Goal: Task Accomplishment & Management: Use online tool/utility

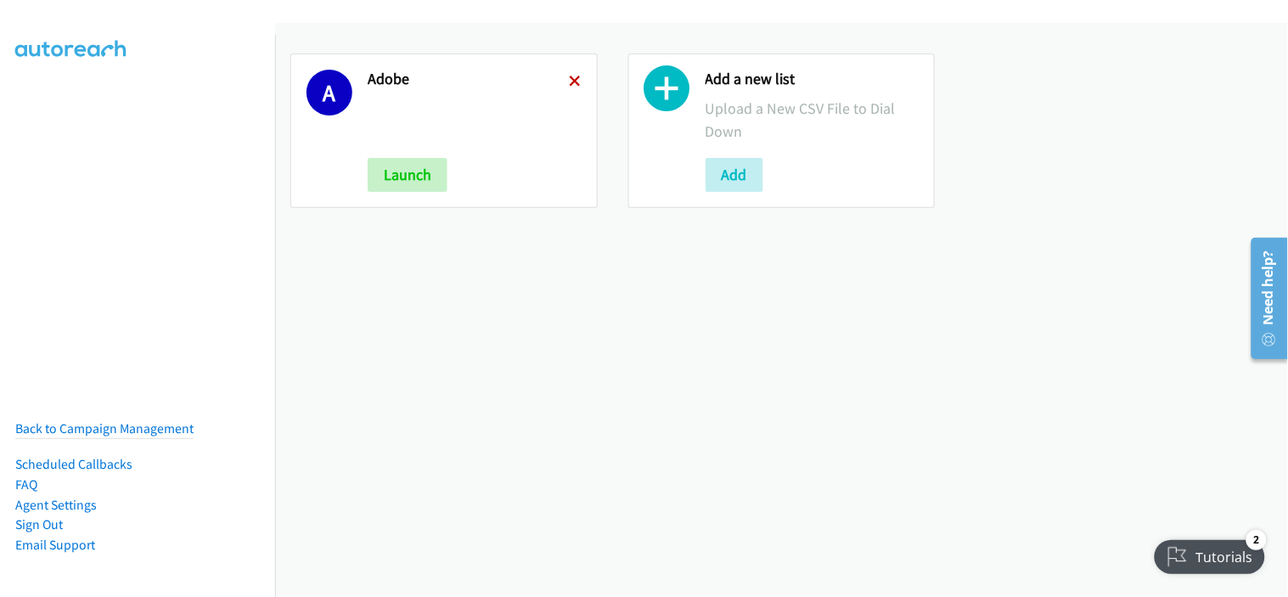
click at [570, 80] on icon at bounding box center [576, 82] width 12 height 12
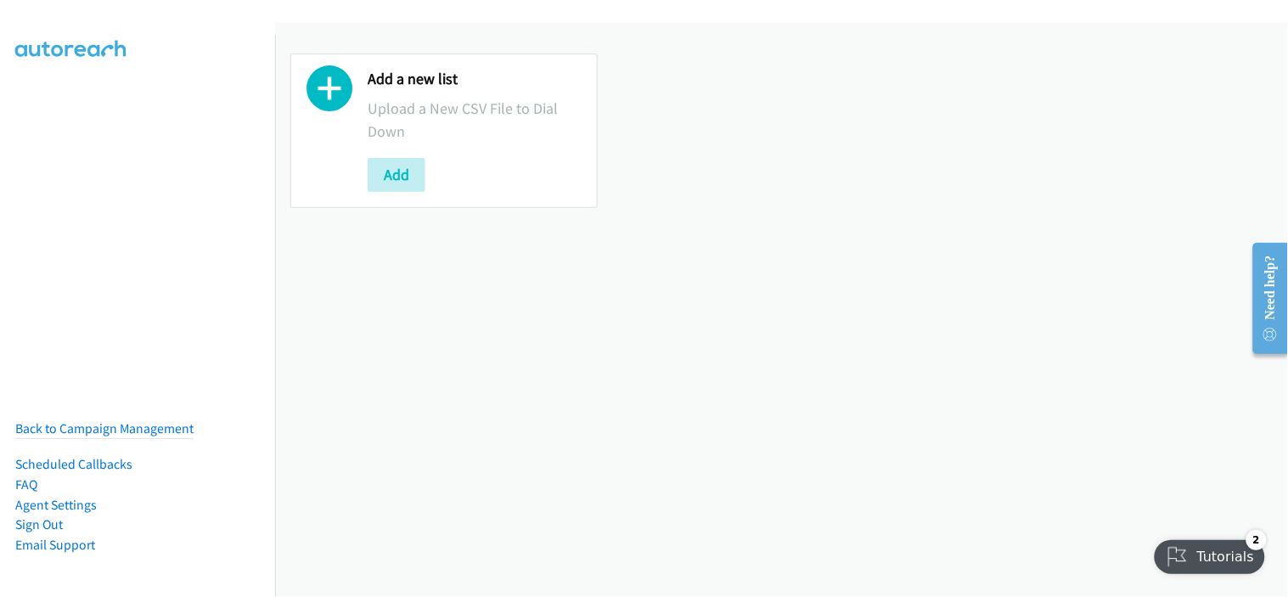
click at [403, 192] on div "Add a new list Upload a New CSV File to Dial Down Add" at bounding box center [443, 130] width 307 height 155
click at [402, 171] on button "Add" at bounding box center [397, 175] width 58 height 34
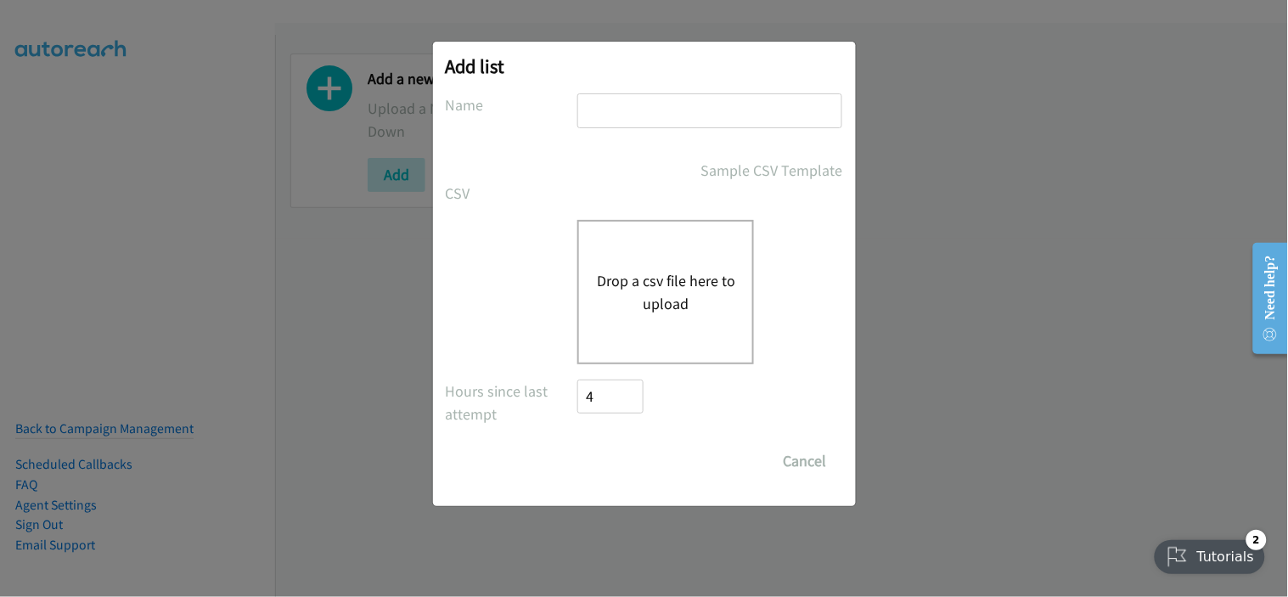
click at [495, 457] on div "Save List Cancel" at bounding box center [644, 461] width 397 height 34
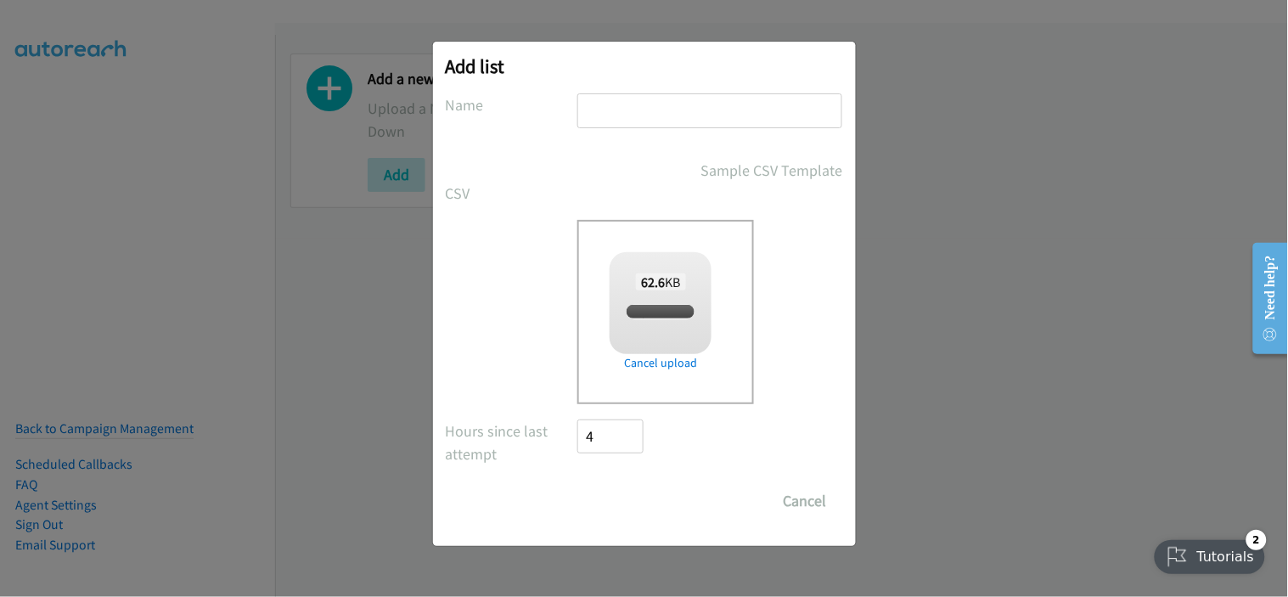
checkbox input "true"
click at [504, 278] on div "Drop a csv file here to upload 62.6 KB split_1.csv Check Error Remove file" at bounding box center [644, 312] width 397 height 184
click at [714, 104] on input "text" at bounding box center [709, 110] width 265 height 35
type input "adobe"
click at [648, 495] on input "Save List" at bounding box center [622, 501] width 89 height 34
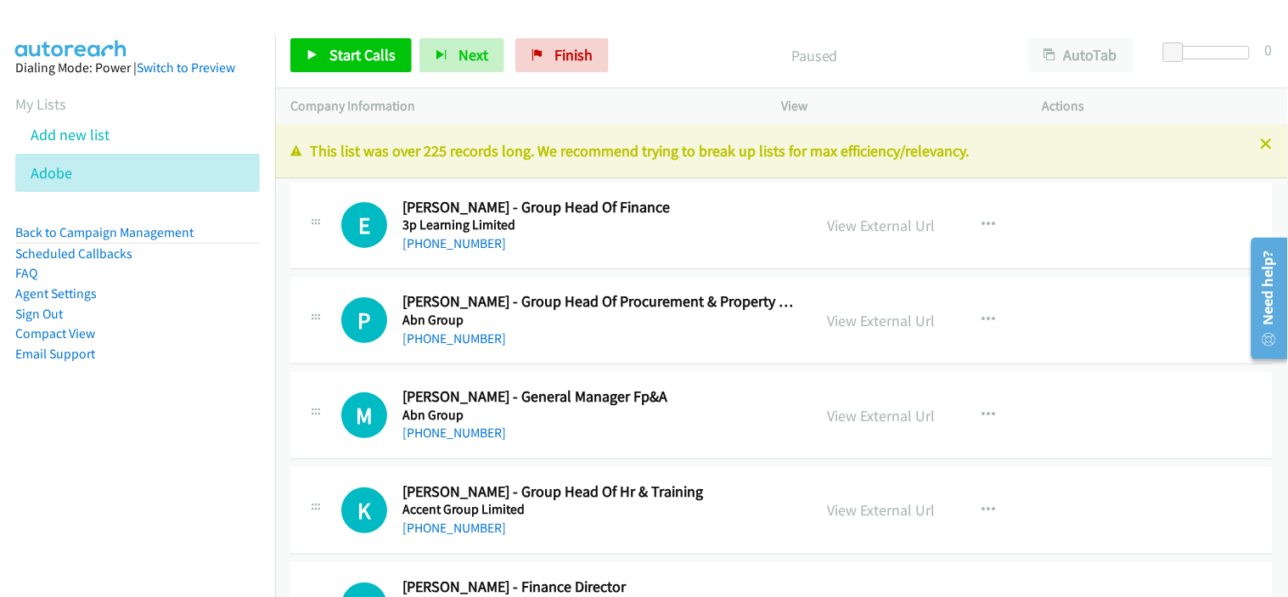
click at [632, 340] on div "[PHONE_NUMBER]" at bounding box center [599, 339] width 395 height 20
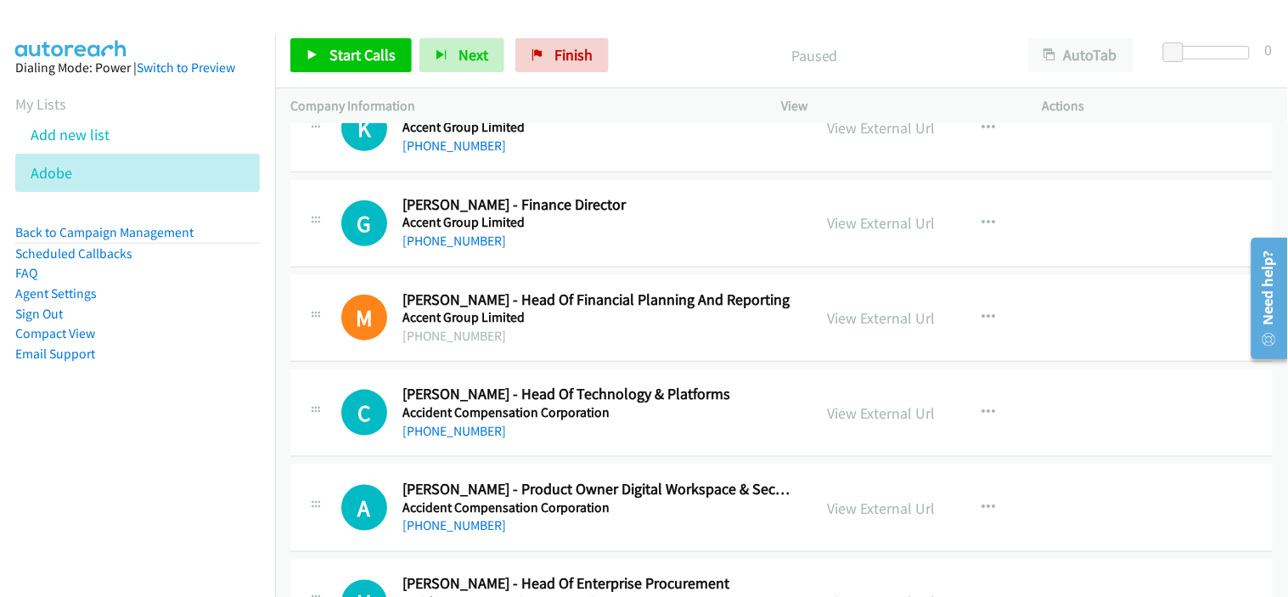
scroll to position [471, 0]
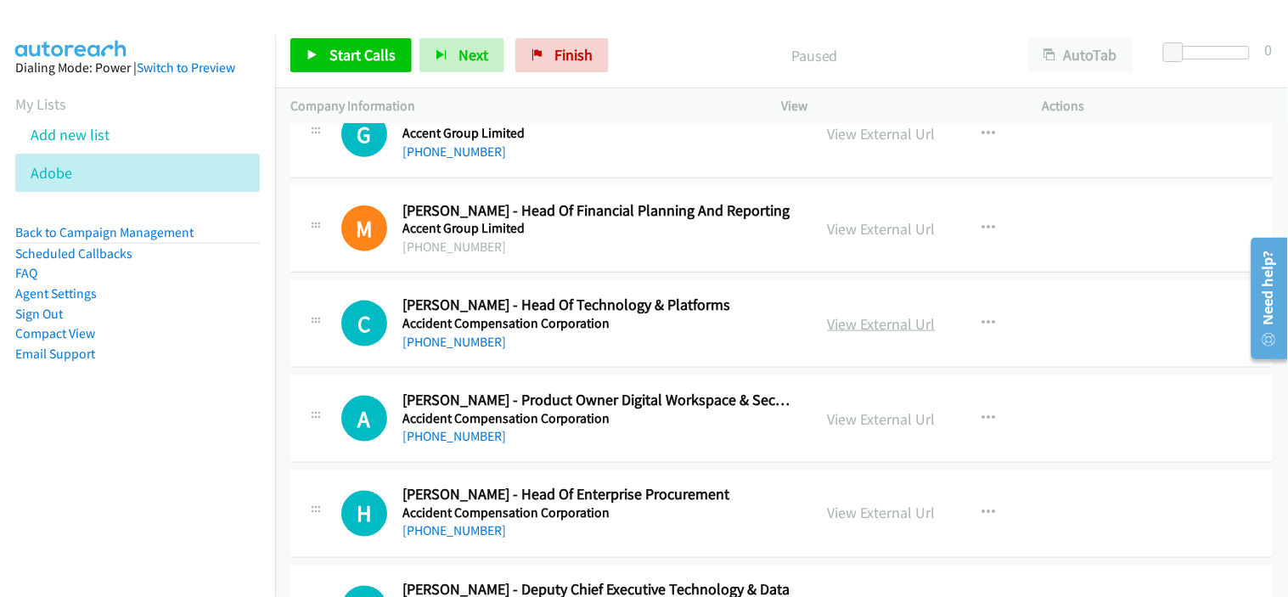
click at [898, 314] on link "View External Url" at bounding box center [882, 324] width 108 height 20
click at [576, 352] on div "C Callback Scheduled [PERSON_NAME] - Head Of Technology & Platforms Accident Co…" at bounding box center [781, 323] width 982 height 87
click at [477, 343] on link "[PHONE_NUMBER]" at bounding box center [454, 342] width 104 height 16
click at [615, 266] on div "M Callback Scheduled [PERSON_NAME] - Head Of Financial Planning And Reporting A…" at bounding box center [781, 229] width 982 height 87
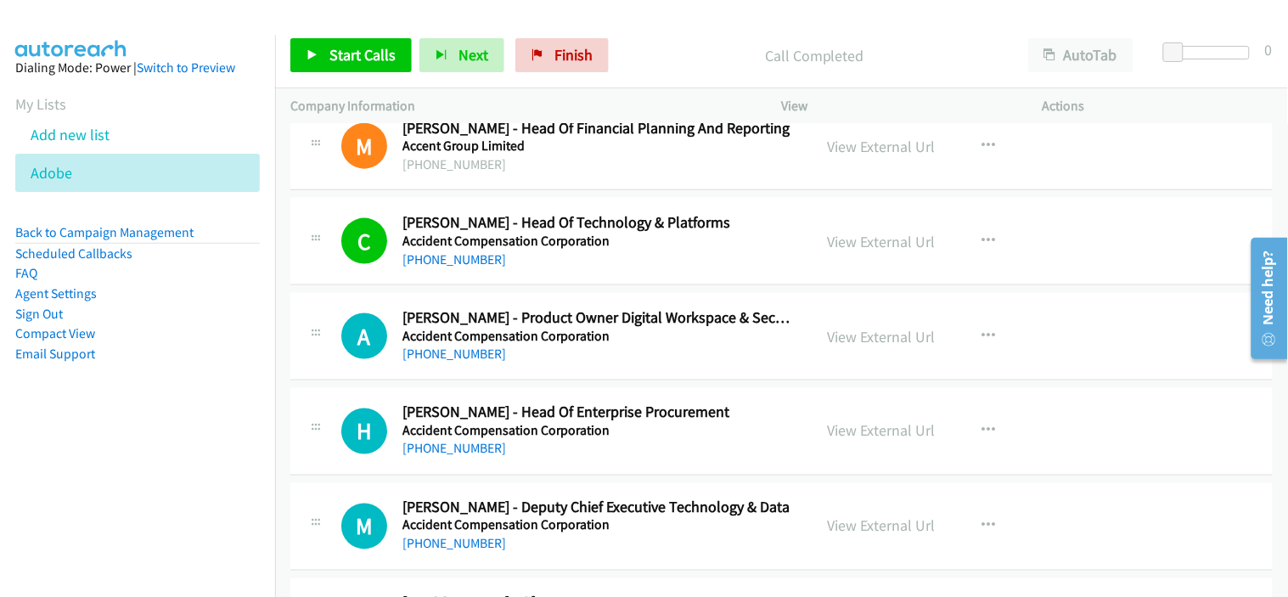
scroll to position [660, 0]
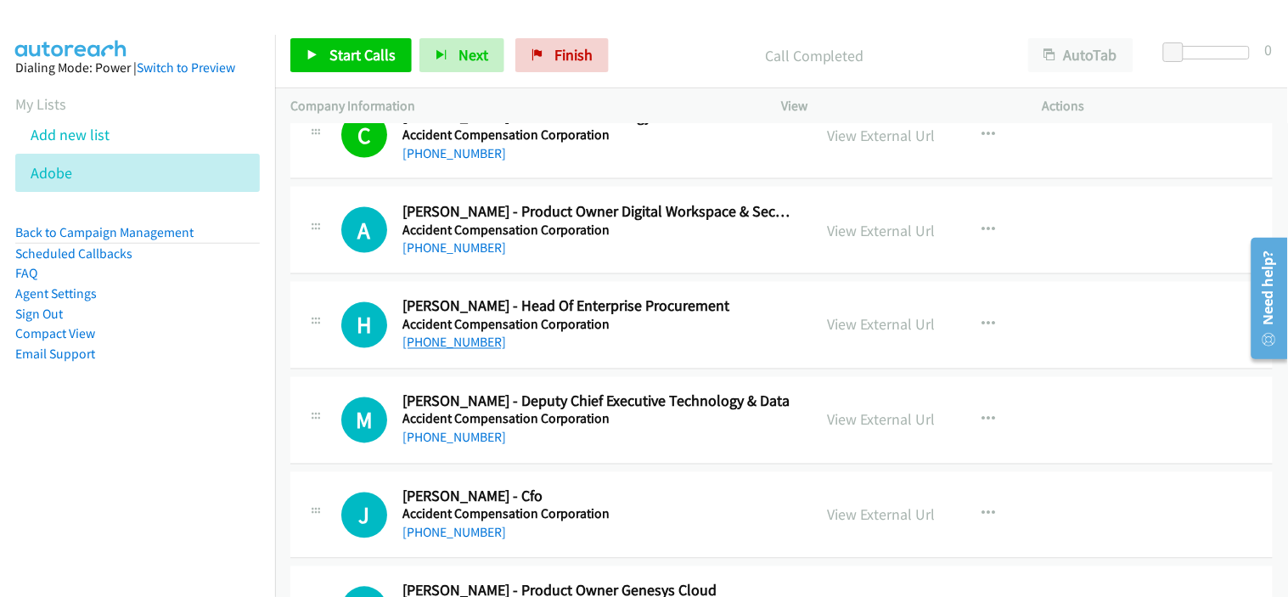
click at [460, 343] on link "[PHONE_NUMBER]" at bounding box center [454, 342] width 104 height 16
click at [650, 359] on div "H Callback Scheduled [PERSON_NAME] - Head Of Enterprise Procurement Accident Co…" at bounding box center [781, 325] width 982 height 87
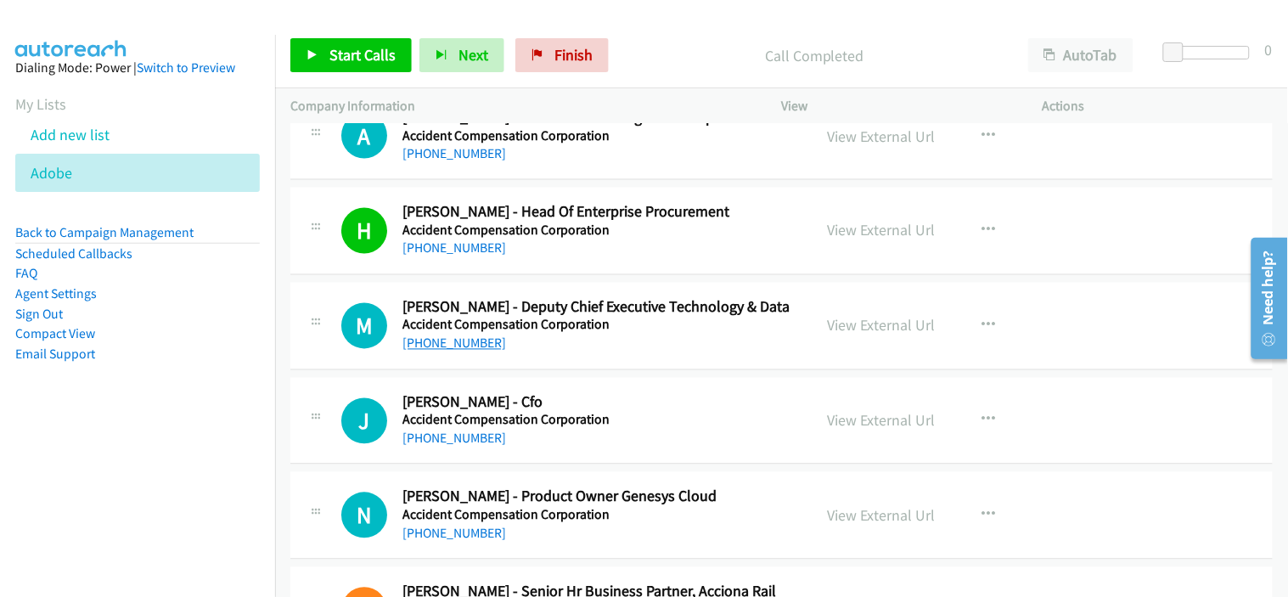
click at [452, 342] on link "[PHONE_NUMBER]" at bounding box center [454, 343] width 104 height 16
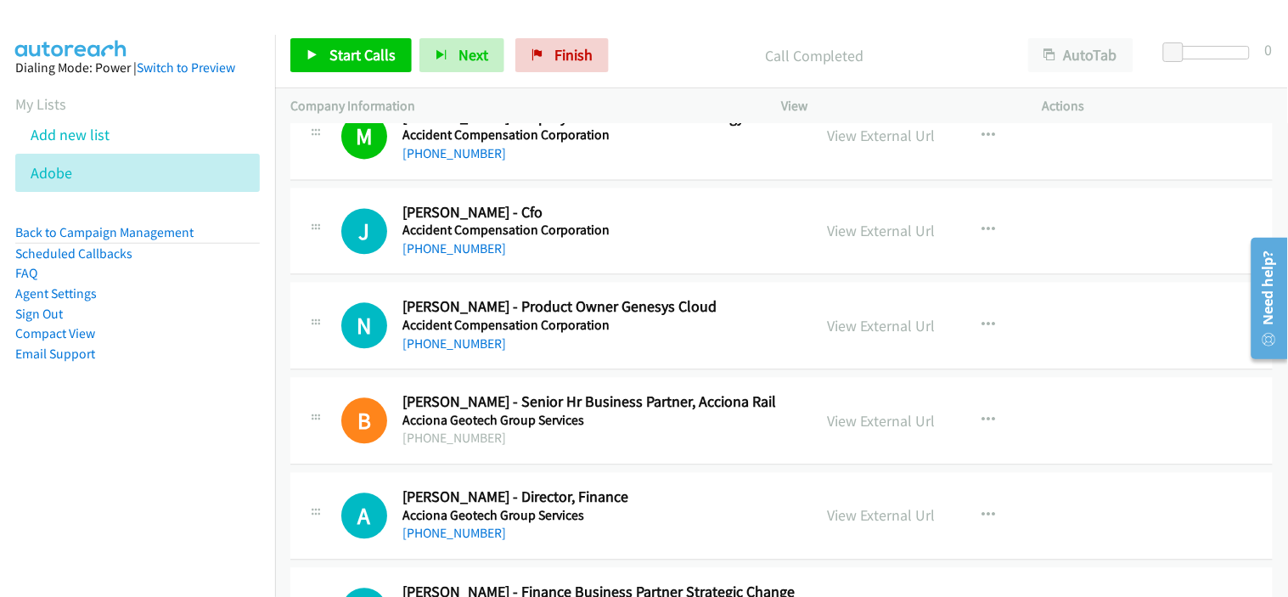
drag, startPoint x: 590, startPoint y: 265, endPoint x: 674, endPoint y: 287, distance: 86.9
click at [590, 265] on div "J Callback Scheduled [PERSON_NAME] - Cfo Accident Compensation Corporation [GEO…" at bounding box center [781, 231] width 982 height 87
click at [610, 263] on div "J Callback Scheduled [PERSON_NAME] - Cfo Accident Compensation Corporation [GEO…" at bounding box center [781, 231] width 982 height 87
click at [453, 241] on link "[PHONE_NUMBER]" at bounding box center [454, 249] width 104 height 16
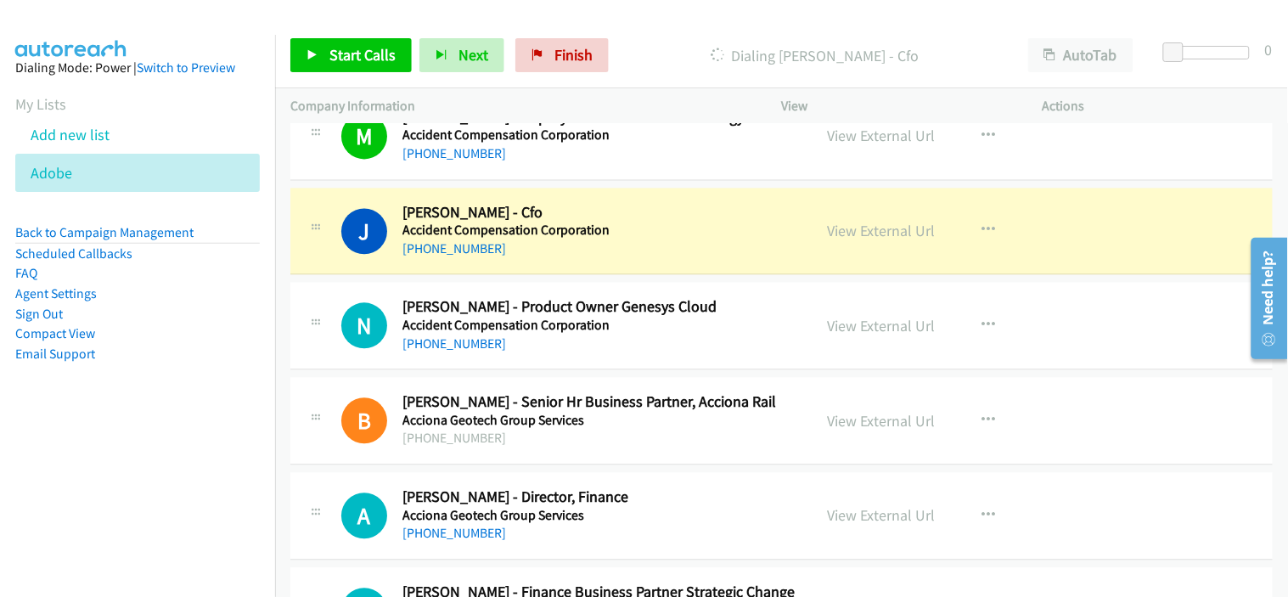
click at [610, 341] on div "[PHONE_NUMBER]" at bounding box center [599, 344] width 395 height 20
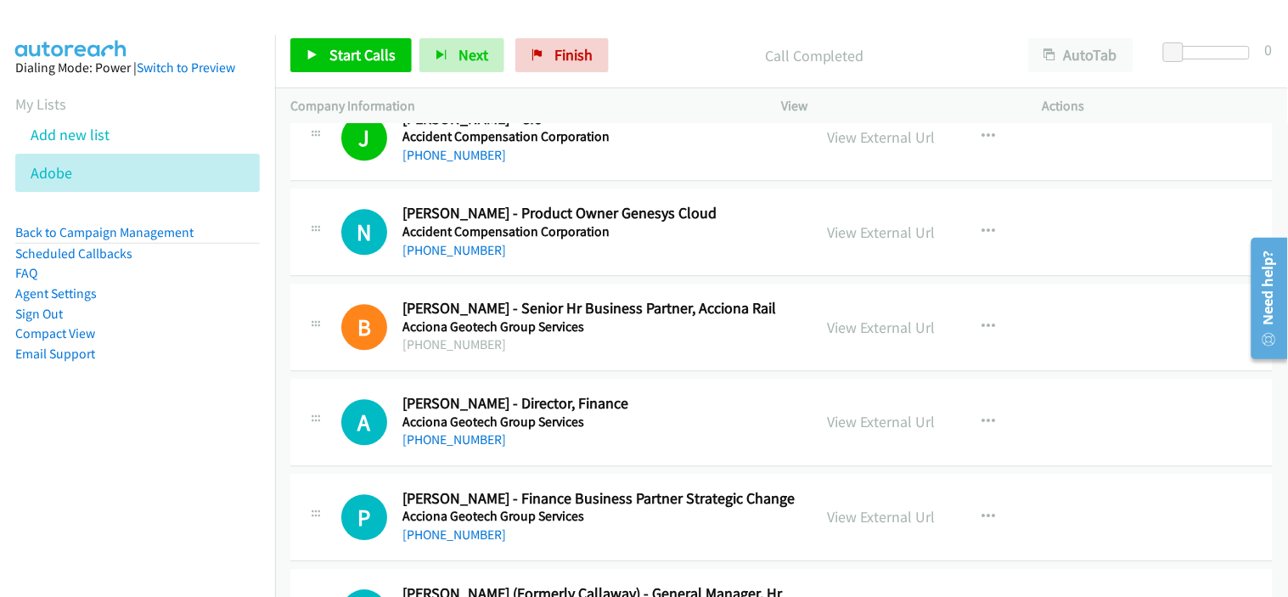
scroll to position [1132, 0]
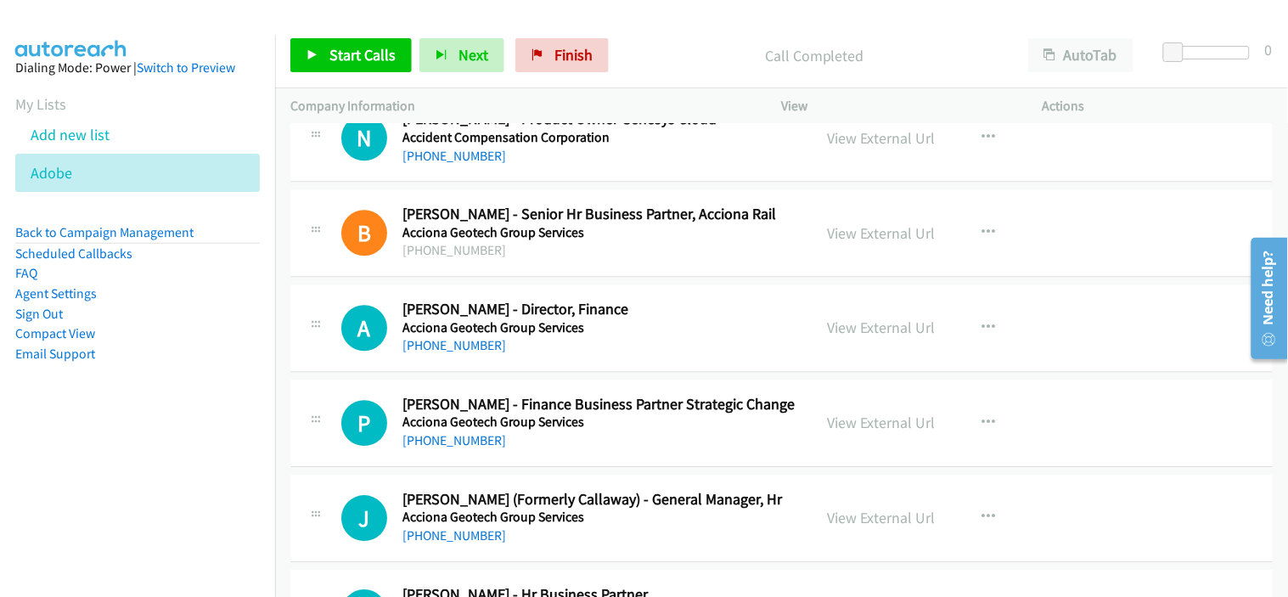
click at [603, 348] on div "[PHONE_NUMBER]" at bounding box center [599, 345] width 395 height 20
click at [477, 350] on link "[PHONE_NUMBER]" at bounding box center [454, 345] width 104 height 16
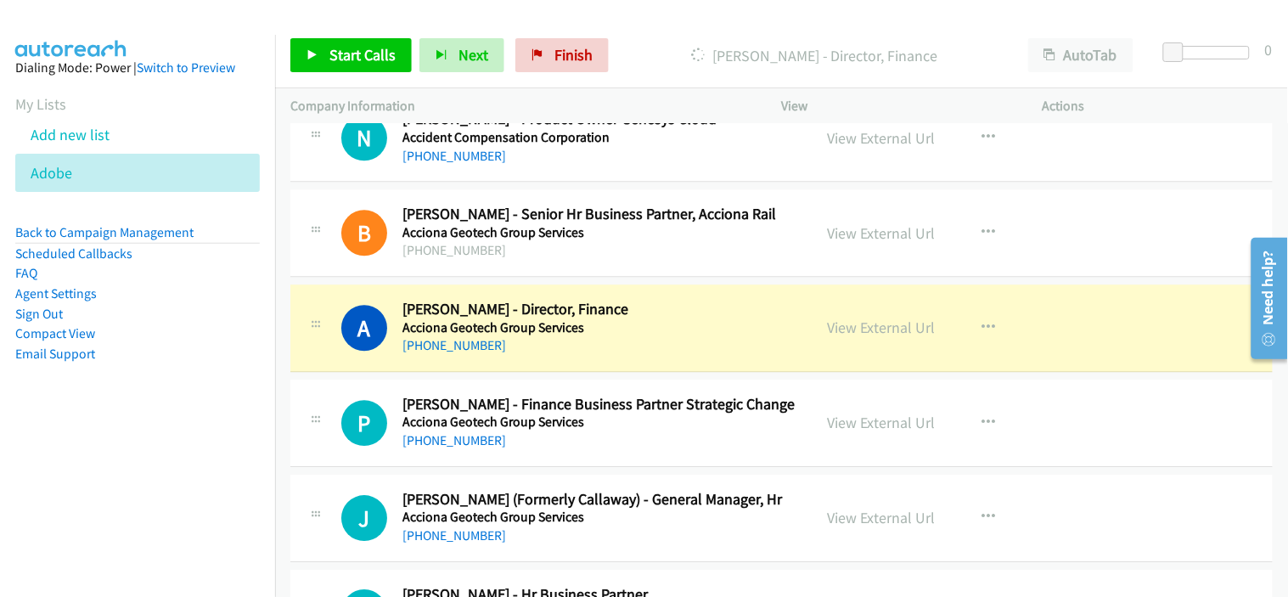
drag, startPoint x: 642, startPoint y: 351, endPoint x: 711, endPoint y: 332, distance: 72.1
click at [642, 351] on div "[PHONE_NUMBER]" at bounding box center [599, 345] width 395 height 20
click at [839, 328] on link "View External Url" at bounding box center [882, 327] width 108 height 20
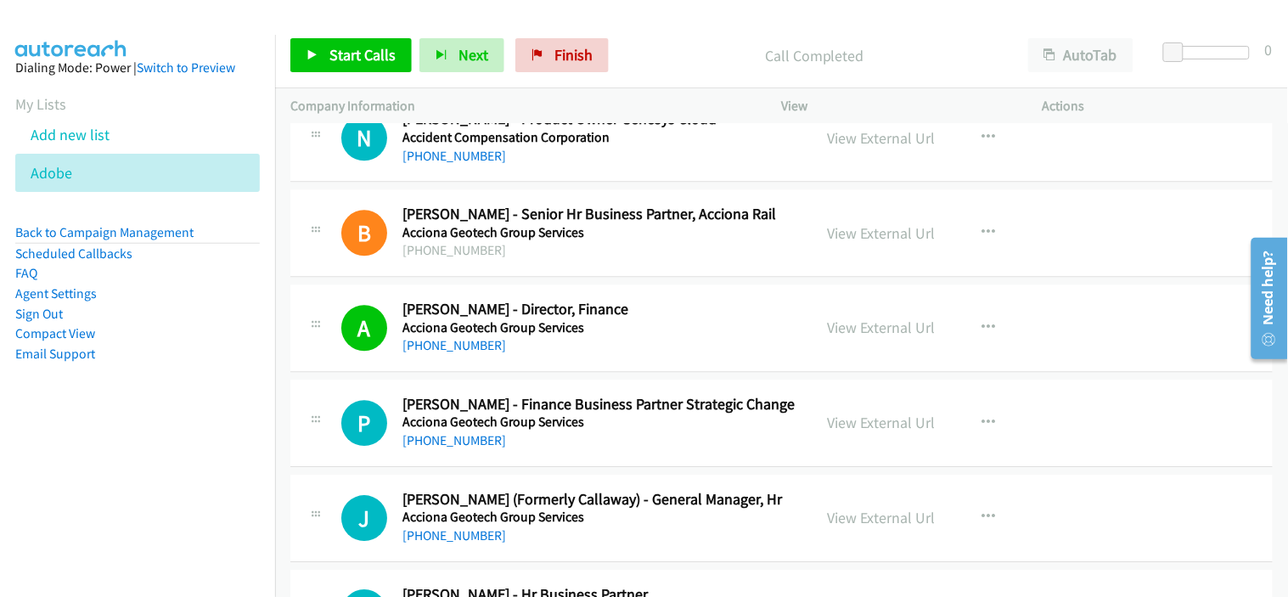
scroll to position [1320, 0]
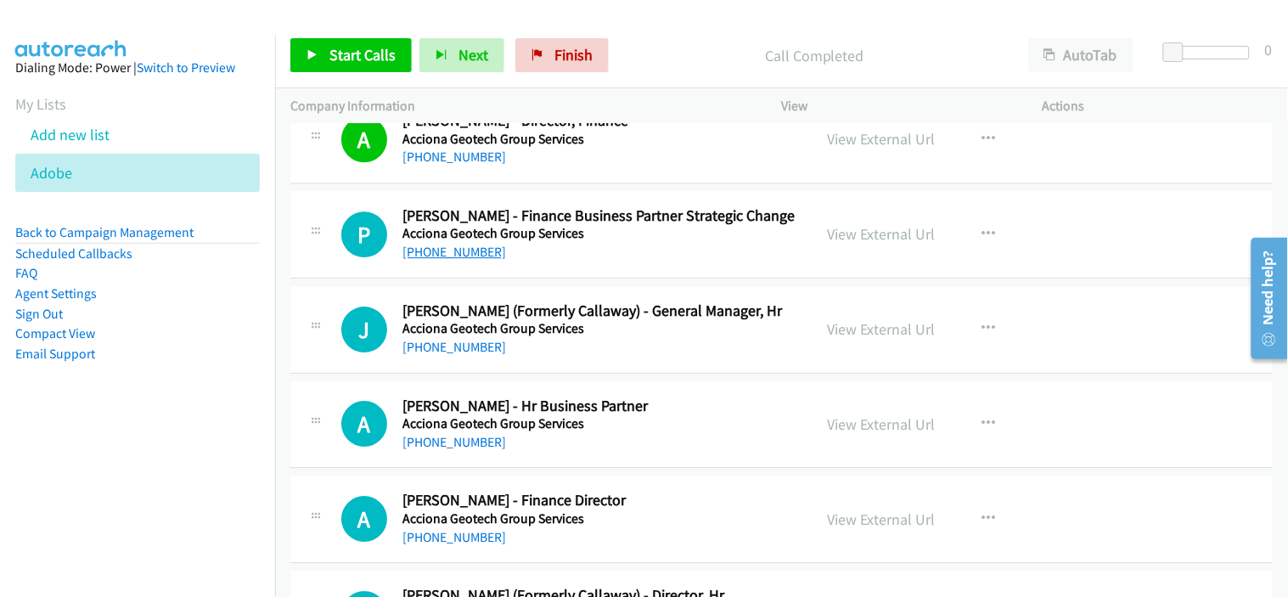
click at [469, 252] on link "[PHONE_NUMBER]" at bounding box center [454, 252] width 104 height 16
click at [645, 255] on div "[PHONE_NUMBER]" at bounding box center [599, 252] width 395 height 20
click at [892, 234] on link "View External Url" at bounding box center [882, 234] width 108 height 20
click at [447, 244] on link "[PHONE_NUMBER]" at bounding box center [454, 252] width 104 height 16
click at [605, 367] on div "J Callback Scheduled [PERSON_NAME] (Formerly Callaway) - General Manager, Hr Ac…" at bounding box center [781, 329] width 982 height 87
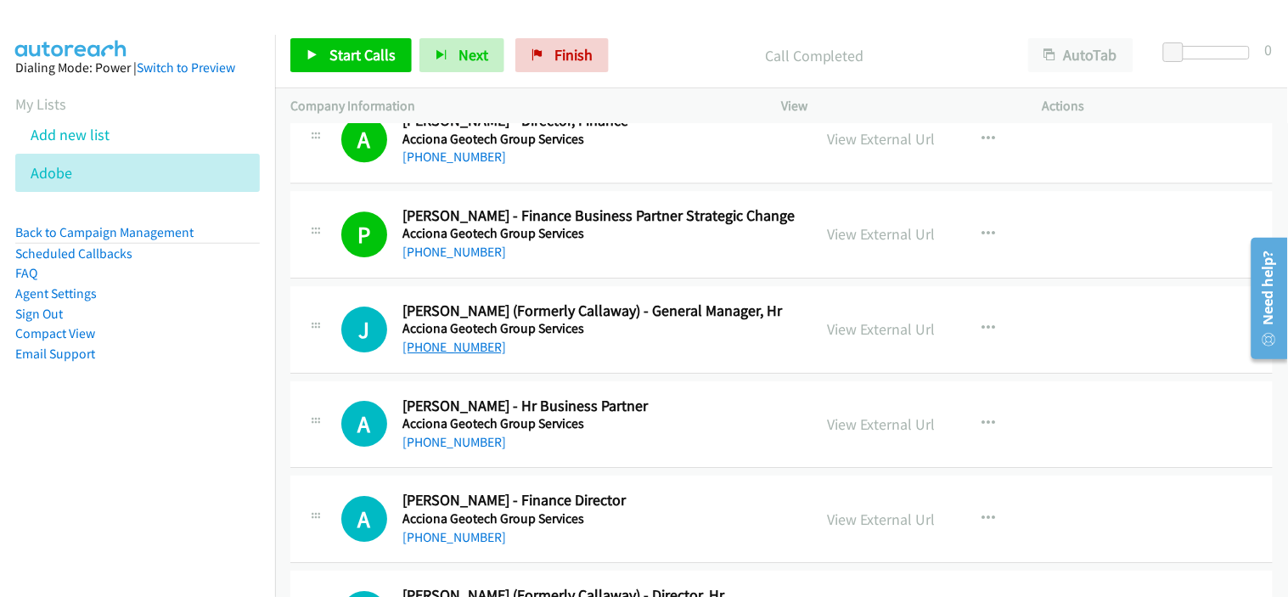
click at [478, 352] on link "[PHONE_NUMBER]" at bounding box center [454, 347] width 104 height 16
drag, startPoint x: 634, startPoint y: 346, endPoint x: 614, endPoint y: 360, distance: 24.5
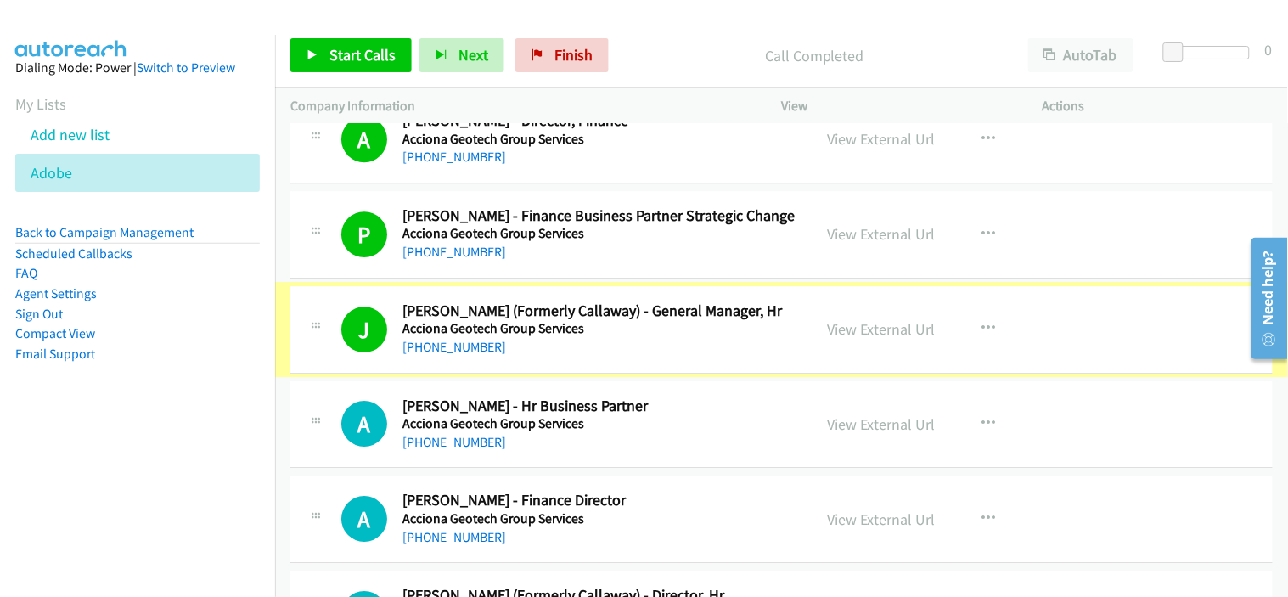
scroll to position [1414, 0]
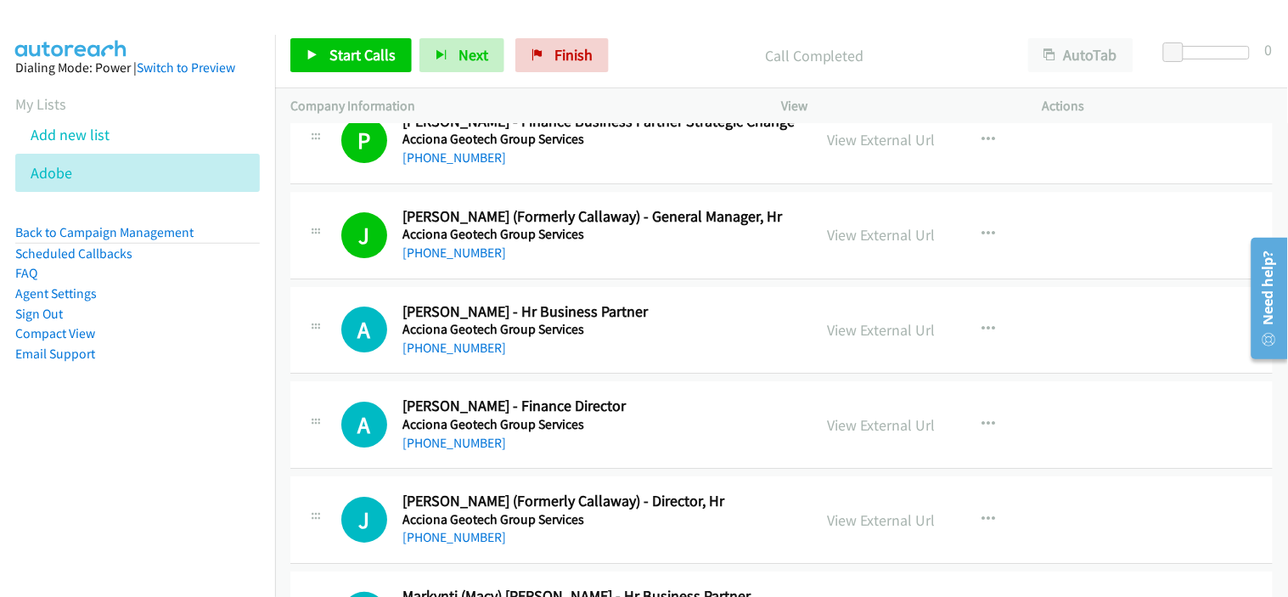
click at [632, 289] on div "A Callback Scheduled [PERSON_NAME] - Hr Business Partner Acciona Geotech Group …" at bounding box center [781, 330] width 982 height 87
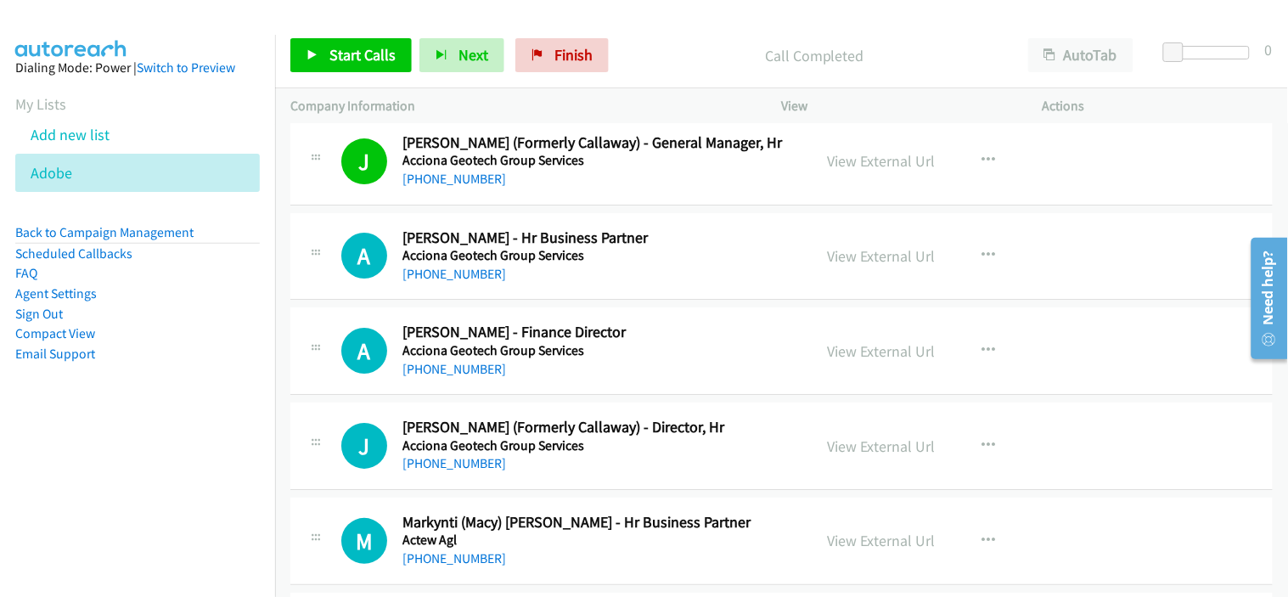
scroll to position [1509, 0]
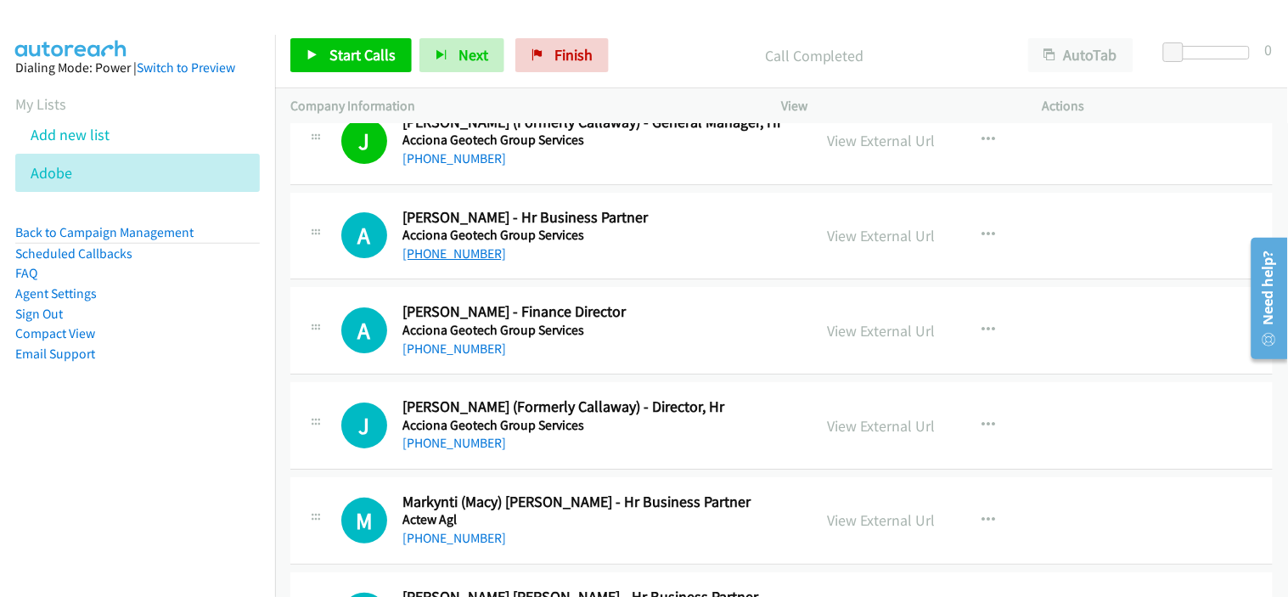
click at [438, 248] on link "[PHONE_NUMBER]" at bounding box center [454, 253] width 104 height 16
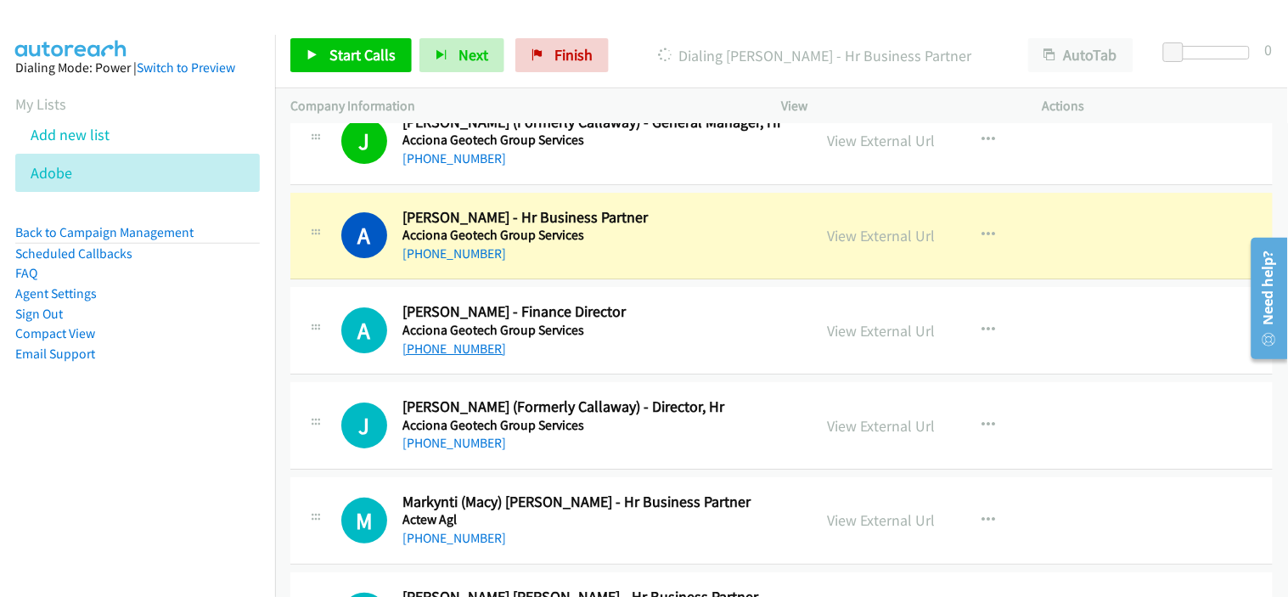
click at [467, 351] on link "[PHONE_NUMBER]" at bounding box center [454, 348] width 104 height 16
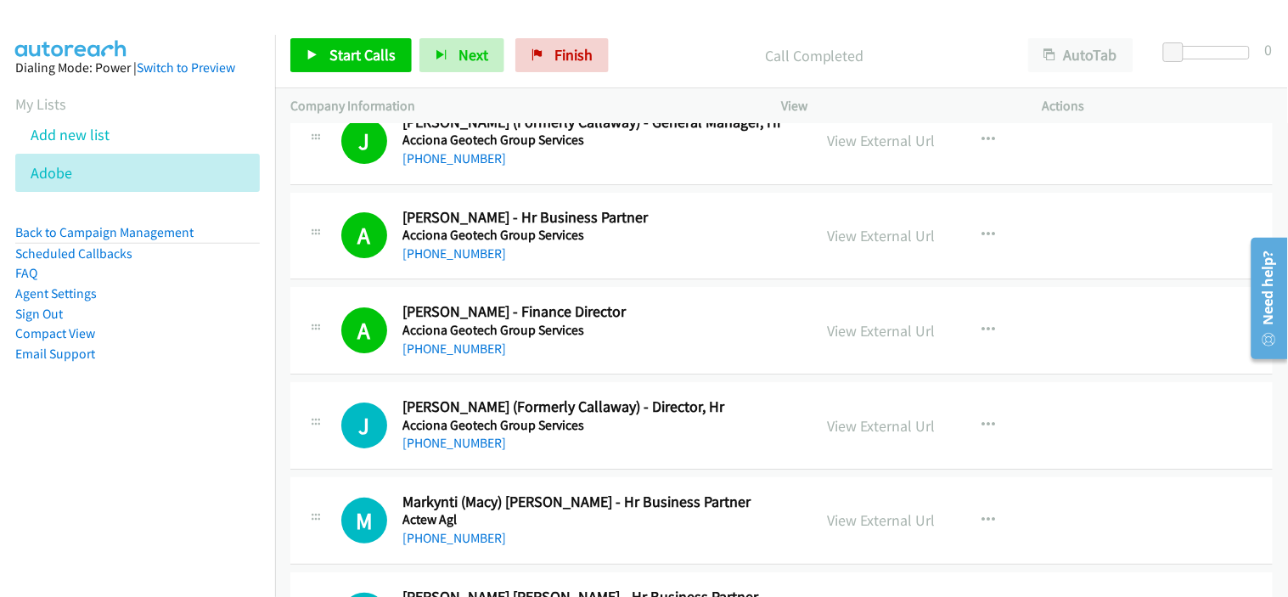
drag, startPoint x: 590, startPoint y: 445, endPoint x: 592, endPoint y: 412, distance: 33.2
click at [590, 445] on div "[PHONE_NUMBER]" at bounding box center [599, 443] width 395 height 20
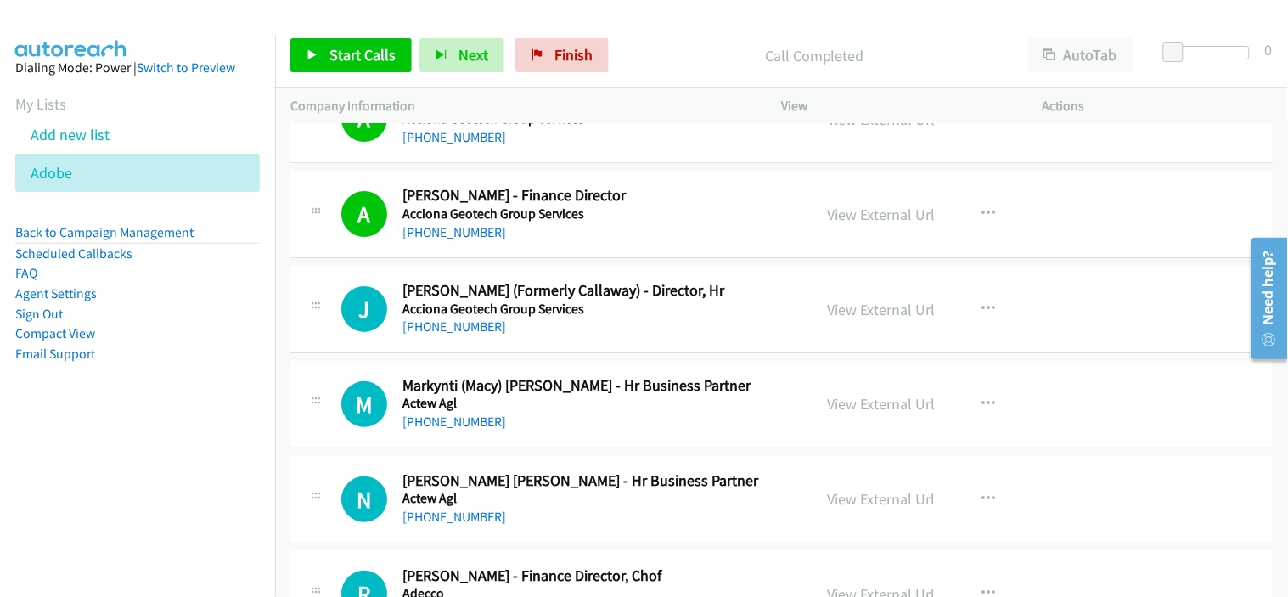
scroll to position [1698, 0]
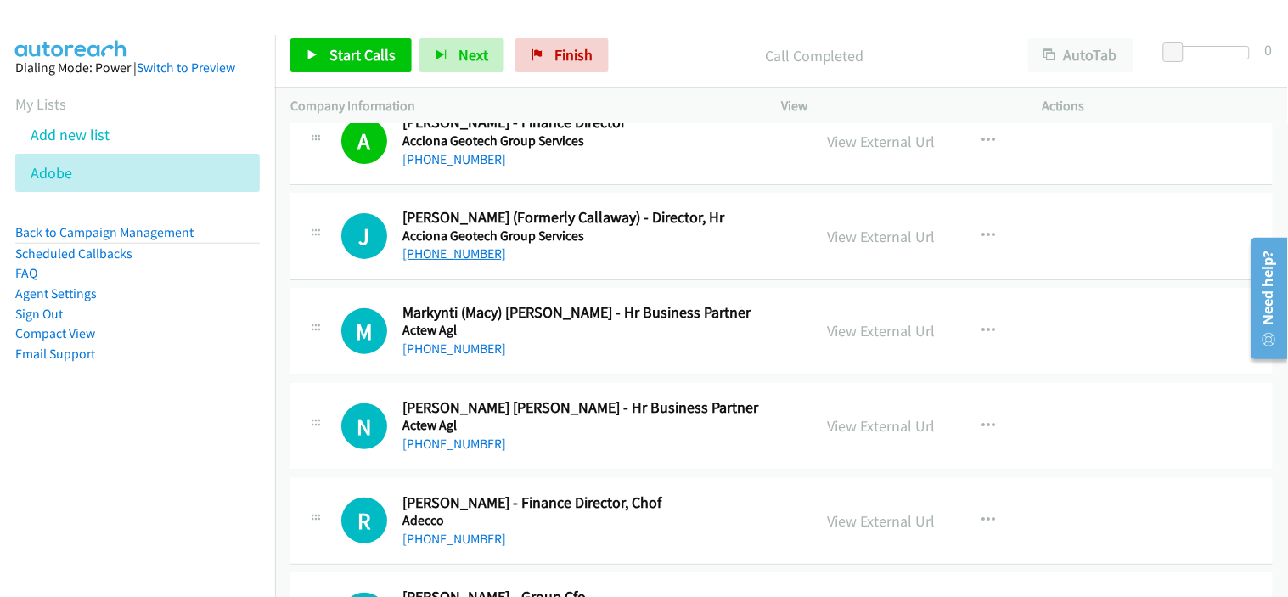
click at [461, 258] on link "[PHONE_NUMBER]" at bounding box center [454, 253] width 104 height 16
click at [642, 355] on div "[PHONE_NUMBER]" at bounding box center [599, 349] width 395 height 20
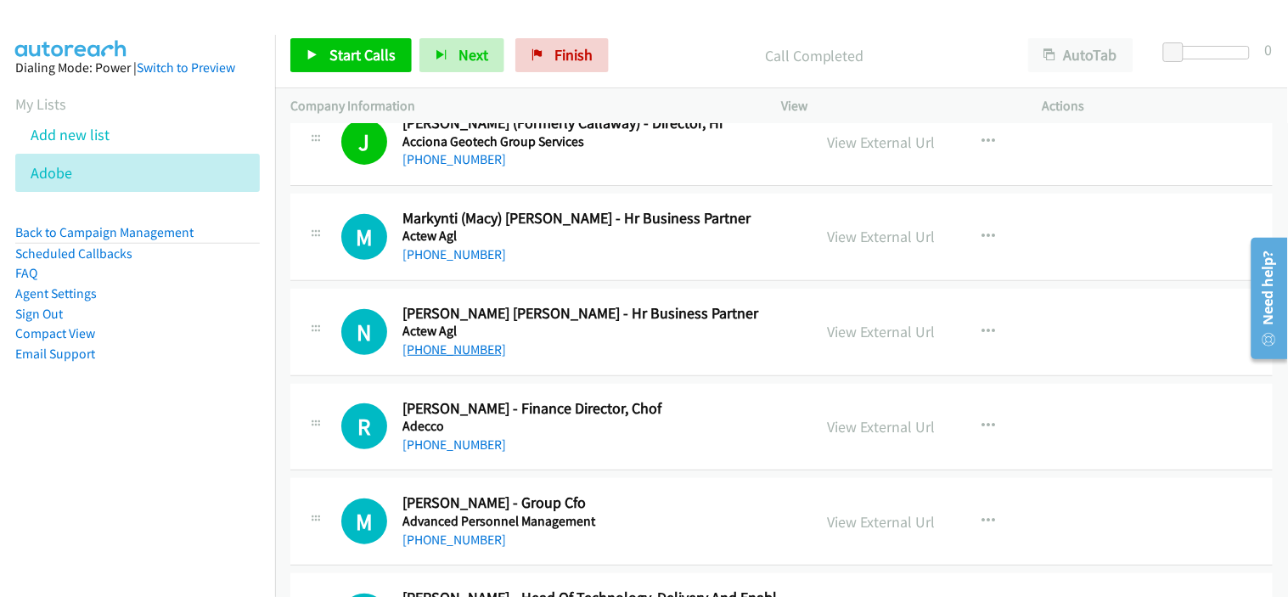
click at [448, 349] on link "[PHONE_NUMBER]" at bounding box center [454, 349] width 104 height 16
click at [464, 247] on link "[PHONE_NUMBER]" at bounding box center [454, 254] width 104 height 16
drag, startPoint x: 581, startPoint y: 345, endPoint x: 591, endPoint y: 404, distance: 60.3
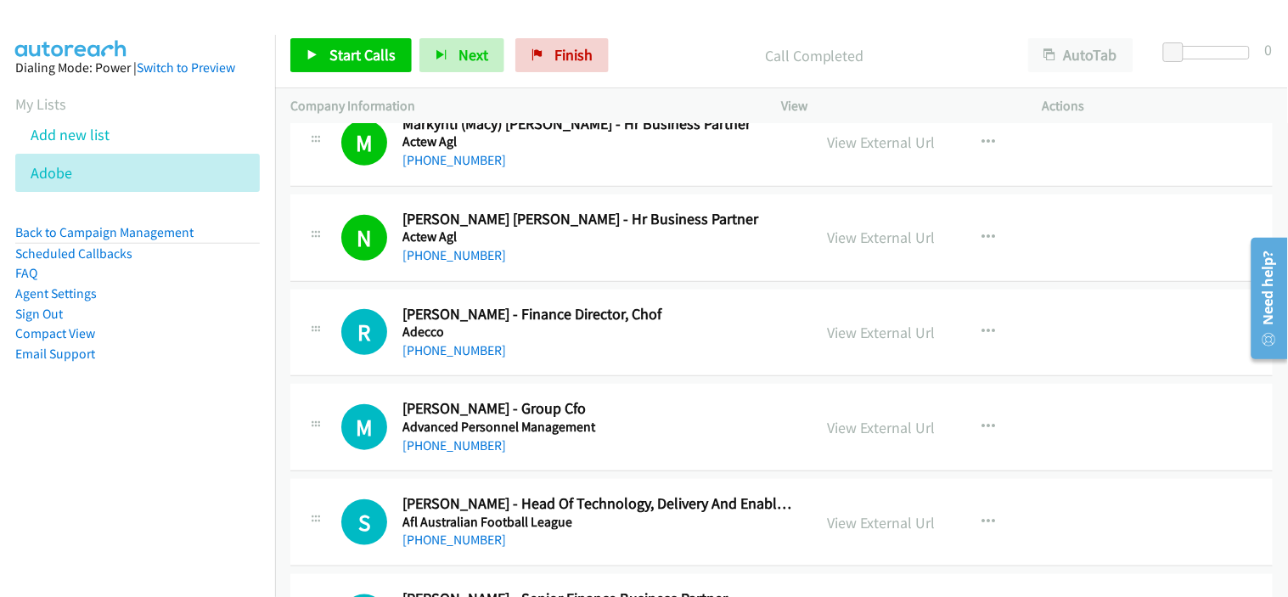
scroll to position [1981, 0]
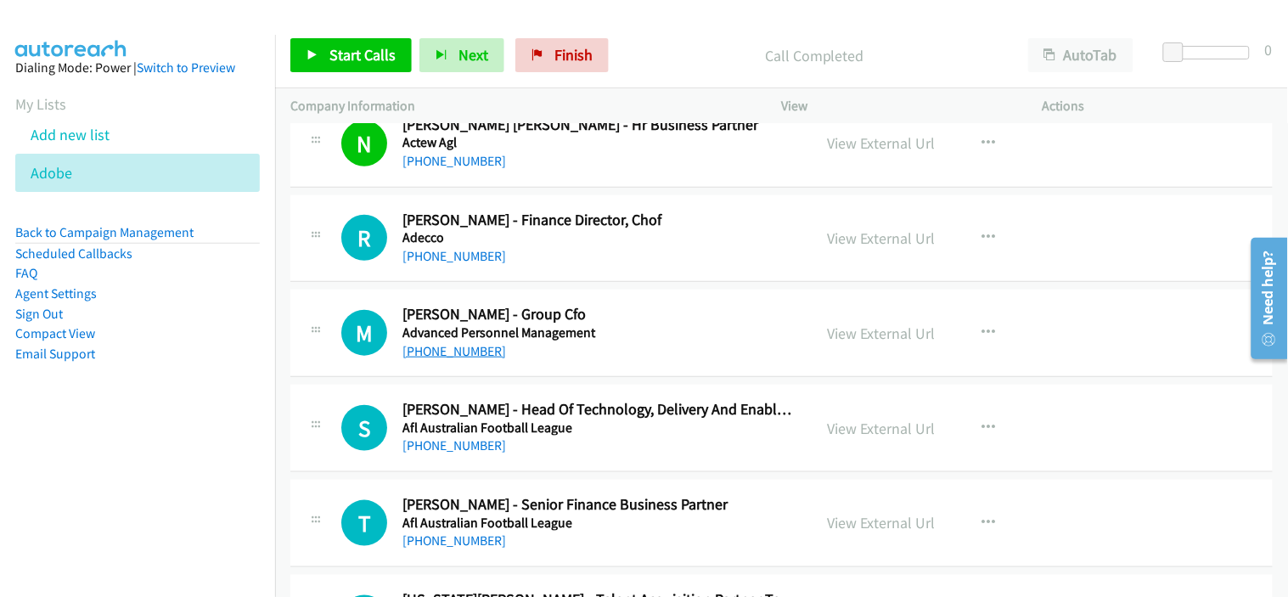
click at [477, 353] on link "[PHONE_NUMBER]" at bounding box center [454, 351] width 104 height 16
click at [638, 343] on div "[PHONE_NUMBER]" at bounding box center [599, 351] width 395 height 20
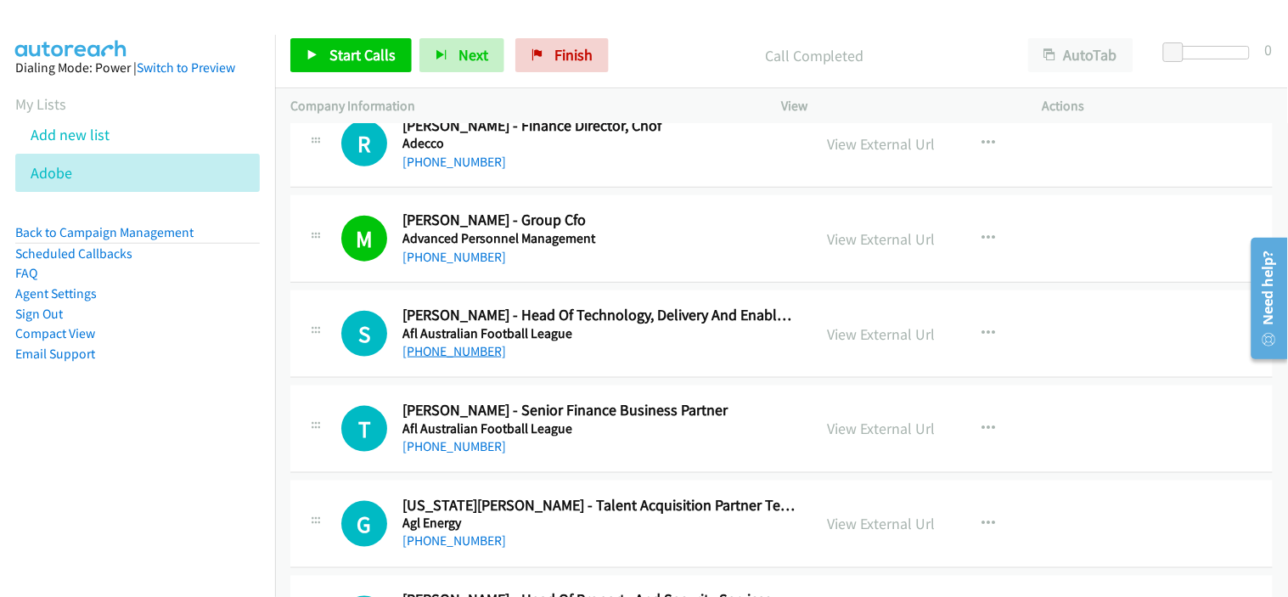
click at [471, 351] on link "[PHONE_NUMBER]" at bounding box center [454, 351] width 104 height 16
drag, startPoint x: 621, startPoint y: 340, endPoint x: 820, endPoint y: 480, distance: 242.6
click at [598, 352] on div "[PHONE_NUMBER]" at bounding box center [599, 351] width 395 height 20
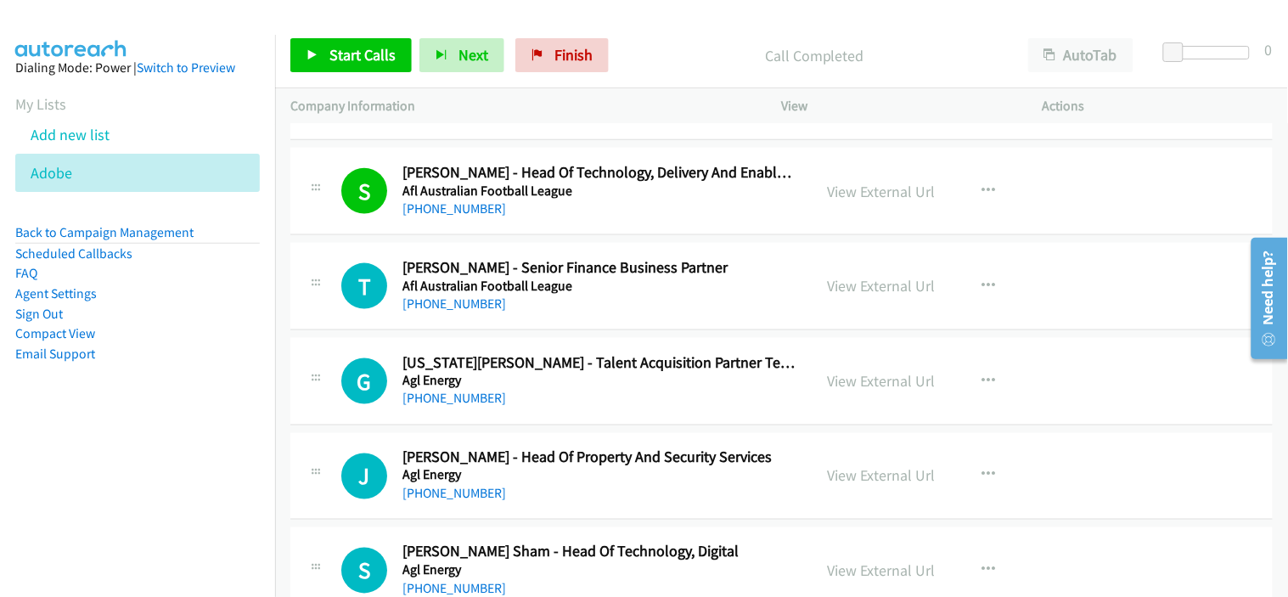
scroll to position [2263, 0]
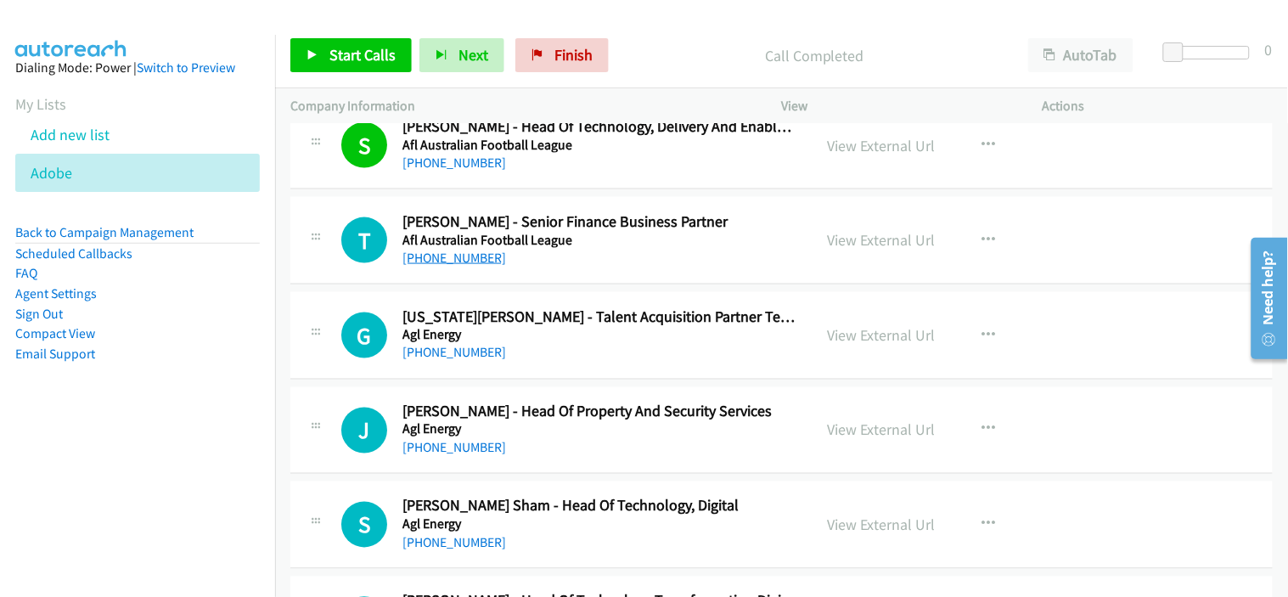
click at [454, 258] on link "[PHONE_NUMBER]" at bounding box center [454, 258] width 104 height 16
click at [564, 359] on div "[PHONE_NUMBER]" at bounding box center [599, 353] width 395 height 20
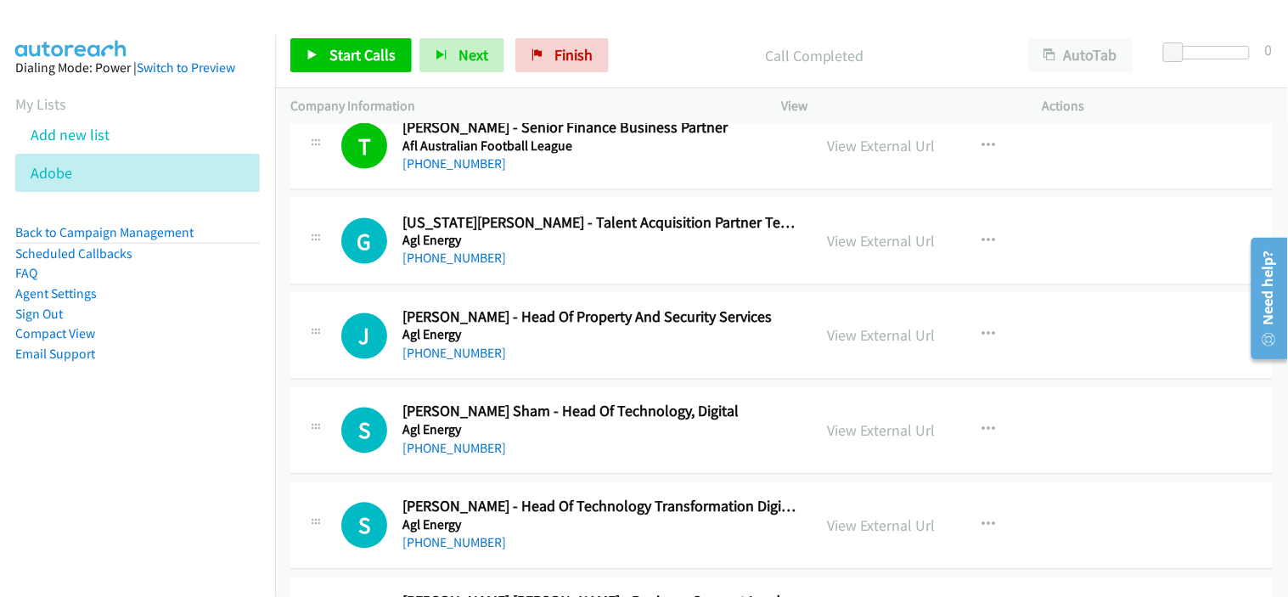
scroll to position [2452, 0]
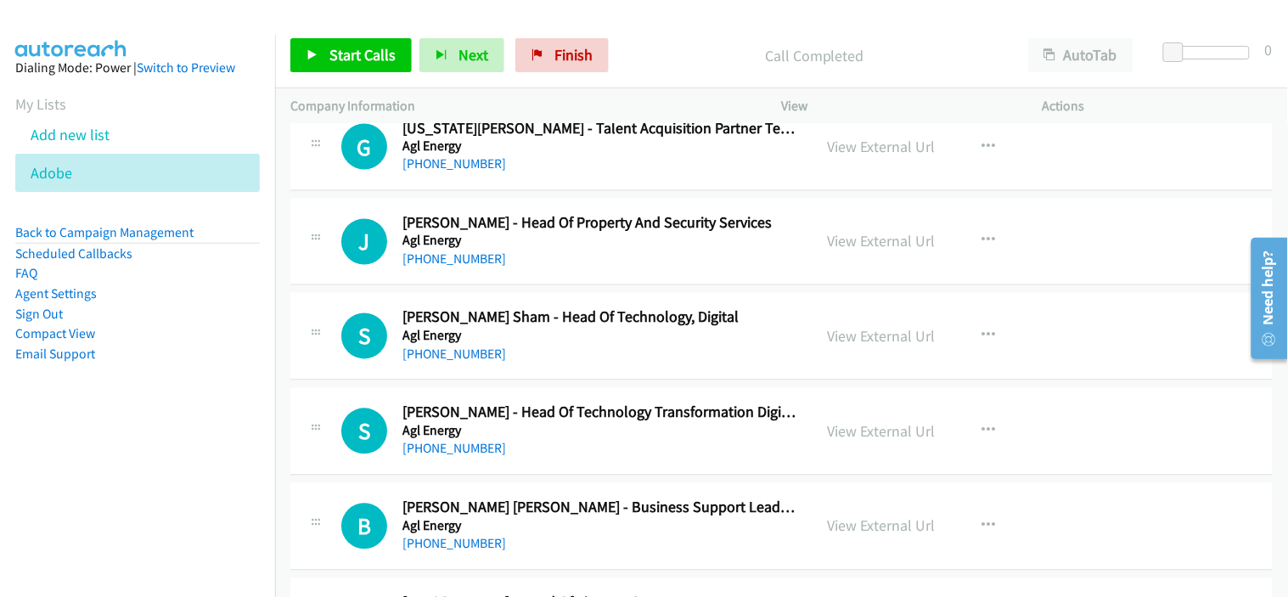
click at [453, 355] on link "[PHONE_NUMBER]" at bounding box center [454, 354] width 104 height 16
click at [567, 441] on div "[PHONE_NUMBER]" at bounding box center [599, 449] width 395 height 20
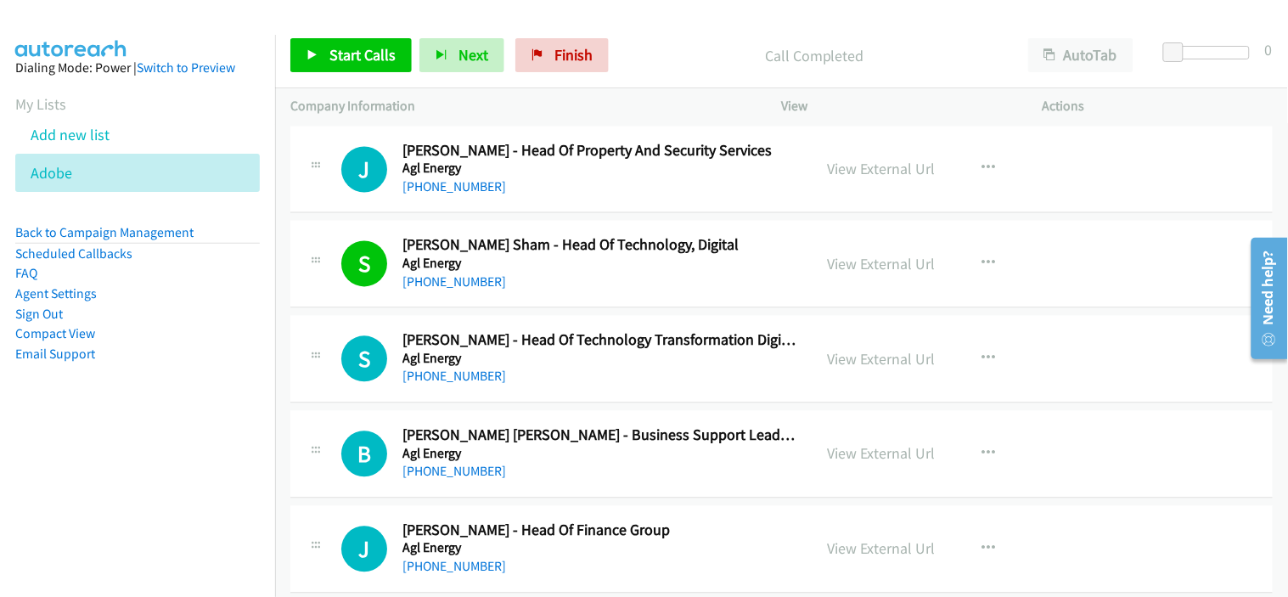
scroll to position [2547, 0]
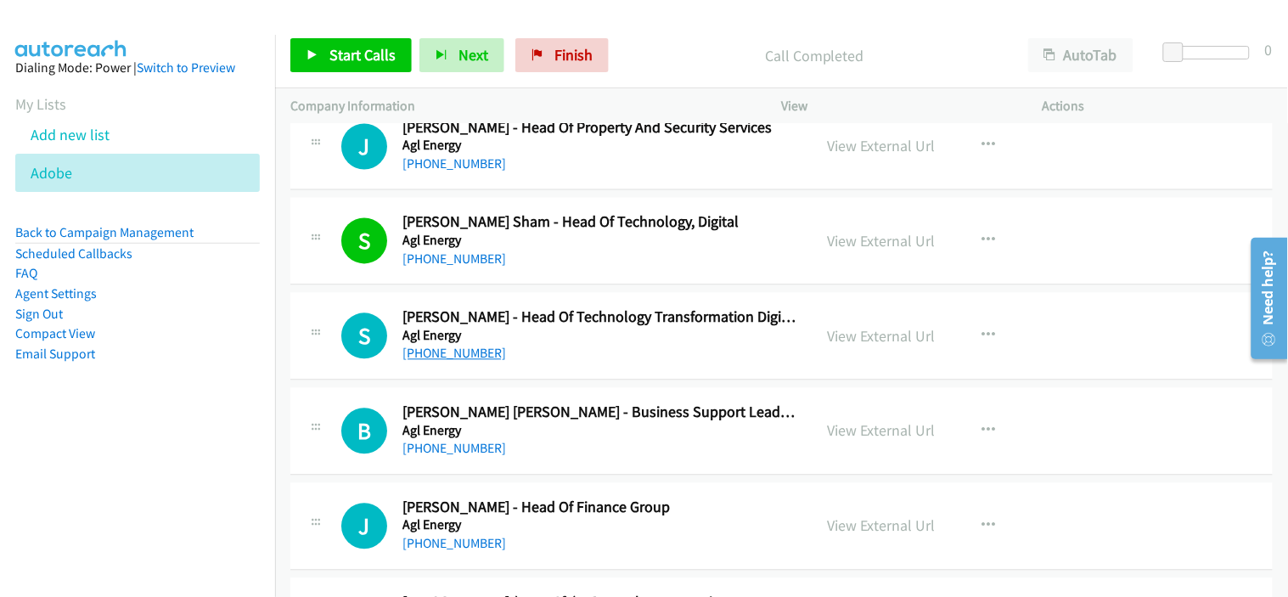
click at [467, 358] on link "[PHONE_NUMBER]" at bounding box center [454, 354] width 104 height 16
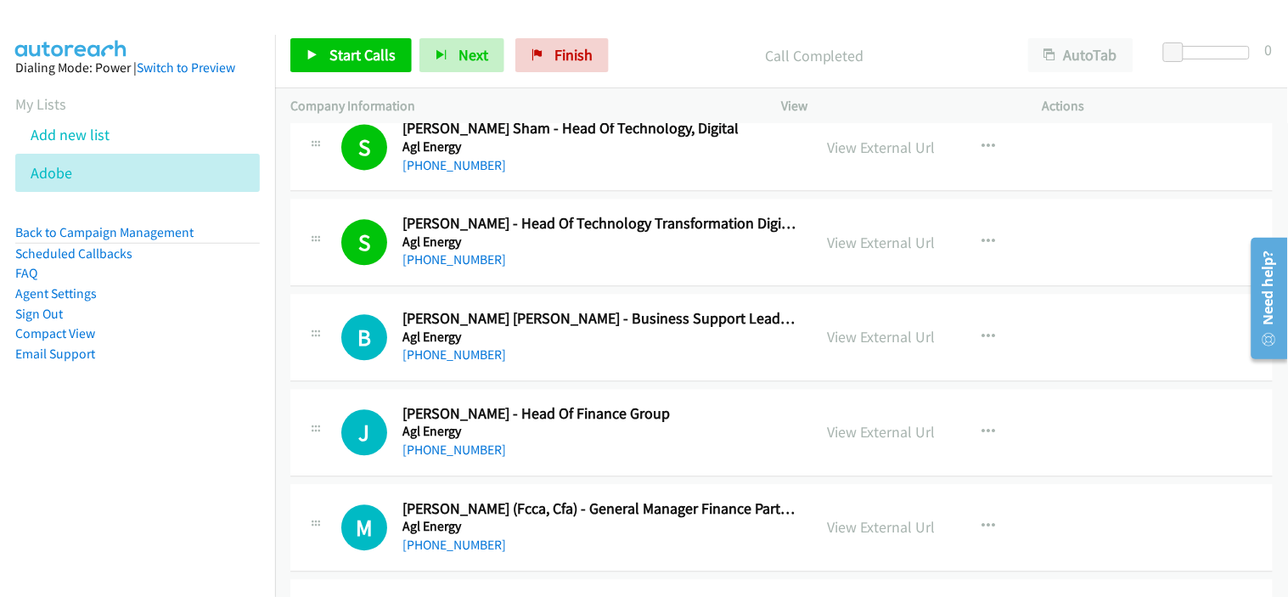
scroll to position [2735, 0]
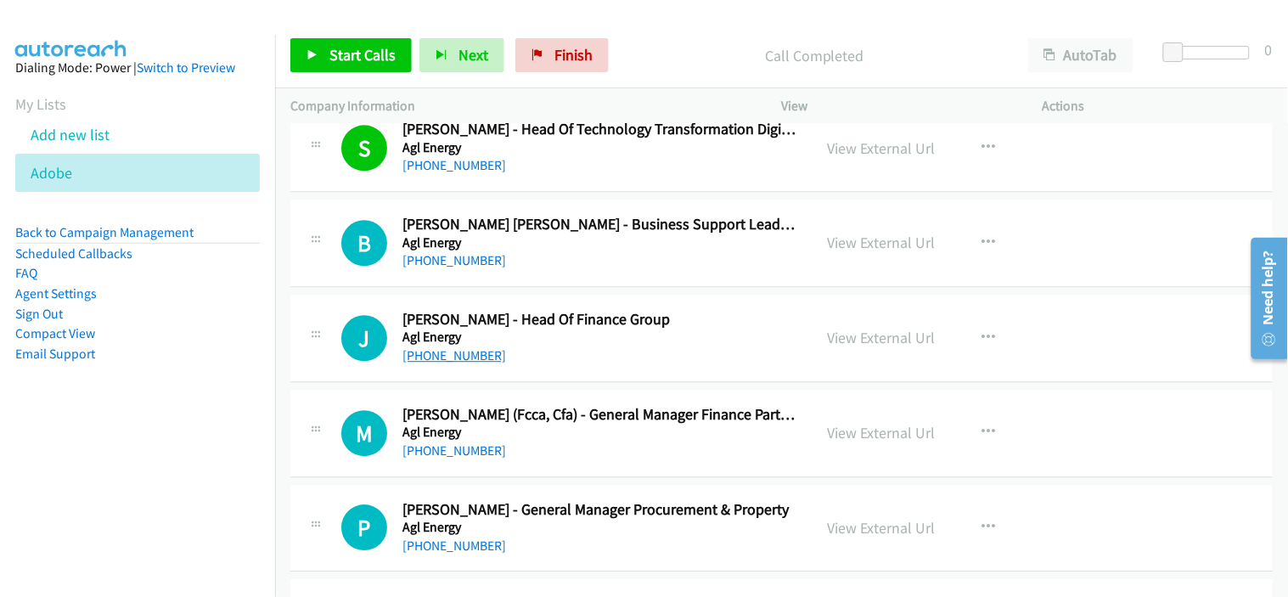
click at [460, 353] on link "[PHONE_NUMBER]" at bounding box center [454, 355] width 104 height 16
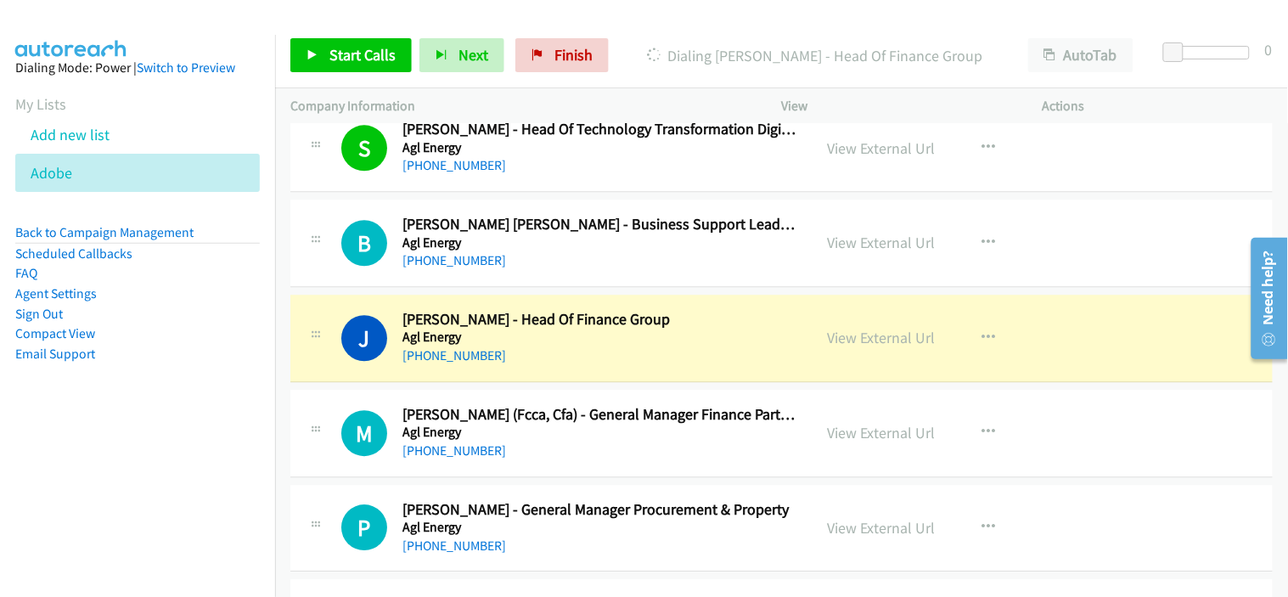
click at [587, 444] on div "[PHONE_NUMBER]" at bounding box center [599, 451] width 395 height 20
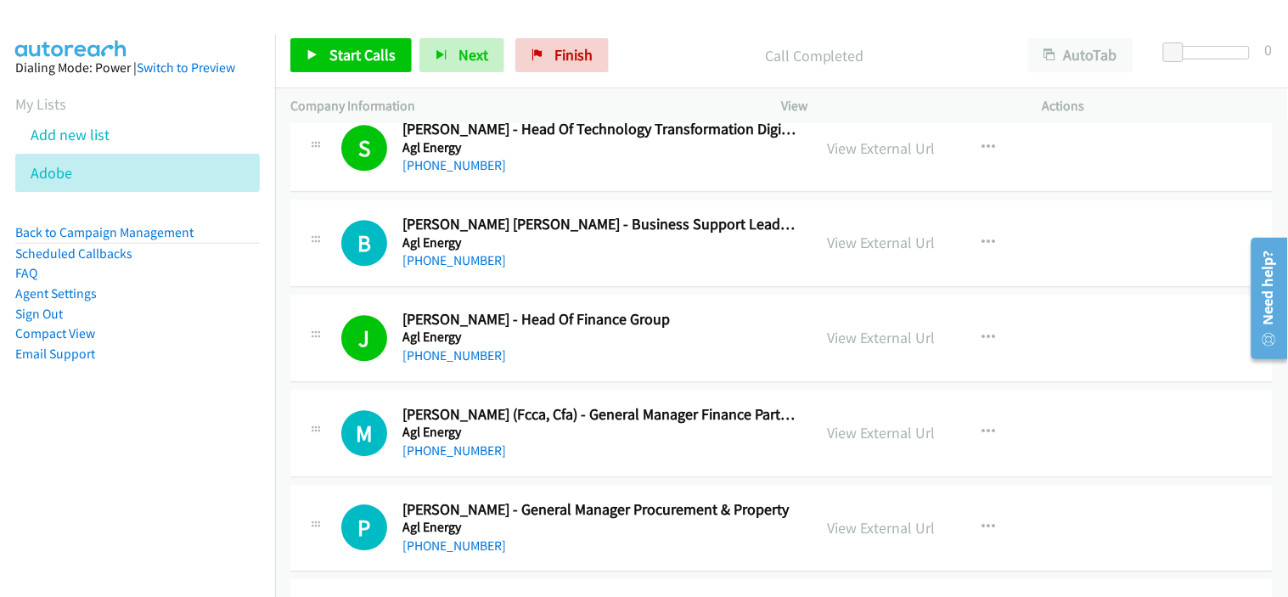
scroll to position [2829, 0]
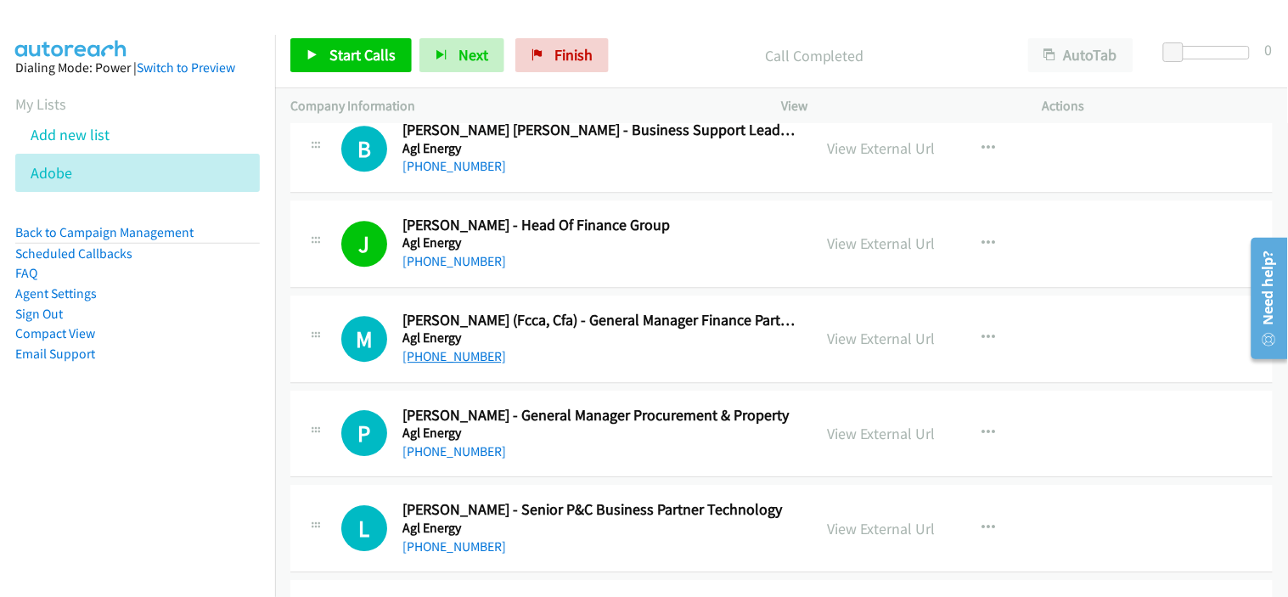
click at [467, 355] on link "[PHONE_NUMBER]" at bounding box center [454, 356] width 104 height 16
click at [558, 281] on div "J Callback Scheduled [PERSON_NAME] - Head Of Finance Group Agl Energy [GEOGRAPH…" at bounding box center [781, 243] width 982 height 87
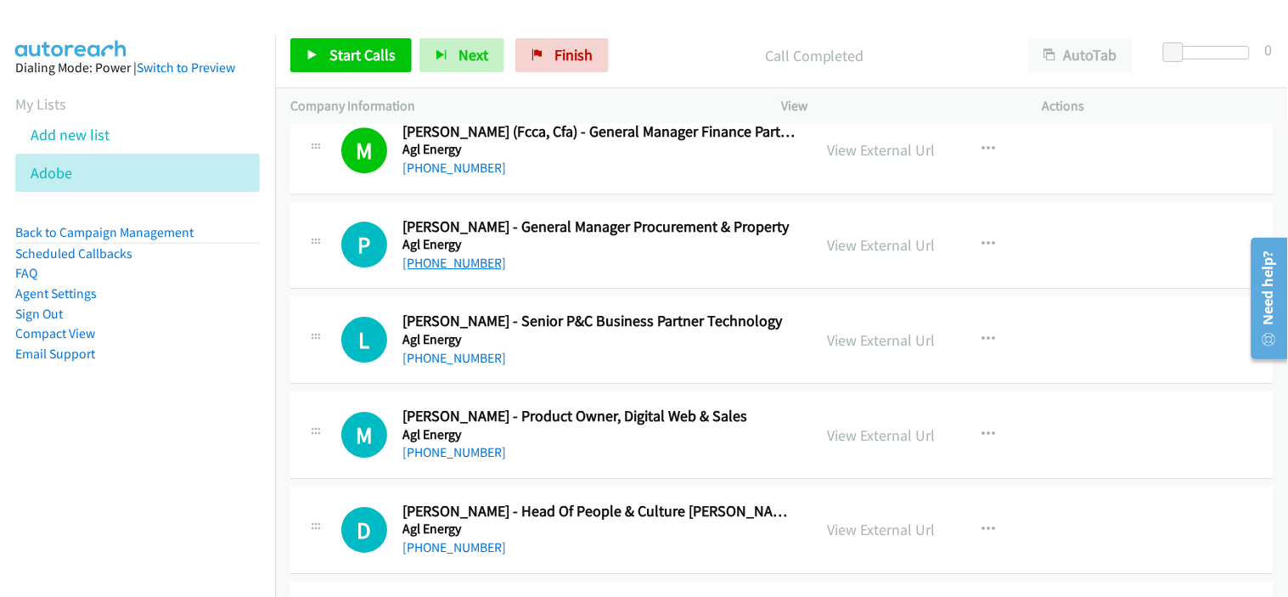
scroll to position [3112, 0]
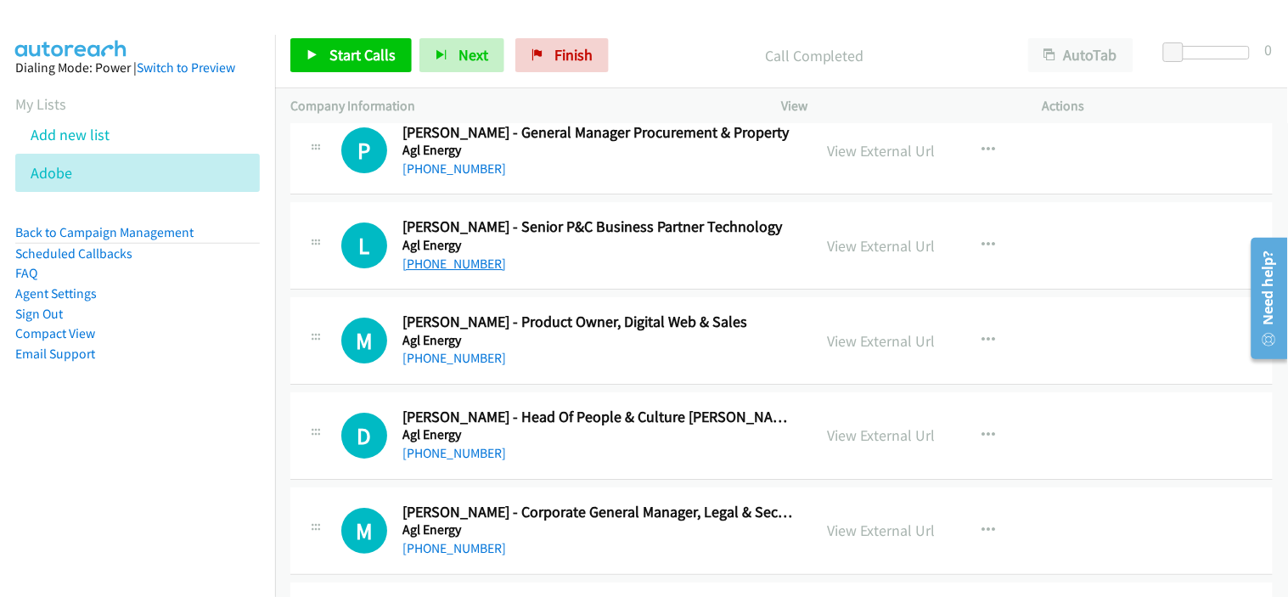
click at [452, 267] on link "[PHONE_NUMBER]" at bounding box center [454, 264] width 104 height 16
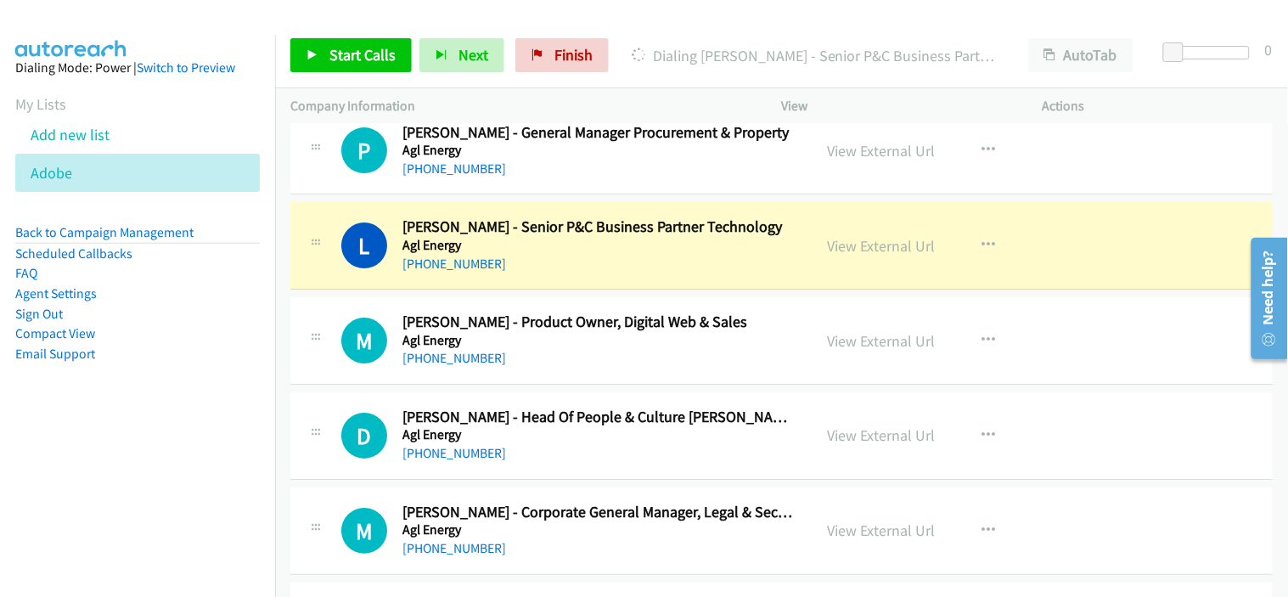
drag, startPoint x: 556, startPoint y: 265, endPoint x: 570, endPoint y: 276, distance: 18.2
click at [556, 265] on div "[PHONE_NUMBER]" at bounding box center [599, 264] width 395 height 20
click at [550, 380] on div "M Callback Scheduled [PERSON_NAME] - Product Owner, Digital Web & Sales Agl Ene…" at bounding box center [781, 340] width 982 height 87
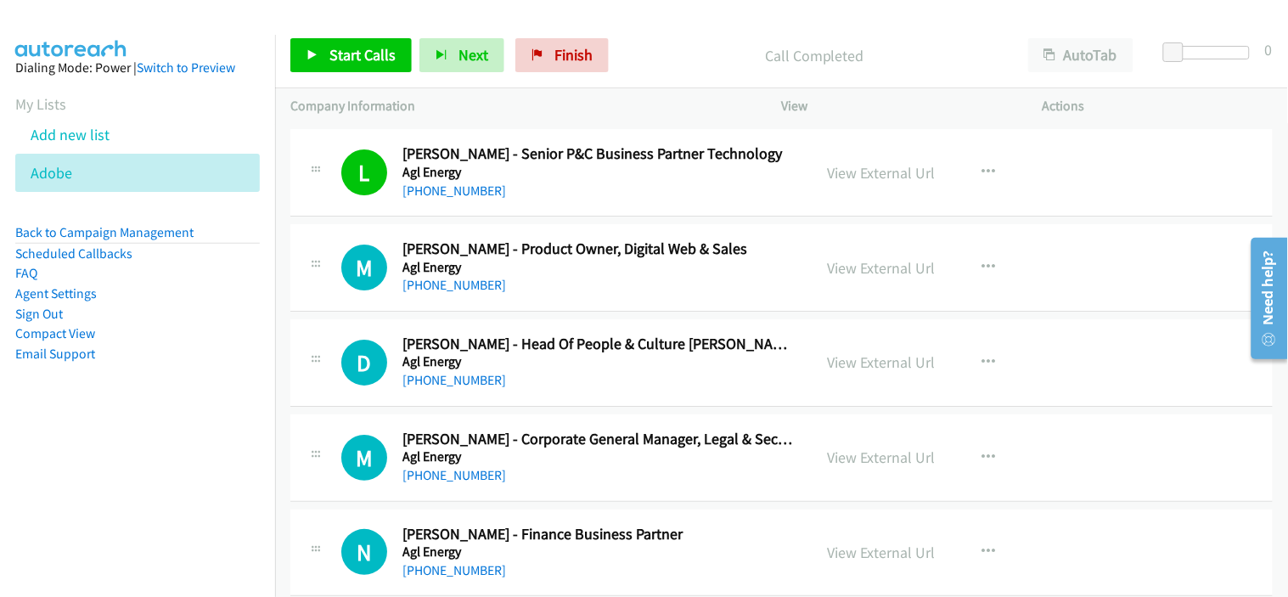
scroll to position [3206, 0]
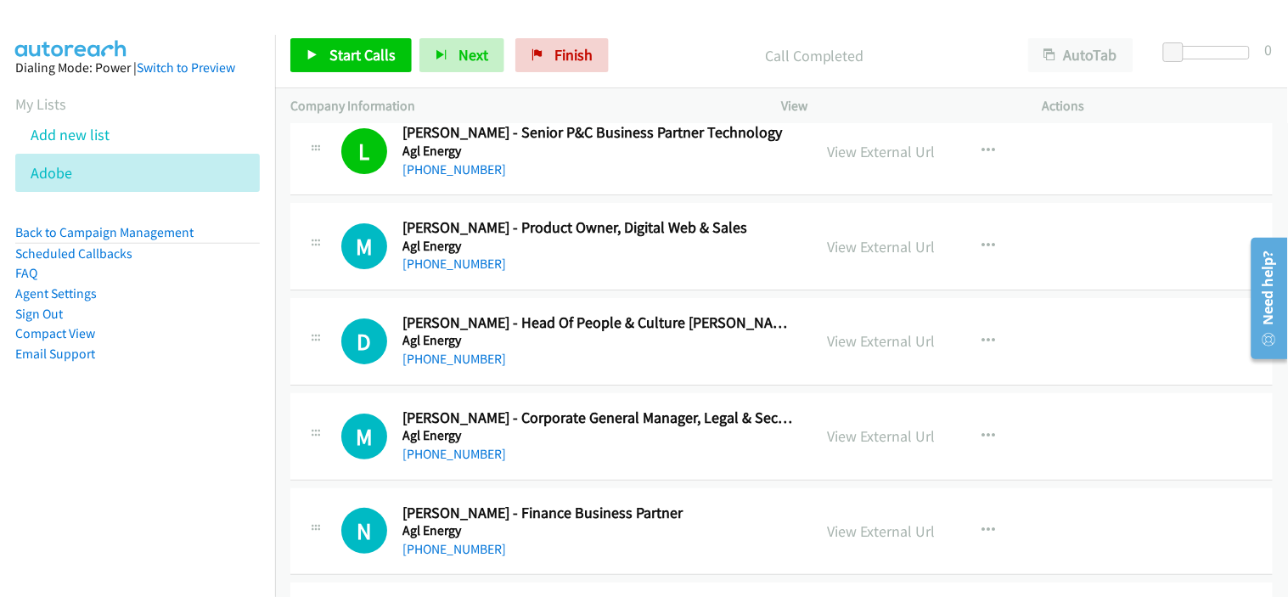
drag, startPoint x: 537, startPoint y: 374, endPoint x: 522, endPoint y: 374, distance: 15.3
click at [537, 374] on div "D Callback Scheduled [PERSON_NAME] - Head Of People & Culture [PERSON_NAME], Ma…" at bounding box center [781, 341] width 982 height 87
click at [446, 362] on link "[PHONE_NUMBER]" at bounding box center [454, 359] width 104 height 16
click at [639, 365] on div "[PHONE_NUMBER]" at bounding box center [599, 359] width 395 height 20
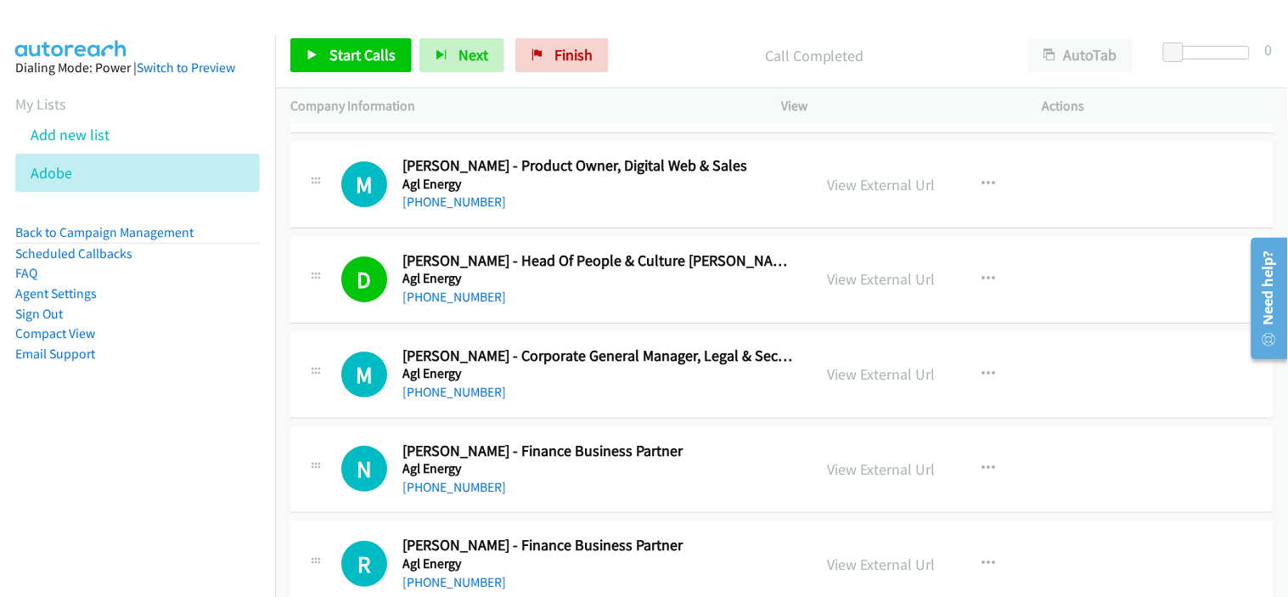
scroll to position [3301, 0]
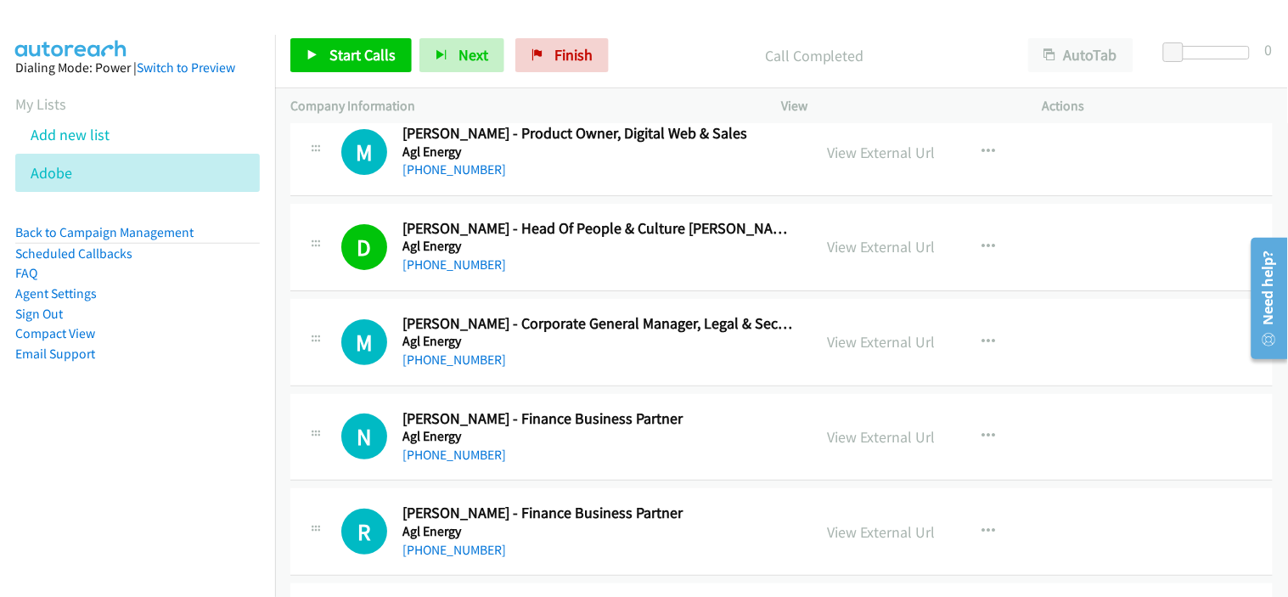
click at [639, 362] on div "[PHONE_NUMBER]" at bounding box center [599, 360] width 395 height 20
click at [593, 371] on div "M Callback Scheduled [PERSON_NAME] - Corporate General Manager, Legal & Secreta…" at bounding box center [781, 342] width 982 height 87
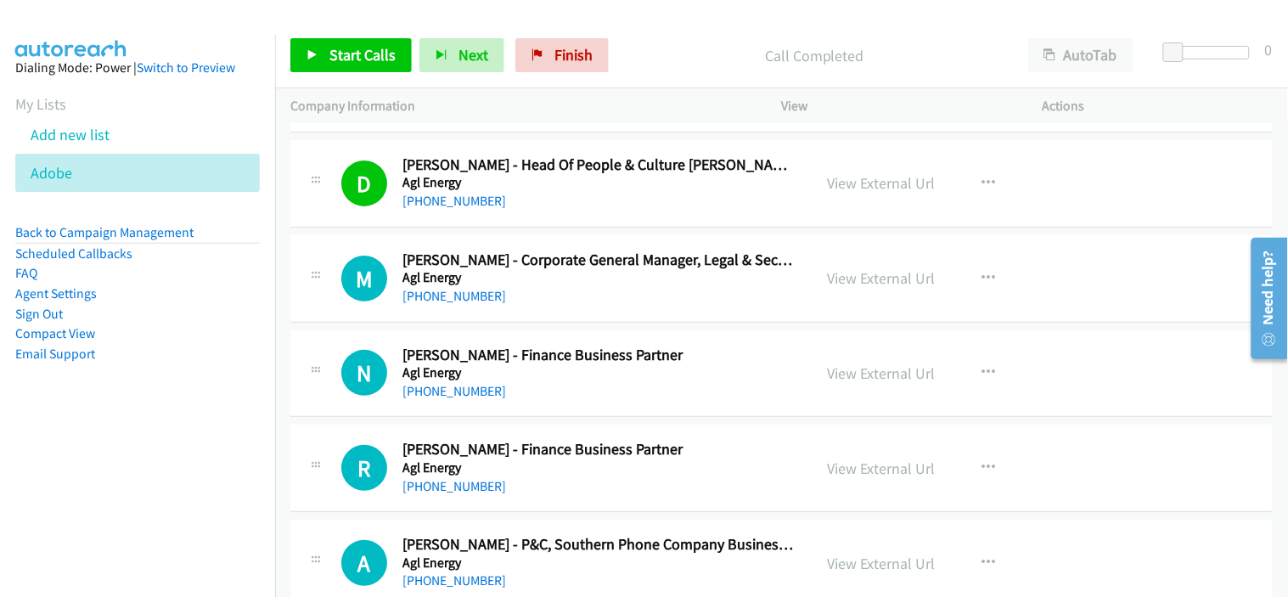
scroll to position [3396, 0]
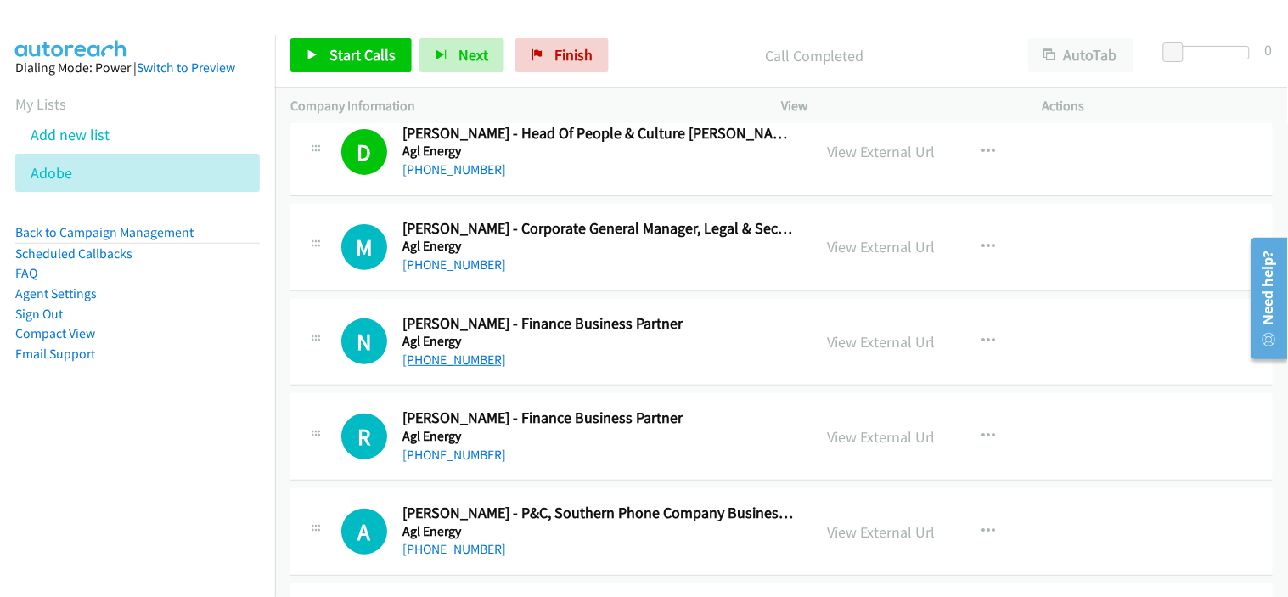
click at [464, 357] on link "[PHONE_NUMBER]" at bounding box center [454, 359] width 104 height 16
click at [571, 359] on div "[PHONE_NUMBER]" at bounding box center [599, 360] width 395 height 20
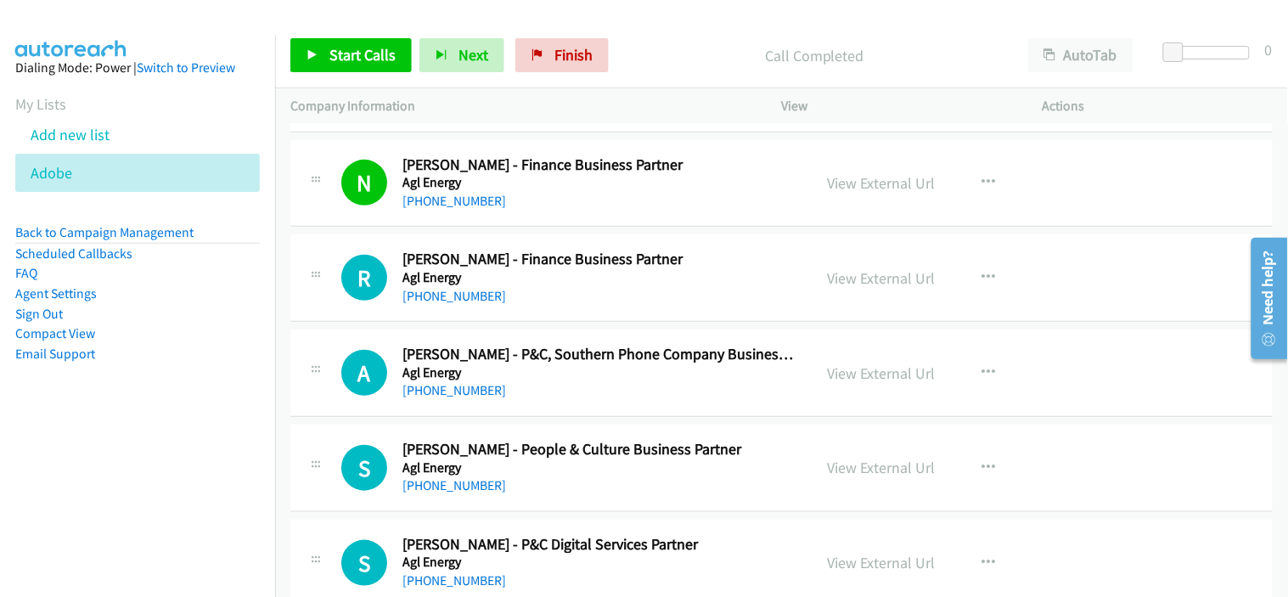
scroll to position [3584, 0]
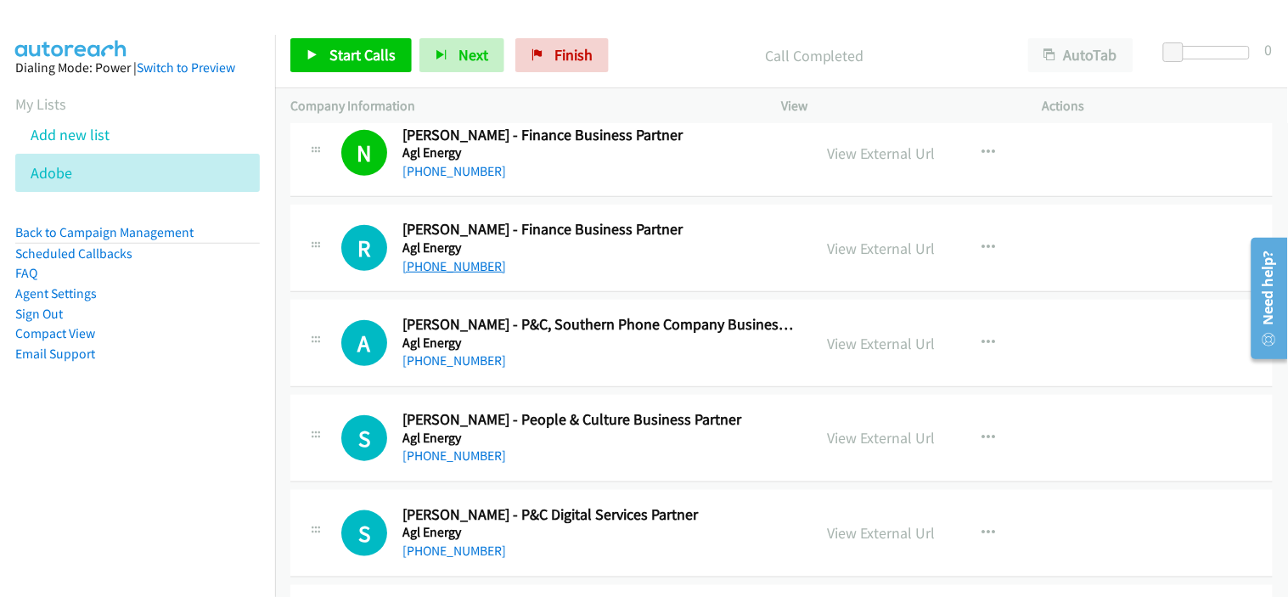
click at [452, 266] on link "[PHONE_NUMBER]" at bounding box center [454, 266] width 104 height 16
click at [608, 379] on div "A Callback Scheduled [PERSON_NAME] - P&C, Southern Phone Company Business Partn…" at bounding box center [781, 343] width 982 height 87
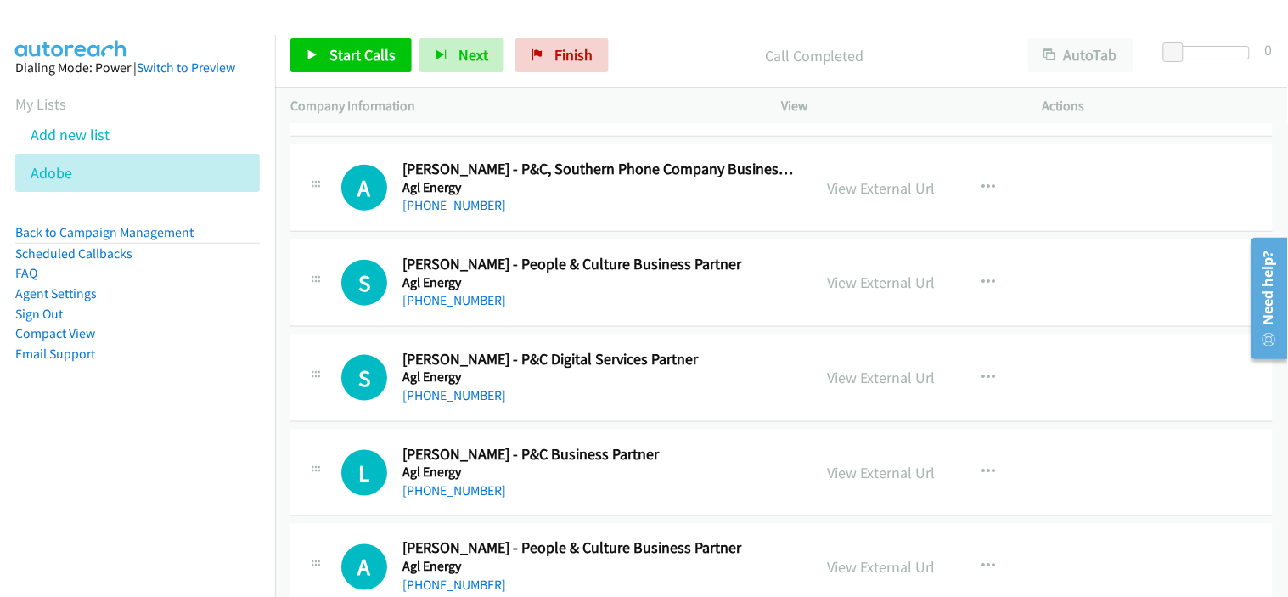
scroll to position [3773, 0]
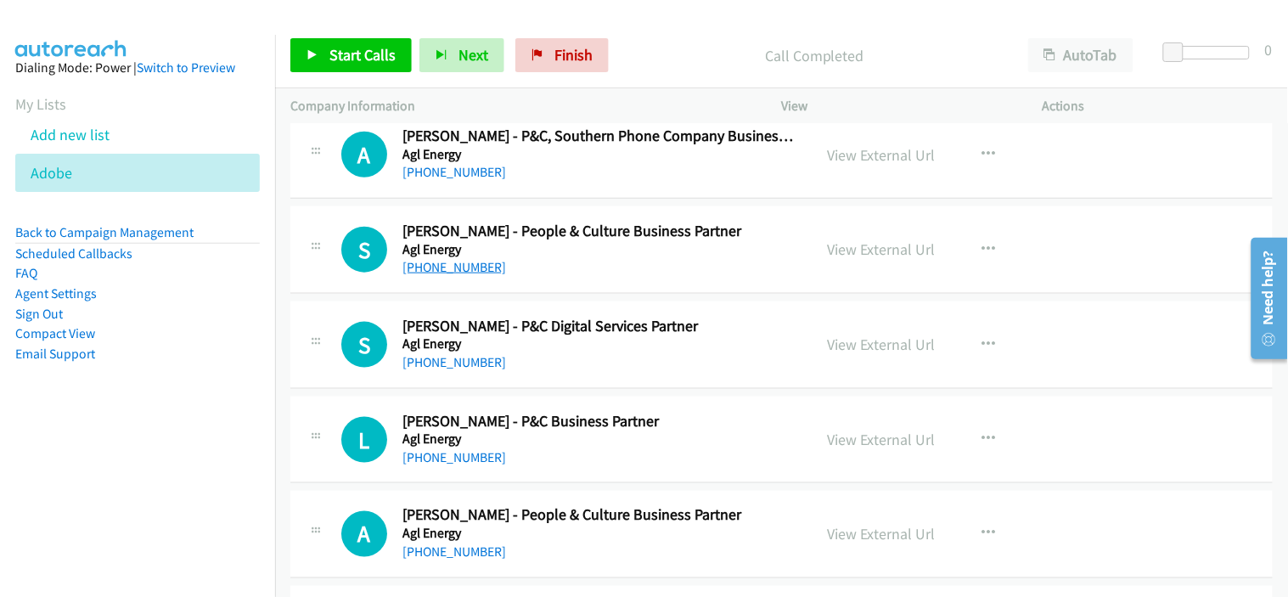
click at [469, 272] on link "[PHONE_NUMBER]" at bounding box center [454, 267] width 104 height 16
drag, startPoint x: 536, startPoint y: 370, endPoint x: 537, endPoint y: 360, distance: 10.3
click at [452, 358] on link "[PHONE_NUMBER]" at bounding box center [454, 362] width 104 height 16
click at [571, 379] on div "S Callback Scheduled [PERSON_NAME] - P&C Digital Services Partner Agl Energy [G…" at bounding box center [781, 344] width 982 height 87
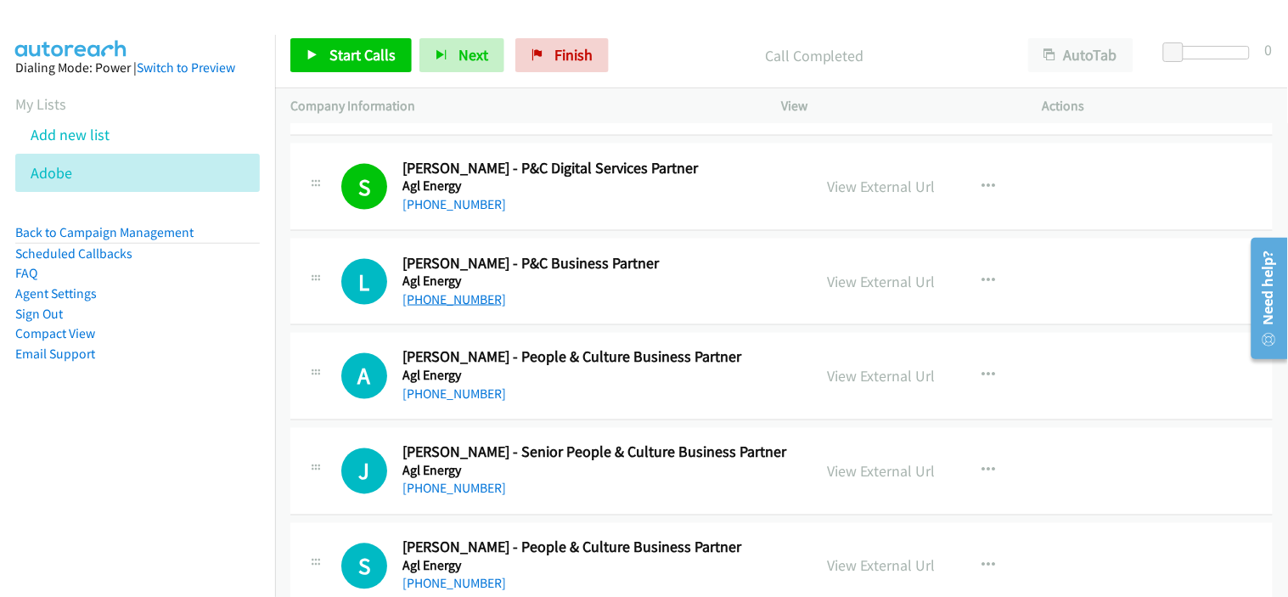
scroll to position [3961, 0]
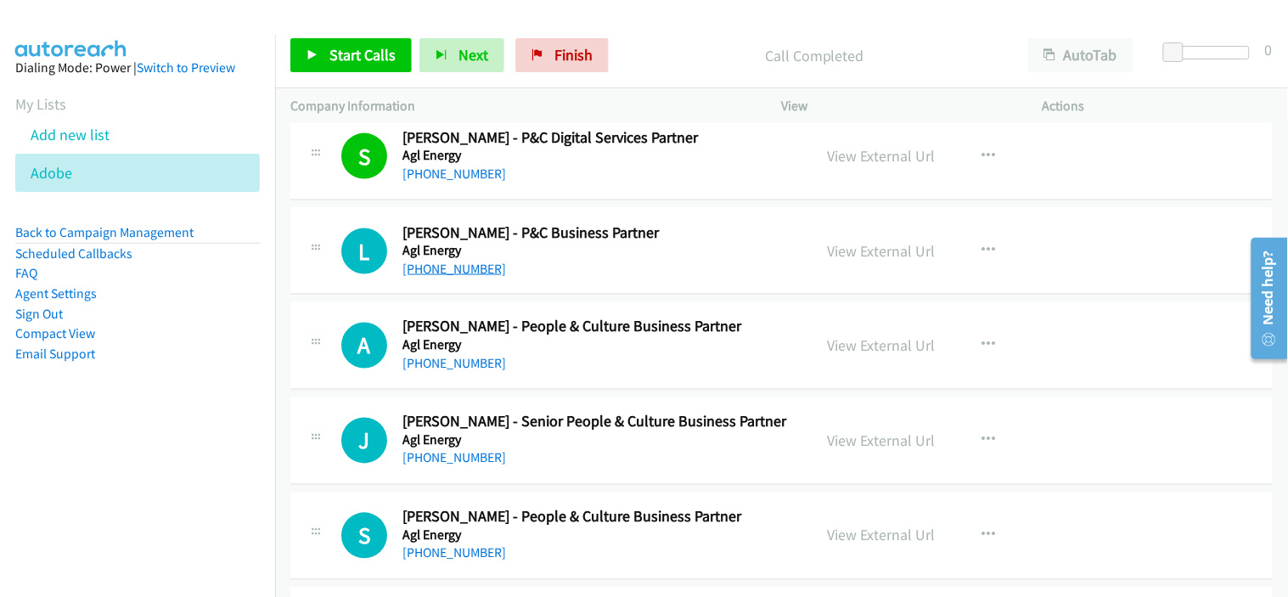
click at [469, 270] on link "[PHONE_NUMBER]" at bounding box center [454, 269] width 104 height 16
click at [609, 374] on div "[PHONE_NUMBER]" at bounding box center [599, 364] width 395 height 20
click at [587, 291] on div "L Callback Scheduled [PERSON_NAME] - P&C Business Partner Agl Energy [GEOGRAPHI…" at bounding box center [781, 251] width 982 height 87
click at [469, 365] on link "[PHONE_NUMBER]" at bounding box center [454, 364] width 104 height 16
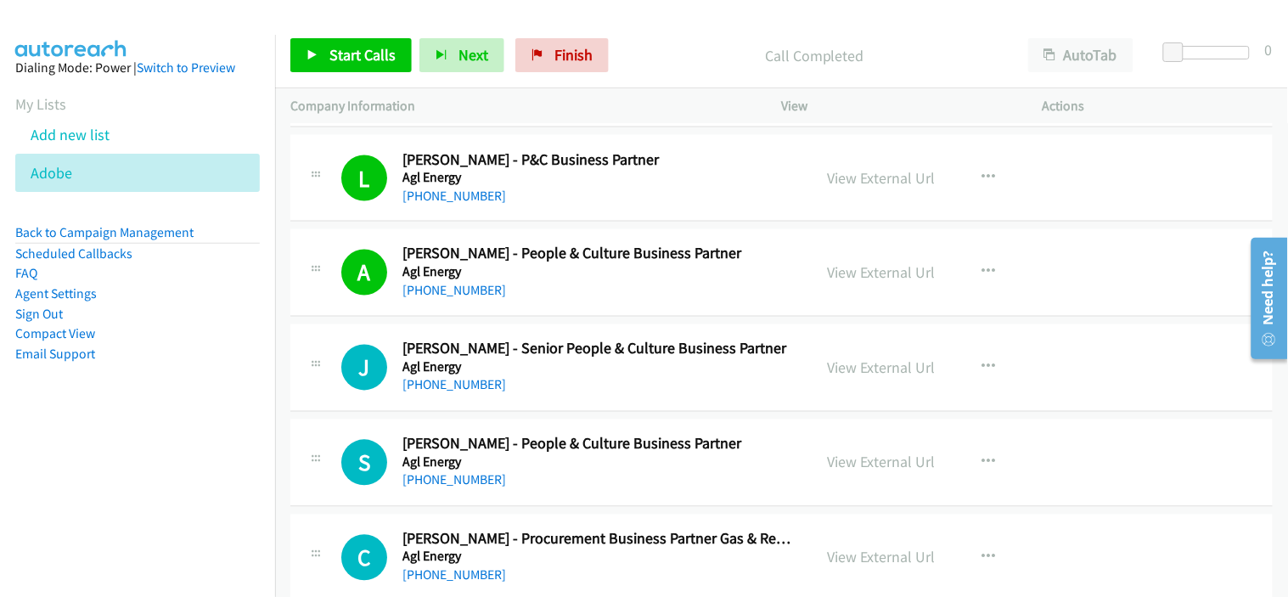
scroll to position [4055, 0]
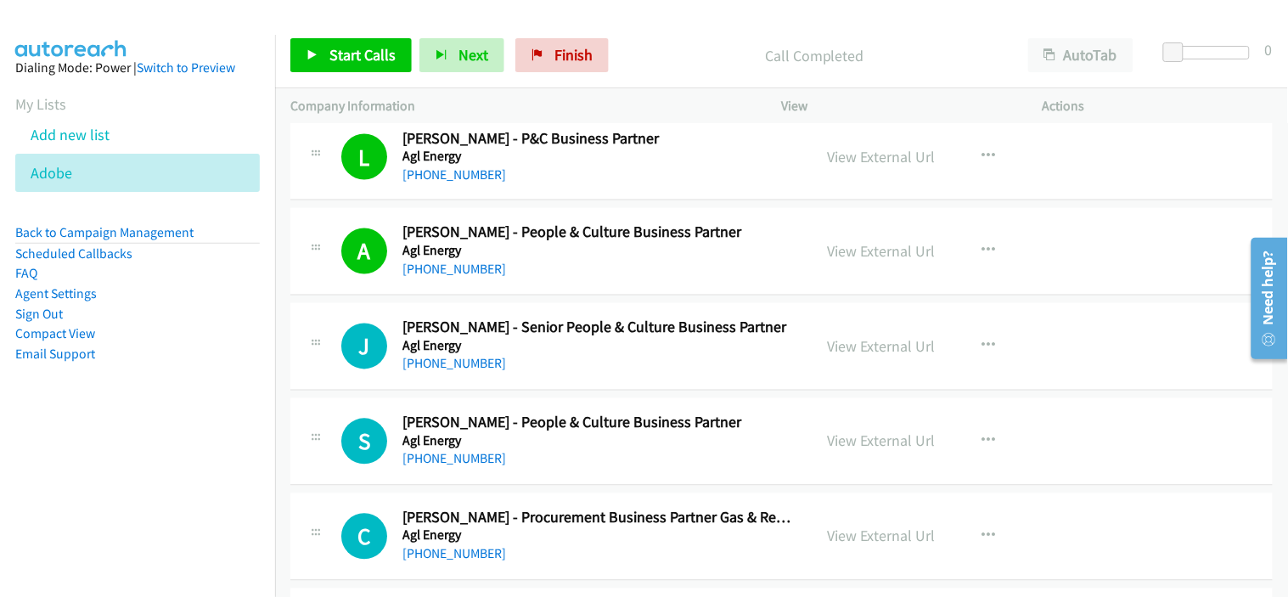
click at [581, 385] on div "J Callback Scheduled [PERSON_NAME] - Senior People & Culture Business Partner A…" at bounding box center [781, 346] width 982 height 87
click at [464, 371] on link "[PHONE_NUMBER]" at bounding box center [454, 364] width 104 height 16
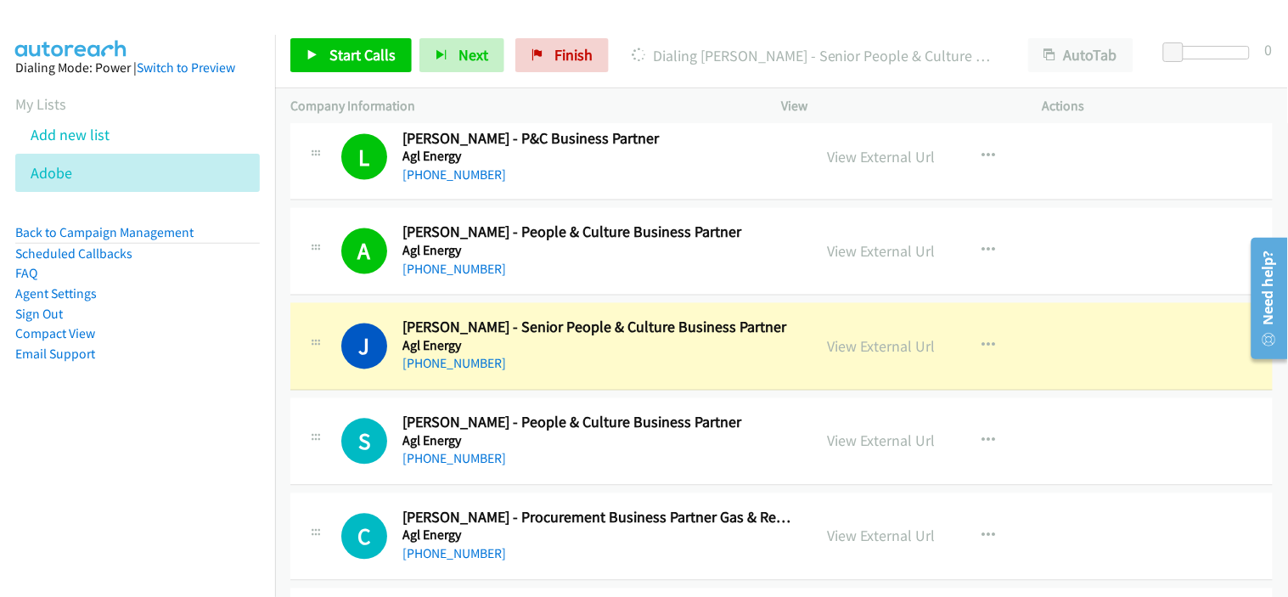
drag, startPoint x: 610, startPoint y: 468, endPoint x: 503, endPoint y: 377, distance: 140.3
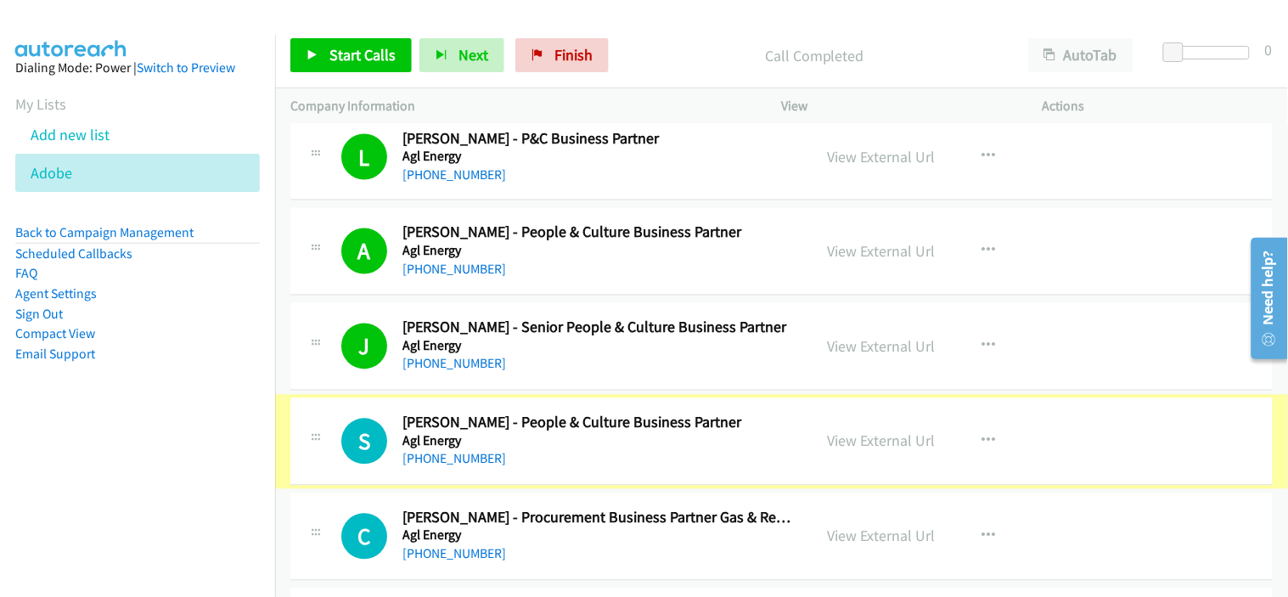
scroll to position [4245, 0]
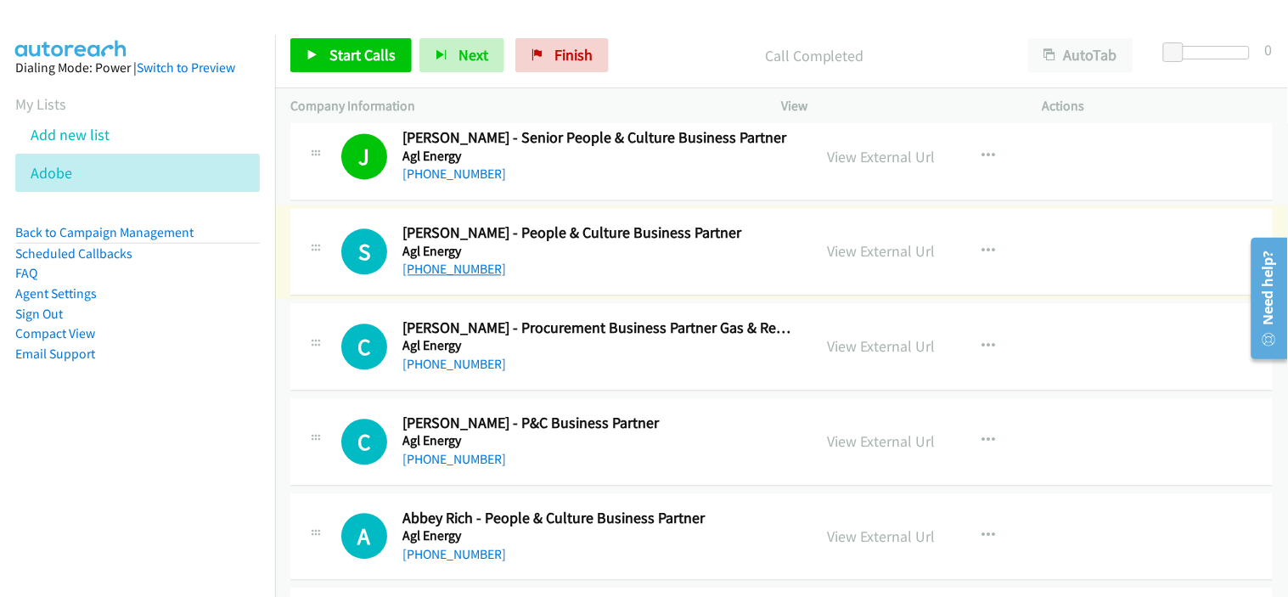
click at [463, 269] on link "[PHONE_NUMBER]" at bounding box center [454, 269] width 104 height 16
click at [587, 359] on div "[PHONE_NUMBER]" at bounding box center [599, 365] width 395 height 20
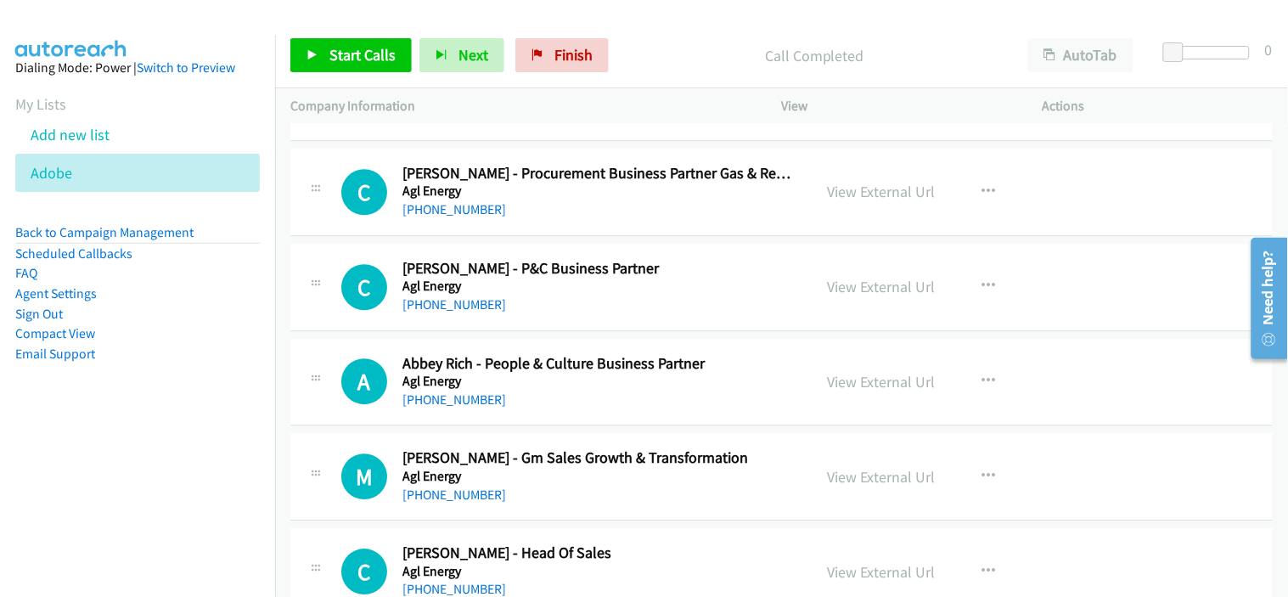
scroll to position [4433, 0]
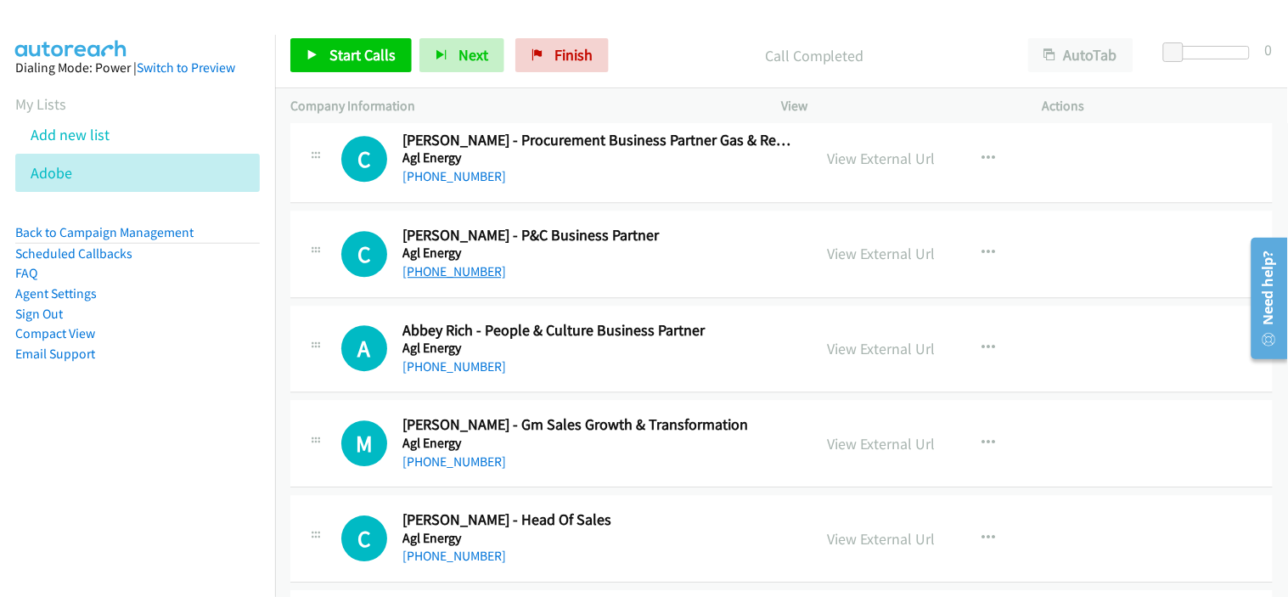
click at [452, 273] on link "[PHONE_NUMBER]" at bounding box center [454, 271] width 104 height 16
click at [625, 367] on div "[PHONE_NUMBER]" at bounding box center [599, 367] width 395 height 20
click at [476, 367] on link "[PHONE_NUMBER]" at bounding box center [454, 366] width 104 height 16
click at [598, 448] on h5 "Agl Energy" at bounding box center [599, 443] width 395 height 17
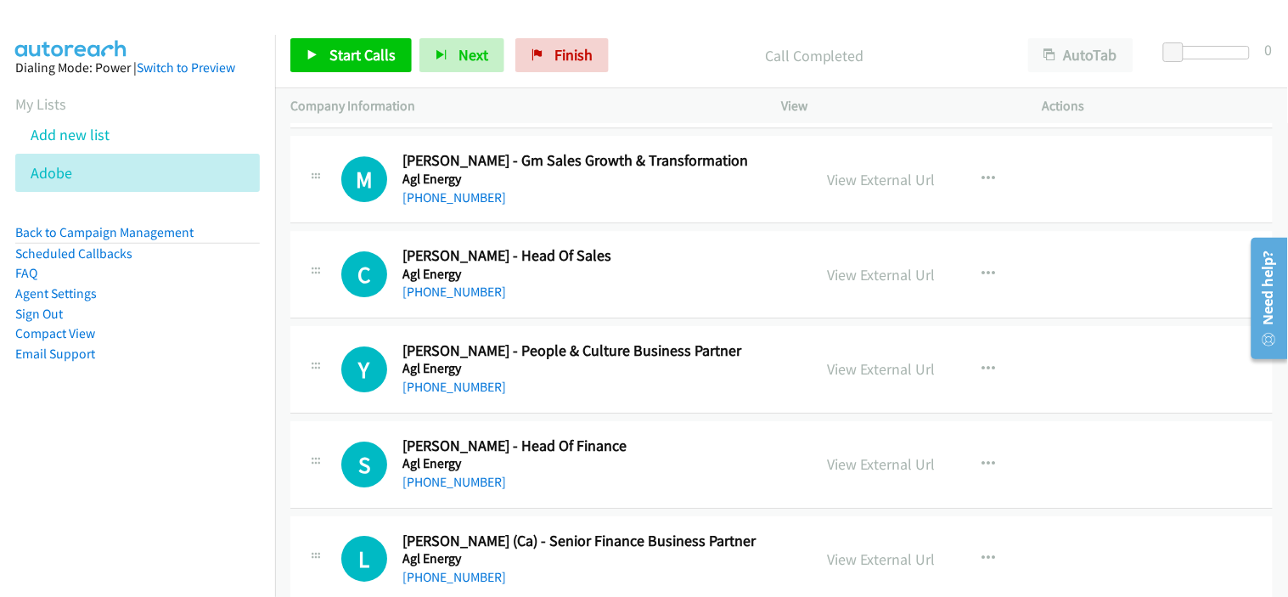
scroll to position [4716, 0]
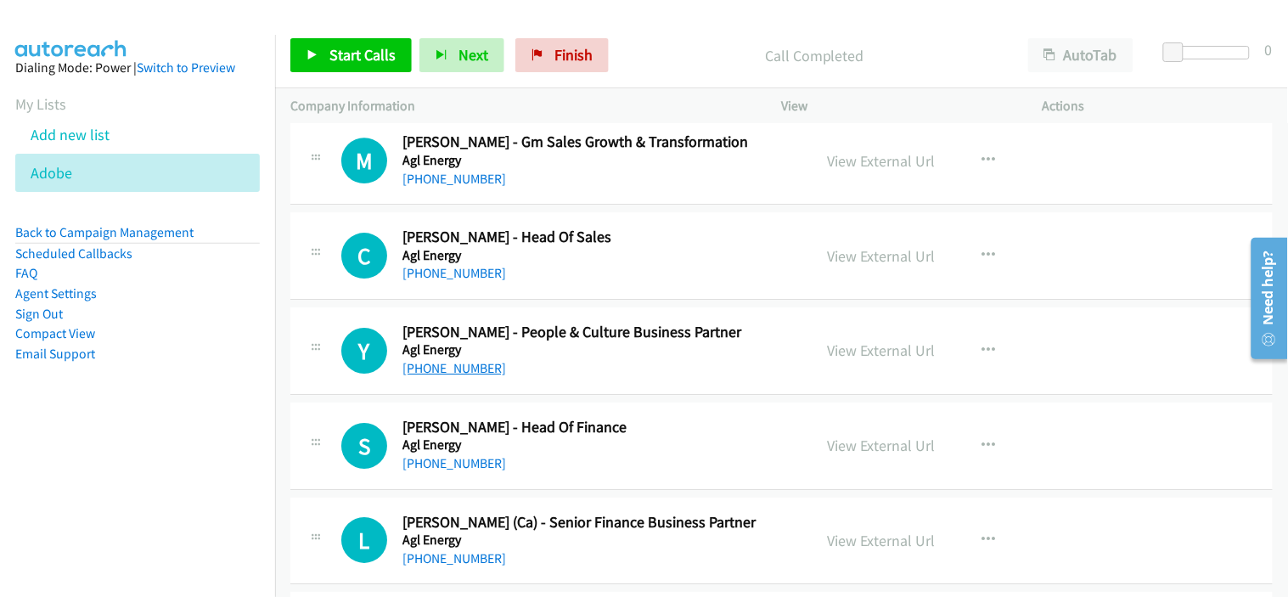
click at [484, 368] on link "[PHONE_NUMBER]" at bounding box center [454, 368] width 104 height 16
click at [520, 469] on div "[PHONE_NUMBER]" at bounding box center [599, 463] width 395 height 20
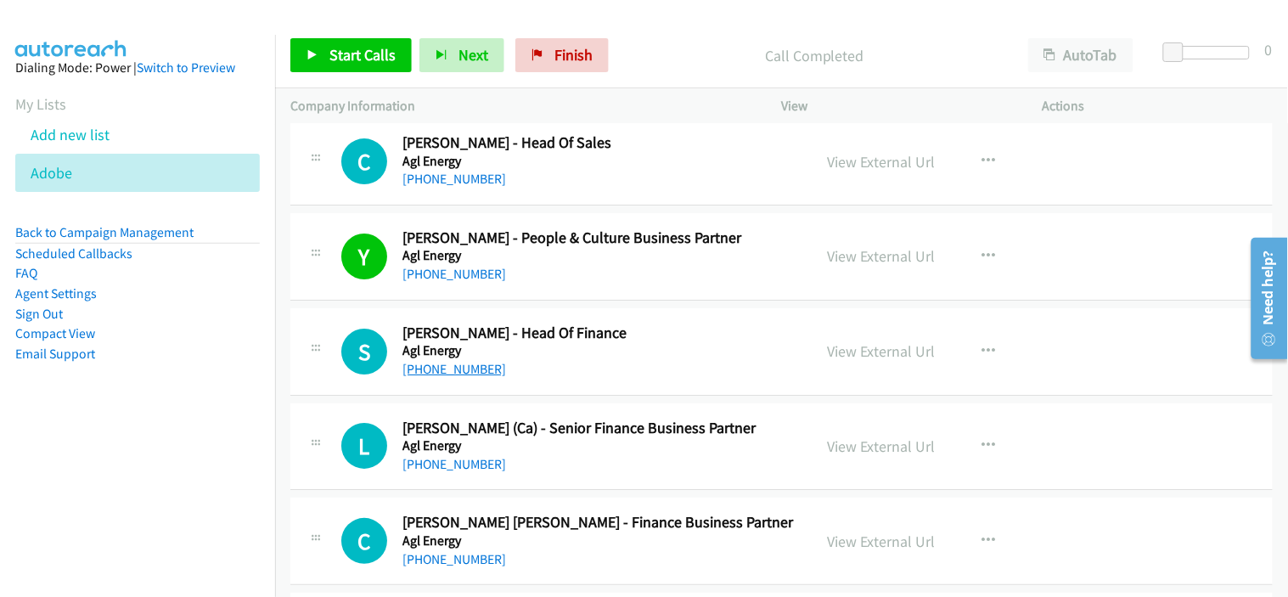
click at [454, 368] on link "[PHONE_NUMBER]" at bounding box center [454, 369] width 104 height 16
click at [586, 463] on div "[PHONE_NUMBER]" at bounding box center [599, 464] width 395 height 20
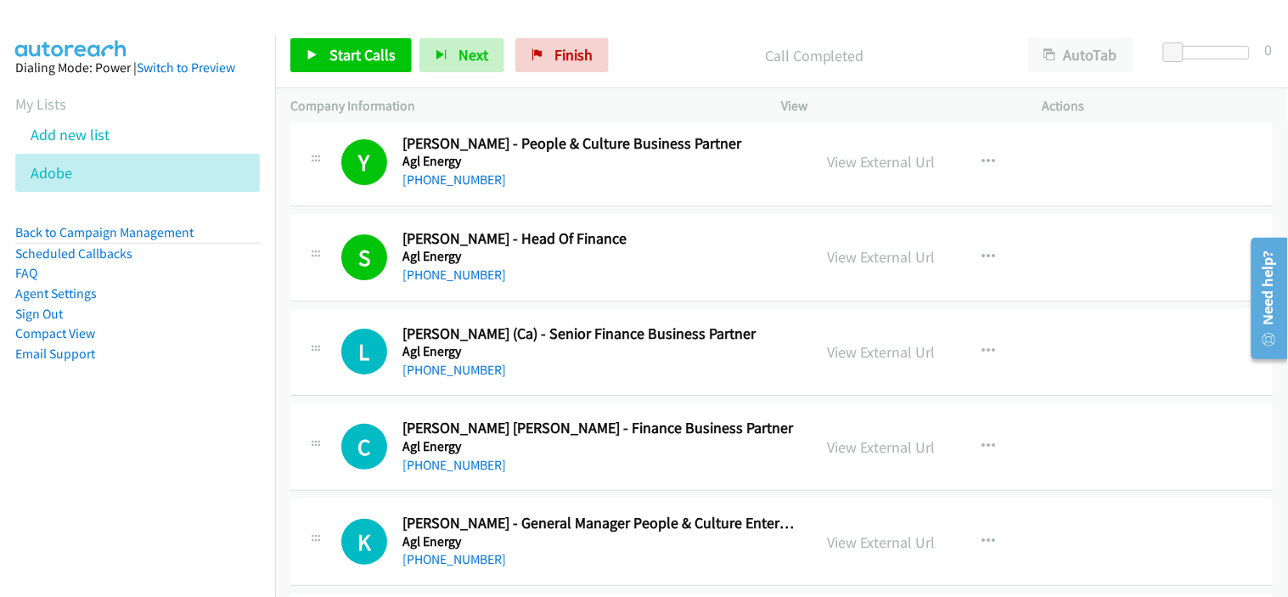
click at [610, 382] on div "L Callback Scheduled [PERSON_NAME] (Ca) - Senior Finance Business Partner Agl E…" at bounding box center [781, 352] width 982 height 87
click at [470, 368] on link "[PHONE_NUMBER]" at bounding box center [454, 370] width 104 height 16
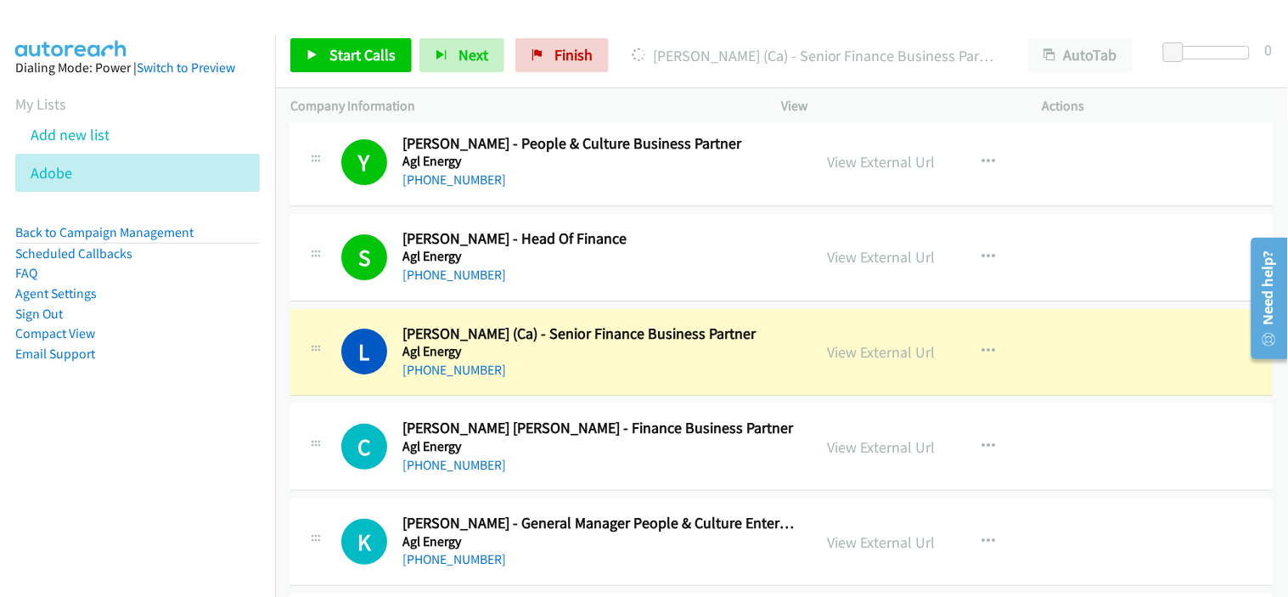
click at [614, 464] on div "[PHONE_NUMBER]" at bounding box center [599, 465] width 395 height 20
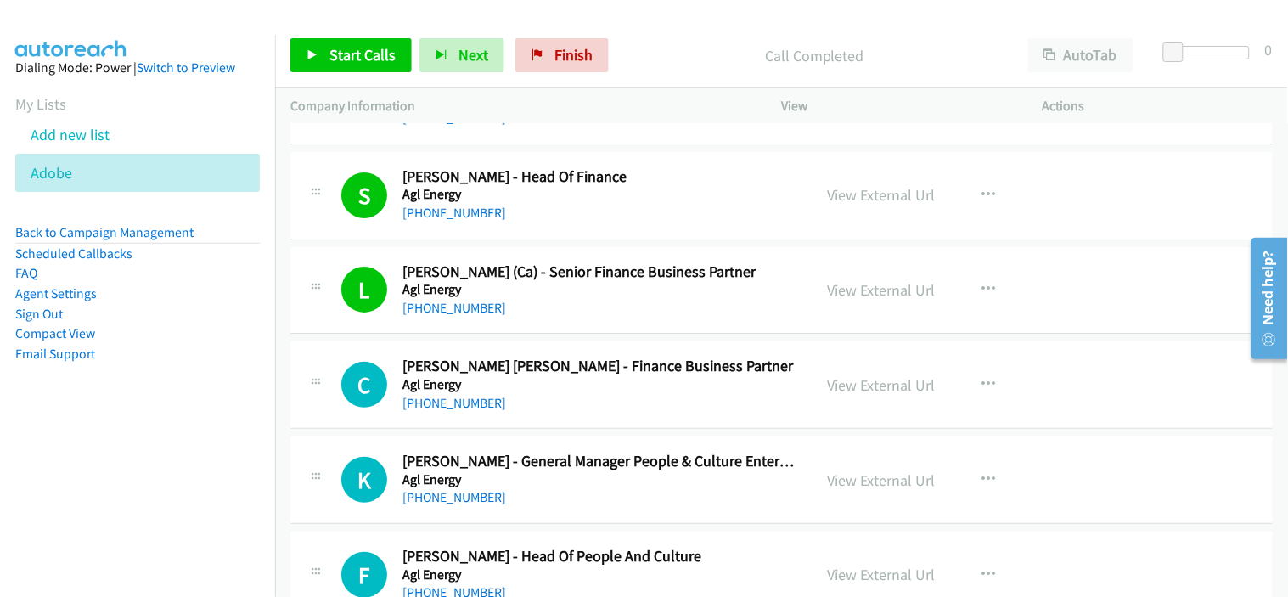
scroll to position [4998, 0]
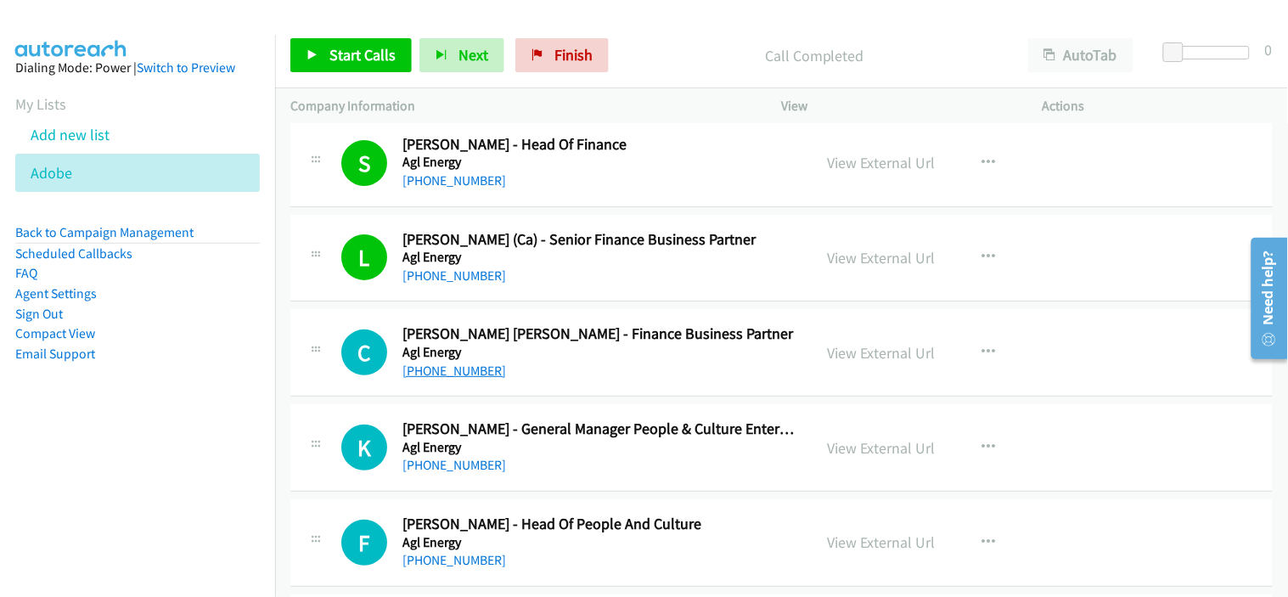
click at [454, 365] on link "[PHONE_NUMBER]" at bounding box center [454, 370] width 104 height 16
click at [573, 456] on div "[PHONE_NUMBER]" at bounding box center [599, 465] width 395 height 20
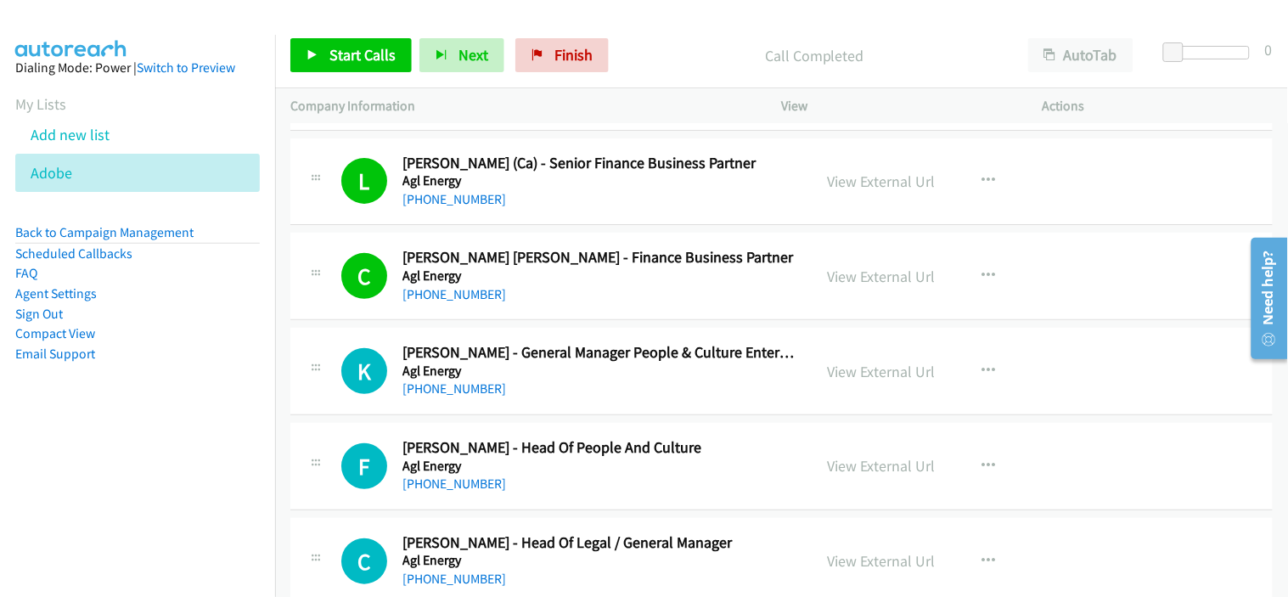
scroll to position [5093, 0]
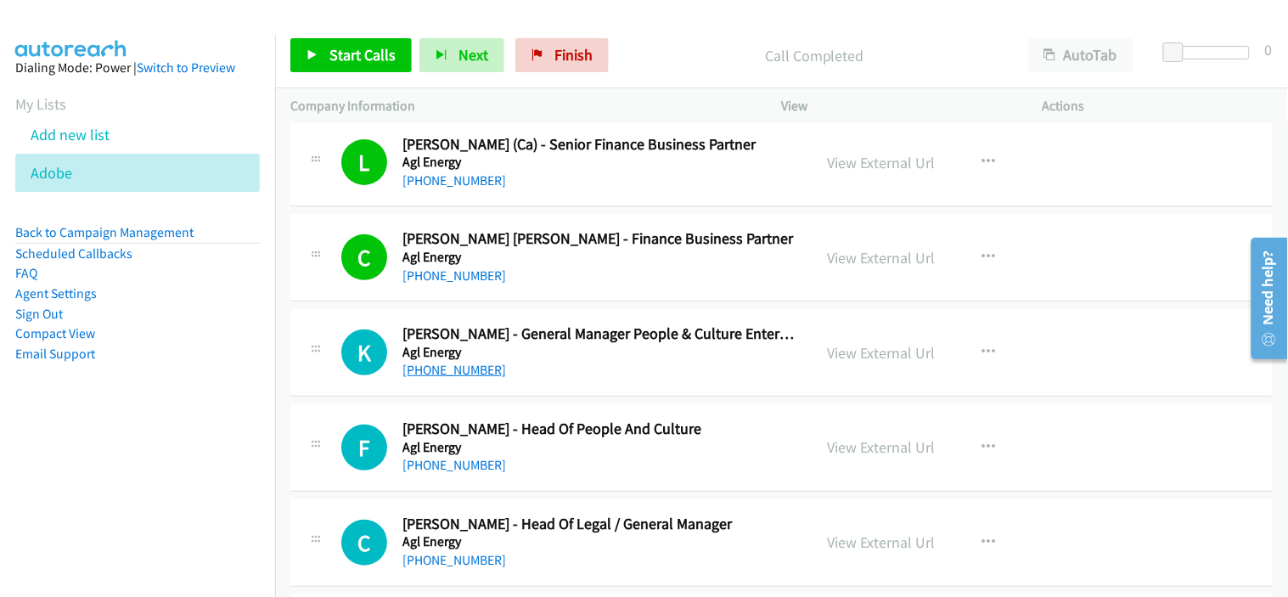
click at [427, 370] on link "[PHONE_NUMBER]" at bounding box center [454, 370] width 104 height 16
click at [595, 464] on div "[PHONE_NUMBER]" at bounding box center [599, 465] width 395 height 20
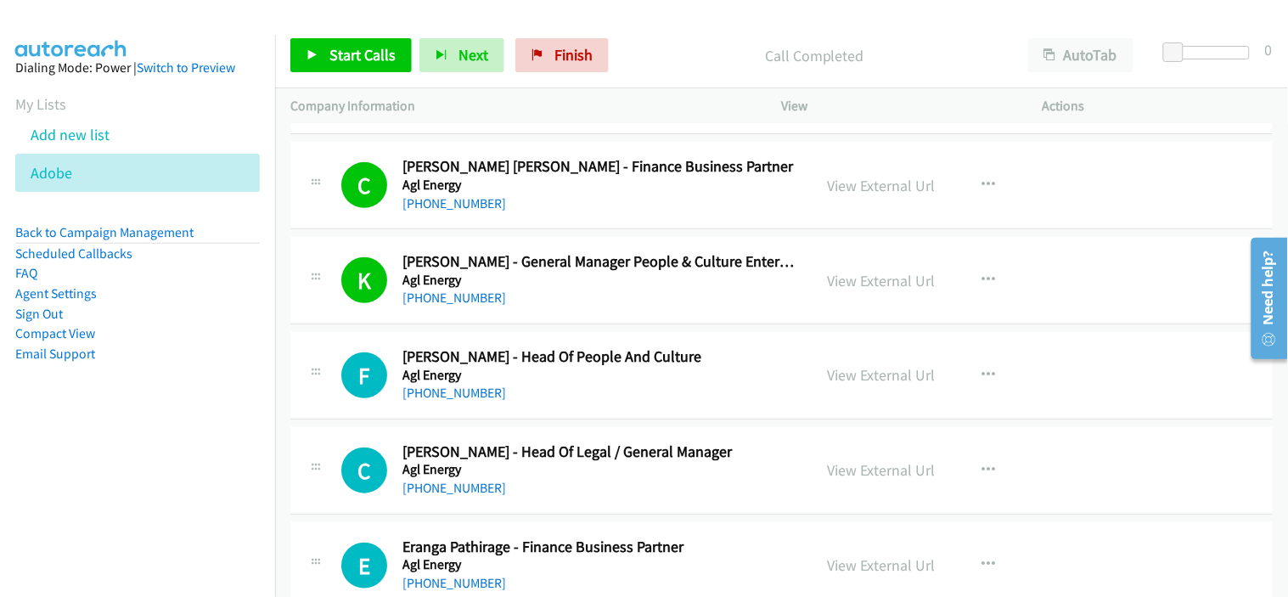
scroll to position [5188, 0]
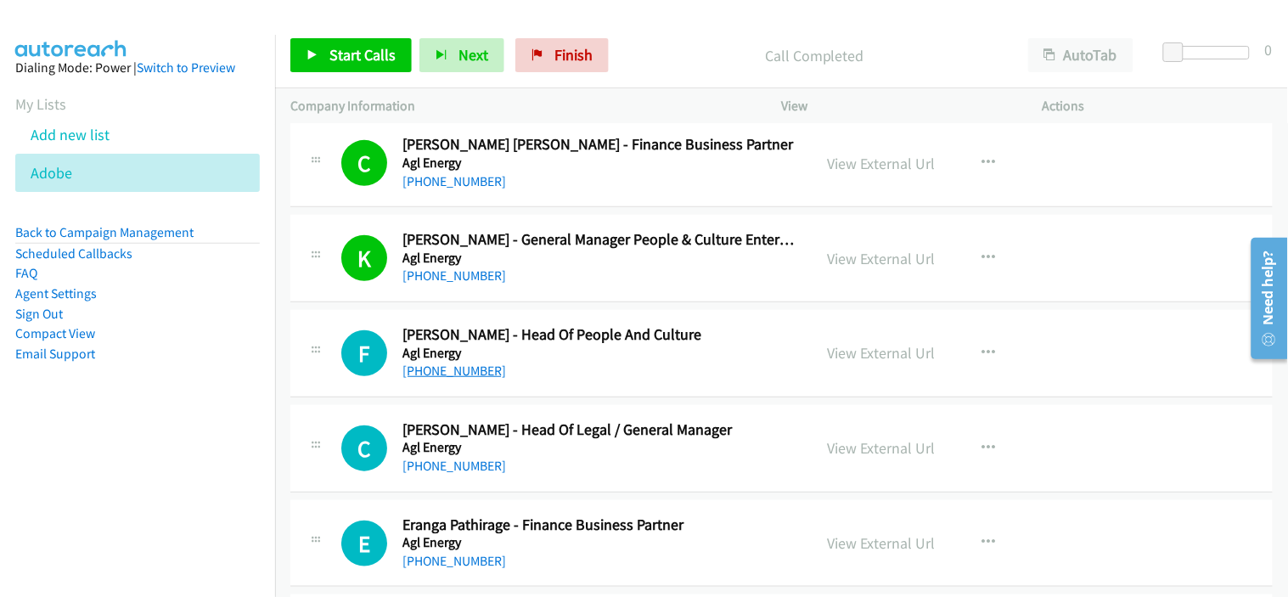
click at [452, 376] on link "[PHONE_NUMBER]" at bounding box center [454, 370] width 104 height 16
click at [604, 464] on div "[PHONE_NUMBER]" at bounding box center [599, 466] width 395 height 20
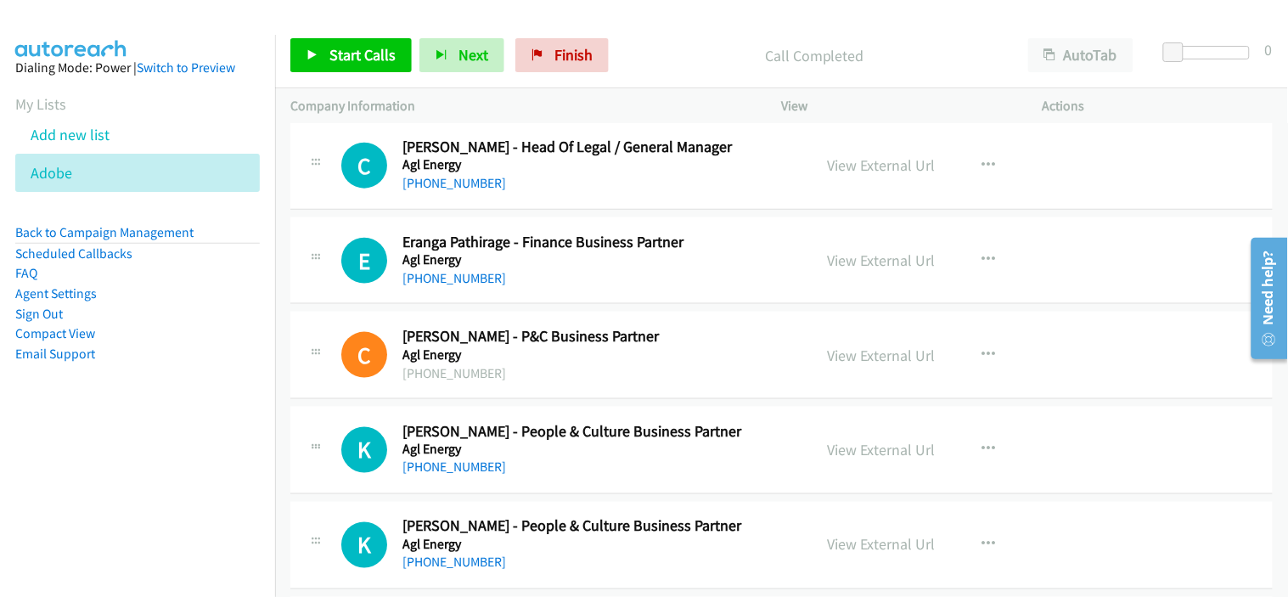
scroll to position [5565, 0]
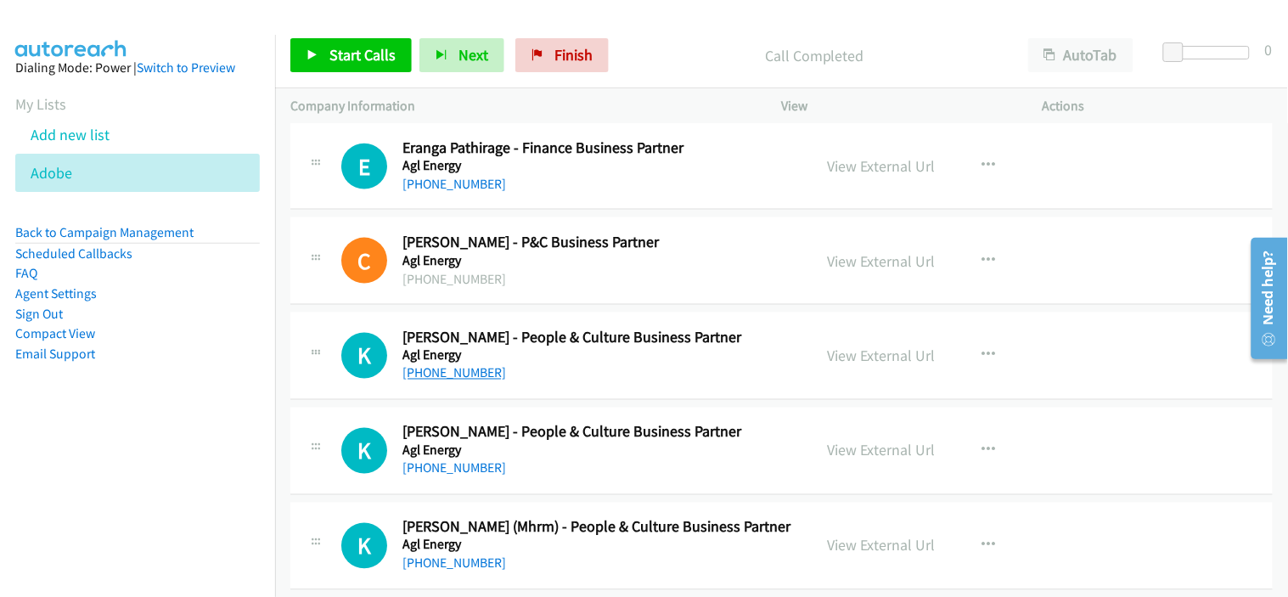
click at [462, 374] on link "[PHONE_NUMBER]" at bounding box center [454, 373] width 104 height 16
drag, startPoint x: 622, startPoint y: 388, endPoint x: 658, endPoint y: 388, distance: 35.7
click at [622, 388] on div "K Callback Scheduled [PERSON_NAME] - People & Culture Business Partner Agl Ener…" at bounding box center [781, 355] width 982 height 87
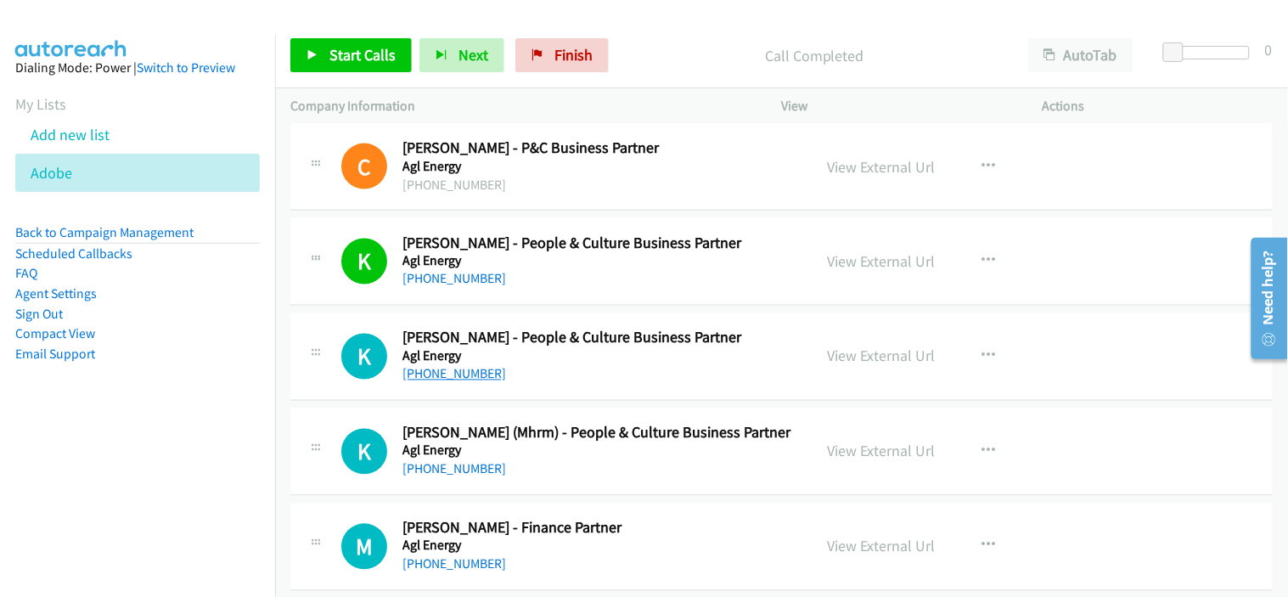
click at [463, 374] on link "[PHONE_NUMBER]" at bounding box center [454, 374] width 104 height 16
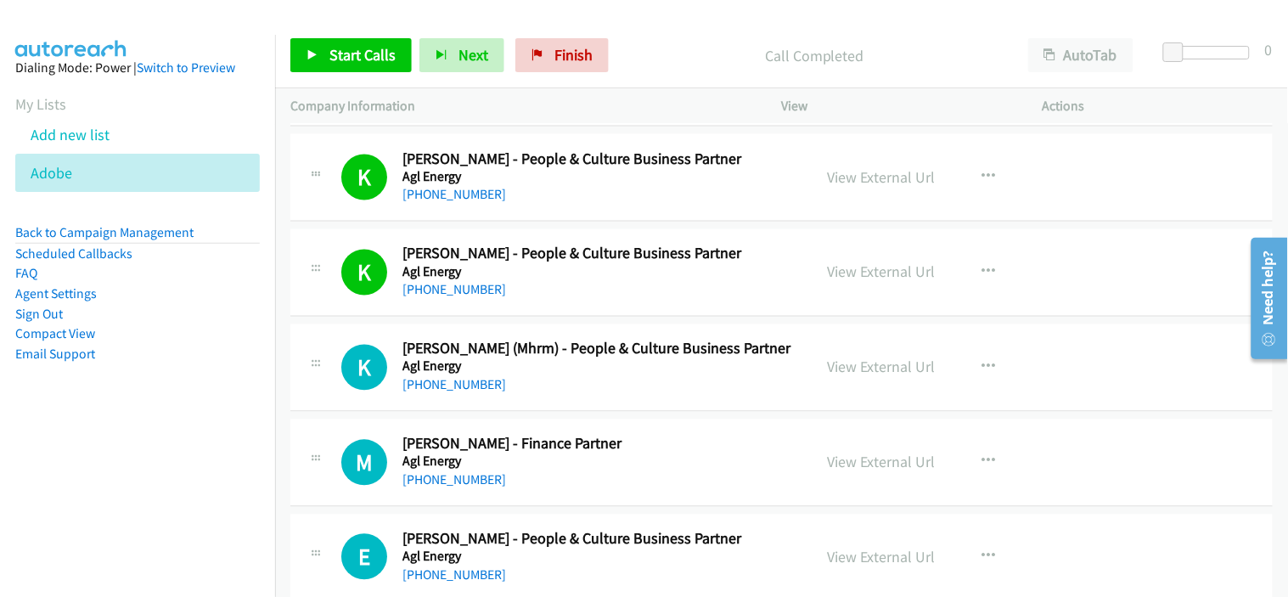
scroll to position [5753, 0]
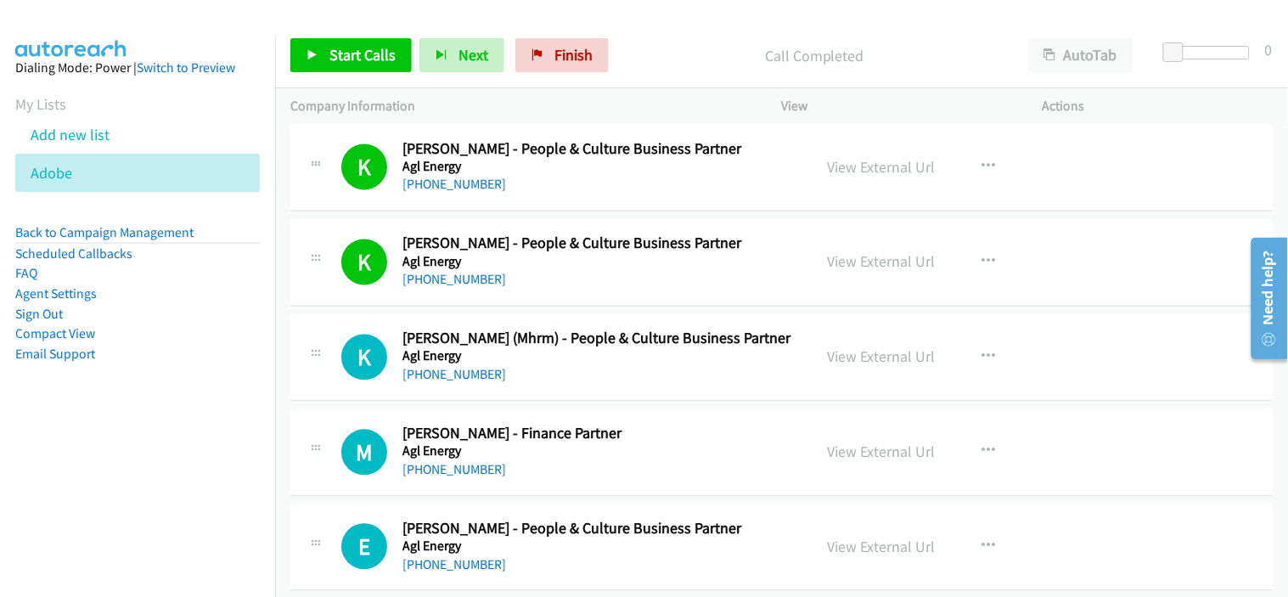
click at [537, 374] on div "[PHONE_NUMBER]" at bounding box center [599, 375] width 395 height 20
click at [452, 378] on link "[PHONE_NUMBER]" at bounding box center [454, 375] width 104 height 16
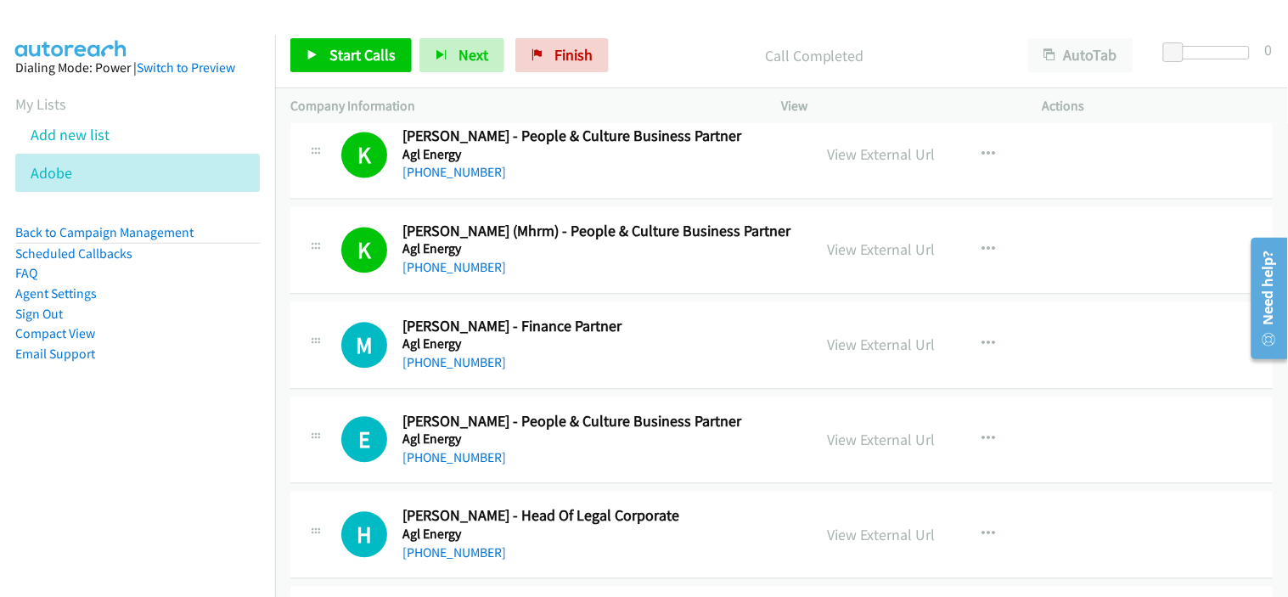
scroll to position [5942, 0]
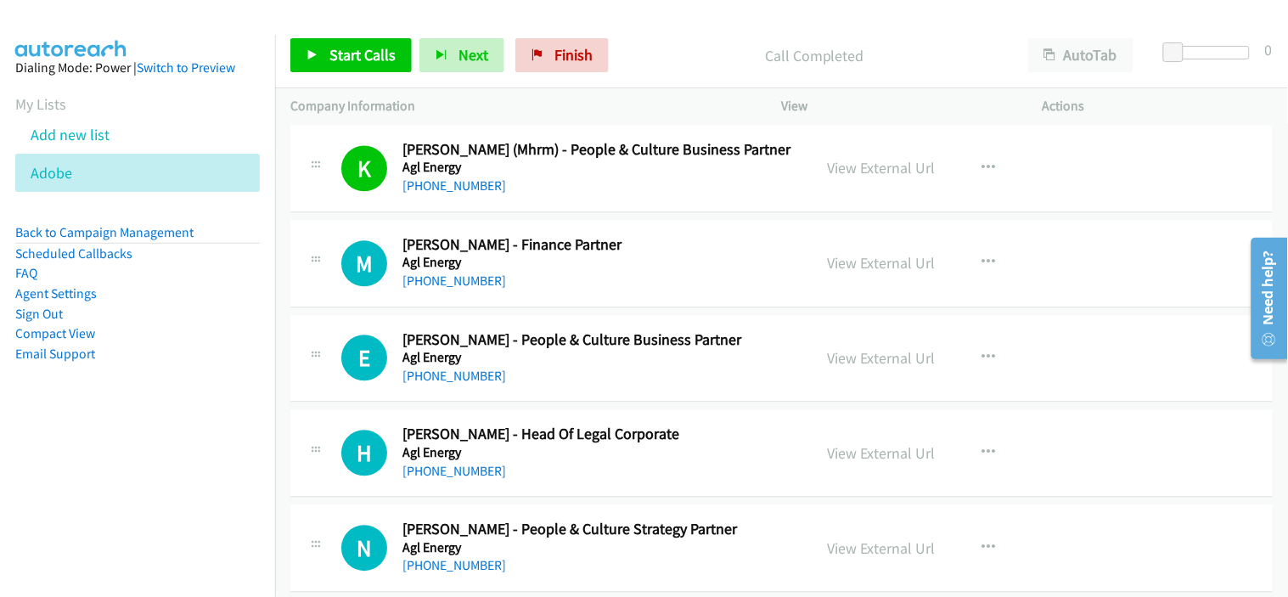
click at [591, 295] on div "M Callback Scheduled [PERSON_NAME] - Finance Partner Agl Energy [GEOGRAPHIC_DAT…" at bounding box center [781, 263] width 982 height 87
click at [474, 281] on link "[PHONE_NUMBER]" at bounding box center [454, 280] width 104 height 16
click at [624, 379] on div "[PHONE_NUMBER]" at bounding box center [599, 376] width 395 height 20
click at [454, 380] on link "[PHONE_NUMBER]" at bounding box center [454, 376] width 104 height 16
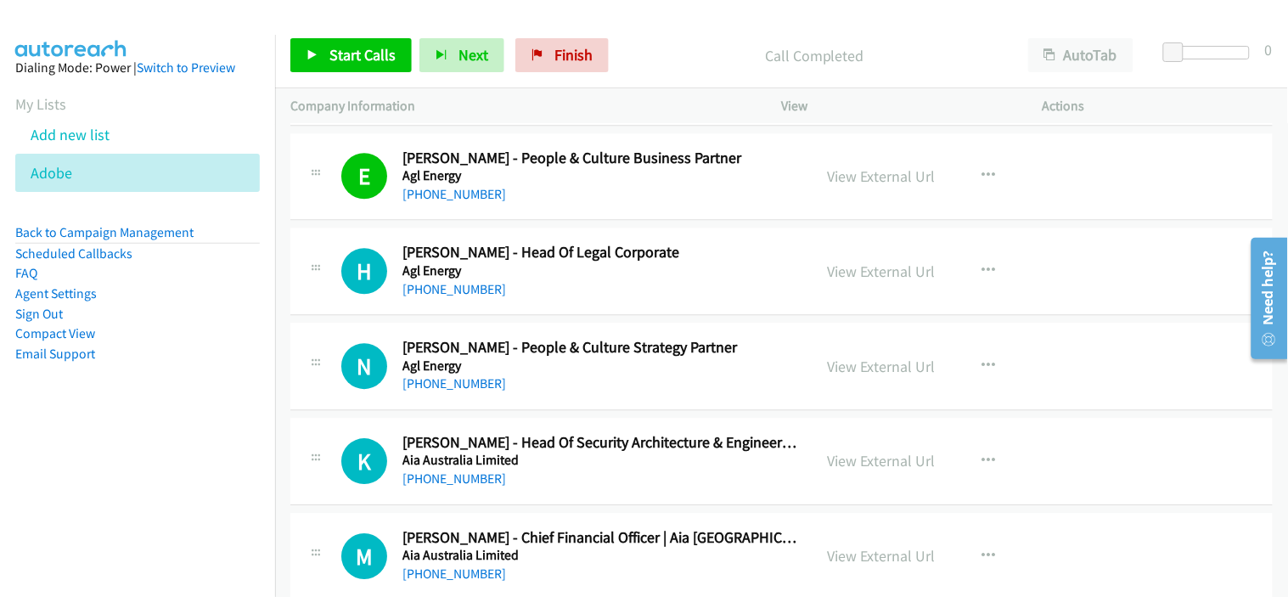
scroll to position [6131, 0]
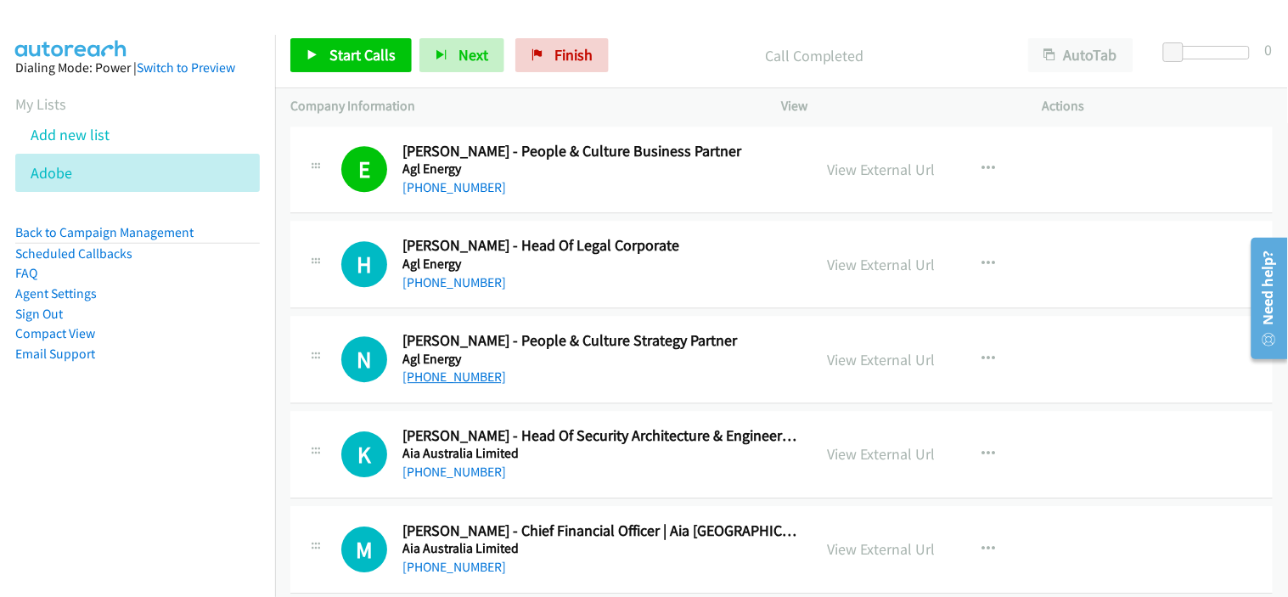
click at [457, 382] on link "[PHONE_NUMBER]" at bounding box center [454, 376] width 104 height 16
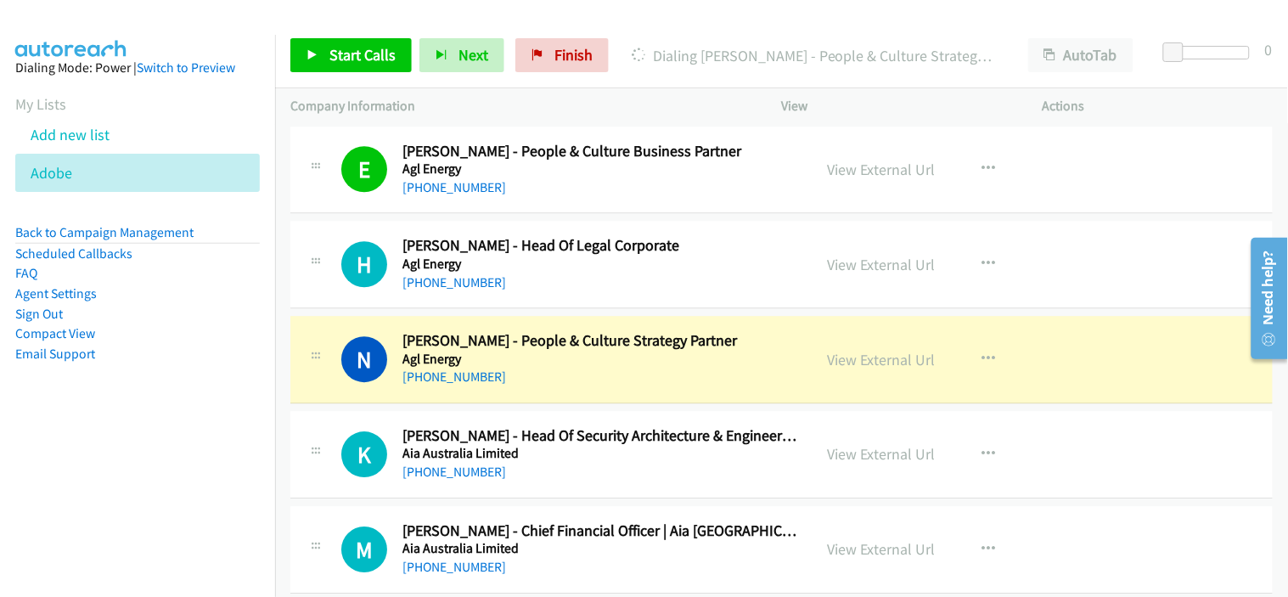
drag, startPoint x: 577, startPoint y: 396, endPoint x: 811, endPoint y: 386, distance: 233.7
click at [577, 396] on div "N Callback Scheduled [PERSON_NAME] - People & Culture Strategy Partner Agl Ener…" at bounding box center [781, 359] width 982 height 87
click at [900, 368] on link "View External Url" at bounding box center [882, 360] width 108 height 20
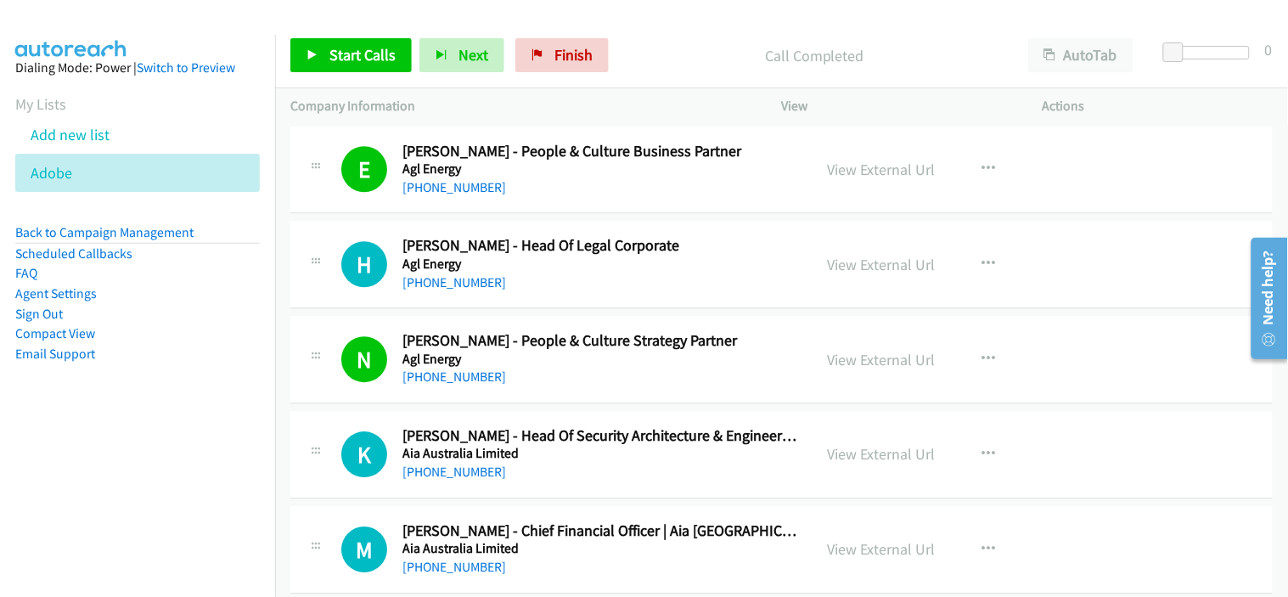
click at [596, 371] on div "[PHONE_NUMBER]" at bounding box center [599, 377] width 395 height 20
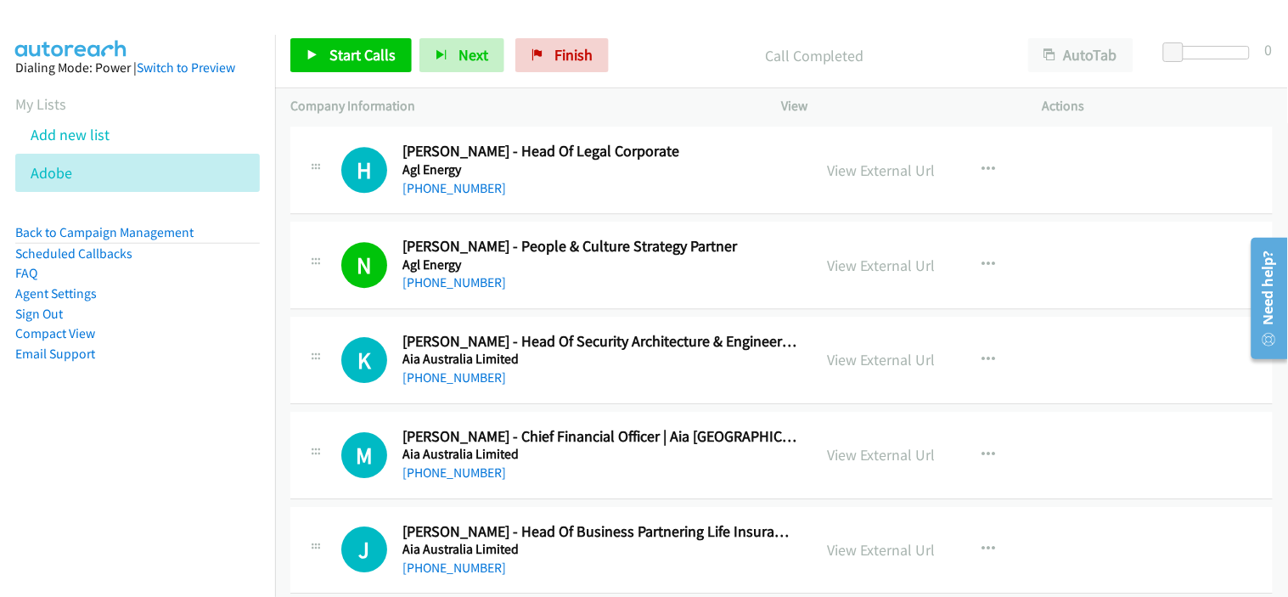
scroll to position [6319, 0]
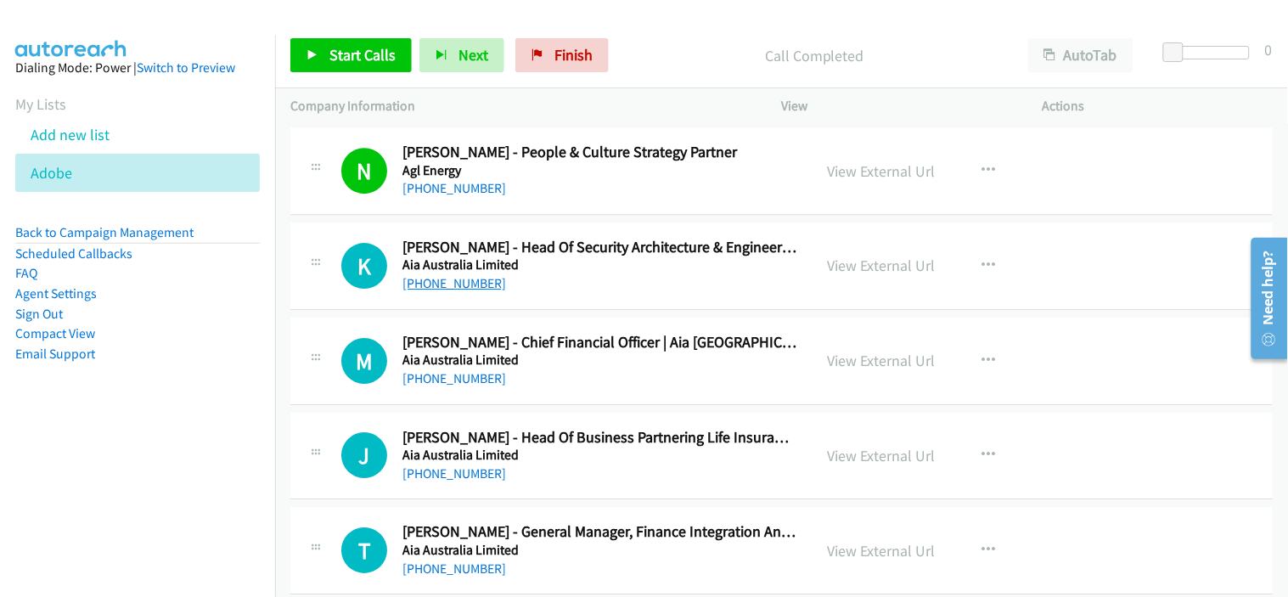
click at [464, 289] on link "[PHONE_NUMBER]" at bounding box center [454, 283] width 104 height 16
click at [589, 391] on div "M Callback Scheduled [PERSON_NAME] - Chief Financial Officer | Aia Australia & …" at bounding box center [781, 360] width 982 height 87
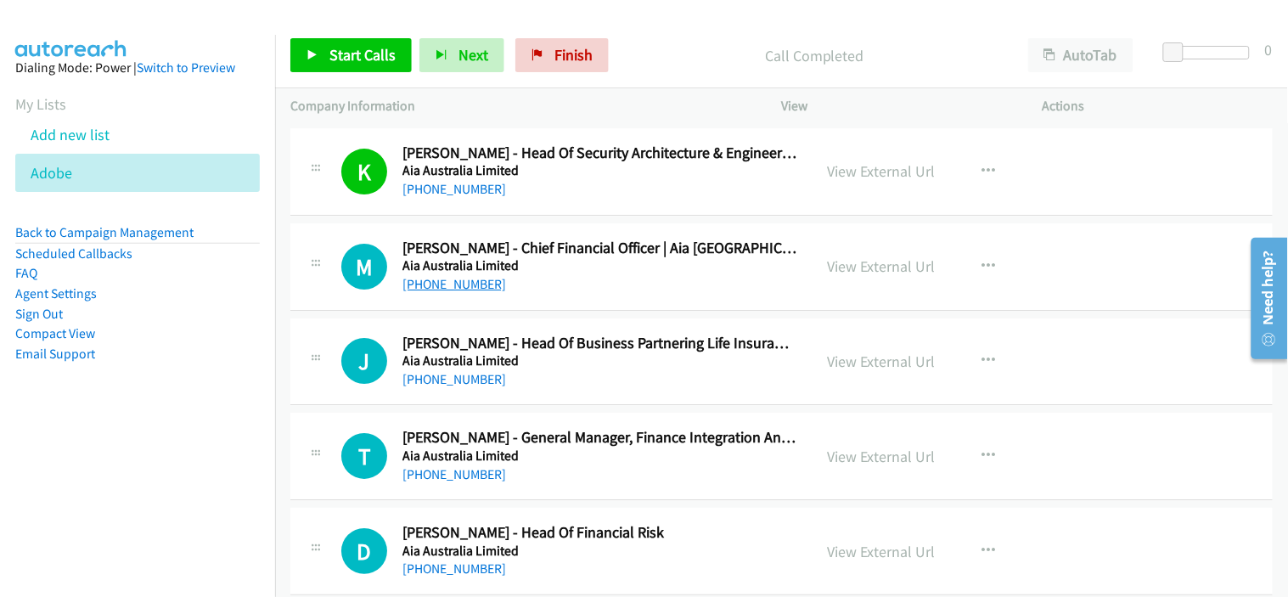
click at [454, 284] on link "[PHONE_NUMBER]" at bounding box center [454, 284] width 104 height 16
click at [620, 371] on div "[PHONE_NUMBER]" at bounding box center [599, 379] width 395 height 20
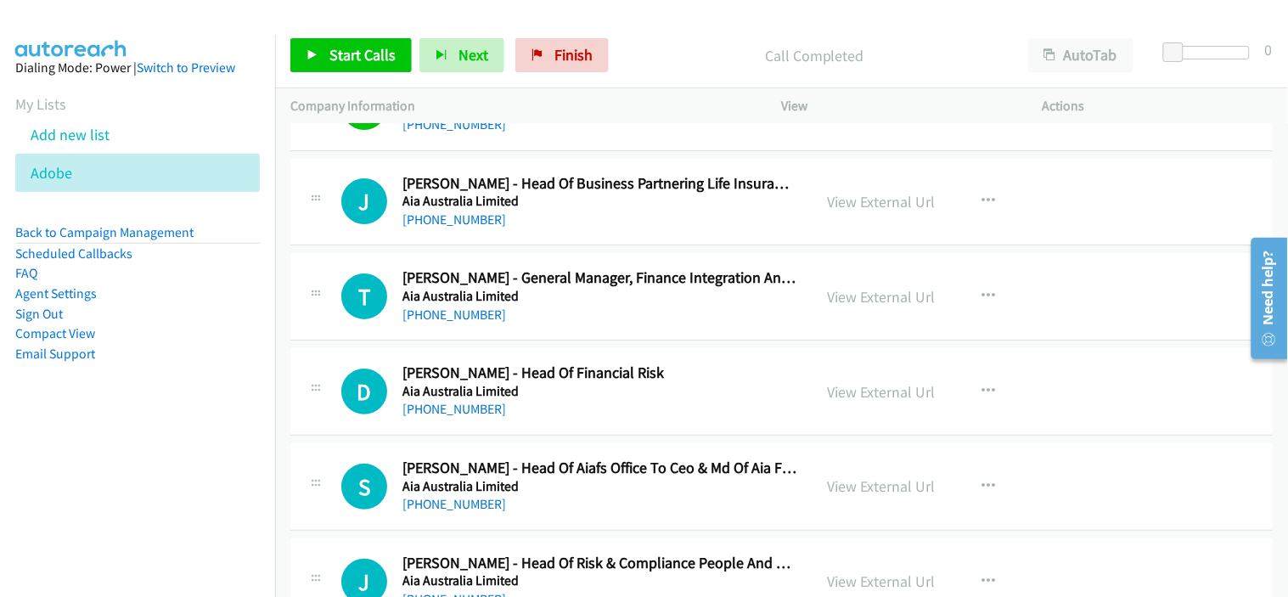
scroll to position [6602, 0]
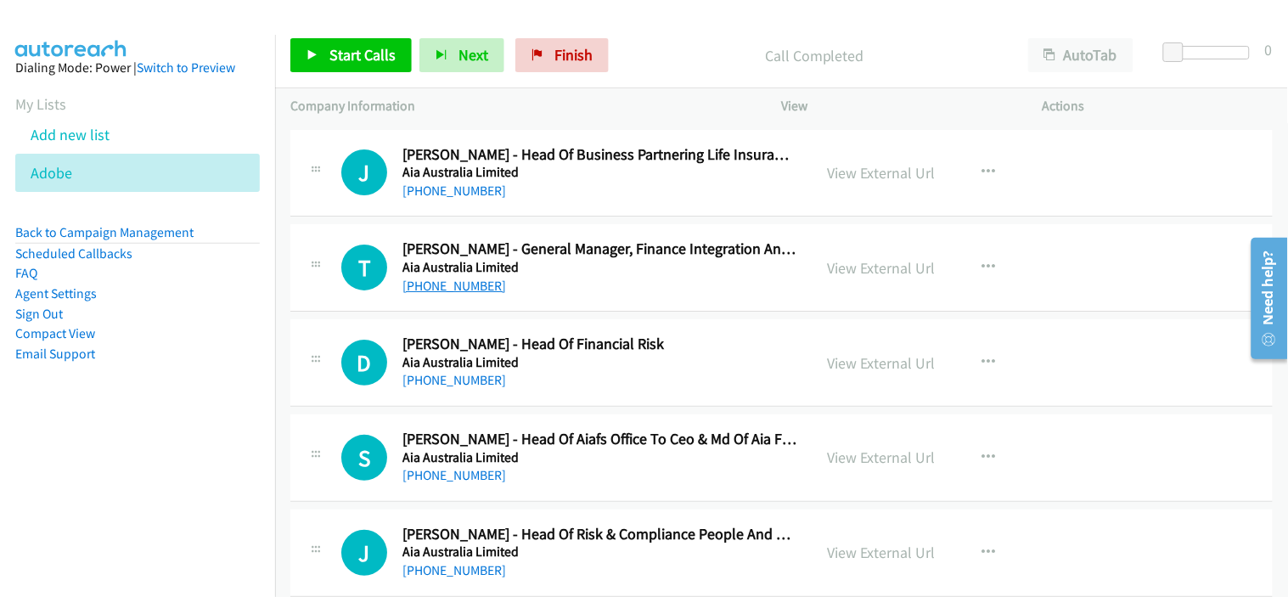
click at [482, 289] on link "[PHONE_NUMBER]" at bounding box center [454, 286] width 104 height 16
click at [535, 287] on div "[PHONE_NUMBER]" at bounding box center [599, 286] width 395 height 20
click at [472, 290] on link "[PHONE_NUMBER]" at bounding box center [454, 286] width 104 height 16
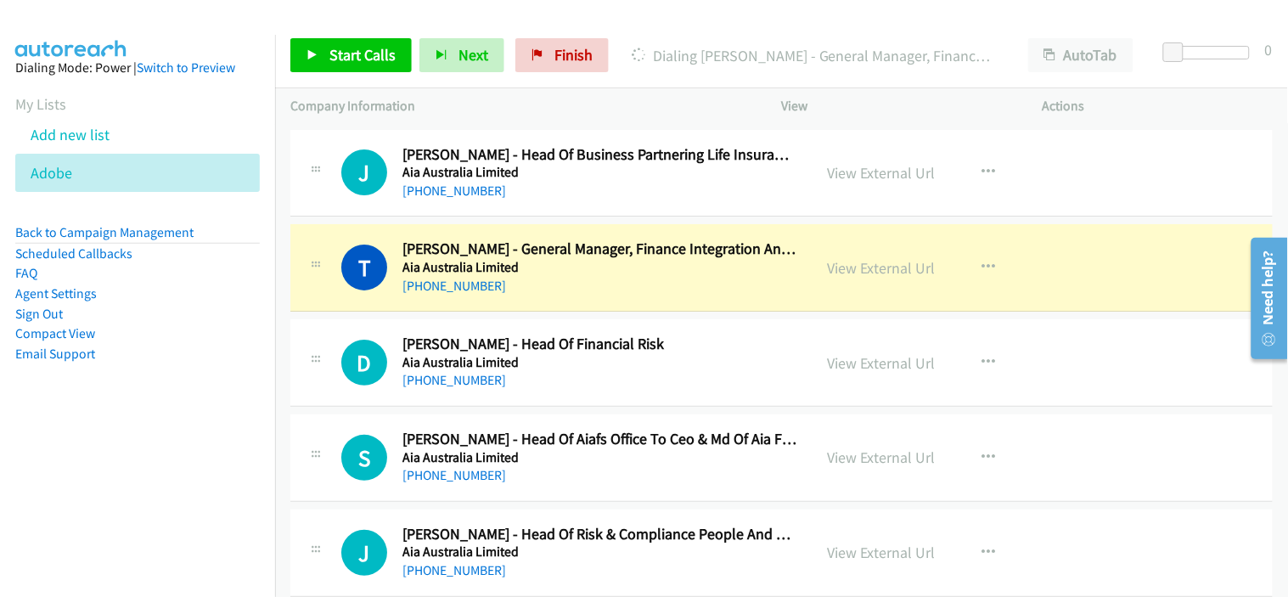
click at [612, 382] on div "[PHONE_NUMBER]" at bounding box center [599, 380] width 395 height 20
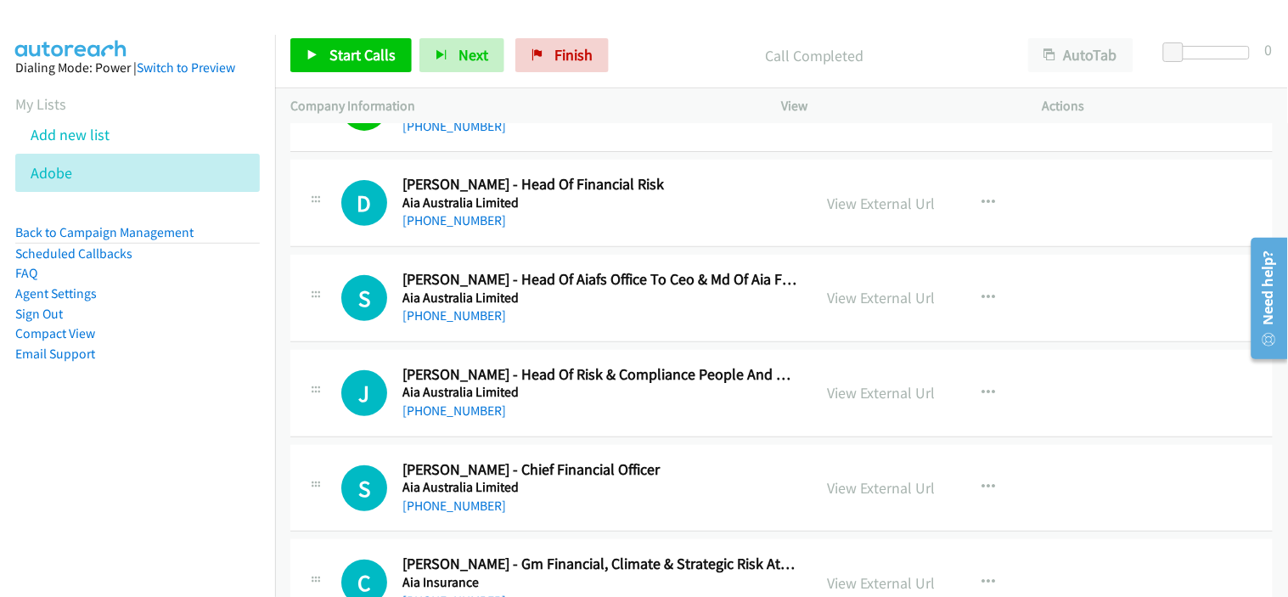
scroll to position [6791, 0]
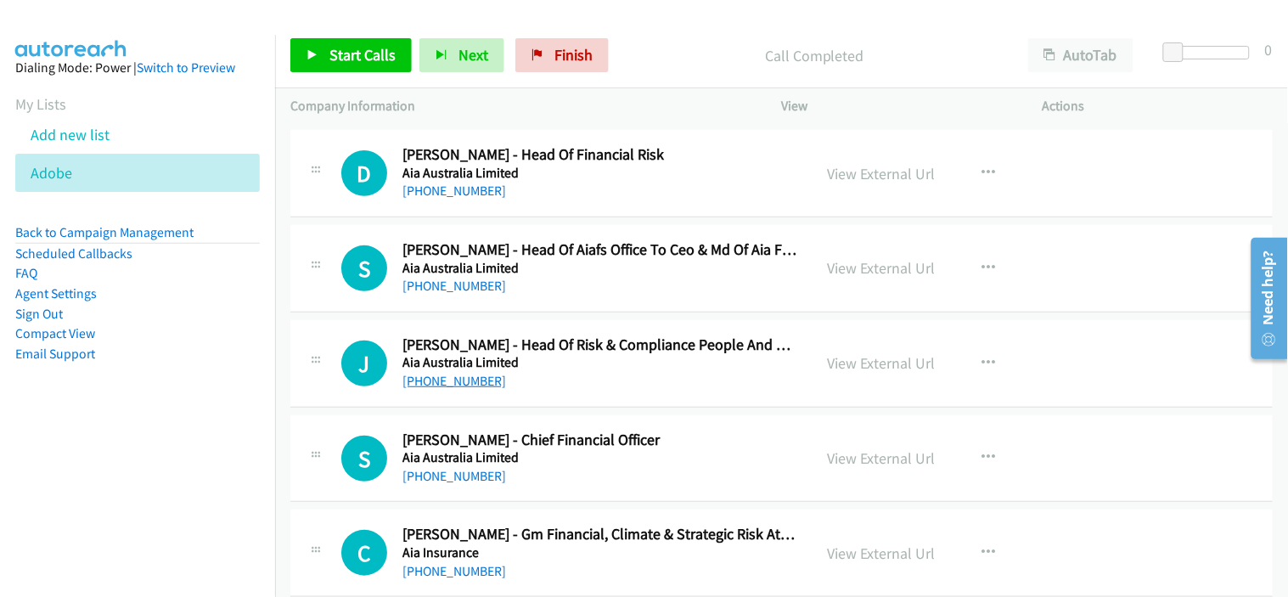
click at [456, 385] on link "[PHONE_NUMBER]" at bounding box center [454, 381] width 104 height 16
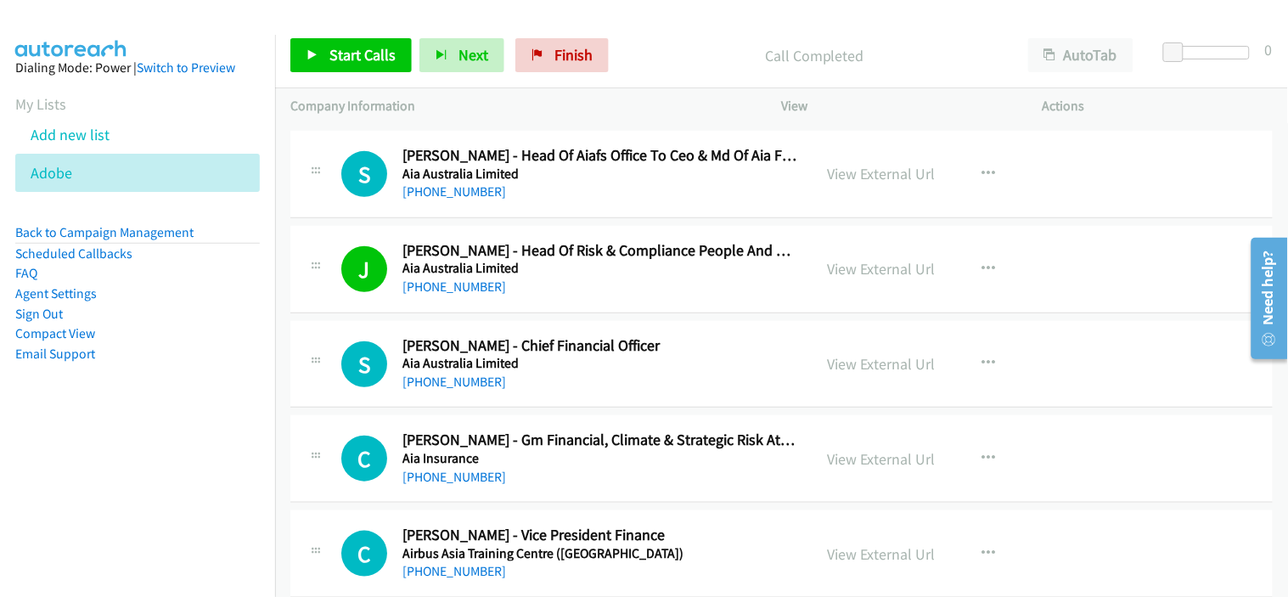
click at [598, 386] on div "[PHONE_NUMBER]" at bounding box center [599, 382] width 395 height 20
click at [469, 384] on link "[PHONE_NUMBER]" at bounding box center [454, 382] width 104 height 16
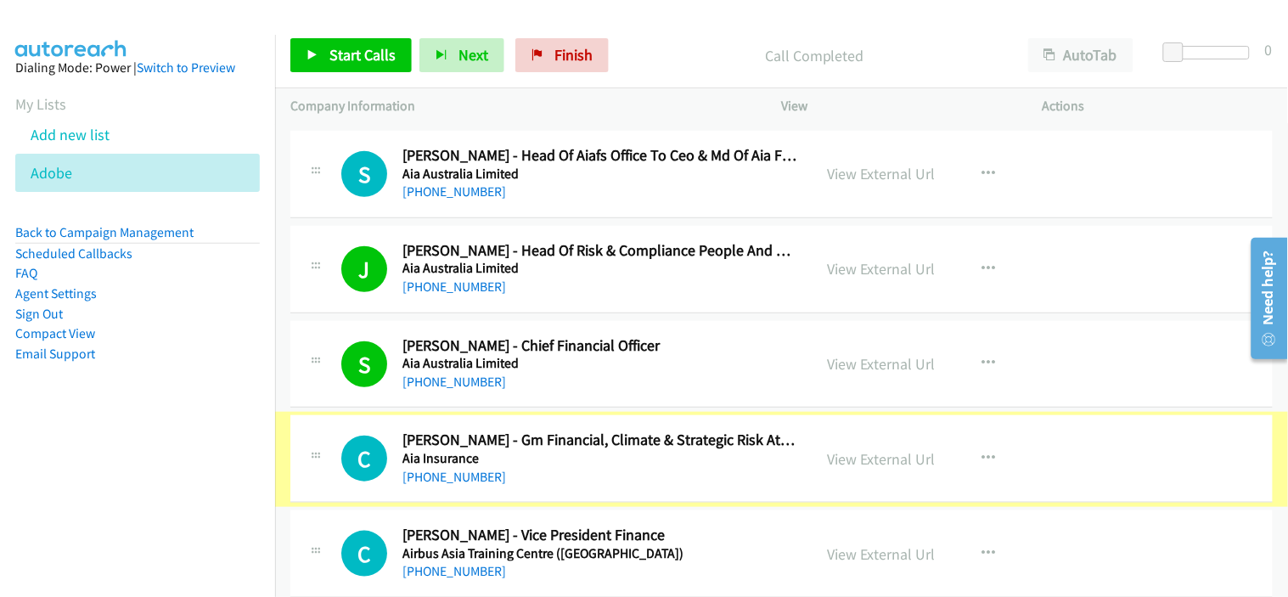
scroll to position [6980, 0]
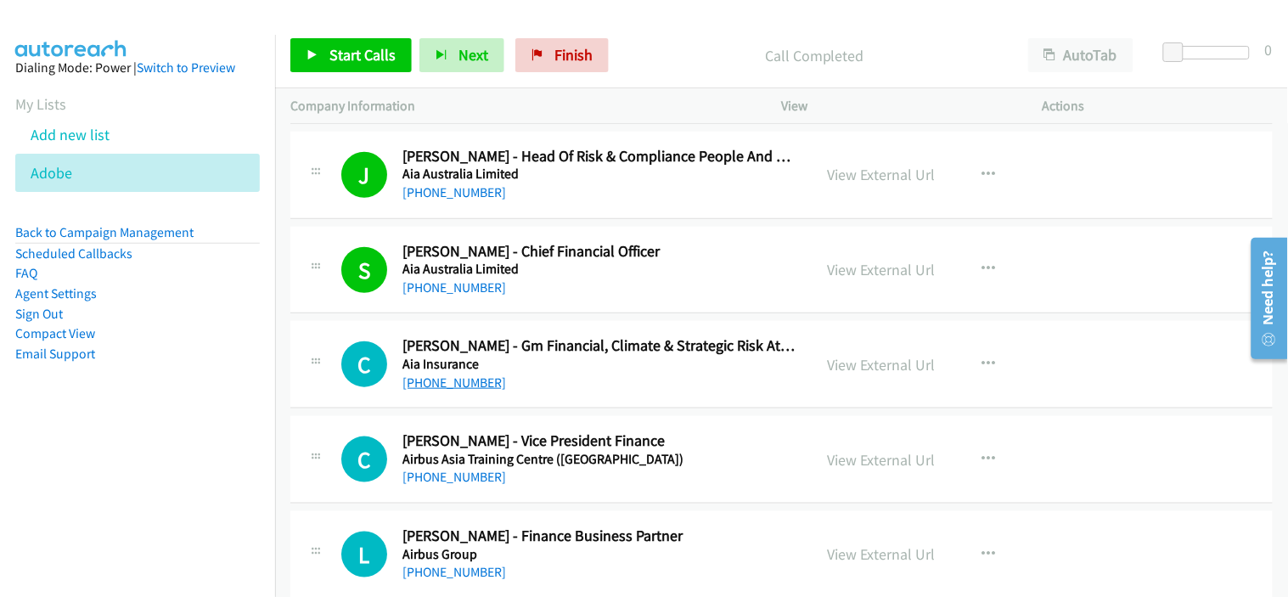
click at [481, 384] on link "[PHONE_NUMBER]" at bounding box center [454, 382] width 104 height 16
click at [629, 377] on div "[PHONE_NUMBER]" at bounding box center [599, 383] width 395 height 20
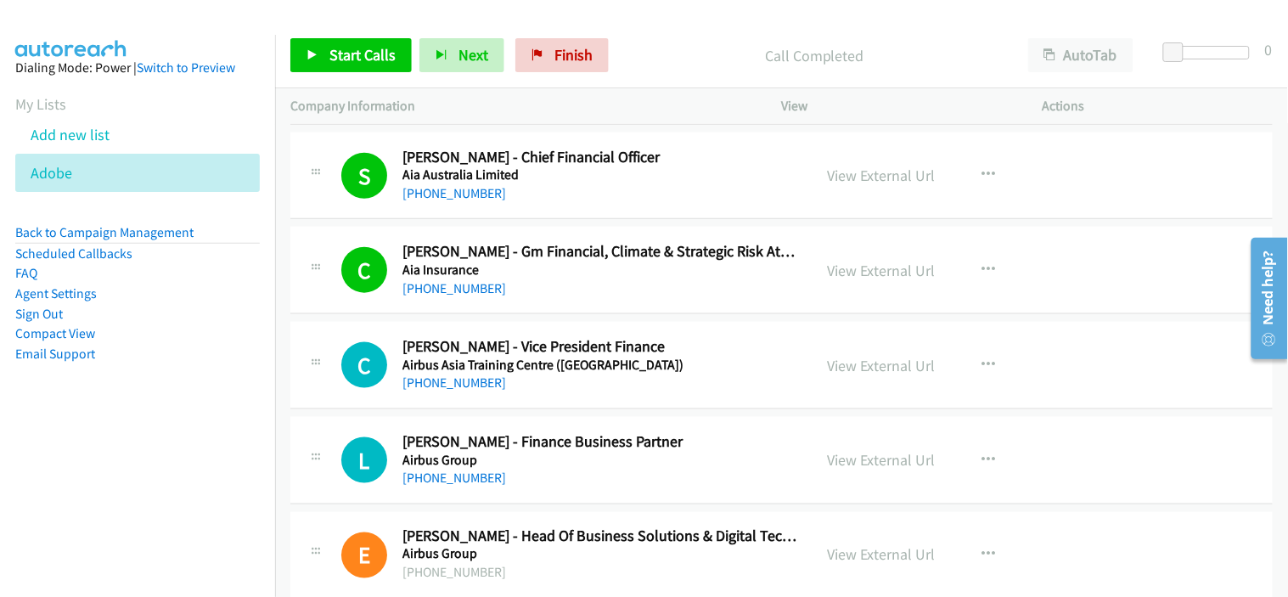
scroll to position [7168, 0]
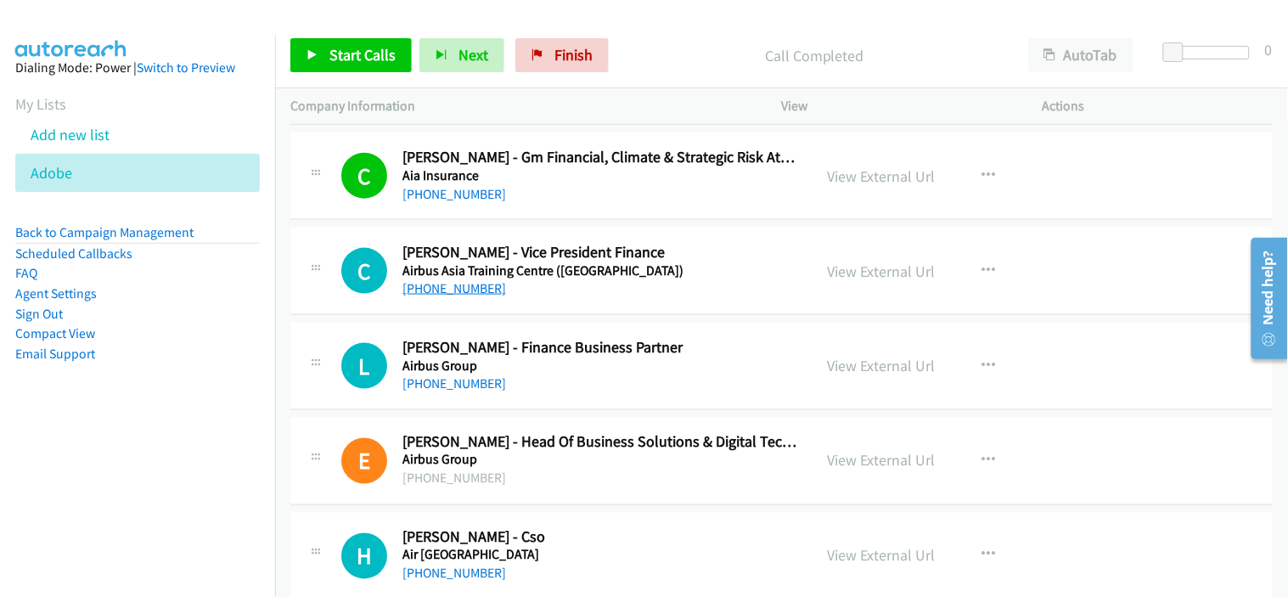
click at [463, 290] on link "[PHONE_NUMBER]" at bounding box center [454, 288] width 104 height 16
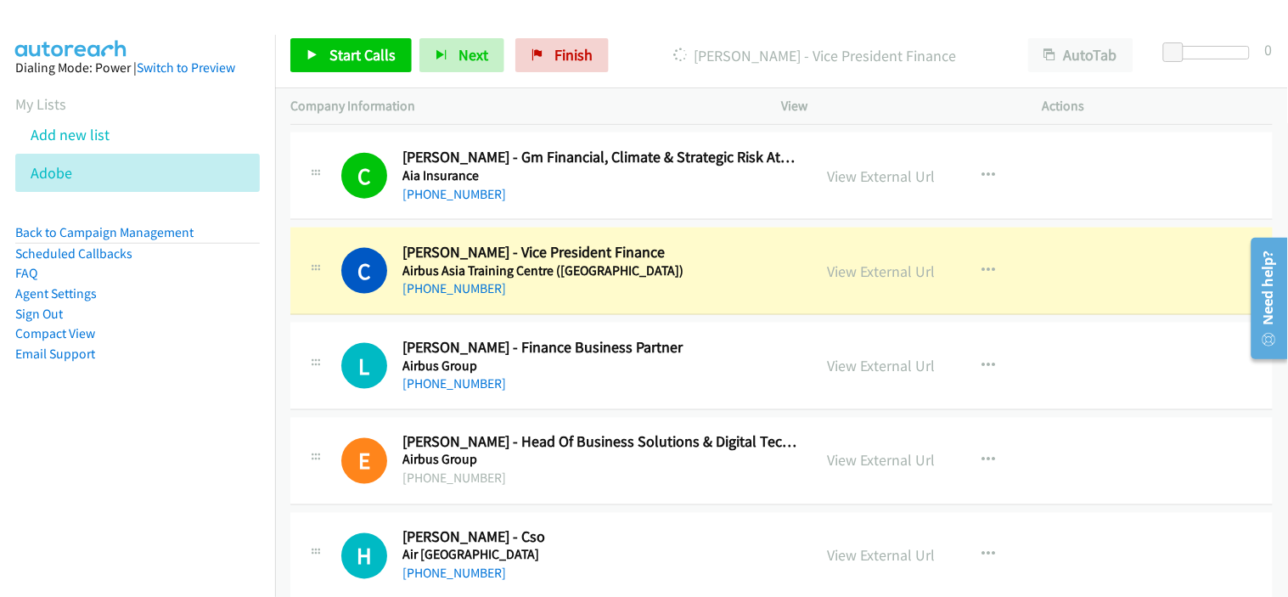
click at [580, 396] on div "L Callback Scheduled [PERSON_NAME] - Finance Business Partner Airbus Group [GEO…" at bounding box center [781, 366] width 982 height 87
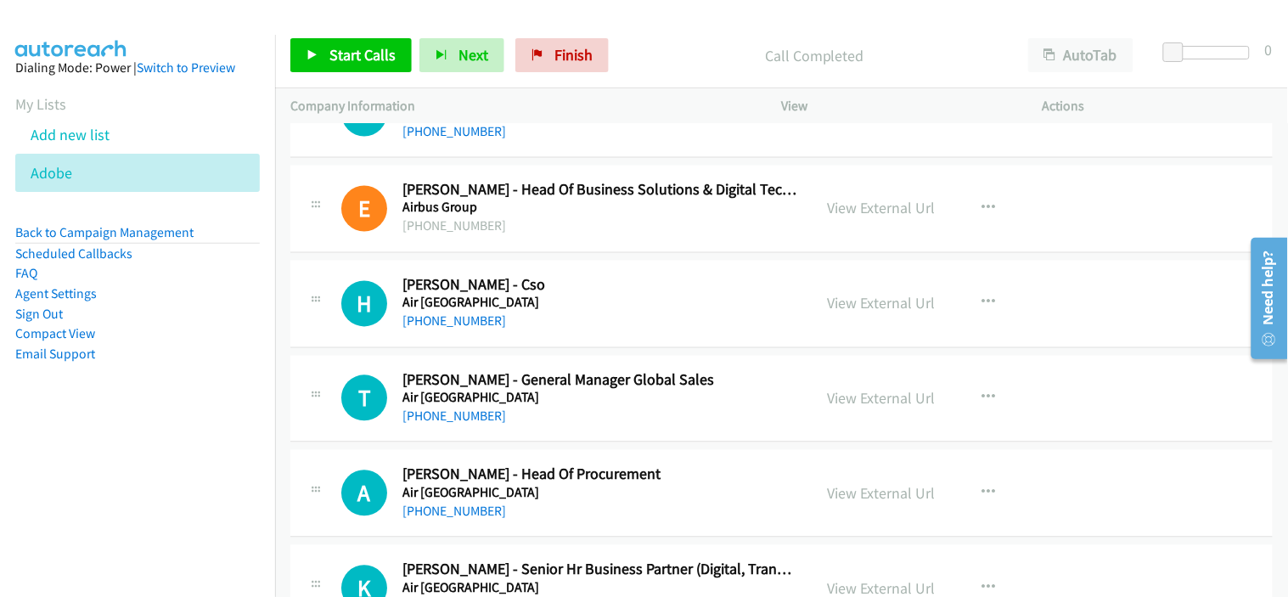
scroll to position [7451, 0]
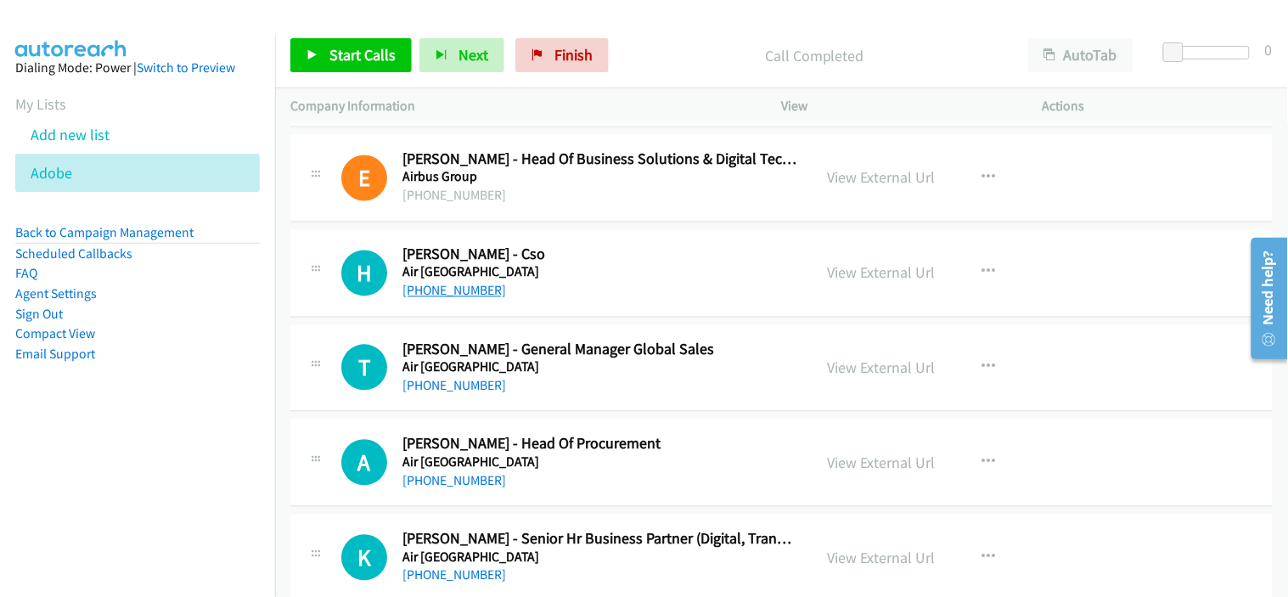
click at [475, 293] on link "[PHONE_NUMBER]" at bounding box center [454, 291] width 104 height 16
click at [587, 388] on div "[PHONE_NUMBER]" at bounding box center [599, 386] width 395 height 20
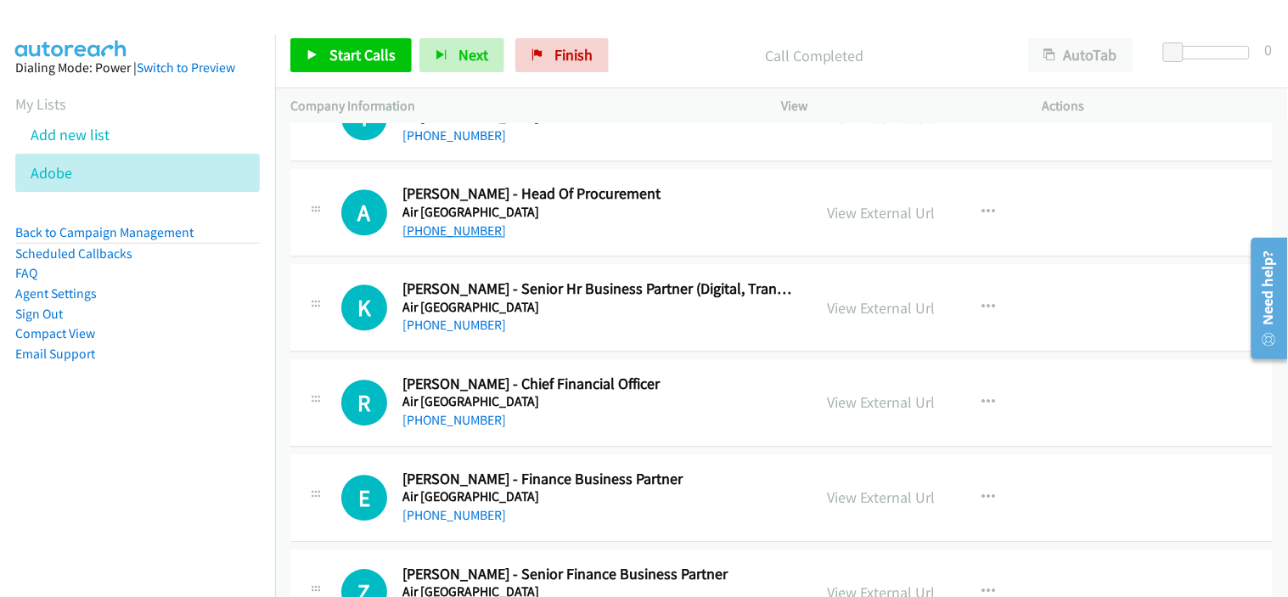
scroll to position [7734, 0]
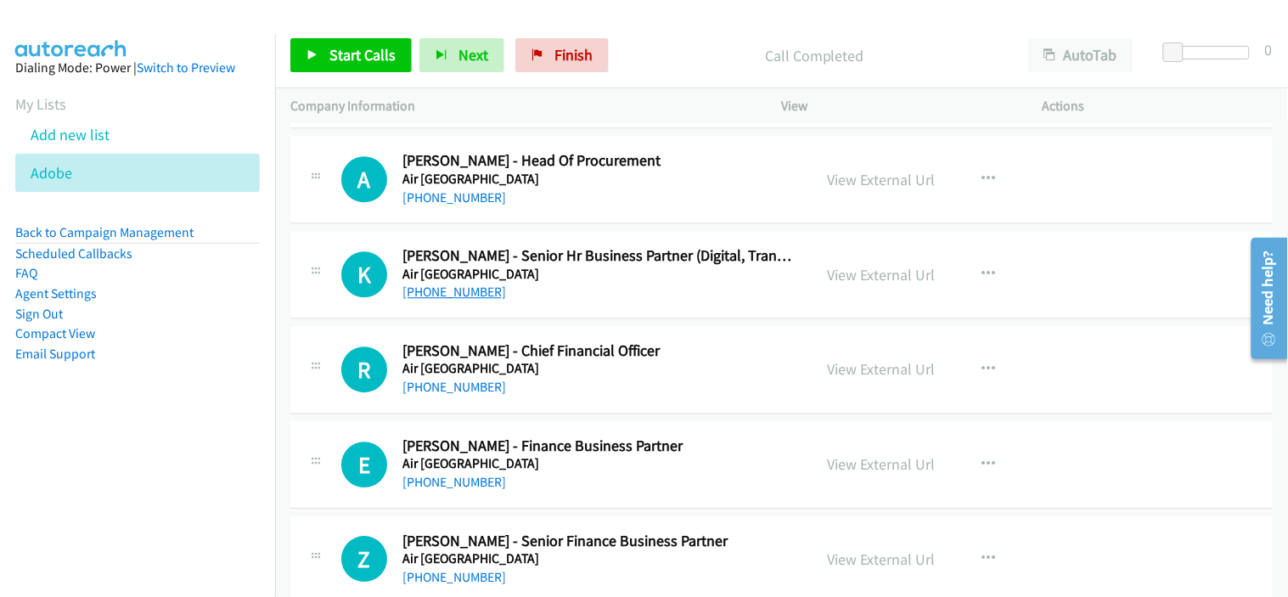
click at [469, 294] on link "[PHONE_NUMBER]" at bounding box center [454, 292] width 104 height 16
click at [471, 294] on link "[PHONE_NUMBER]" at bounding box center [454, 292] width 104 height 16
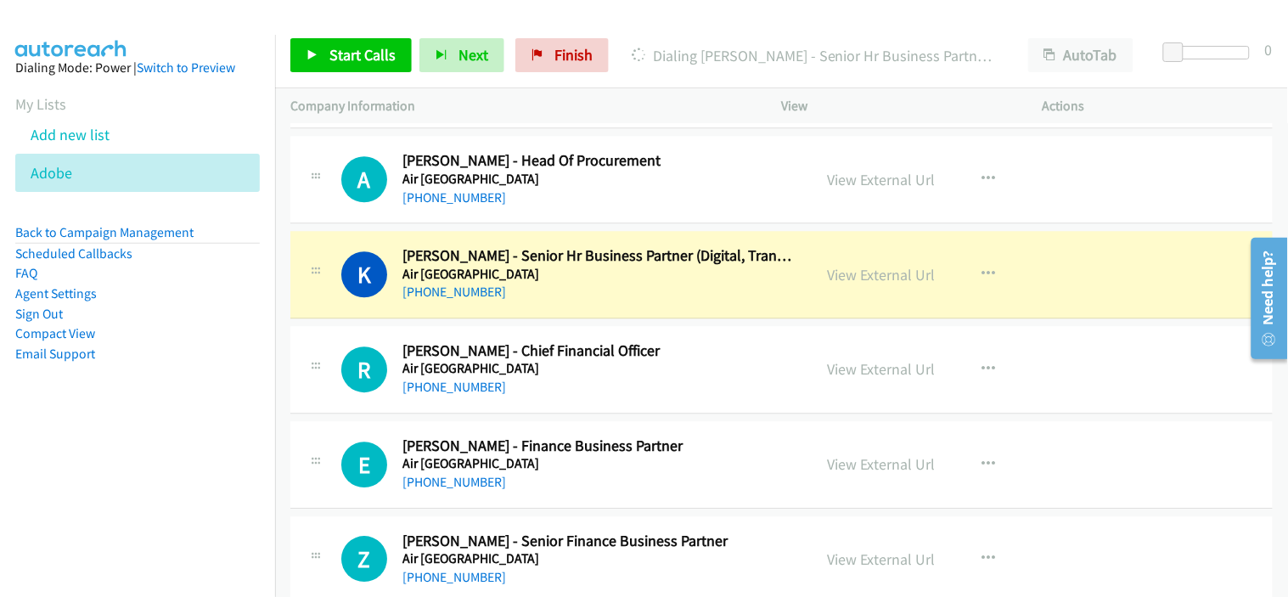
click at [601, 301] on div "[PHONE_NUMBER]" at bounding box center [599, 292] width 395 height 20
click at [880, 282] on link "View External Url" at bounding box center [882, 275] width 108 height 20
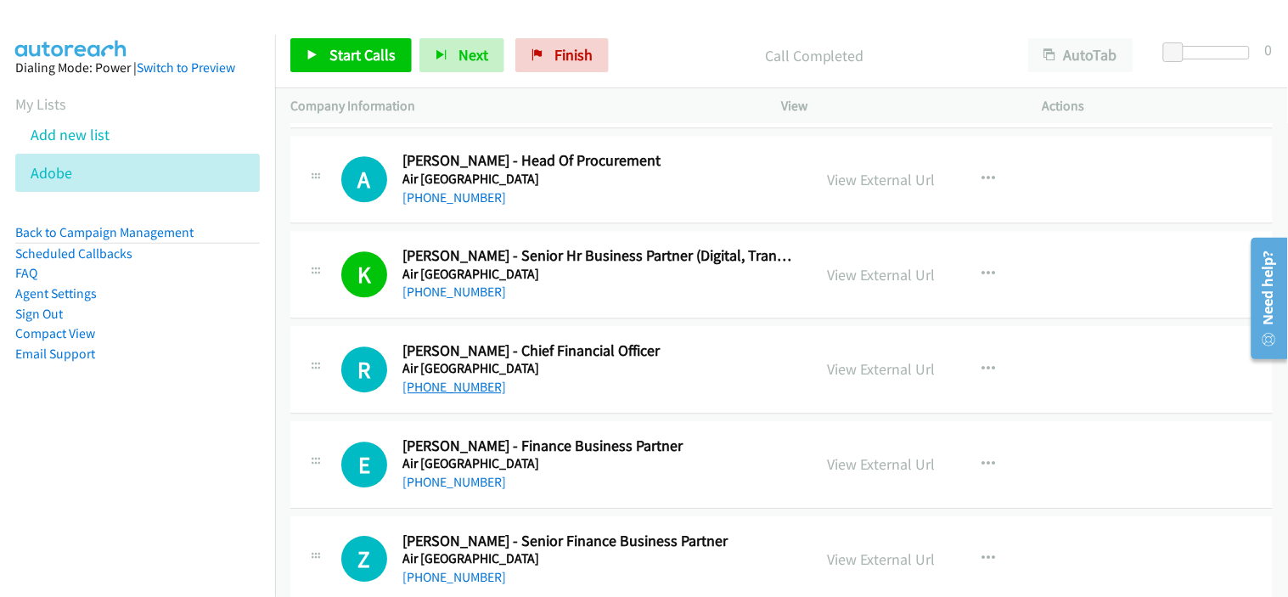
click at [474, 384] on link "[PHONE_NUMBER]" at bounding box center [454, 387] width 104 height 16
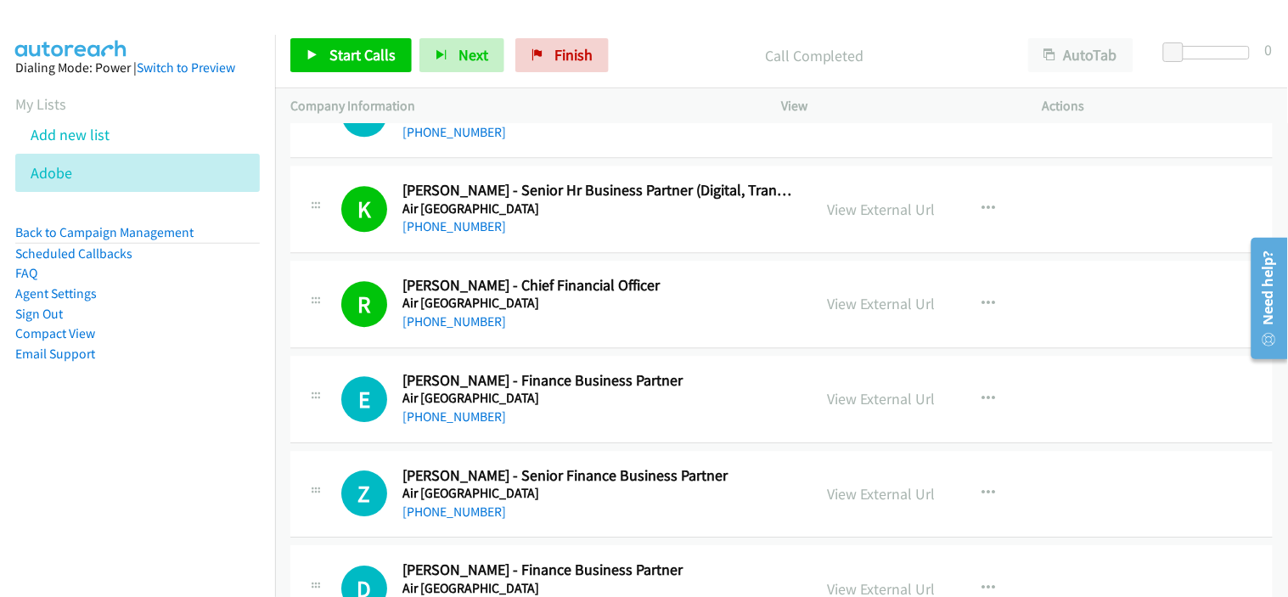
scroll to position [7829, 0]
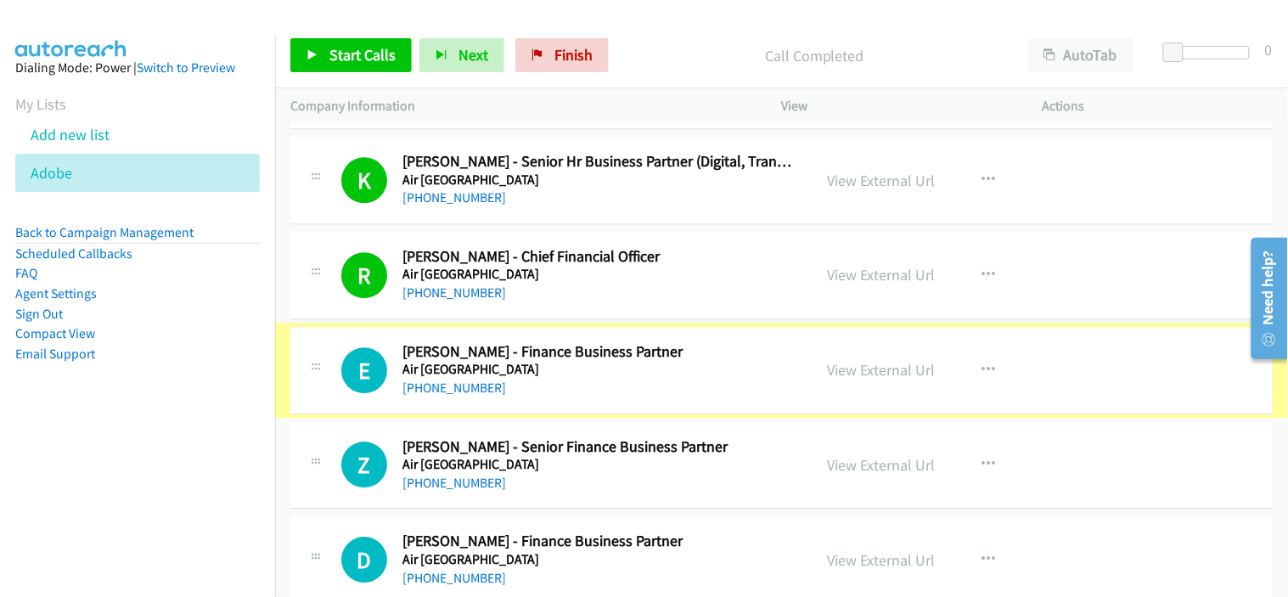
click at [429, 390] on link "[PHONE_NUMBER]" at bounding box center [454, 387] width 104 height 16
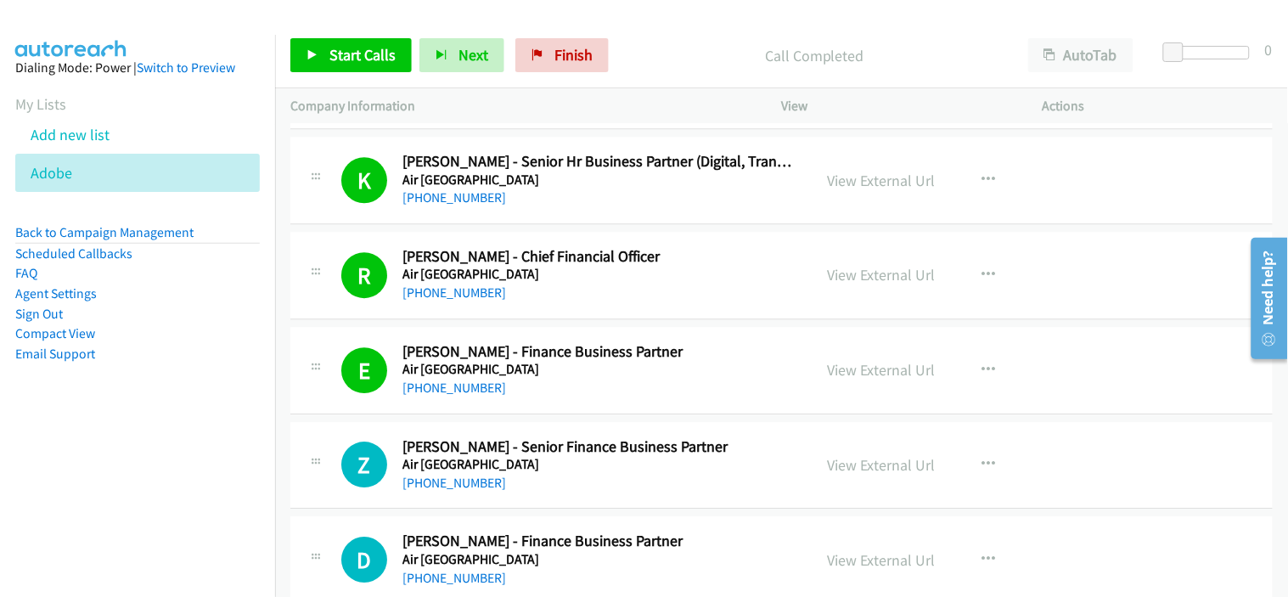
click at [554, 384] on div "[PHONE_NUMBER]" at bounding box center [599, 388] width 395 height 20
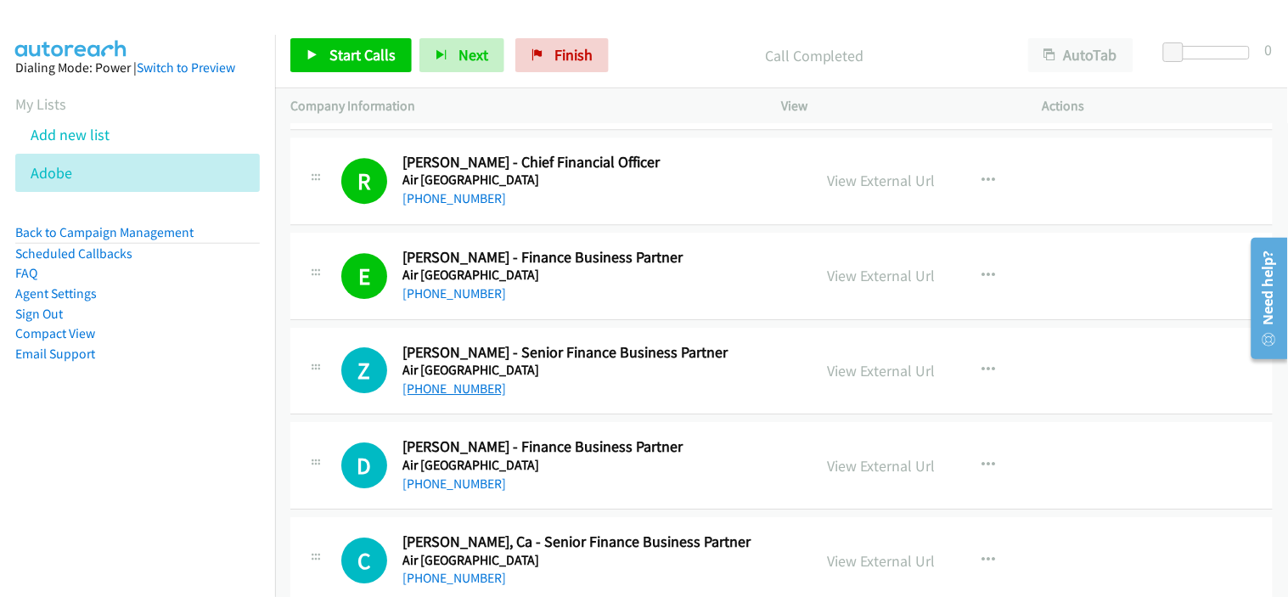
click at [452, 385] on link "[PHONE_NUMBER]" at bounding box center [454, 388] width 104 height 16
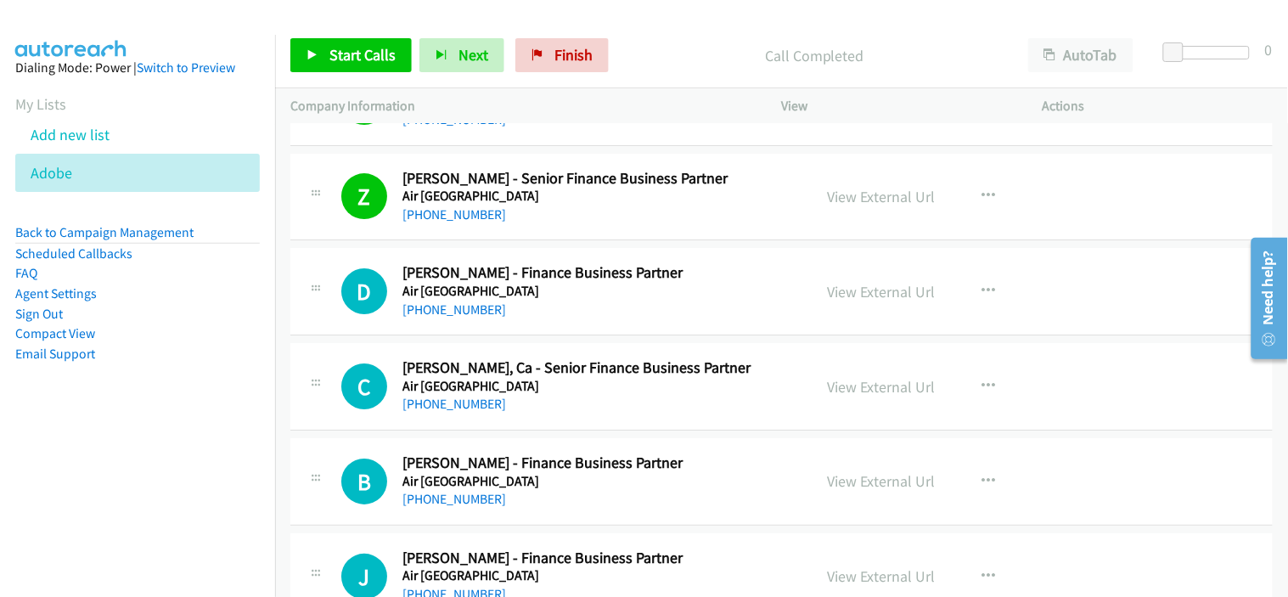
scroll to position [8111, 0]
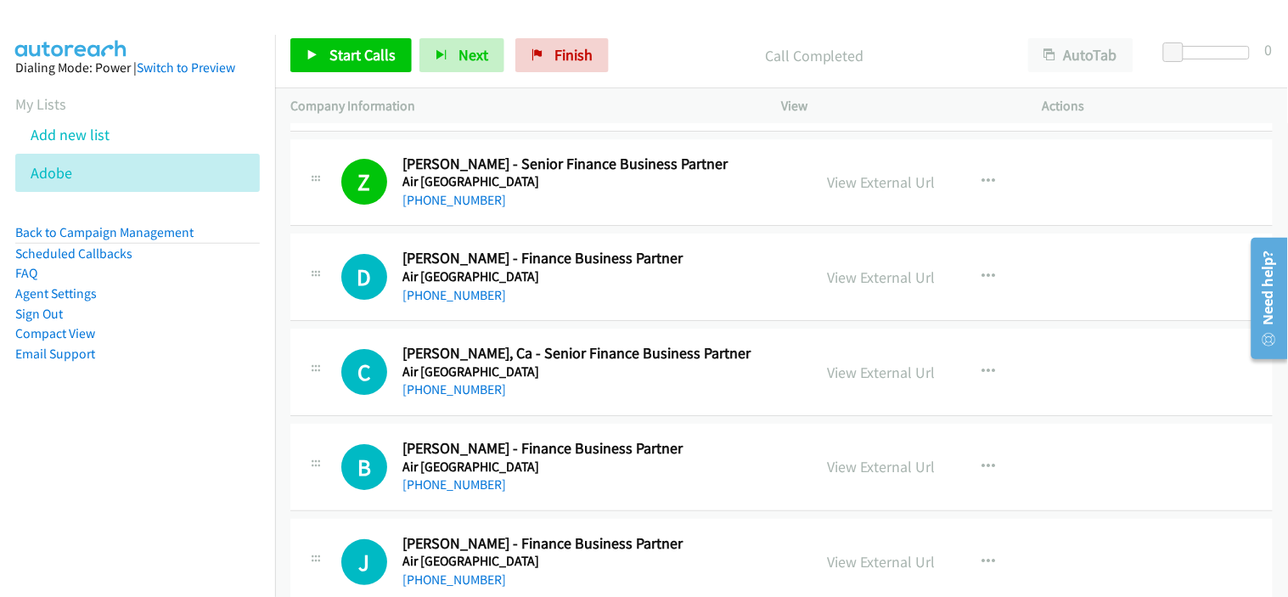
click at [598, 311] on div "D Callback Scheduled [PERSON_NAME] - Finance Business Partner Air [GEOGRAPHIC_D…" at bounding box center [781, 276] width 982 height 87
click at [453, 293] on link "[PHONE_NUMBER]" at bounding box center [454, 295] width 104 height 16
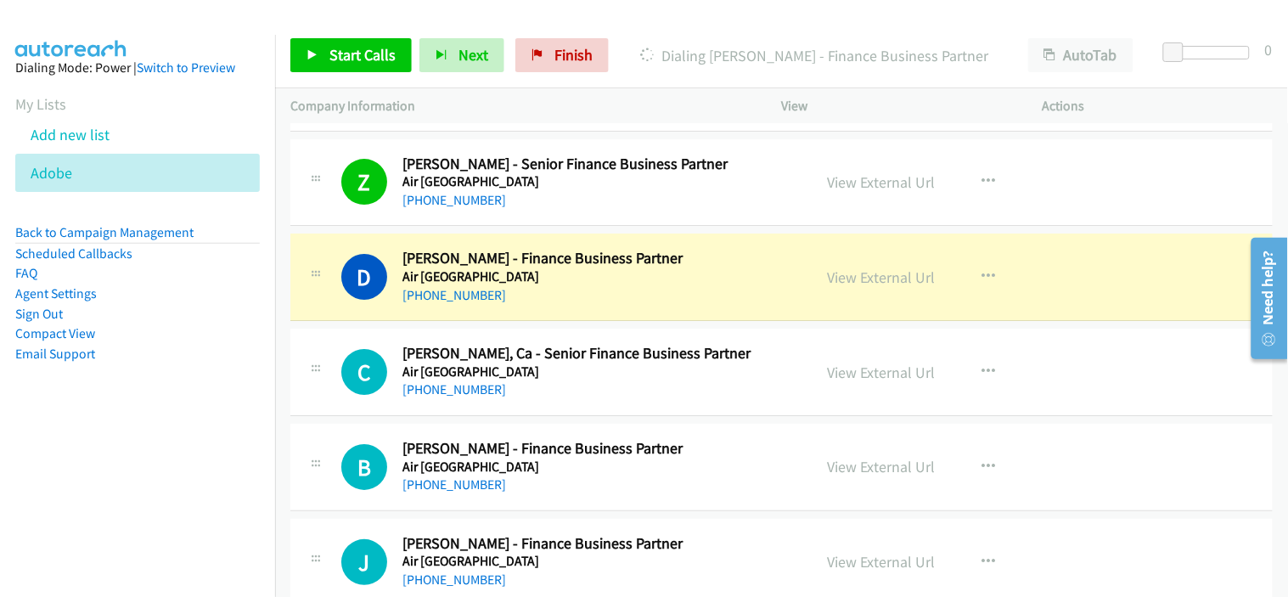
click at [559, 385] on div "[PHONE_NUMBER]" at bounding box center [599, 389] width 395 height 20
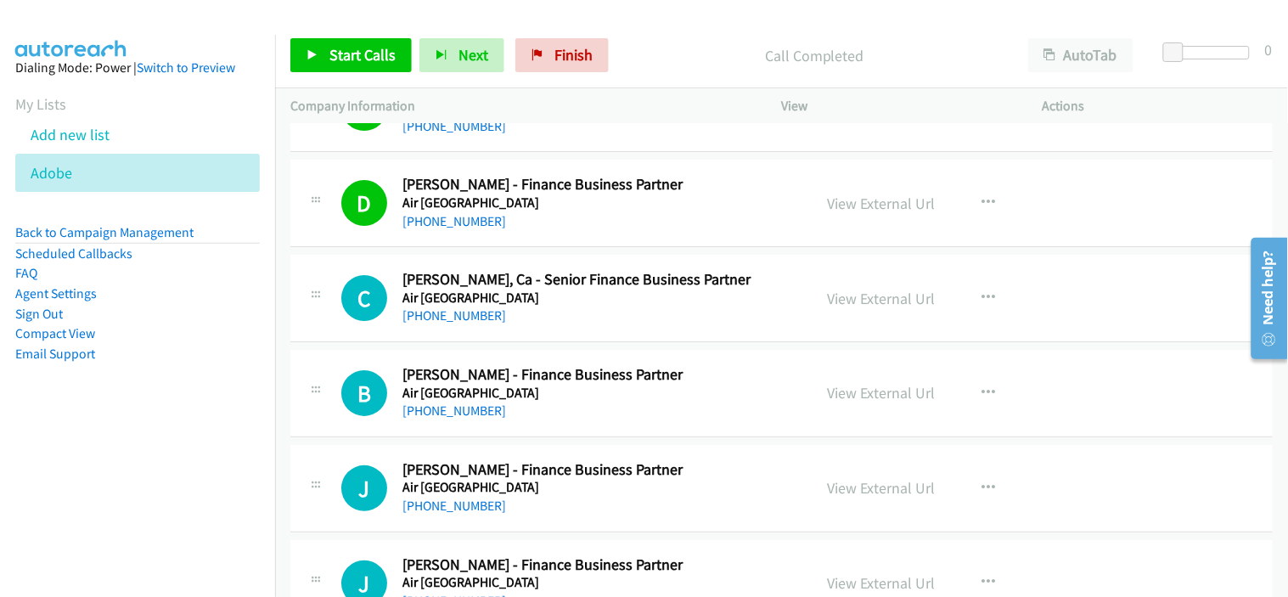
scroll to position [8206, 0]
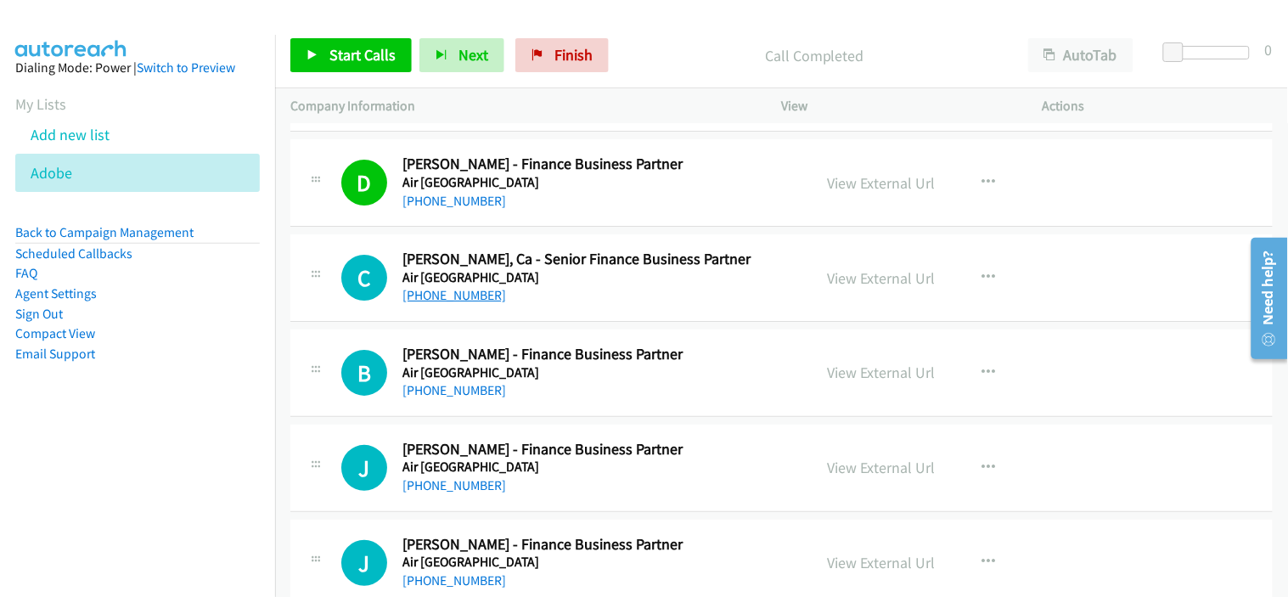
click at [422, 302] on link "[PHONE_NUMBER]" at bounding box center [454, 295] width 104 height 16
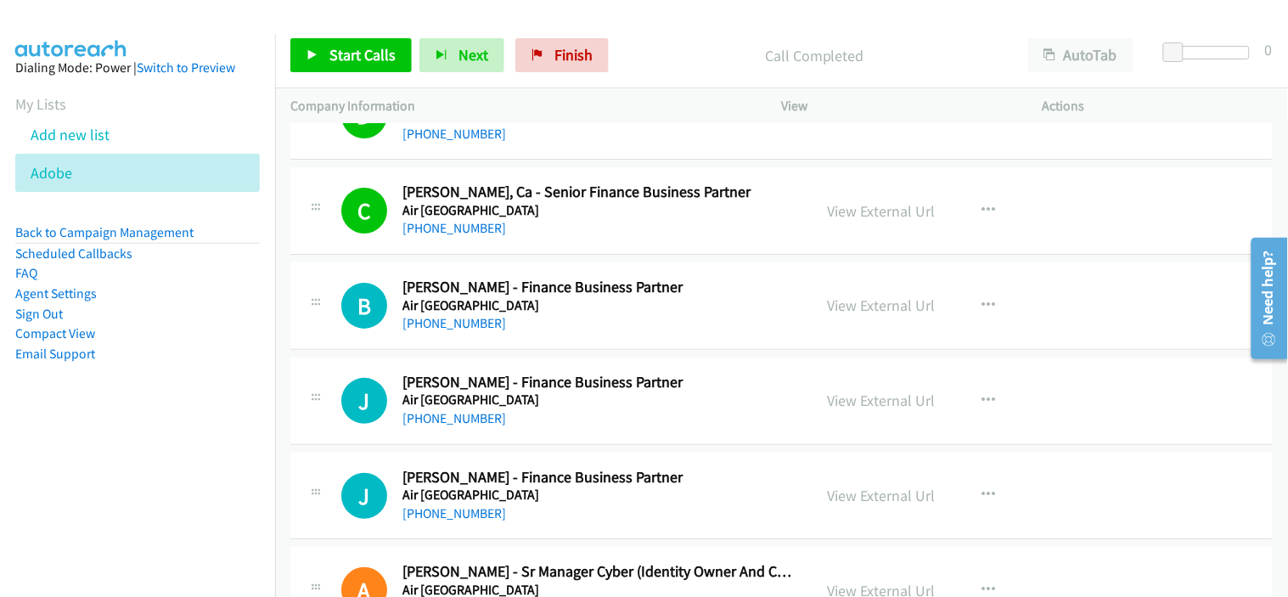
scroll to position [8300, 0]
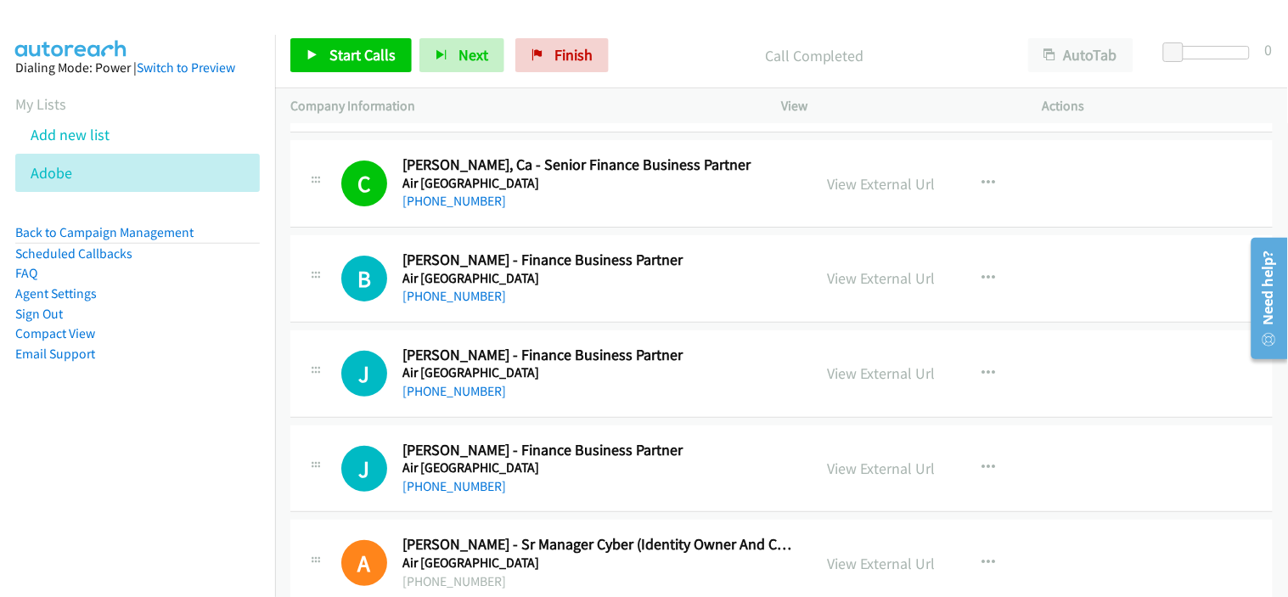
drag, startPoint x: 442, startPoint y: 297, endPoint x: 594, endPoint y: 285, distance: 152.4
click at [452, 301] on link "[PHONE_NUMBER]" at bounding box center [454, 296] width 104 height 16
click at [446, 301] on link "[PHONE_NUMBER]" at bounding box center [454, 296] width 104 height 16
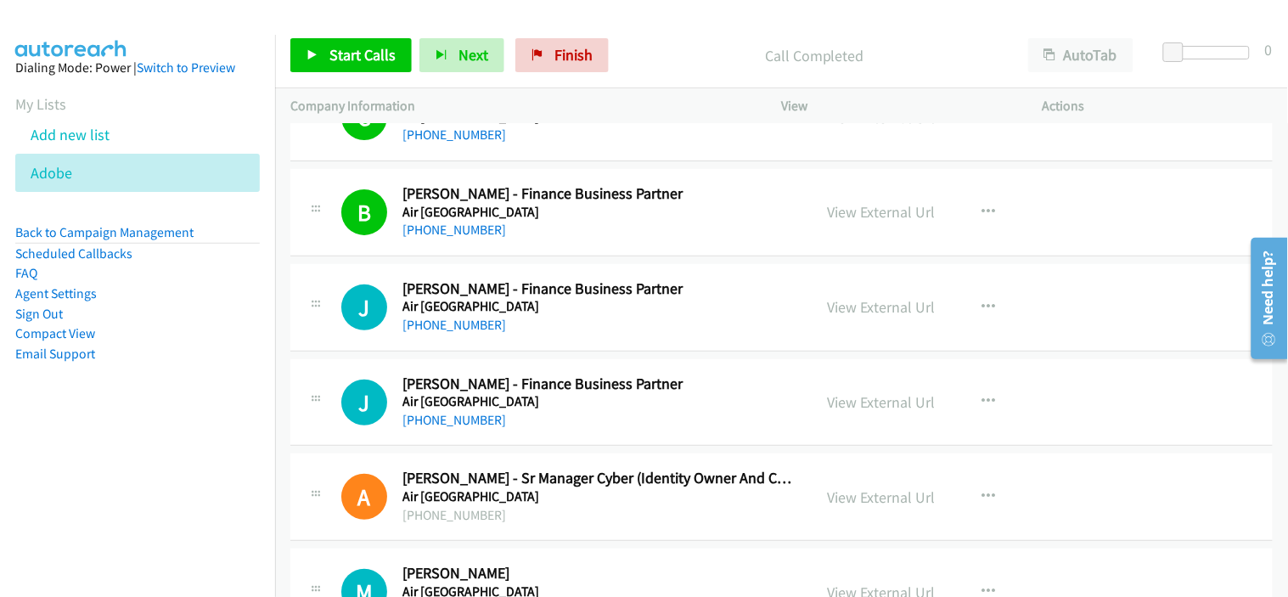
scroll to position [8394, 0]
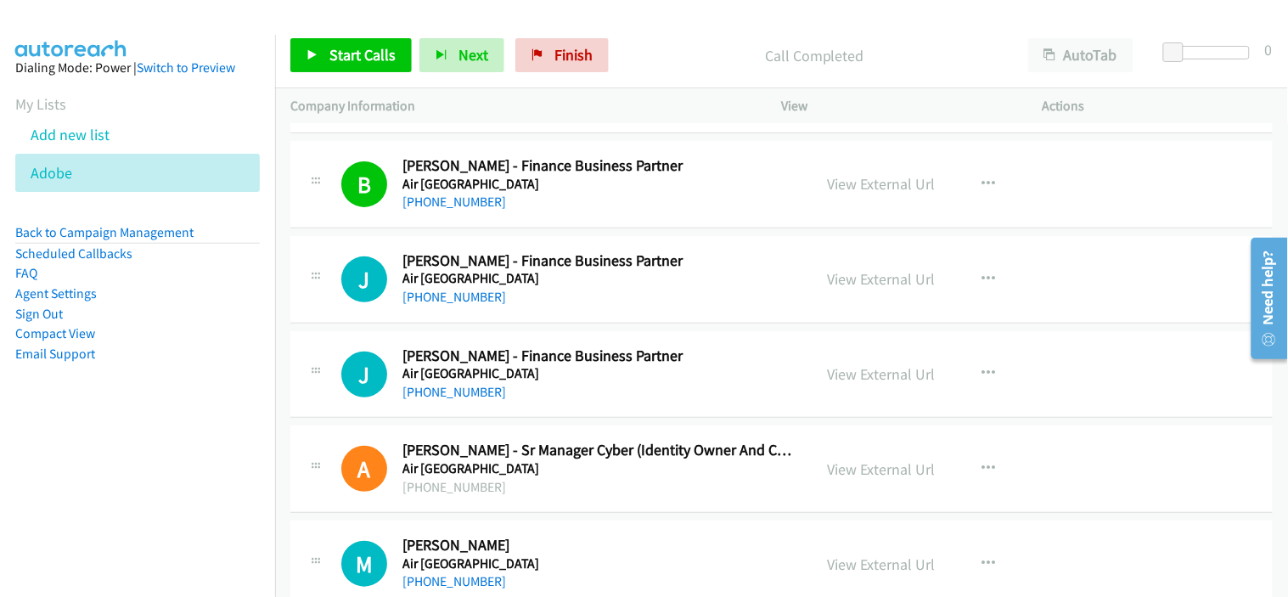
click at [521, 301] on div "[PHONE_NUMBER]" at bounding box center [599, 297] width 395 height 20
click at [459, 302] on link "[PHONE_NUMBER]" at bounding box center [454, 297] width 104 height 16
drag, startPoint x: 566, startPoint y: 400, endPoint x: 531, endPoint y: 325, distance: 82.4
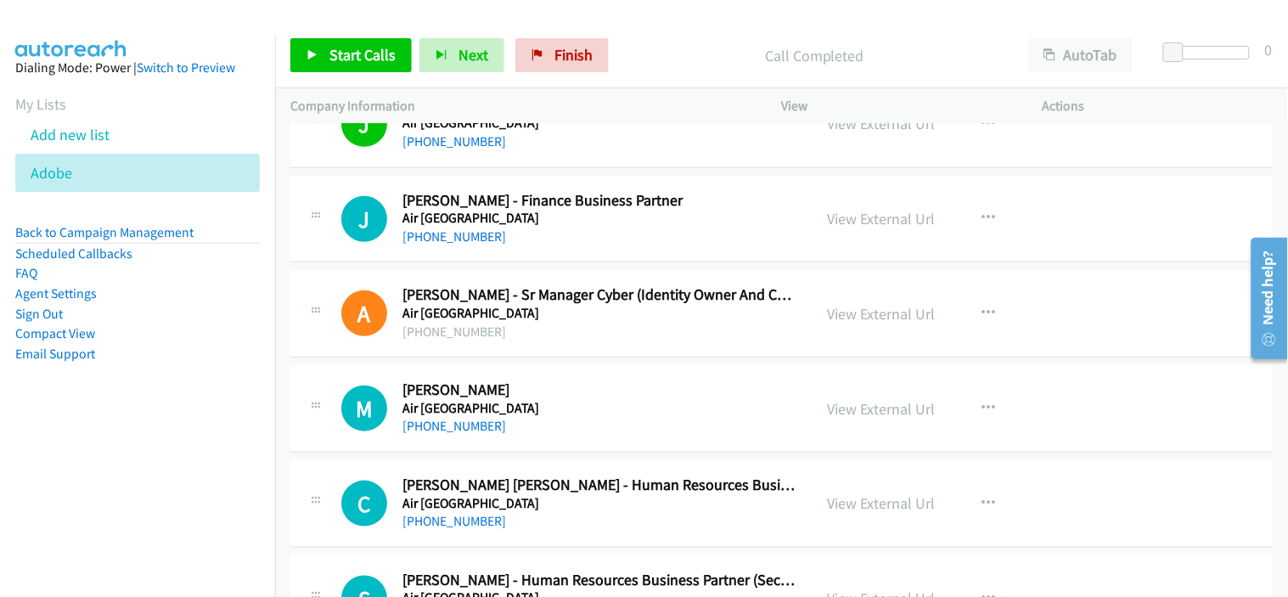
scroll to position [8583, 0]
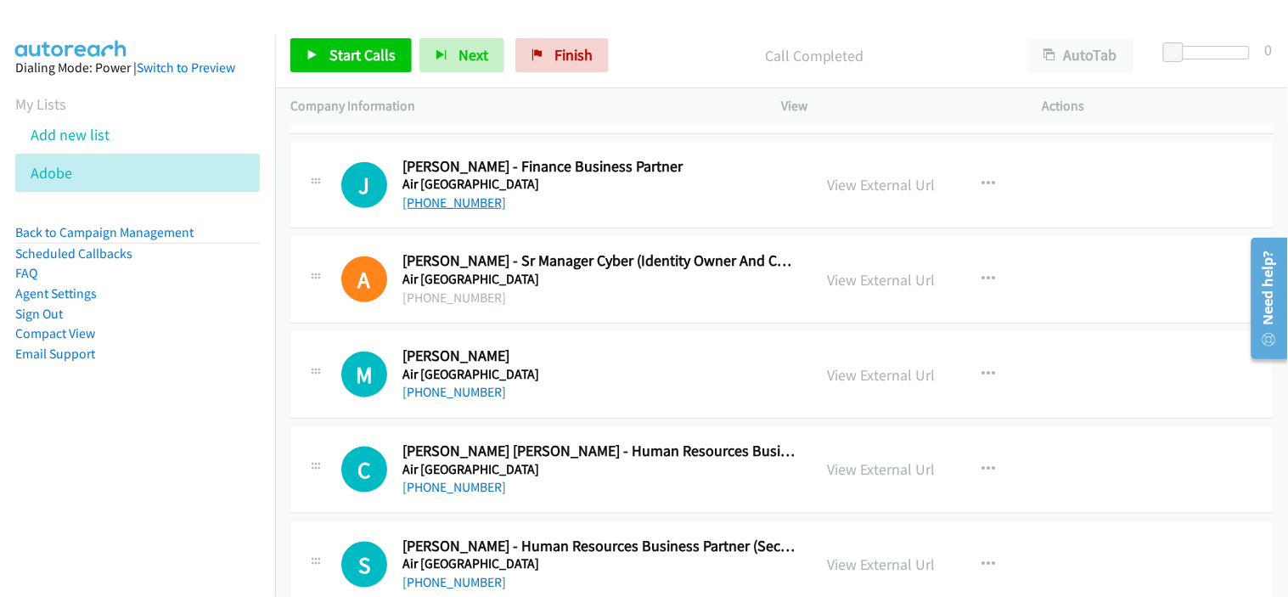
click at [463, 207] on link "[PHONE_NUMBER]" at bounding box center [454, 202] width 104 height 16
drag, startPoint x: 561, startPoint y: 396, endPoint x: 567, endPoint y: 376, distance: 21.2
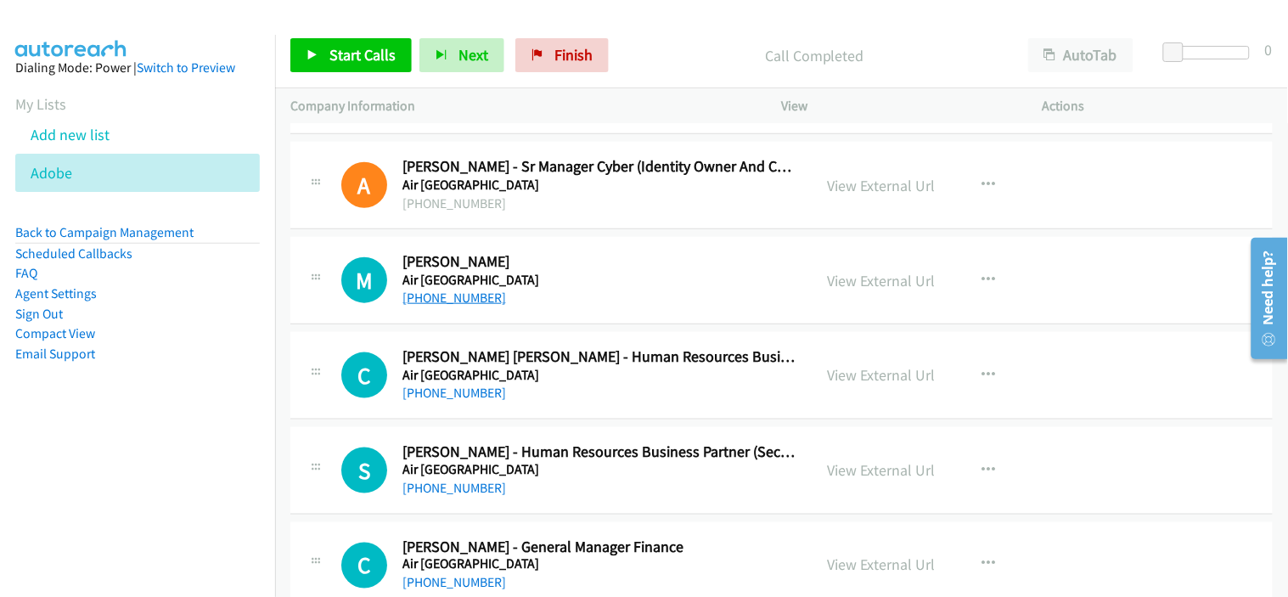
click at [472, 302] on link "[PHONE_NUMBER]" at bounding box center [454, 297] width 104 height 16
click at [580, 397] on div "[PHONE_NUMBER]" at bounding box center [599, 393] width 395 height 20
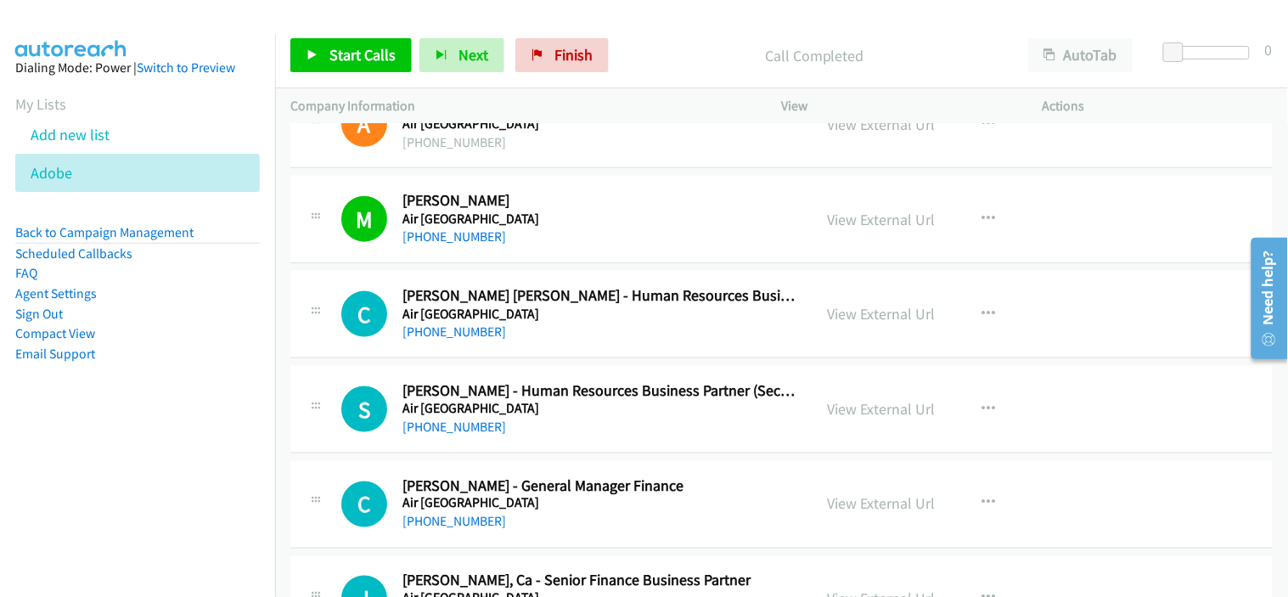
scroll to position [8772, 0]
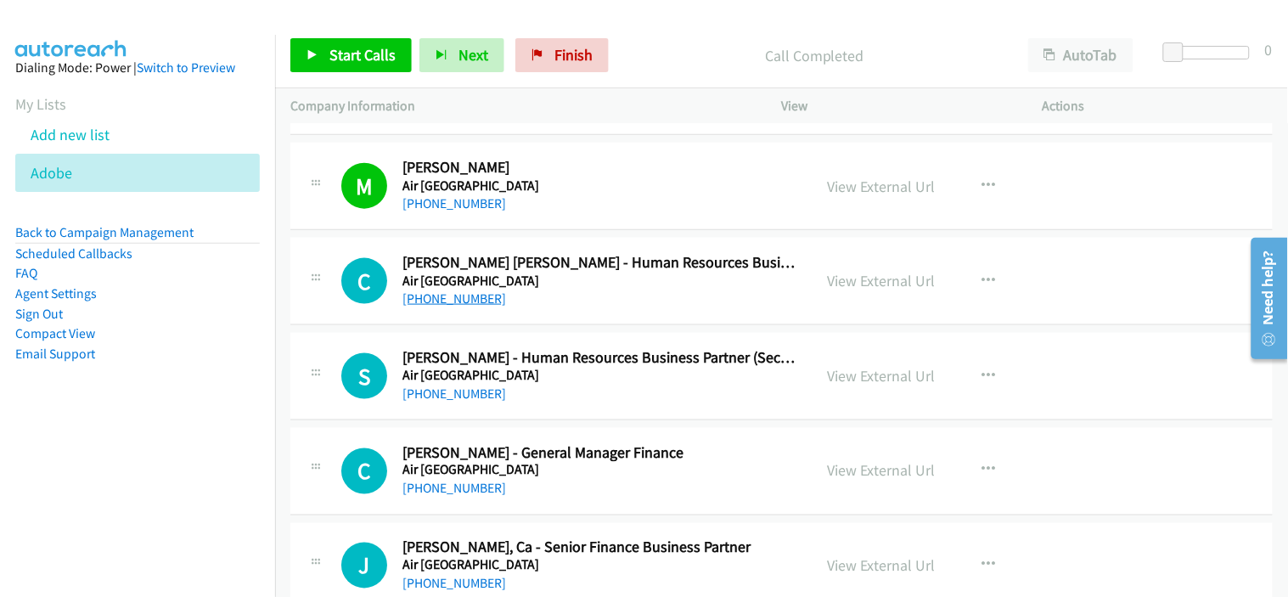
click at [440, 297] on link "[PHONE_NUMBER]" at bounding box center [454, 298] width 104 height 16
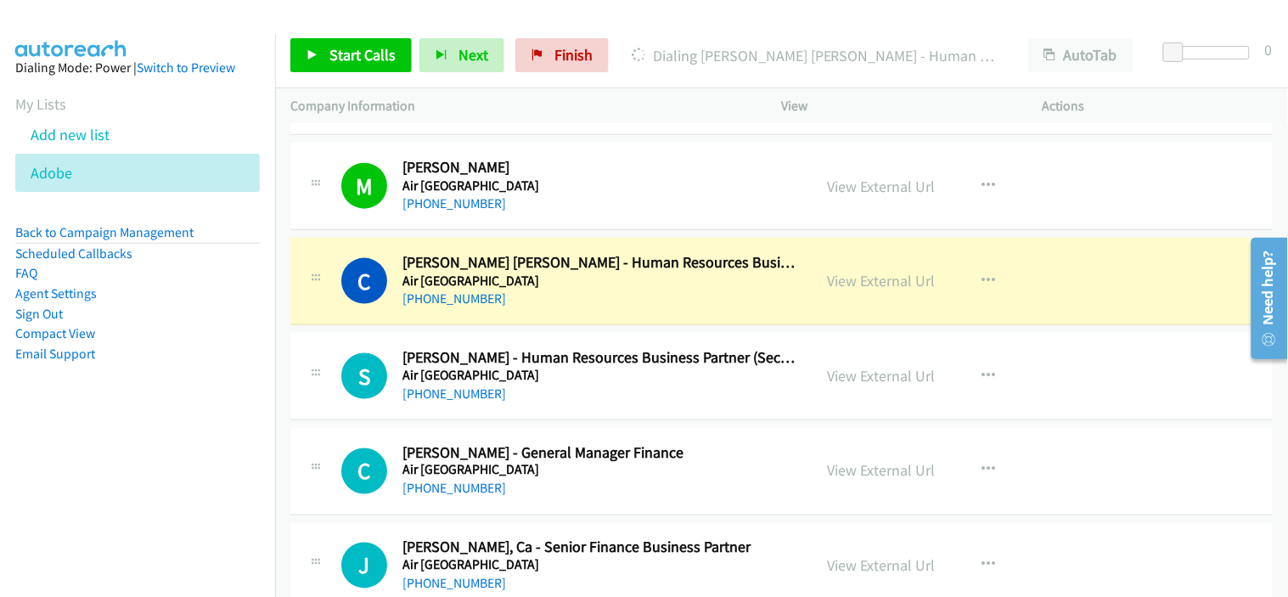
drag, startPoint x: 608, startPoint y: 393, endPoint x: 582, endPoint y: 349, distance: 51.0
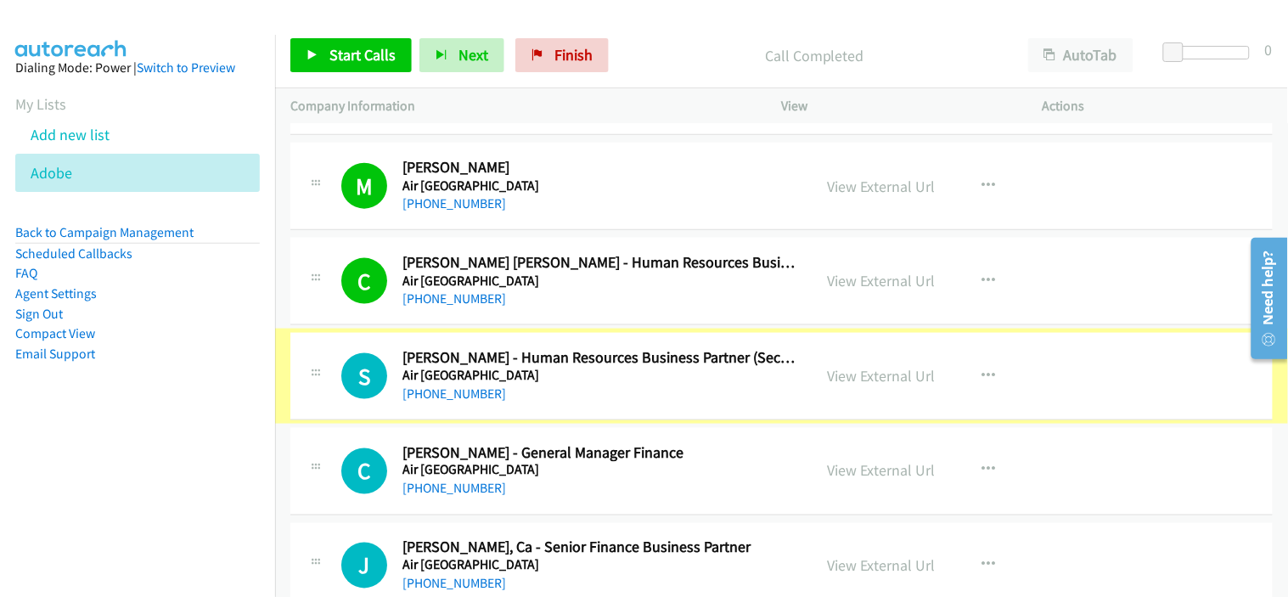
scroll to position [8866, 0]
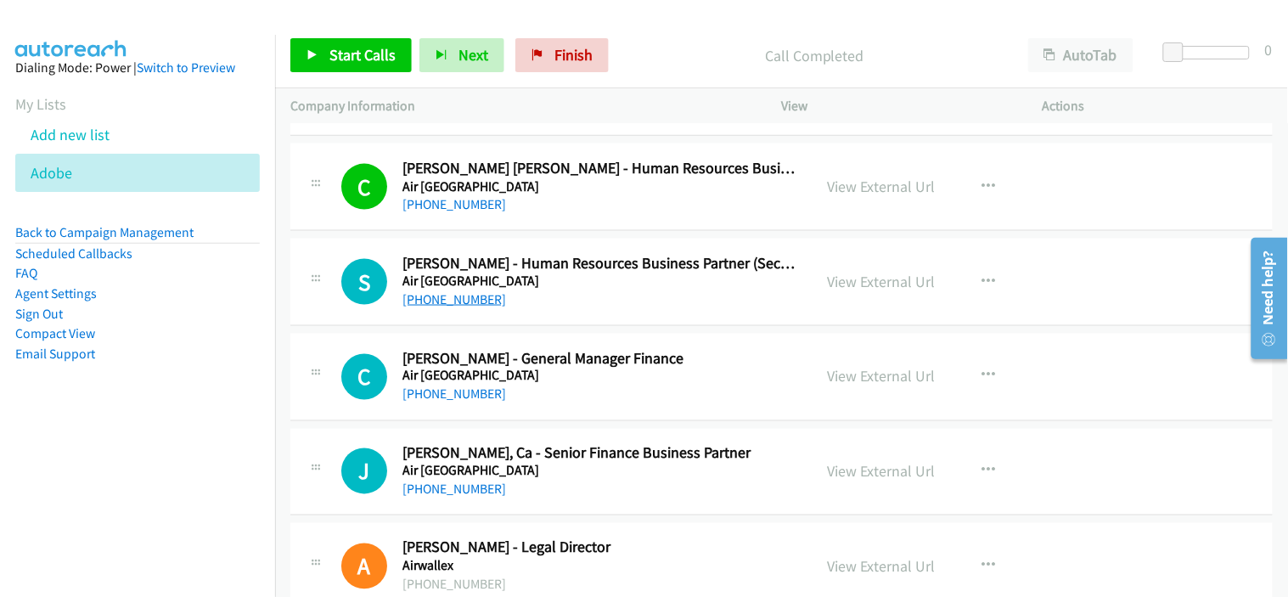
click at [464, 306] on link "[PHONE_NUMBER]" at bounding box center [454, 299] width 104 height 16
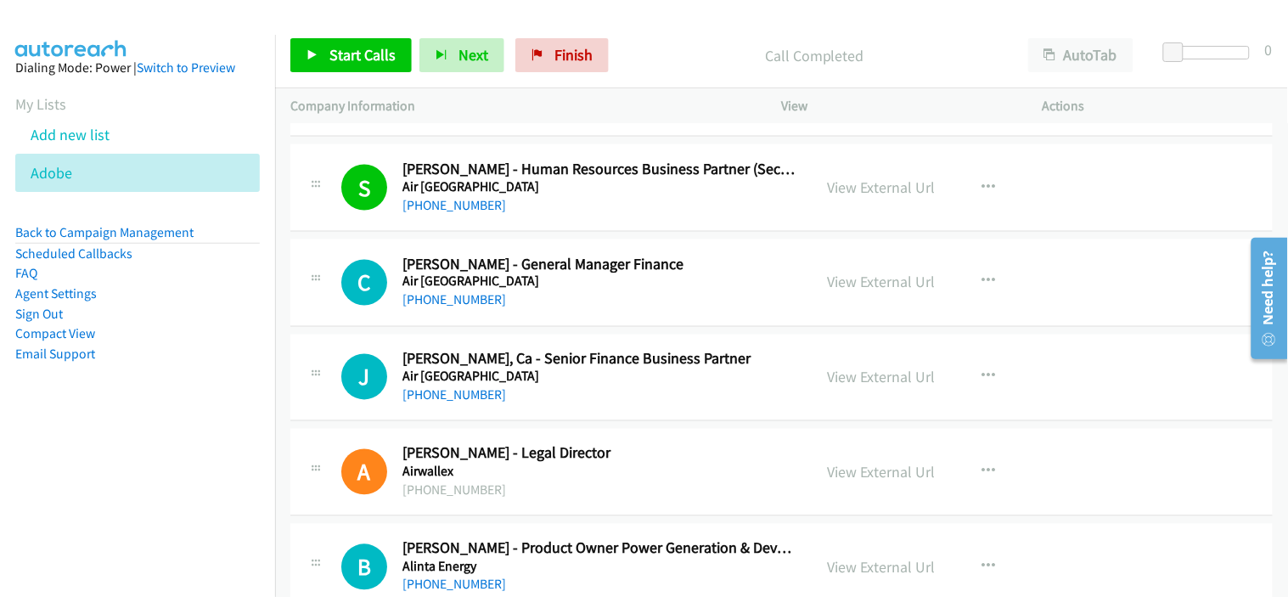
click at [570, 304] on div "[PHONE_NUMBER]" at bounding box center [599, 300] width 395 height 20
click at [468, 308] on link "[PHONE_NUMBER]" at bounding box center [454, 300] width 104 height 16
click at [621, 400] on div "[PHONE_NUMBER]" at bounding box center [599, 395] width 395 height 20
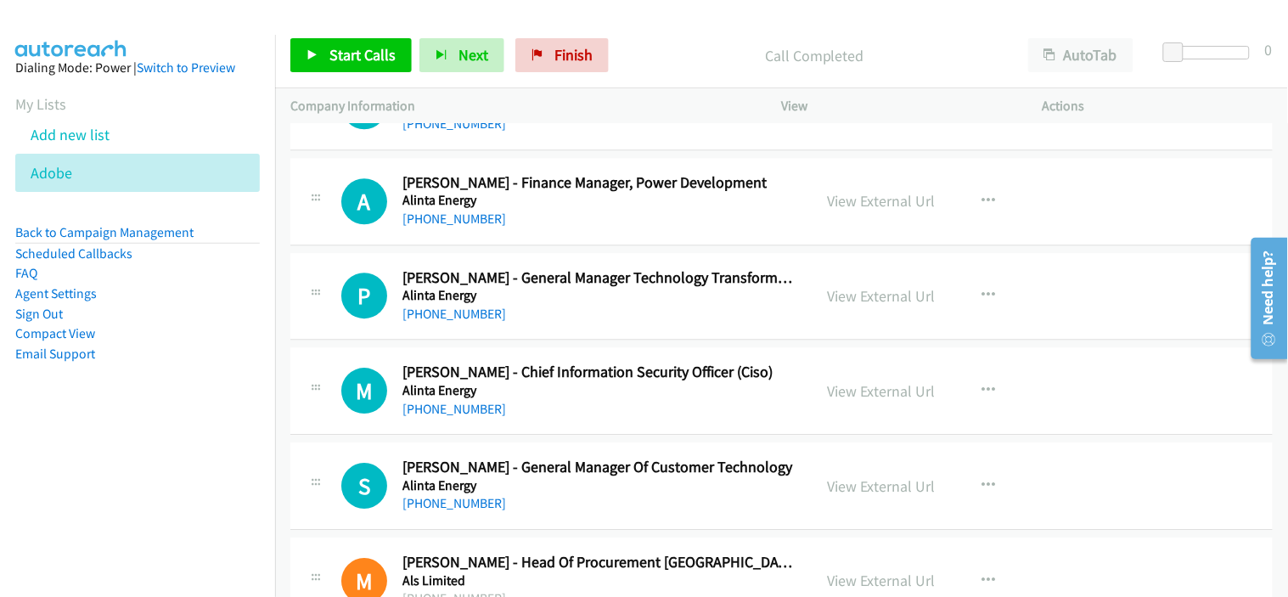
scroll to position [9526, 0]
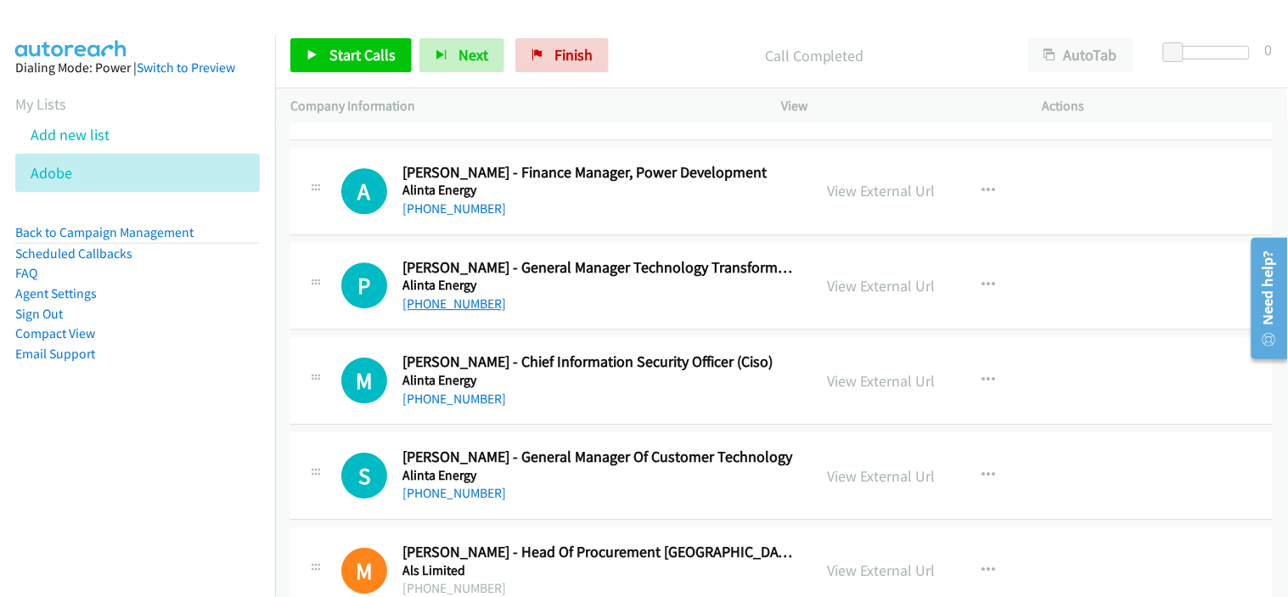
click at [462, 304] on link "[PHONE_NUMBER]" at bounding box center [454, 303] width 104 height 16
click at [559, 396] on div "[PHONE_NUMBER]" at bounding box center [599, 399] width 395 height 20
click at [461, 399] on link "[PHONE_NUMBER]" at bounding box center [454, 398] width 104 height 16
click at [465, 309] on link "[PHONE_NUMBER]" at bounding box center [454, 303] width 104 height 16
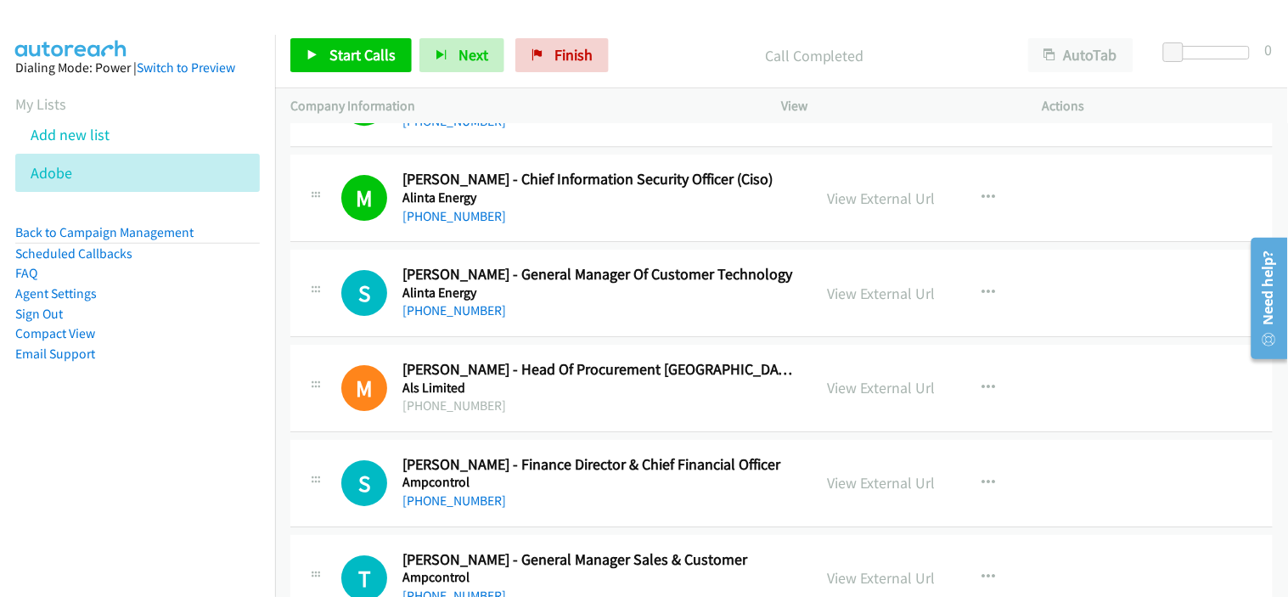
scroll to position [9715, 0]
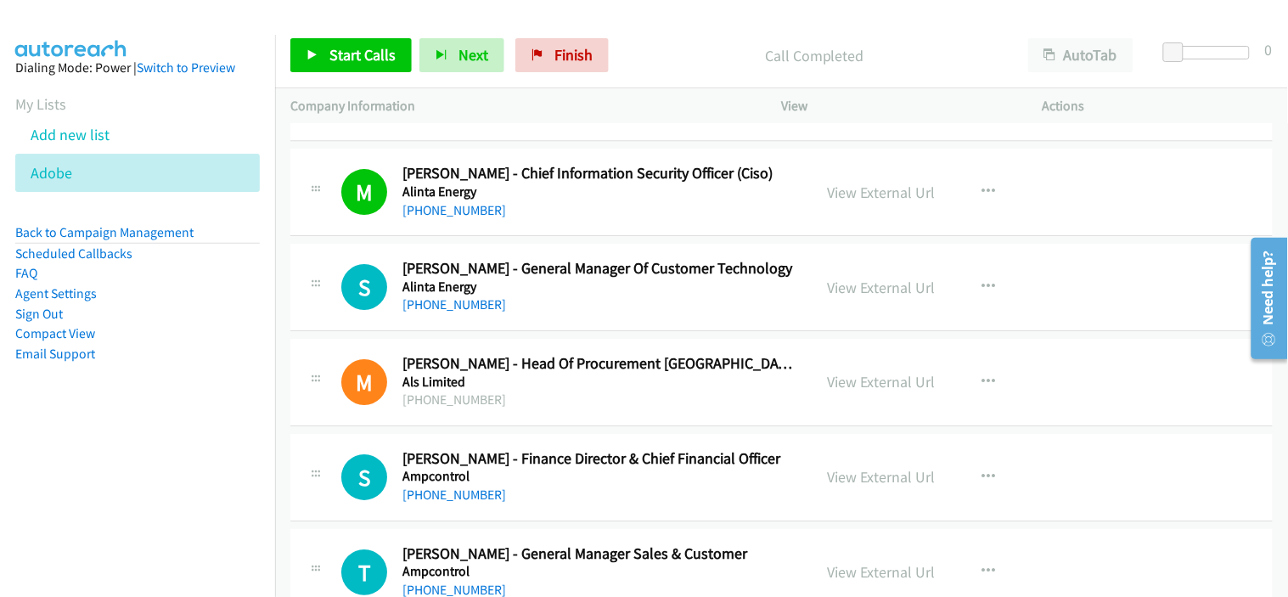
click at [584, 314] on div "[PHONE_NUMBER]" at bounding box center [599, 305] width 395 height 20
click at [475, 308] on link "[PHONE_NUMBER]" at bounding box center [454, 304] width 104 height 16
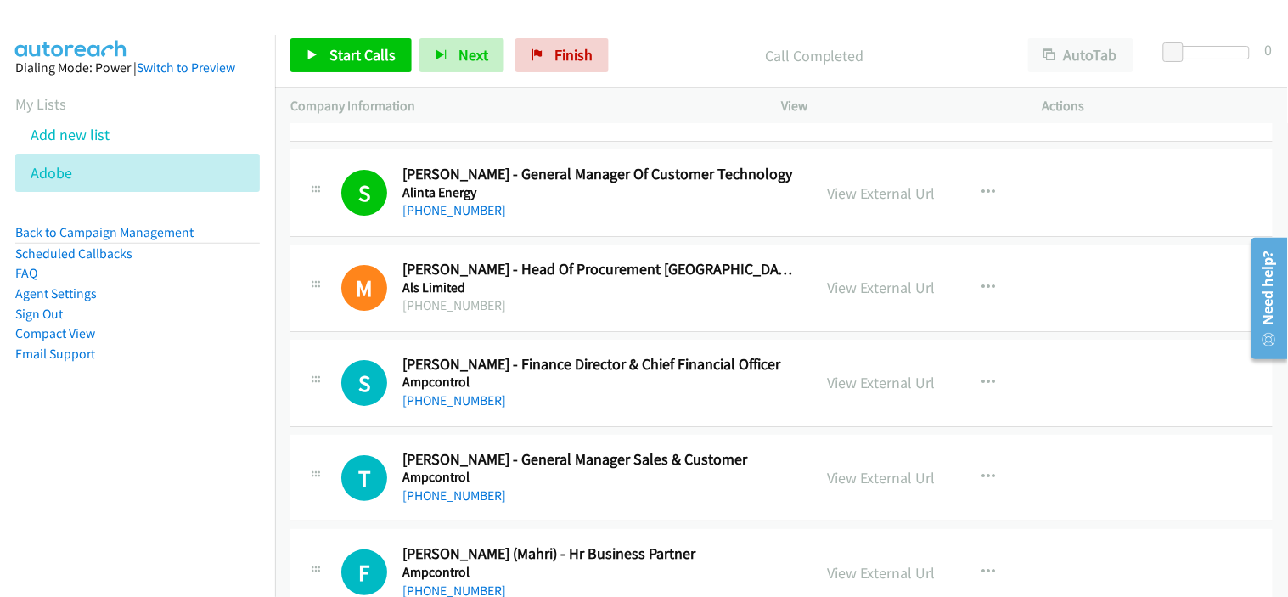
drag, startPoint x: 594, startPoint y: 402, endPoint x: 596, endPoint y: 389, distance: 12.8
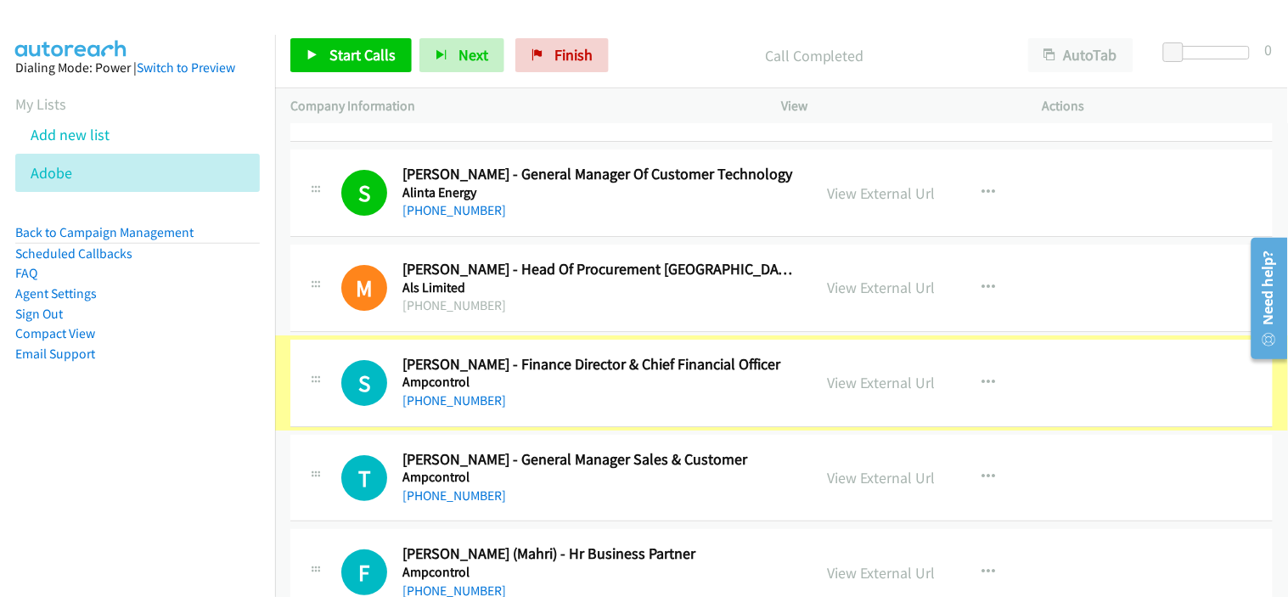
scroll to position [9903, 0]
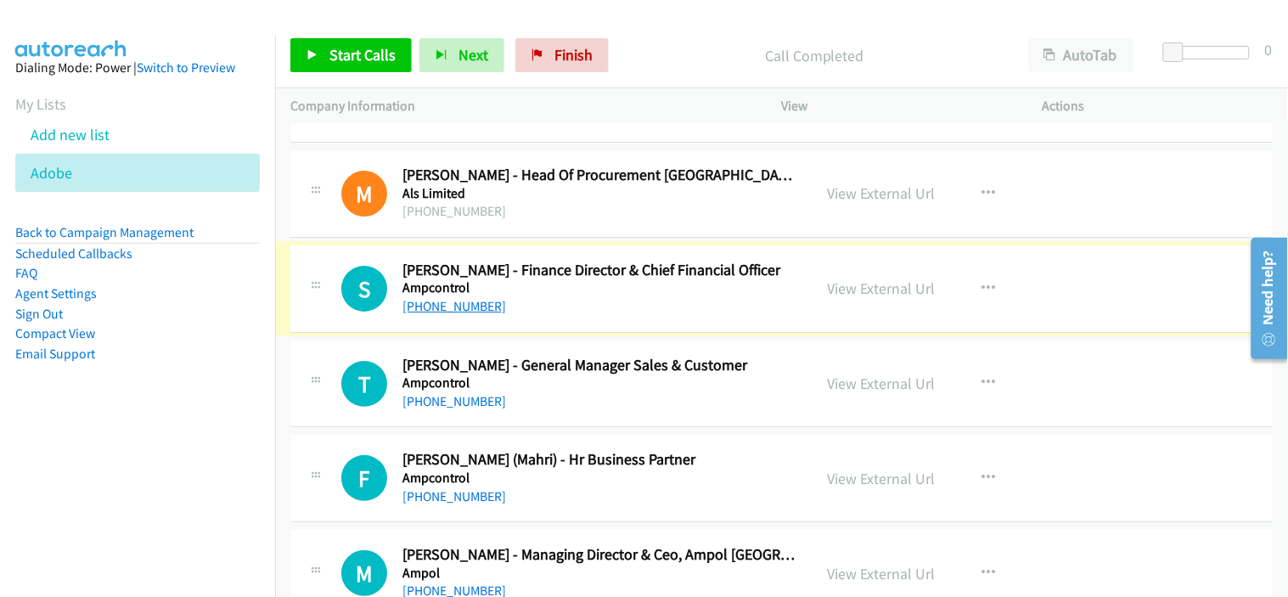
click at [456, 314] on link "[PHONE_NUMBER]" at bounding box center [454, 306] width 104 height 16
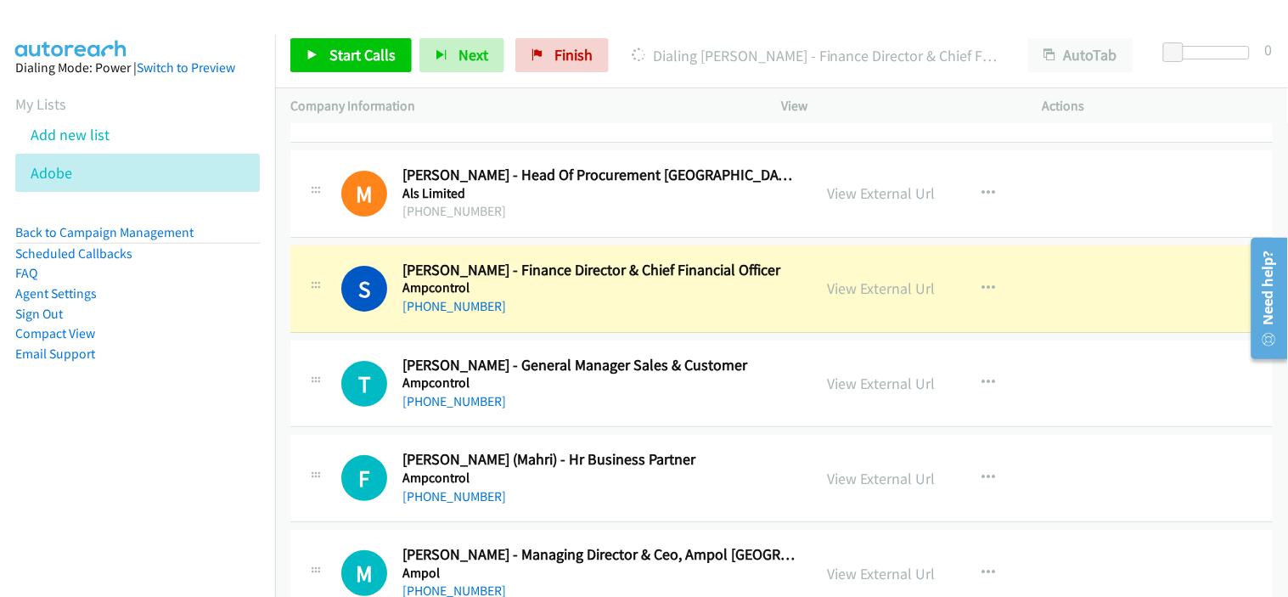
click at [574, 296] on h5 "Ampcontrol" at bounding box center [599, 287] width 395 height 17
click at [896, 297] on link "View External Url" at bounding box center [882, 288] width 108 height 20
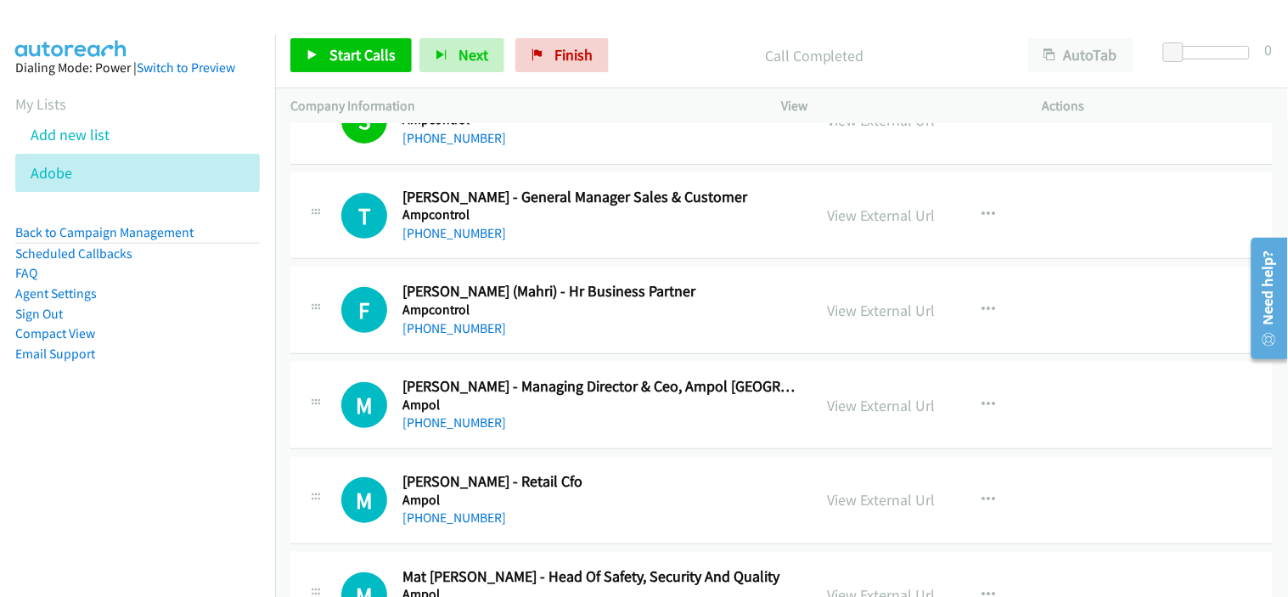
scroll to position [10092, 0]
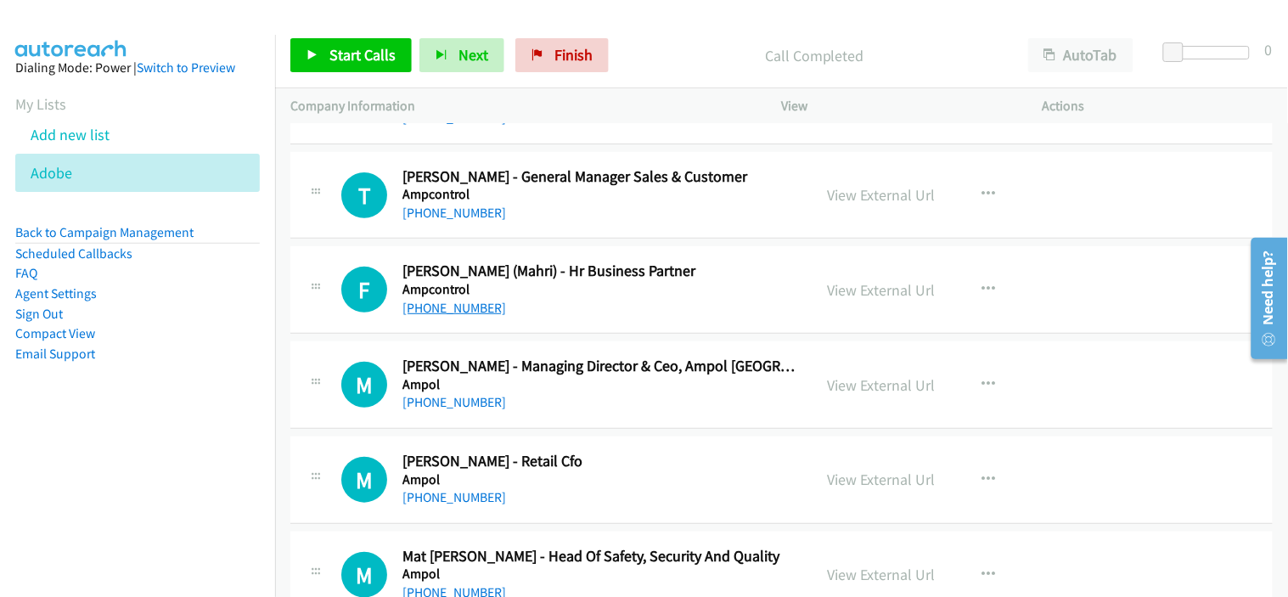
click at [464, 315] on link "[PHONE_NUMBER]" at bounding box center [454, 308] width 104 height 16
click at [537, 392] on h5 "Ampol" at bounding box center [599, 384] width 395 height 17
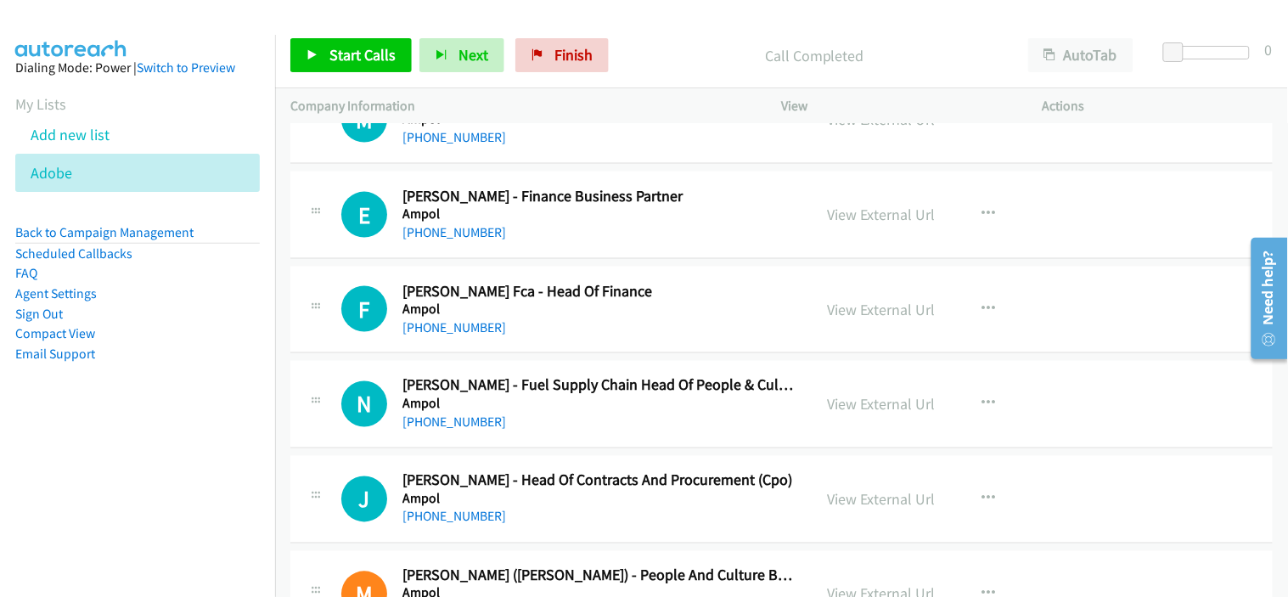
scroll to position [10564, 0]
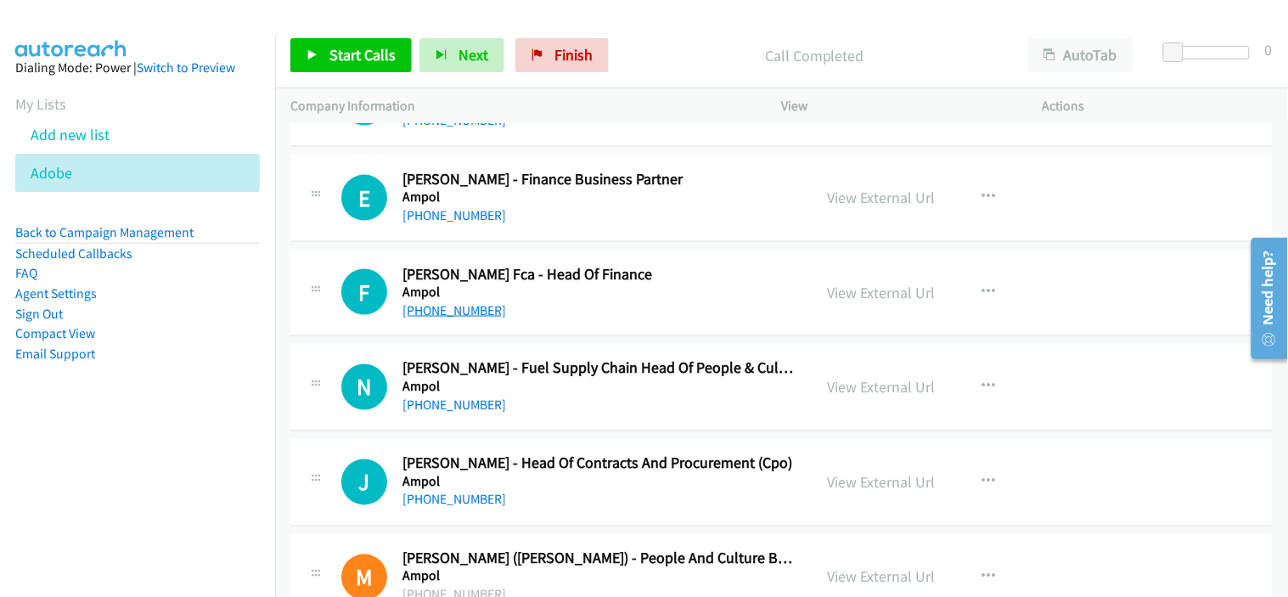
click at [457, 318] on link "[PHONE_NUMBER]" at bounding box center [454, 310] width 104 height 16
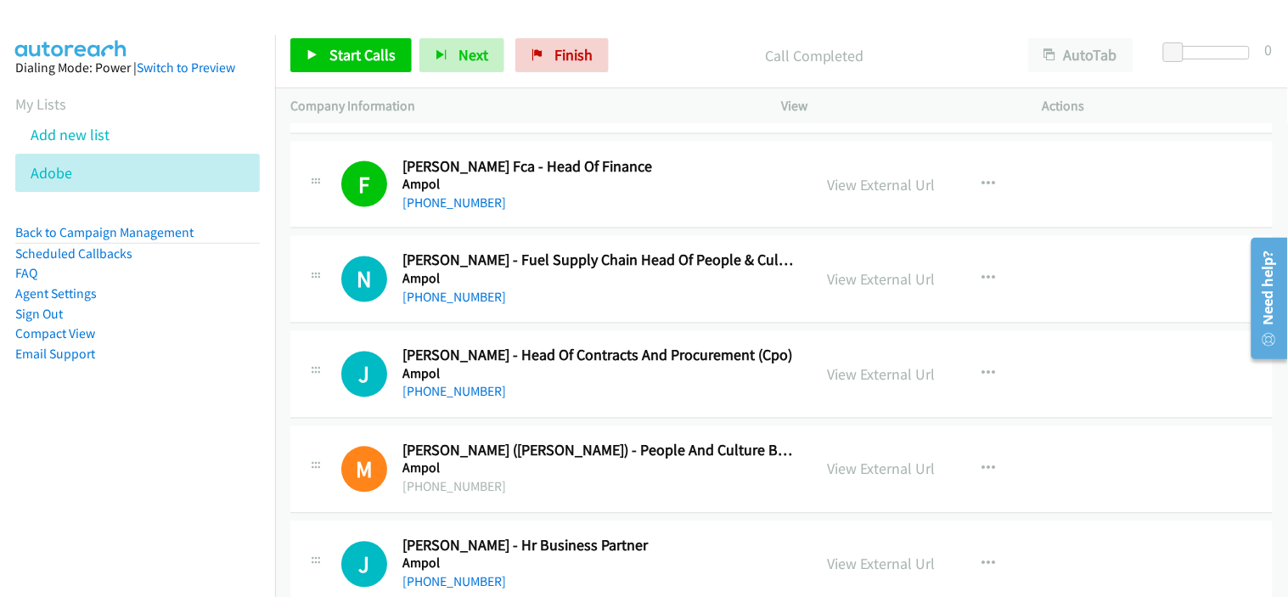
scroll to position [10752, 0]
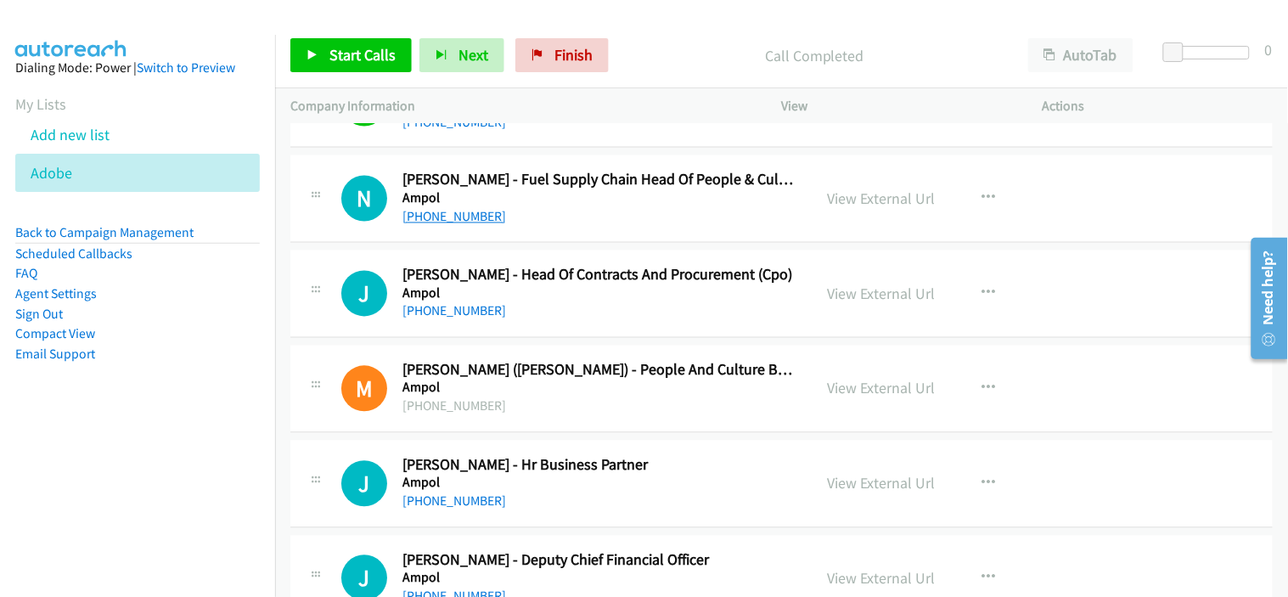
click at [470, 217] on link "[PHONE_NUMBER]" at bounding box center [454, 217] width 104 height 16
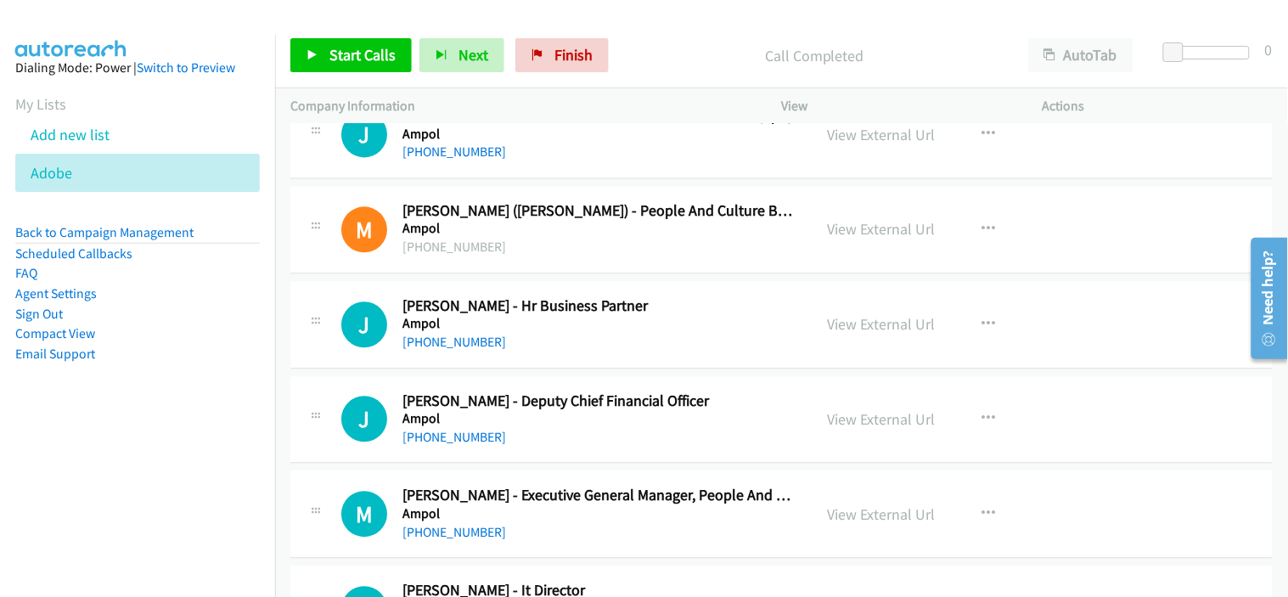
scroll to position [10941, 0]
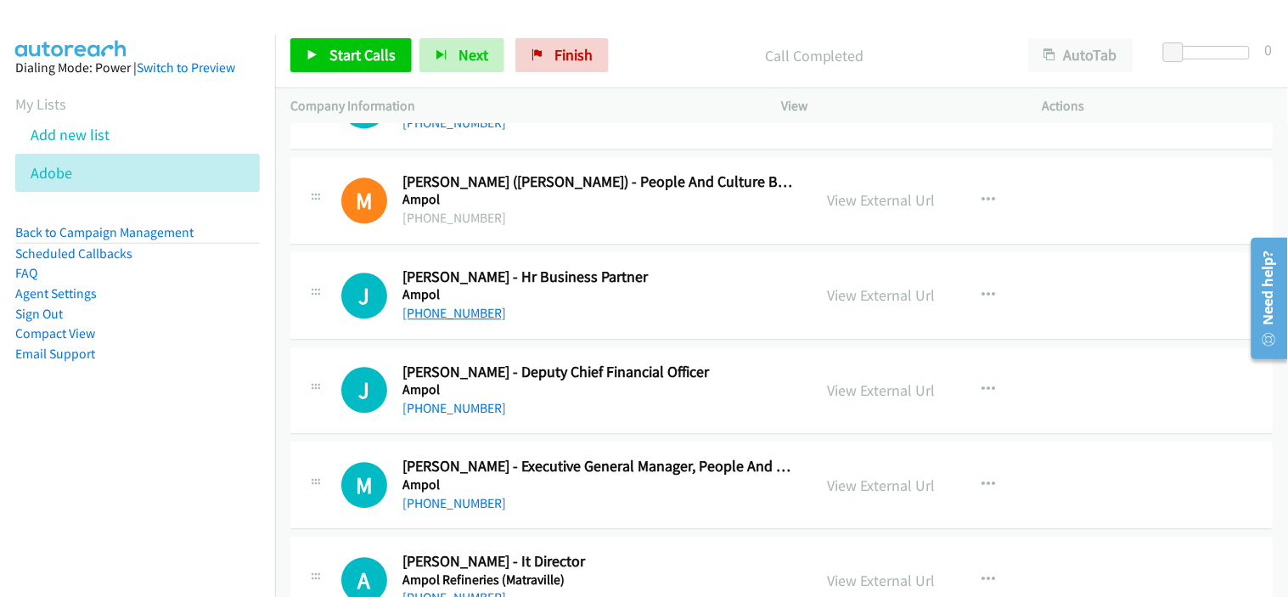
click at [465, 312] on link "[PHONE_NUMBER]" at bounding box center [454, 313] width 104 height 16
click at [569, 427] on div "J Callback Scheduled [PERSON_NAME] - Deputy Chief Financial Officer Ampol [GEOG…" at bounding box center [781, 390] width 982 height 87
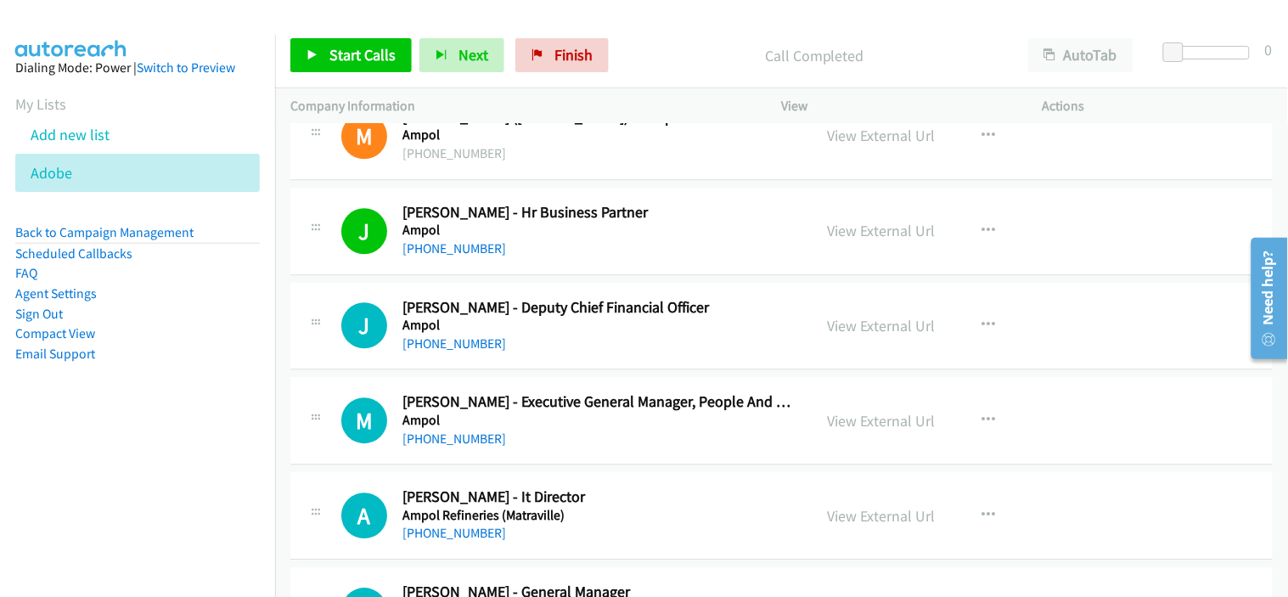
scroll to position [11036, 0]
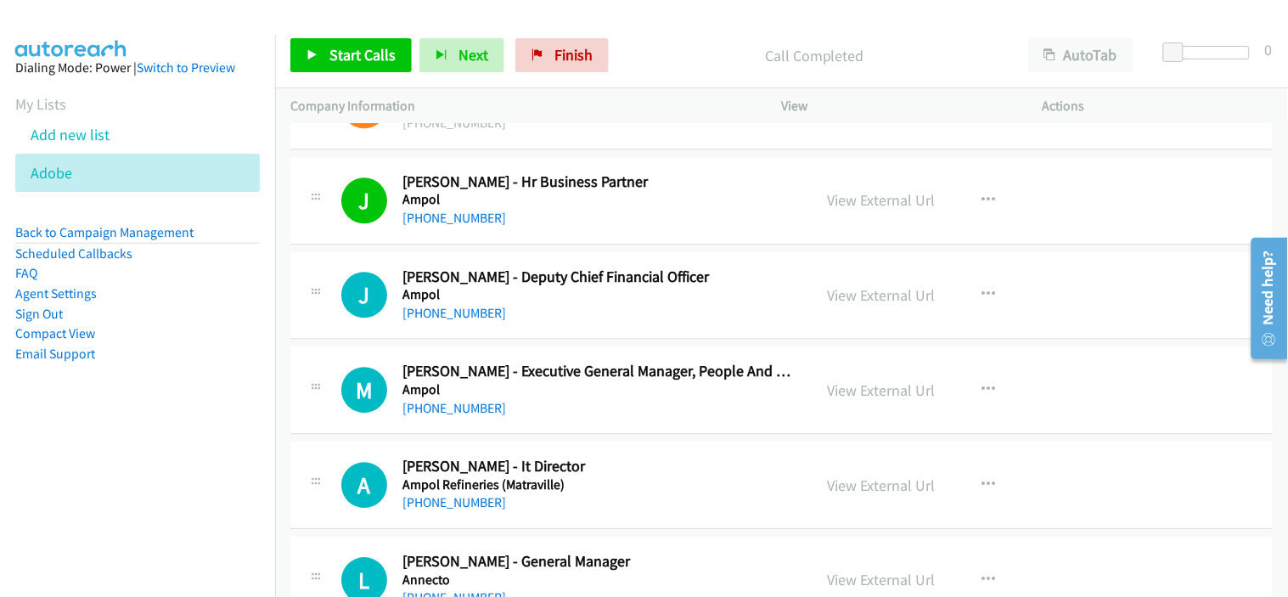
drag, startPoint x: 463, startPoint y: 314, endPoint x: 691, endPoint y: 349, distance: 231.0
click at [457, 321] on link "[PHONE_NUMBER]" at bounding box center [454, 313] width 104 height 16
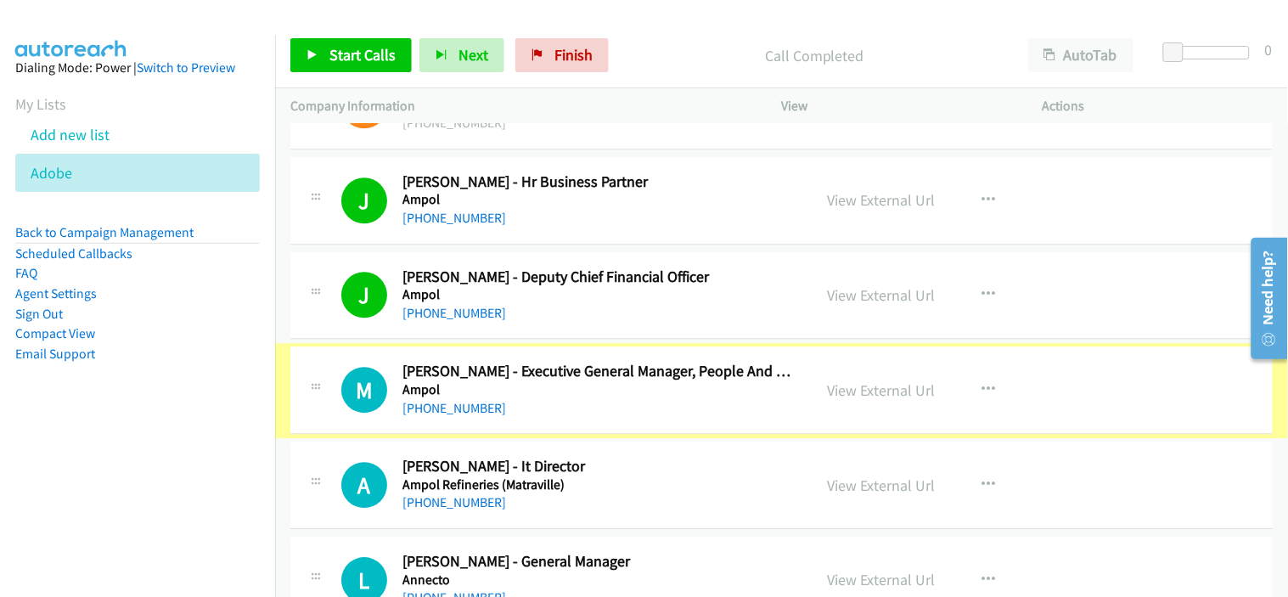
scroll to position [11130, 0]
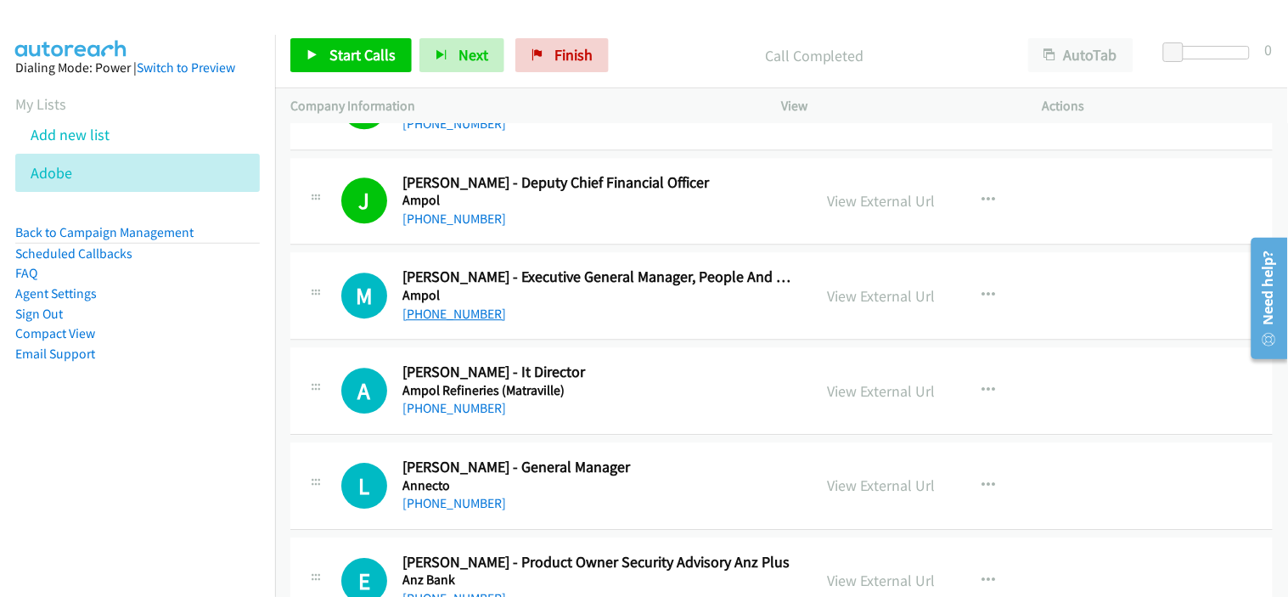
click at [462, 317] on link "[PHONE_NUMBER]" at bounding box center [454, 314] width 104 height 16
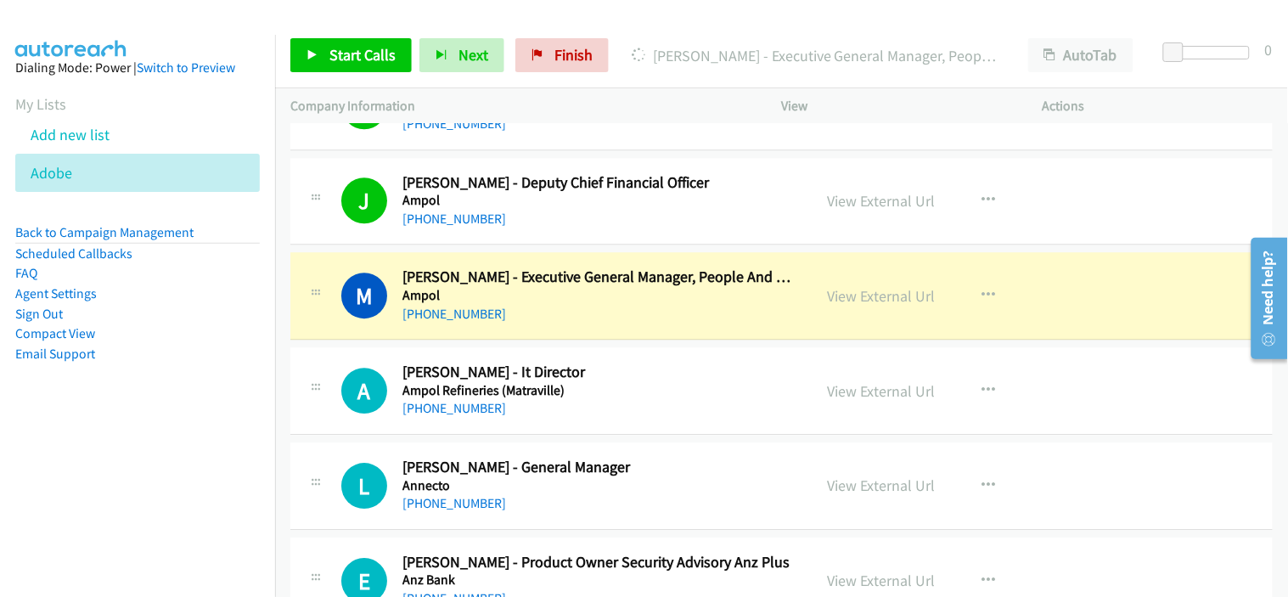
click at [609, 394] on h5 "Ampol Refineries (Matraville)" at bounding box center [599, 390] width 395 height 17
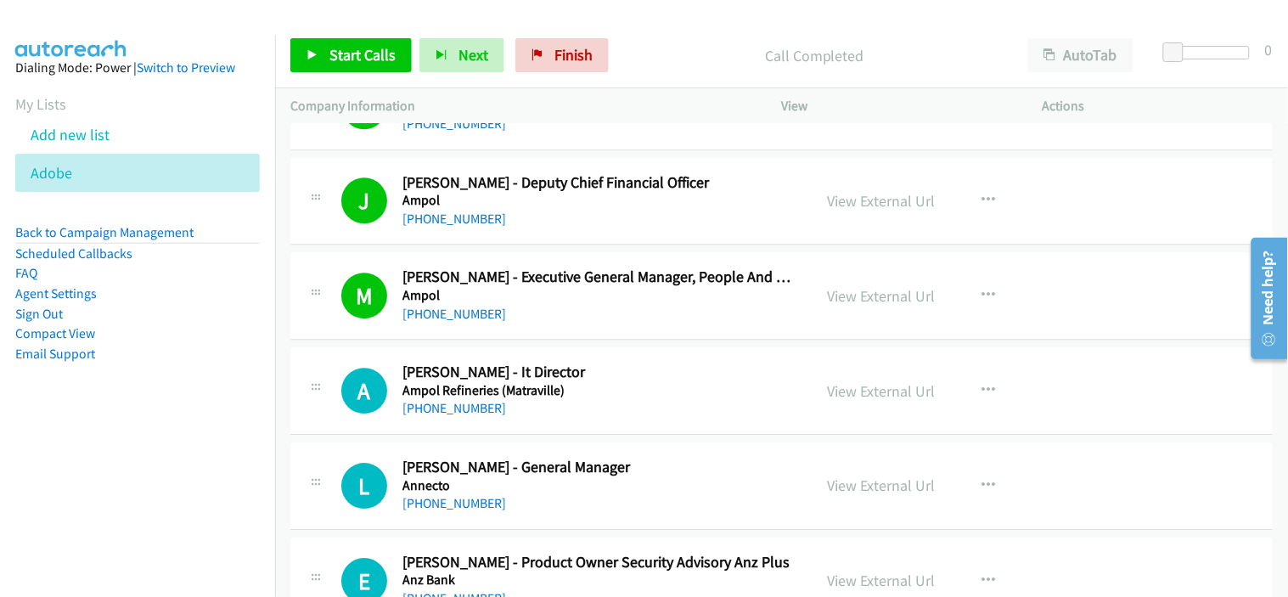
scroll to position [11224, 0]
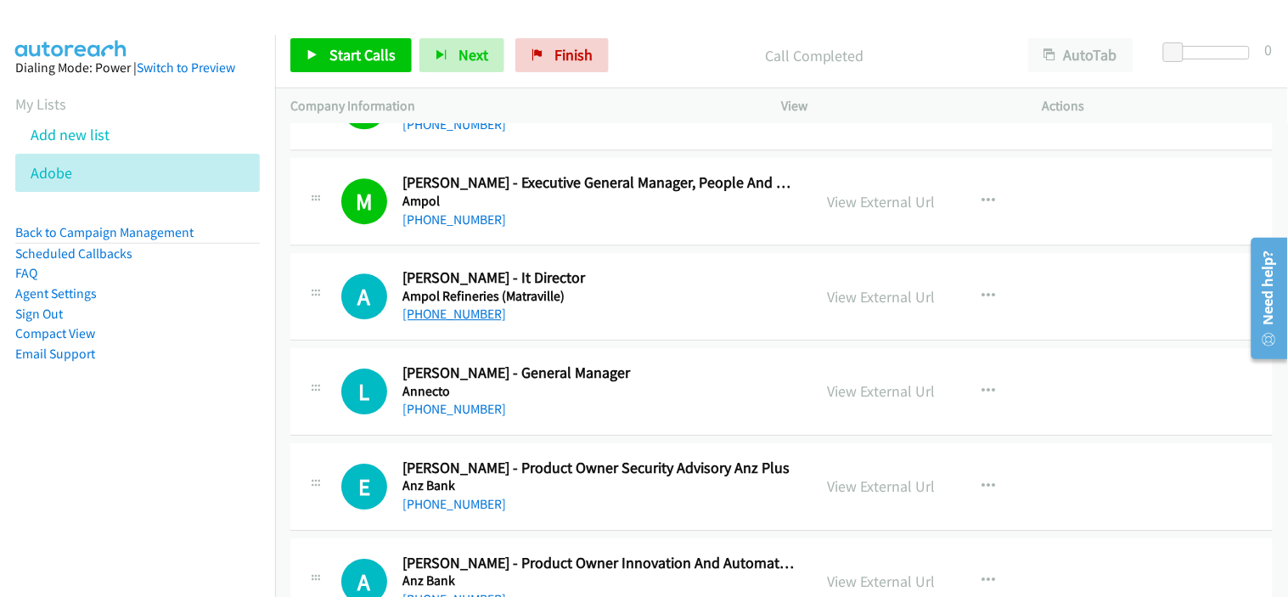
click at [468, 312] on link "[PHONE_NUMBER]" at bounding box center [454, 314] width 104 height 16
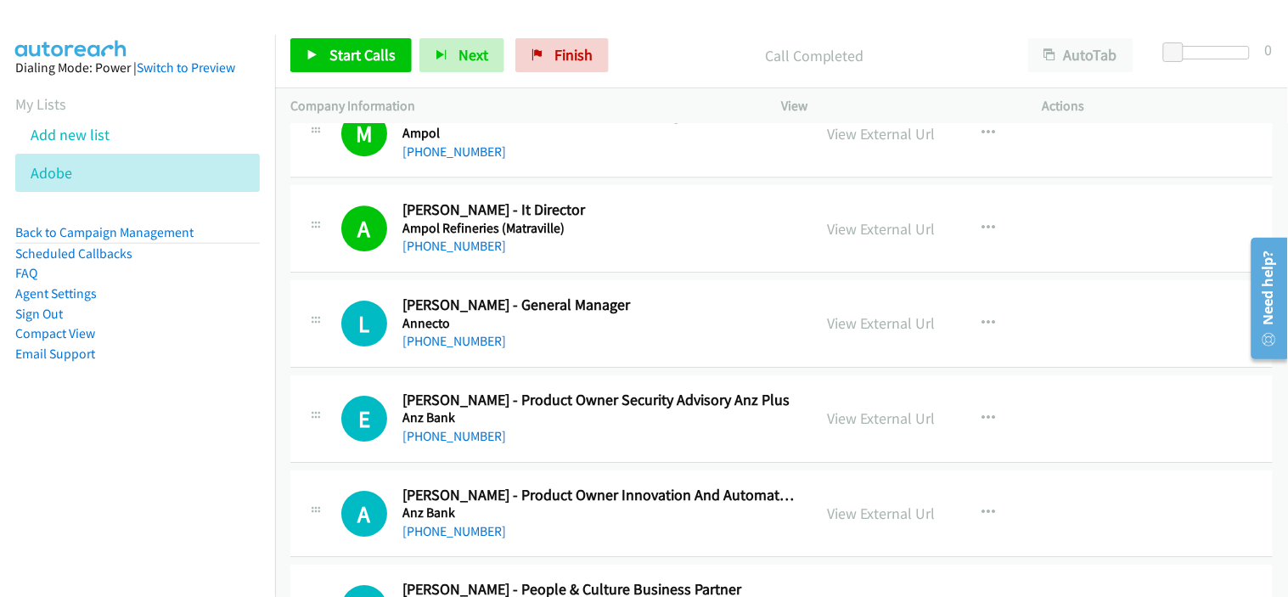
scroll to position [11319, 0]
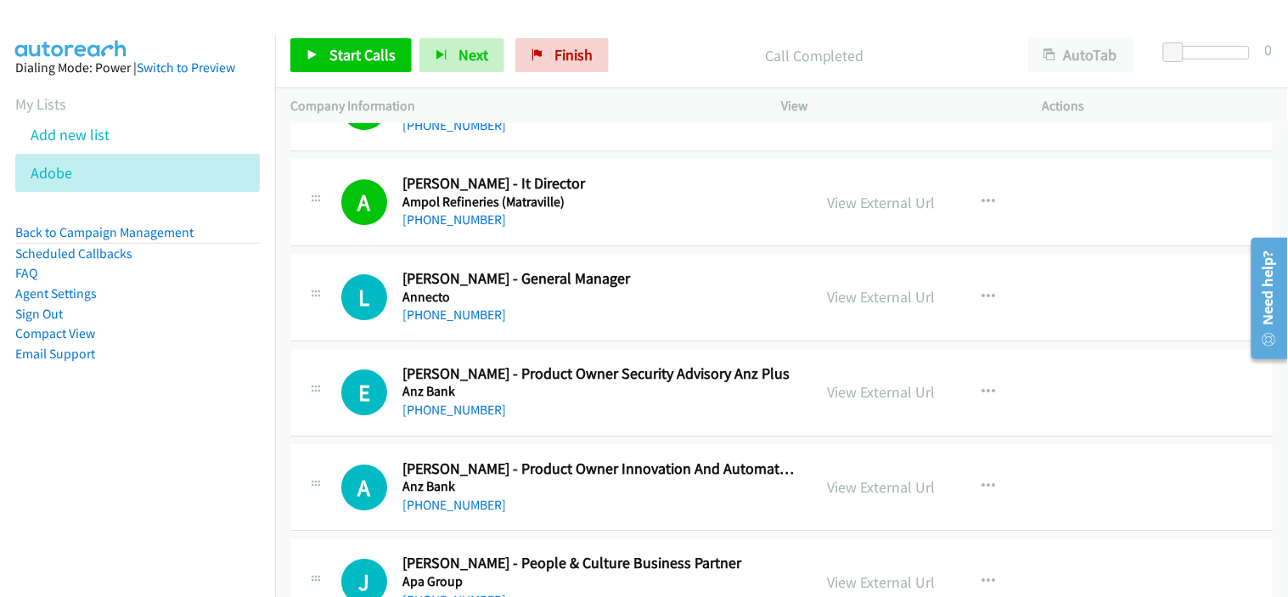
click at [565, 340] on div "L Callback Scheduled [PERSON_NAME] - General Manager Annecto [GEOGRAPHIC_DATA]/…" at bounding box center [781, 297] width 982 height 87
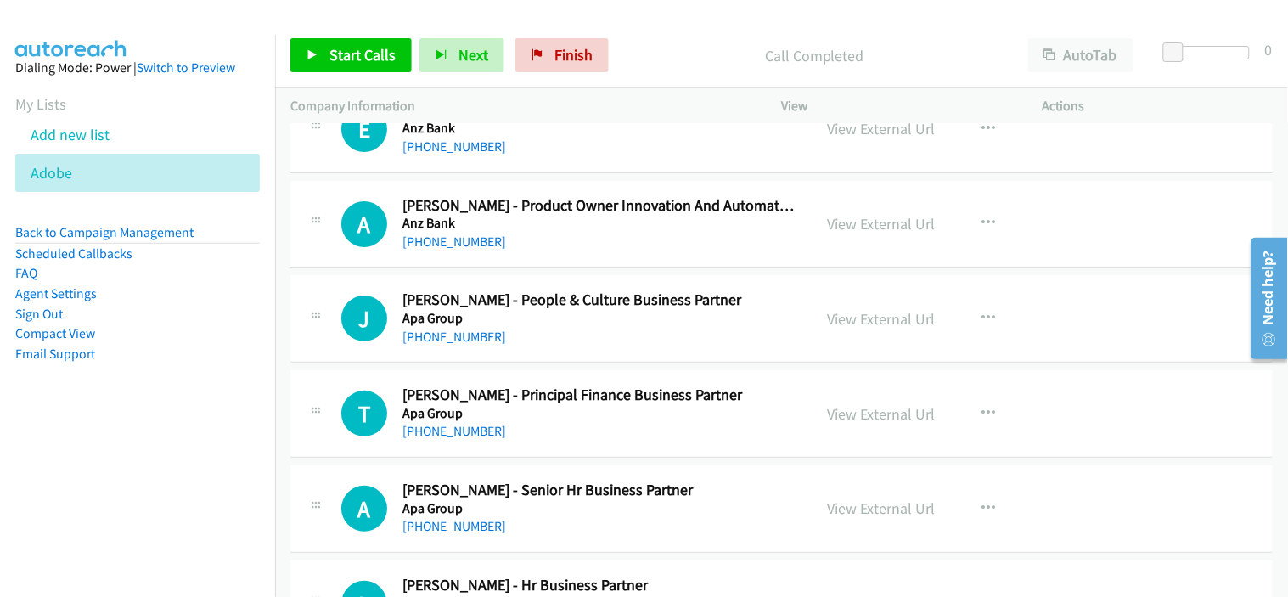
scroll to position [11601, 0]
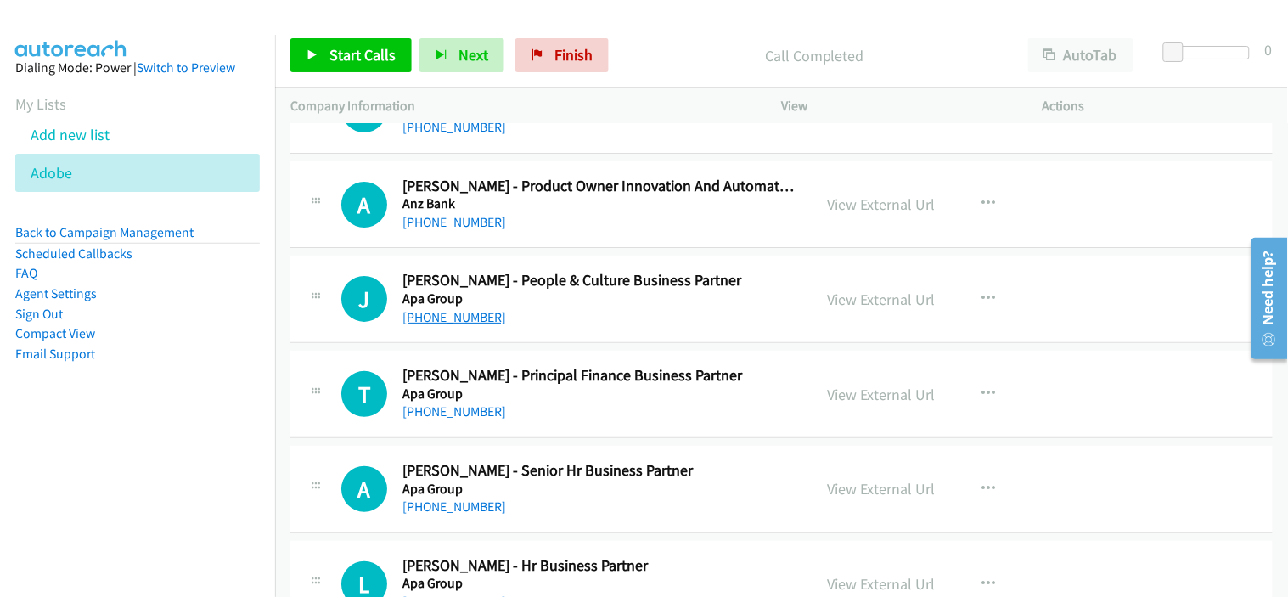
click at [472, 317] on link "[PHONE_NUMBER]" at bounding box center [454, 317] width 104 height 16
click at [548, 411] on div "[PHONE_NUMBER]" at bounding box center [599, 412] width 395 height 20
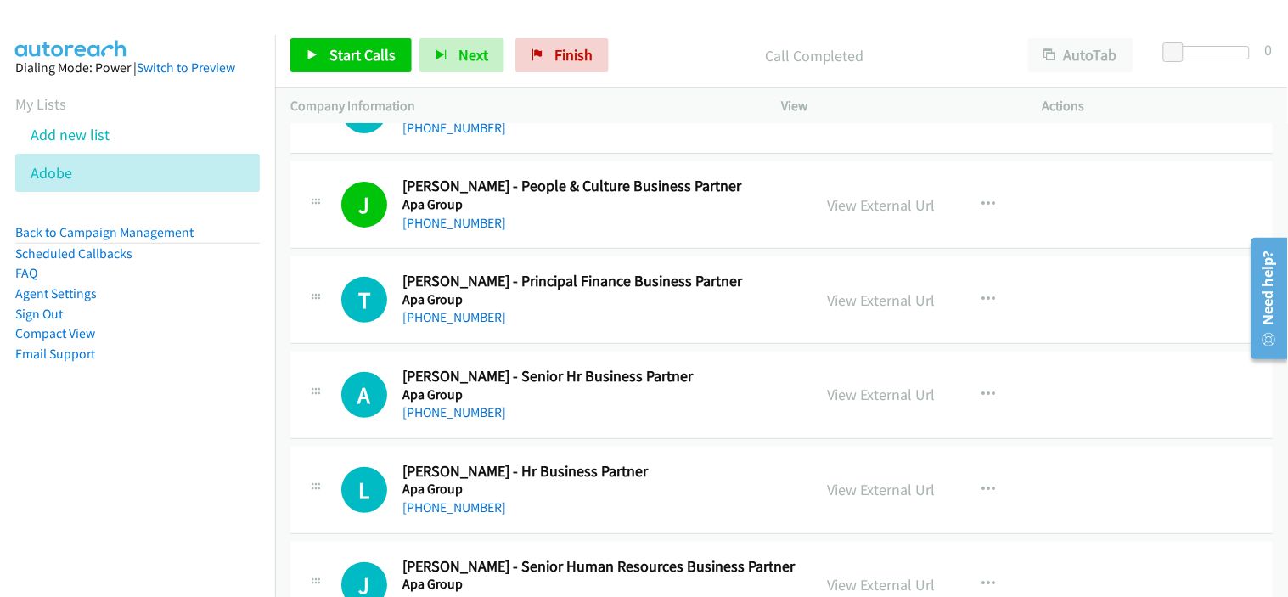
click at [461, 332] on div "T Callback Scheduled [PERSON_NAME] - Principal Finance Business Partner Apa Gro…" at bounding box center [781, 299] width 982 height 87
click at [464, 325] on link "[PHONE_NUMBER]" at bounding box center [454, 317] width 104 height 16
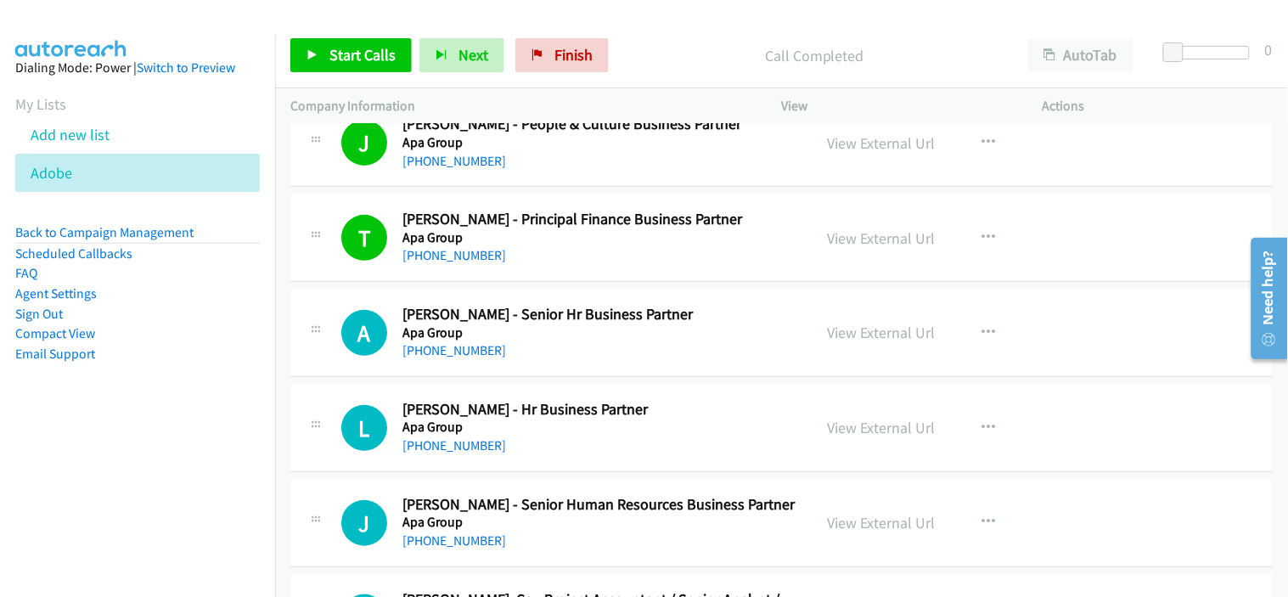
scroll to position [11790, 0]
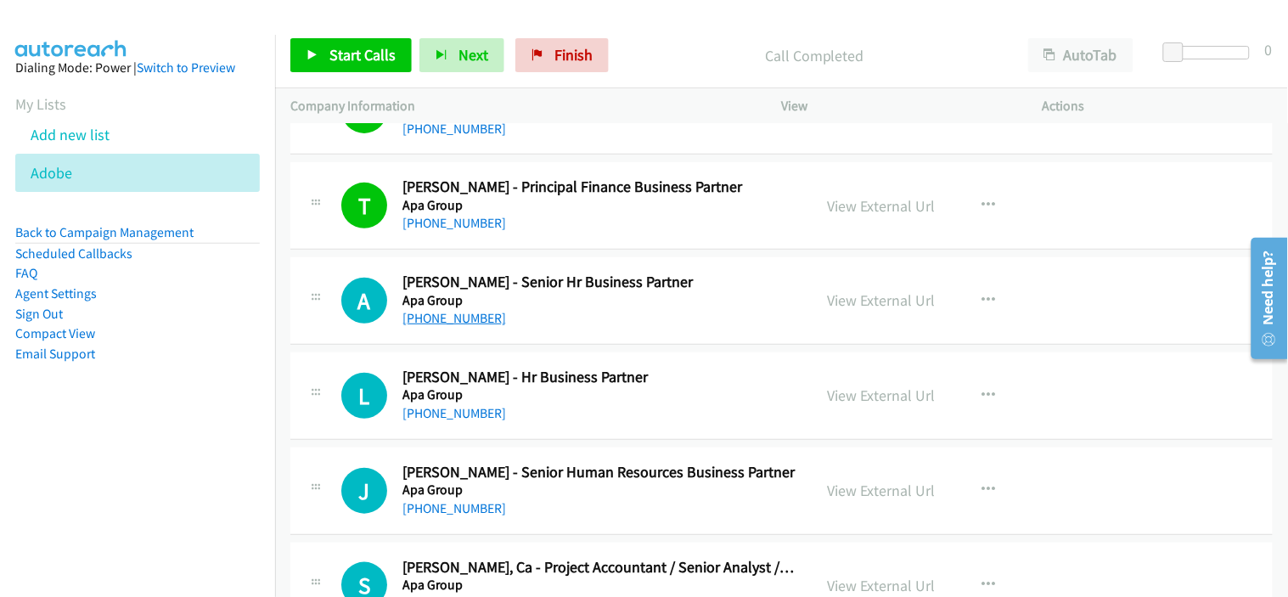
drag, startPoint x: 574, startPoint y: 327, endPoint x: 417, endPoint y: 321, distance: 157.2
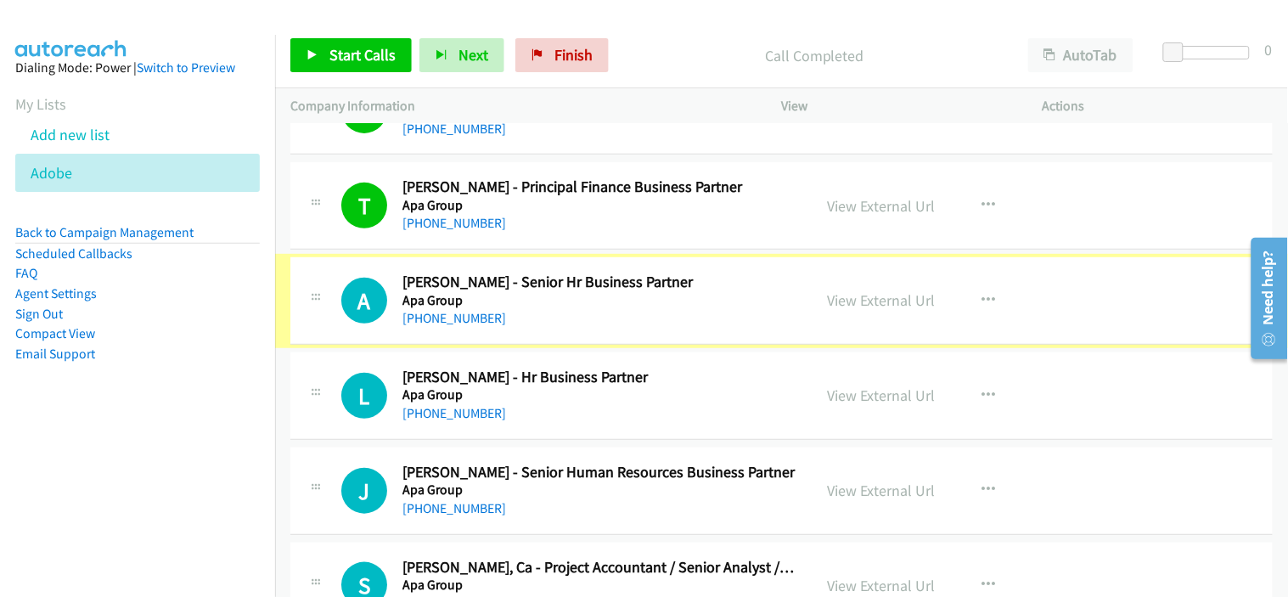
click at [417, 321] on link "[PHONE_NUMBER]" at bounding box center [454, 318] width 104 height 16
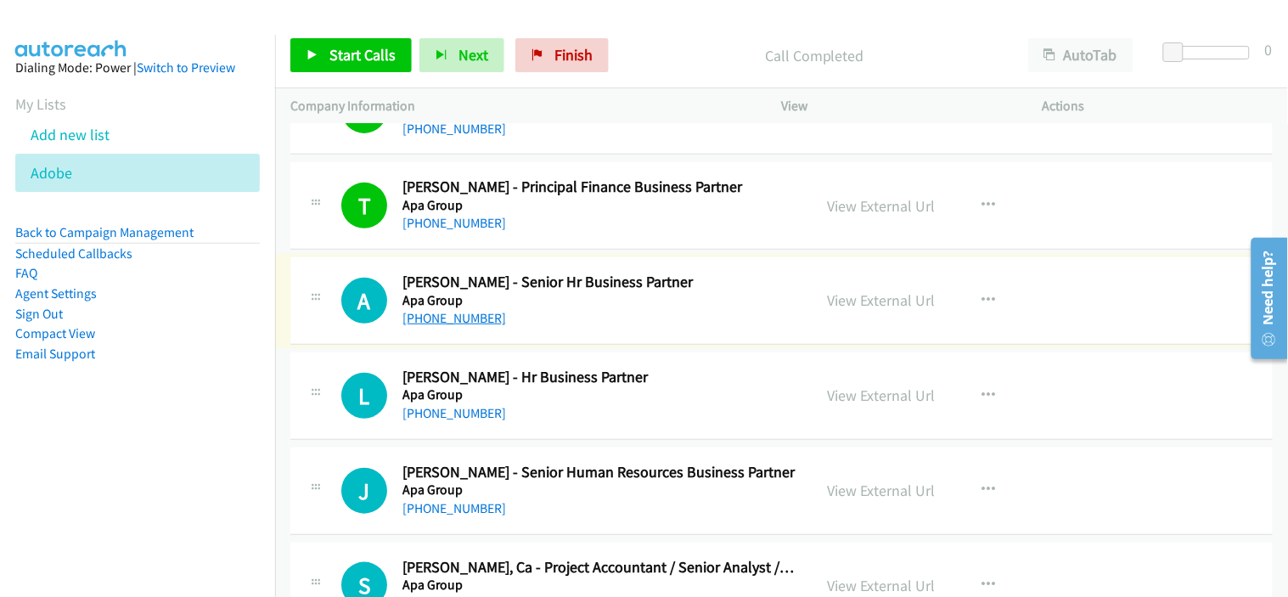
click at [426, 321] on link "[PHONE_NUMBER]" at bounding box center [454, 318] width 104 height 16
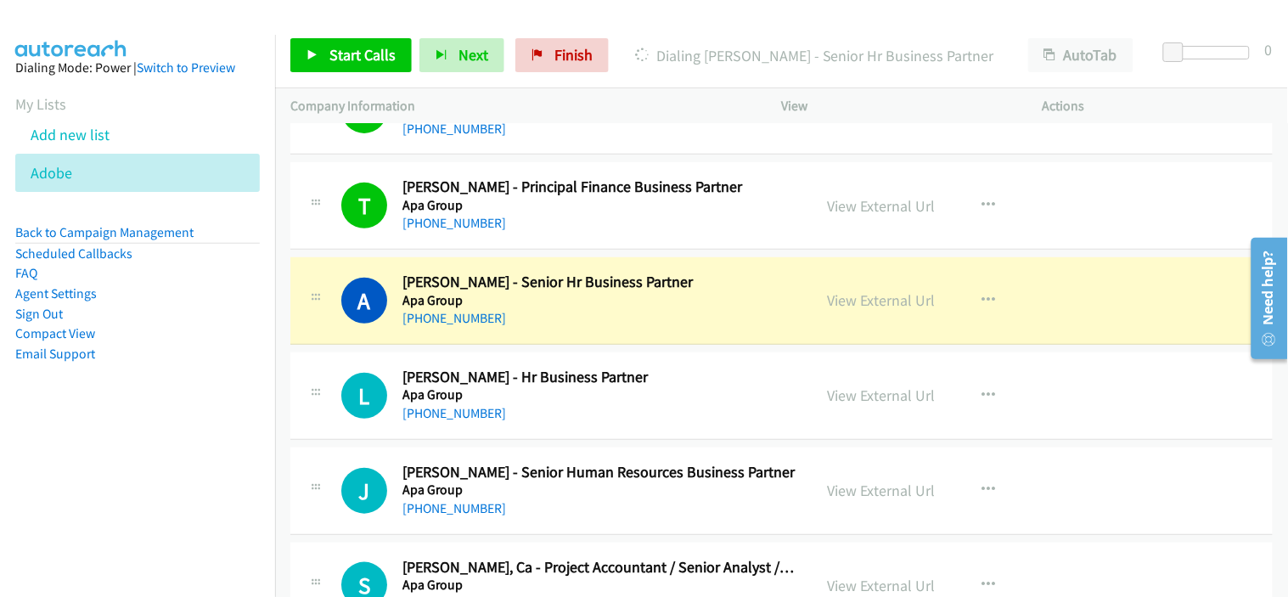
click at [628, 399] on h5 "Apa Group" at bounding box center [599, 394] width 395 height 17
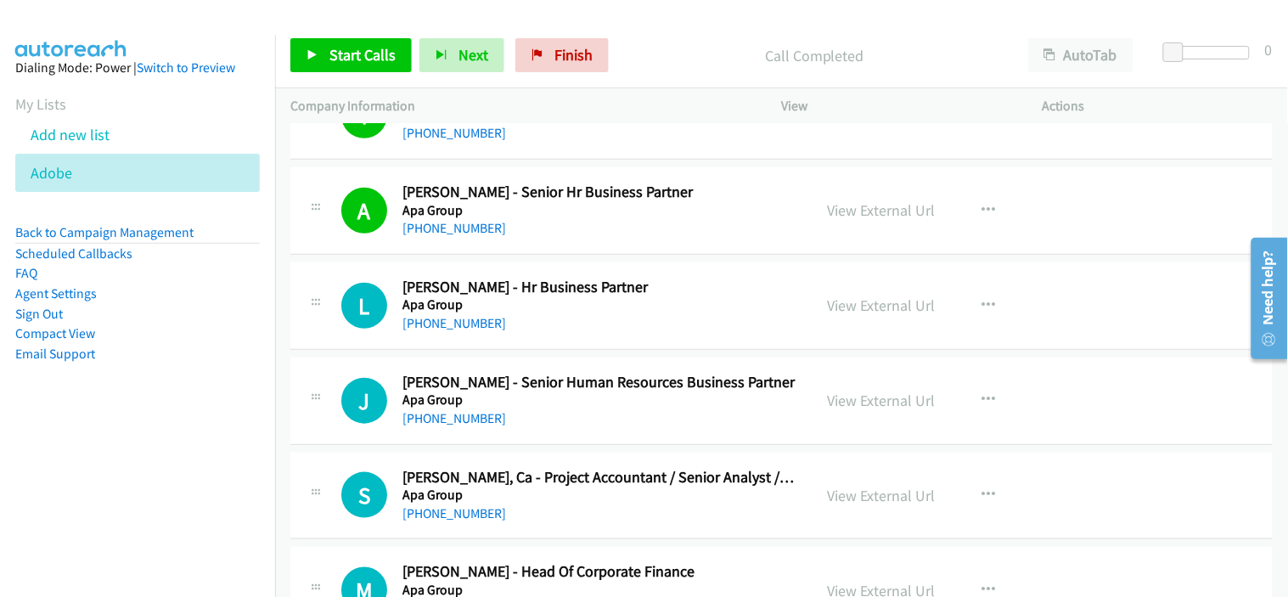
scroll to position [11885, 0]
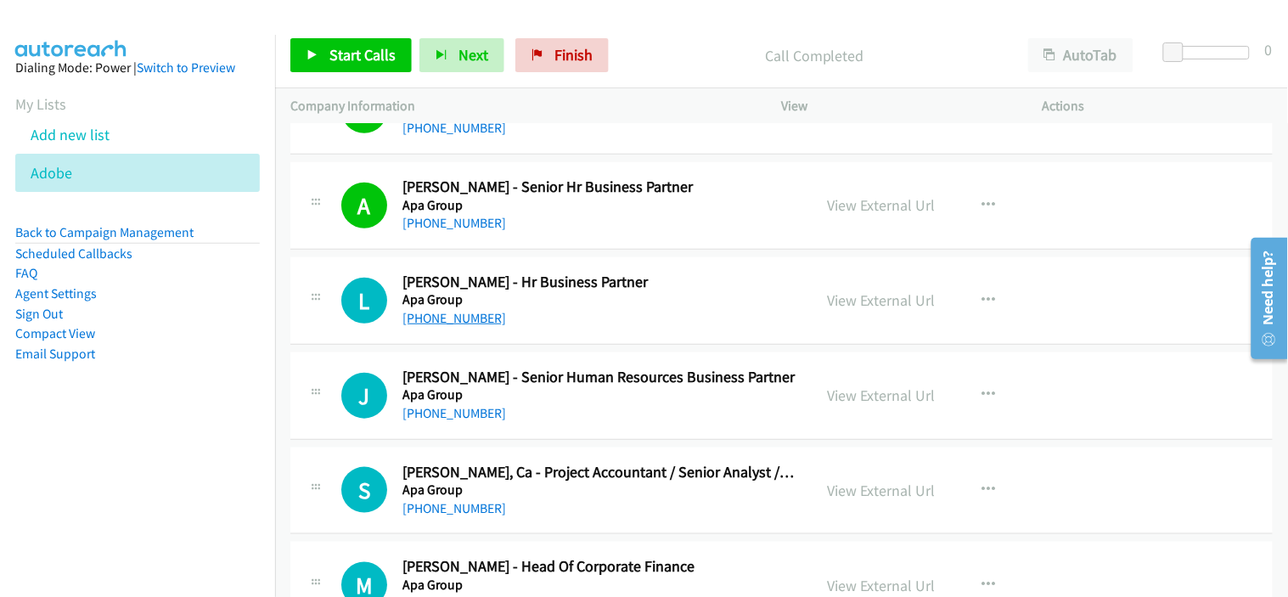
click at [462, 321] on link "[PHONE_NUMBER]" at bounding box center [454, 318] width 104 height 16
drag, startPoint x: 469, startPoint y: 320, endPoint x: 604, endPoint y: 334, distance: 136.5
click at [469, 320] on link "[PHONE_NUMBER]" at bounding box center [454, 318] width 104 height 16
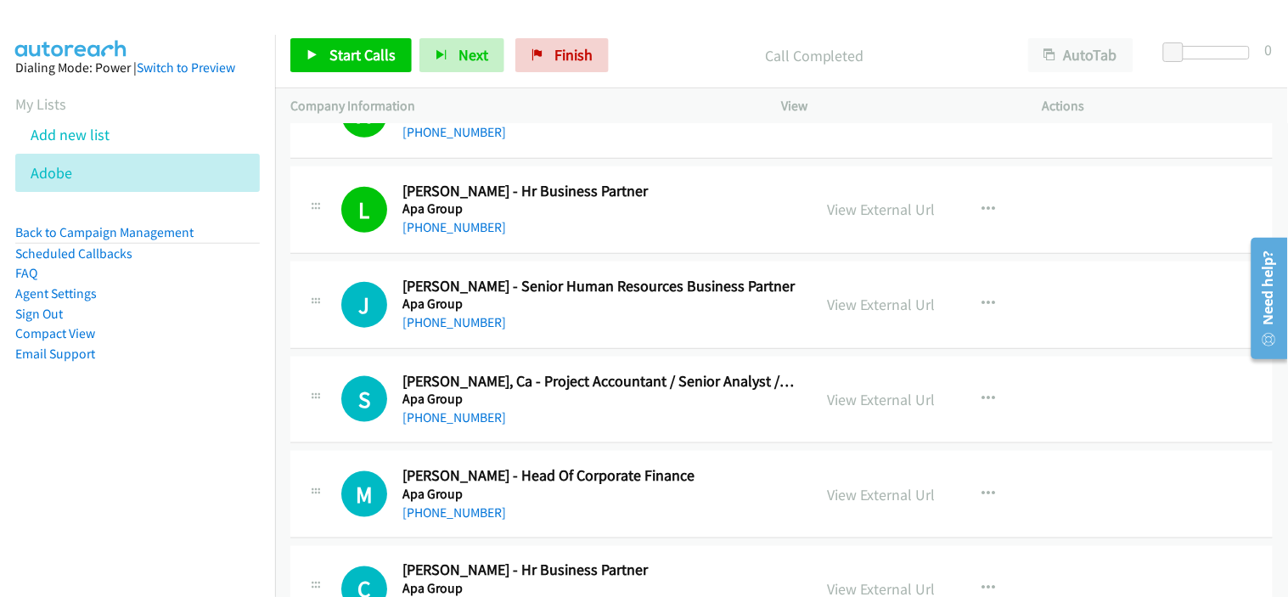
scroll to position [11979, 0]
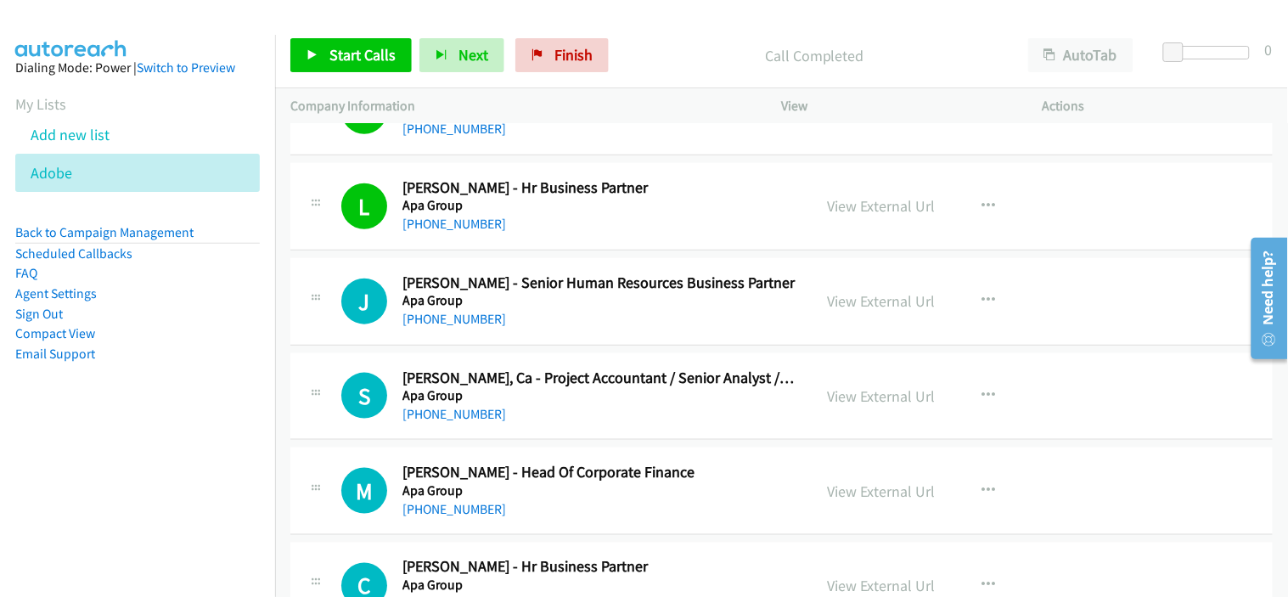
click at [587, 334] on div "J Callback Scheduled [PERSON_NAME] - Senior Human Resources Business Partner Ap…" at bounding box center [781, 301] width 982 height 87
click at [469, 327] on link "[PHONE_NUMBER]" at bounding box center [454, 319] width 104 height 16
click at [538, 393] on h5 "Apa Group" at bounding box center [599, 395] width 395 height 17
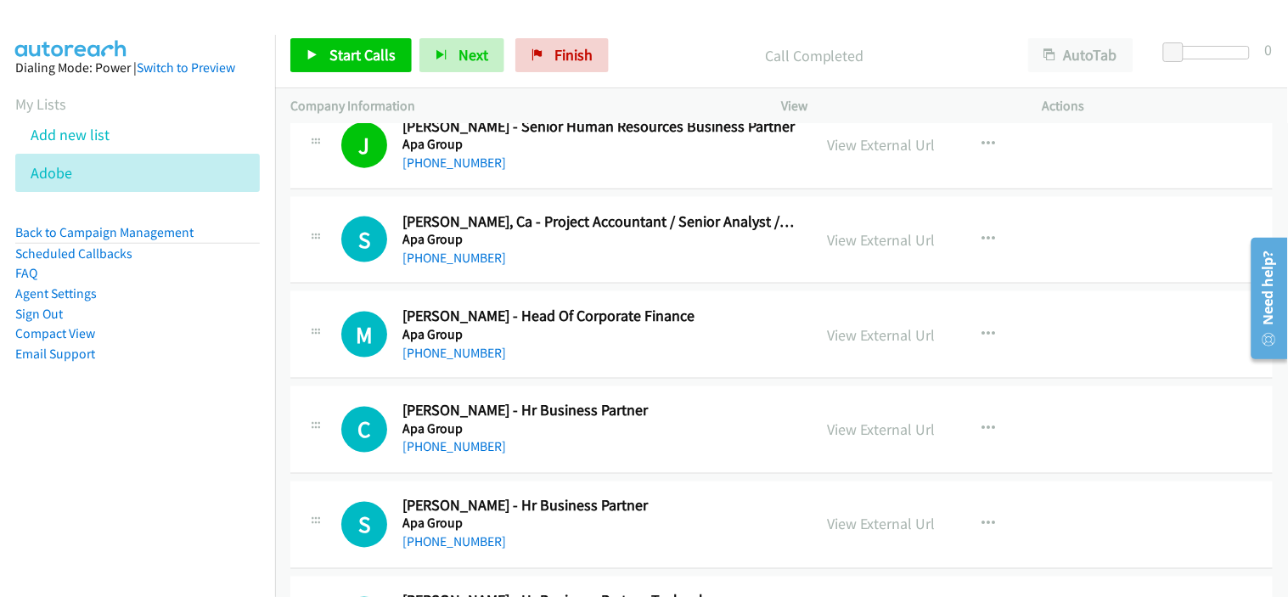
scroll to position [12167, 0]
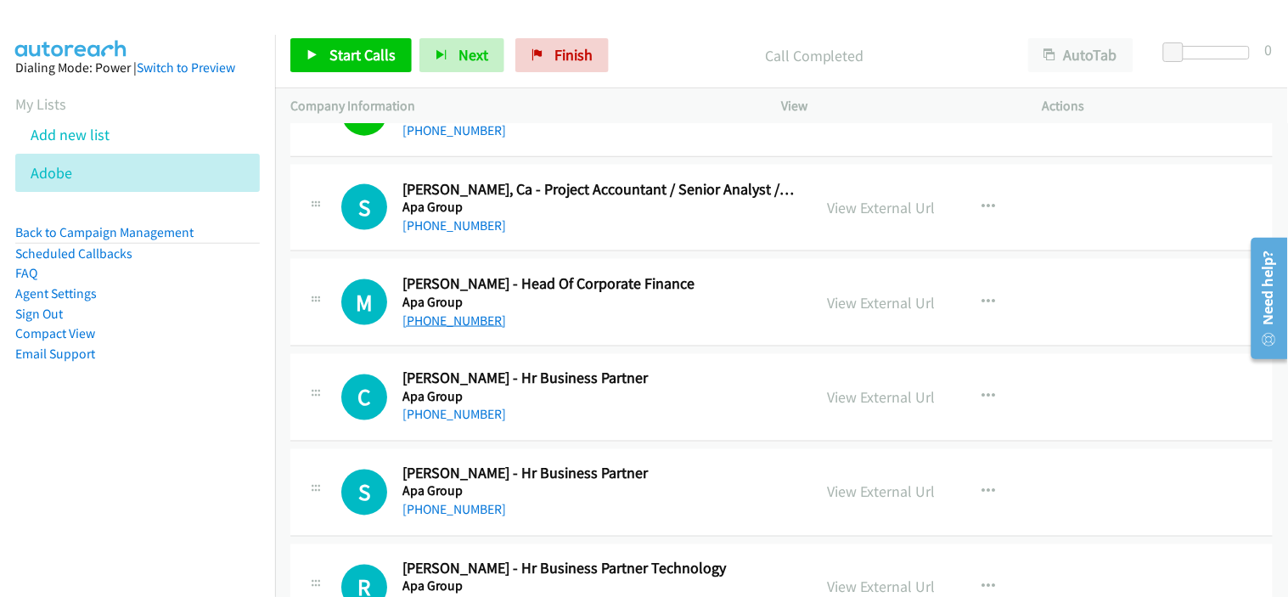
click at [464, 320] on link "[PHONE_NUMBER]" at bounding box center [454, 320] width 104 height 16
click at [561, 410] on div "[PHONE_NUMBER]" at bounding box center [599, 415] width 395 height 20
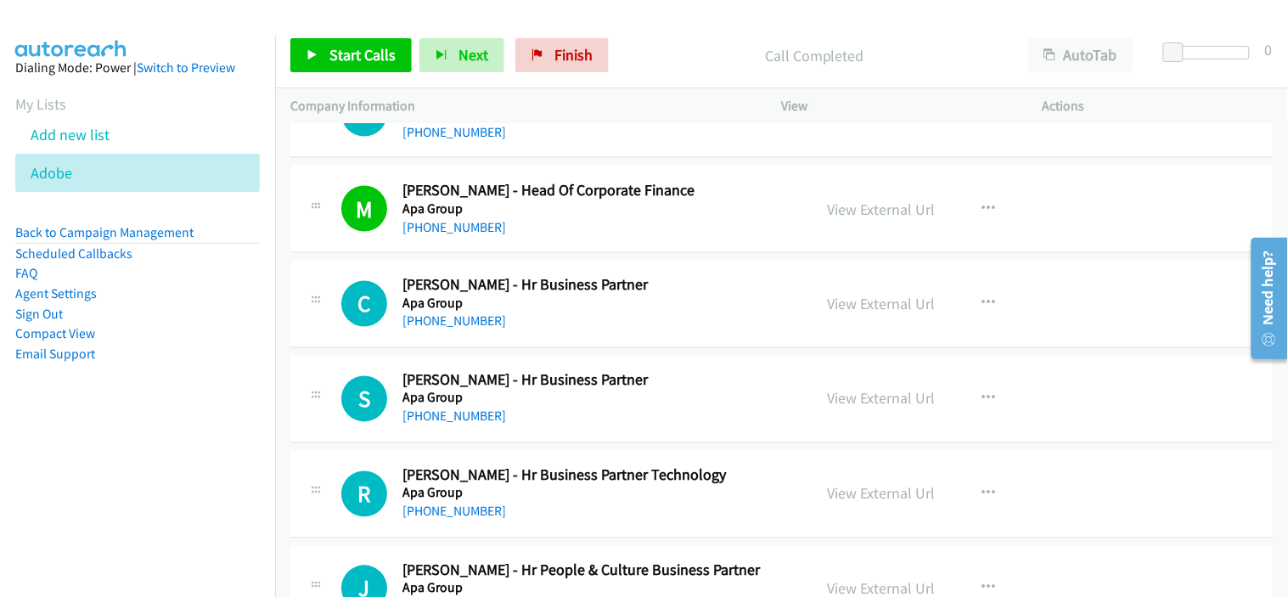
scroll to position [12262, 0]
click at [464, 319] on link "[PHONE_NUMBER]" at bounding box center [454, 320] width 104 height 16
click at [593, 312] on h5 "Apa Group" at bounding box center [599, 303] width 395 height 17
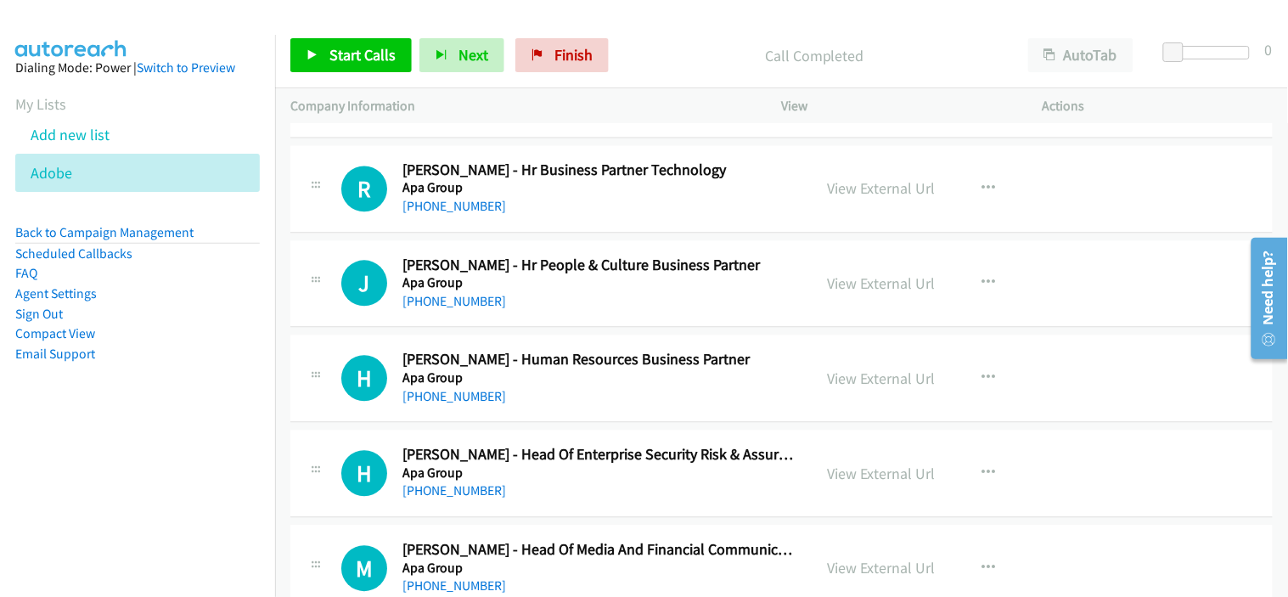
scroll to position [12544, 0]
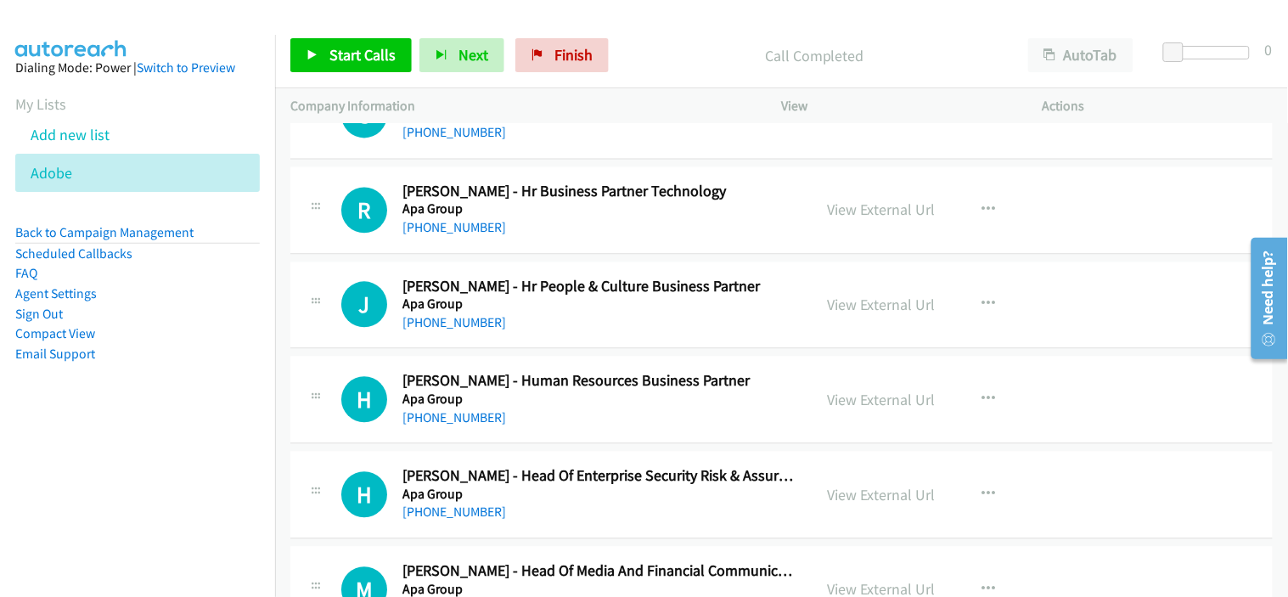
drag, startPoint x: 593, startPoint y: 337, endPoint x: 617, endPoint y: 344, distance: 25.5
click at [593, 337] on div "J Callback Scheduled [PERSON_NAME] - Hr People & Culture Business Partner Apa G…" at bounding box center [781, 305] width 982 height 87
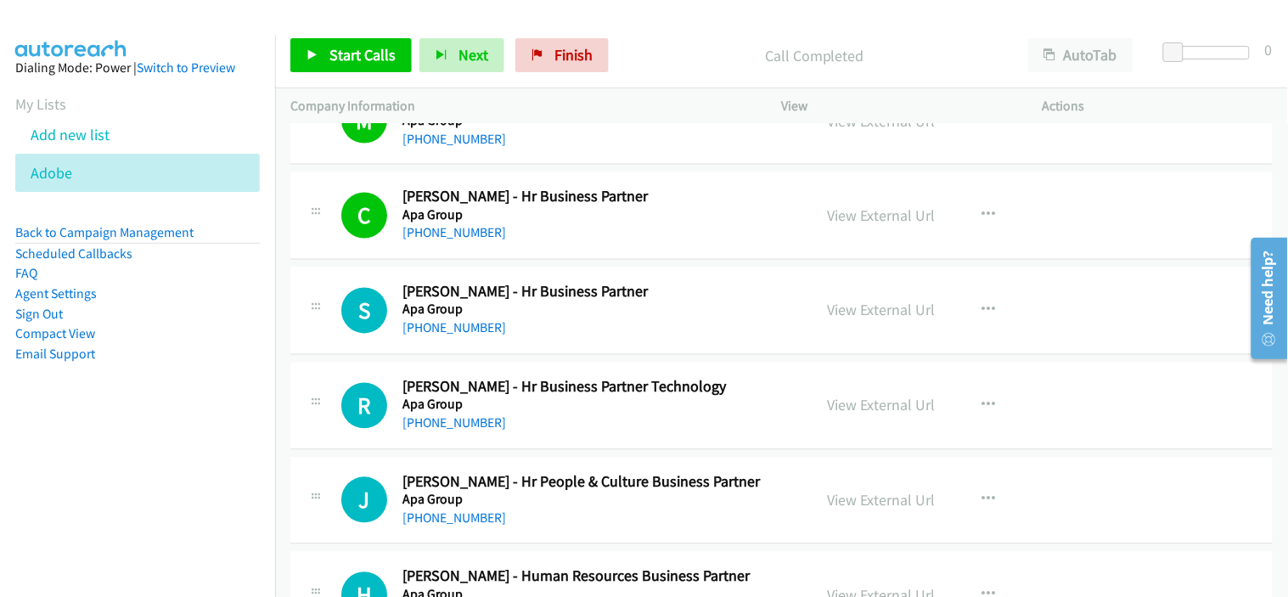
scroll to position [12450, 0]
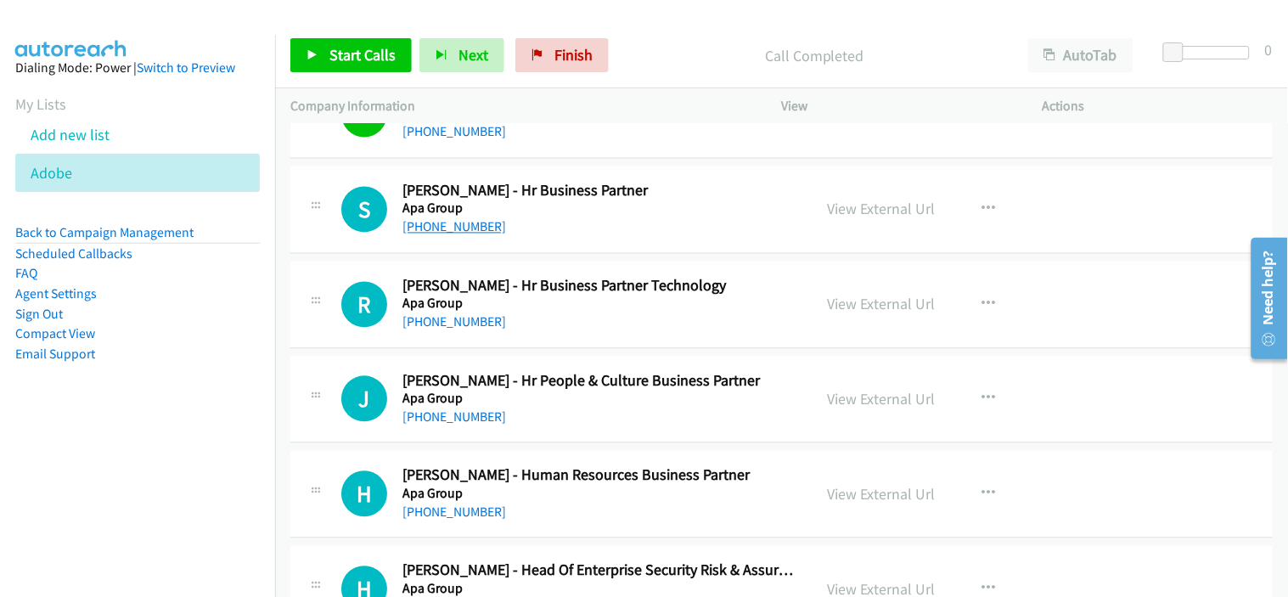
click at [452, 233] on link "[PHONE_NUMBER]" at bounding box center [454, 227] width 104 height 16
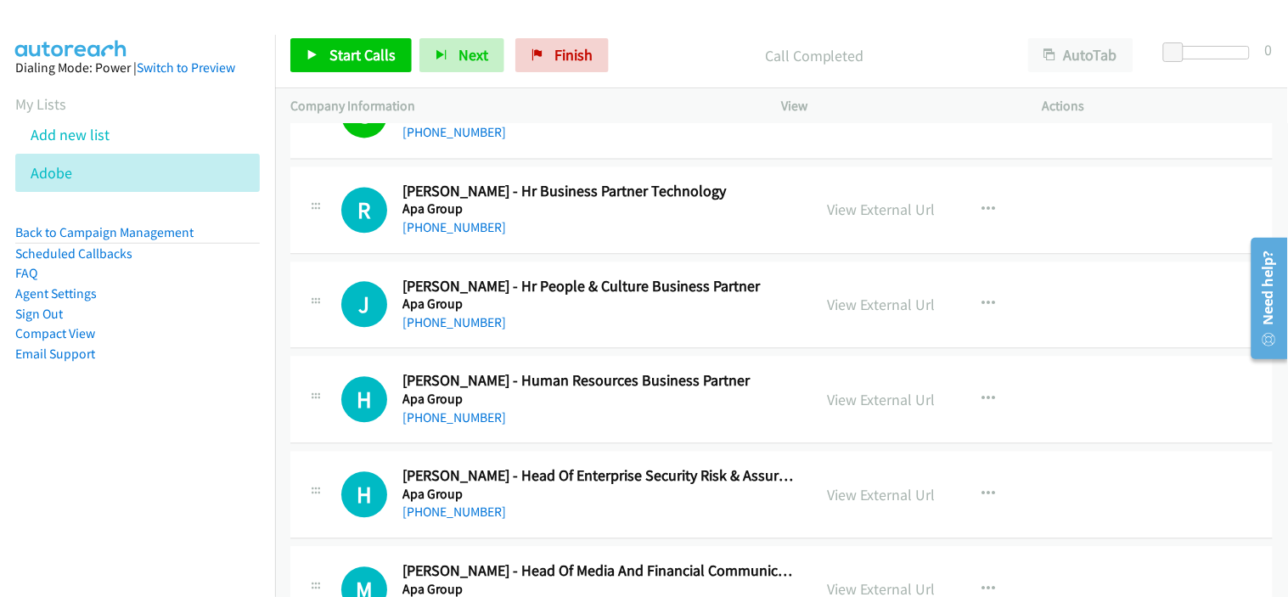
click at [540, 222] on div "[PHONE_NUMBER]" at bounding box center [599, 228] width 395 height 20
click at [442, 228] on link "[PHONE_NUMBER]" at bounding box center [454, 228] width 104 height 16
click at [573, 323] on div "[PHONE_NUMBER]" at bounding box center [599, 323] width 395 height 20
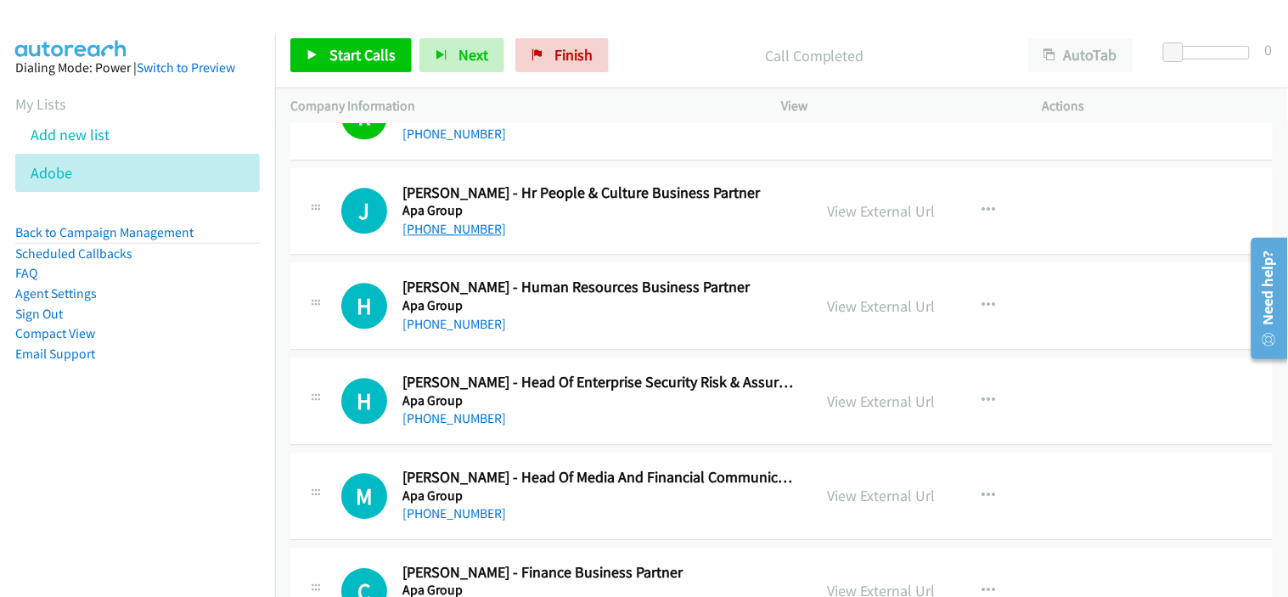
click at [445, 232] on link "[PHONE_NUMBER]" at bounding box center [454, 229] width 104 height 16
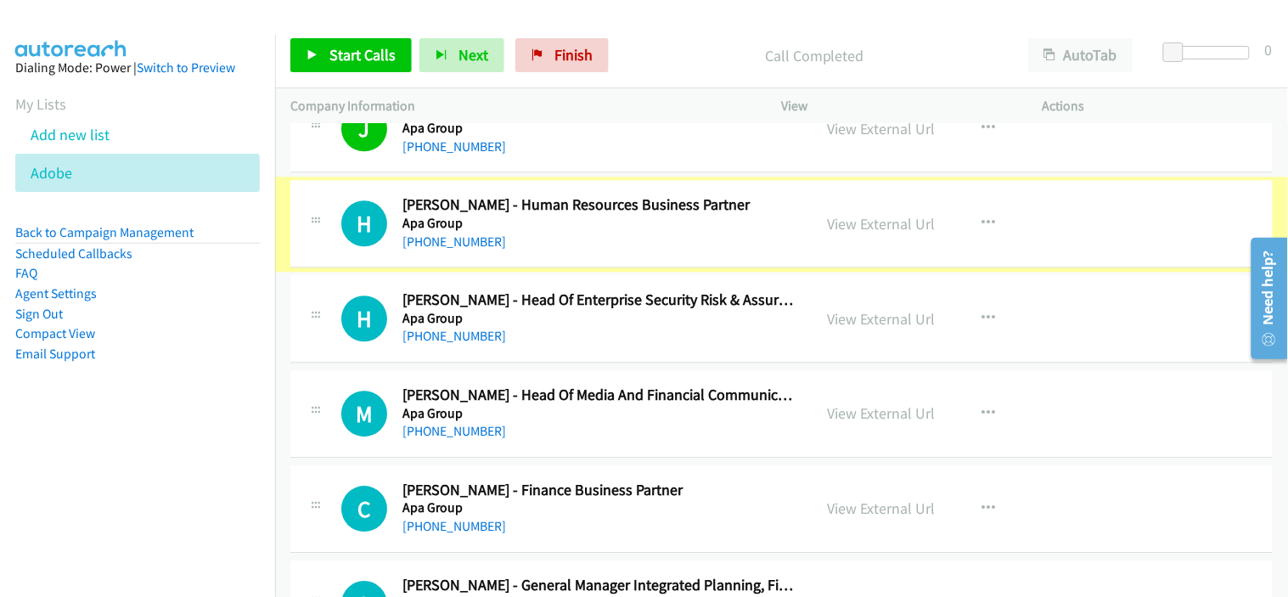
scroll to position [12734, 0]
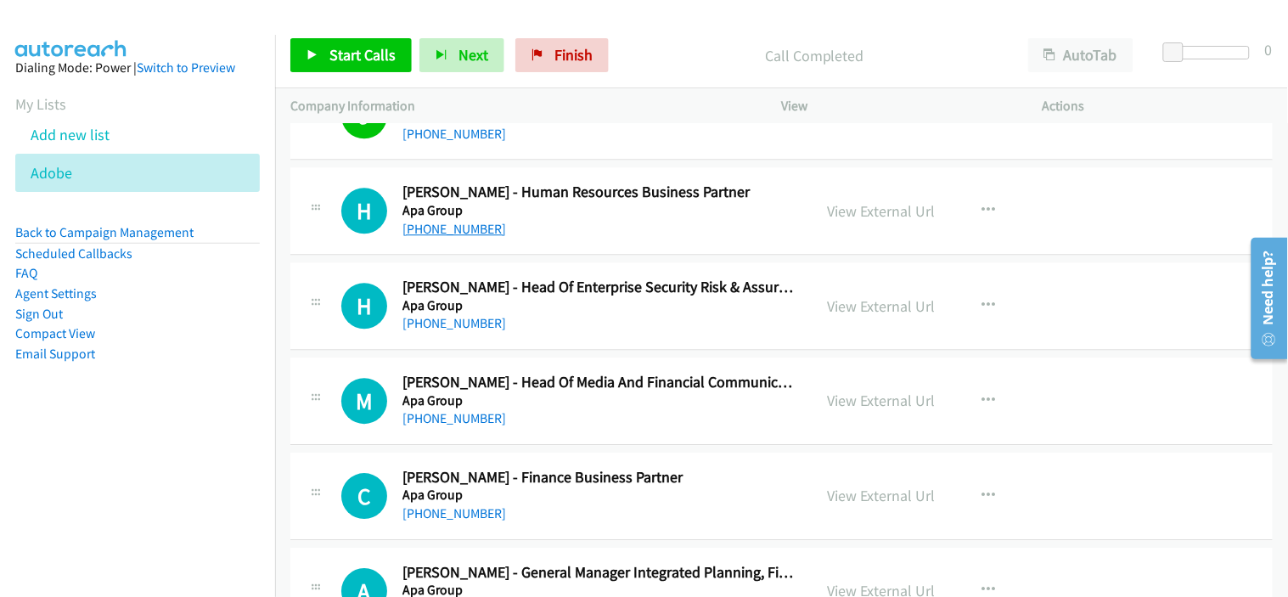
click at [467, 237] on link "[PHONE_NUMBER]" at bounding box center [454, 229] width 104 height 16
click at [524, 334] on div "[PHONE_NUMBER]" at bounding box center [599, 323] width 395 height 20
click at [453, 324] on link "[PHONE_NUMBER]" at bounding box center [454, 323] width 104 height 16
click at [578, 426] on div "[PHONE_NUMBER]" at bounding box center [599, 418] width 395 height 20
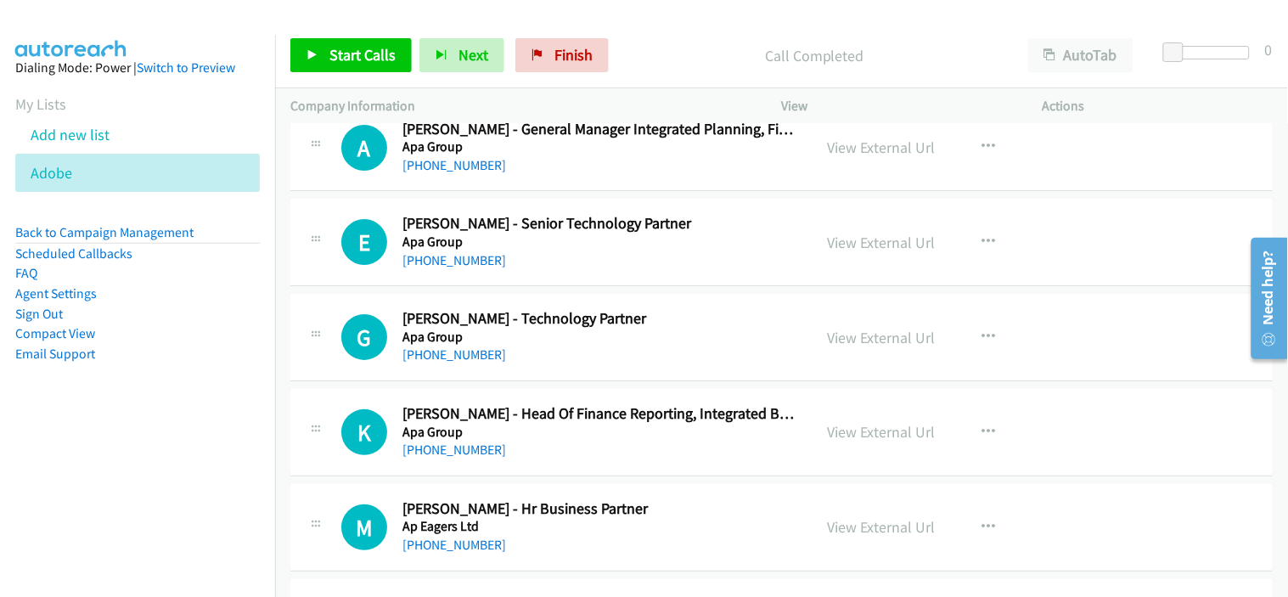
scroll to position [13205, 0]
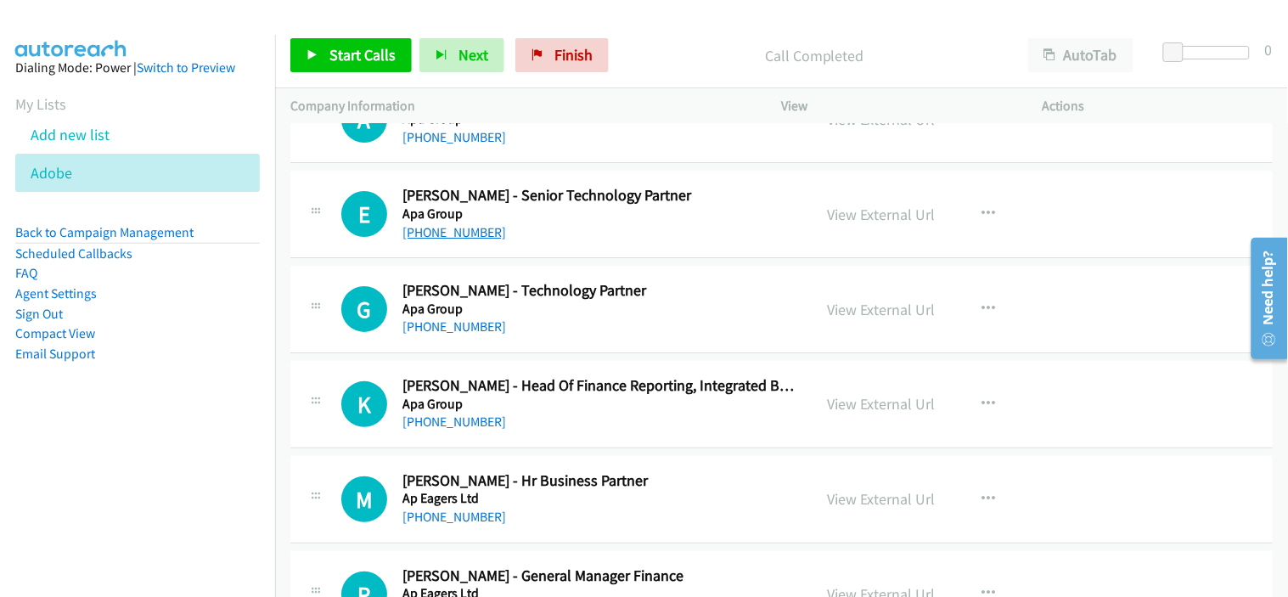
click at [458, 240] on link "[PHONE_NUMBER]" at bounding box center [454, 232] width 104 height 16
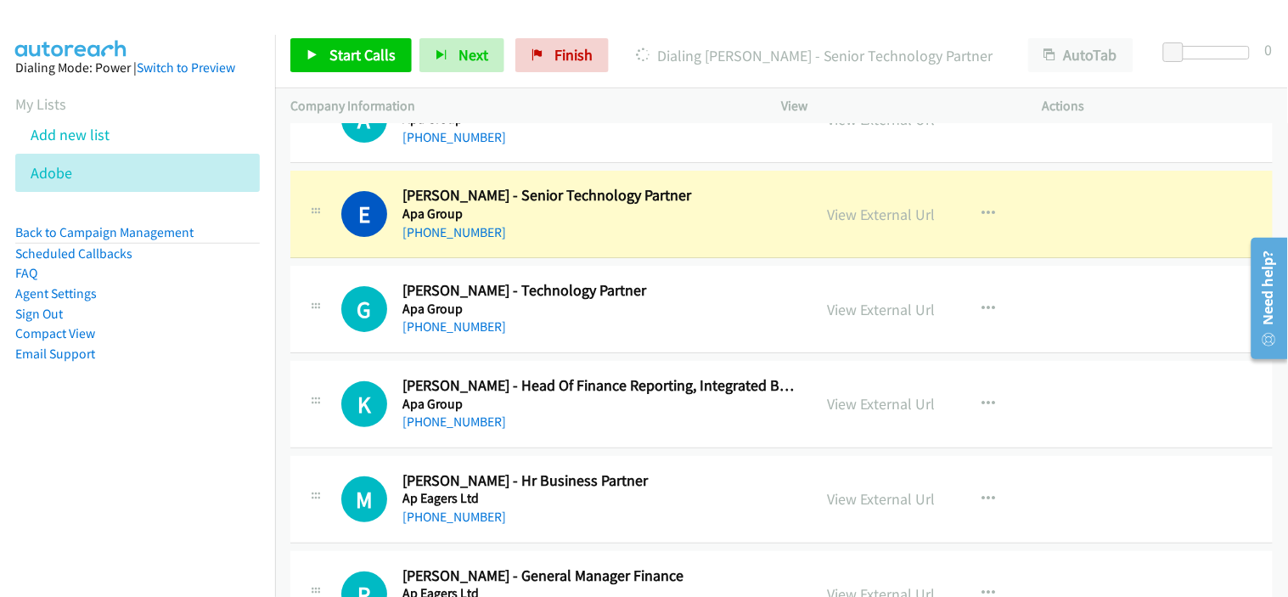
click at [621, 241] on div "[PHONE_NUMBER]" at bounding box center [599, 232] width 395 height 20
click at [862, 223] on link "View External Url" at bounding box center [882, 215] width 108 height 20
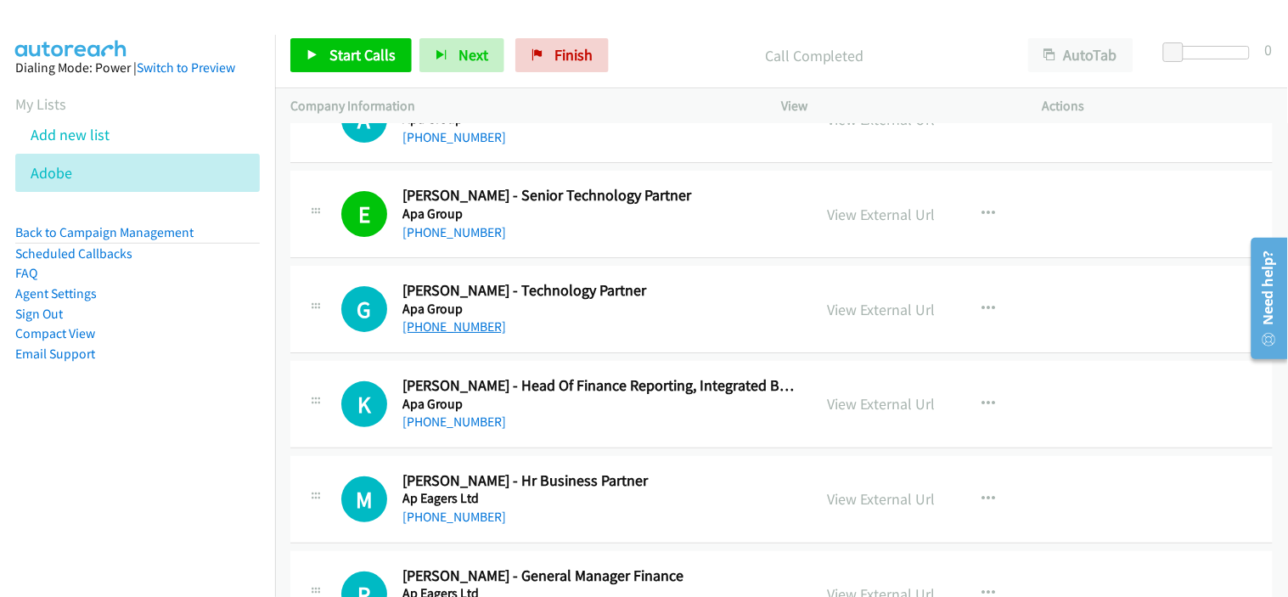
scroll to position [13299, 0]
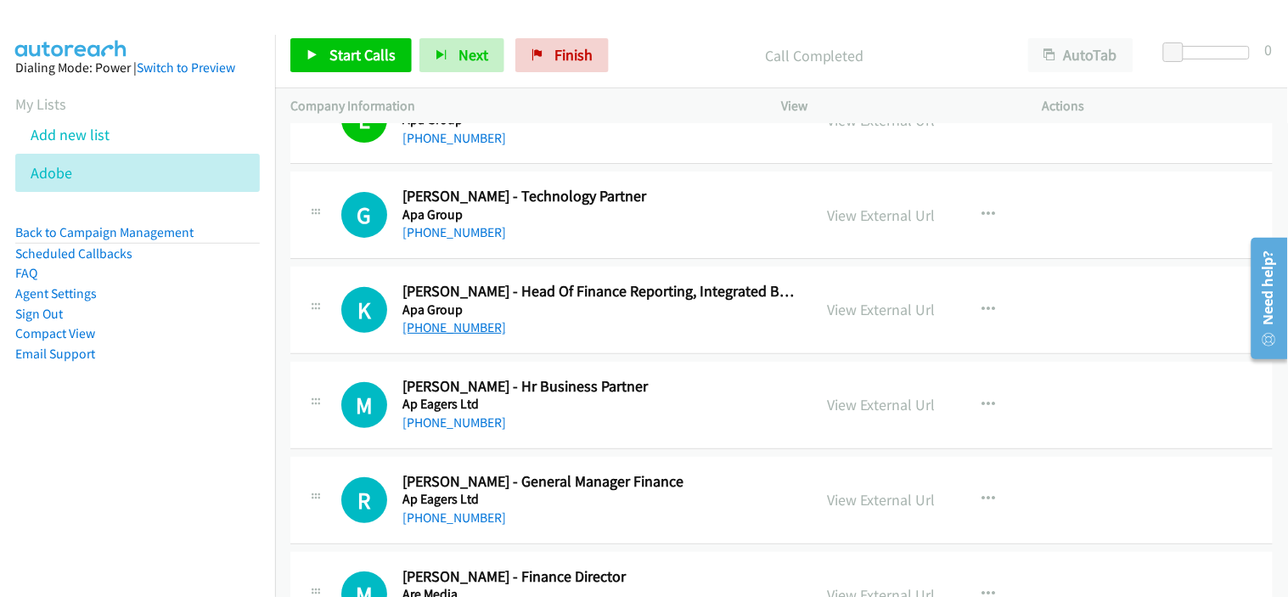
click at [469, 331] on link "[PHONE_NUMBER]" at bounding box center [454, 327] width 104 height 16
click at [610, 420] on div "[PHONE_NUMBER]" at bounding box center [599, 423] width 395 height 20
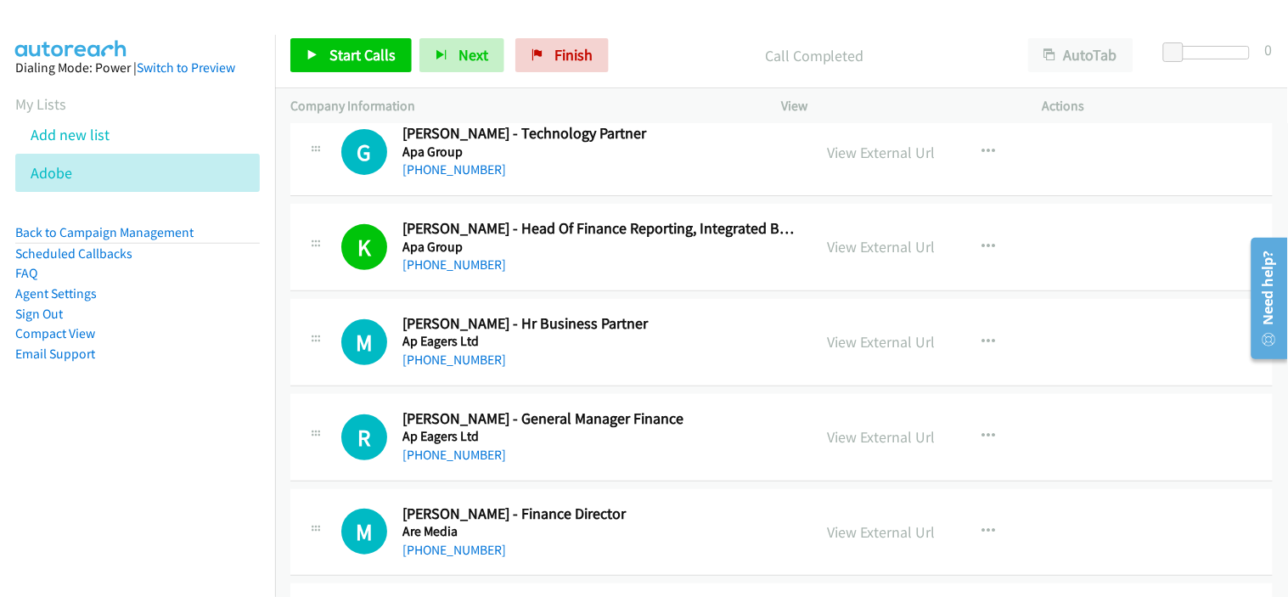
scroll to position [13393, 0]
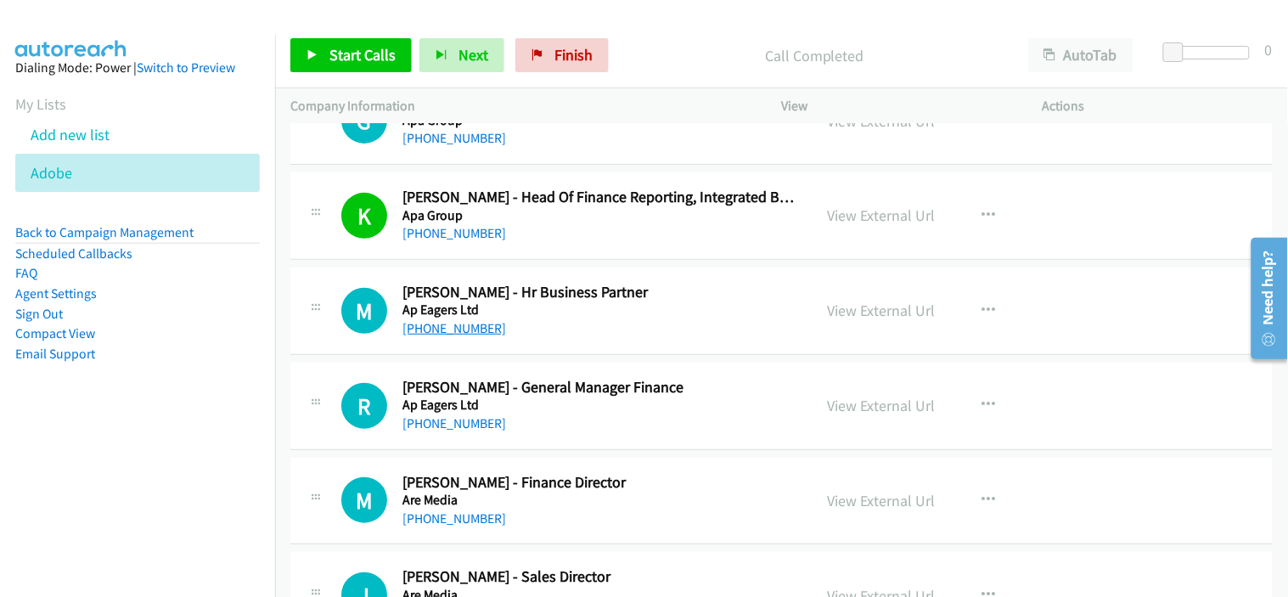
click at [463, 336] on link "[PHONE_NUMBER]" at bounding box center [454, 328] width 104 height 16
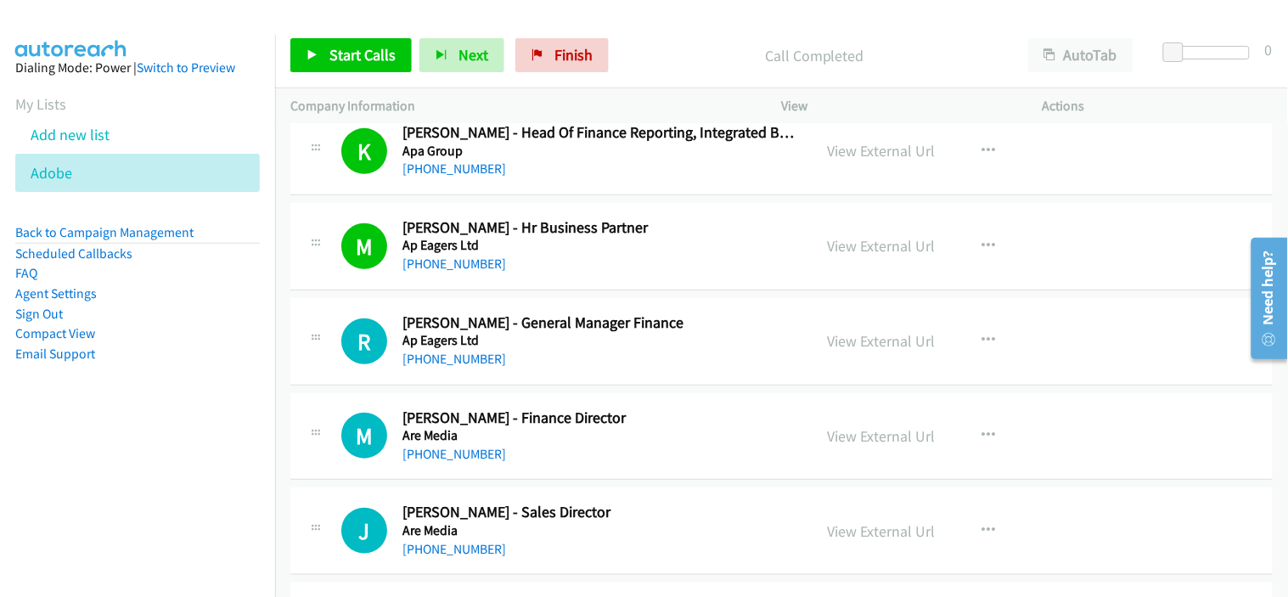
scroll to position [13487, 0]
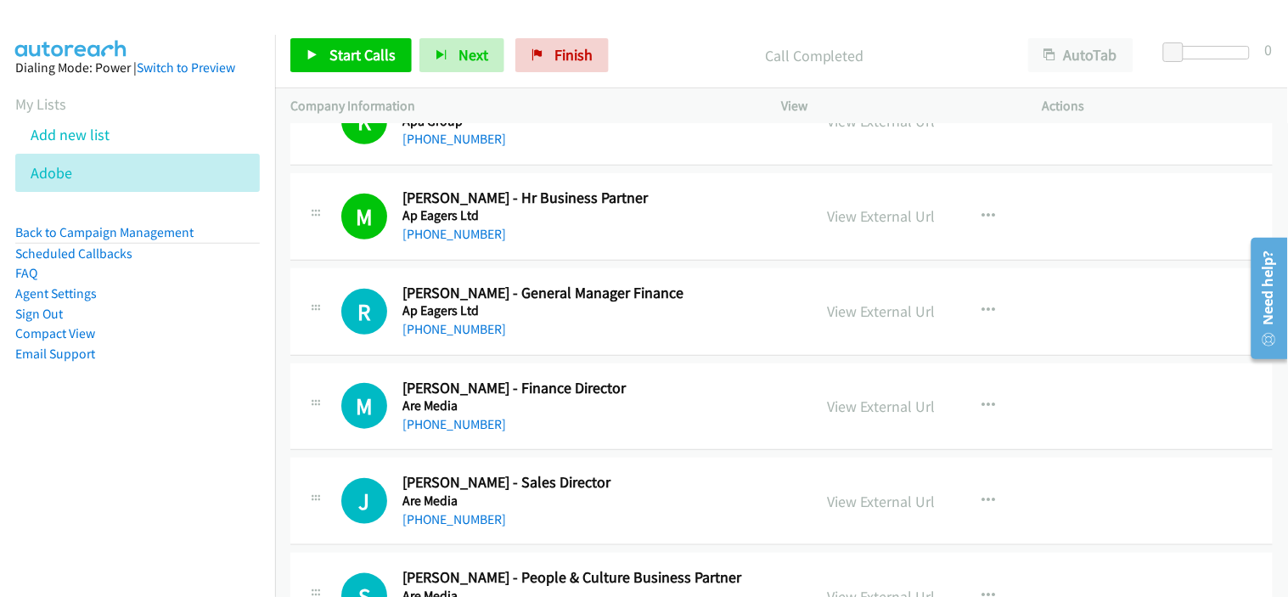
click at [556, 329] on div "[PHONE_NUMBER]" at bounding box center [599, 329] width 395 height 20
click at [472, 336] on link "[PHONE_NUMBER]" at bounding box center [454, 329] width 104 height 16
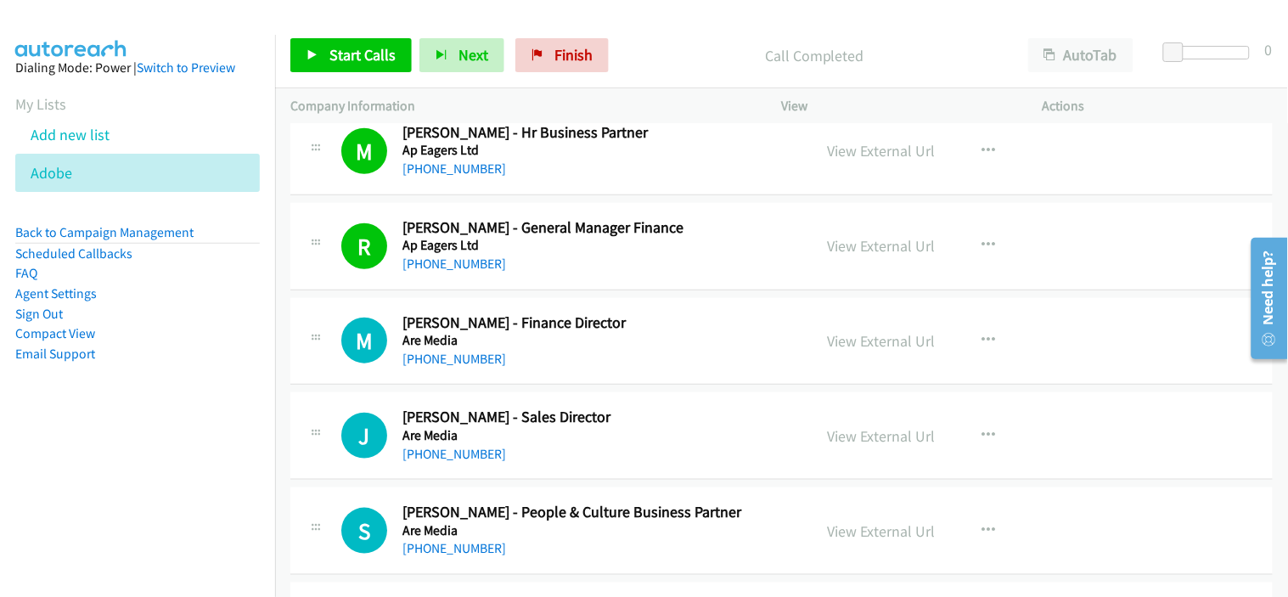
scroll to position [13583, 0]
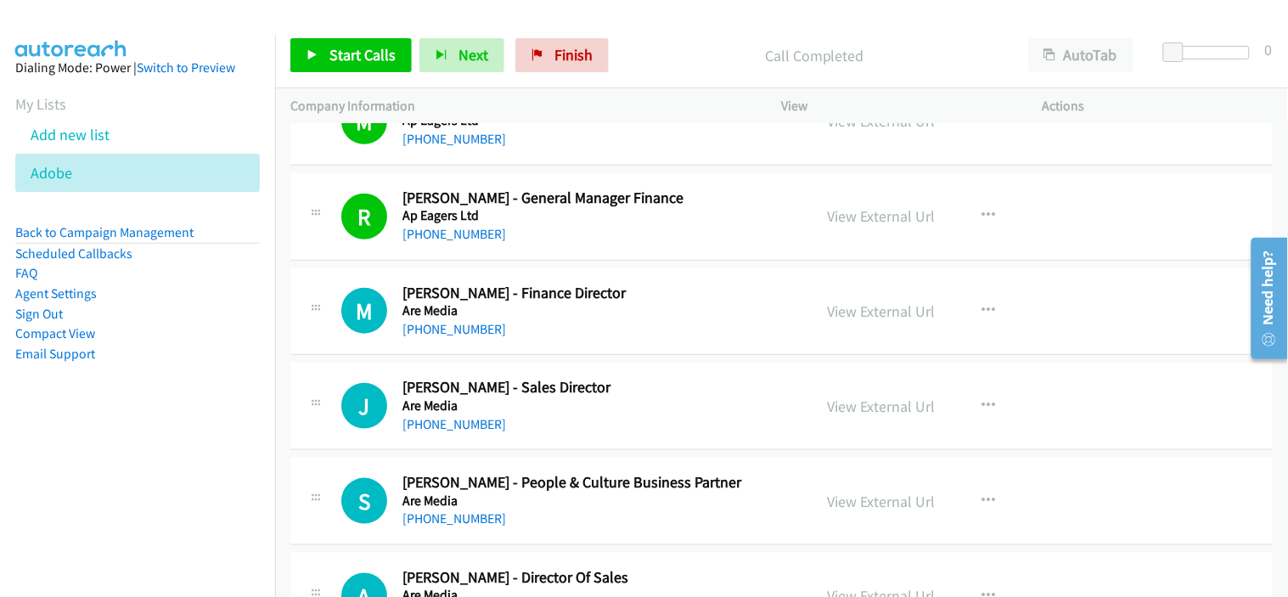
click at [628, 340] on div "[PHONE_NUMBER]" at bounding box center [599, 329] width 395 height 20
click at [481, 331] on link "[PHONE_NUMBER]" at bounding box center [454, 329] width 104 height 16
click at [625, 356] on div "M Callback Scheduled [PERSON_NAME] - Finance Director Are Media [GEOGRAPHIC_DAT…" at bounding box center [781, 311] width 982 height 87
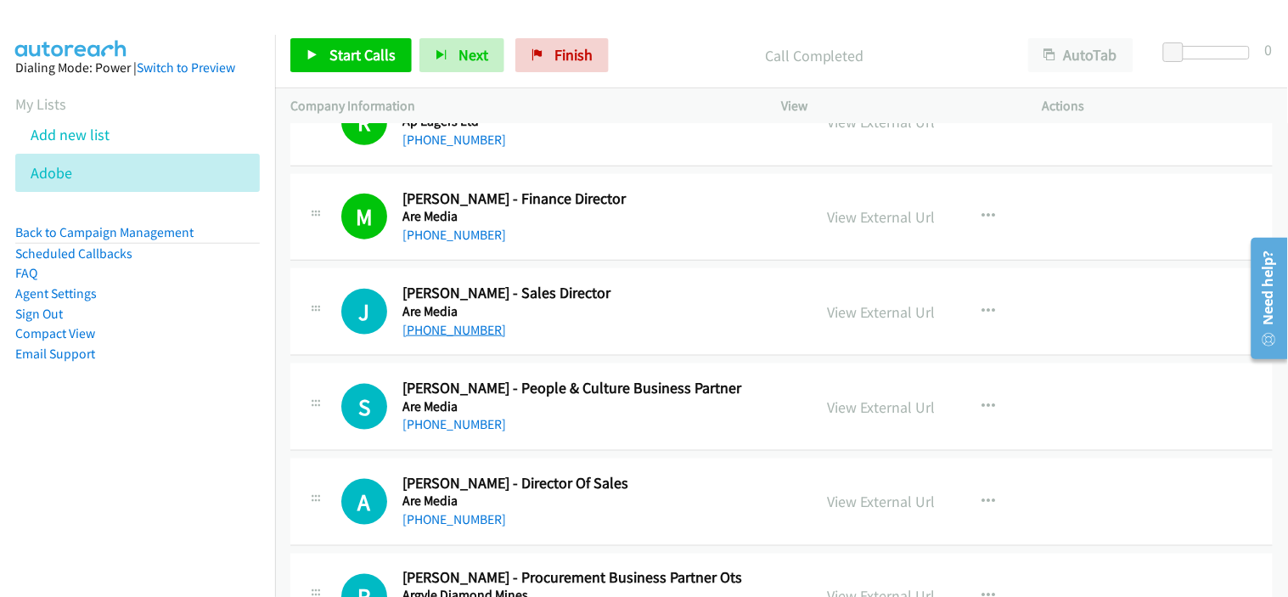
click at [436, 338] on link "[PHONE_NUMBER]" at bounding box center [454, 330] width 104 height 16
click at [624, 337] on div "[PHONE_NUMBER]" at bounding box center [599, 330] width 395 height 20
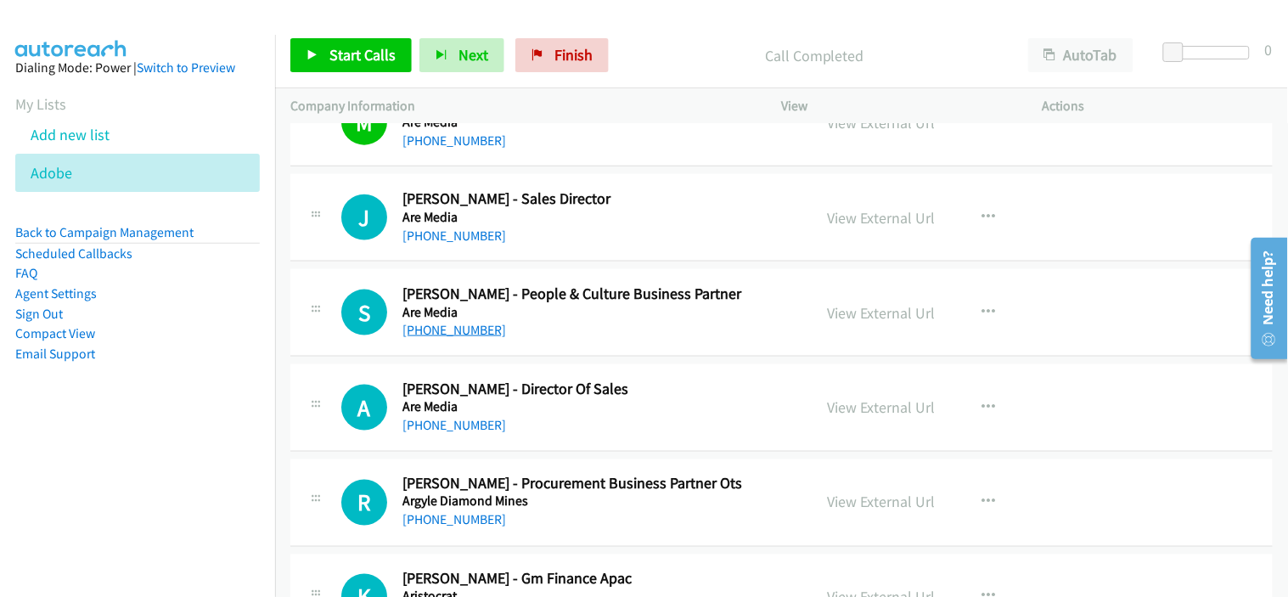
click at [460, 334] on link "[PHONE_NUMBER]" at bounding box center [454, 330] width 104 height 16
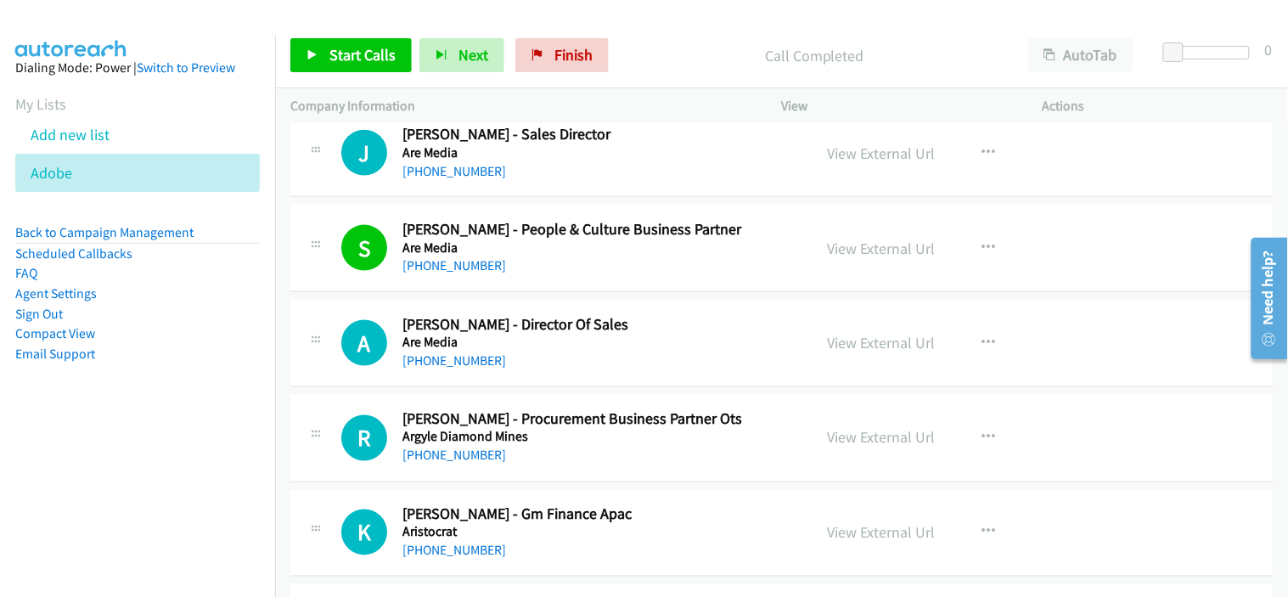
scroll to position [13865, 0]
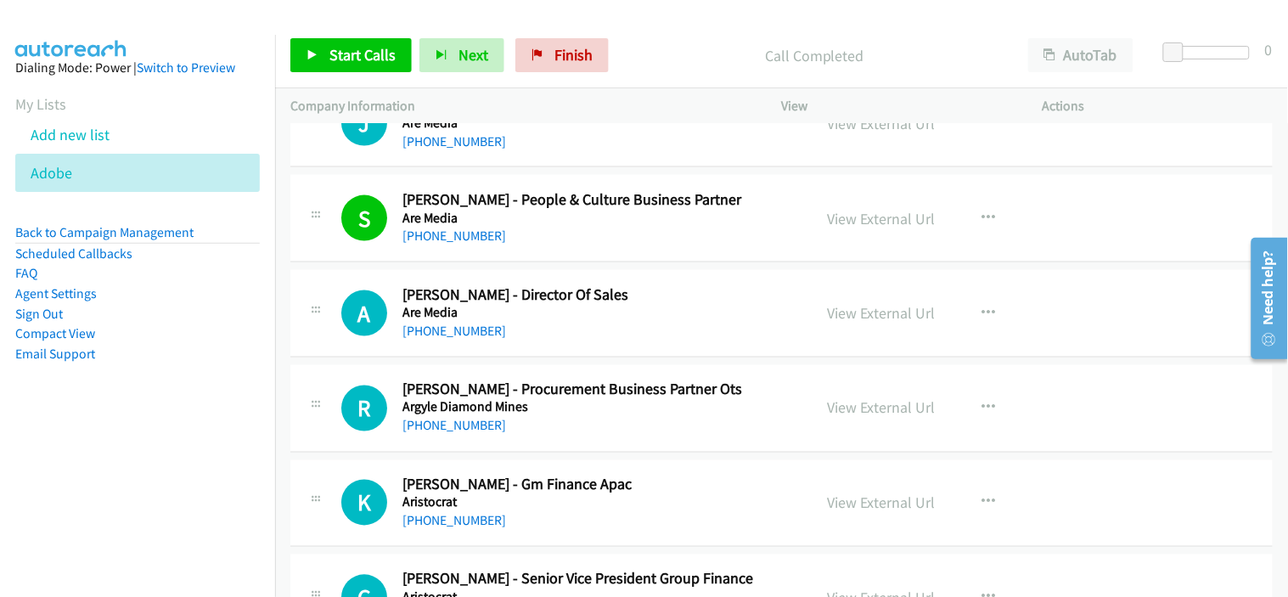
click at [592, 338] on div "[PHONE_NUMBER]" at bounding box center [599, 331] width 395 height 20
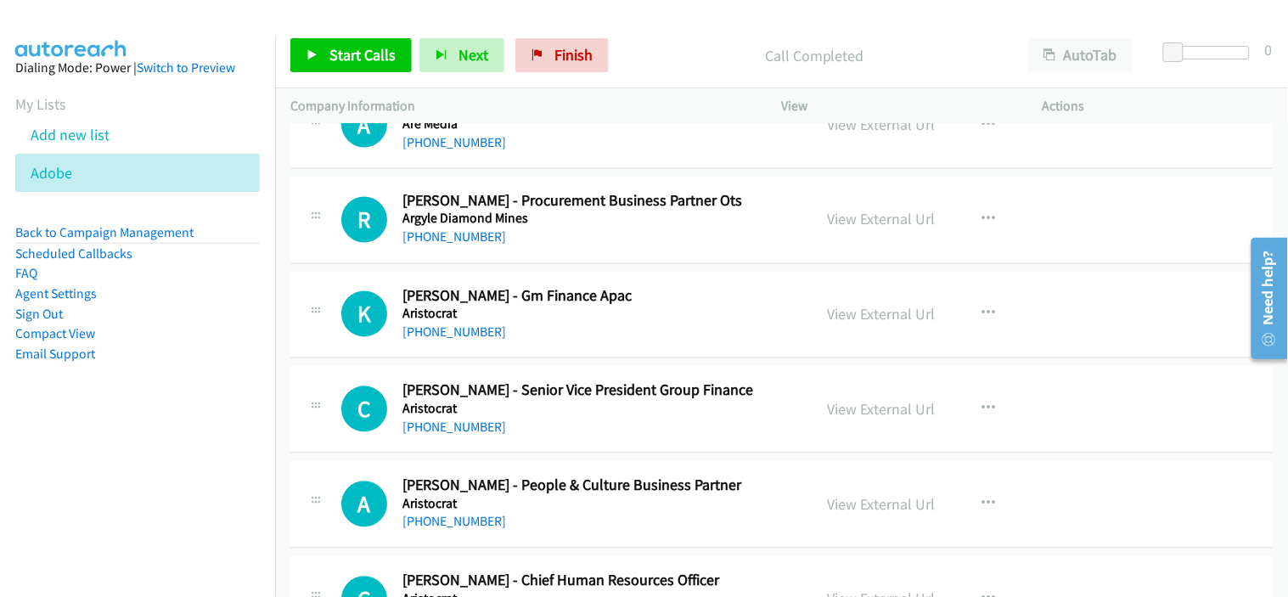
scroll to position [14148, 0]
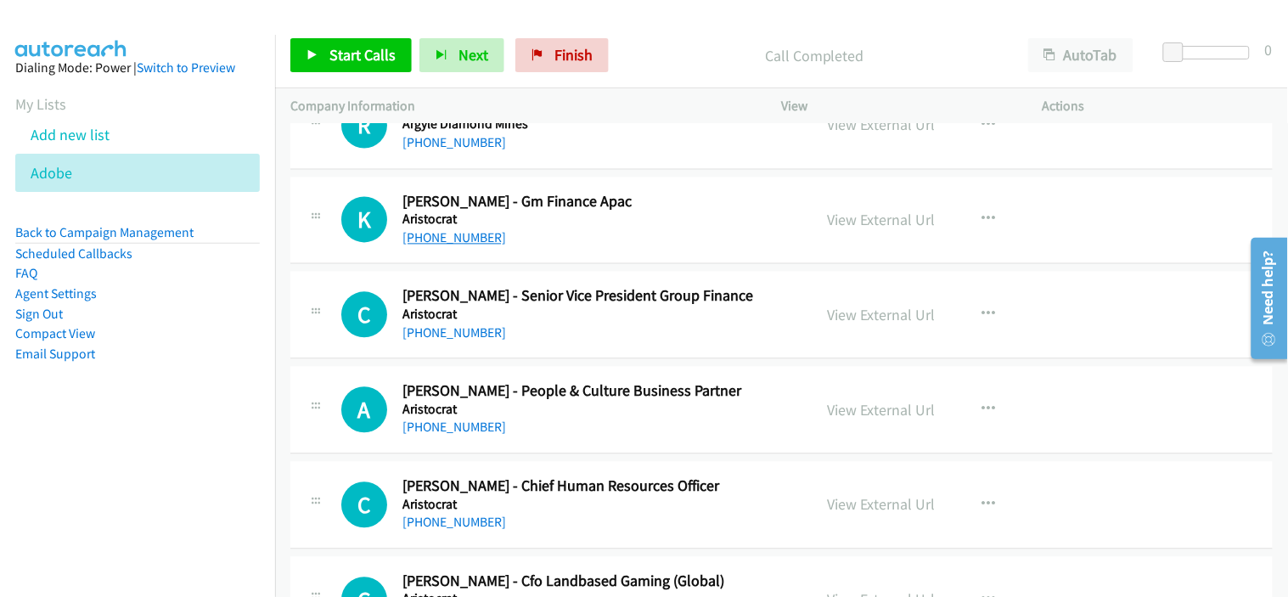
click at [469, 244] on link "[PHONE_NUMBER]" at bounding box center [454, 238] width 104 height 16
click at [601, 350] on div "C Callback Scheduled [PERSON_NAME] - Senior Vice President Group Finance Aristo…" at bounding box center [781, 315] width 982 height 87
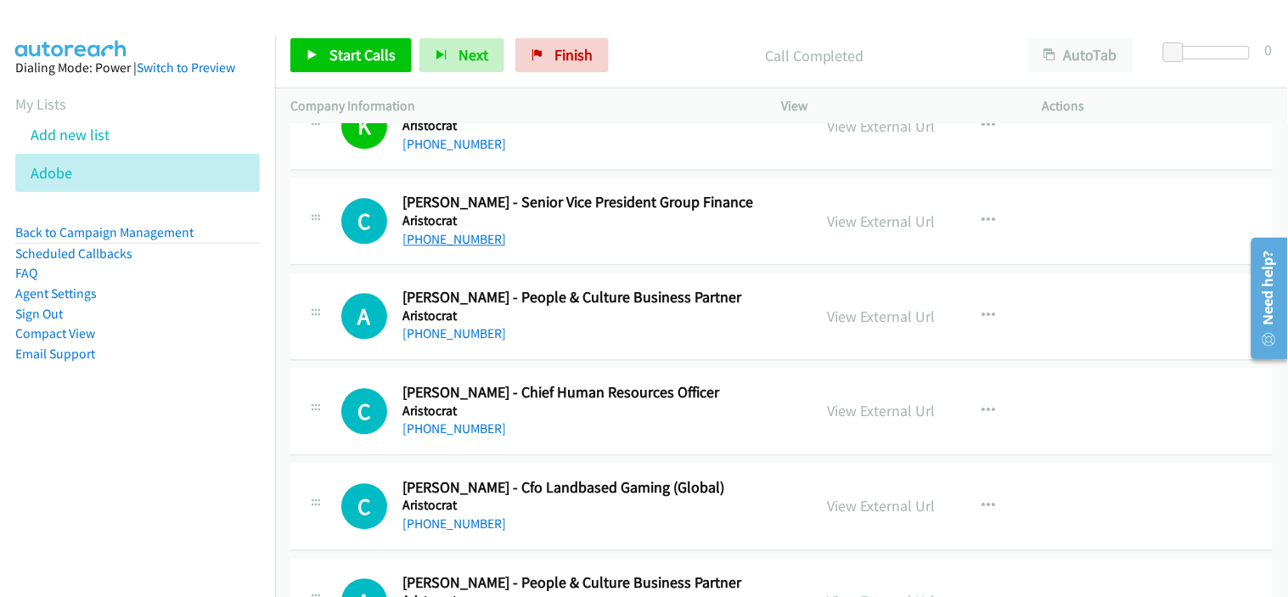
click at [454, 244] on link "[PHONE_NUMBER]" at bounding box center [454, 239] width 104 height 16
click at [596, 343] on div "[PHONE_NUMBER]" at bounding box center [599, 333] width 395 height 20
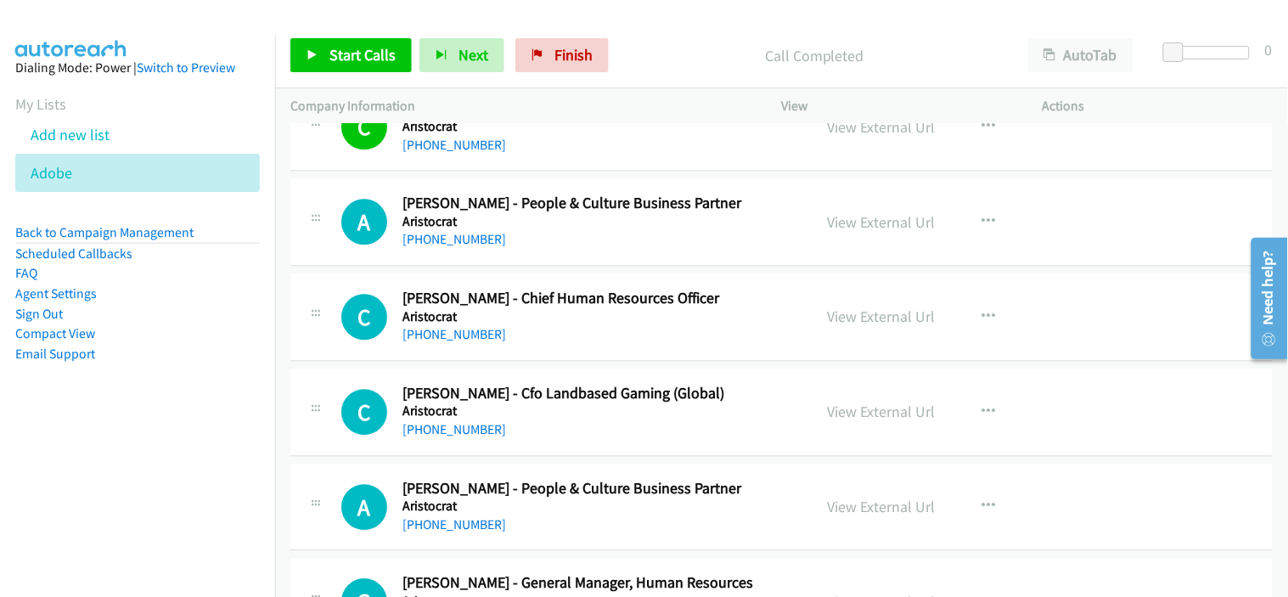
click at [414, 230] on h5 "Aristocrat" at bounding box center [599, 221] width 395 height 17
click at [429, 236] on link "[PHONE_NUMBER]" at bounding box center [454, 239] width 104 height 16
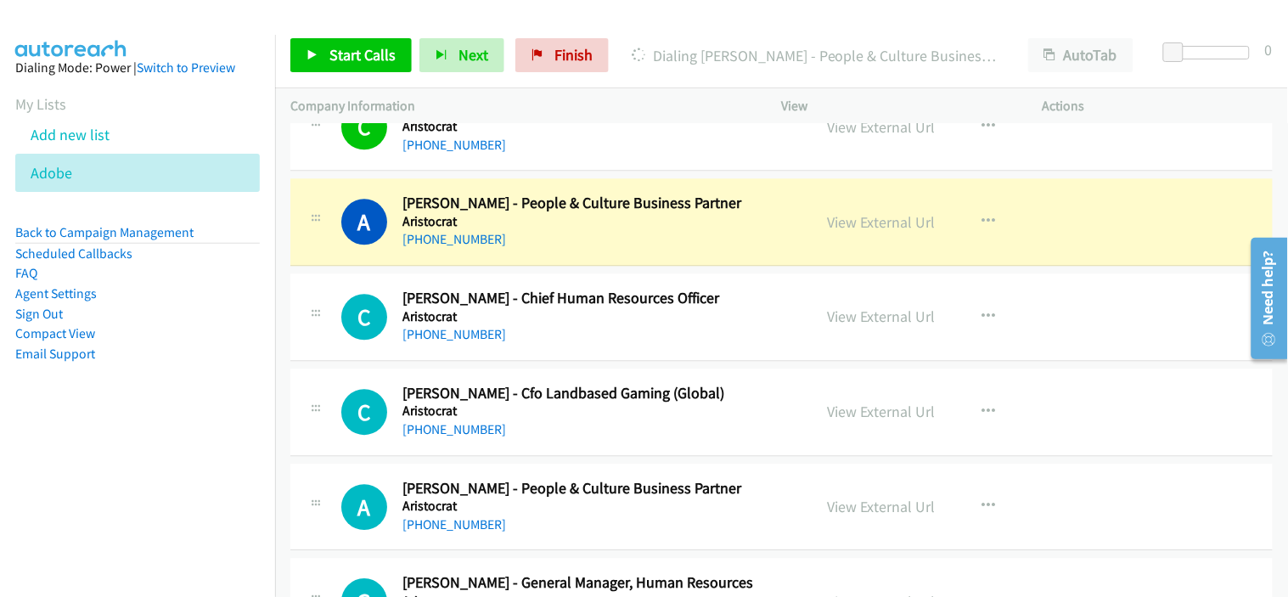
click at [569, 324] on h5 "Aristocrat" at bounding box center [599, 316] width 395 height 17
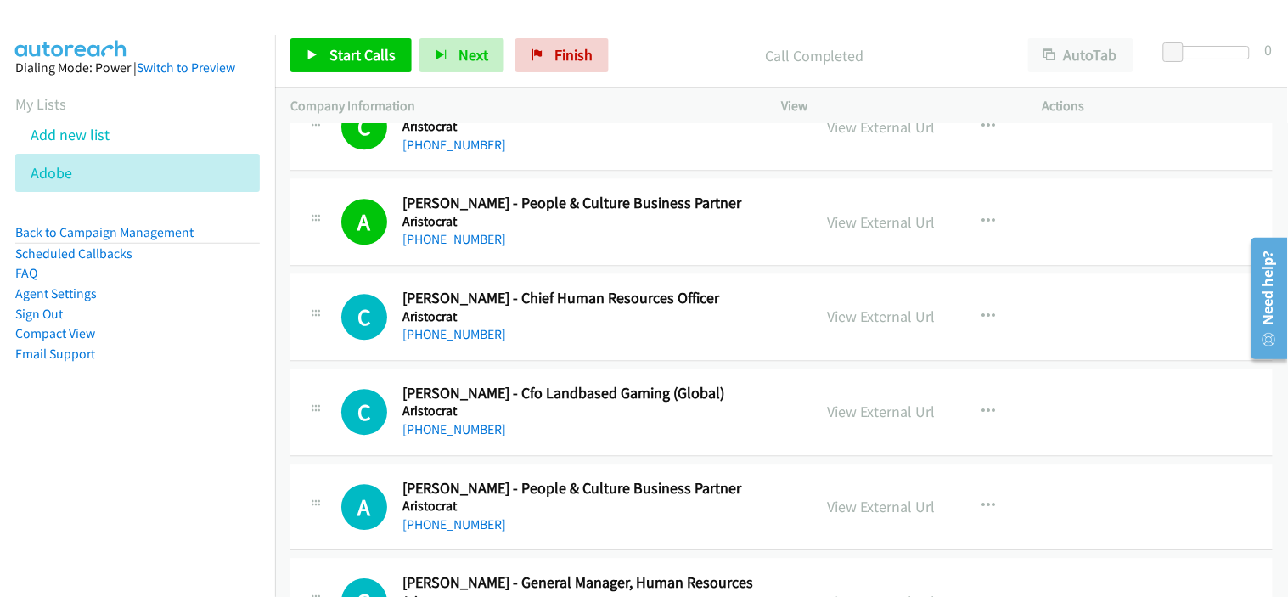
drag, startPoint x: 450, startPoint y: 343, endPoint x: 579, endPoint y: 331, distance: 129.6
click at [484, 342] on link "[PHONE_NUMBER]" at bounding box center [454, 334] width 104 height 16
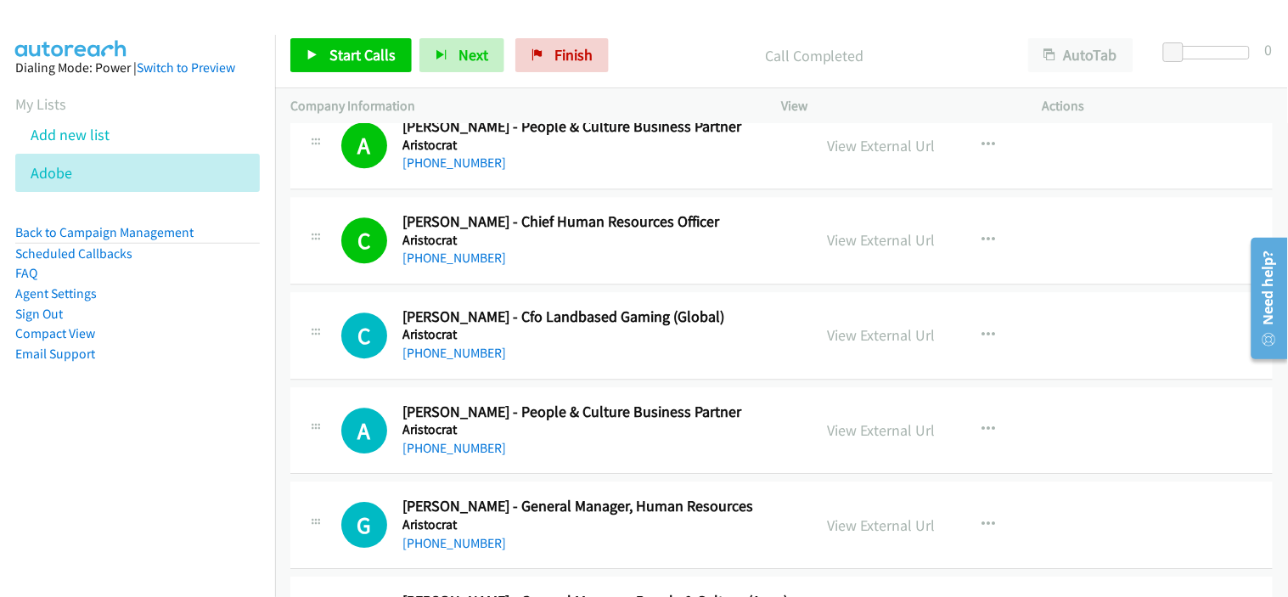
scroll to position [14431, 0]
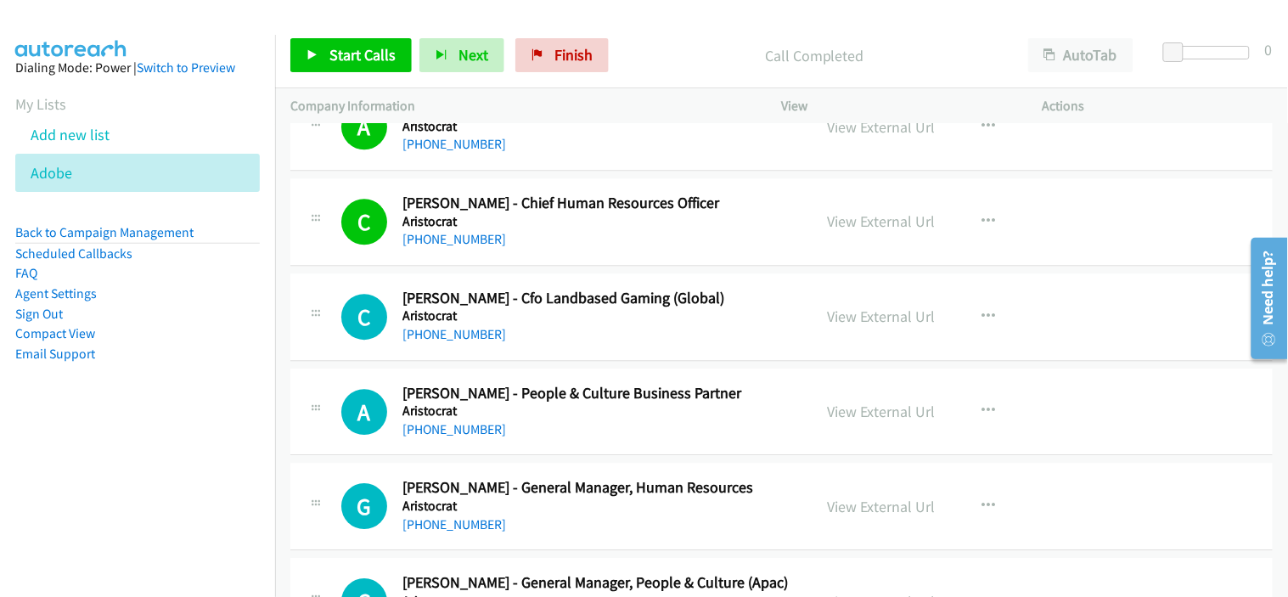
click at [570, 324] on h5 "Aristocrat" at bounding box center [599, 315] width 395 height 17
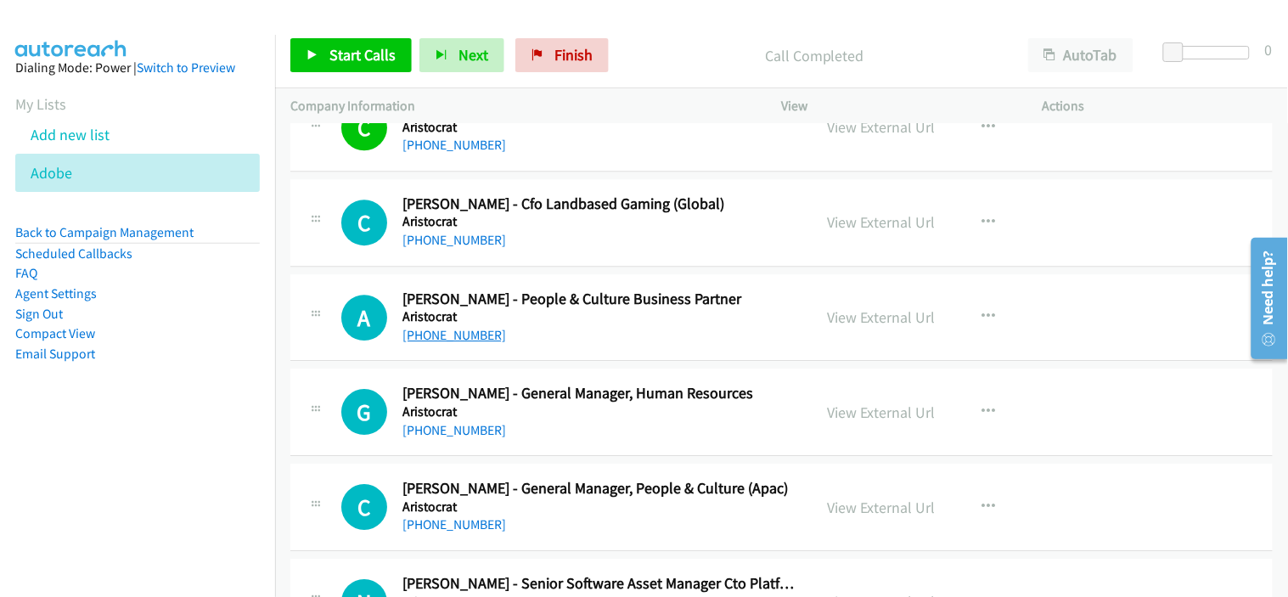
click at [470, 342] on link "[PHONE_NUMBER]" at bounding box center [454, 335] width 104 height 16
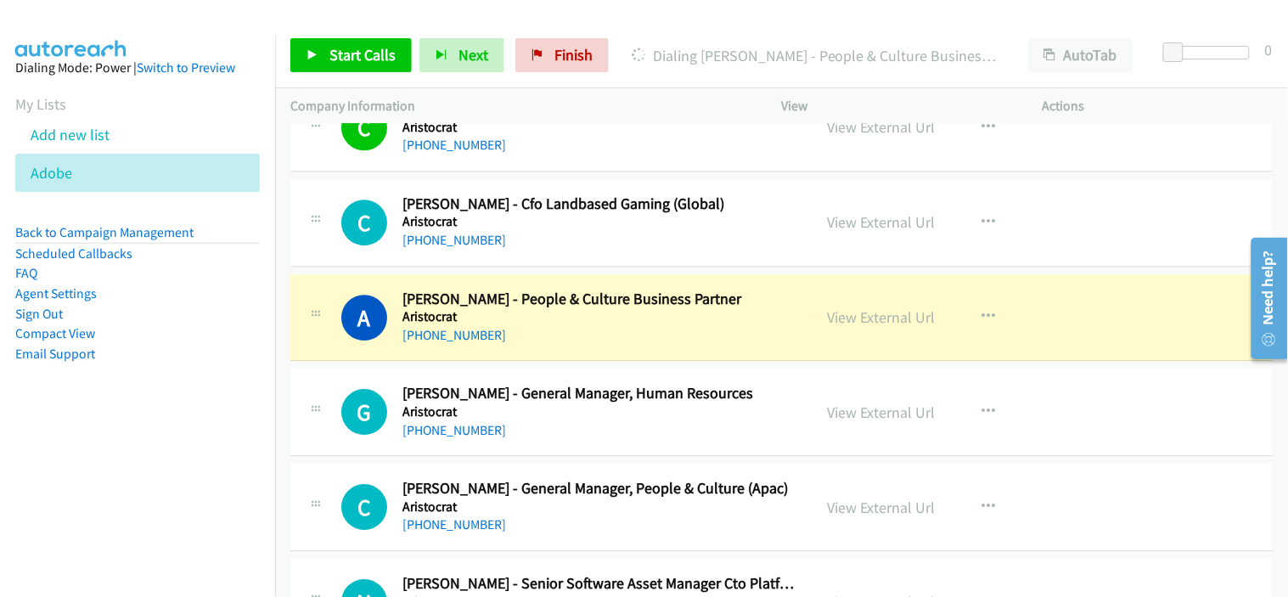
click at [626, 430] on div "[PHONE_NUMBER]" at bounding box center [599, 430] width 395 height 20
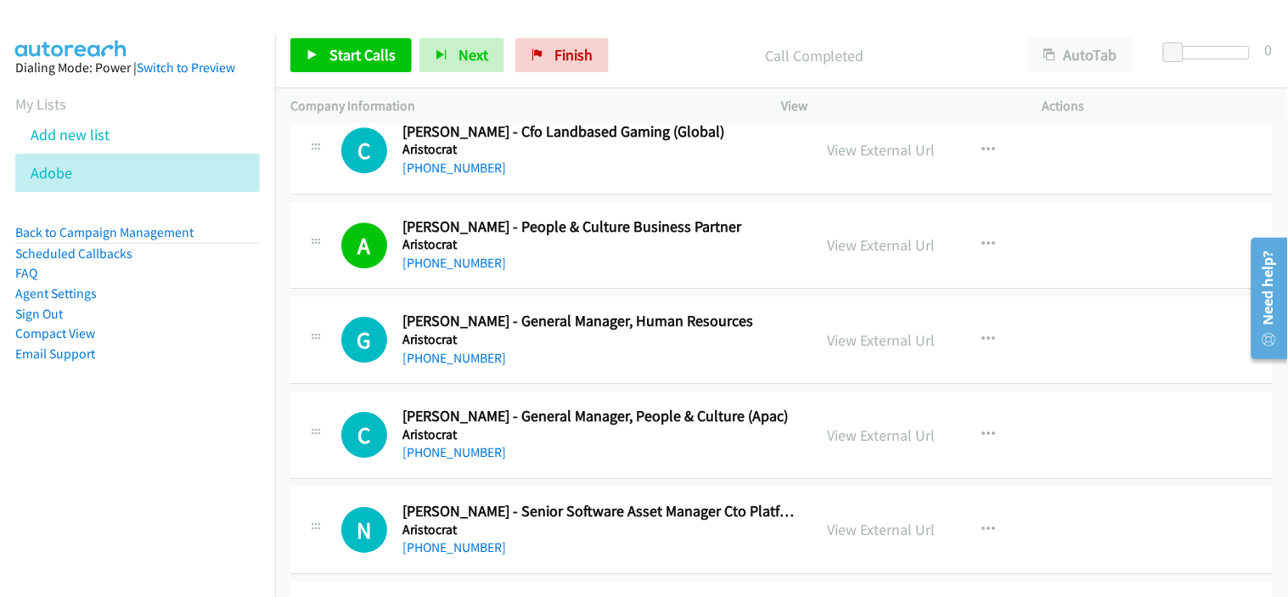
scroll to position [14620, 0]
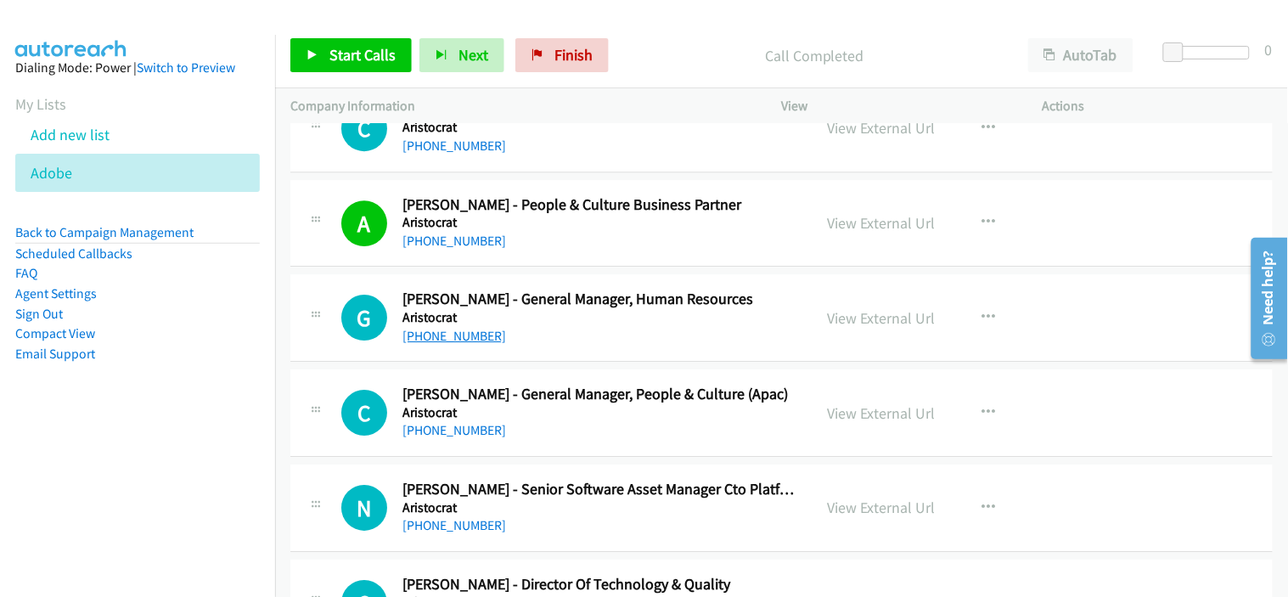
click at [458, 344] on link "[PHONE_NUMBER]" at bounding box center [454, 336] width 104 height 16
click at [582, 346] on div "[PHONE_NUMBER]" at bounding box center [599, 336] width 395 height 20
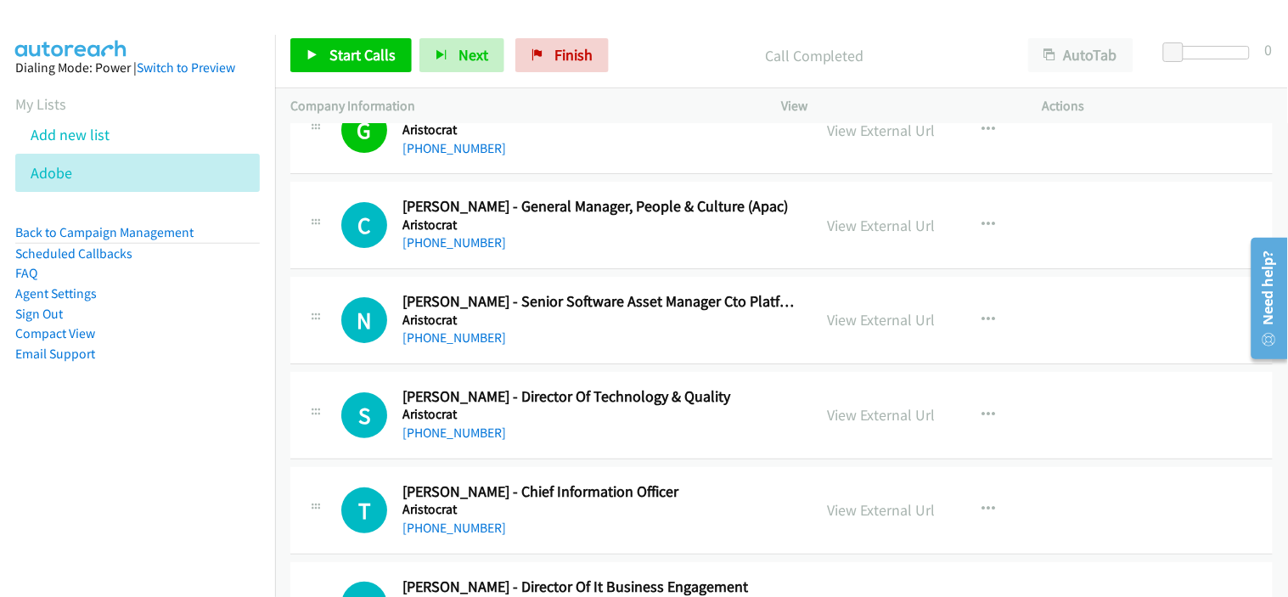
scroll to position [14808, 0]
click at [467, 247] on link "[PHONE_NUMBER]" at bounding box center [454, 241] width 104 height 16
click at [548, 347] on div "[PHONE_NUMBER]" at bounding box center [599, 337] width 395 height 20
click at [446, 334] on link "[PHONE_NUMBER]" at bounding box center [454, 337] width 104 height 16
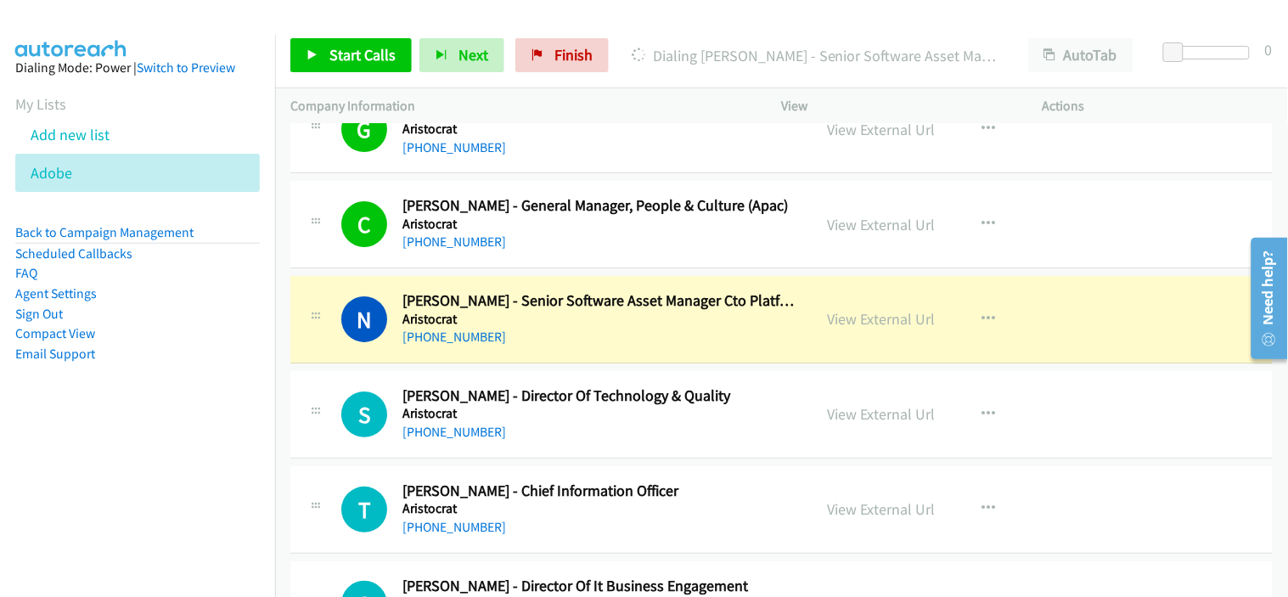
click at [631, 435] on div "[PHONE_NUMBER]" at bounding box center [599, 432] width 395 height 20
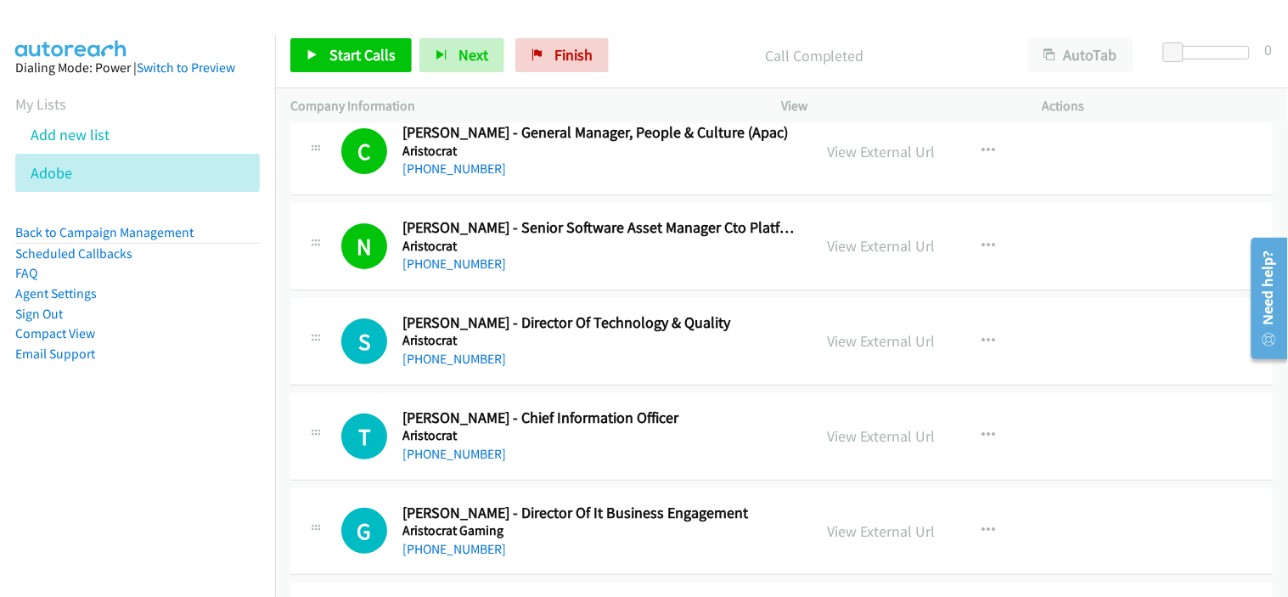
scroll to position [14903, 0]
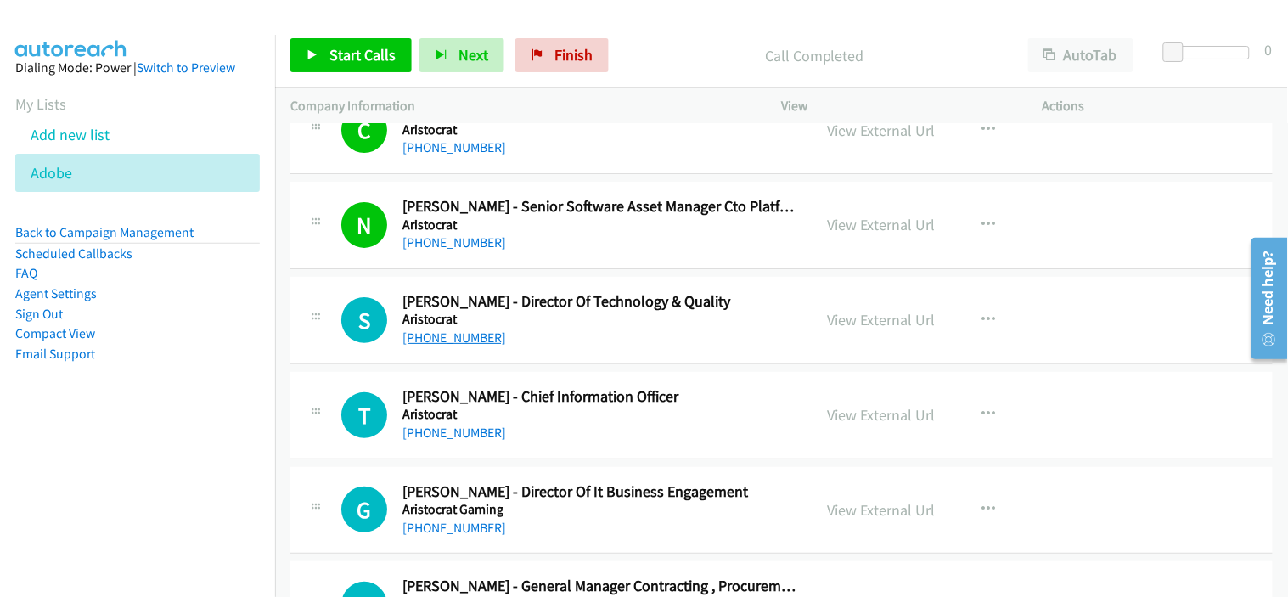
click at [451, 334] on link "[PHONE_NUMBER]" at bounding box center [454, 337] width 104 height 16
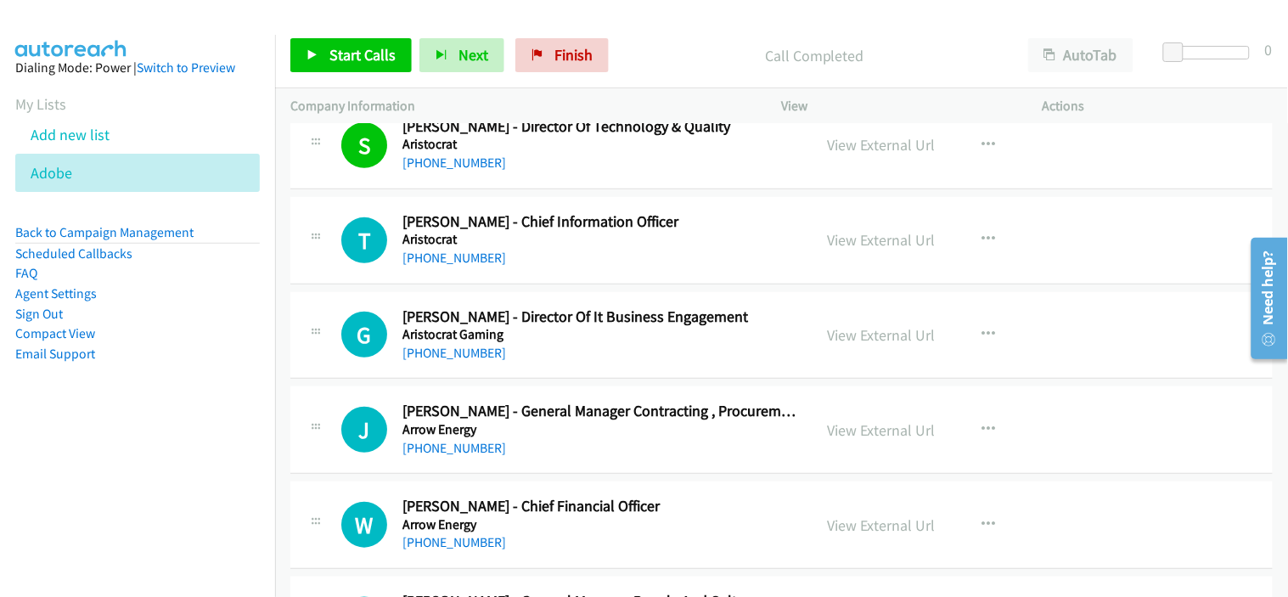
scroll to position [15091, 0]
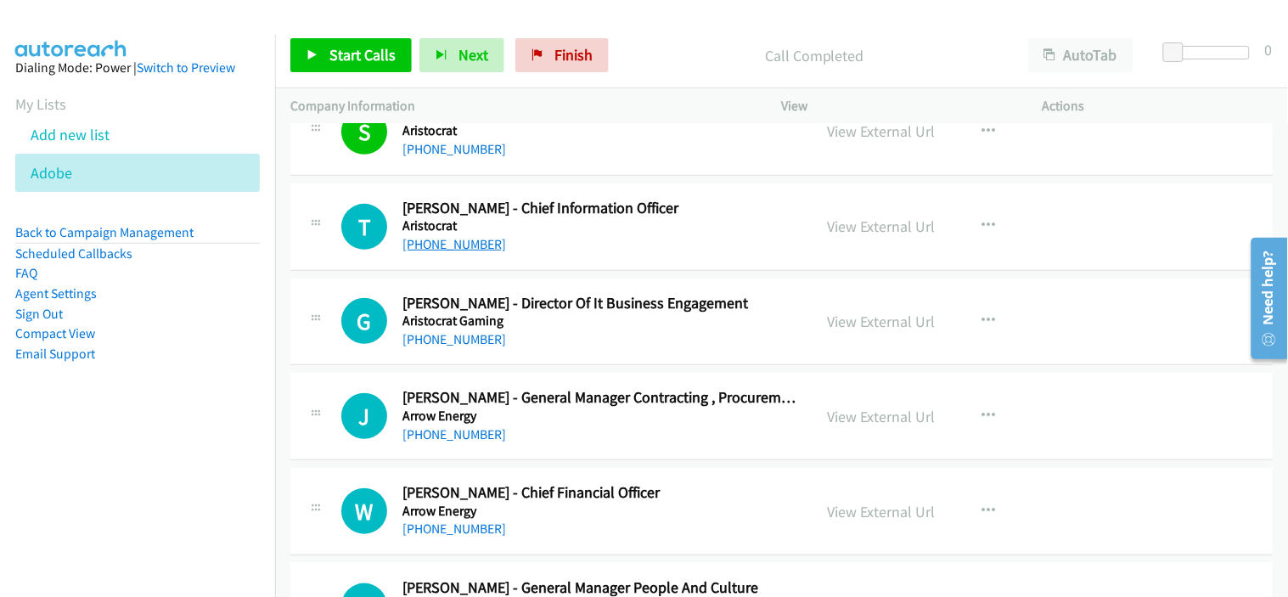
click at [452, 246] on link "[PHONE_NUMBER]" at bounding box center [454, 244] width 104 height 16
click at [603, 350] on div "[PHONE_NUMBER]" at bounding box center [599, 339] width 395 height 20
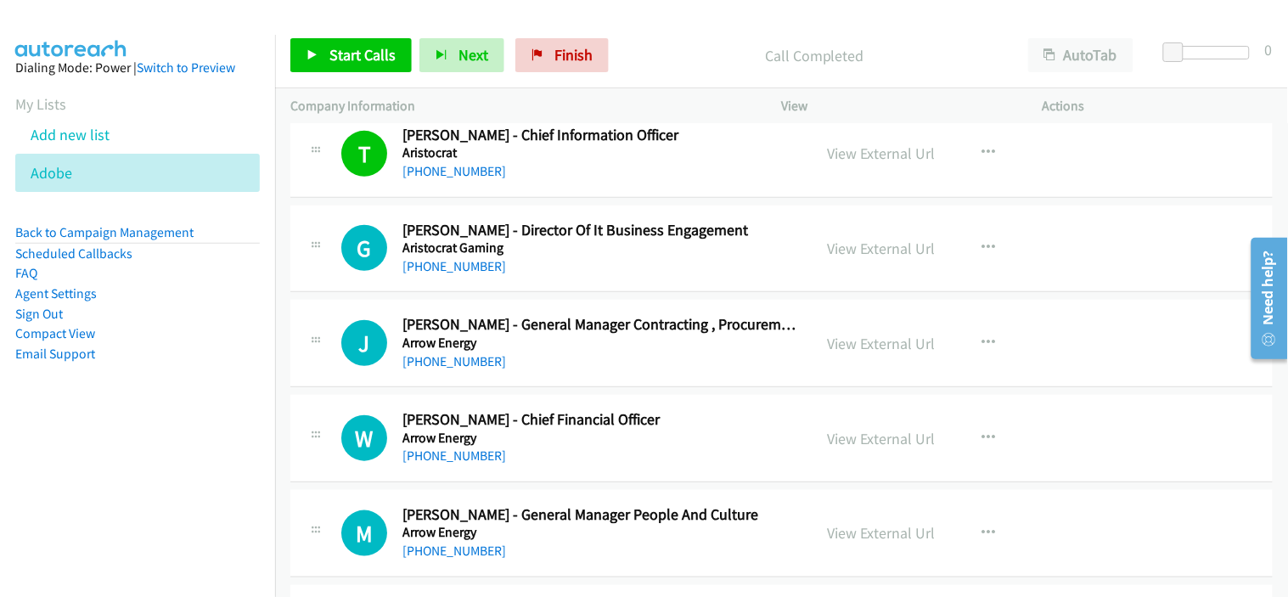
scroll to position [15185, 0]
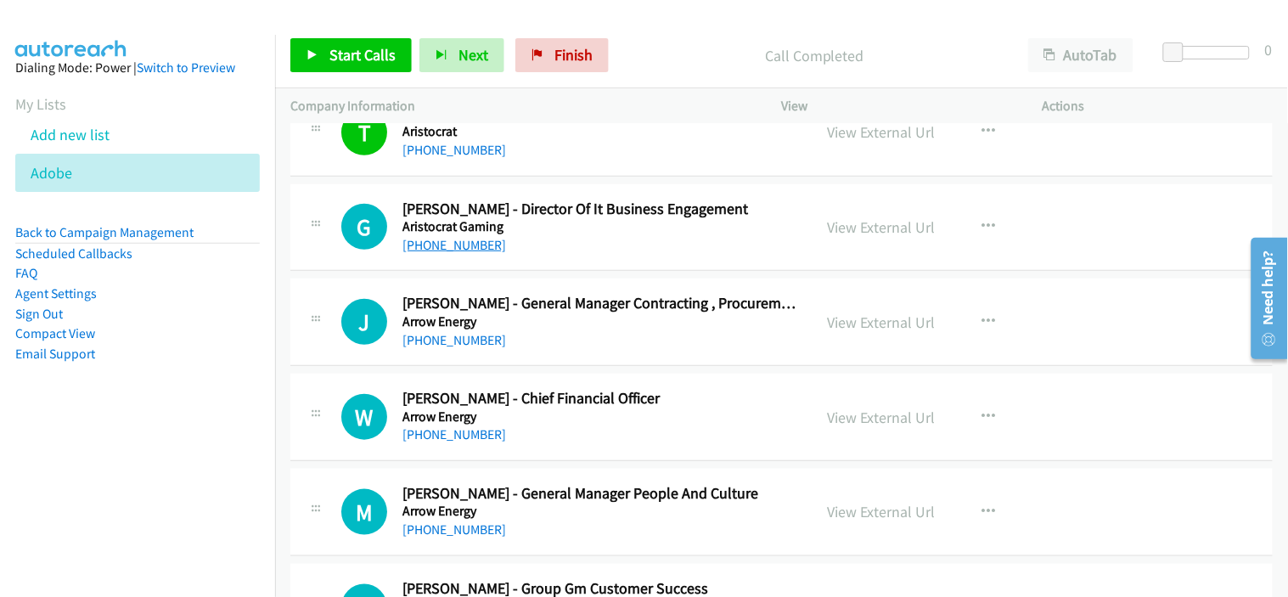
click at [480, 253] on link "[PHONE_NUMBER]" at bounding box center [454, 245] width 104 height 16
click at [547, 357] on div "J Callback Scheduled [PERSON_NAME] - General Manager Contracting , Procurement …" at bounding box center [781, 321] width 982 height 87
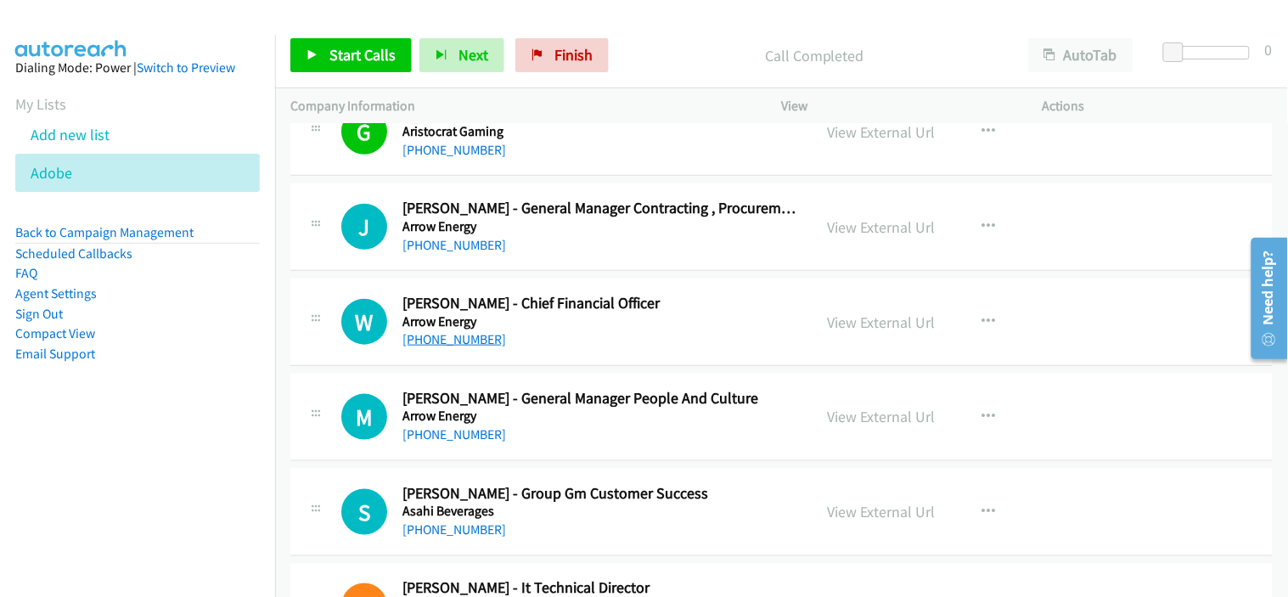
click at [460, 347] on link "[PHONE_NUMBER]" at bounding box center [454, 339] width 104 height 16
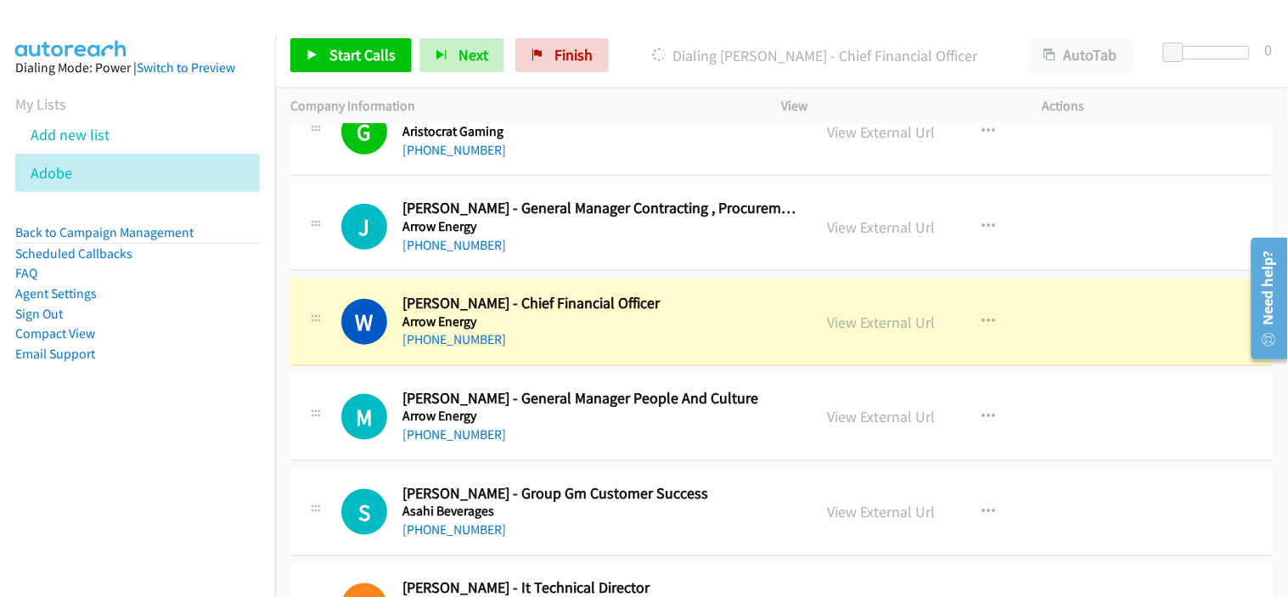
click at [588, 346] on div "[PHONE_NUMBER]" at bounding box center [599, 339] width 395 height 20
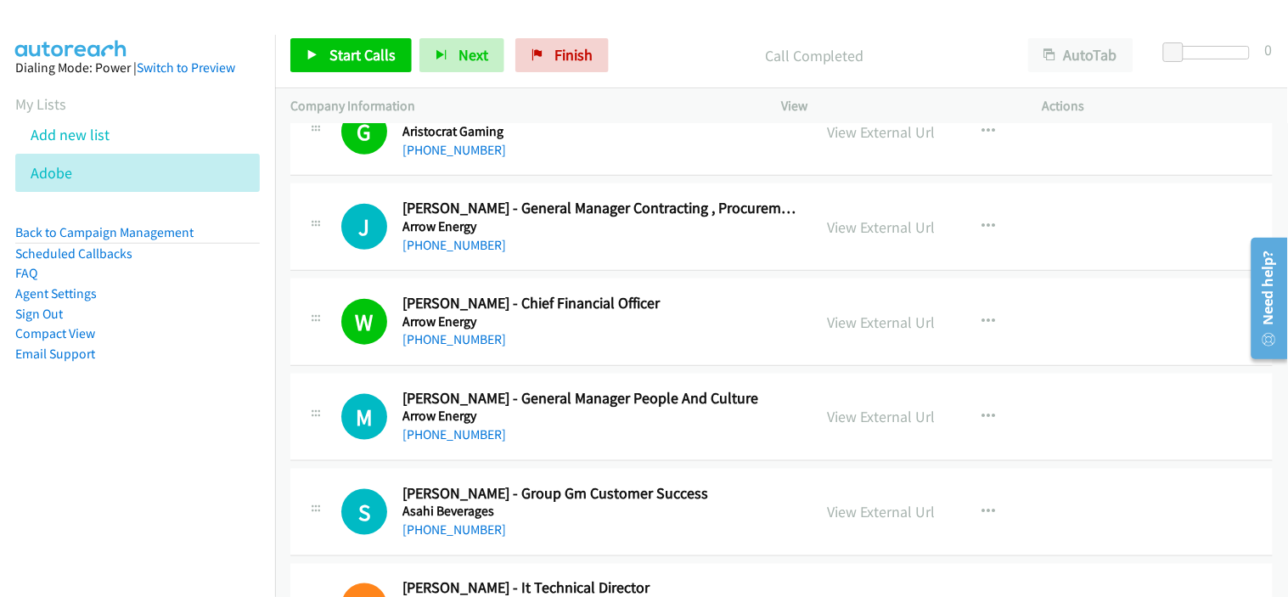
scroll to position [15375, 0]
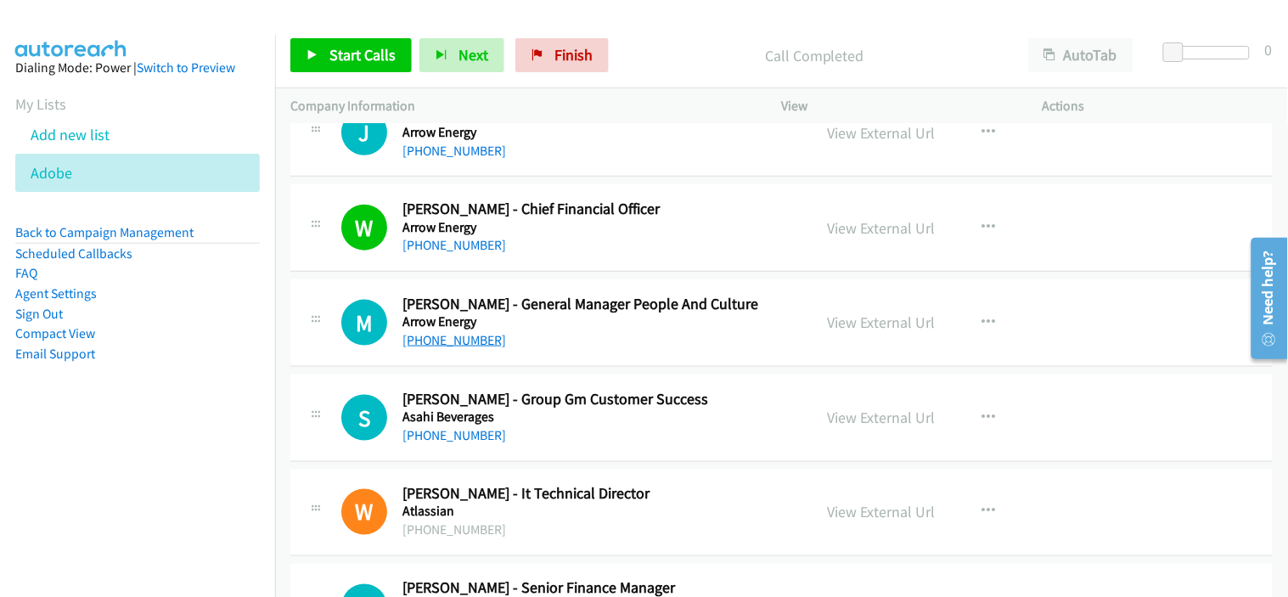
click at [469, 344] on link "[PHONE_NUMBER]" at bounding box center [454, 340] width 104 height 16
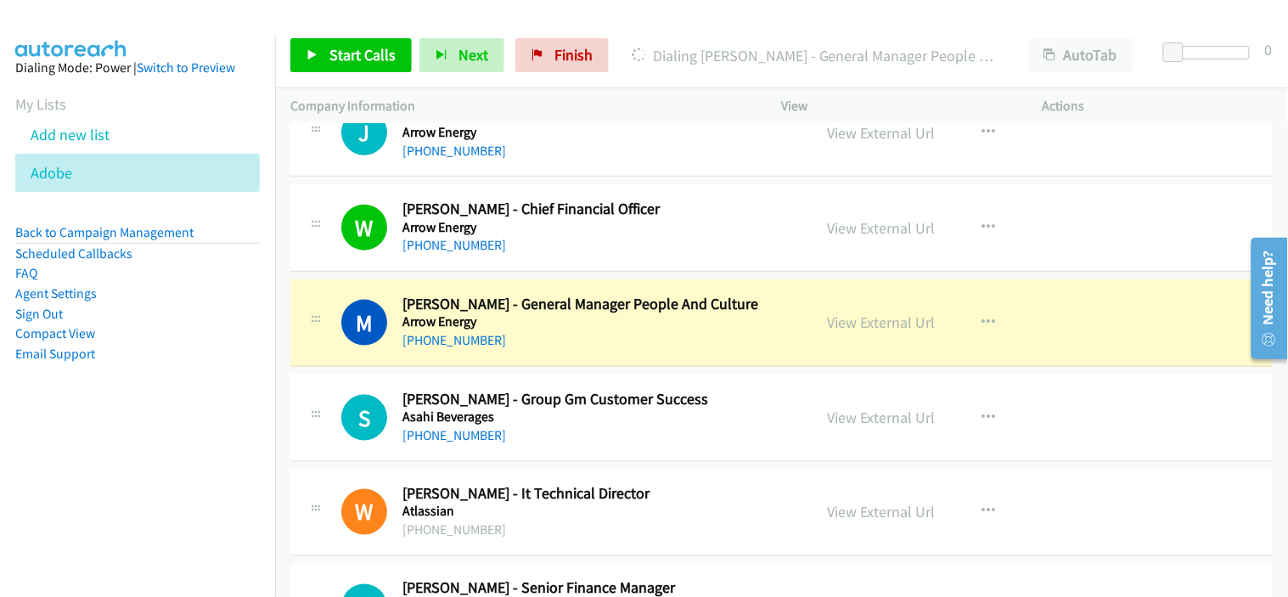
click at [614, 351] on div "[PHONE_NUMBER]" at bounding box center [599, 340] width 395 height 20
click at [876, 329] on link "View External Url" at bounding box center [882, 322] width 108 height 20
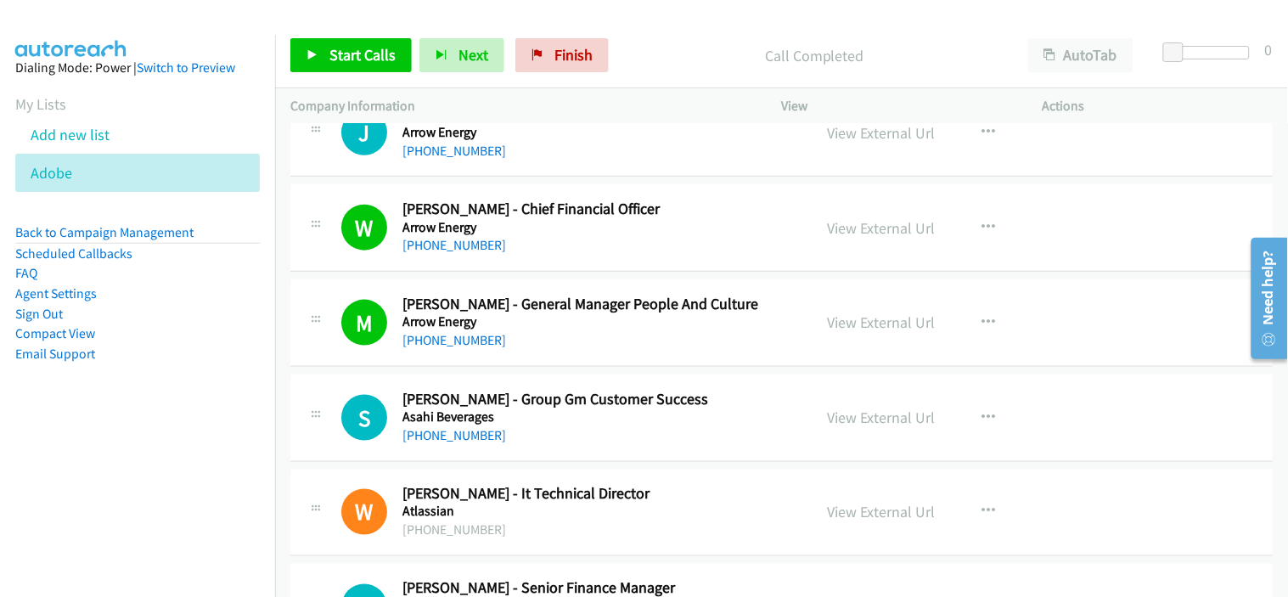
click at [576, 351] on div "[PHONE_NUMBER]" at bounding box center [599, 340] width 395 height 20
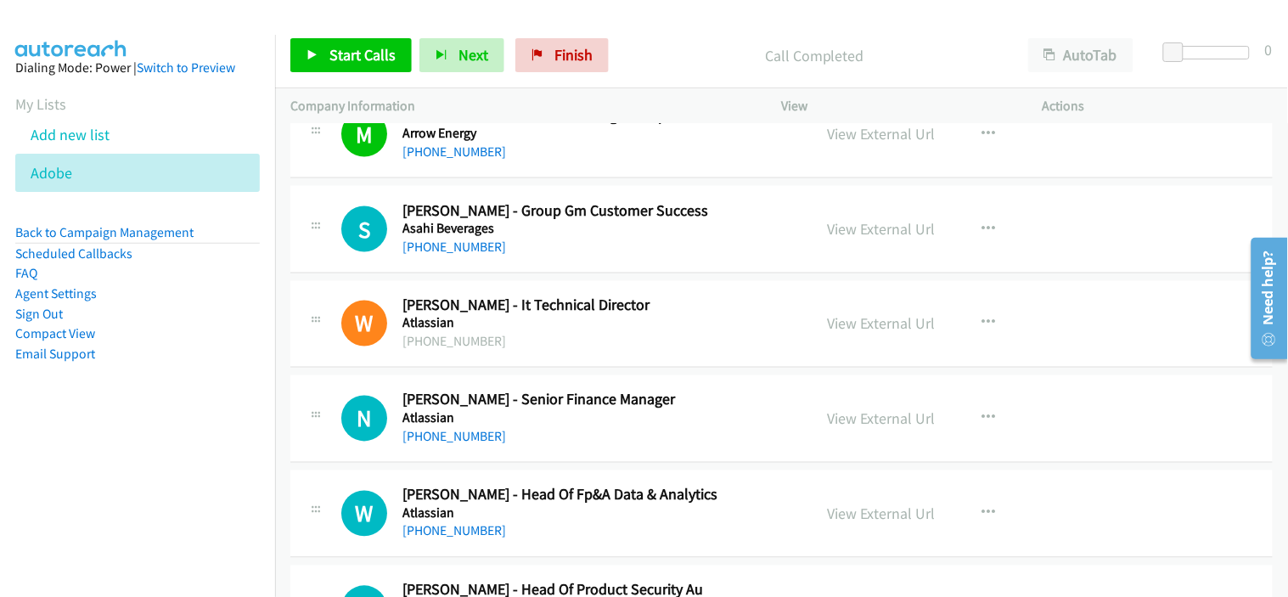
scroll to position [15752, 0]
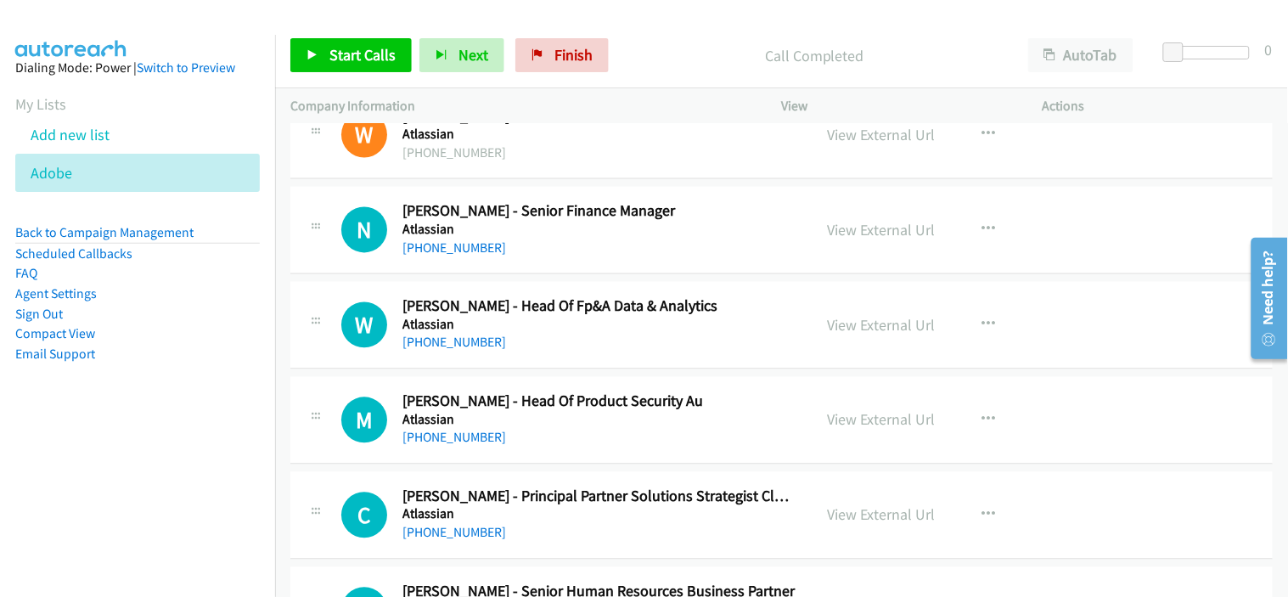
click at [611, 257] on div "[PHONE_NUMBER]" at bounding box center [599, 249] width 395 height 20
drag, startPoint x: 454, startPoint y: 256, endPoint x: 588, endPoint y: 259, distance: 134.2
click at [443, 256] on link "[PHONE_NUMBER]" at bounding box center [454, 248] width 104 height 16
click at [450, 251] on link "[PHONE_NUMBER]" at bounding box center [454, 248] width 104 height 16
click at [581, 350] on div "[PHONE_NUMBER]" at bounding box center [599, 343] width 395 height 20
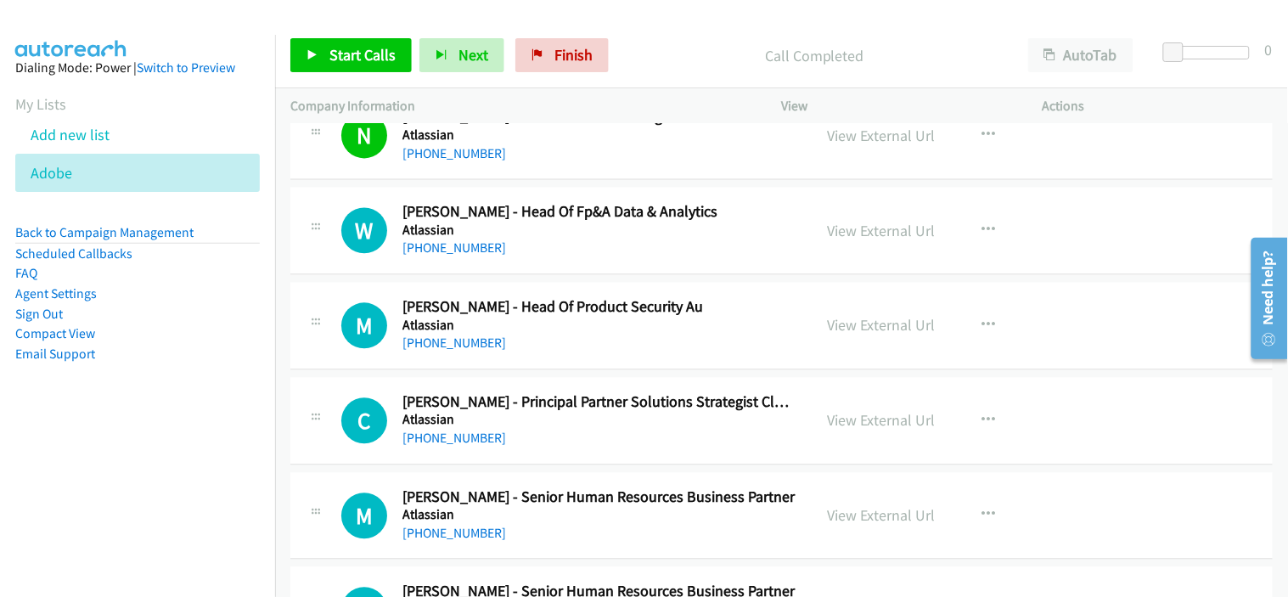
scroll to position [15940, 0]
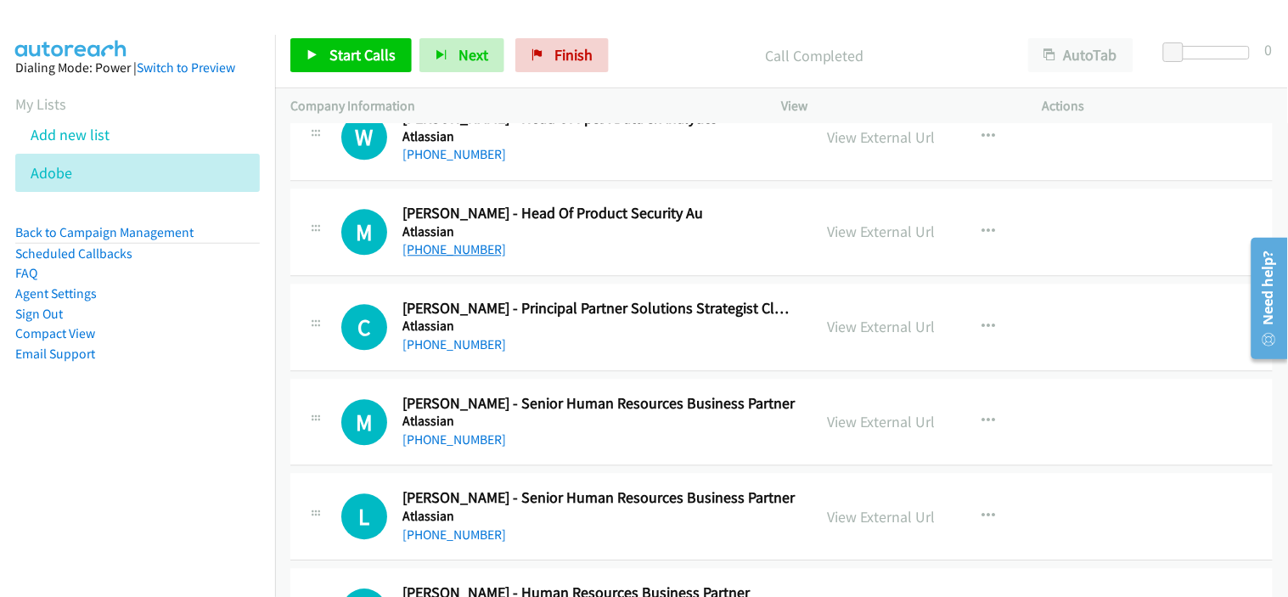
click at [478, 256] on link "[PHONE_NUMBER]" at bounding box center [454, 249] width 104 height 16
click at [615, 368] on div "C Callback Scheduled [PERSON_NAME] - Principal Partner Solutions Strategist Clo…" at bounding box center [781, 327] width 982 height 87
click at [471, 349] on link "[PHONE_NUMBER]" at bounding box center [454, 344] width 104 height 16
click at [639, 355] on div "[PHONE_NUMBER]" at bounding box center [599, 344] width 395 height 20
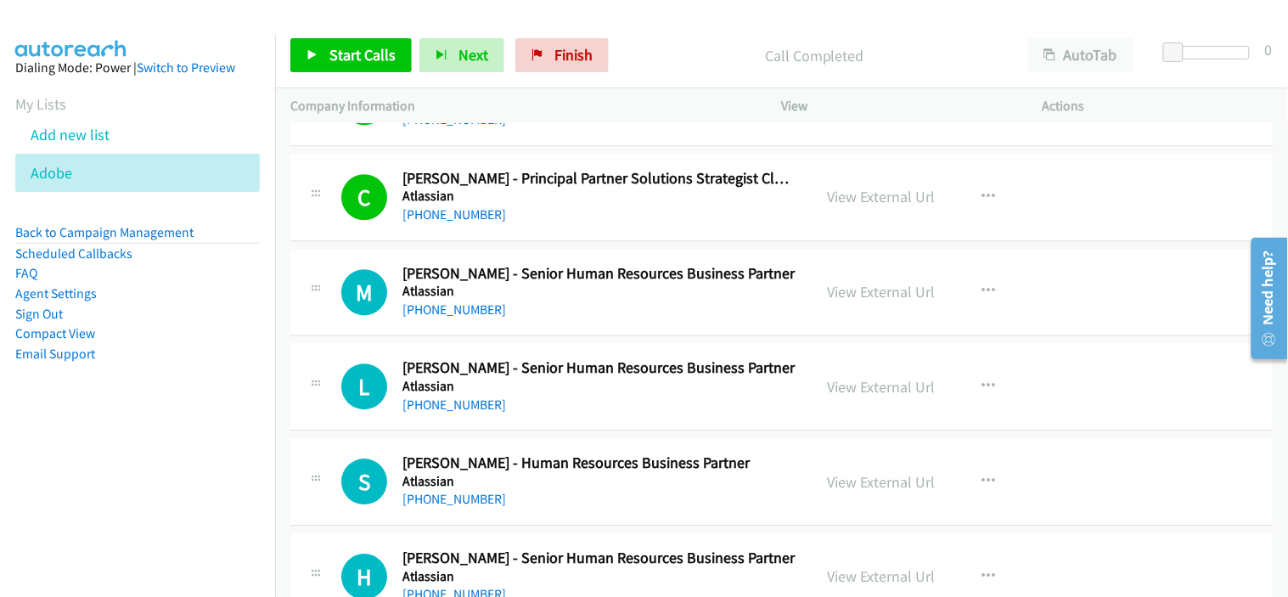
scroll to position [16129, 0]
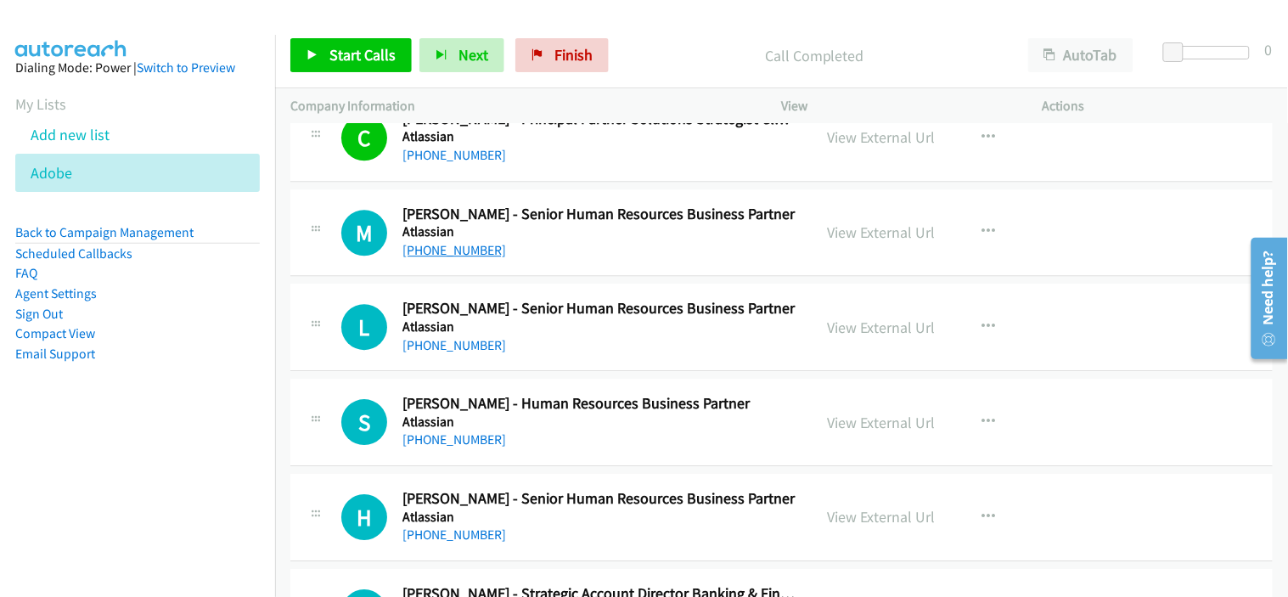
click at [452, 258] on link "[PHONE_NUMBER]" at bounding box center [454, 250] width 104 height 16
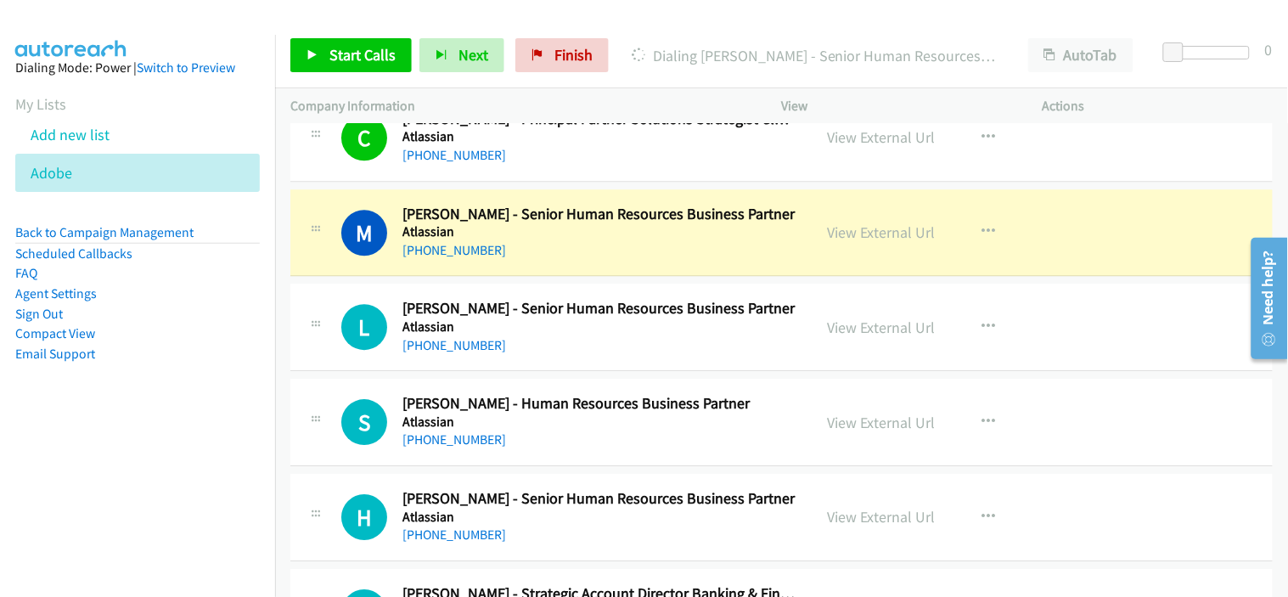
drag, startPoint x: 595, startPoint y: 242, endPoint x: 690, endPoint y: 240, distance: 95.1
click at [595, 240] on h5 "Atlassian" at bounding box center [599, 231] width 395 height 17
click at [875, 242] on link "View External Url" at bounding box center [882, 232] width 108 height 20
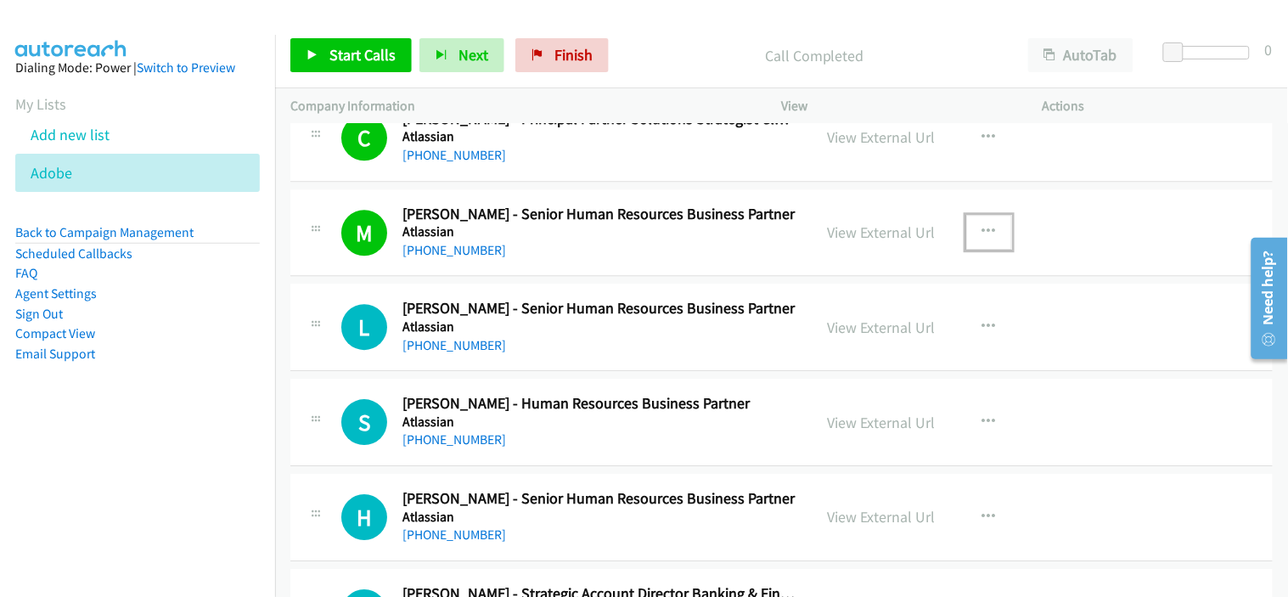
click at [985, 238] on icon "button" at bounding box center [989, 232] width 14 height 14
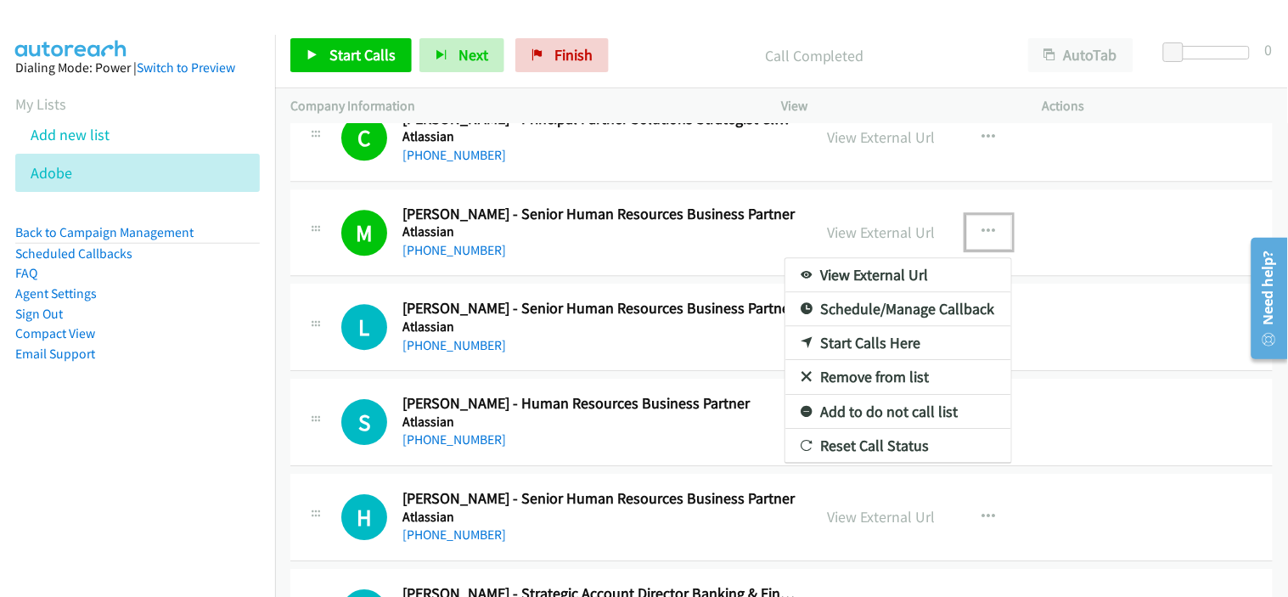
click at [881, 421] on link "Add to do not call list" at bounding box center [898, 412] width 226 height 34
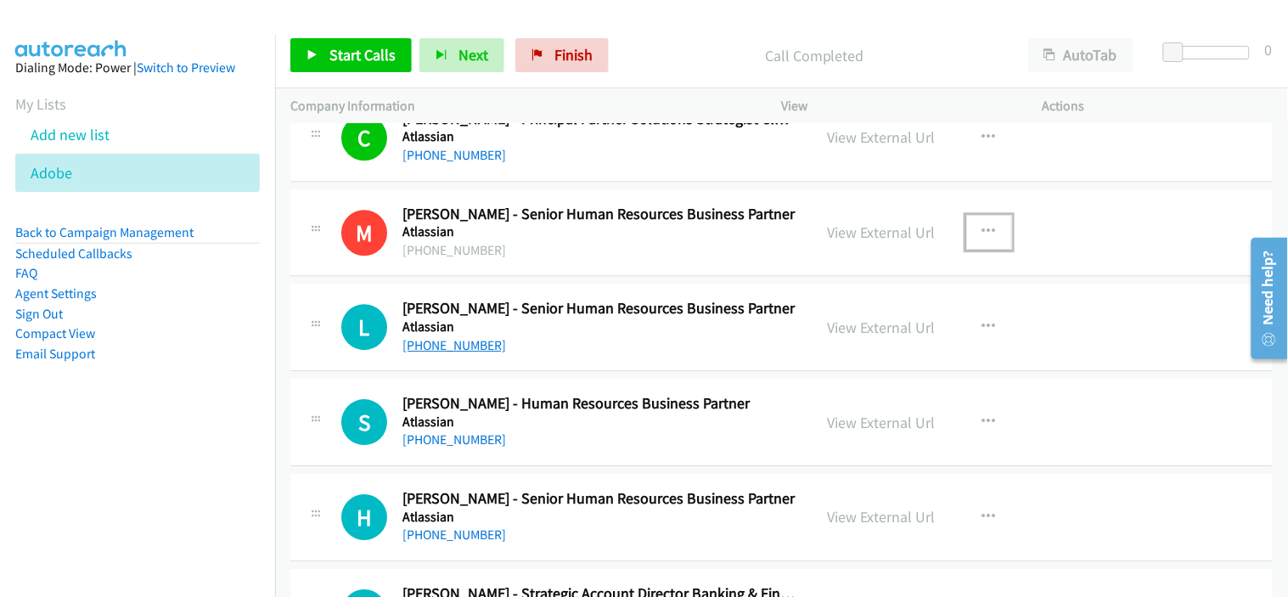
click at [473, 353] on link "[PHONE_NUMBER]" at bounding box center [454, 345] width 104 height 16
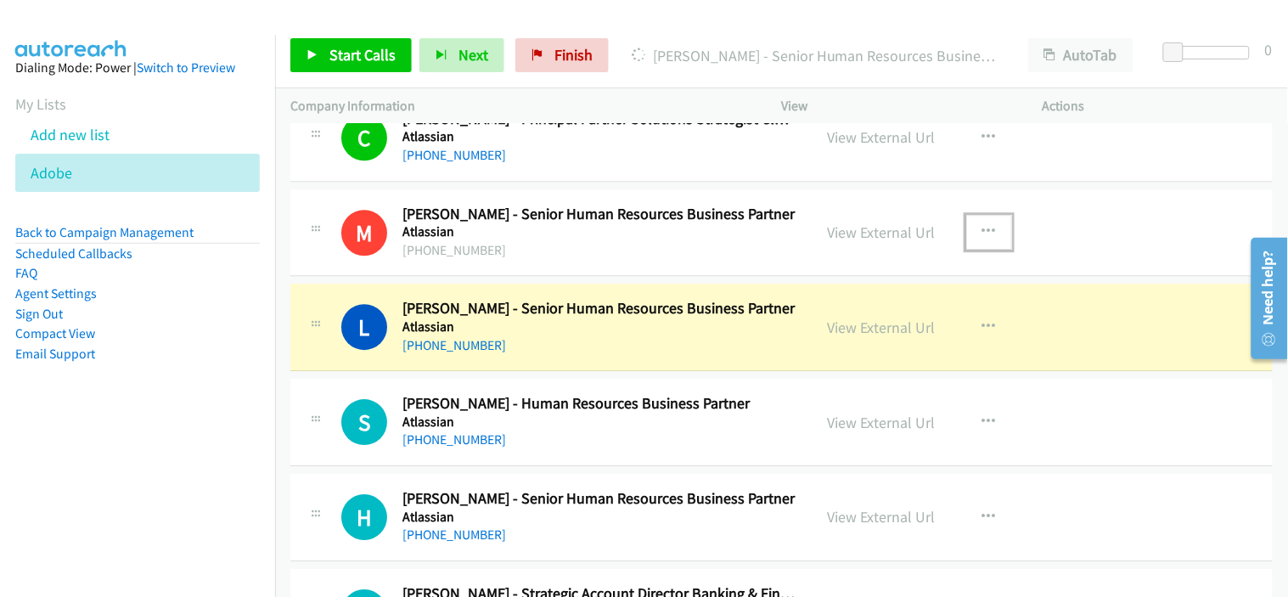
click at [601, 450] on div "[PHONE_NUMBER]" at bounding box center [599, 440] width 395 height 20
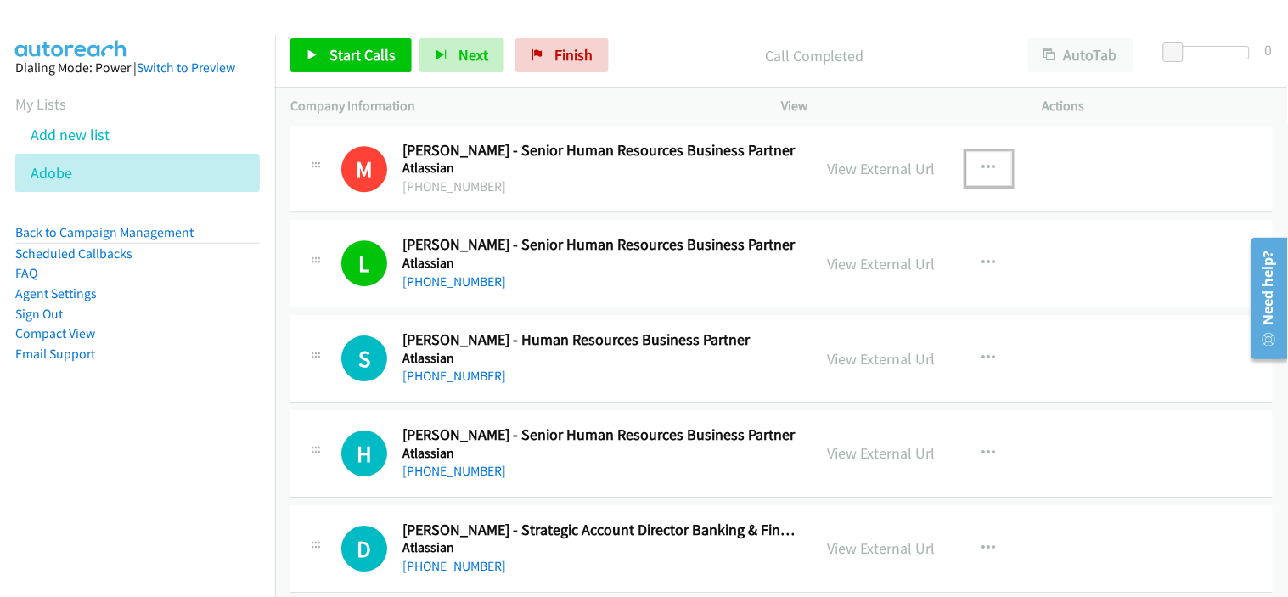
scroll to position [16223, 0]
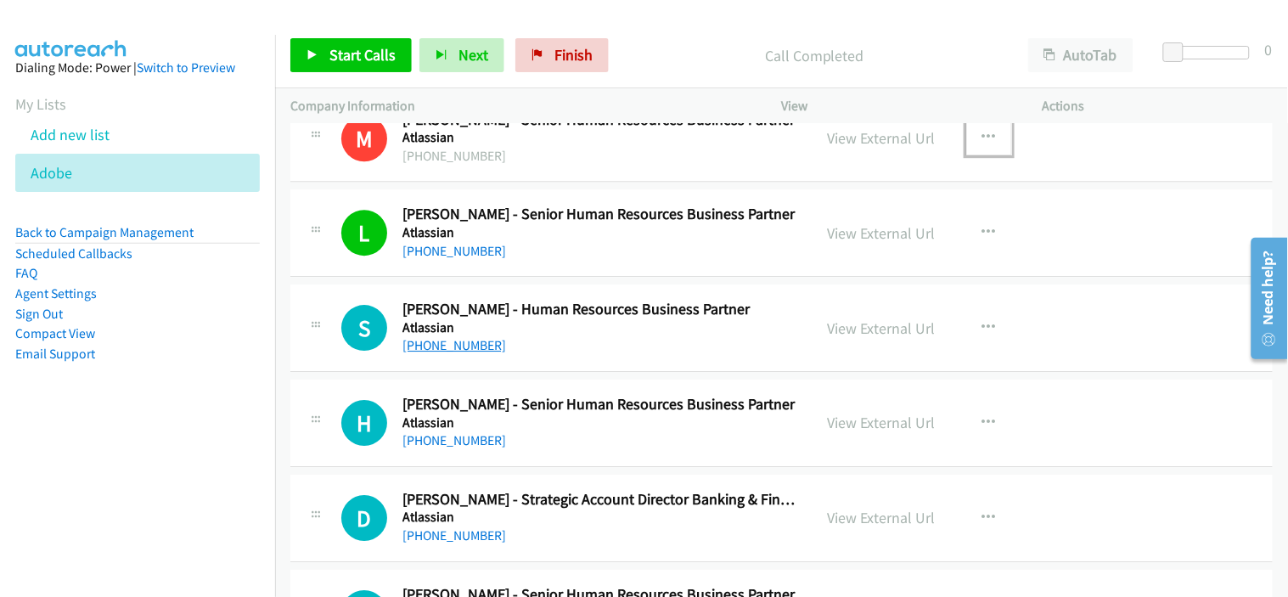
click at [475, 353] on link "[PHONE_NUMBER]" at bounding box center [454, 345] width 104 height 16
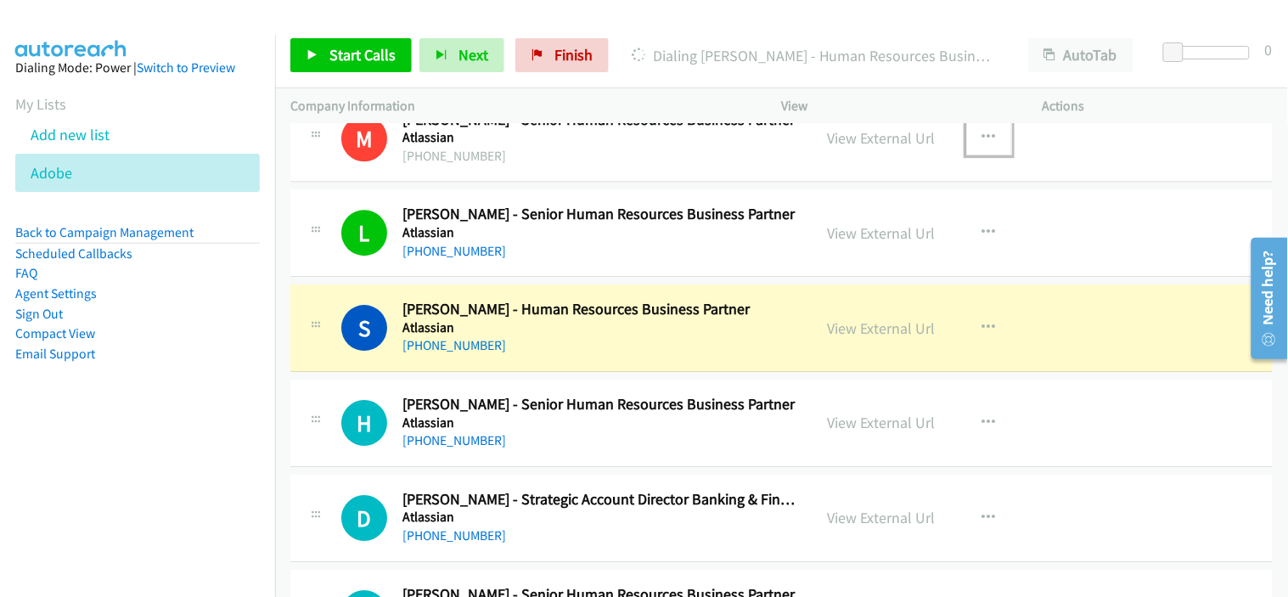
click at [611, 355] on div "[PHONE_NUMBER]" at bounding box center [599, 345] width 395 height 20
click at [858, 337] on link "View External Url" at bounding box center [882, 328] width 108 height 20
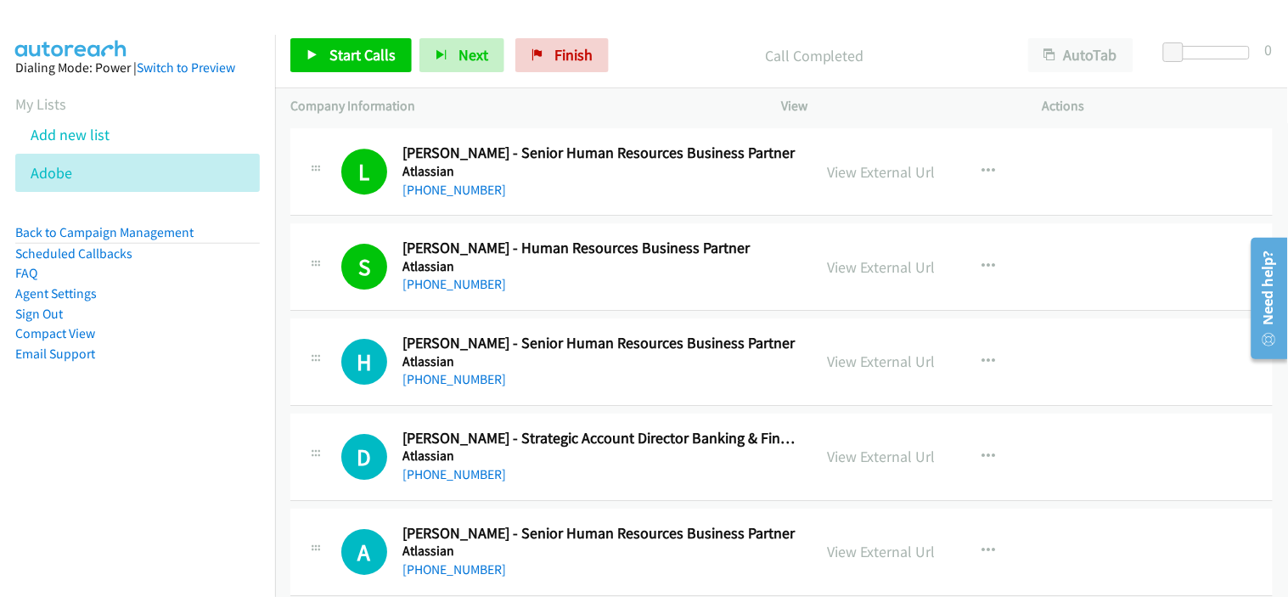
scroll to position [16318, 0]
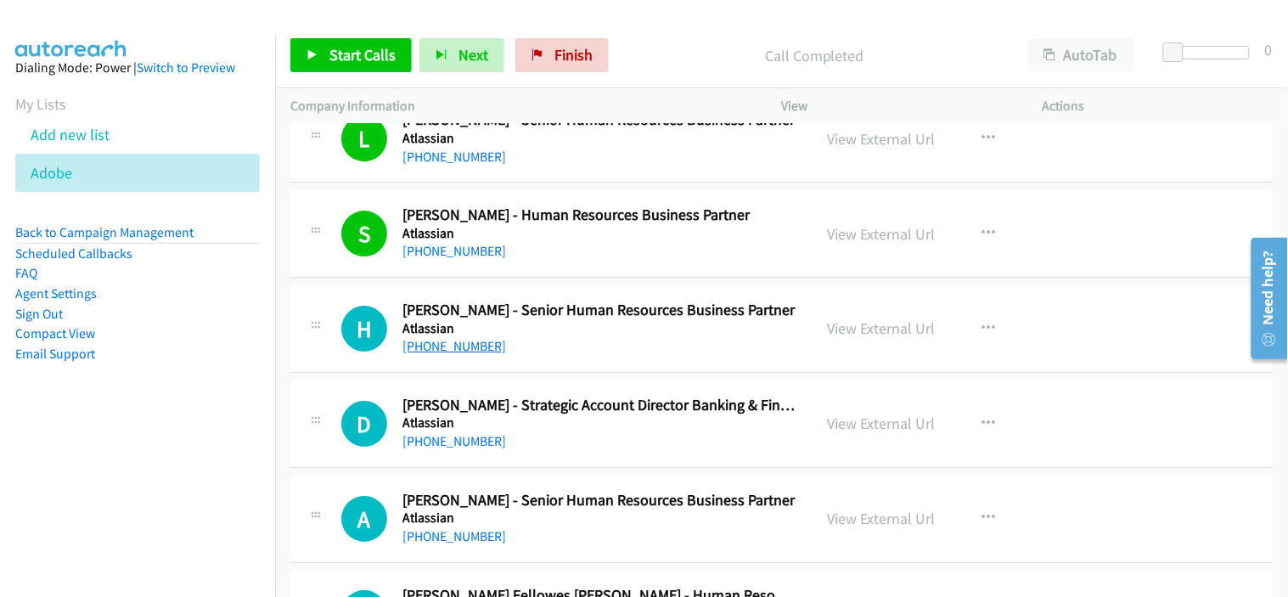
click at [470, 351] on link "[PHONE_NUMBER]" at bounding box center [454, 346] width 104 height 16
click at [576, 438] on div "[PHONE_NUMBER]" at bounding box center [599, 441] width 395 height 20
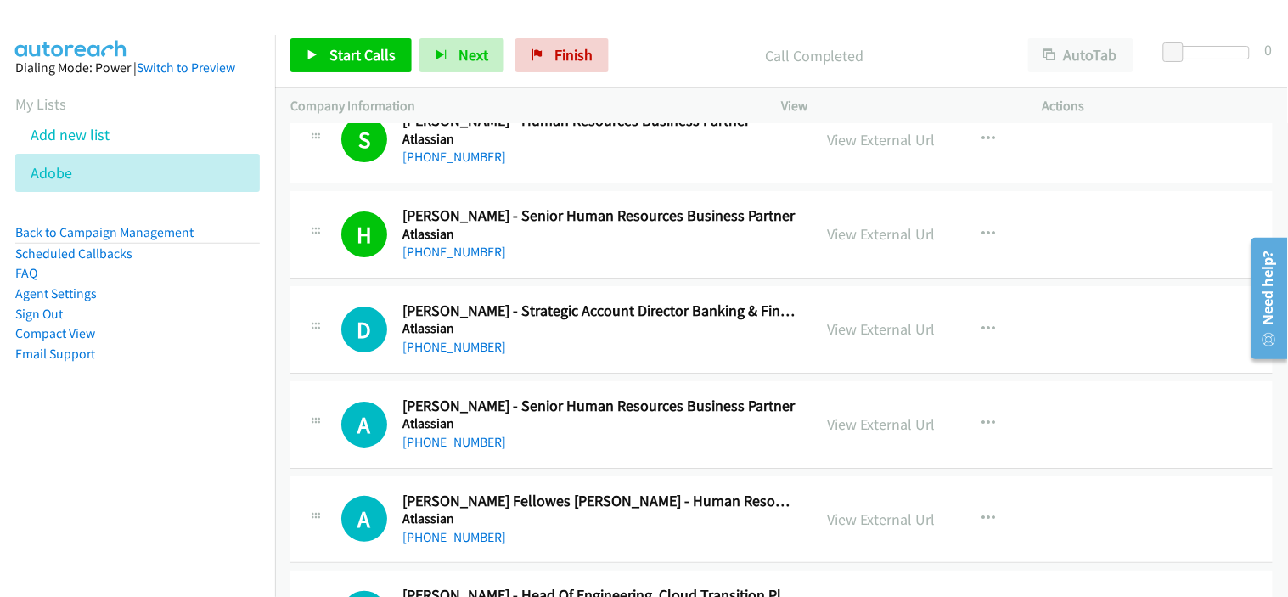
click at [537, 337] on h5 "Atlassian" at bounding box center [599, 328] width 395 height 17
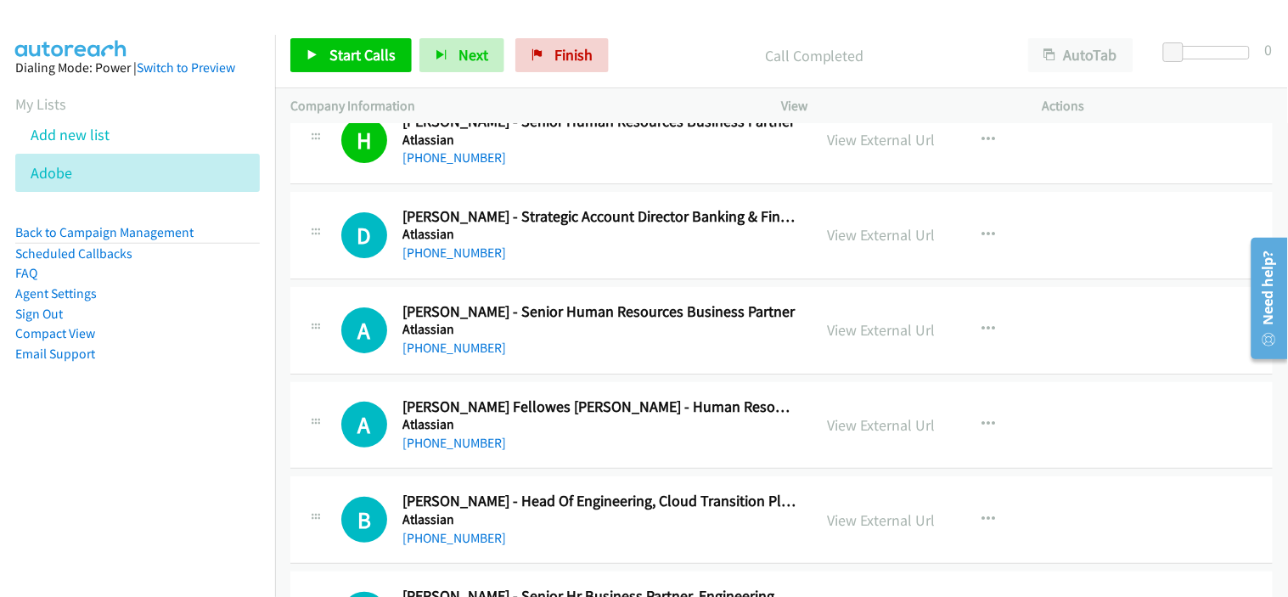
click at [598, 263] on div "[PHONE_NUMBER]" at bounding box center [599, 253] width 395 height 20
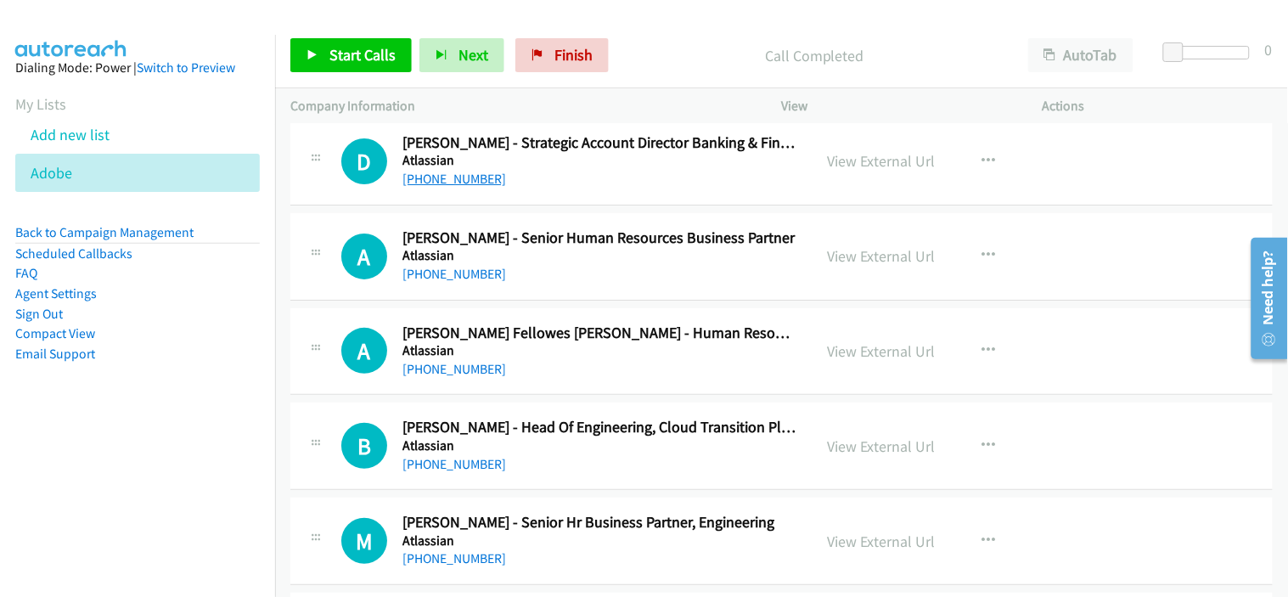
scroll to position [16600, 0]
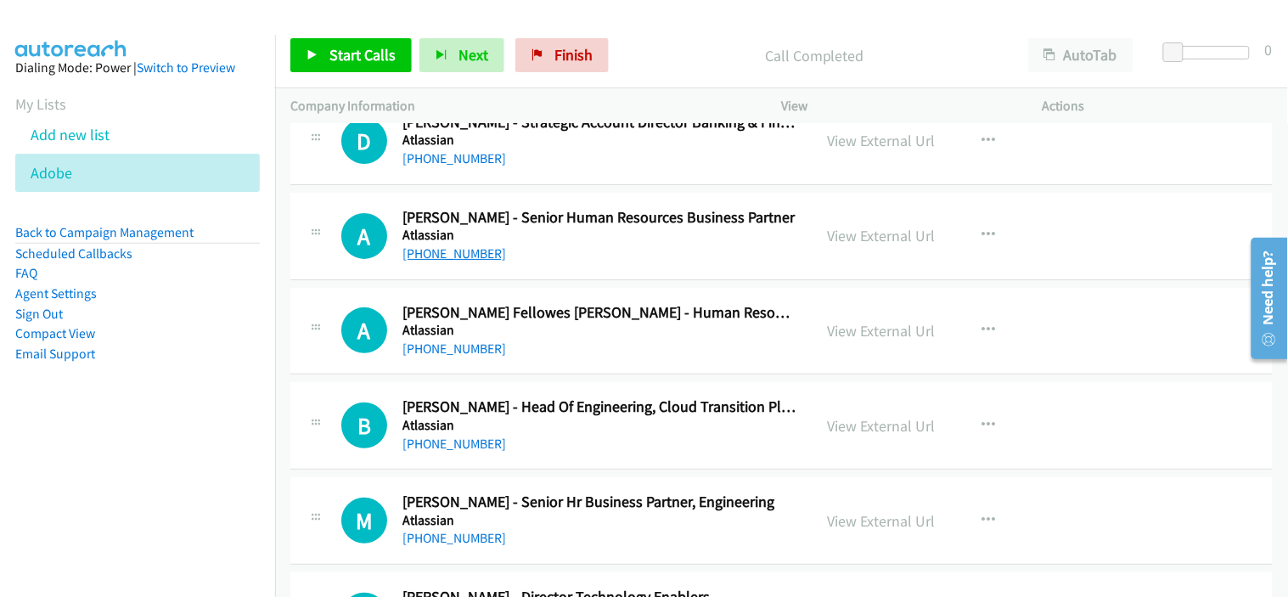
click at [462, 257] on link "[PHONE_NUMBER]" at bounding box center [454, 253] width 104 height 16
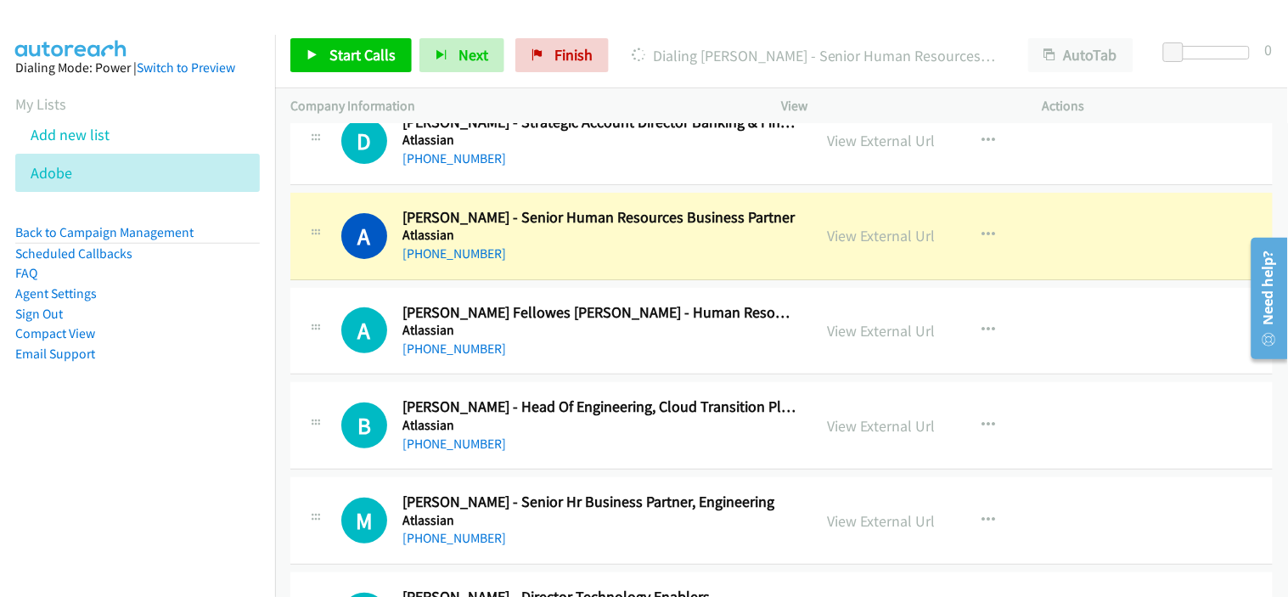
click at [595, 351] on div "[PHONE_NUMBER]" at bounding box center [599, 349] width 395 height 20
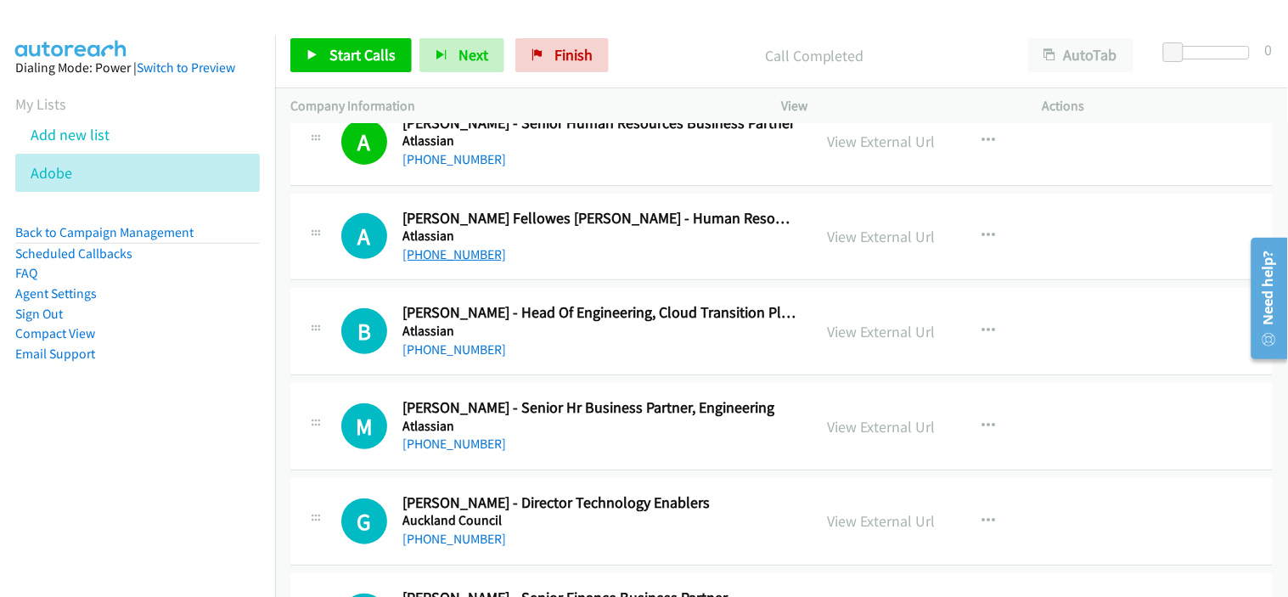
click at [461, 261] on link "[PHONE_NUMBER]" at bounding box center [454, 254] width 104 height 16
click at [537, 353] on div "[PHONE_NUMBER]" at bounding box center [599, 350] width 395 height 20
click at [447, 357] on link "[PHONE_NUMBER]" at bounding box center [454, 349] width 104 height 16
click at [612, 435] on h5 "Atlassian" at bounding box center [599, 426] width 395 height 17
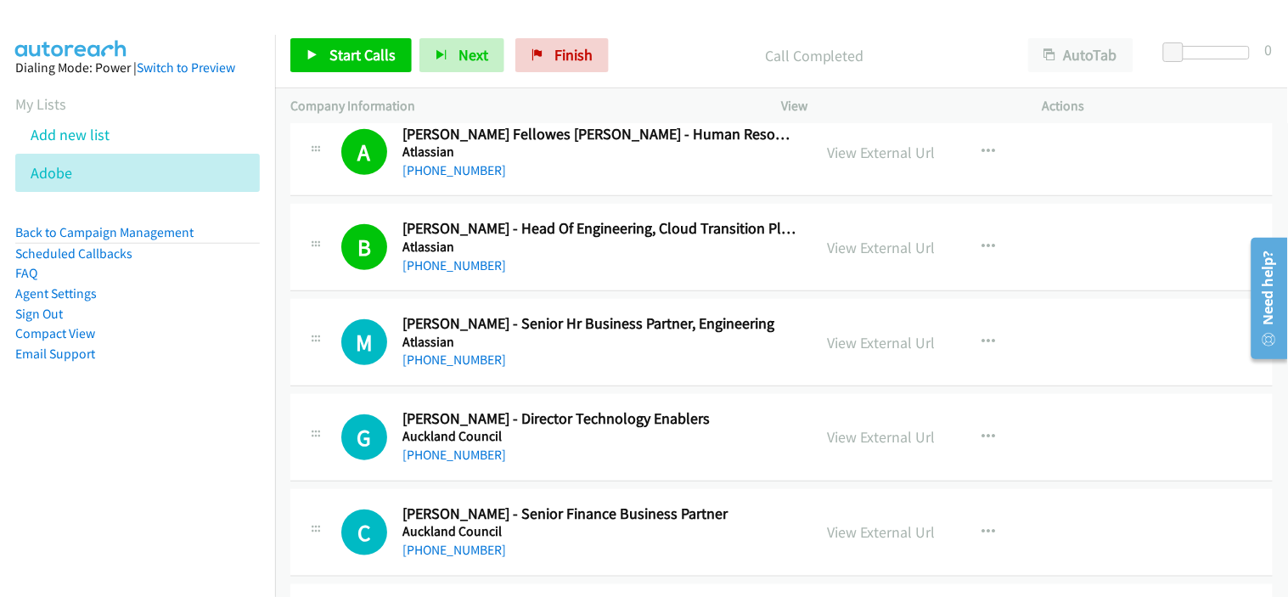
scroll to position [16789, 0]
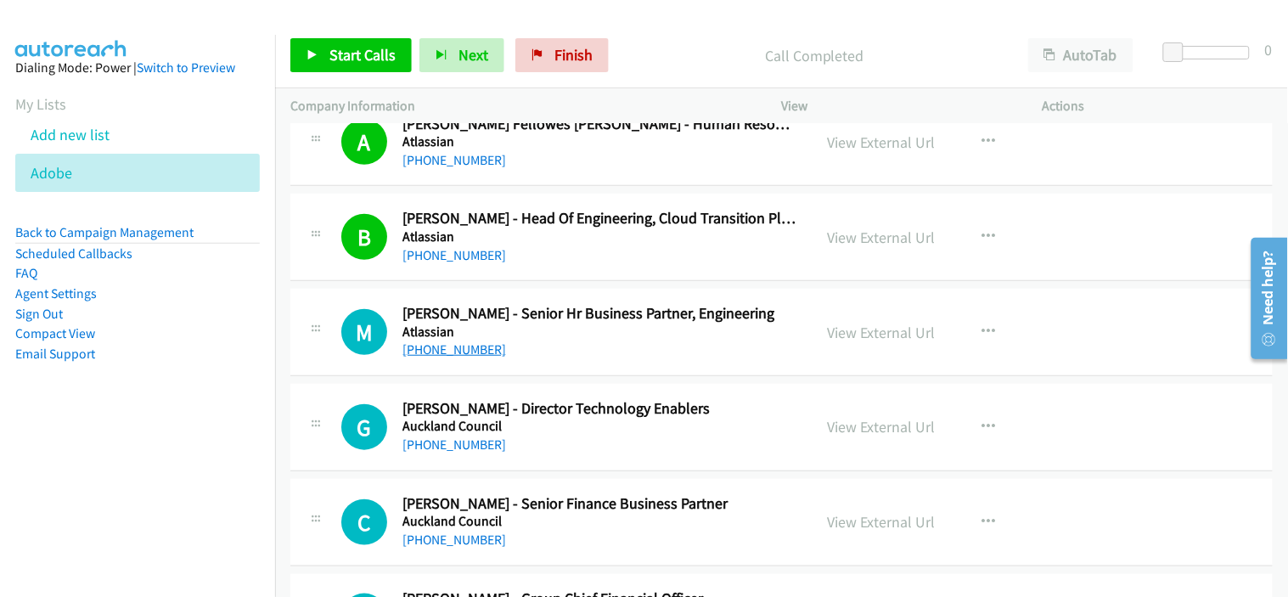
click at [475, 357] on link "[PHONE_NUMBER]" at bounding box center [454, 349] width 104 height 16
click at [540, 435] on h5 "Auckland Council" at bounding box center [599, 426] width 395 height 17
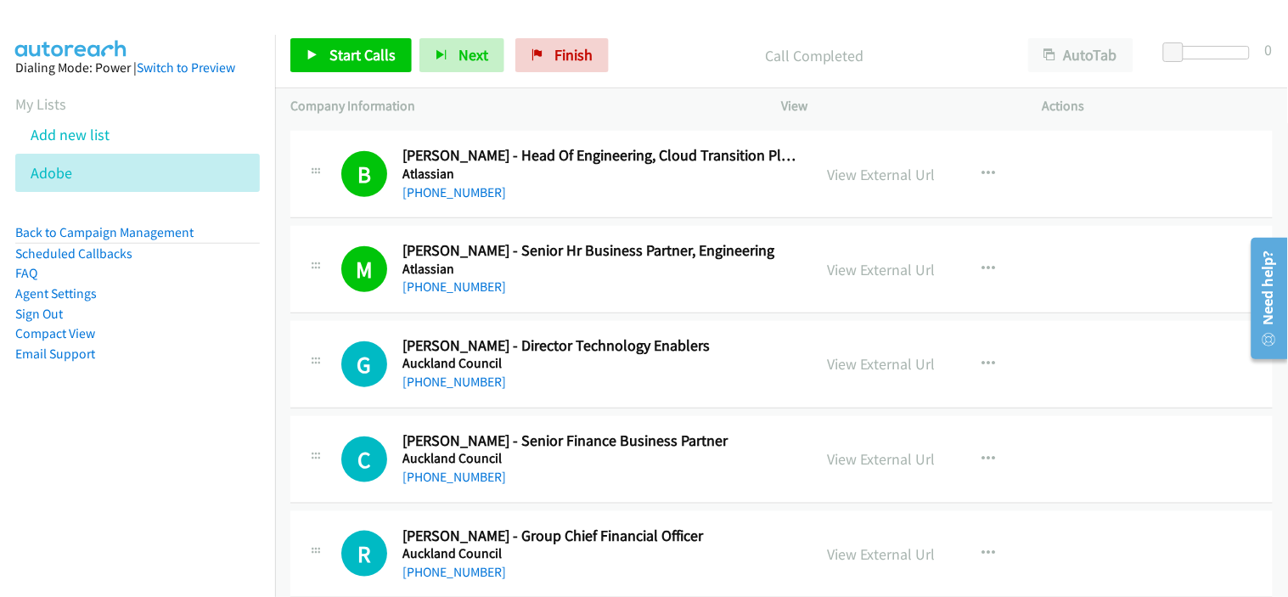
scroll to position [16883, 0]
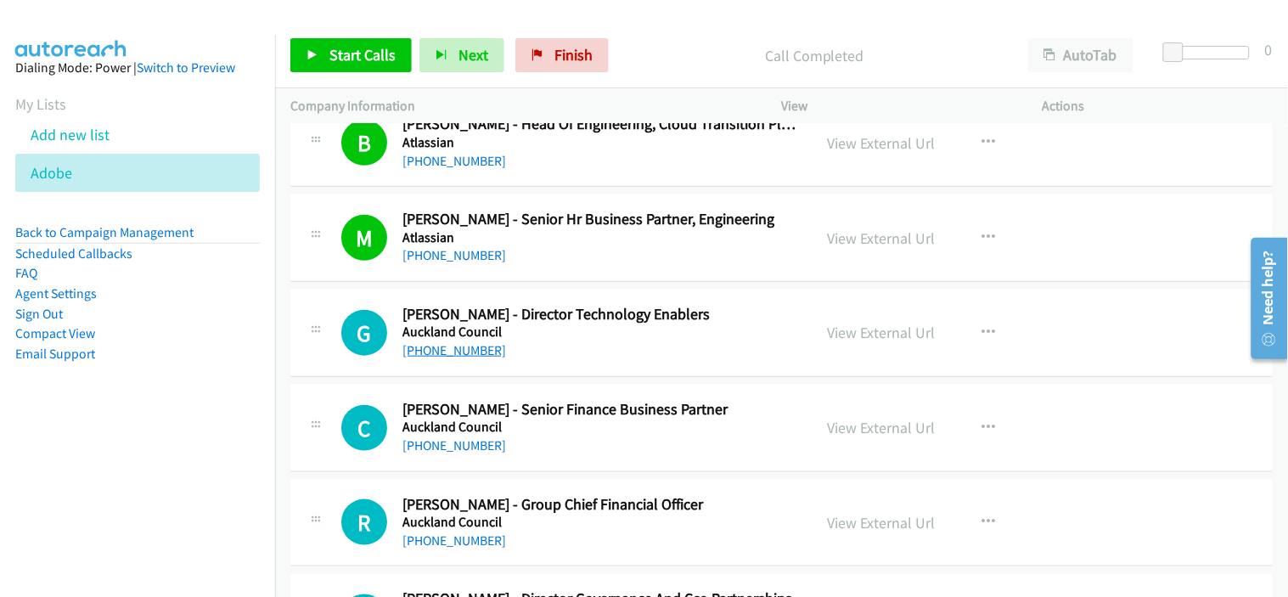
click at [457, 358] on link "[PHONE_NUMBER]" at bounding box center [454, 350] width 104 height 16
click at [622, 452] on div "[PHONE_NUMBER]" at bounding box center [599, 445] width 395 height 20
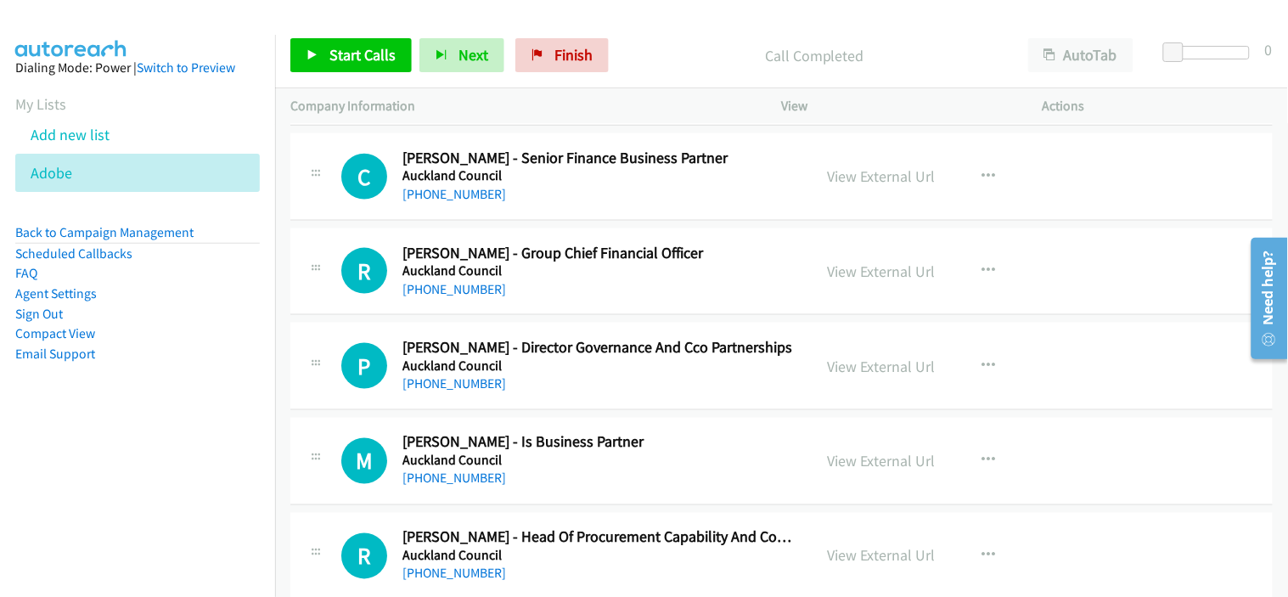
scroll to position [17167, 0]
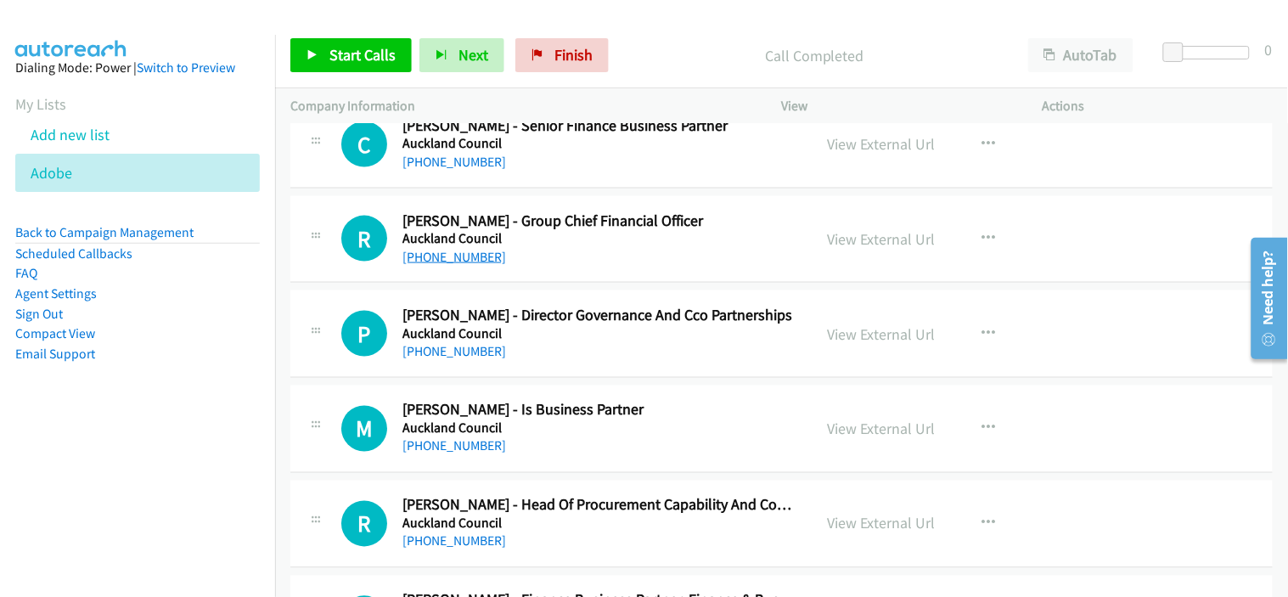
click at [473, 263] on link "[PHONE_NUMBER]" at bounding box center [454, 257] width 104 height 16
drag, startPoint x: 572, startPoint y: 361, endPoint x: 581, endPoint y: 358, distance: 8.9
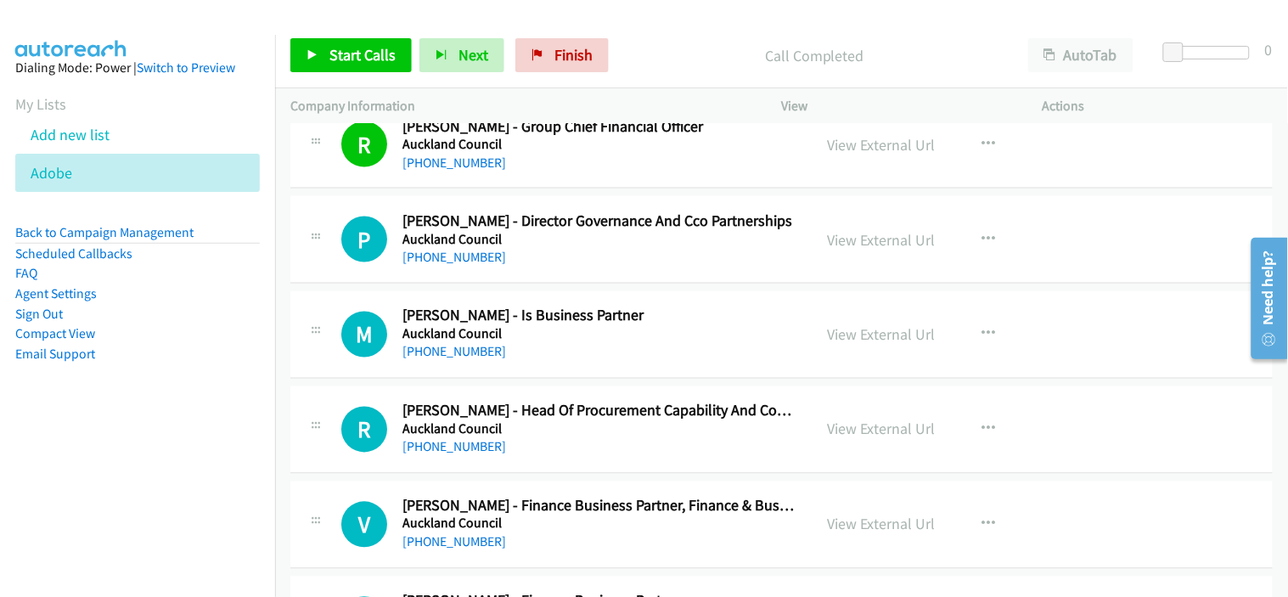
scroll to position [17355, 0]
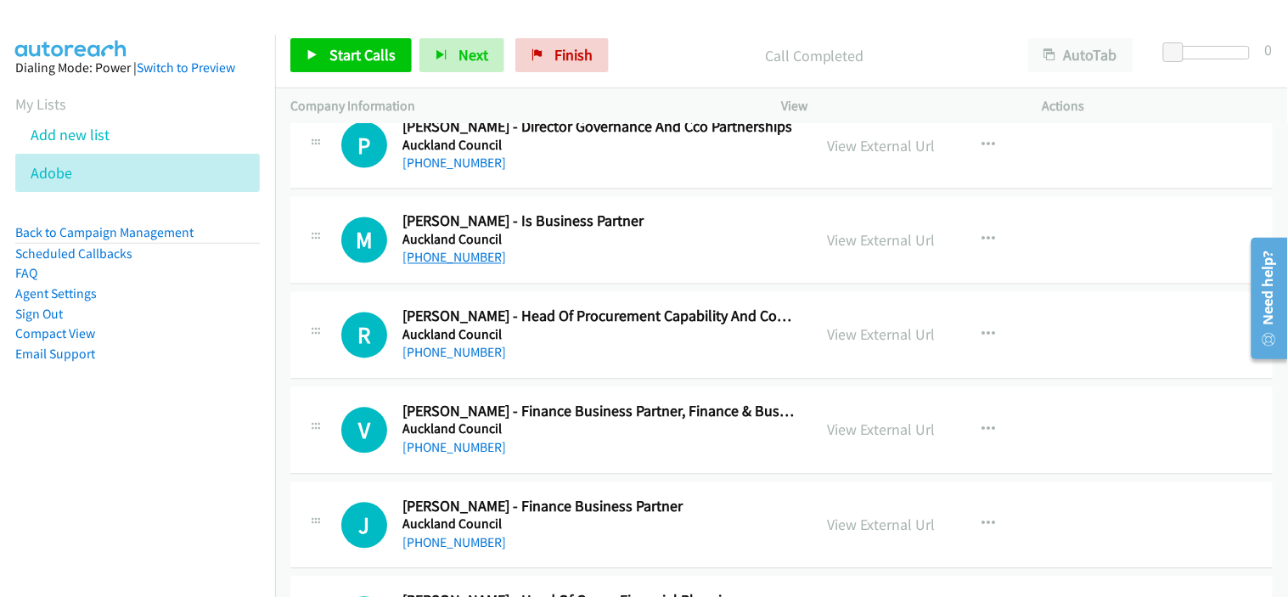
click at [458, 265] on link "[PHONE_NUMBER]" at bounding box center [454, 258] width 104 height 16
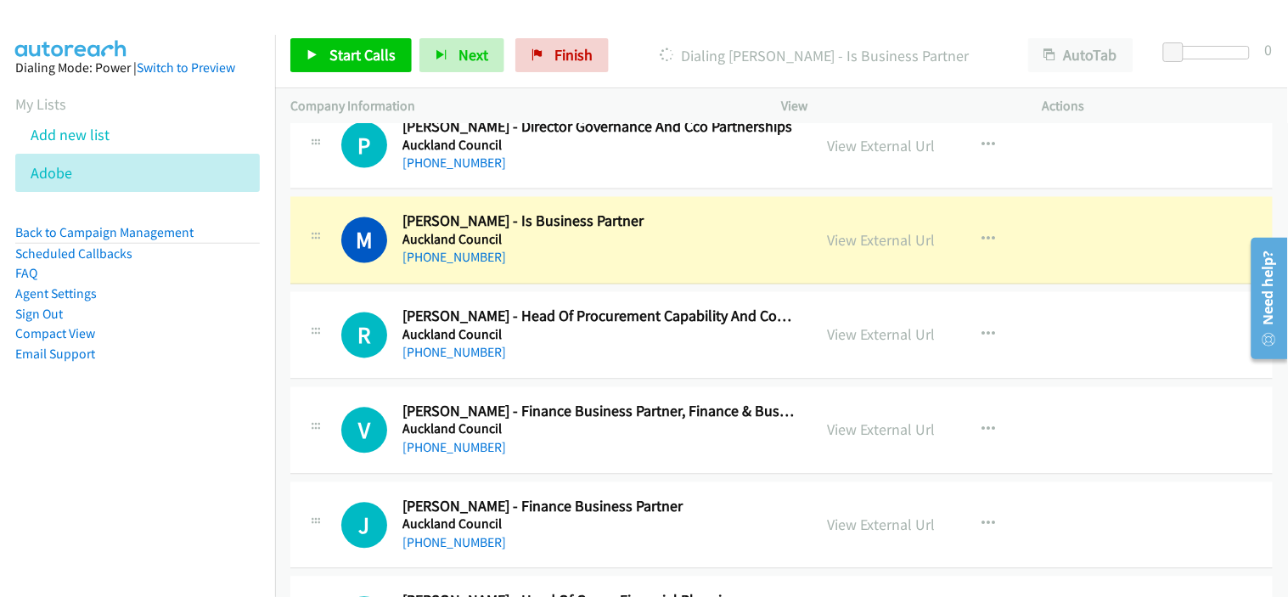
click at [563, 370] on div "R Callback Scheduled [PERSON_NAME] - Head Of Procurement Capability And Complia…" at bounding box center [781, 335] width 982 height 87
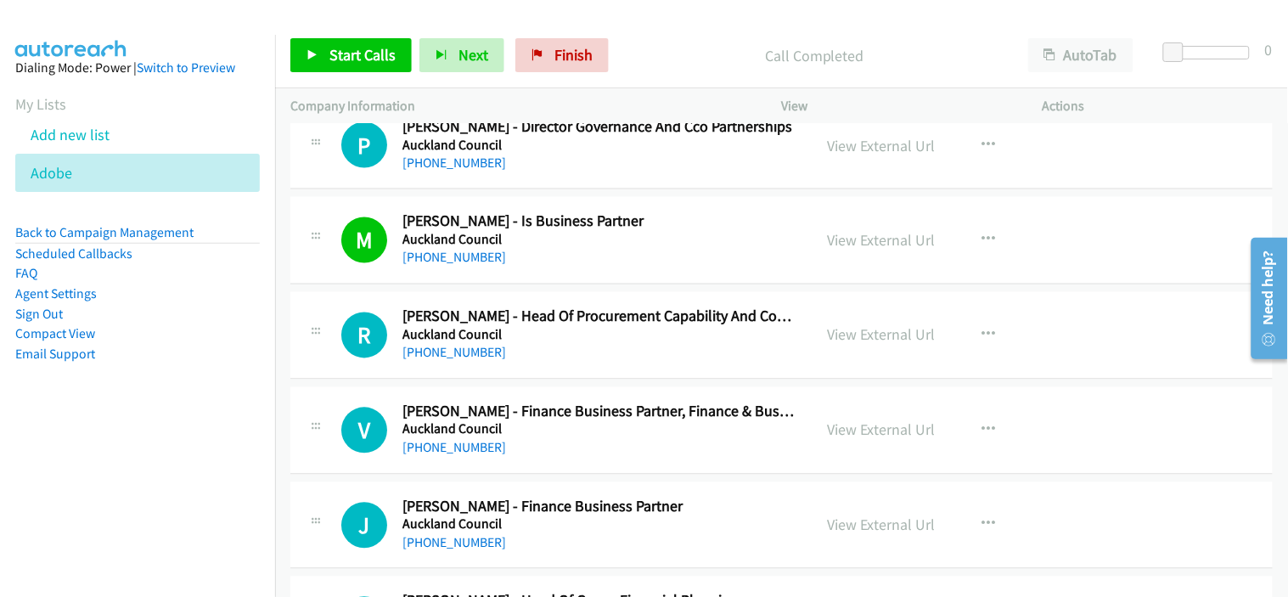
scroll to position [17449, 0]
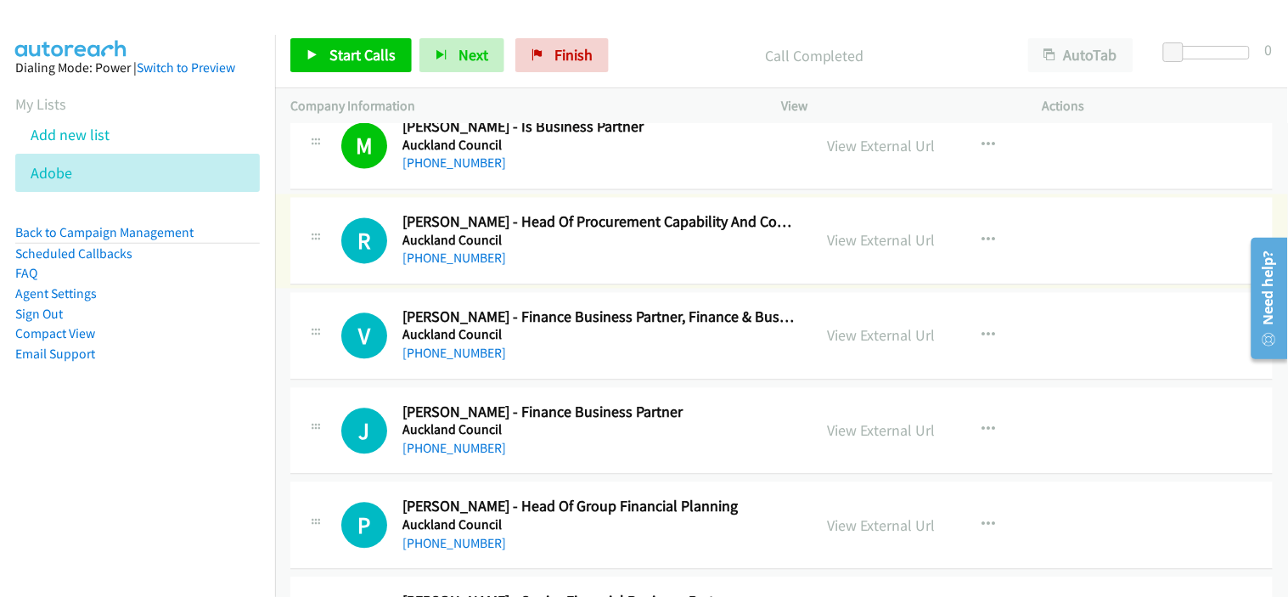
click at [448, 266] on link "[PHONE_NUMBER]" at bounding box center [454, 258] width 104 height 16
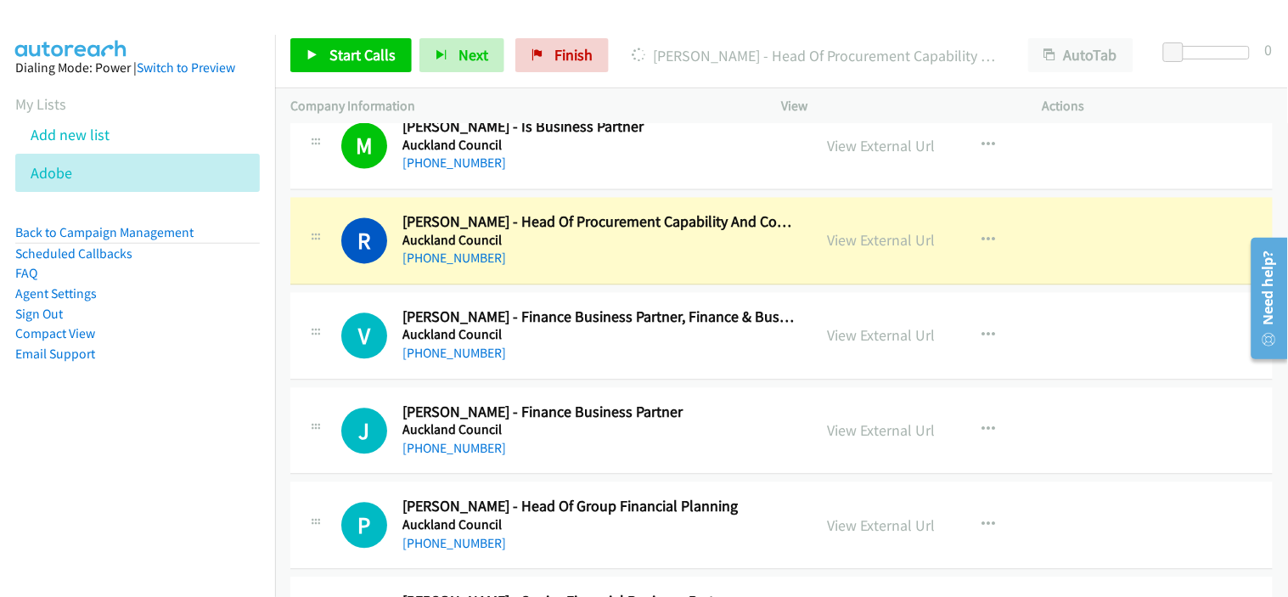
click at [609, 362] on div "[PHONE_NUMBER]" at bounding box center [599, 354] width 395 height 20
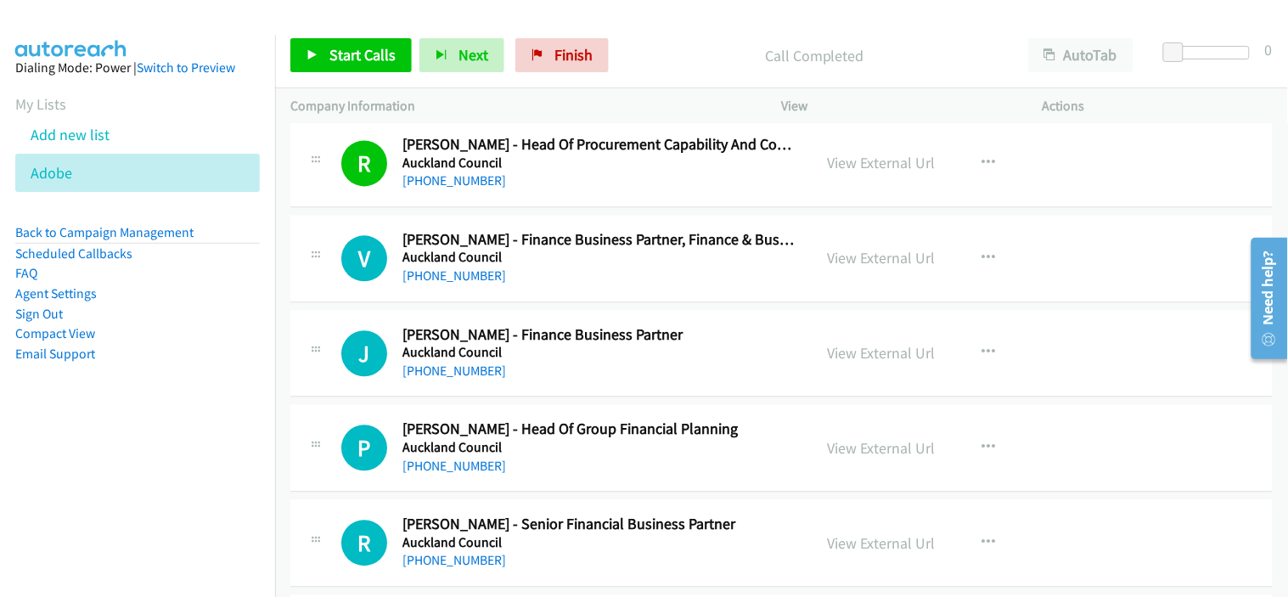
scroll to position [17544, 0]
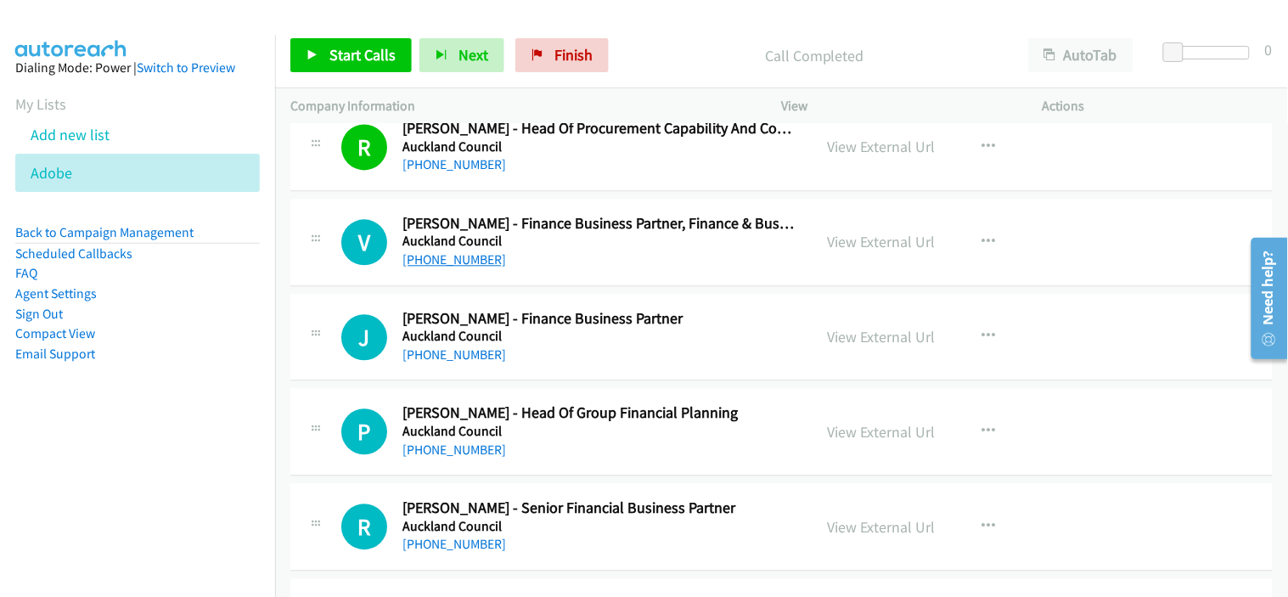
click at [464, 263] on link "[PHONE_NUMBER]" at bounding box center [454, 259] width 104 height 16
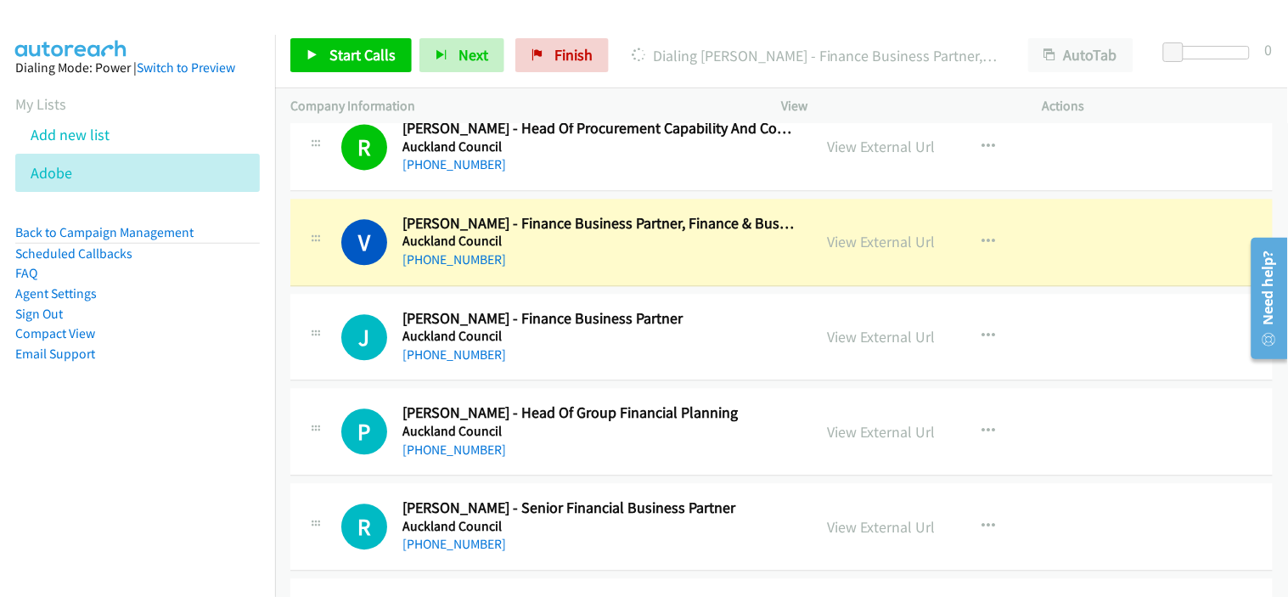
click at [582, 270] on div "[PHONE_NUMBER]" at bounding box center [599, 260] width 395 height 20
click at [840, 250] on link "View External Url" at bounding box center [882, 242] width 108 height 20
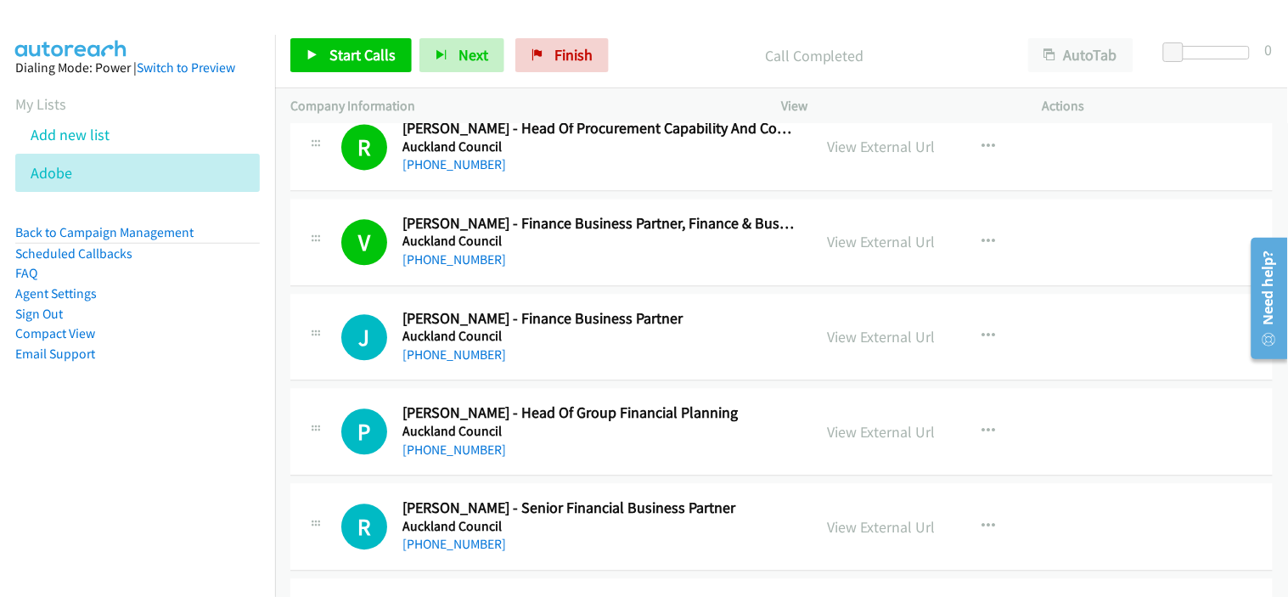
scroll to position [17638, 0]
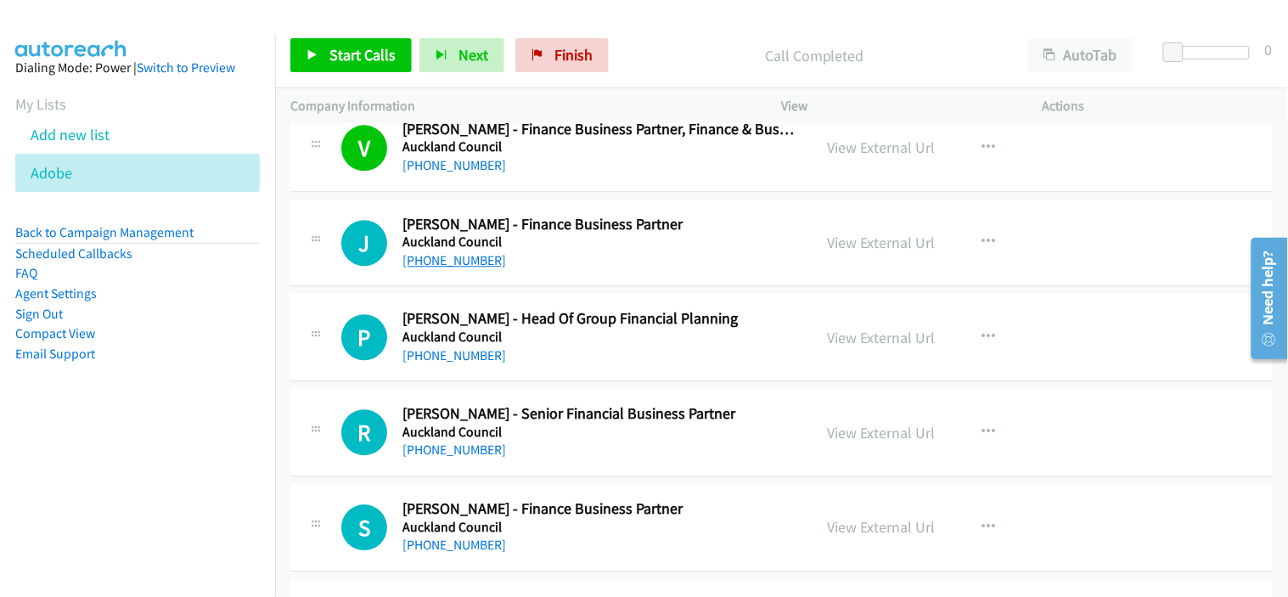
click at [465, 261] on link "[PHONE_NUMBER]" at bounding box center [454, 260] width 104 height 16
click at [614, 353] on div "[PHONE_NUMBER]" at bounding box center [599, 356] width 395 height 20
click at [447, 362] on link "[PHONE_NUMBER]" at bounding box center [454, 355] width 104 height 16
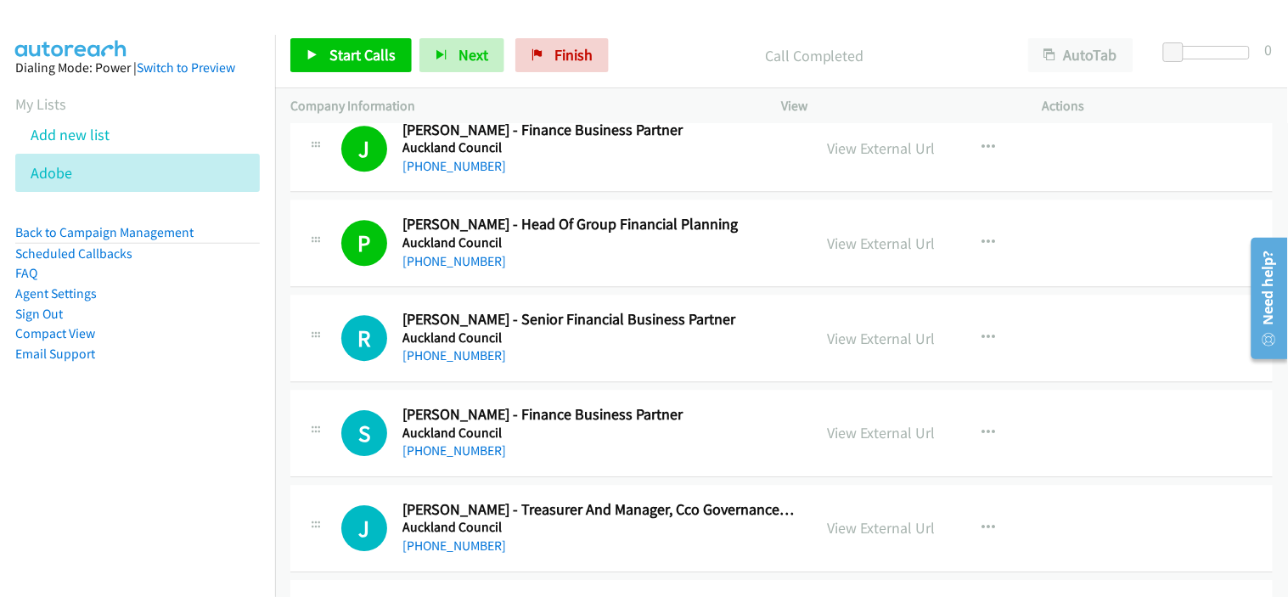
click at [567, 354] on div "[PHONE_NUMBER]" at bounding box center [599, 356] width 395 height 20
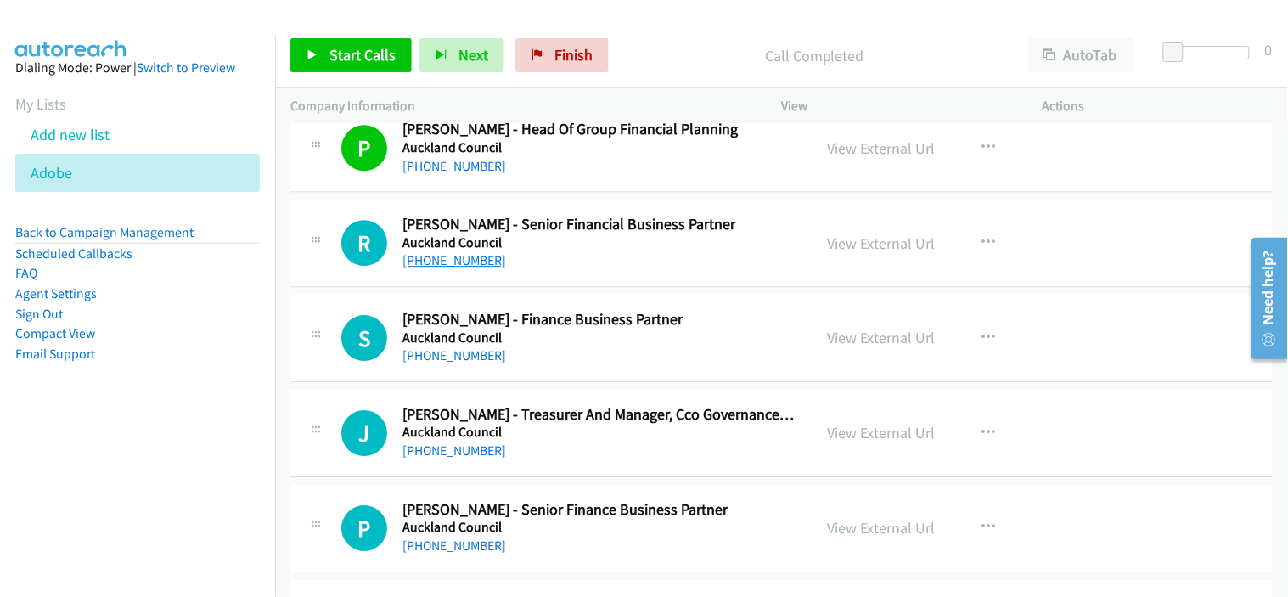
click at [477, 268] on link "[PHONE_NUMBER]" at bounding box center [454, 260] width 104 height 16
click at [595, 346] on h5 "Auckland Council" at bounding box center [599, 337] width 395 height 17
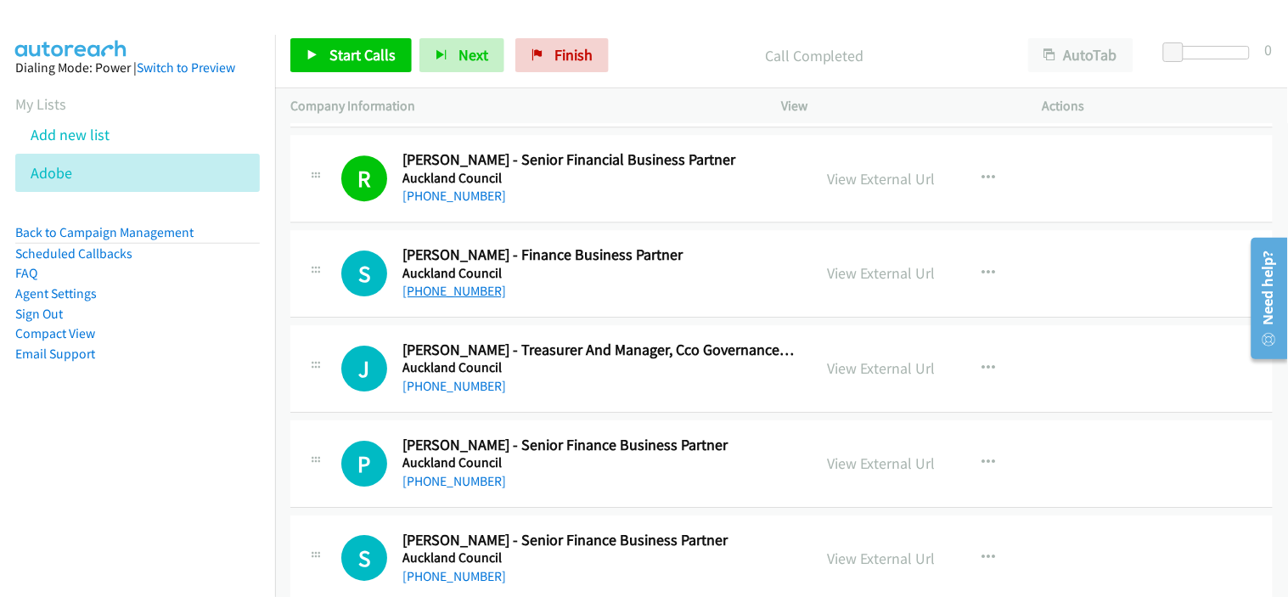
scroll to position [17921, 0]
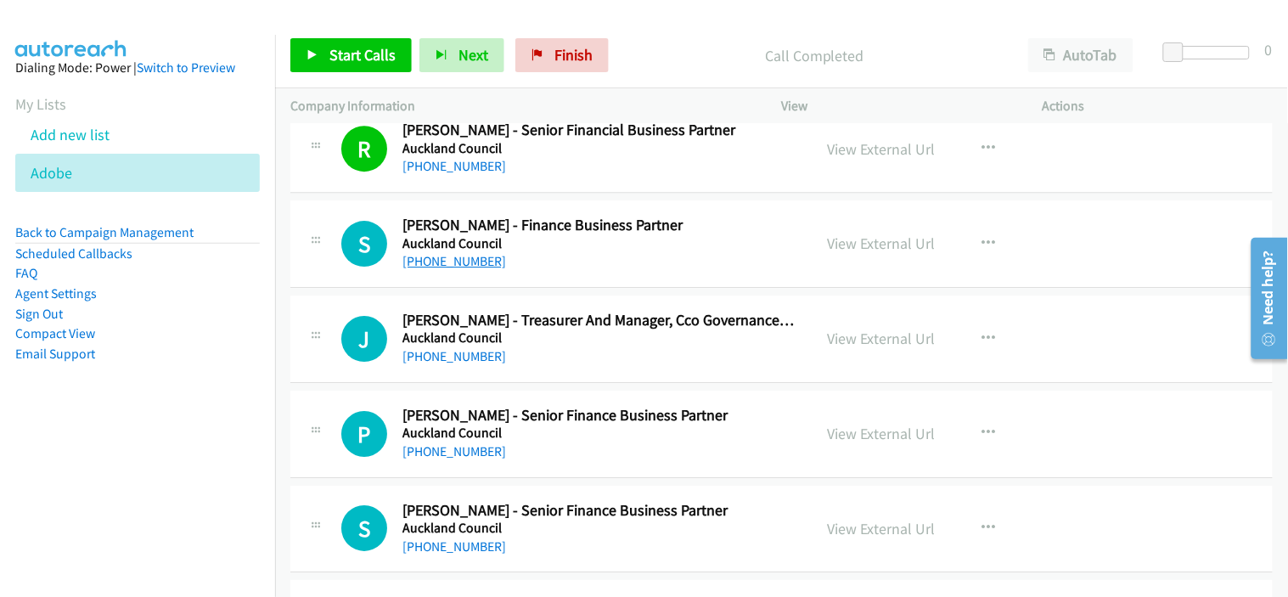
click at [457, 264] on link "[PHONE_NUMBER]" at bounding box center [454, 261] width 104 height 16
click at [565, 367] on div "[PHONE_NUMBER]" at bounding box center [599, 356] width 395 height 20
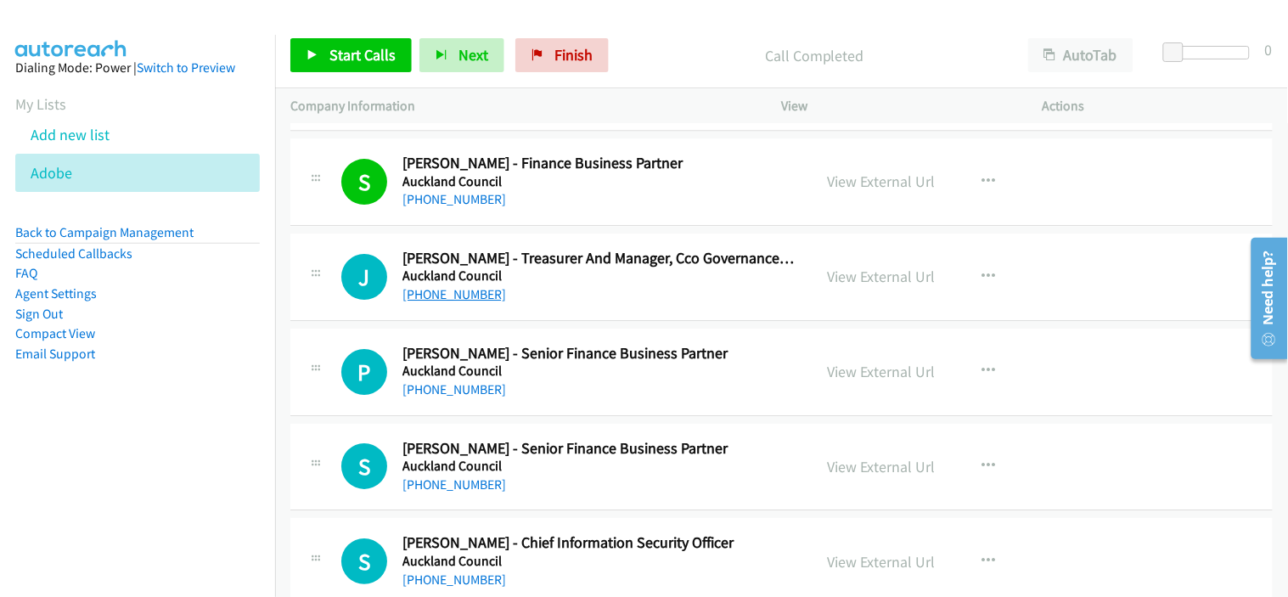
scroll to position [18016, 0]
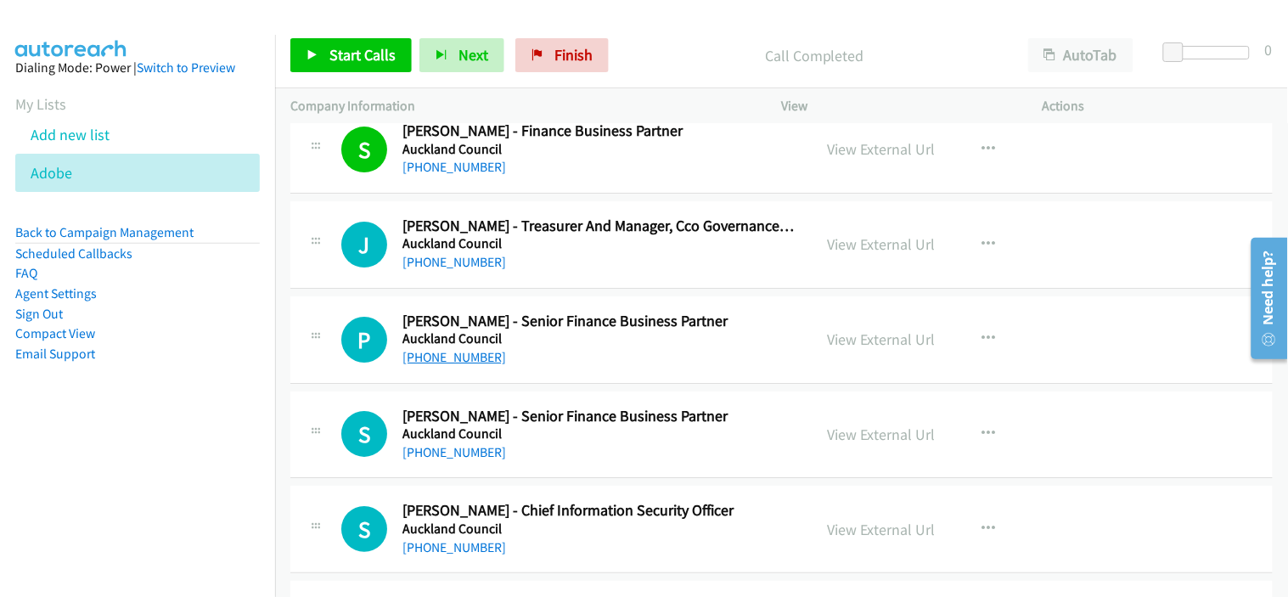
click at [442, 362] on link "[PHONE_NUMBER]" at bounding box center [454, 357] width 104 height 16
click at [573, 462] on div "[PHONE_NUMBER]" at bounding box center [599, 452] width 395 height 20
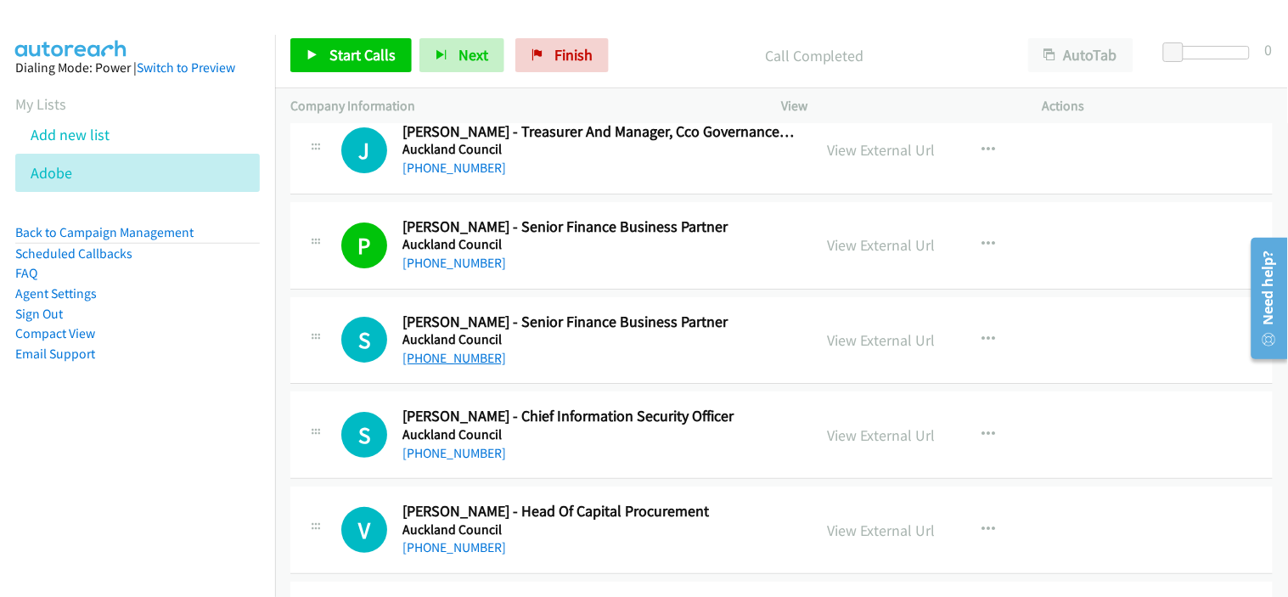
click at [456, 360] on link "[PHONE_NUMBER]" at bounding box center [454, 358] width 104 height 16
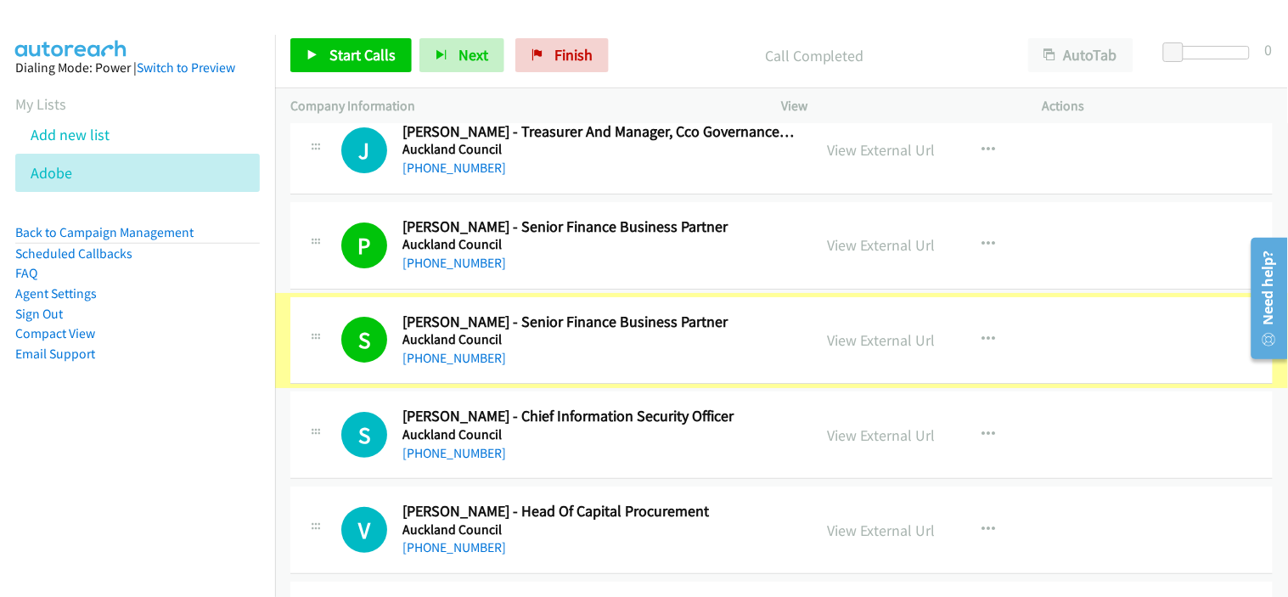
scroll to position [18204, 0]
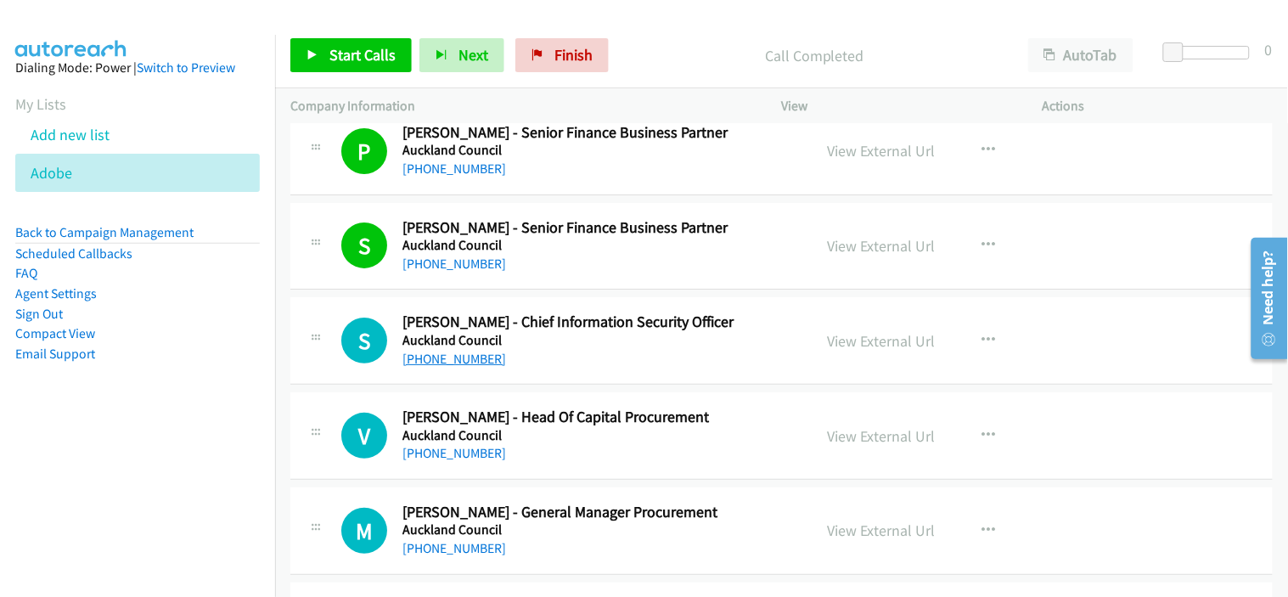
click at [469, 362] on link "[PHONE_NUMBER]" at bounding box center [454, 359] width 104 height 16
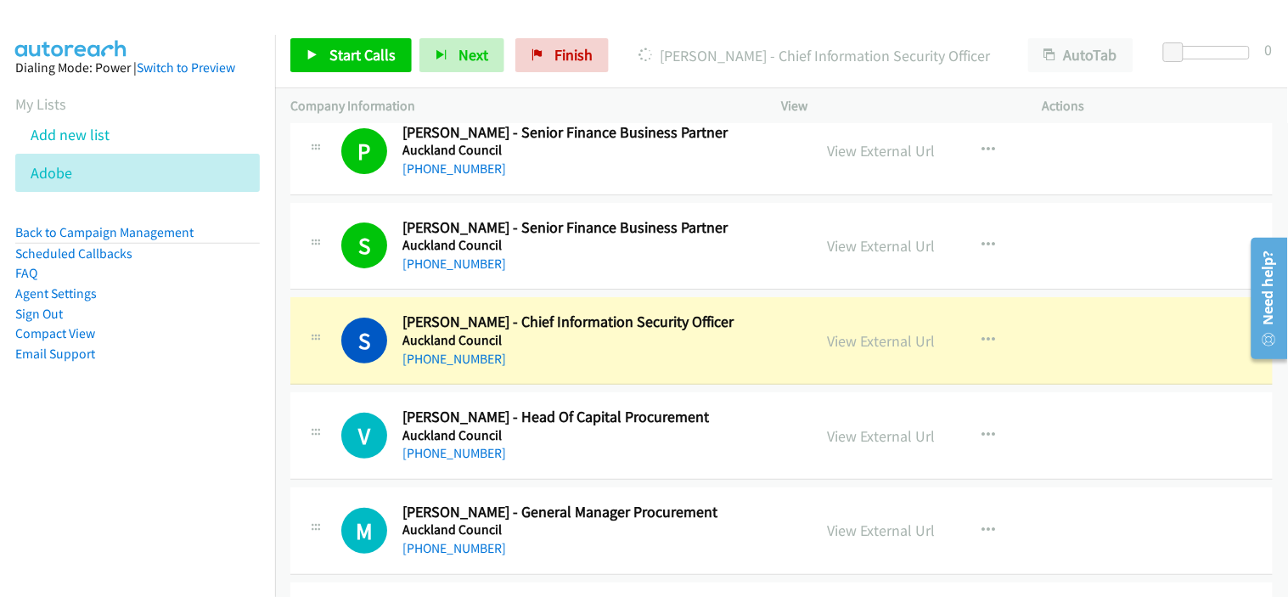
click at [613, 368] on div "[PHONE_NUMBER]" at bounding box center [599, 359] width 395 height 20
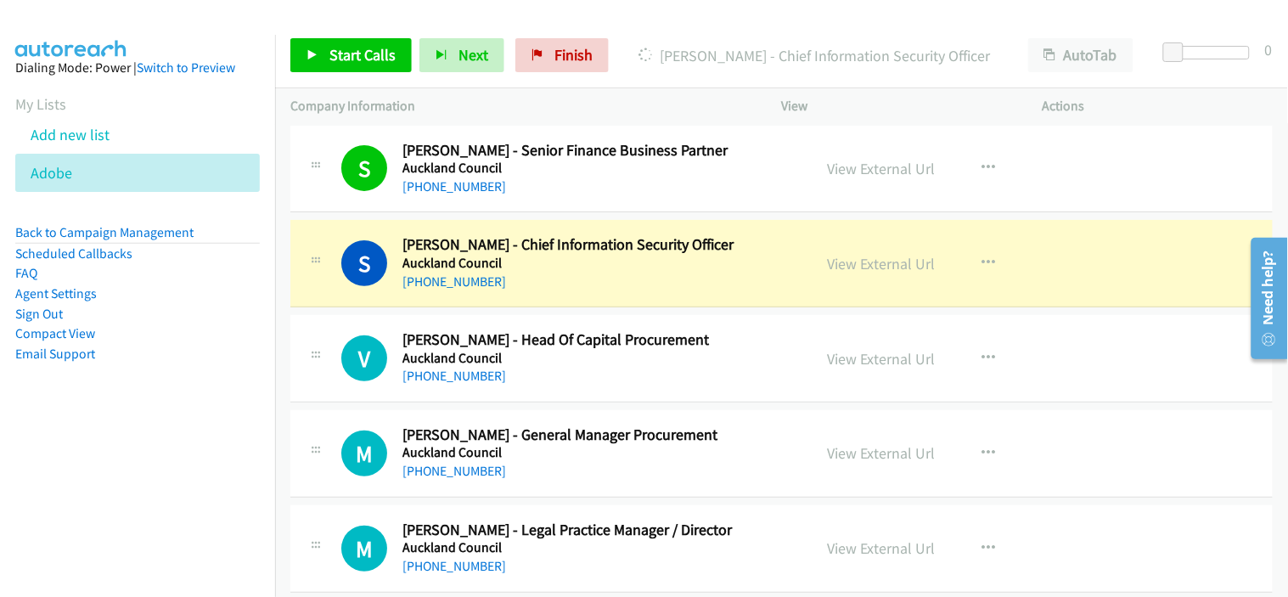
scroll to position [18298, 0]
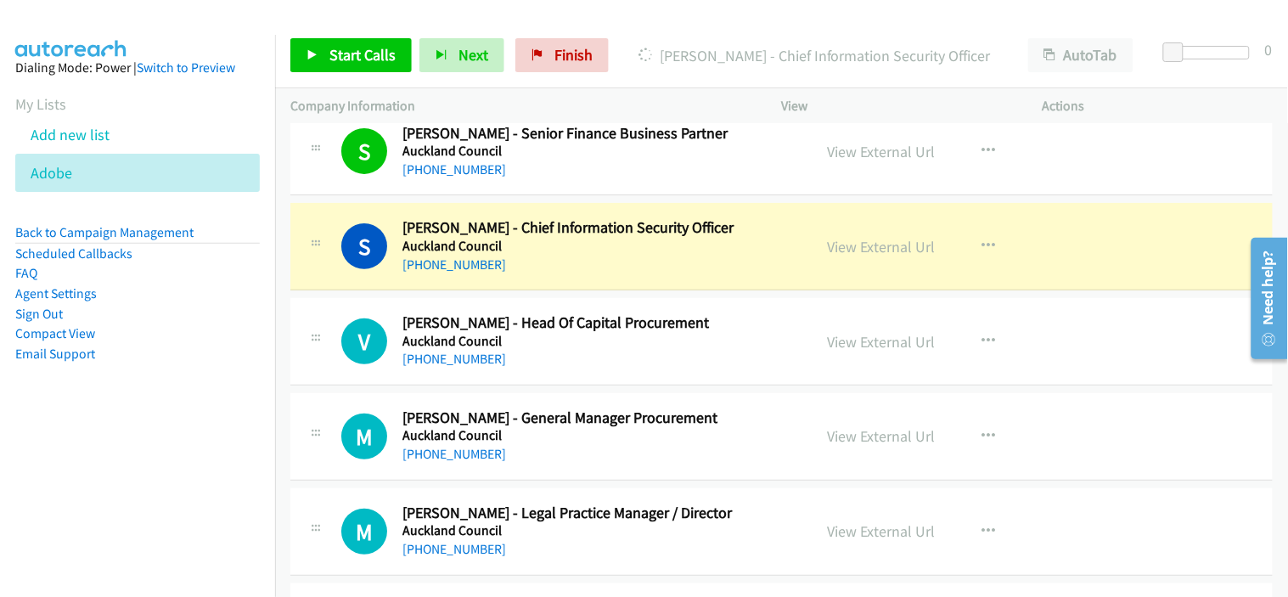
click at [621, 369] on div "[PHONE_NUMBER]" at bounding box center [599, 359] width 395 height 20
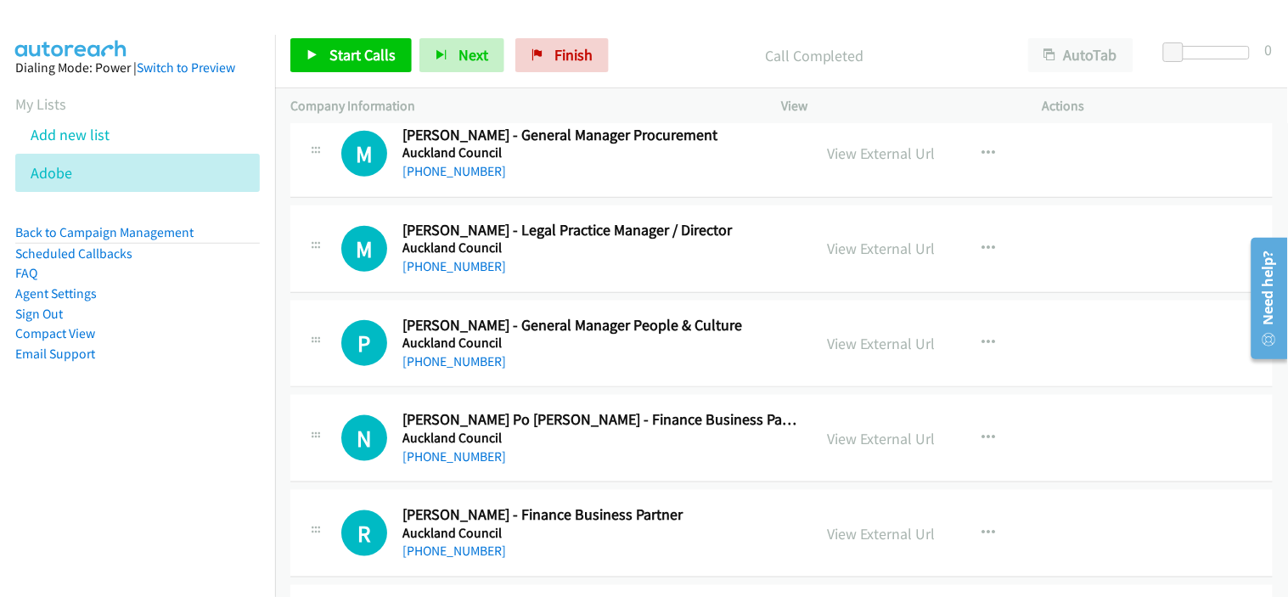
scroll to position [18676, 0]
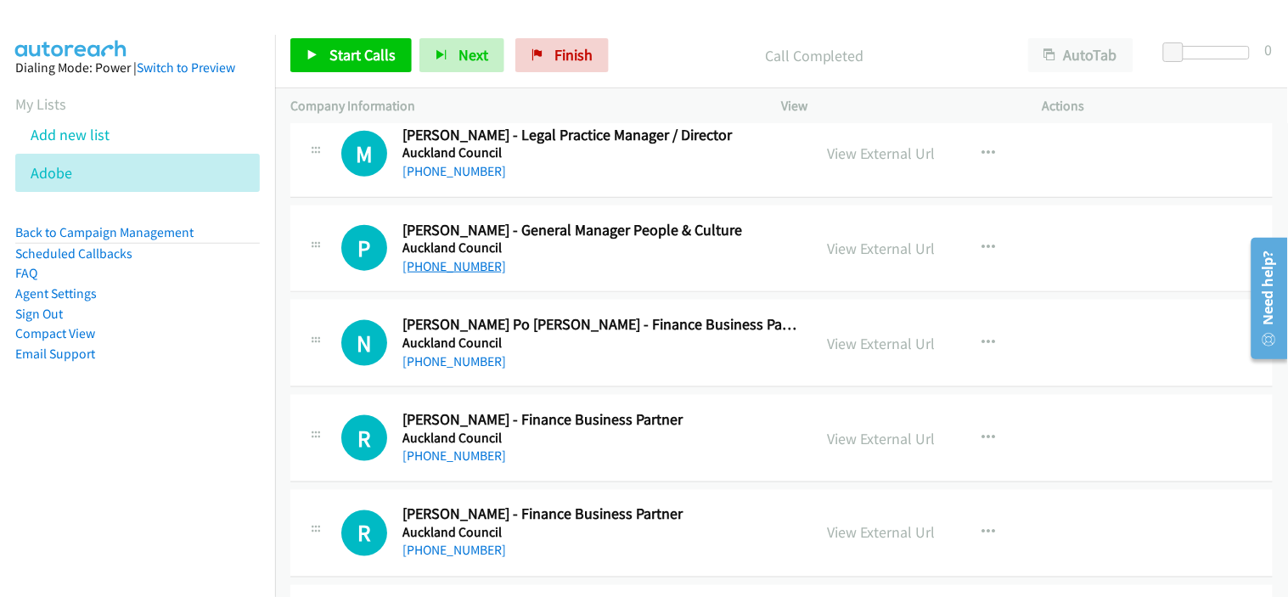
click at [451, 274] on link "[PHONE_NUMBER]" at bounding box center [454, 266] width 104 height 16
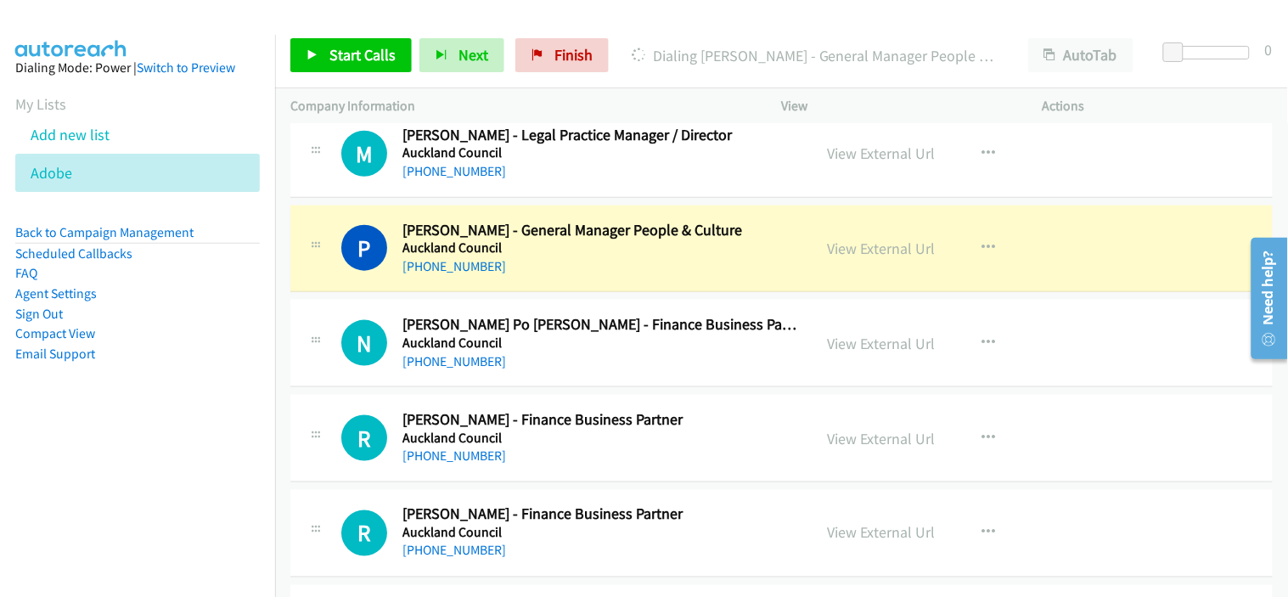
click at [598, 368] on div "[PHONE_NUMBER]" at bounding box center [599, 361] width 395 height 20
click at [862, 256] on link "View External Url" at bounding box center [882, 249] width 108 height 20
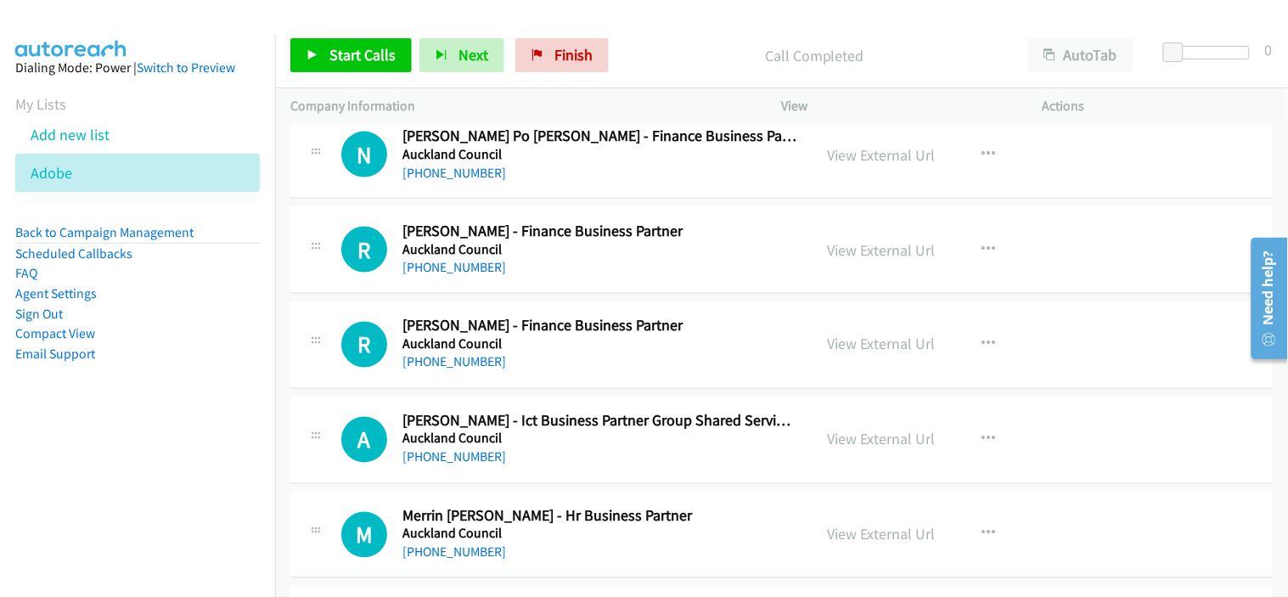
scroll to position [18959, 0]
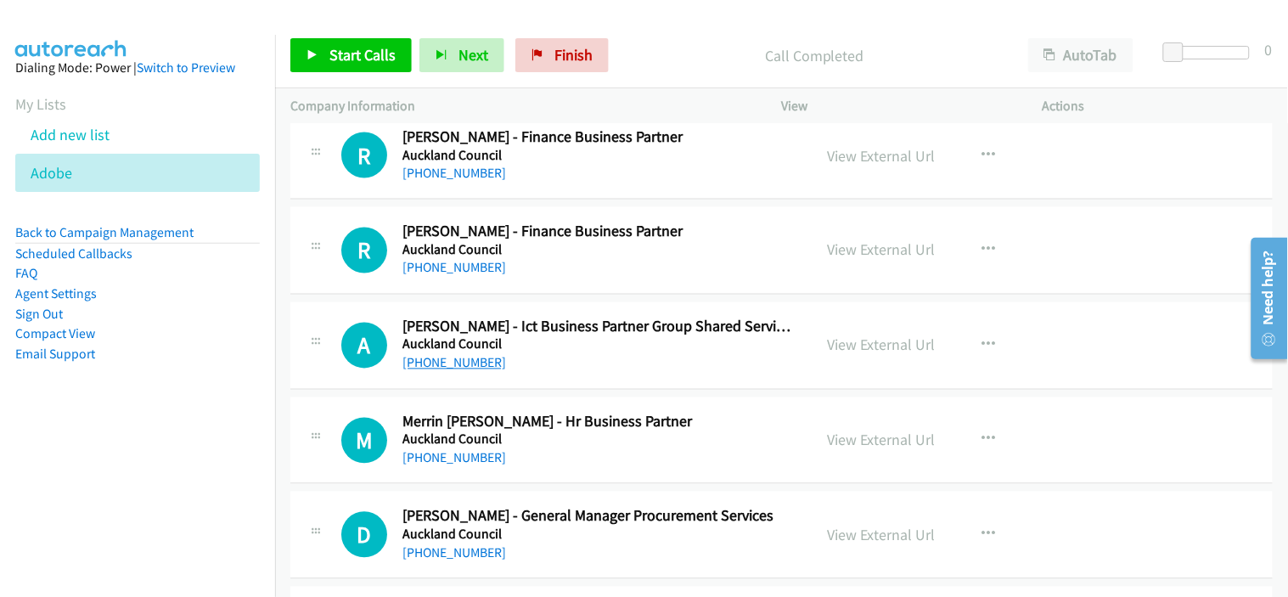
click at [460, 371] on link "[PHONE_NUMBER]" at bounding box center [454, 363] width 104 height 16
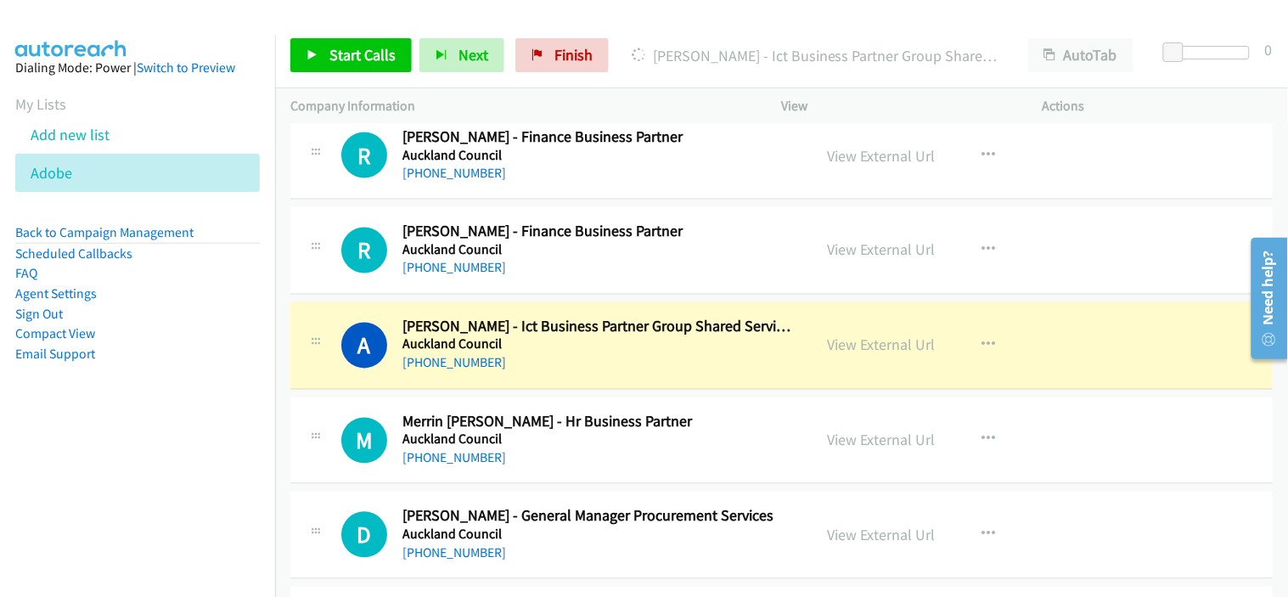
click at [648, 374] on div "[PHONE_NUMBER]" at bounding box center [599, 363] width 395 height 20
click at [870, 355] on link "View External Url" at bounding box center [882, 345] width 108 height 20
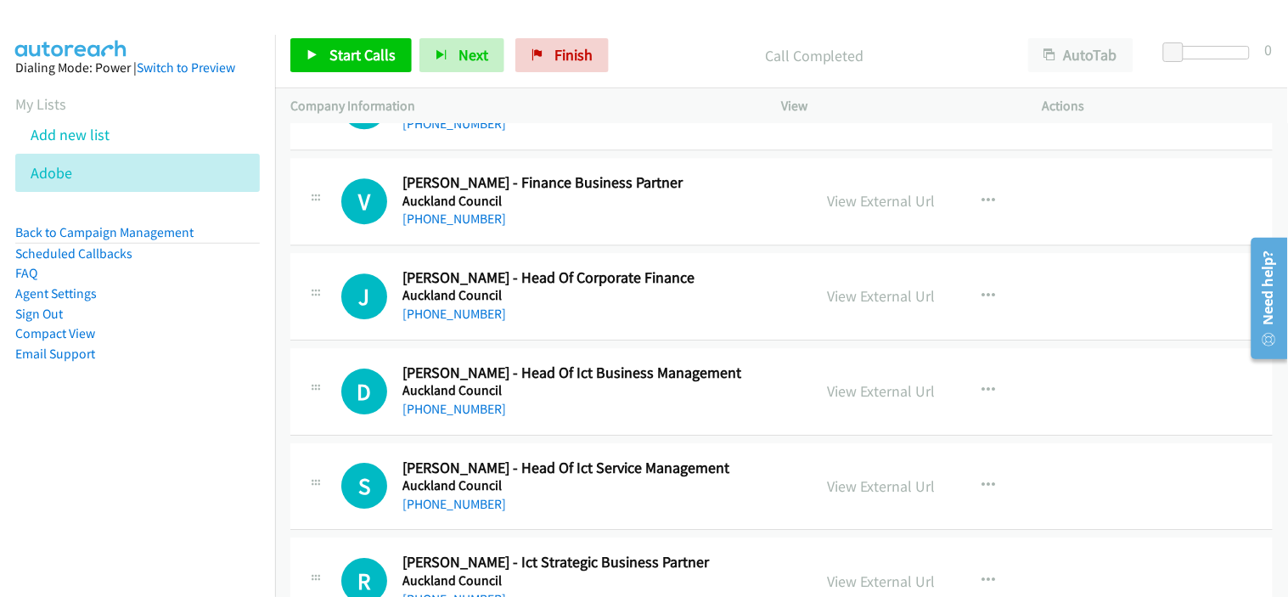
scroll to position [19525, 0]
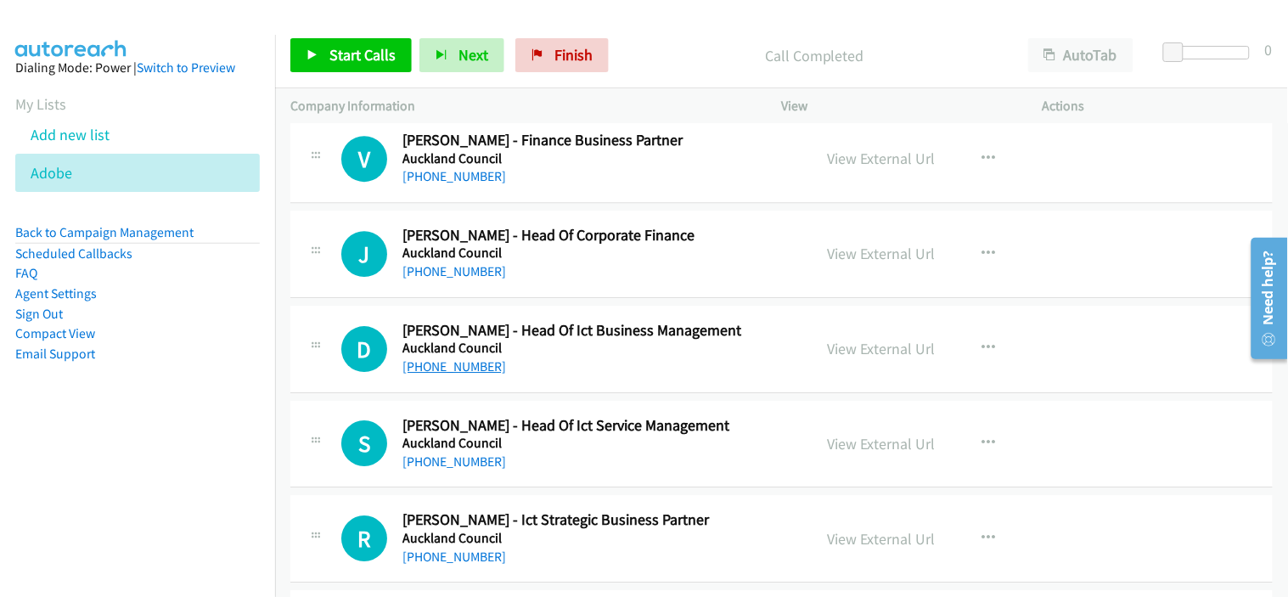
click at [456, 374] on link "[PHONE_NUMBER]" at bounding box center [454, 366] width 104 height 16
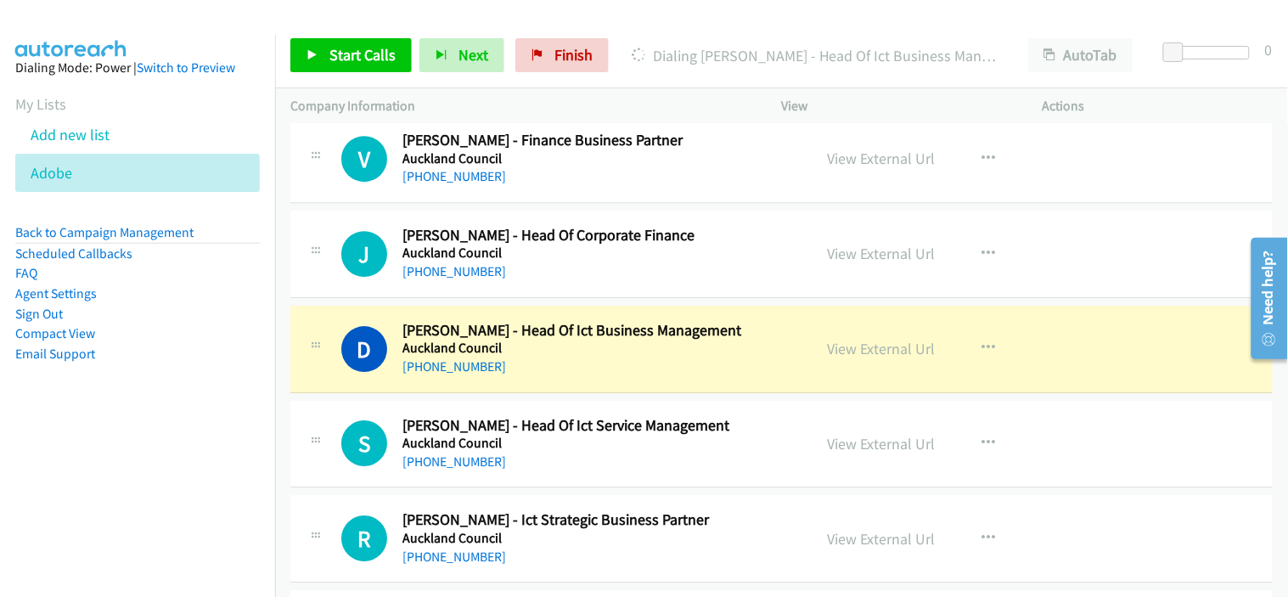
click at [610, 460] on div "[PHONE_NUMBER]" at bounding box center [599, 462] width 395 height 20
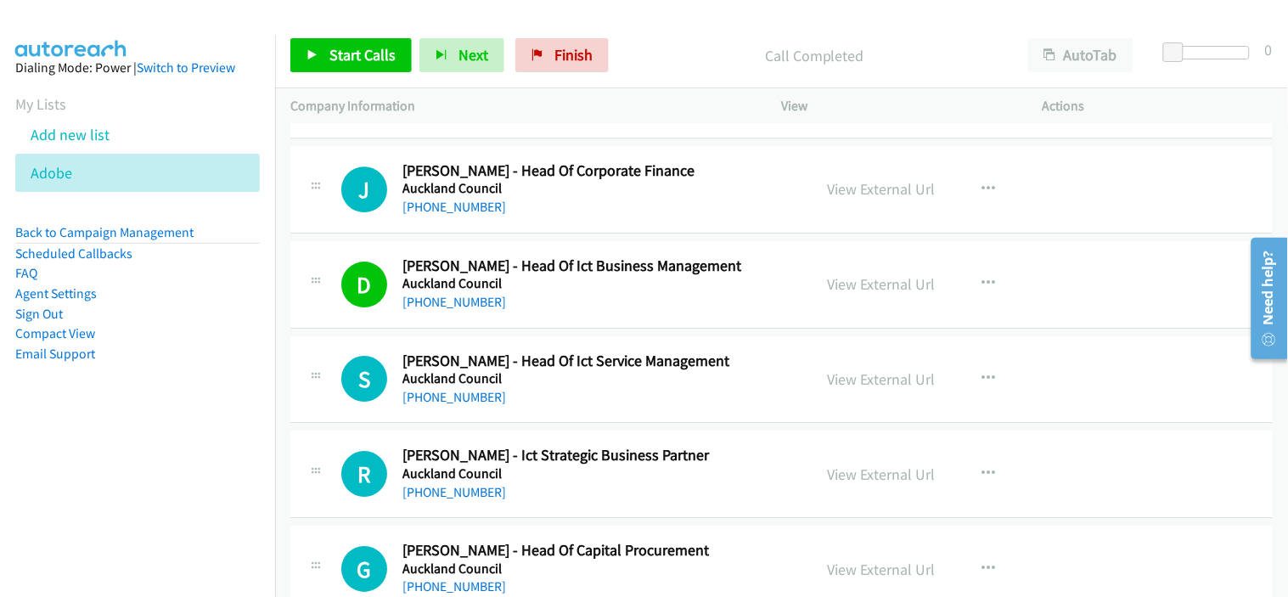
scroll to position [19619, 0]
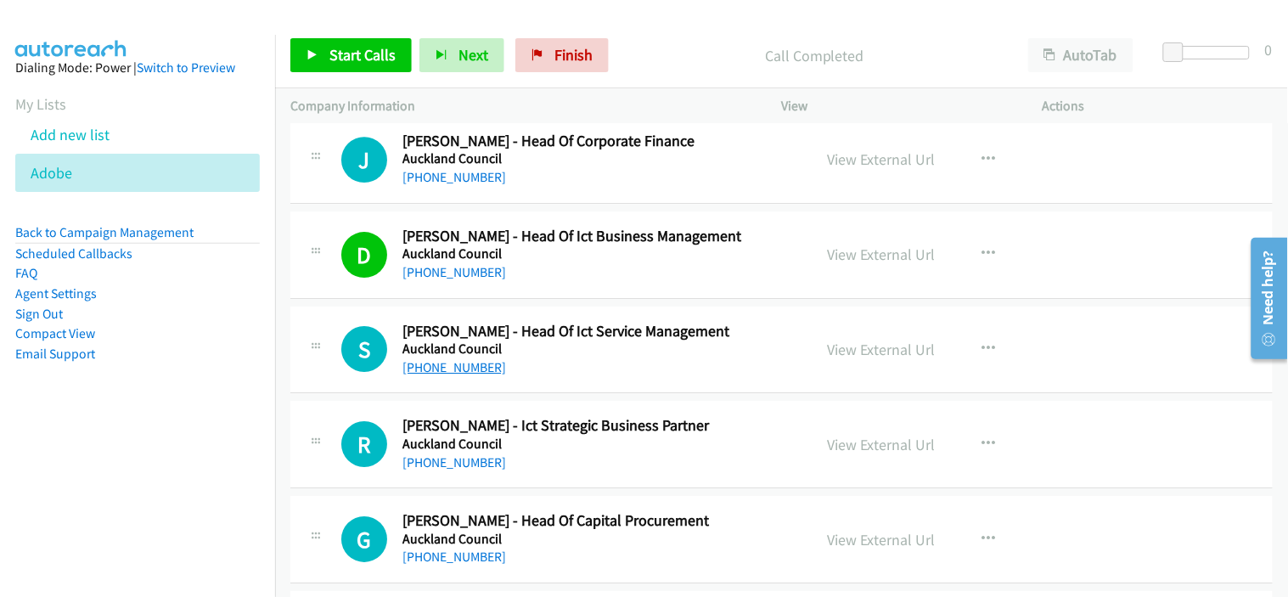
click at [458, 375] on link "[PHONE_NUMBER]" at bounding box center [454, 367] width 104 height 16
click at [649, 473] on div "[PHONE_NUMBER]" at bounding box center [599, 462] width 395 height 20
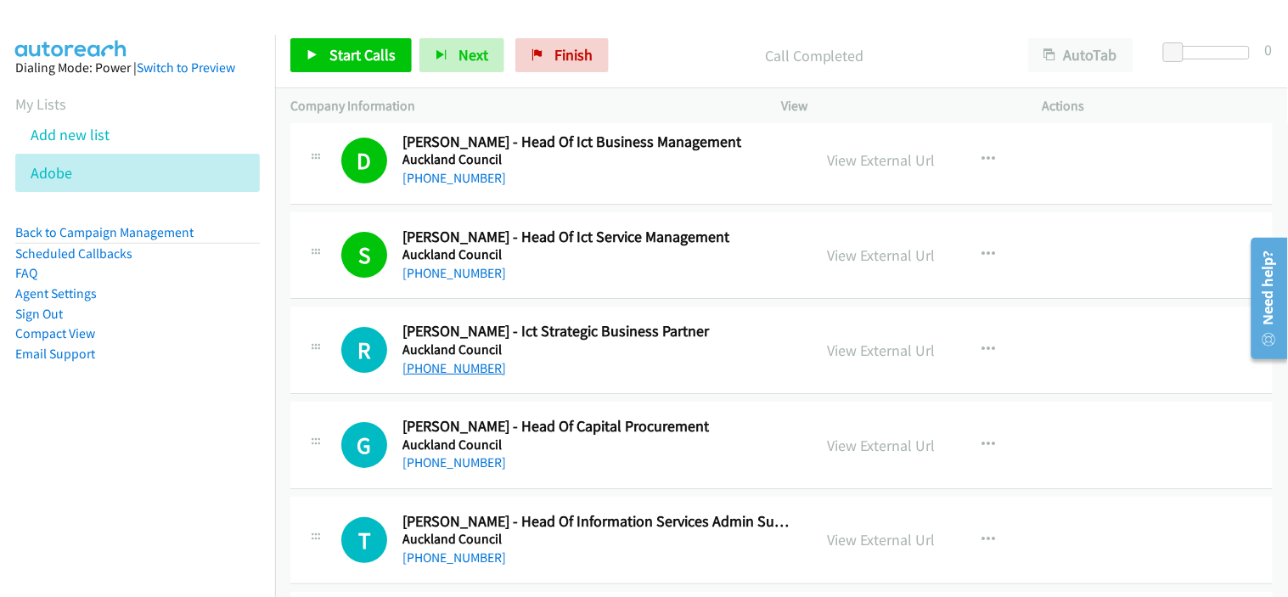
click at [451, 371] on link "[PHONE_NUMBER]" at bounding box center [454, 368] width 104 height 16
click at [569, 463] on div "[PHONE_NUMBER]" at bounding box center [599, 462] width 395 height 20
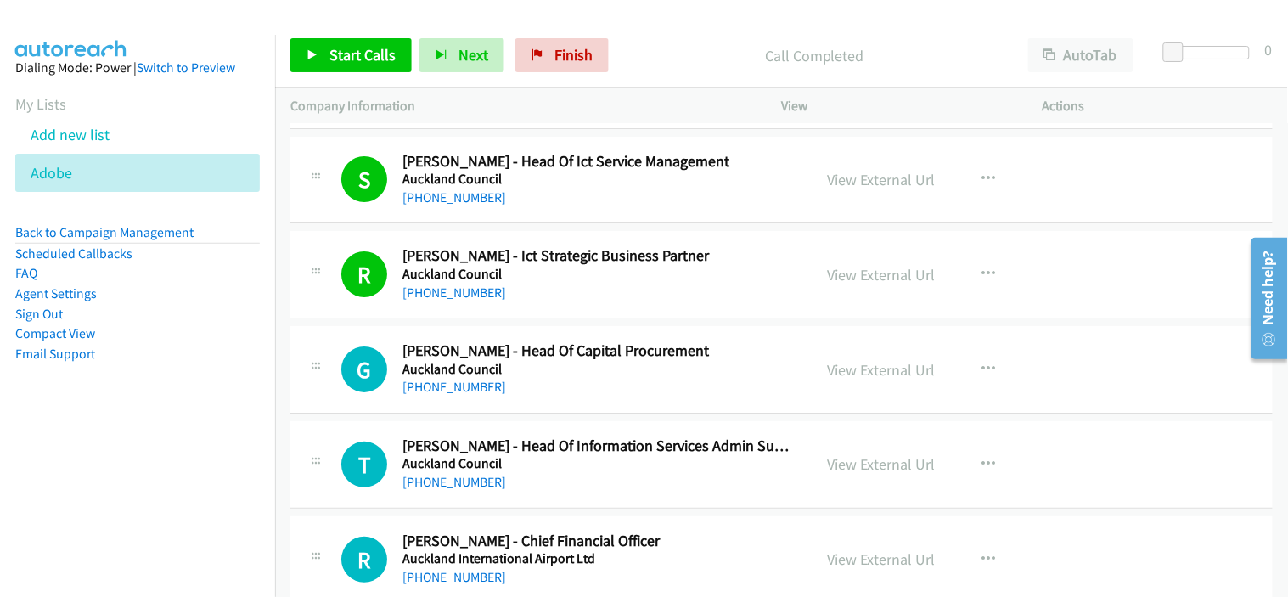
scroll to position [19902, 0]
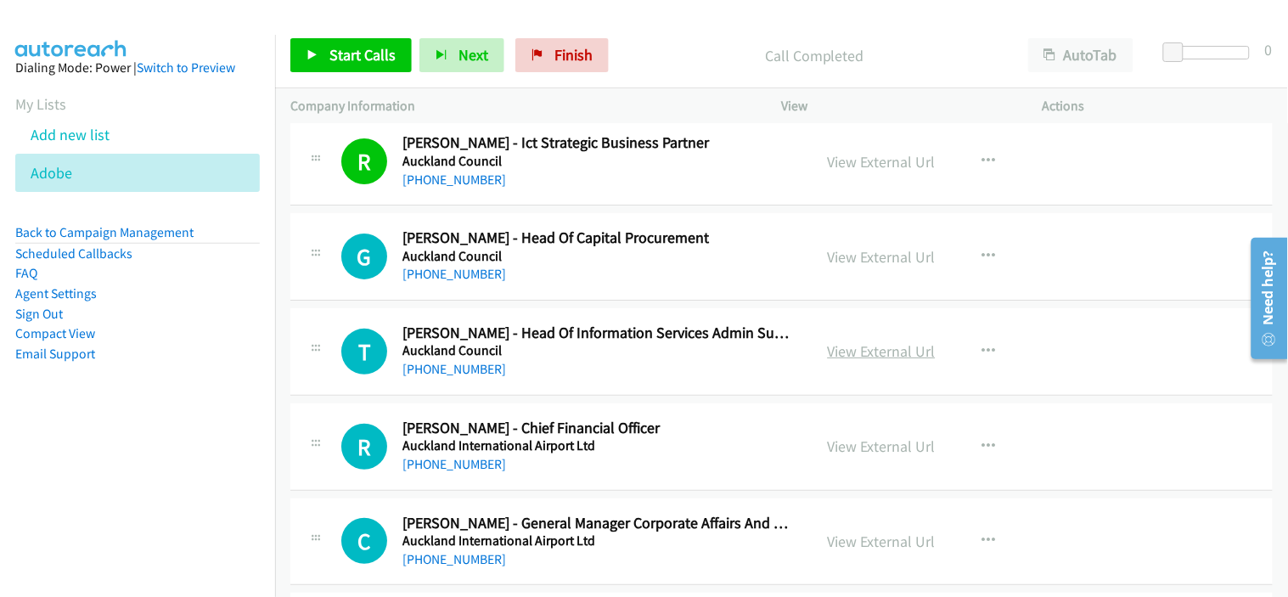
click at [868, 358] on link "View External Url" at bounding box center [882, 351] width 108 height 20
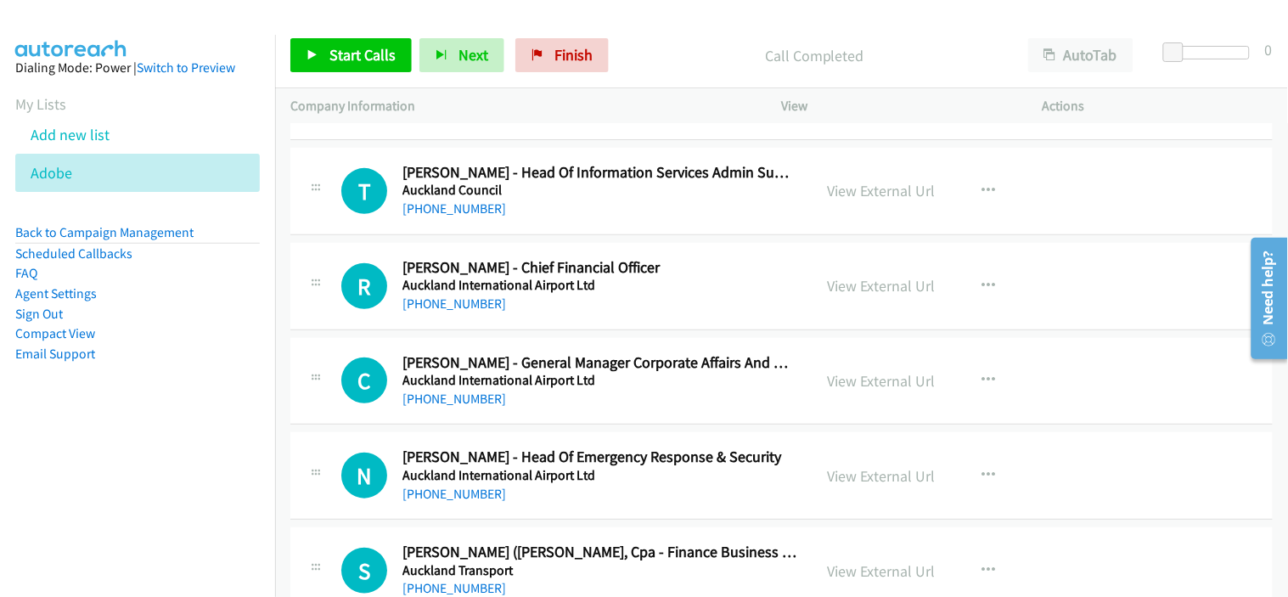
scroll to position [20090, 0]
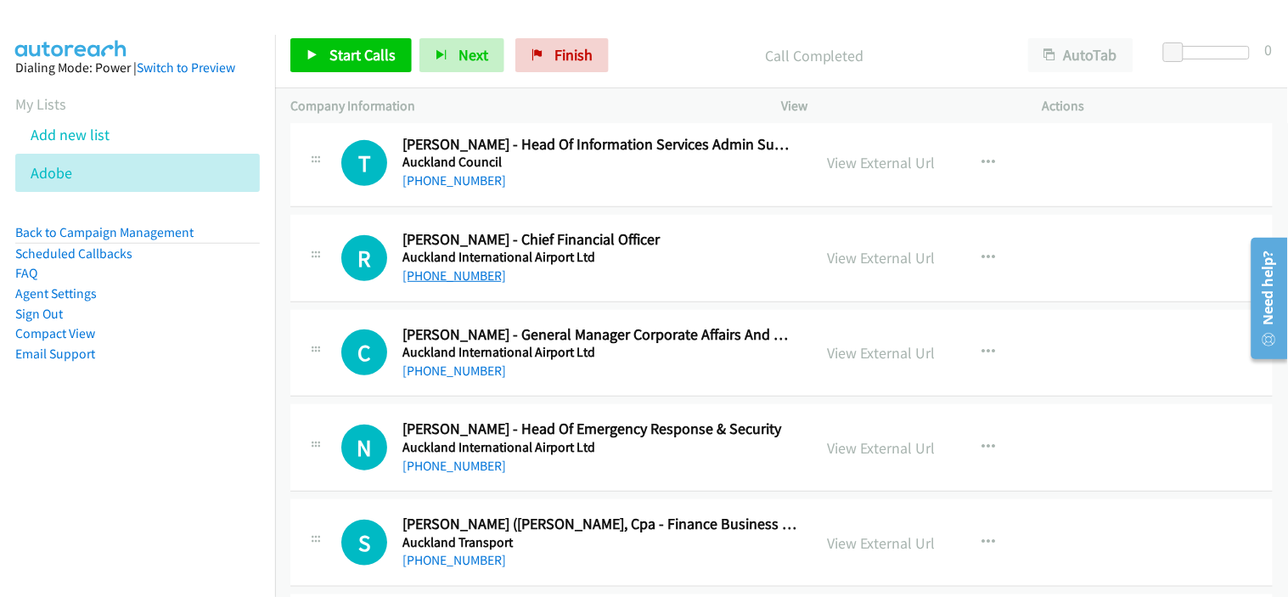
click at [446, 284] on link "[PHONE_NUMBER]" at bounding box center [454, 275] width 104 height 16
click at [587, 377] on div "[PHONE_NUMBER]" at bounding box center [599, 371] width 395 height 20
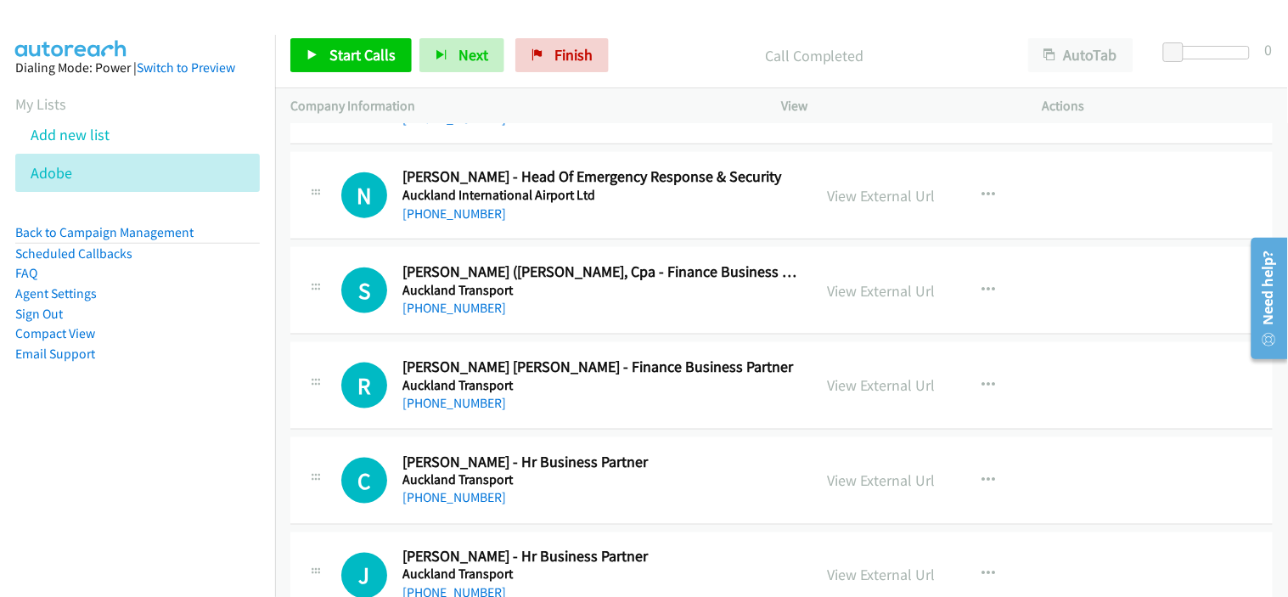
scroll to position [20374, 0]
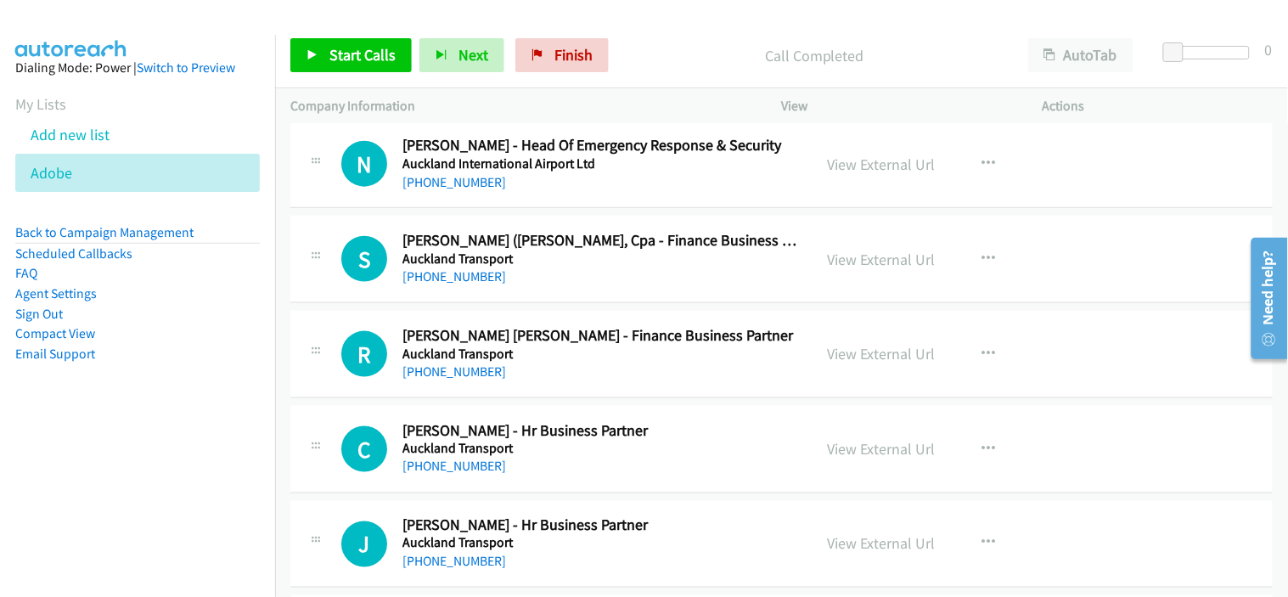
click at [472, 284] on link "[PHONE_NUMBER]" at bounding box center [454, 276] width 104 height 16
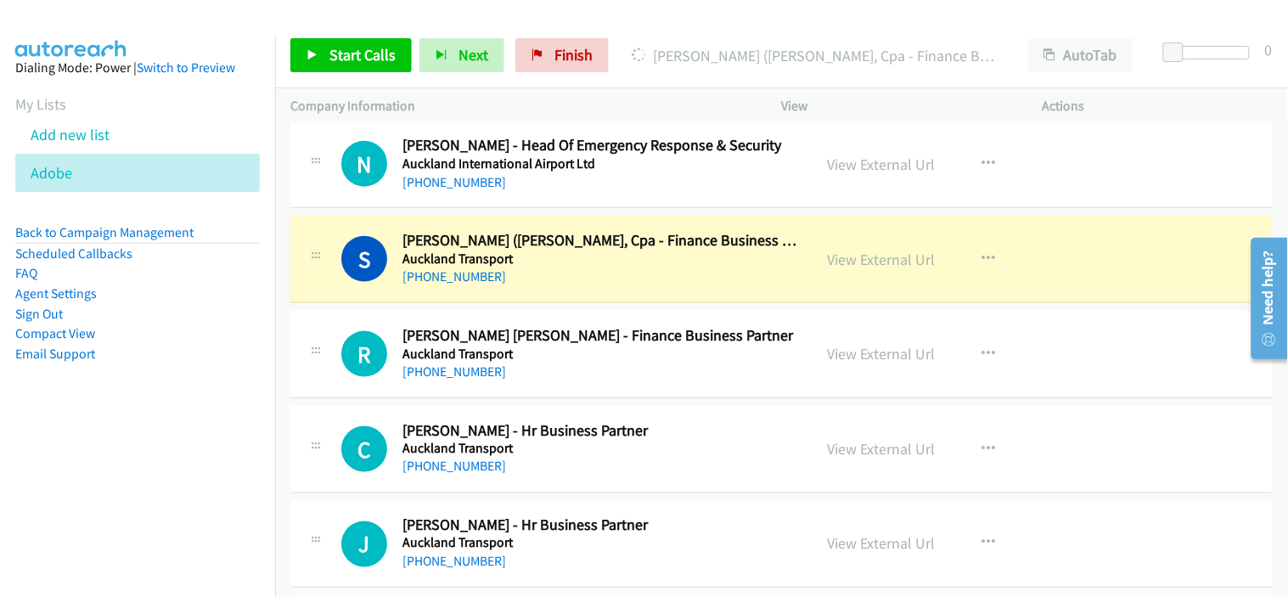
click at [591, 378] on div "[PHONE_NUMBER]" at bounding box center [599, 372] width 395 height 20
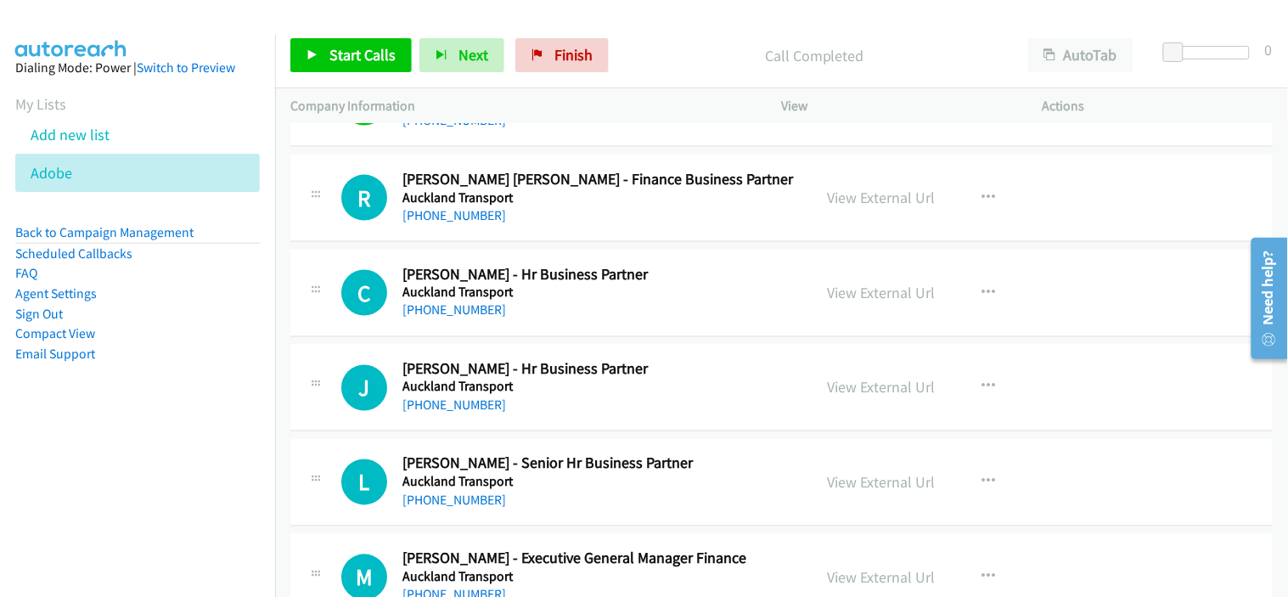
scroll to position [20562, 0]
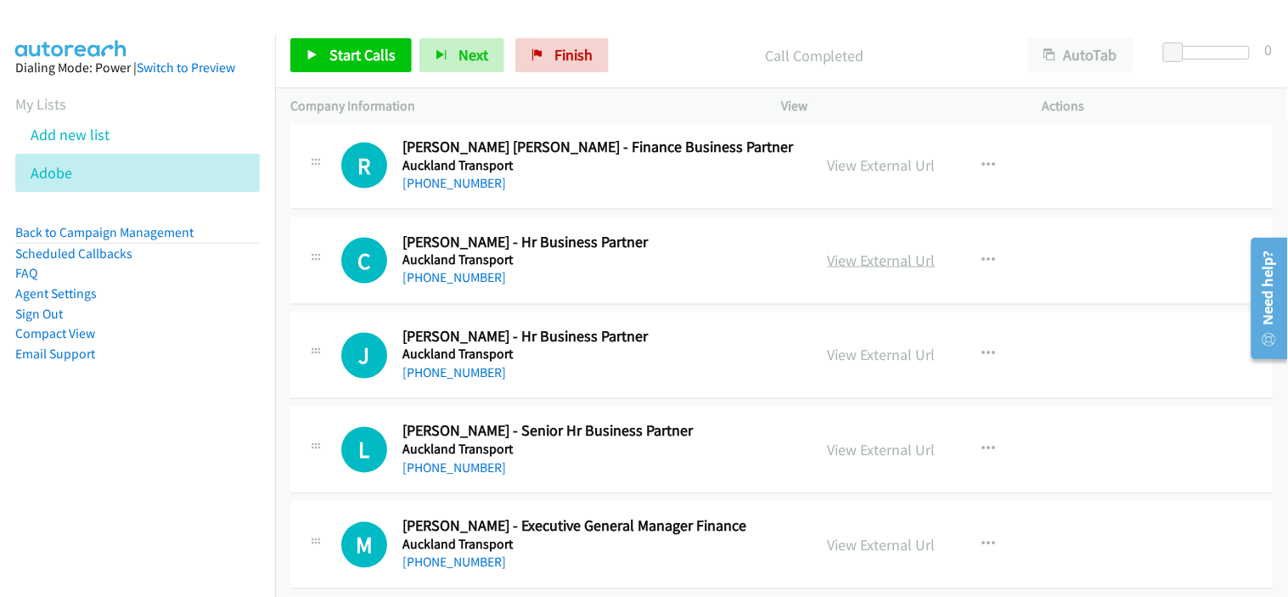
click at [862, 261] on link "View External Url" at bounding box center [882, 260] width 108 height 20
click at [457, 285] on link "[PHONE_NUMBER]" at bounding box center [454, 278] width 104 height 16
click at [548, 379] on div "[PHONE_NUMBER]" at bounding box center [599, 373] width 395 height 20
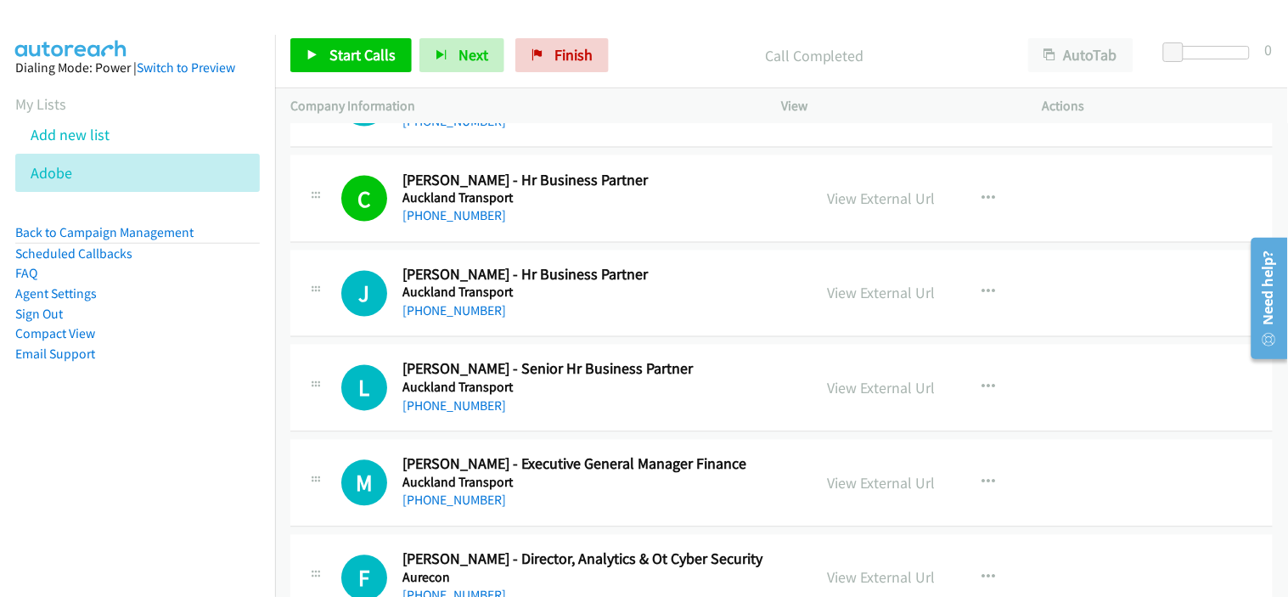
scroll to position [20656, 0]
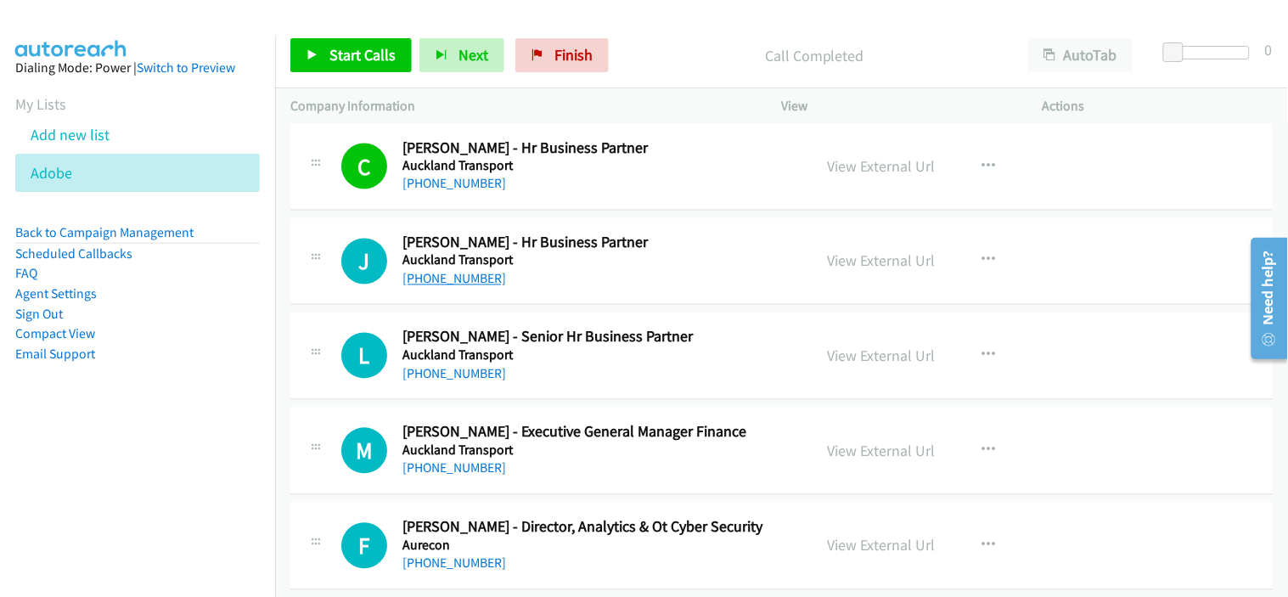
click at [461, 287] on link "[PHONE_NUMBER]" at bounding box center [454, 279] width 104 height 16
click at [576, 392] on div "L Callback Scheduled [PERSON_NAME] - Senior Hr Business Partner [GEOGRAPHIC_DAT…" at bounding box center [781, 355] width 982 height 87
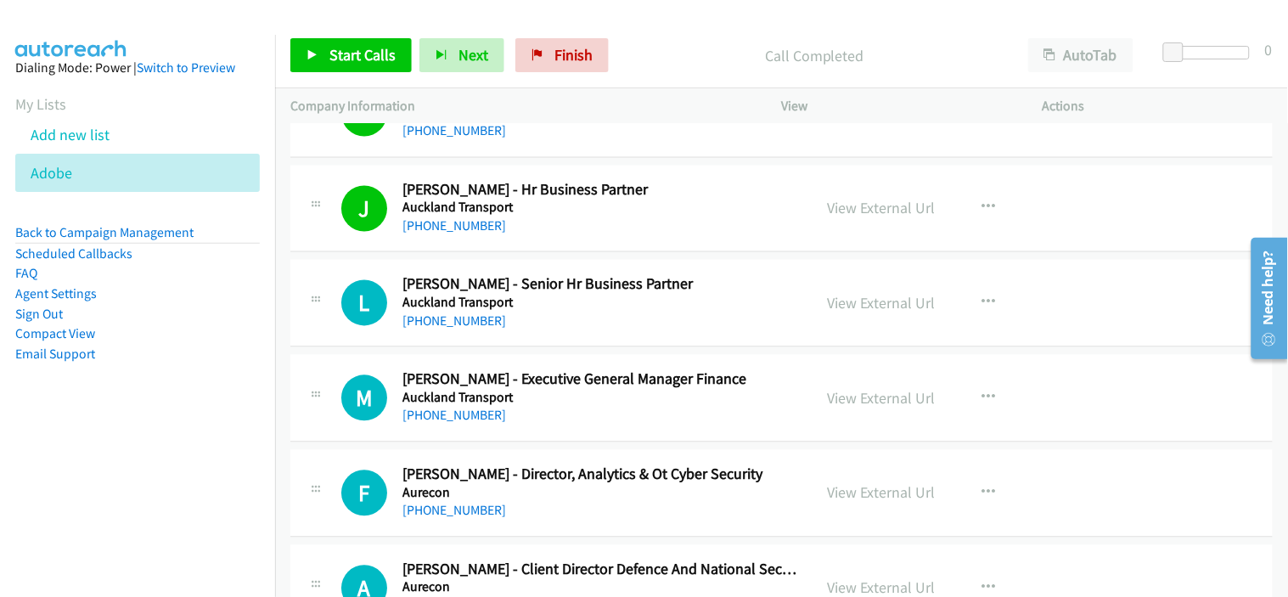
scroll to position [20751, 0]
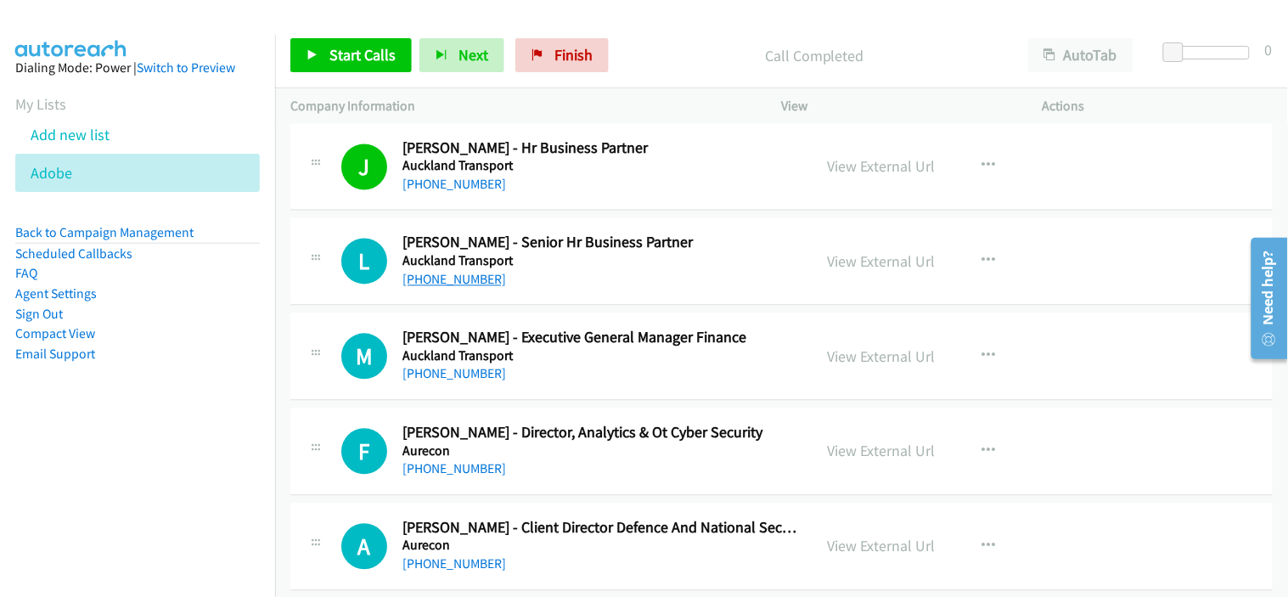
click at [441, 287] on link "[PHONE_NUMBER]" at bounding box center [454, 280] width 104 height 16
click at [572, 374] on div "[PHONE_NUMBER]" at bounding box center [599, 374] width 395 height 20
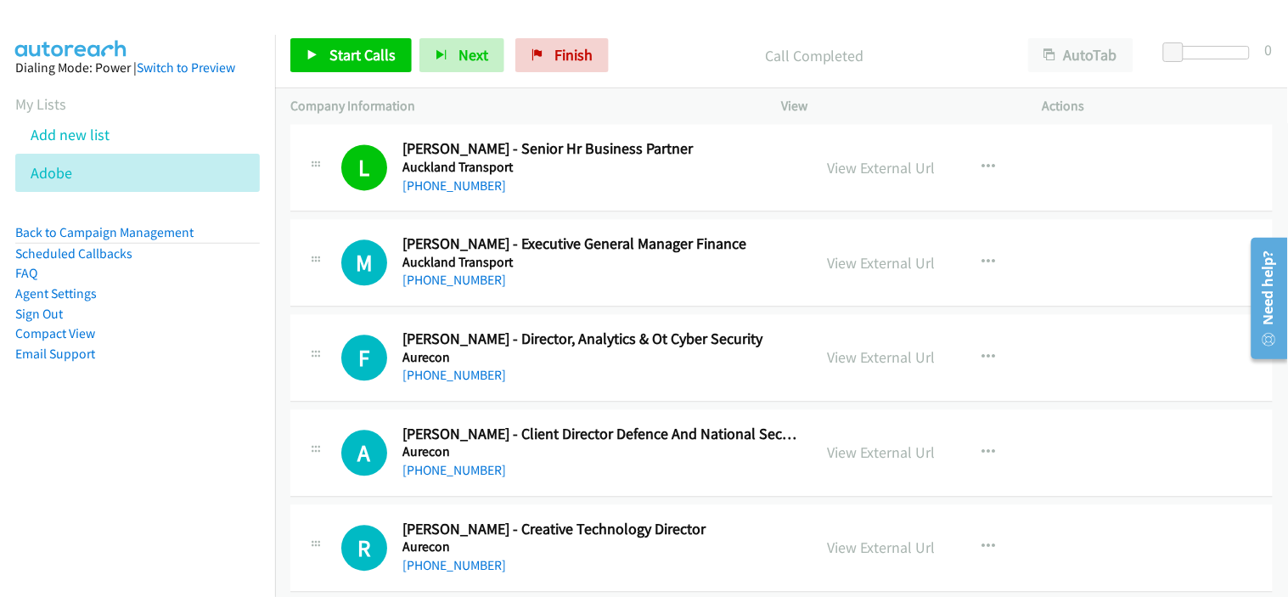
click at [549, 283] on div "[PHONE_NUMBER]" at bounding box center [599, 280] width 395 height 20
click at [442, 288] on link "[PHONE_NUMBER]" at bounding box center [454, 280] width 104 height 16
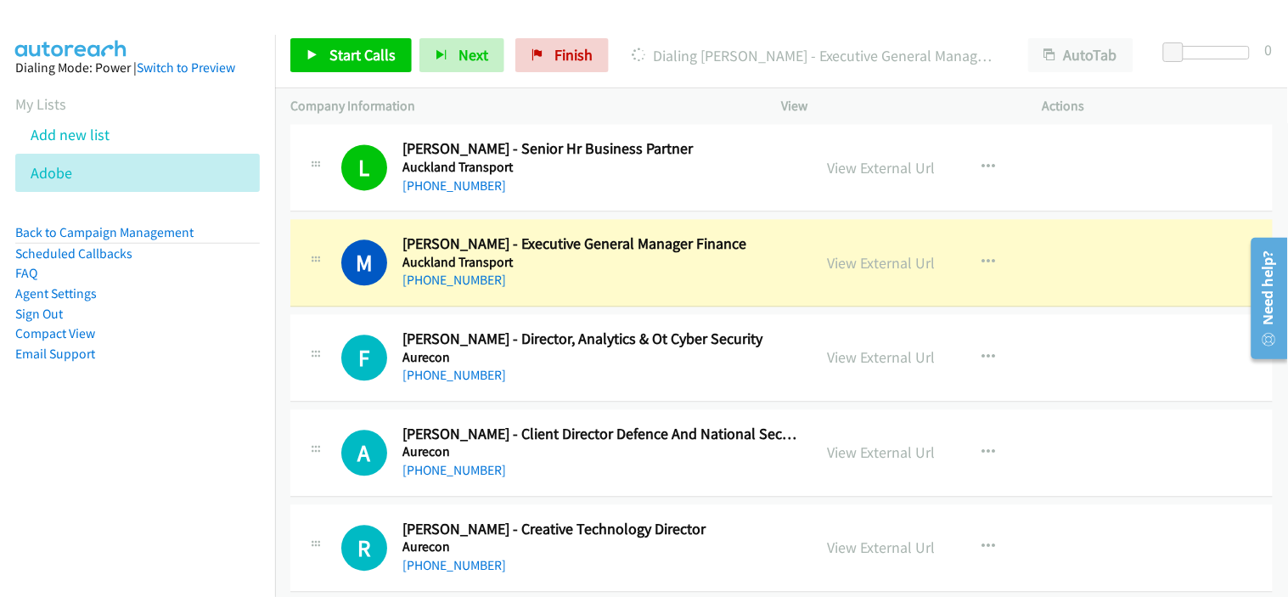
click at [608, 382] on div "[PHONE_NUMBER]" at bounding box center [599, 375] width 395 height 20
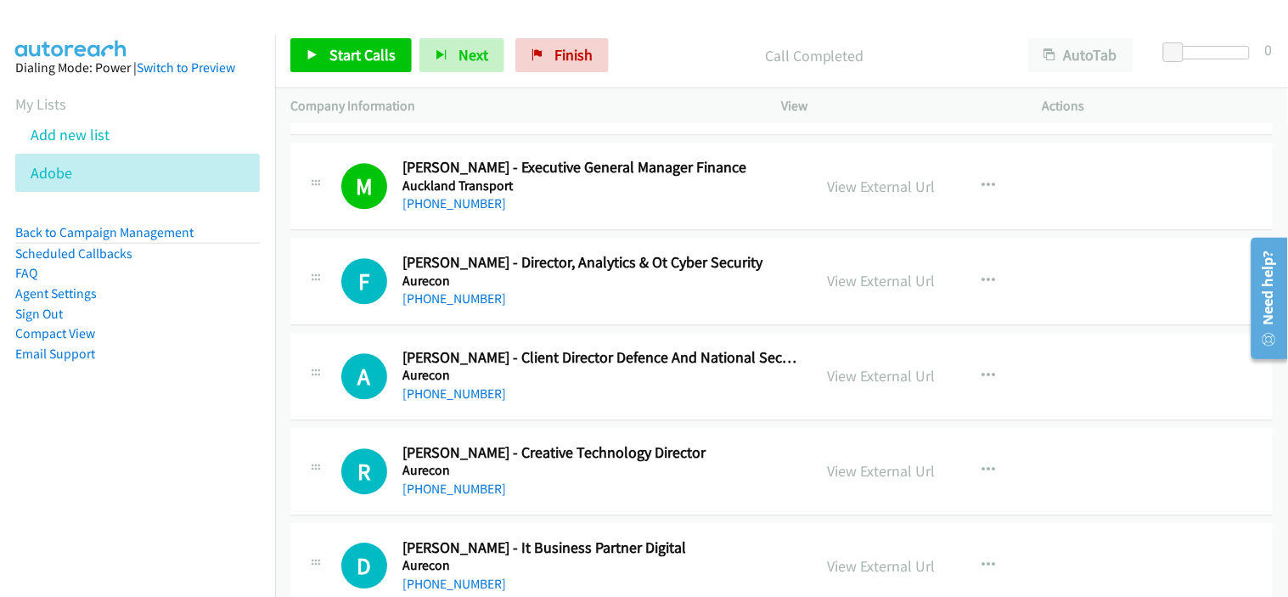
scroll to position [20939, 0]
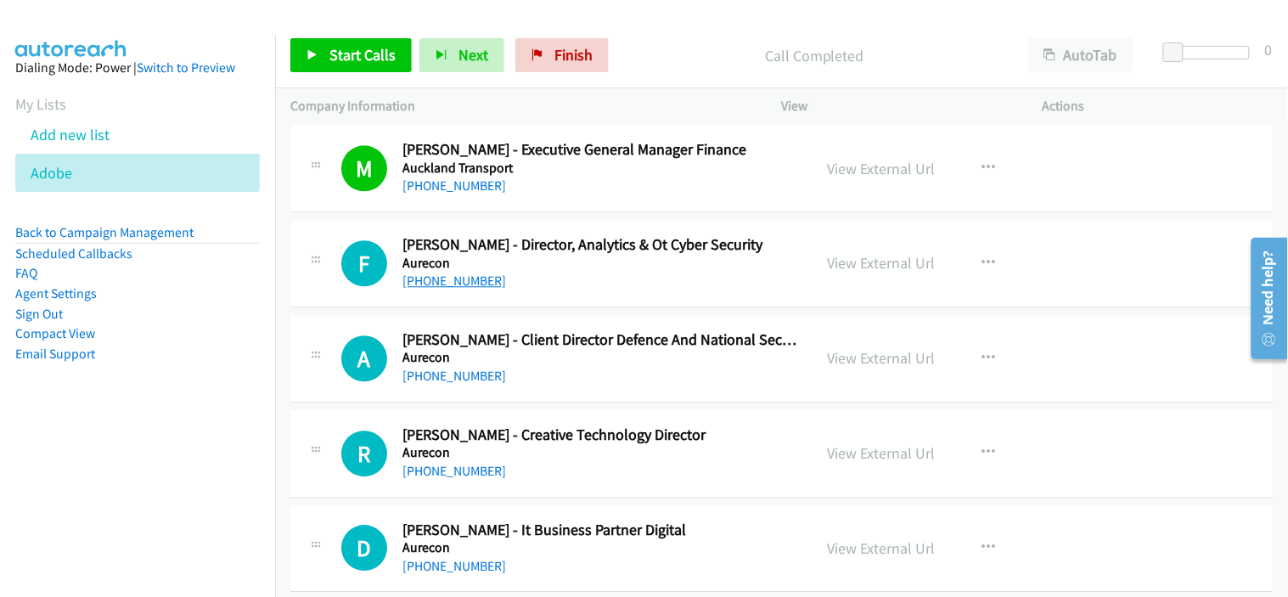
click at [448, 289] on link "[PHONE_NUMBER]" at bounding box center [454, 280] width 104 height 16
drag, startPoint x: 580, startPoint y: 393, endPoint x: 598, endPoint y: 360, distance: 38.0
click at [580, 386] on div "[PHONE_NUMBER]" at bounding box center [599, 376] width 395 height 20
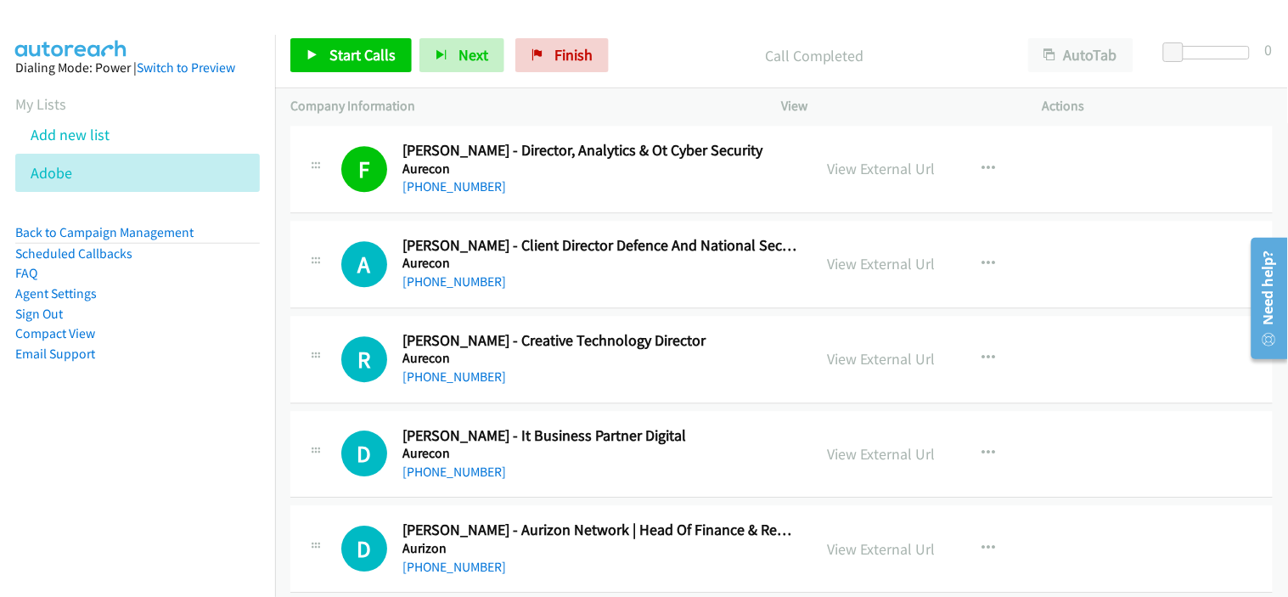
scroll to position [21128, 0]
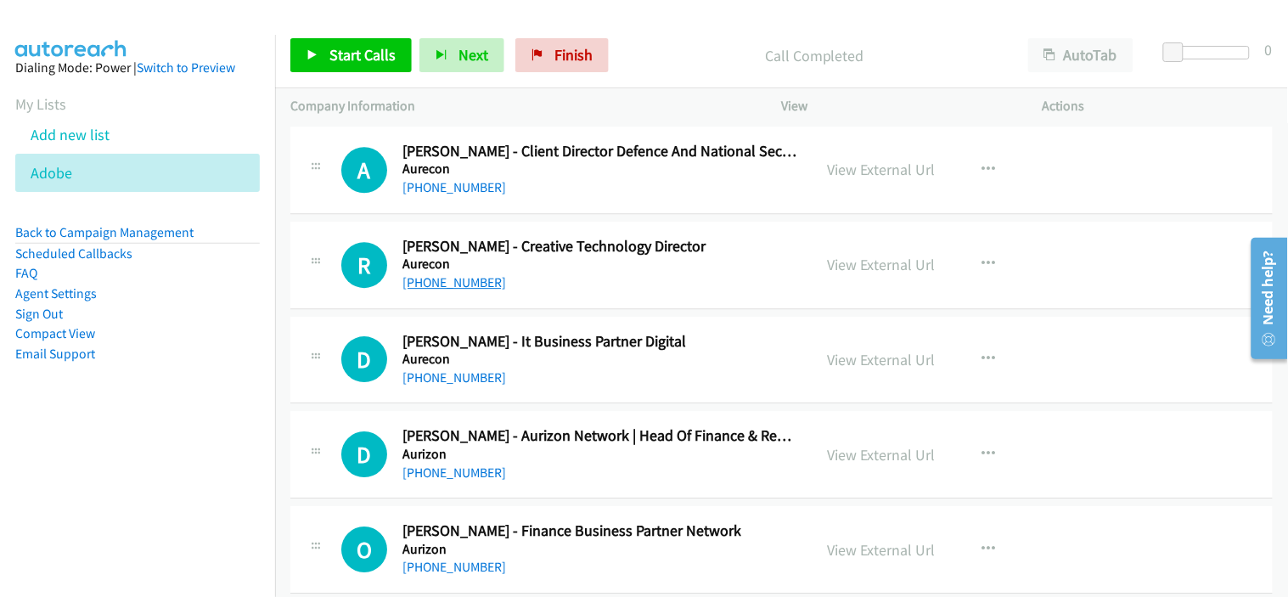
click at [470, 287] on link "[PHONE_NUMBER]" at bounding box center [454, 282] width 104 height 16
click at [456, 289] on link "[PHONE_NUMBER]" at bounding box center [454, 282] width 104 height 16
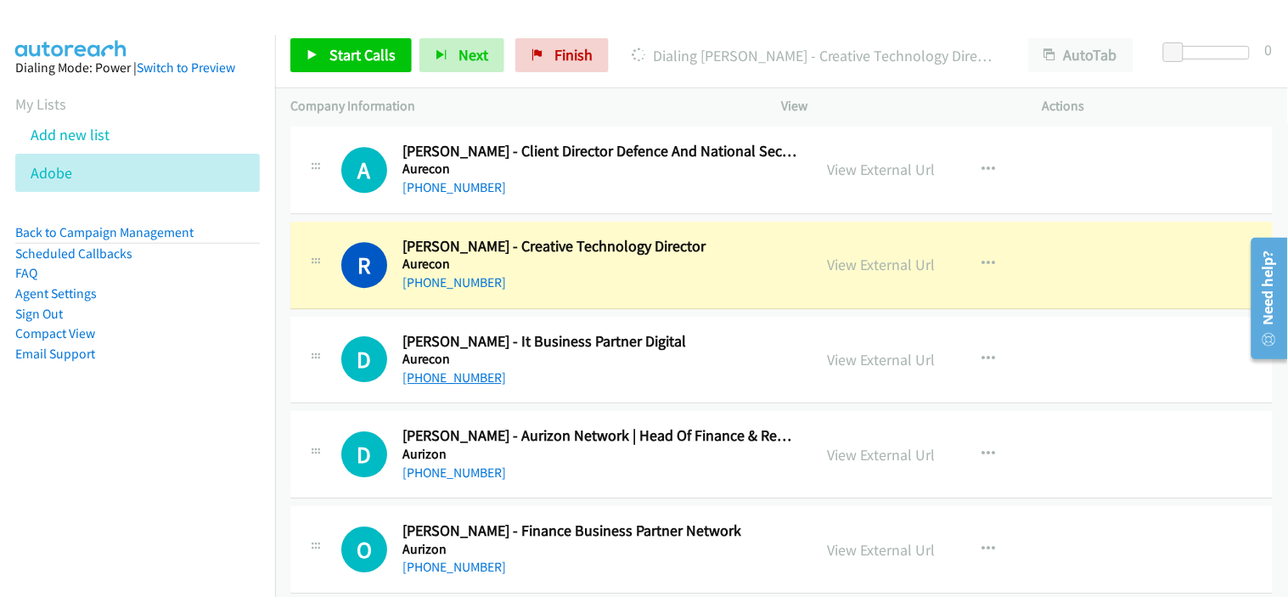
drag, startPoint x: 560, startPoint y: 383, endPoint x: 439, endPoint y: 380, distance: 121.4
click at [560, 383] on div "[PHONE_NUMBER]" at bounding box center [599, 378] width 395 height 20
click at [435, 383] on link "[PHONE_NUMBER]" at bounding box center [454, 377] width 104 height 16
click at [591, 293] on div "[PHONE_NUMBER]" at bounding box center [599, 282] width 395 height 20
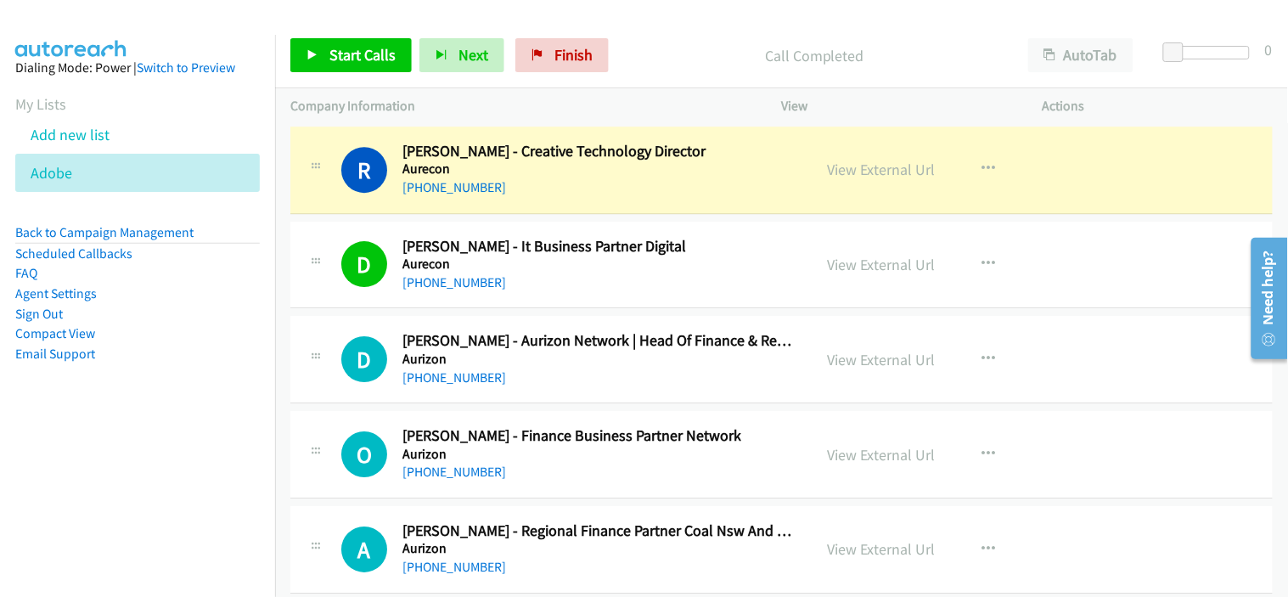
click at [542, 293] on div "[PHONE_NUMBER]" at bounding box center [599, 282] width 395 height 20
click at [464, 289] on link "[PHONE_NUMBER]" at bounding box center [454, 282] width 104 height 16
drag, startPoint x: 638, startPoint y: 300, endPoint x: 696, endPoint y: 300, distance: 58.6
click at [638, 293] on div "[PHONE_NUMBER]" at bounding box center [599, 282] width 395 height 20
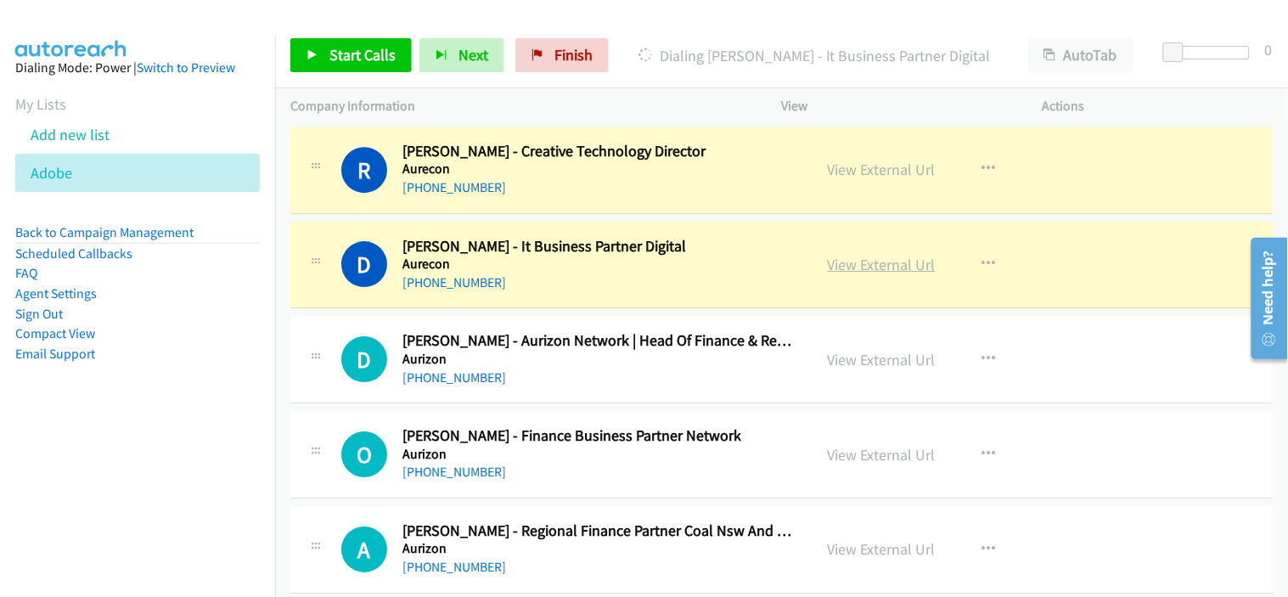
click at [839, 269] on link "View External Url" at bounding box center [882, 265] width 108 height 20
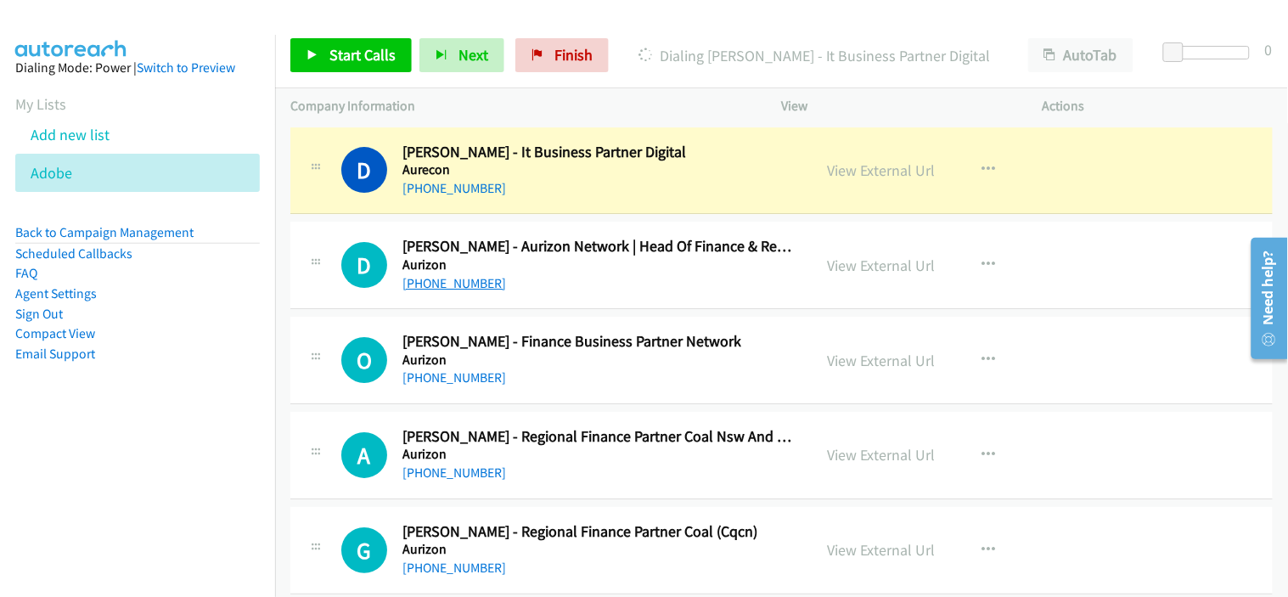
click at [464, 289] on link "[PHONE_NUMBER]" at bounding box center [454, 283] width 104 height 16
click at [570, 309] on div "D Callback Scheduled [PERSON_NAME] - Aurizon Network | Head Of Finance & Regula…" at bounding box center [781, 265] width 982 height 87
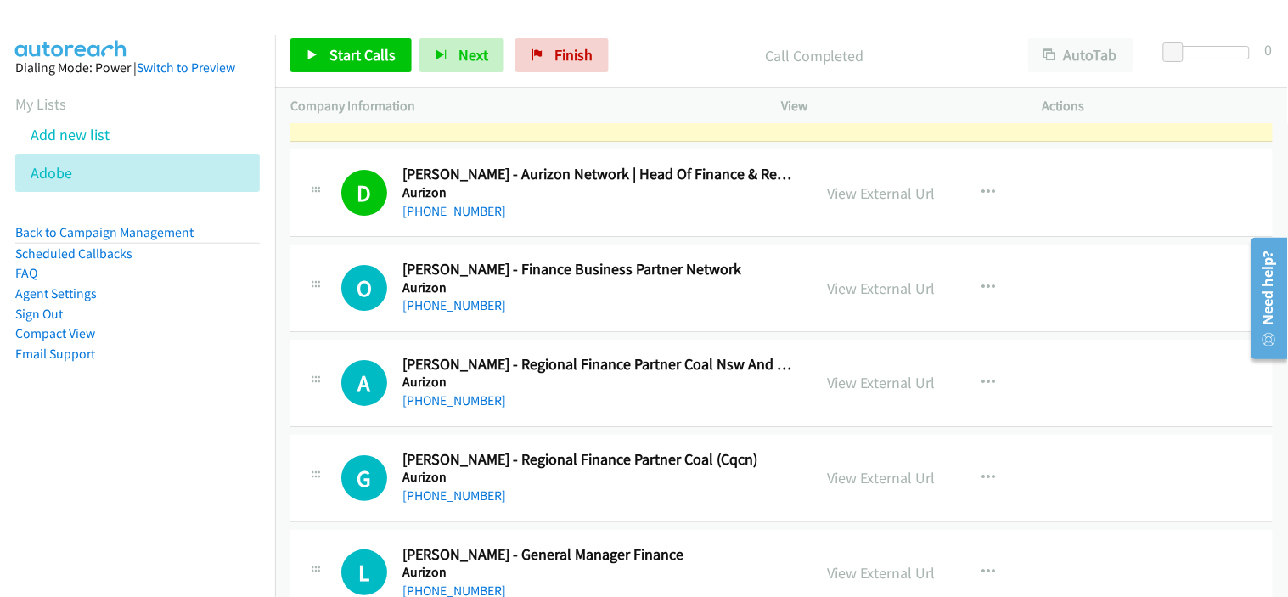
scroll to position [21411, 0]
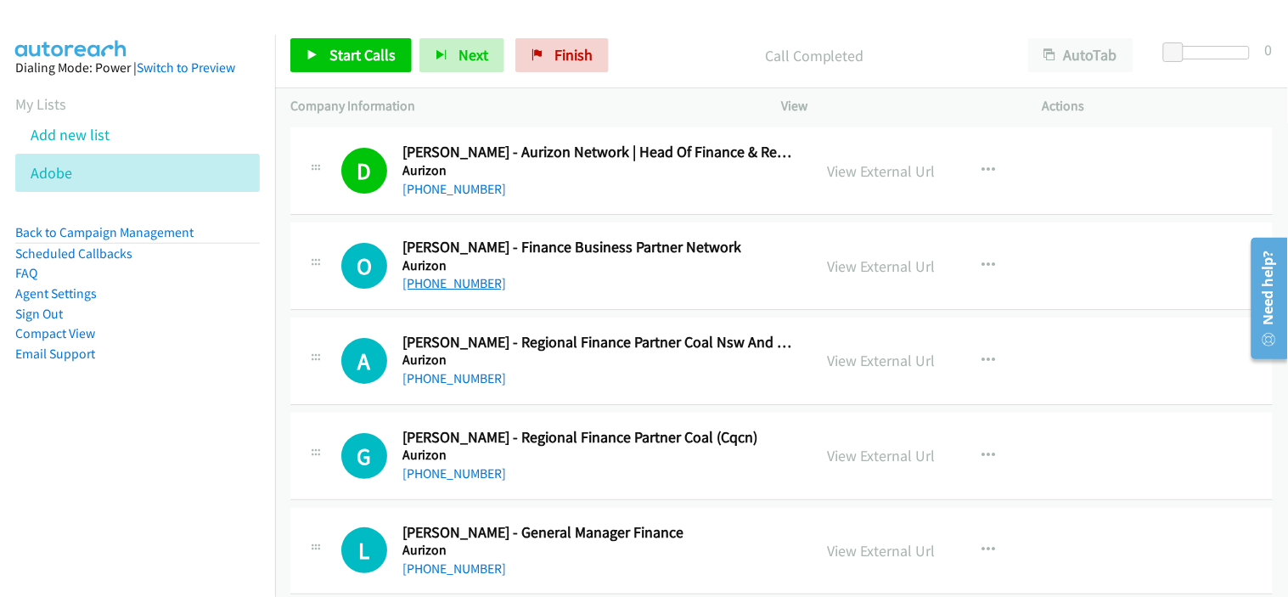
click at [476, 291] on link "[PHONE_NUMBER]" at bounding box center [454, 283] width 104 height 16
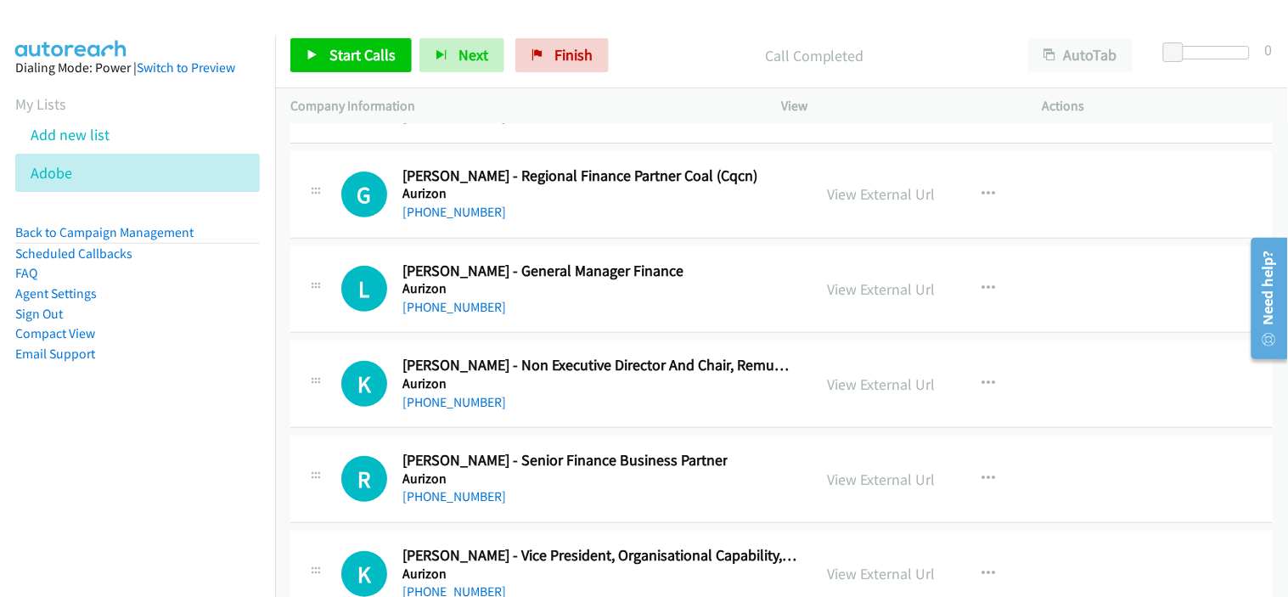
scroll to position [21694, 0]
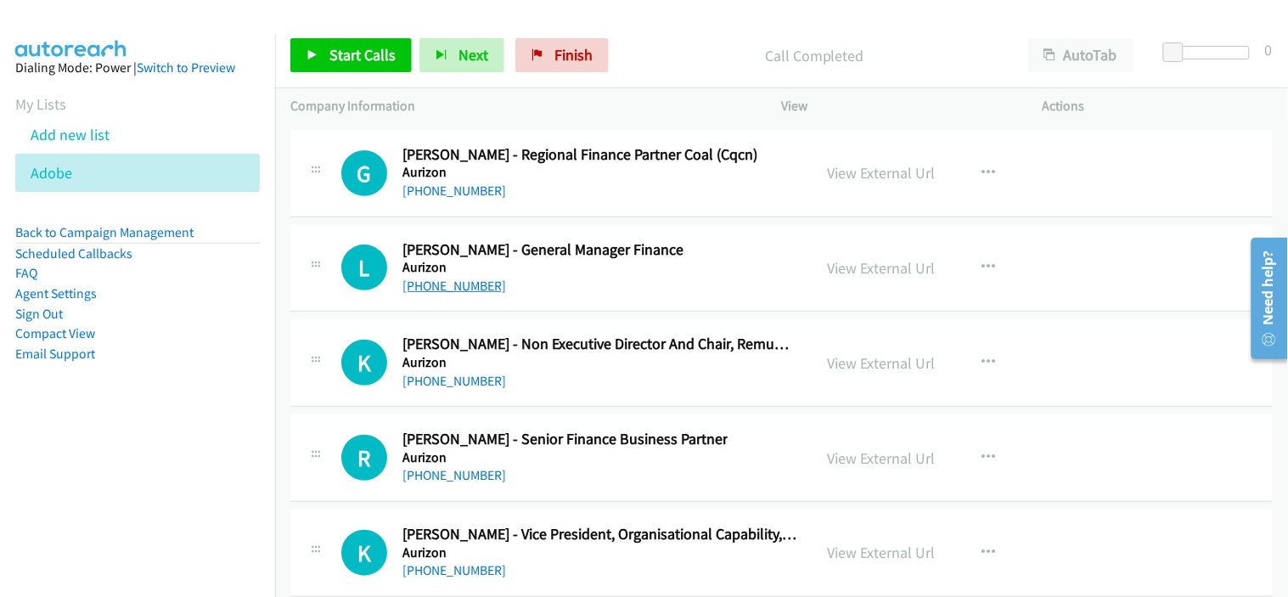
click at [464, 294] on link "[PHONE_NUMBER]" at bounding box center [454, 286] width 104 height 16
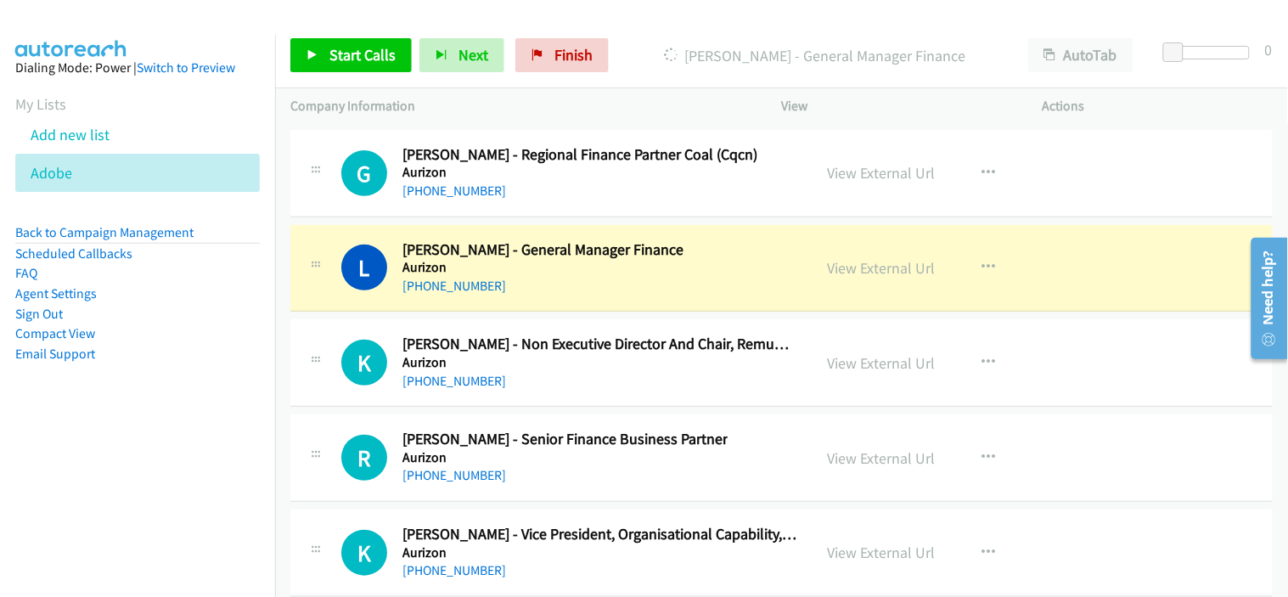
drag, startPoint x: 579, startPoint y: 408, endPoint x: 595, endPoint y: 401, distance: 17.8
click at [579, 407] on div "K Callback Scheduled [PERSON_NAME] - Non Executive Director And Chair, Remunera…" at bounding box center [781, 362] width 982 height 87
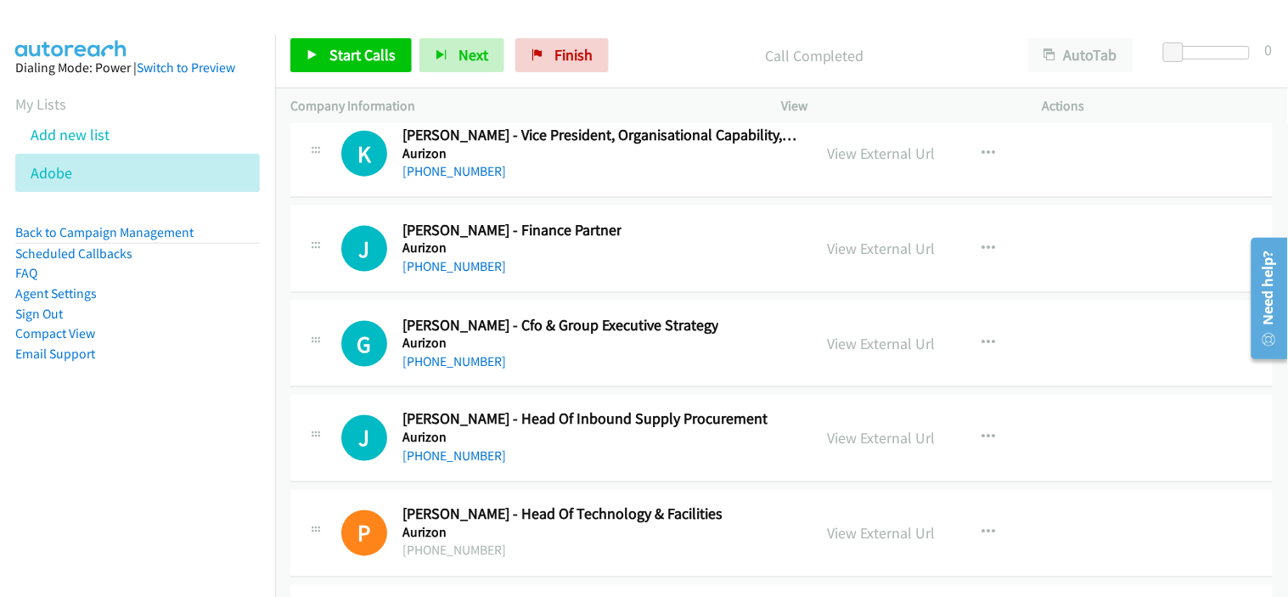
scroll to position [22166, 0]
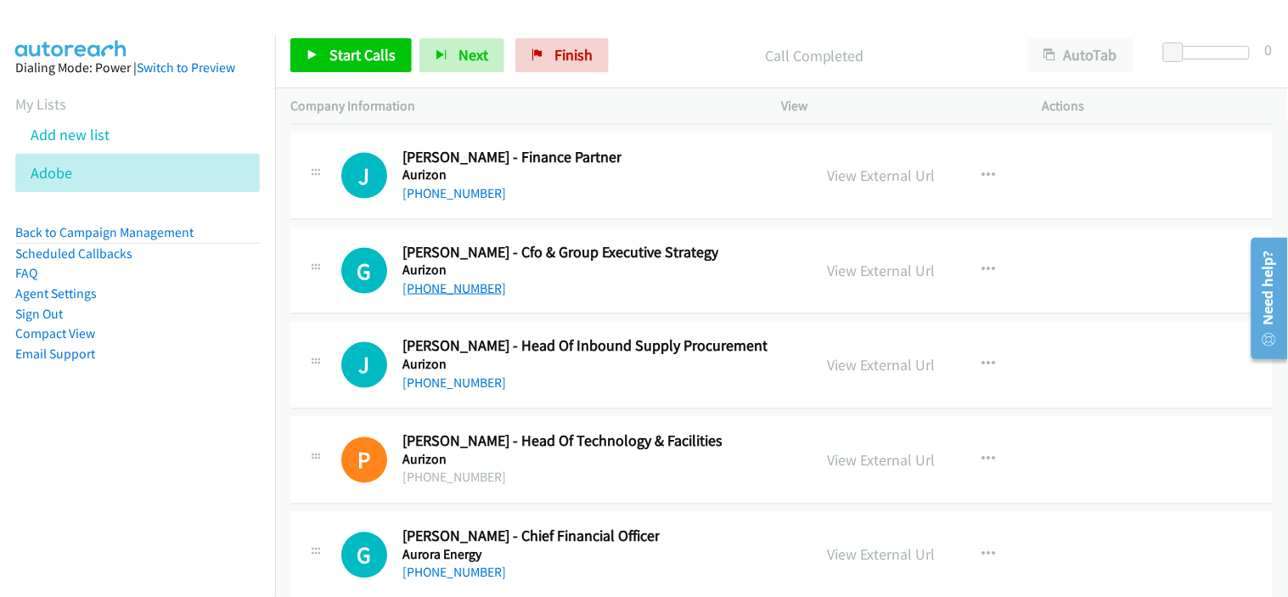
click at [457, 296] on link "[PHONE_NUMBER]" at bounding box center [454, 288] width 104 height 16
click at [557, 394] on div "[PHONE_NUMBER]" at bounding box center [584, 384] width 365 height 20
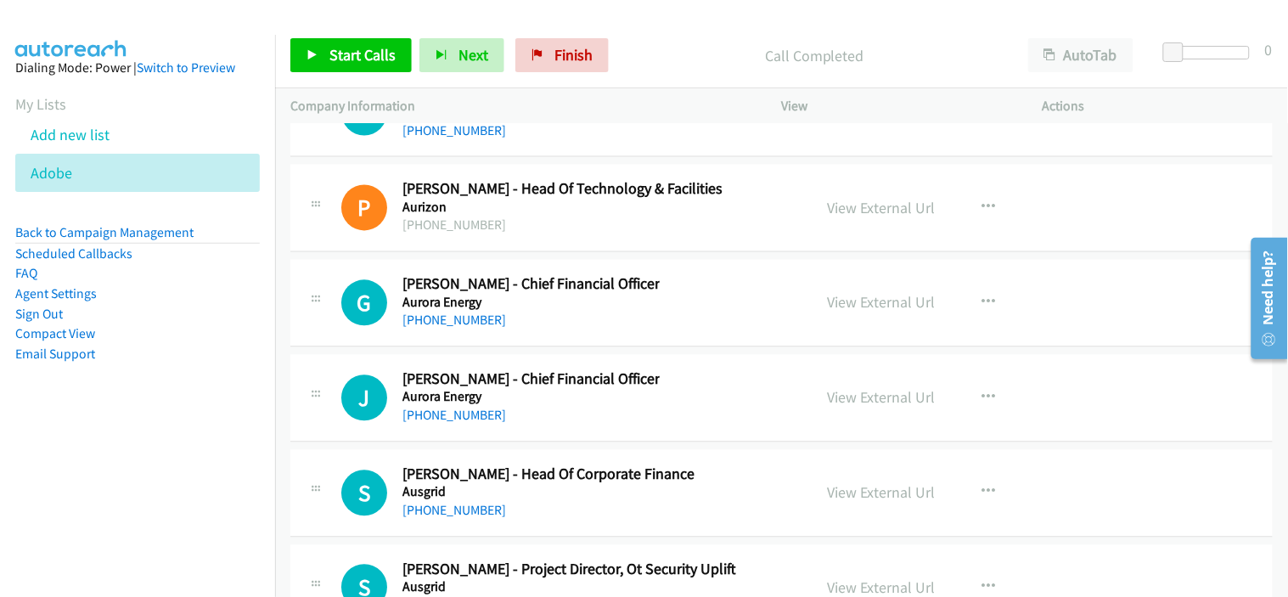
scroll to position [22449, 0]
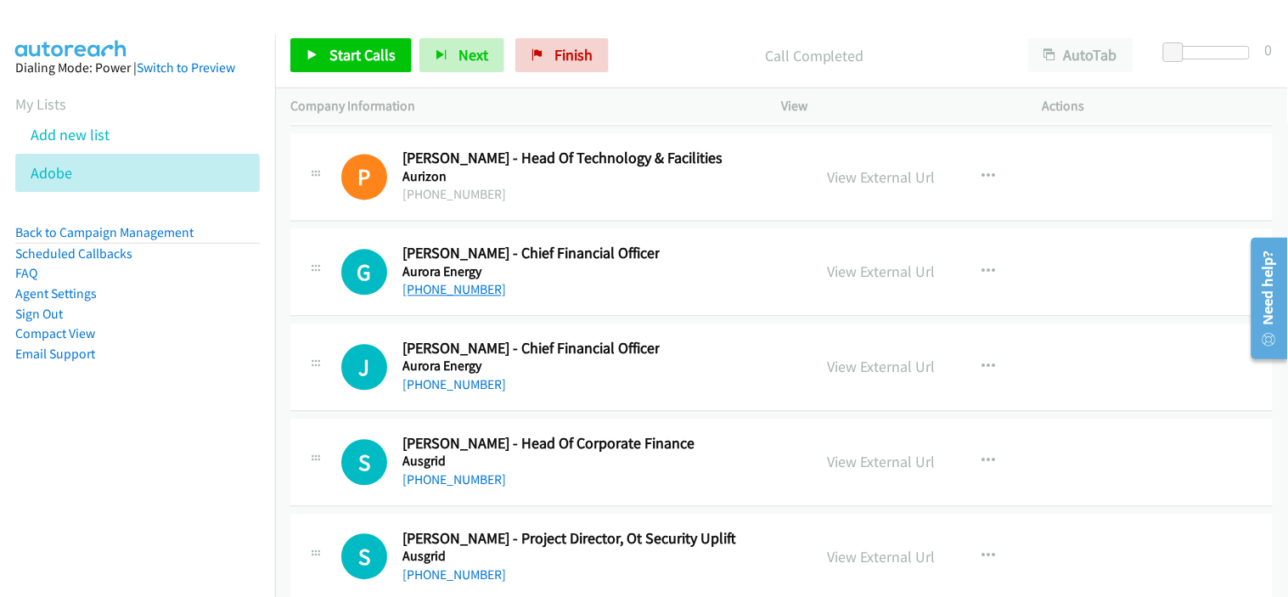
click at [455, 298] on link "[PHONE_NUMBER]" at bounding box center [454, 290] width 104 height 16
click at [447, 390] on link "[PHONE_NUMBER]" at bounding box center [454, 385] width 104 height 16
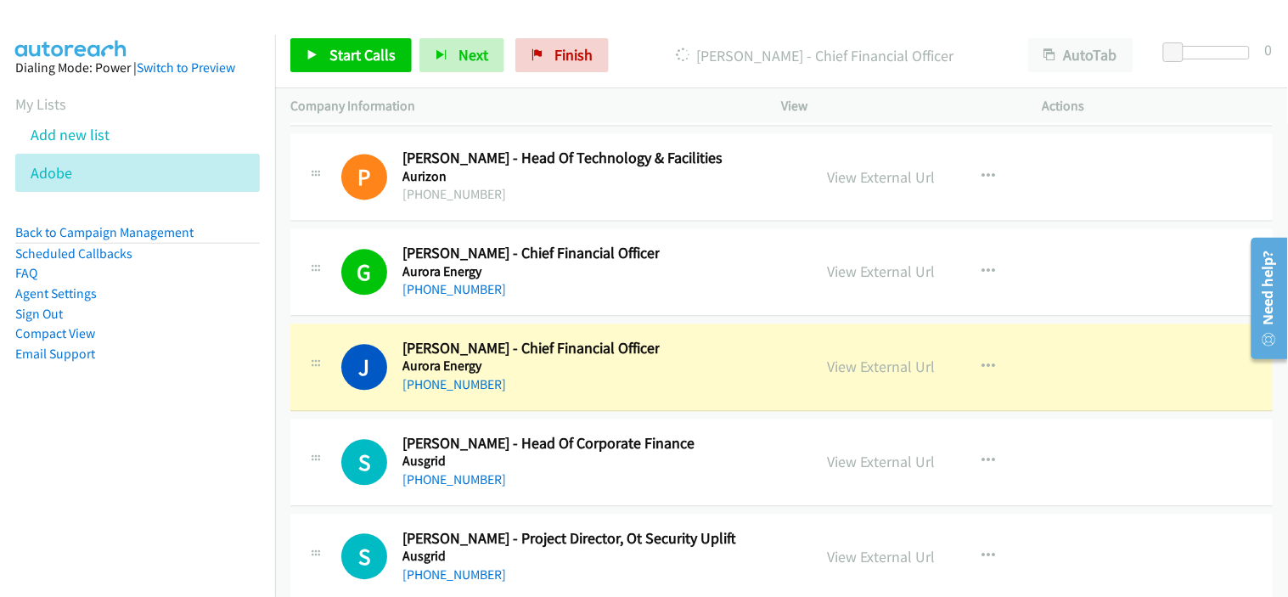
click at [569, 396] on div "[PHONE_NUMBER]" at bounding box center [530, 385] width 257 height 20
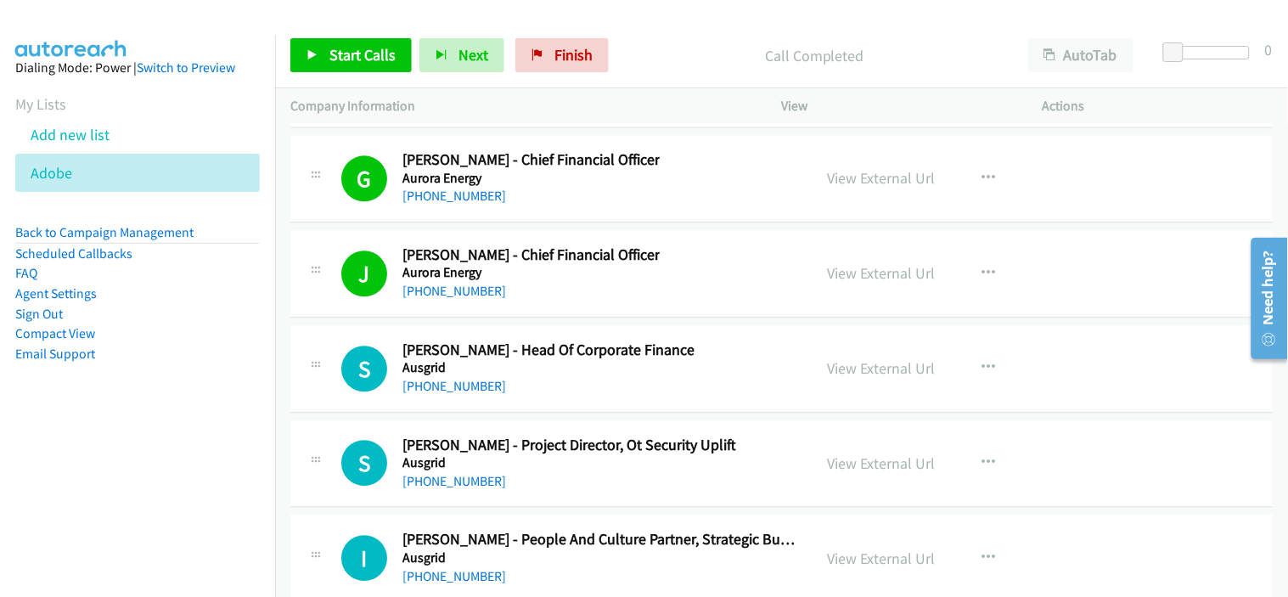
click at [574, 405] on div "S Callback Scheduled [PERSON_NAME] - Head Of Corporate Finance Ausgrid [GEOGRAP…" at bounding box center [781, 368] width 982 height 87
click at [442, 392] on link "[PHONE_NUMBER]" at bounding box center [454, 386] width 104 height 16
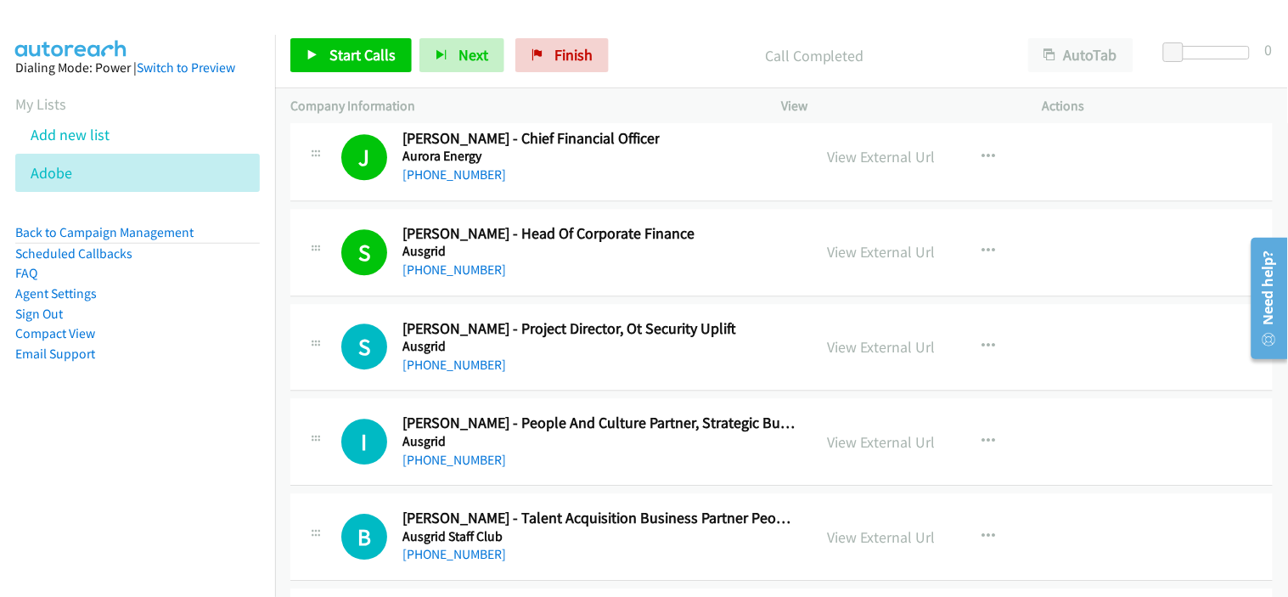
scroll to position [22731, 0]
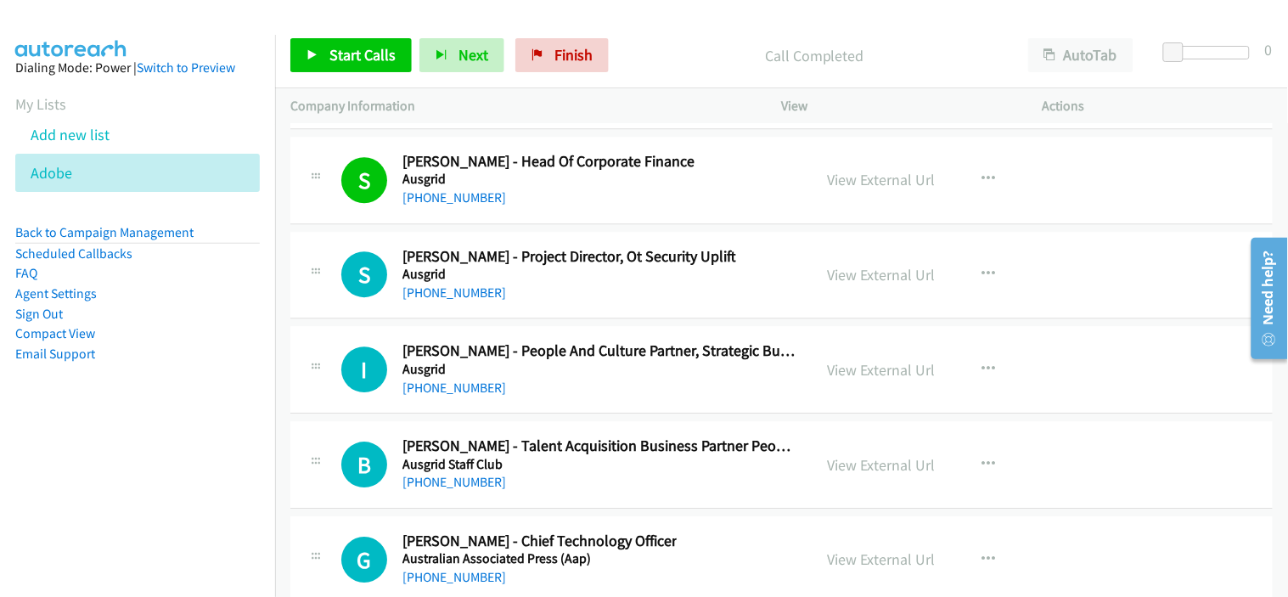
click at [582, 297] on div "[PHONE_NUMBER]" at bounding box center [569, 293] width 334 height 20
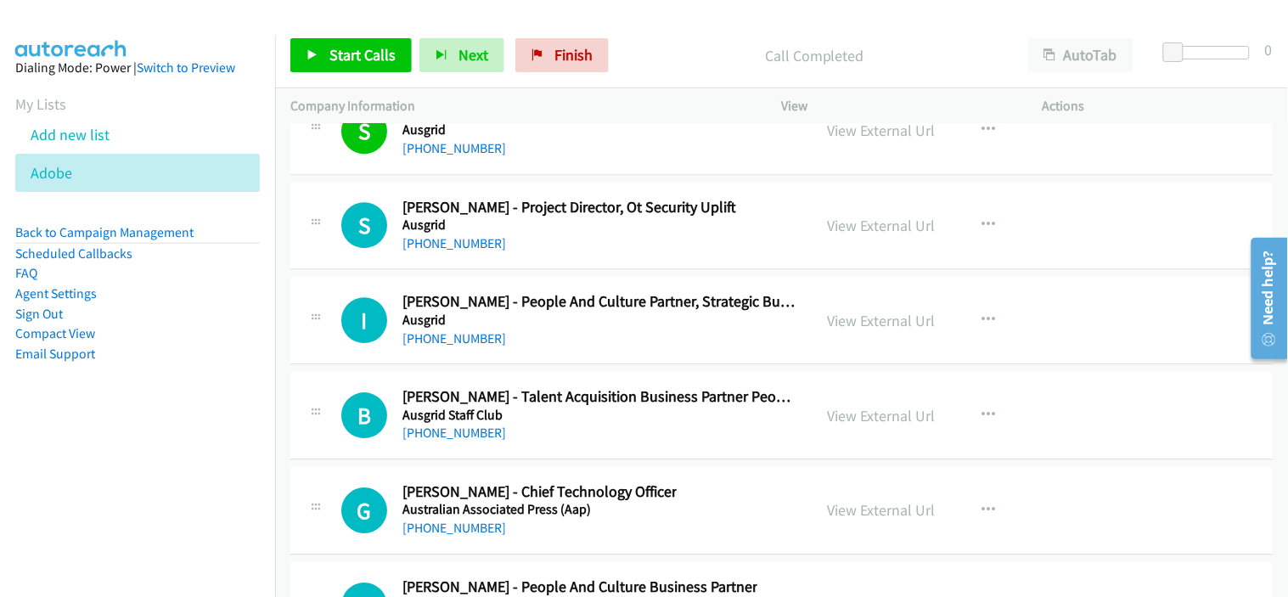
scroll to position [22825, 0]
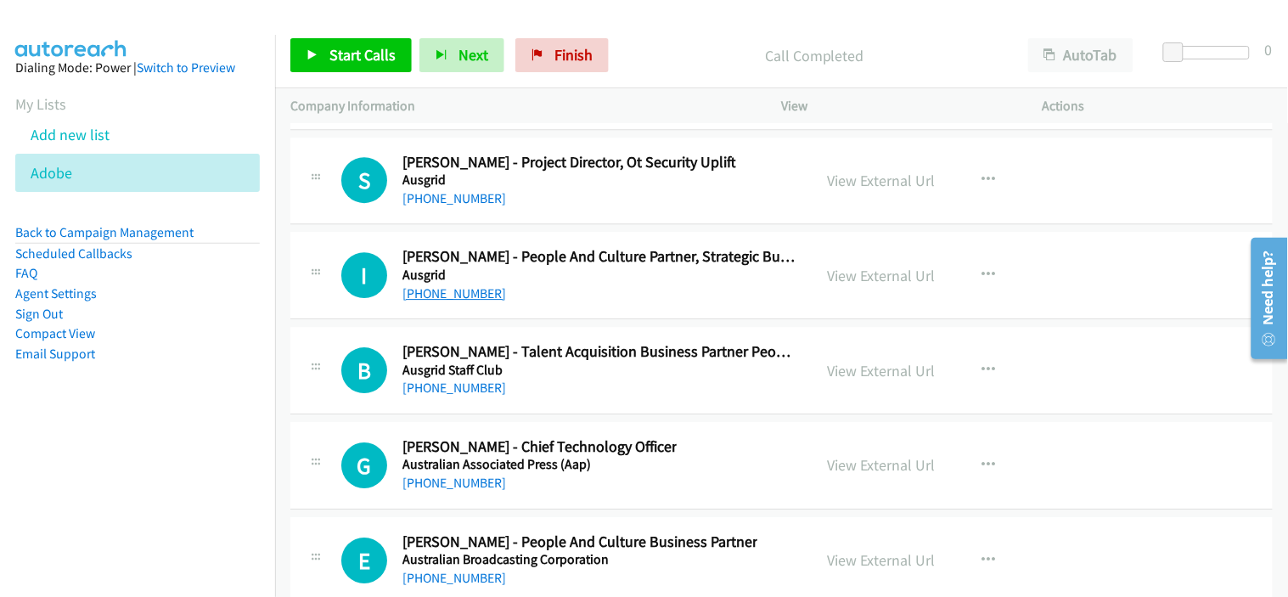
click at [465, 301] on link "[PHONE_NUMBER]" at bounding box center [454, 293] width 104 height 16
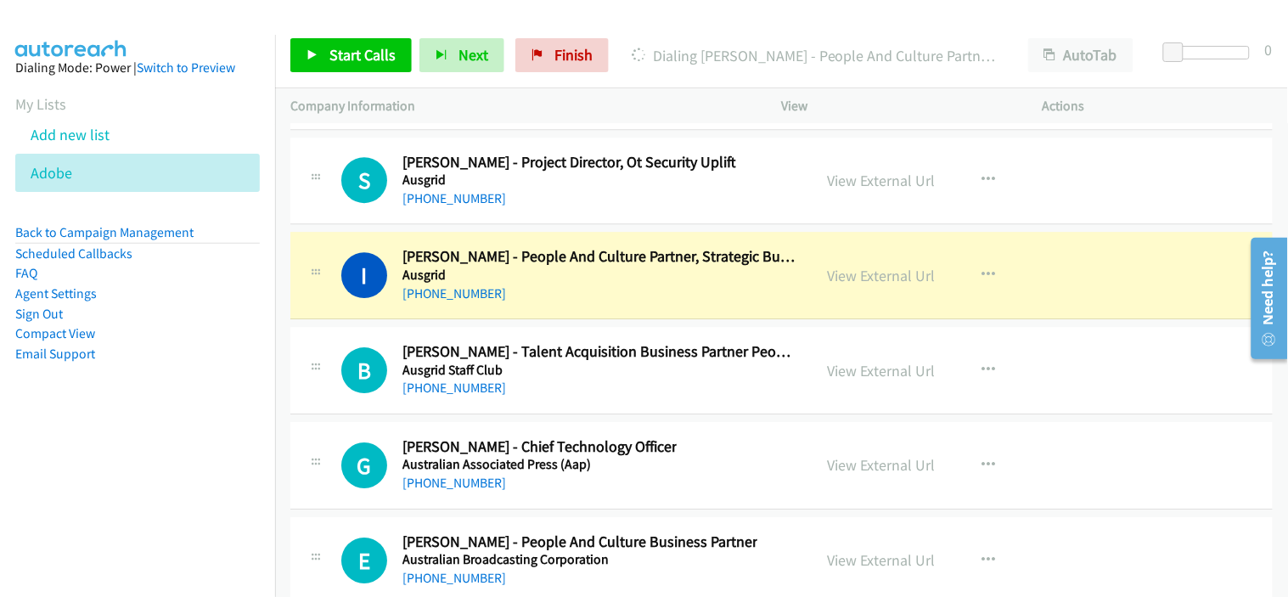
click at [631, 303] on div "[PHONE_NUMBER]" at bounding box center [599, 294] width 395 height 20
click at [884, 275] on link "View External Url" at bounding box center [882, 276] width 108 height 20
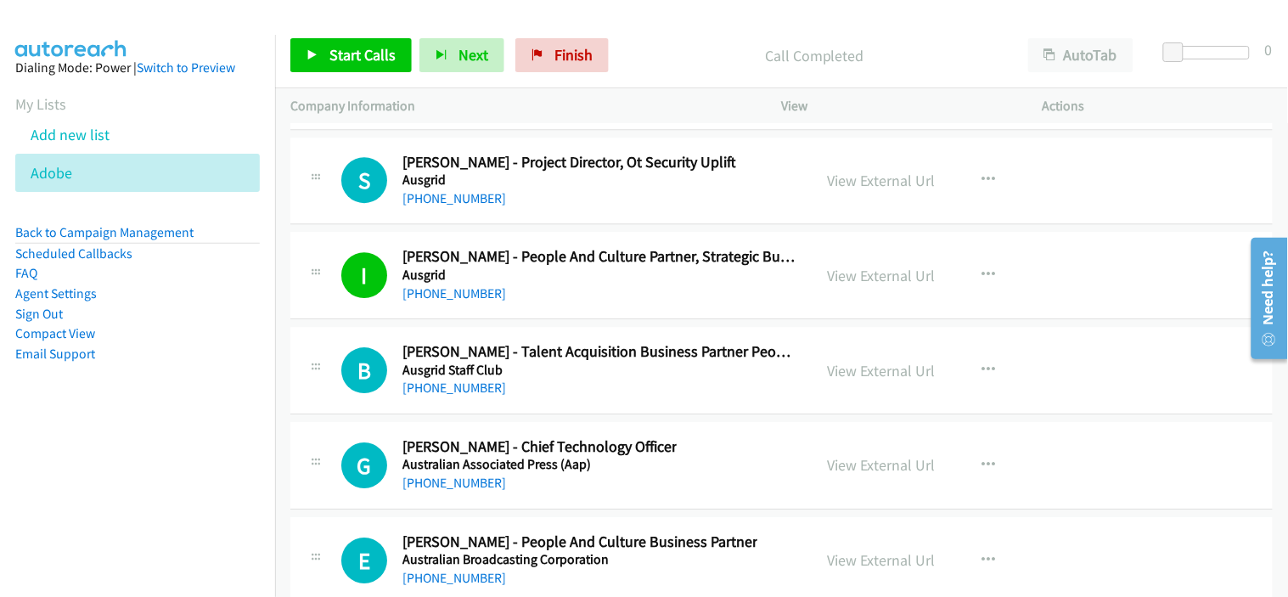
scroll to position [22921, 0]
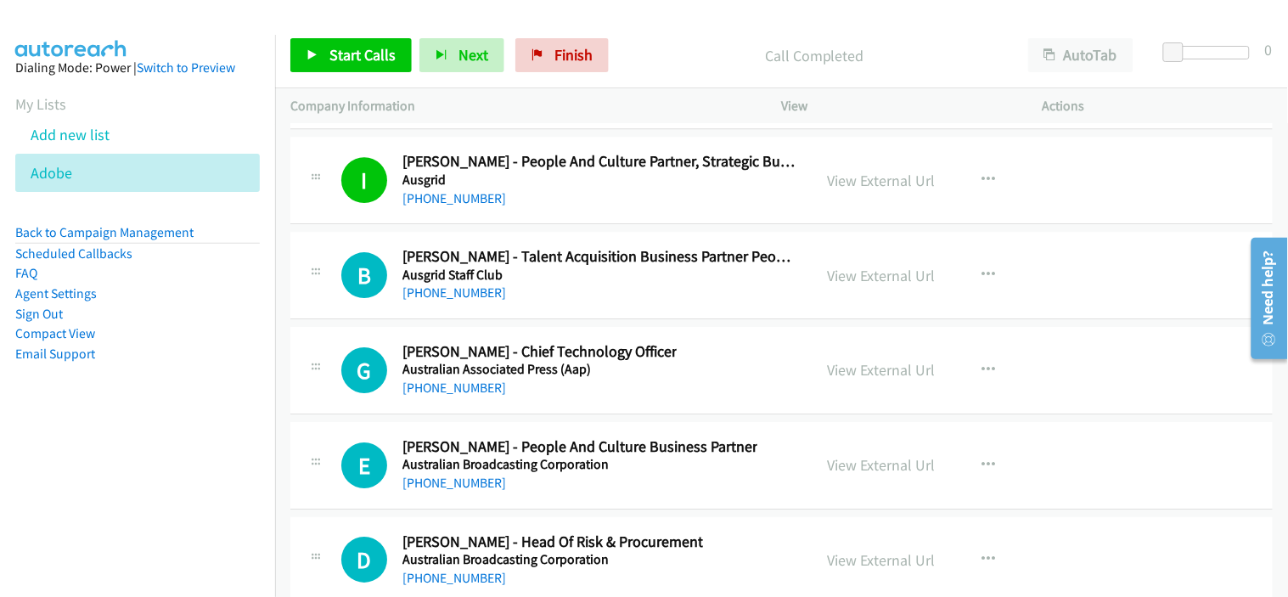
click at [453, 396] on link "[PHONE_NUMBER]" at bounding box center [454, 387] width 104 height 16
drag, startPoint x: 647, startPoint y: 497, endPoint x: 655, endPoint y: 453, distance: 44.1
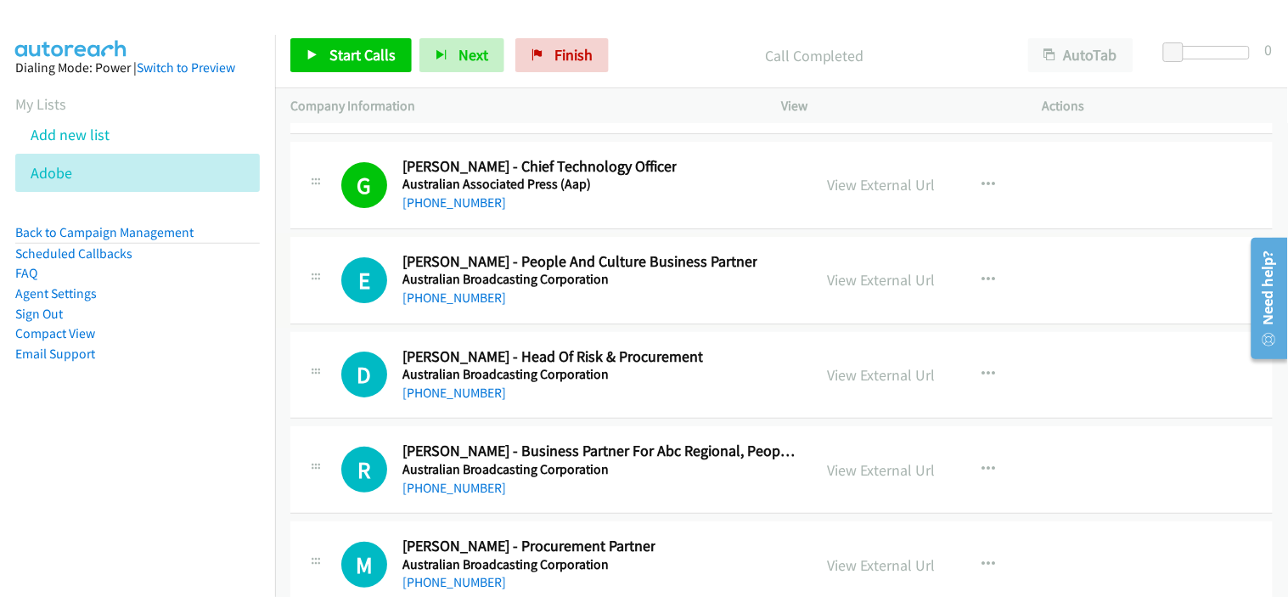
scroll to position [23109, 0]
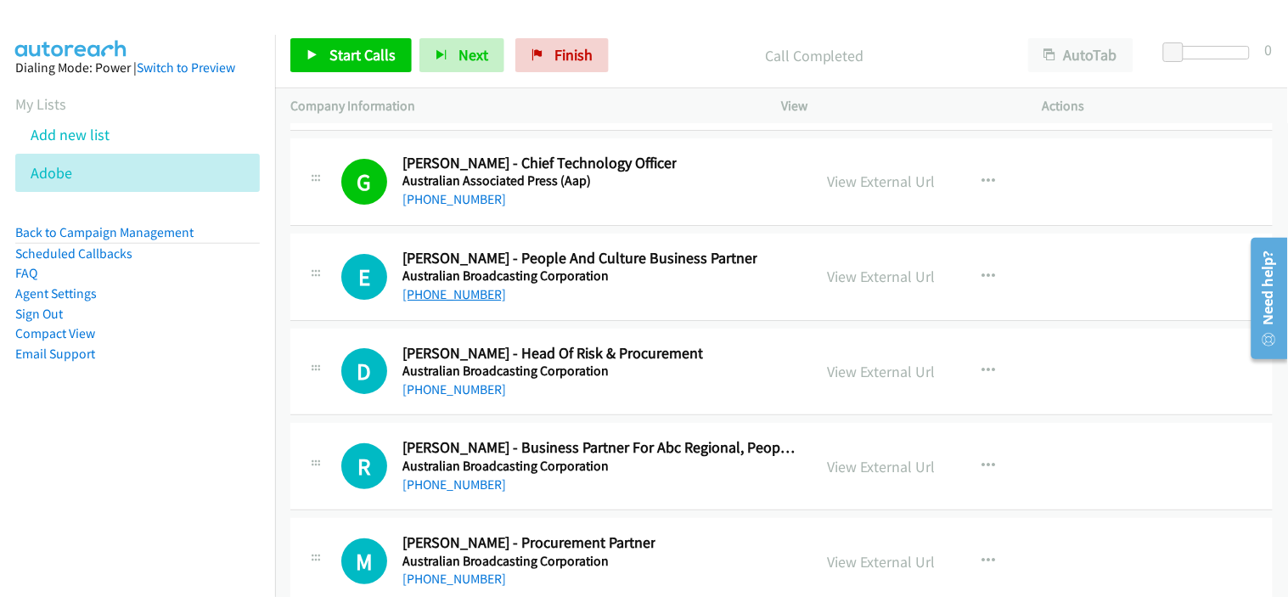
click at [450, 302] on link "[PHONE_NUMBER]" at bounding box center [454, 294] width 104 height 16
click at [472, 302] on link "[PHONE_NUMBER]" at bounding box center [454, 294] width 104 height 16
click at [624, 410] on div "D Callback Scheduled [PERSON_NAME] - Head Of Risk & Procurement Australian Broa…" at bounding box center [781, 372] width 982 height 87
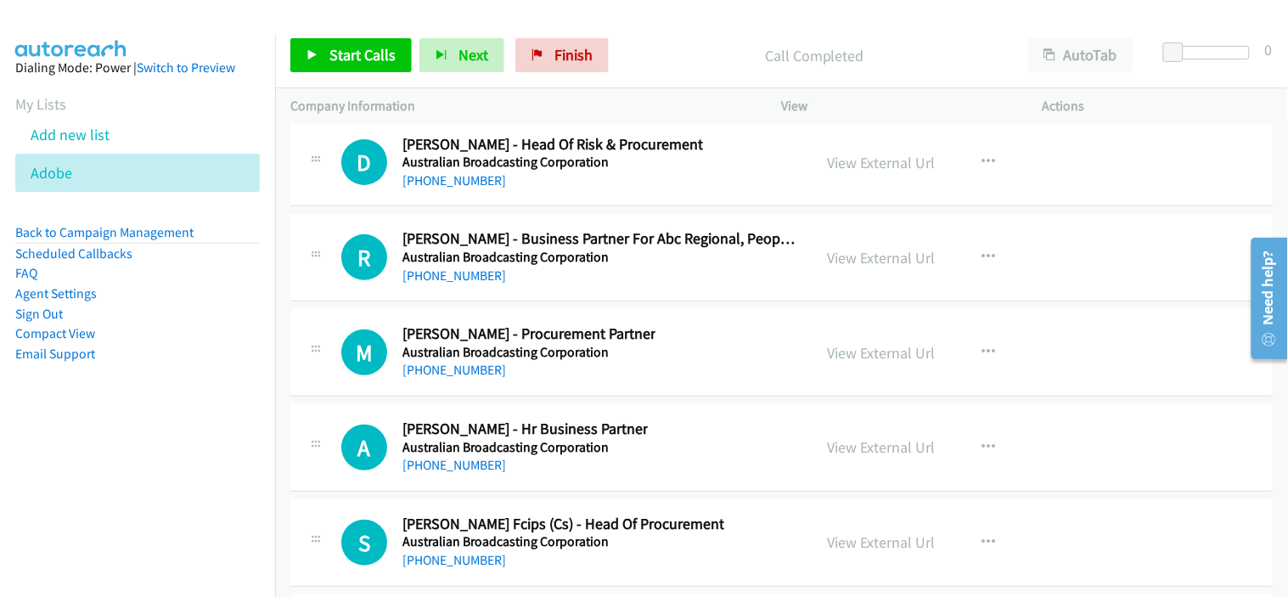
scroll to position [23297, 0]
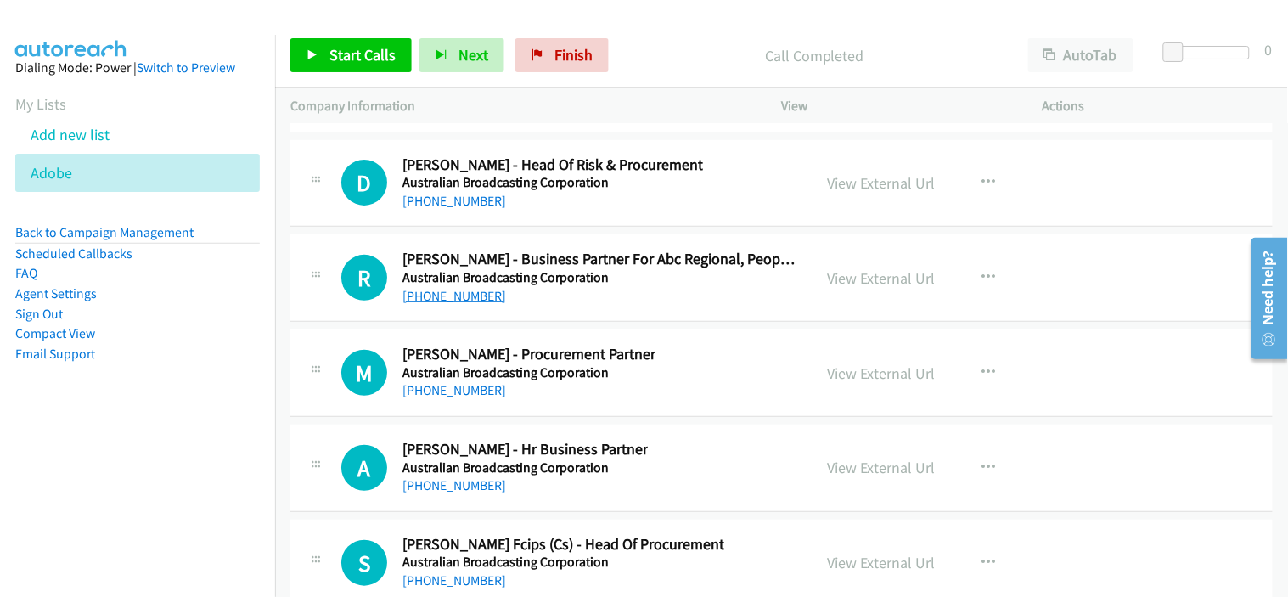
click at [444, 302] on link "[PHONE_NUMBER]" at bounding box center [454, 296] width 104 height 16
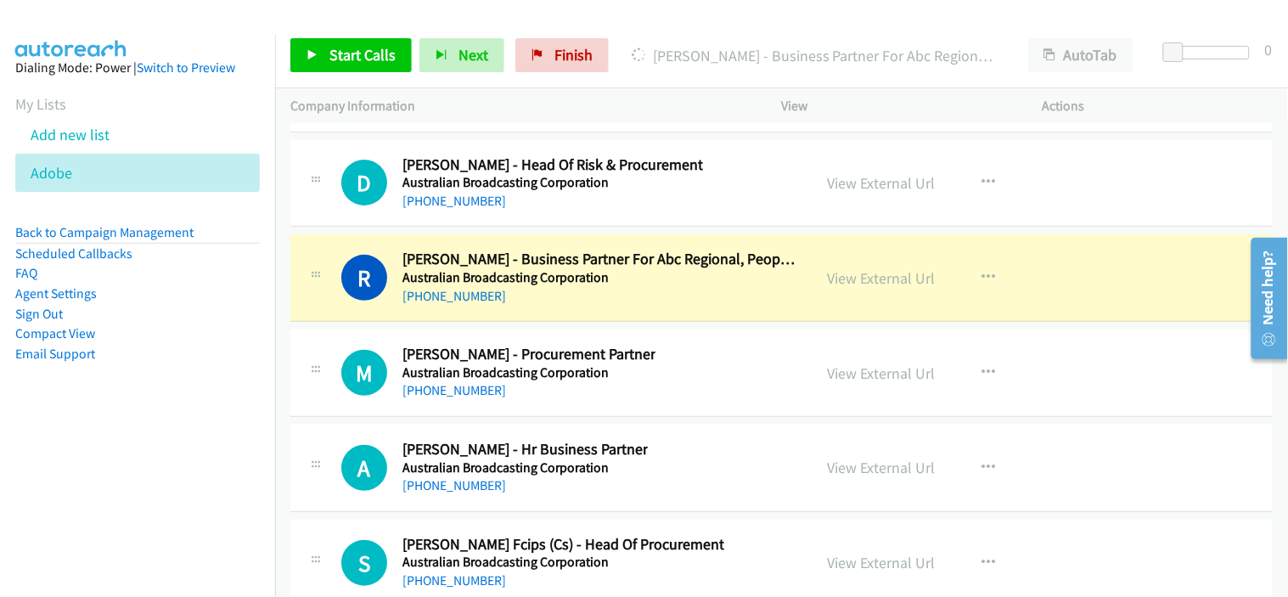
click at [634, 368] on div "M Callback Scheduled [PERSON_NAME] - Procurement Partner Australian Broadcastin…" at bounding box center [569, 373] width 456 height 56
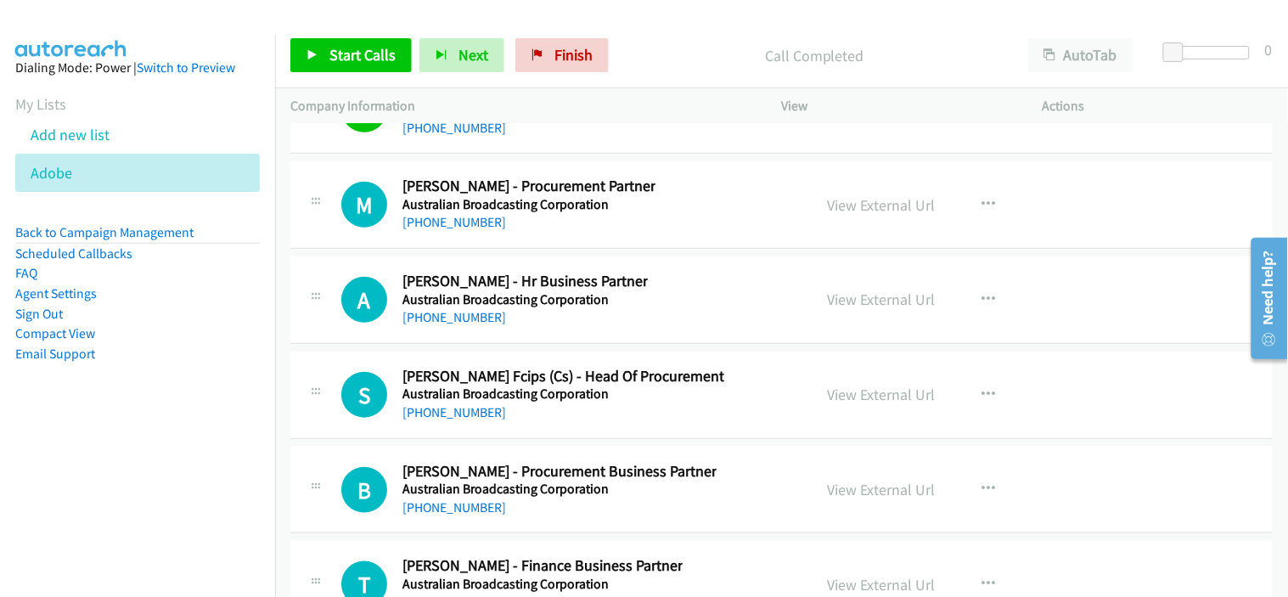
scroll to position [23486, 0]
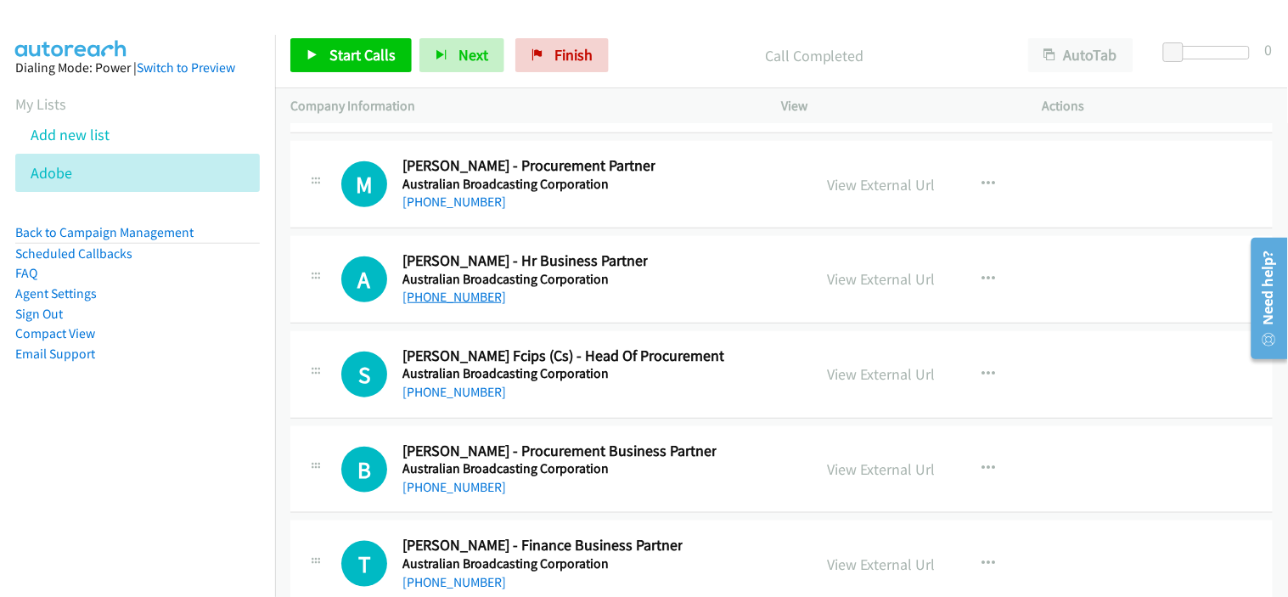
click at [463, 305] on link "[PHONE_NUMBER]" at bounding box center [454, 297] width 104 height 16
drag, startPoint x: 655, startPoint y: 414, endPoint x: 652, endPoint y: 404, distance: 10.7
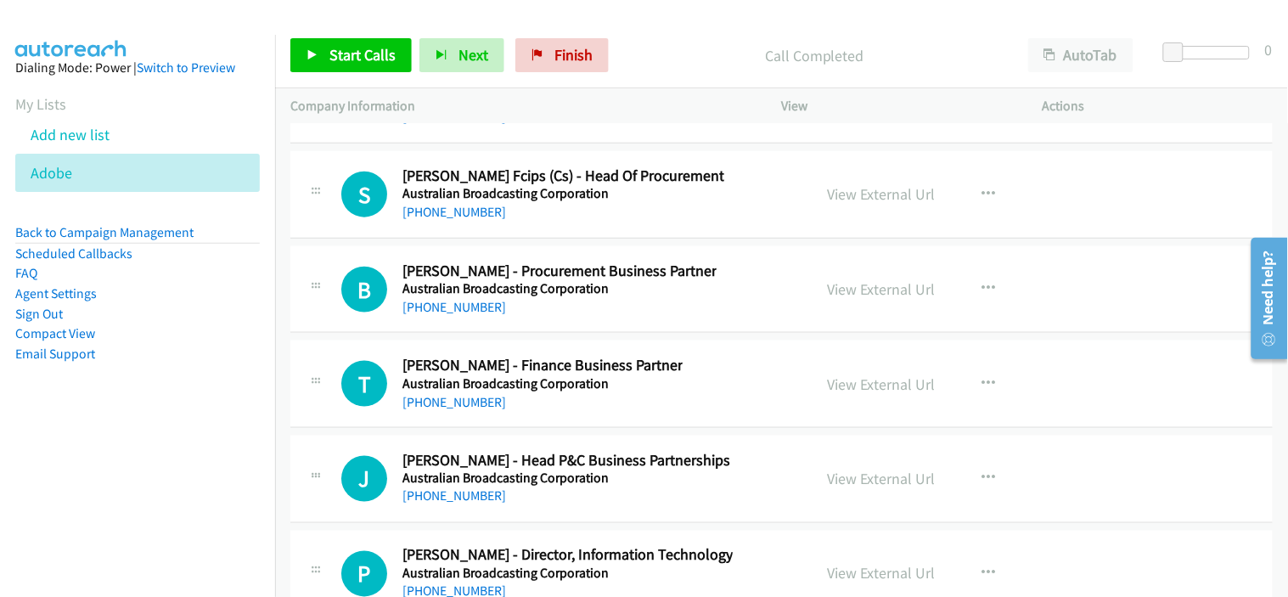
scroll to position [23674, 0]
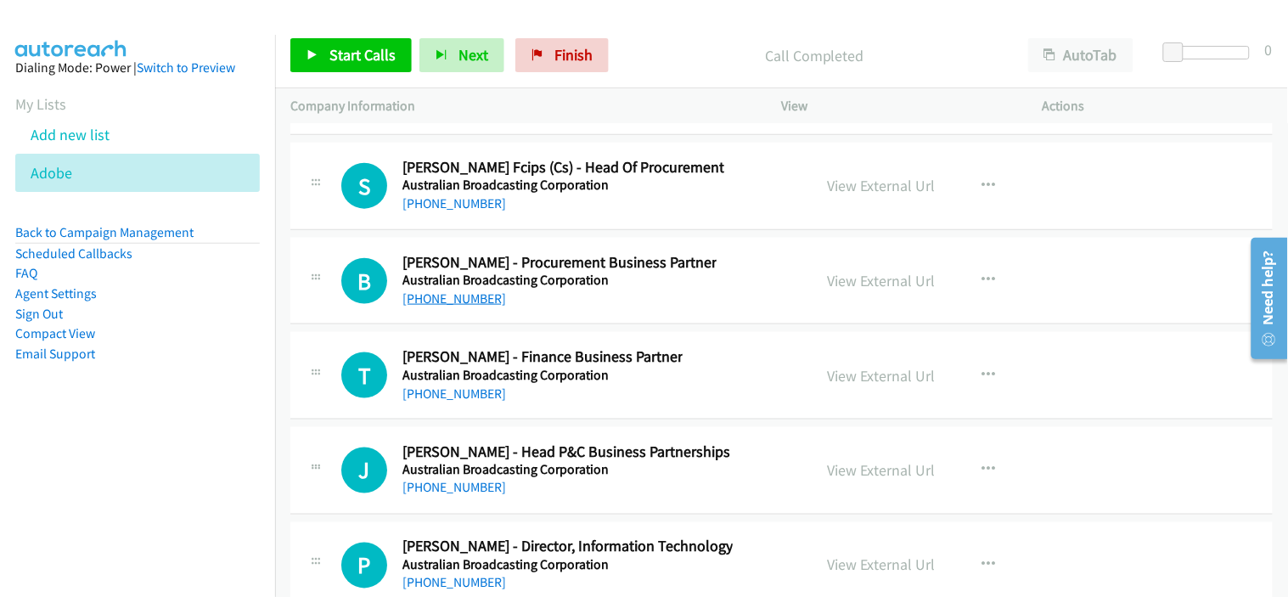
click at [462, 306] on link "[PHONE_NUMBER]" at bounding box center [454, 298] width 104 height 16
click at [519, 321] on div "B Callback Scheduled [PERSON_NAME] - Procurement Business Partner Australian Br…" at bounding box center [781, 281] width 982 height 87
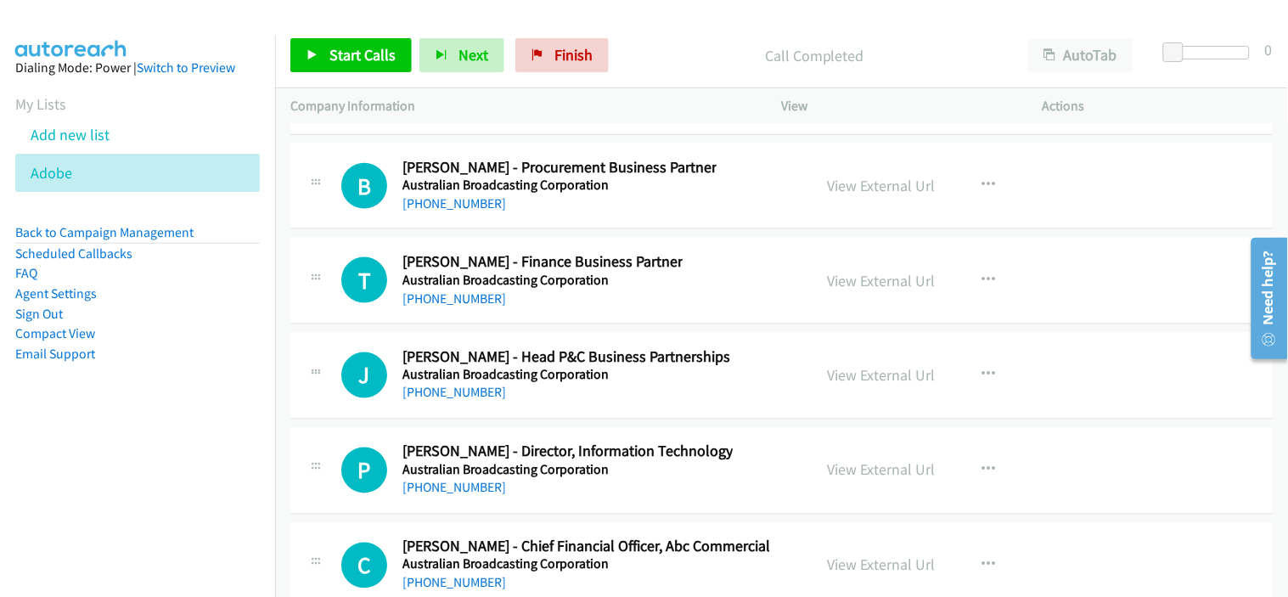
click at [601, 309] on div "[PHONE_NUMBER]" at bounding box center [542, 299] width 280 height 20
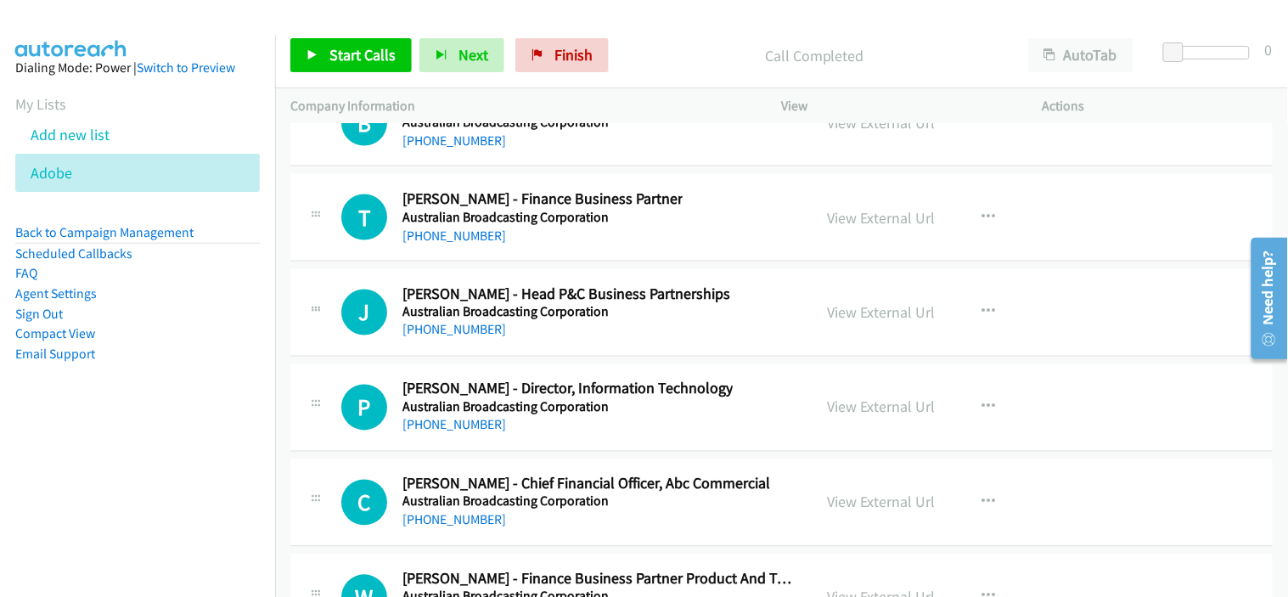
scroll to position [23864, 0]
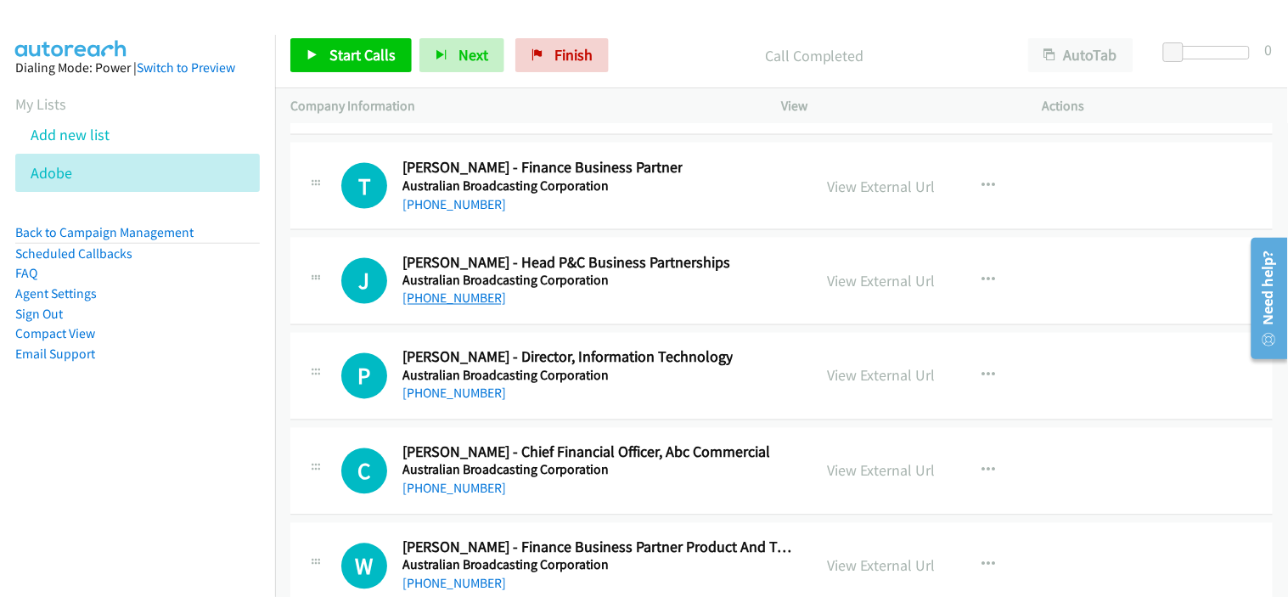
click at [450, 306] on link "[PHONE_NUMBER]" at bounding box center [454, 298] width 104 height 16
click at [638, 419] on div "P Callback Scheduled [PERSON_NAME] - Director, Information Technology Australia…" at bounding box center [781, 376] width 982 height 87
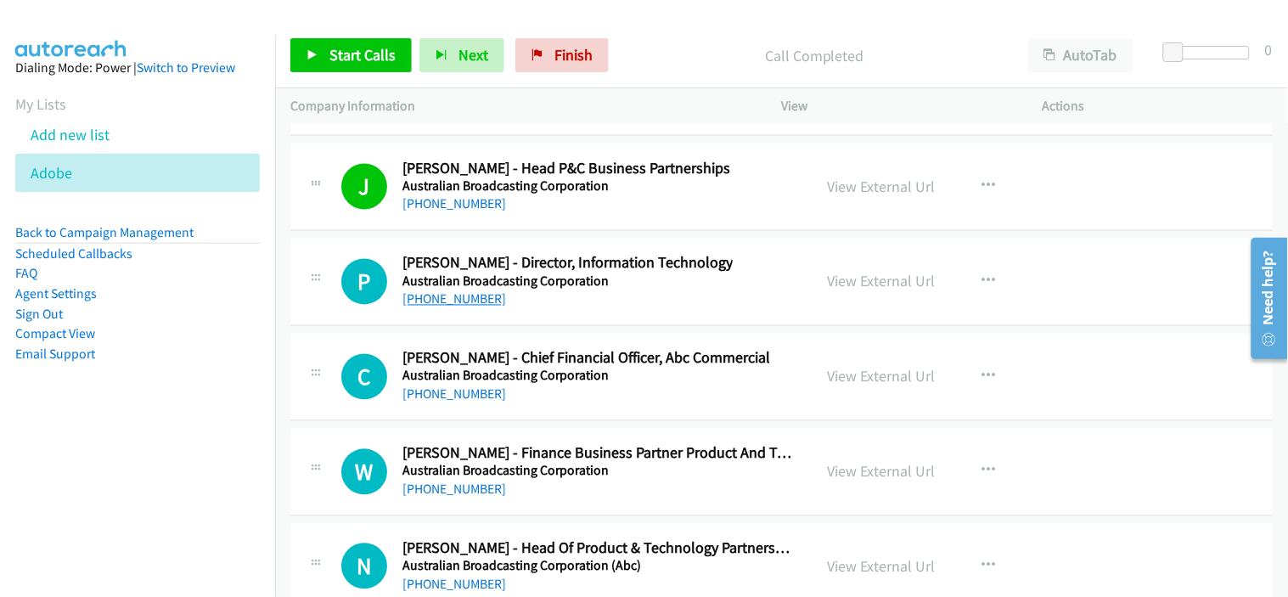
click at [464, 307] on link "[PHONE_NUMBER]" at bounding box center [454, 299] width 104 height 16
click at [647, 405] on div "[PHONE_NUMBER]" at bounding box center [586, 395] width 368 height 20
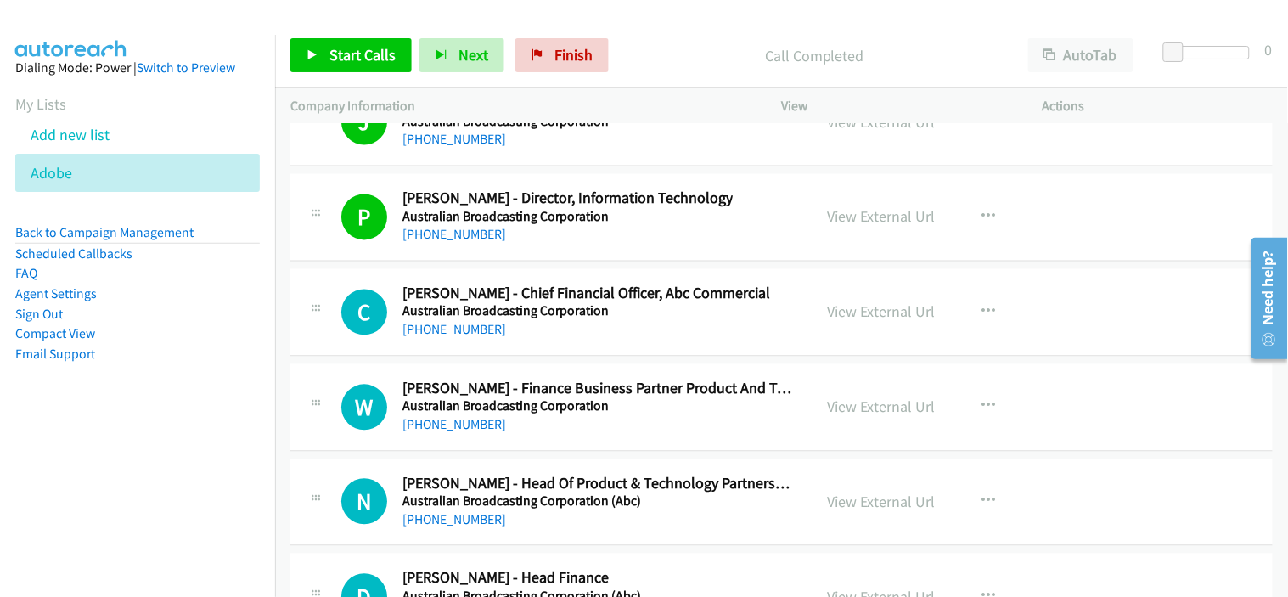
scroll to position [24052, 0]
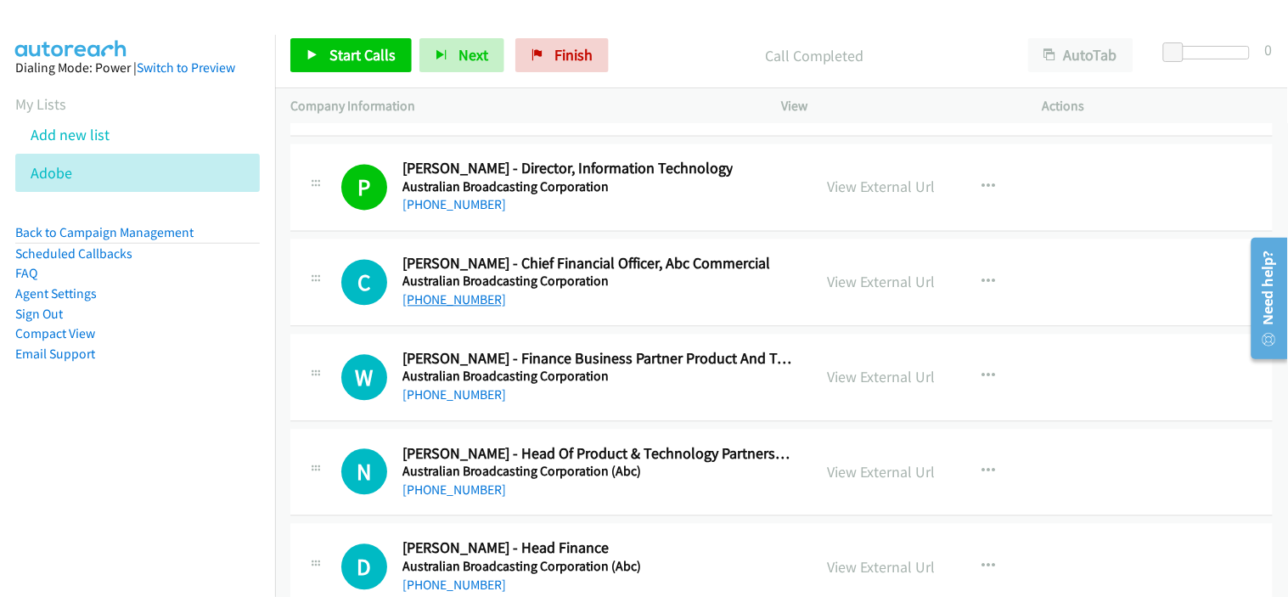
click at [465, 308] on link "[PHONE_NUMBER]" at bounding box center [454, 300] width 104 height 16
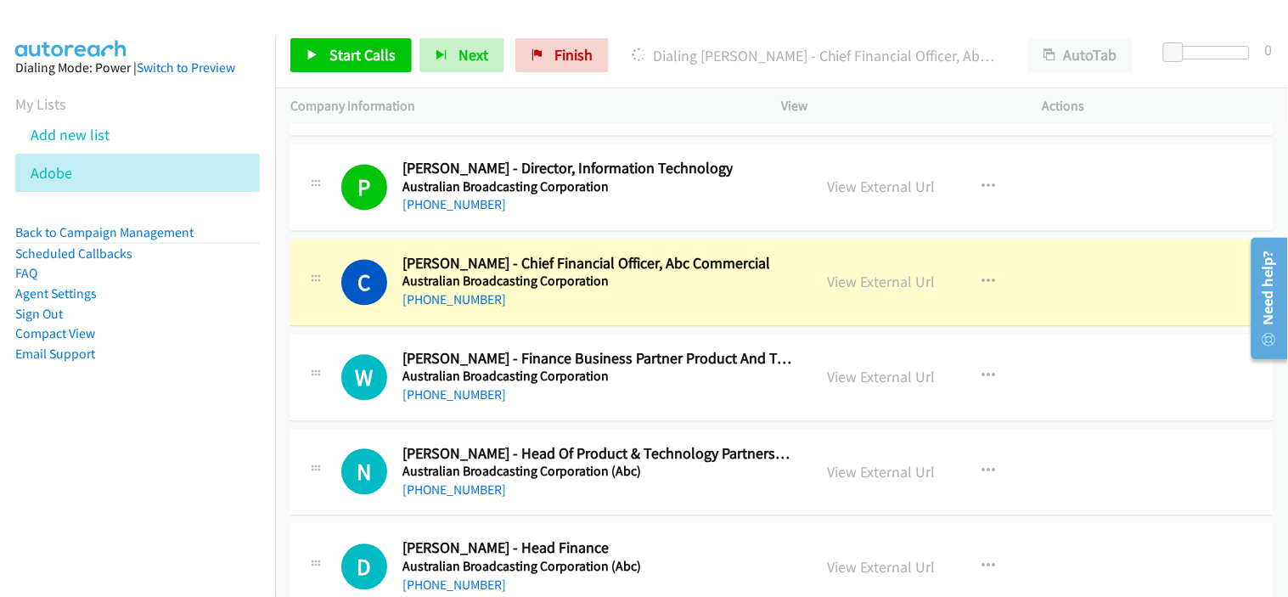
click at [597, 420] on div "W Callback Scheduled [PERSON_NAME] - Finance Business Partner Product And Techn…" at bounding box center [781, 377] width 982 height 87
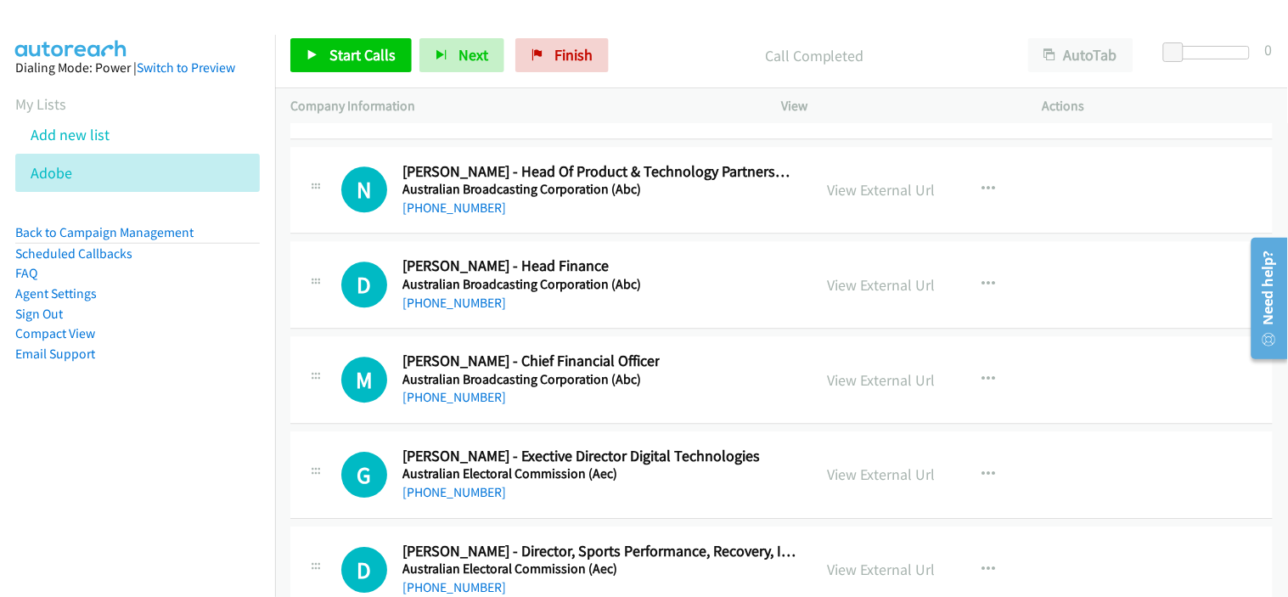
scroll to position [24429, 0]
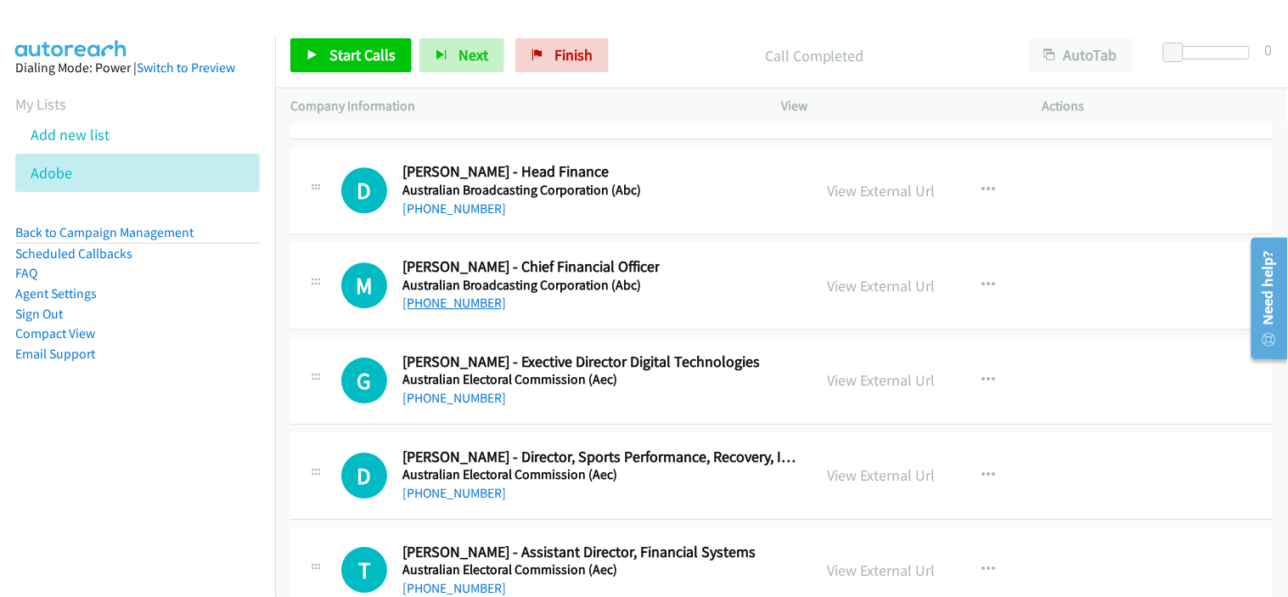
click at [480, 311] on link "[PHONE_NUMBER]" at bounding box center [454, 303] width 104 height 16
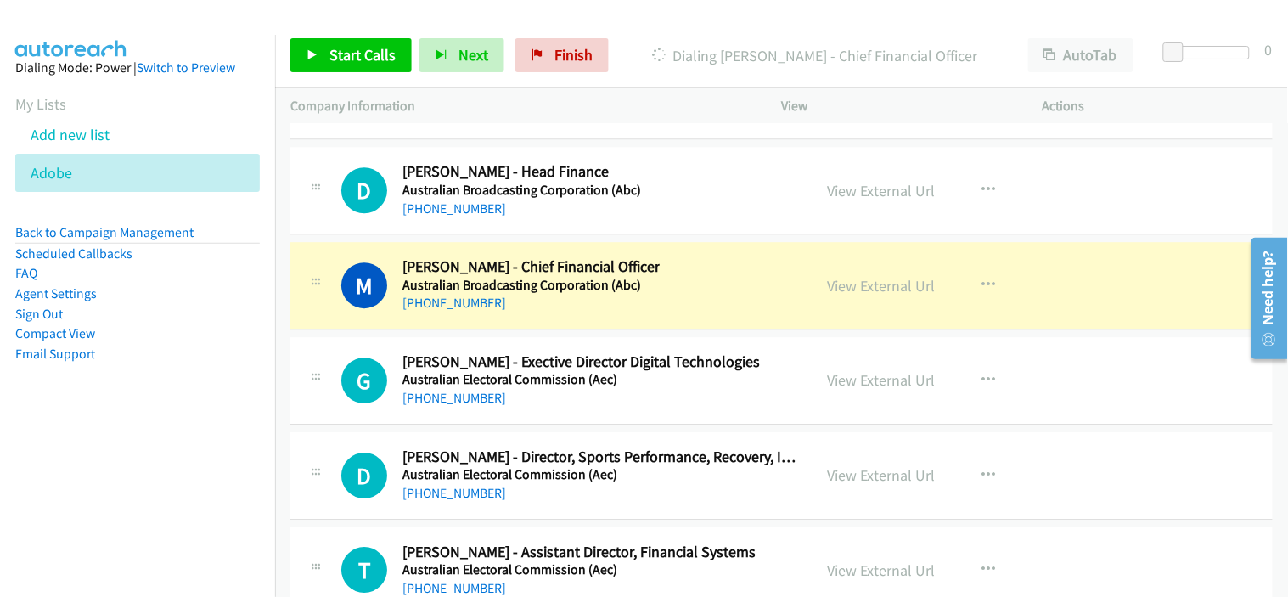
click at [559, 424] on div "G Callback Scheduled [PERSON_NAME] - Exective Director Digital Technologies Aus…" at bounding box center [781, 380] width 982 height 87
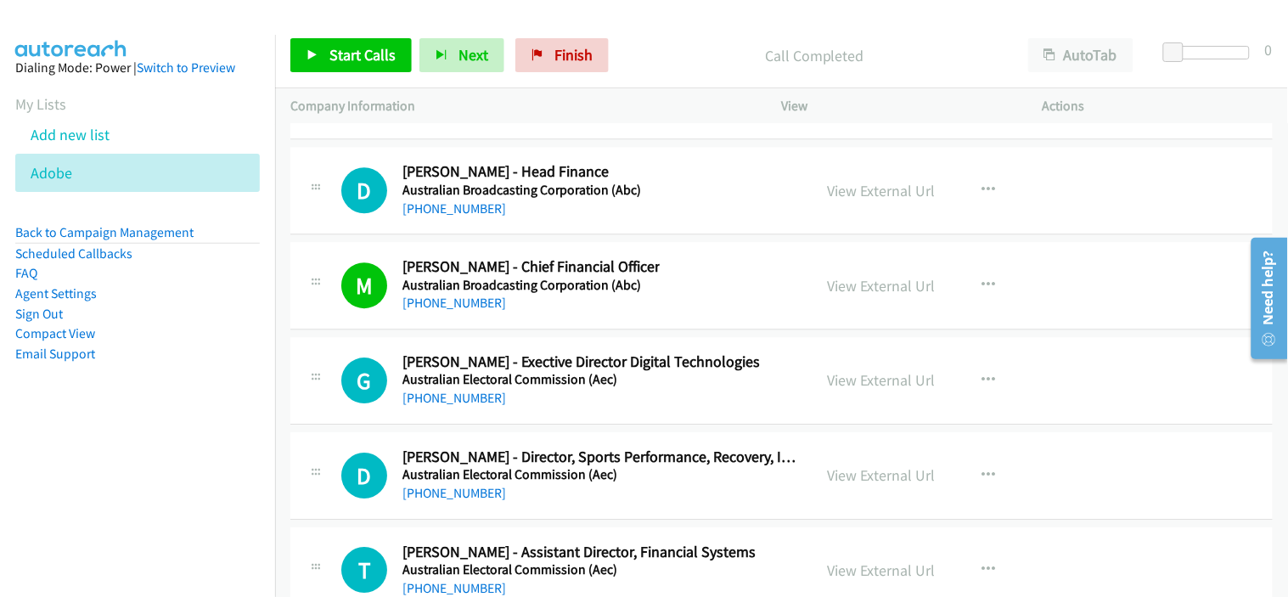
scroll to position [24523, 0]
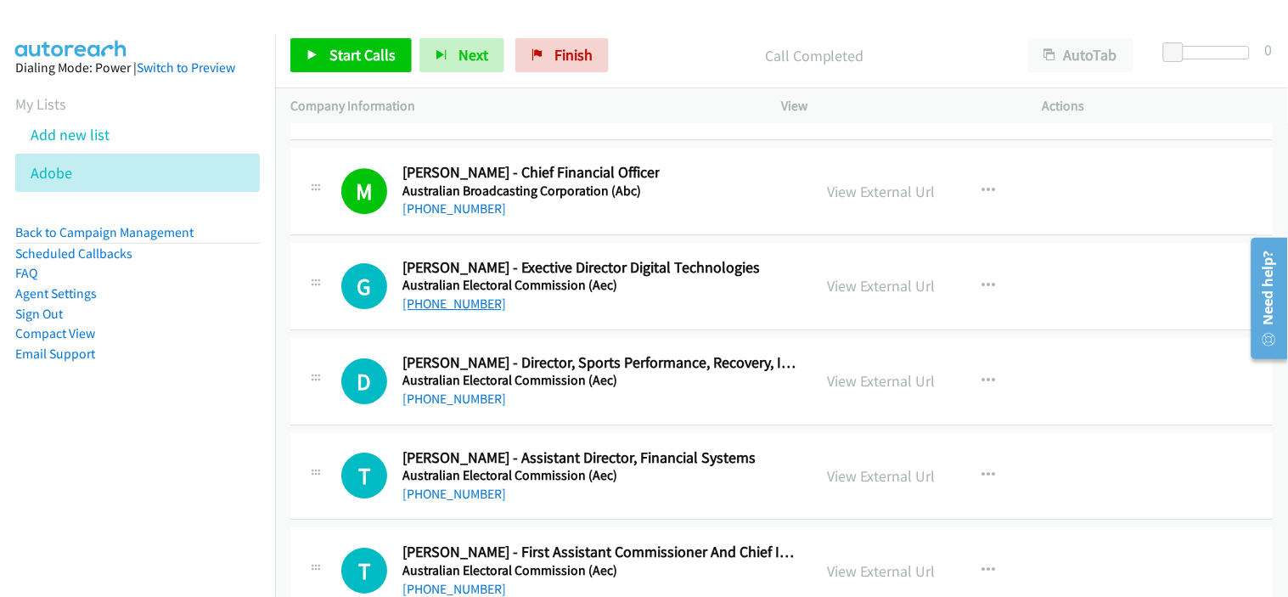
click at [451, 306] on link "[PHONE_NUMBER]" at bounding box center [454, 303] width 104 height 16
click at [591, 419] on div "D Callback Scheduled [PERSON_NAME] - Director, Sports Performance, Recovery, In…" at bounding box center [781, 381] width 982 height 87
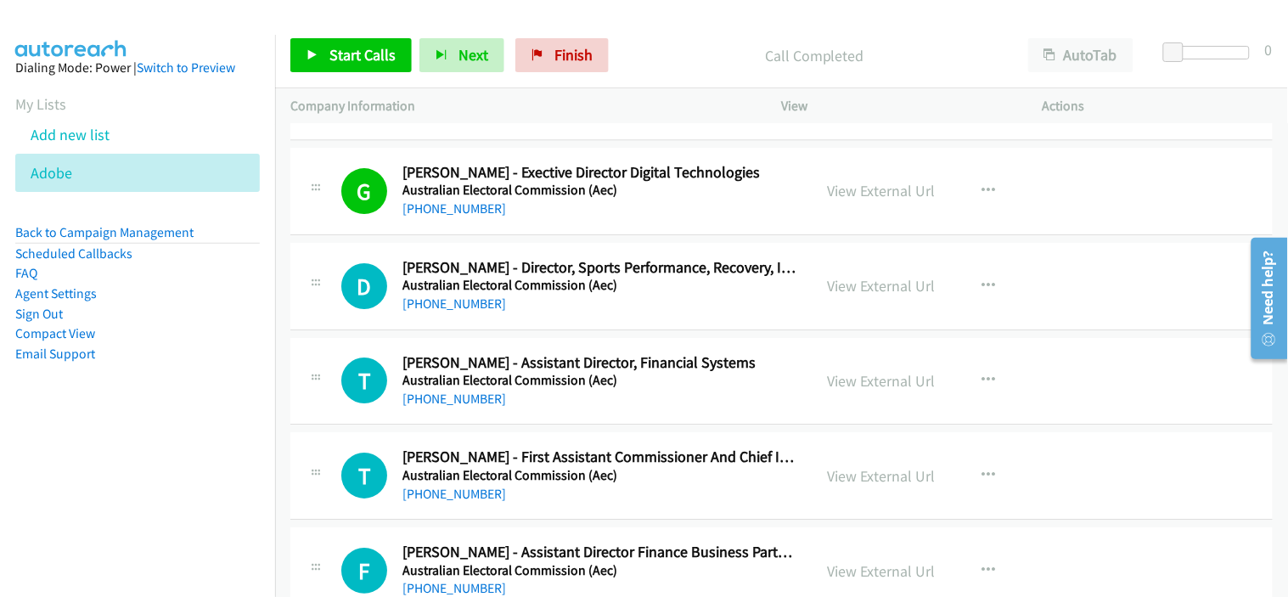
scroll to position [24713, 0]
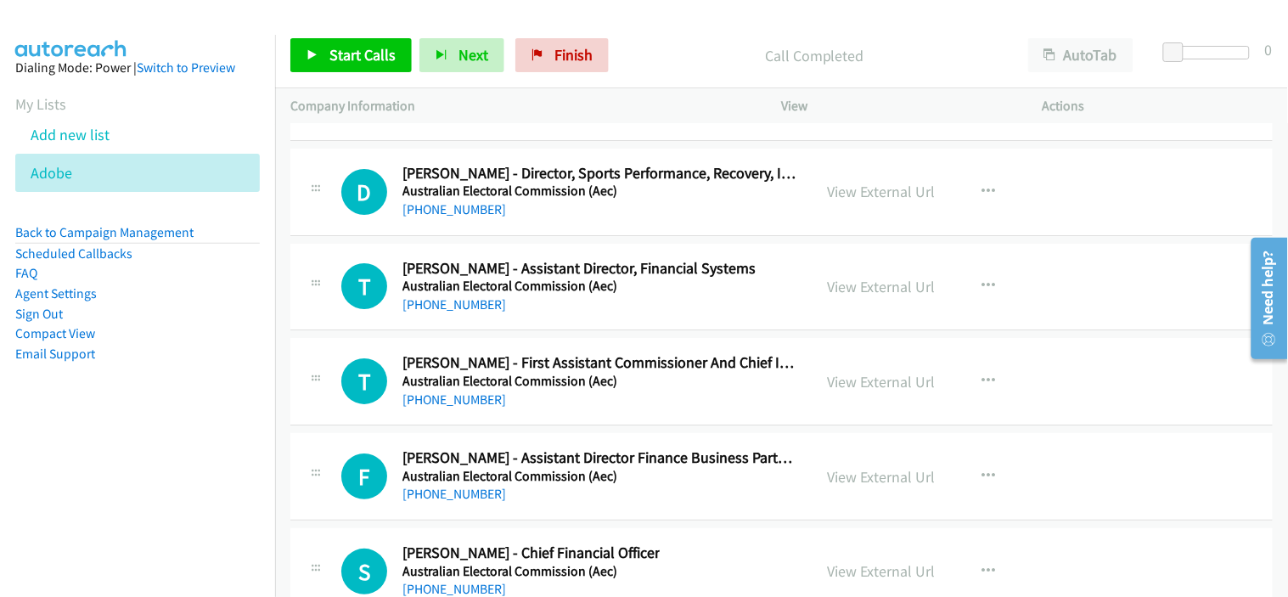
drag, startPoint x: 468, startPoint y: 311, endPoint x: 609, endPoint y: 320, distance: 141.2
click at [468, 311] on link "[PHONE_NUMBER]" at bounding box center [454, 304] width 104 height 16
click at [605, 410] on div "[PHONE_NUMBER]" at bounding box center [599, 400] width 395 height 20
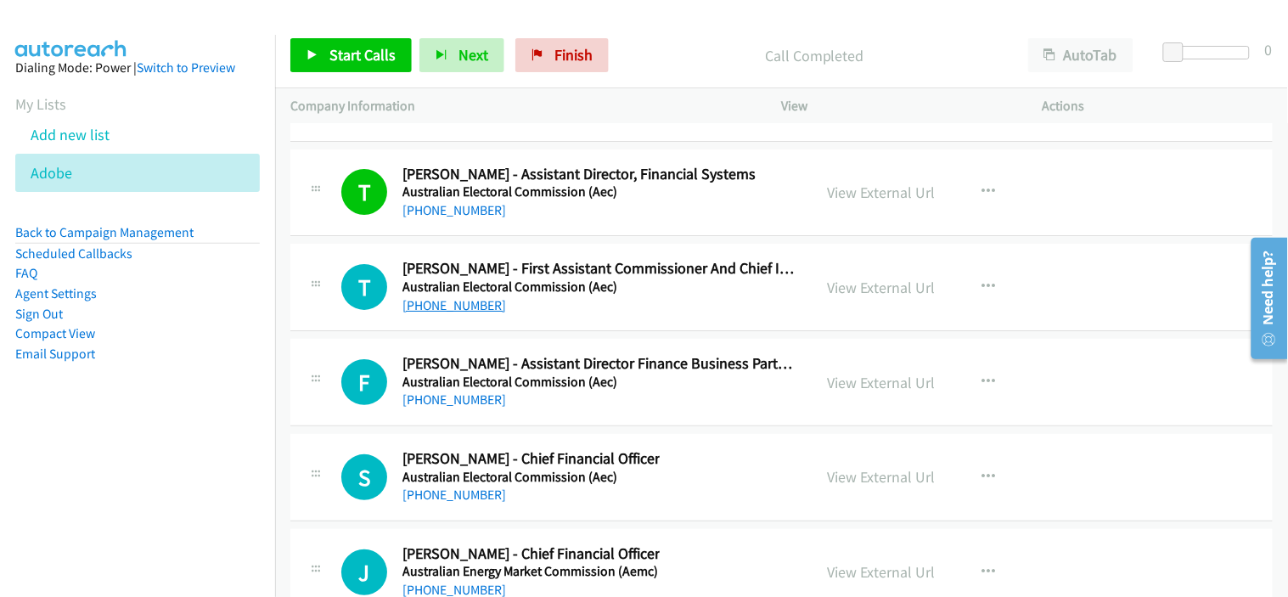
click at [477, 312] on link "[PHONE_NUMBER]" at bounding box center [454, 305] width 104 height 16
drag, startPoint x: 587, startPoint y: 328, endPoint x: 705, endPoint y: 323, distance: 118.1
click at [587, 328] on div "T Callback Scheduled [PERSON_NAME] - First Assistant Commissioner And Chief Inf…" at bounding box center [781, 287] width 982 height 87
click at [879, 297] on link "View External Url" at bounding box center [882, 288] width 108 height 20
click at [469, 313] on link "[PHONE_NUMBER]" at bounding box center [454, 305] width 104 height 16
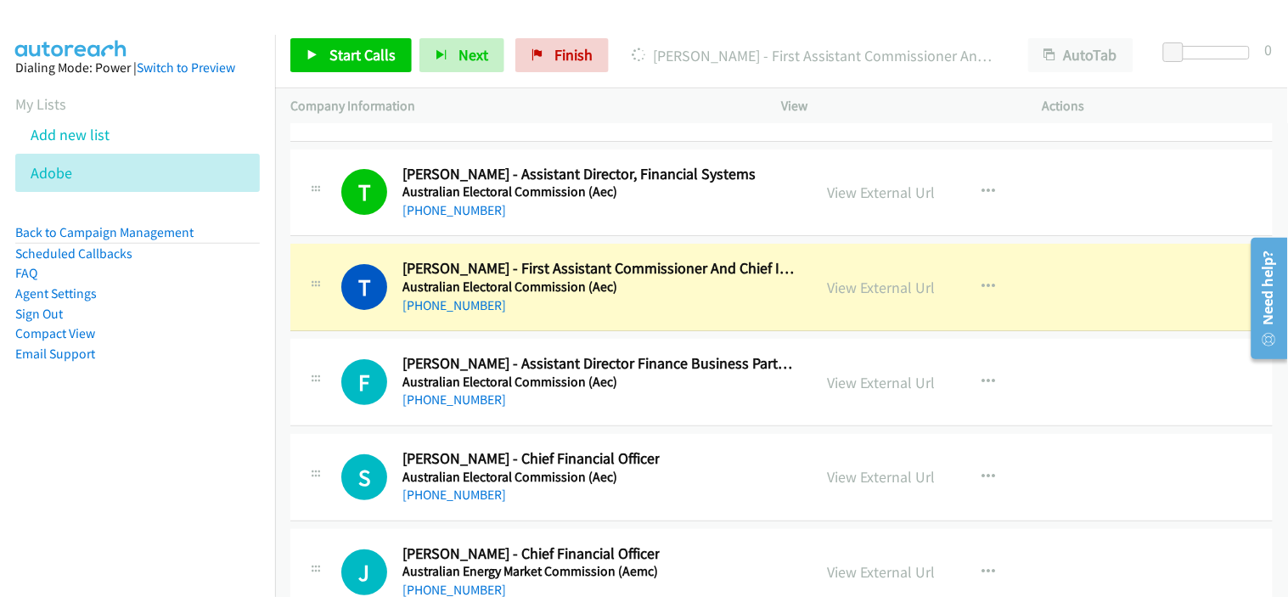
click at [641, 426] on div "F Callback Scheduled [PERSON_NAME] - Assistant Director Finance Business Partne…" at bounding box center [781, 382] width 982 height 87
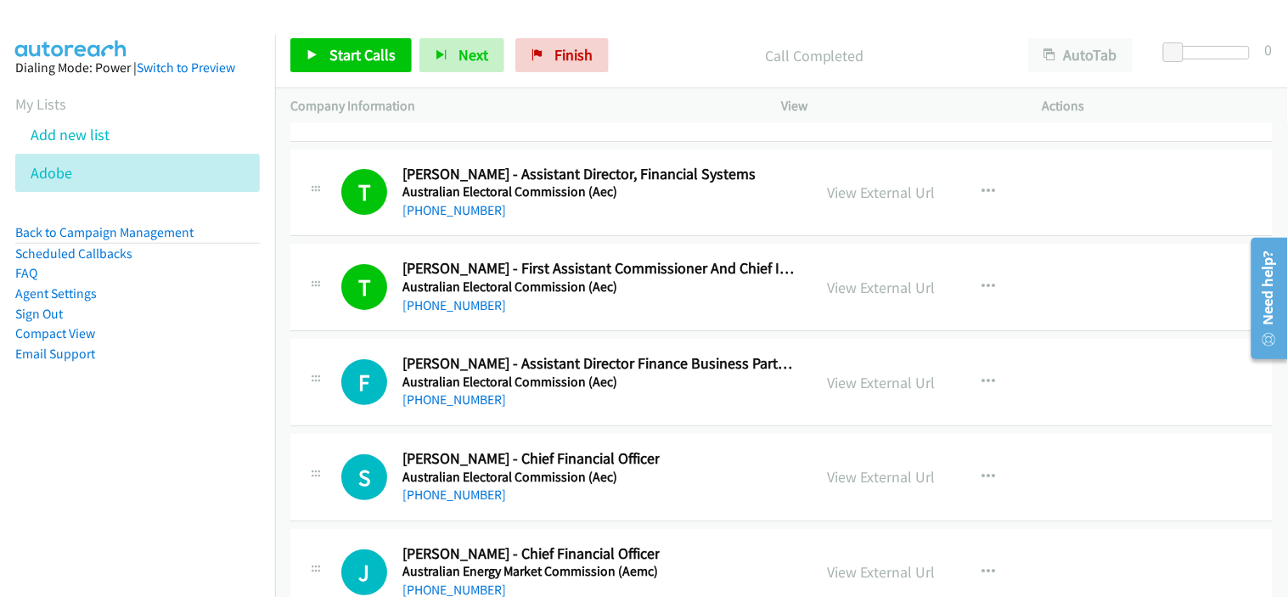
scroll to position [24901, 0]
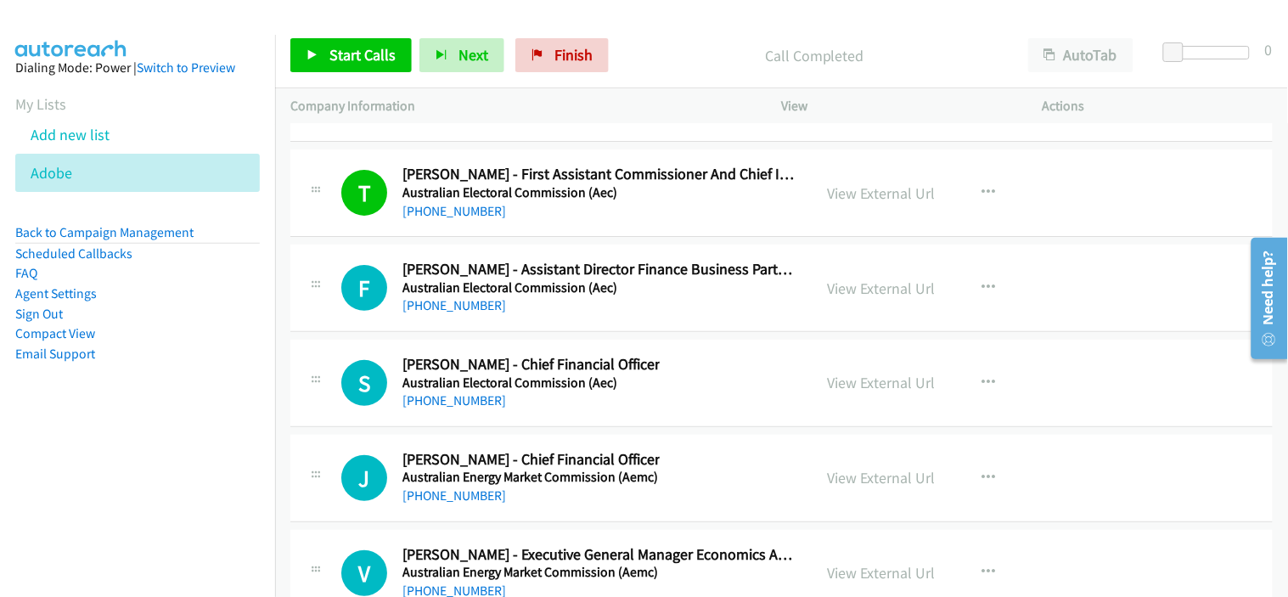
click at [456, 313] on link "[PHONE_NUMBER]" at bounding box center [454, 305] width 104 height 16
click at [623, 346] on td "S Callback Scheduled [PERSON_NAME] - Chief Financial Officer Australian Elector…" at bounding box center [781, 383] width 1013 height 95
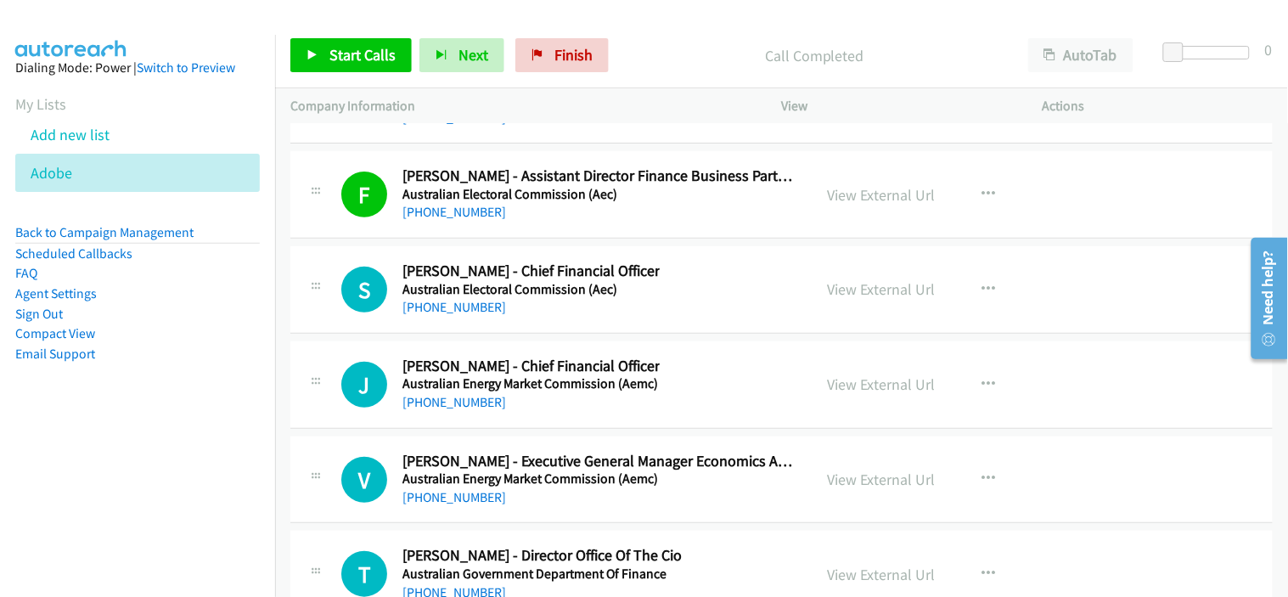
scroll to position [24995, 0]
click at [464, 312] on link "[PHONE_NUMBER]" at bounding box center [454, 306] width 104 height 16
click at [620, 333] on div "S Callback Scheduled [PERSON_NAME] - Chief Financial Officer Australian Elector…" at bounding box center [781, 288] width 982 height 87
click at [479, 314] on link "[PHONE_NUMBER]" at bounding box center [454, 306] width 104 height 16
drag, startPoint x: 588, startPoint y: 430, endPoint x: 582, endPoint y: 413, distance: 17.5
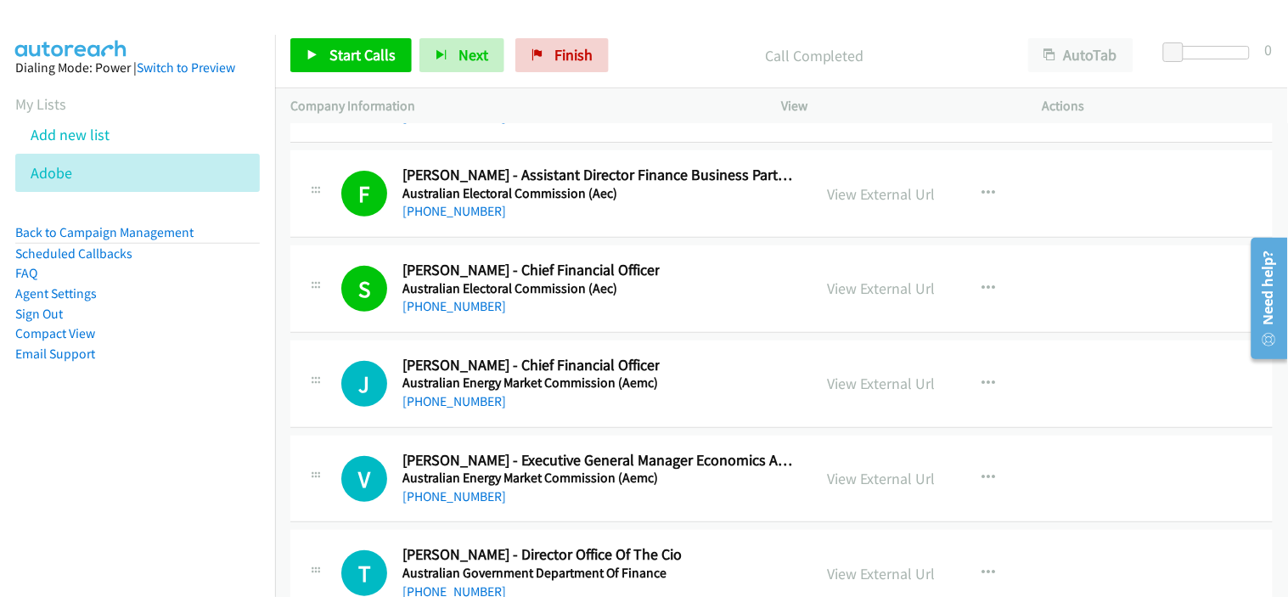
click at [588, 428] on div "J Callback Scheduled [PERSON_NAME] - Chief Financial Officer Australian Energy …" at bounding box center [781, 383] width 982 height 87
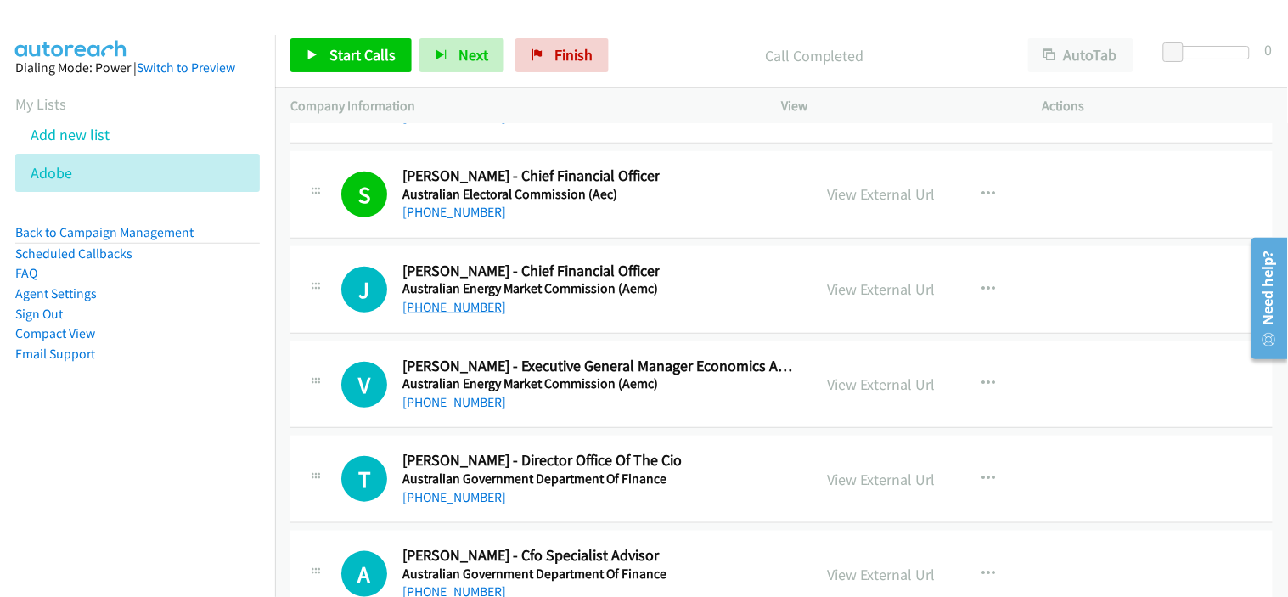
click at [456, 314] on link "[PHONE_NUMBER]" at bounding box center [454, 307] width 104 height 16
drag, startPoint x: 577, startPoint y: 427, endPoint x: 531, endPoint y: 383, distance: 63.6
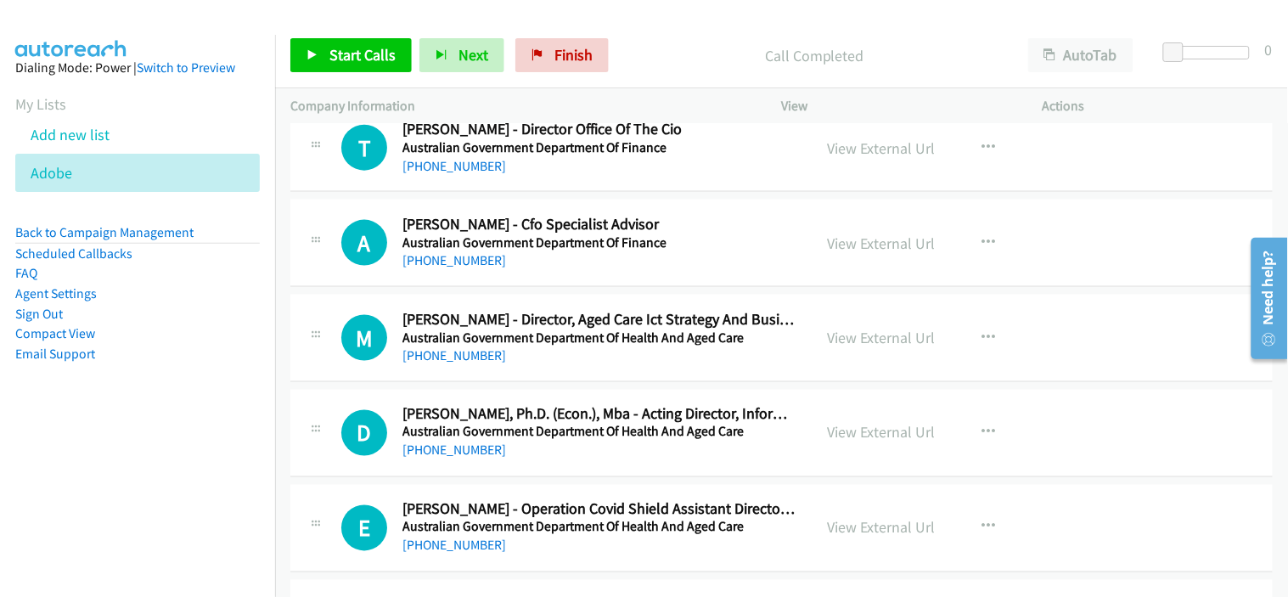
scroll to position [25467, 0]
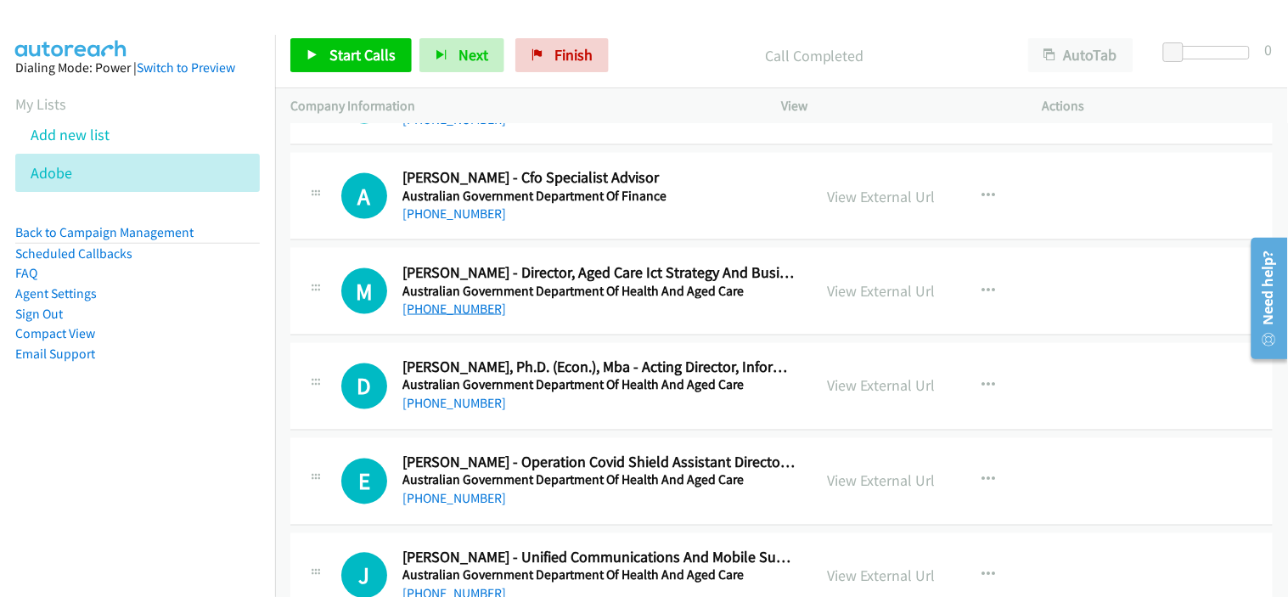
click at [456, 312] on link "[PHONE_NUMBER]" at bounding box center [454, 309] width 104 height 16
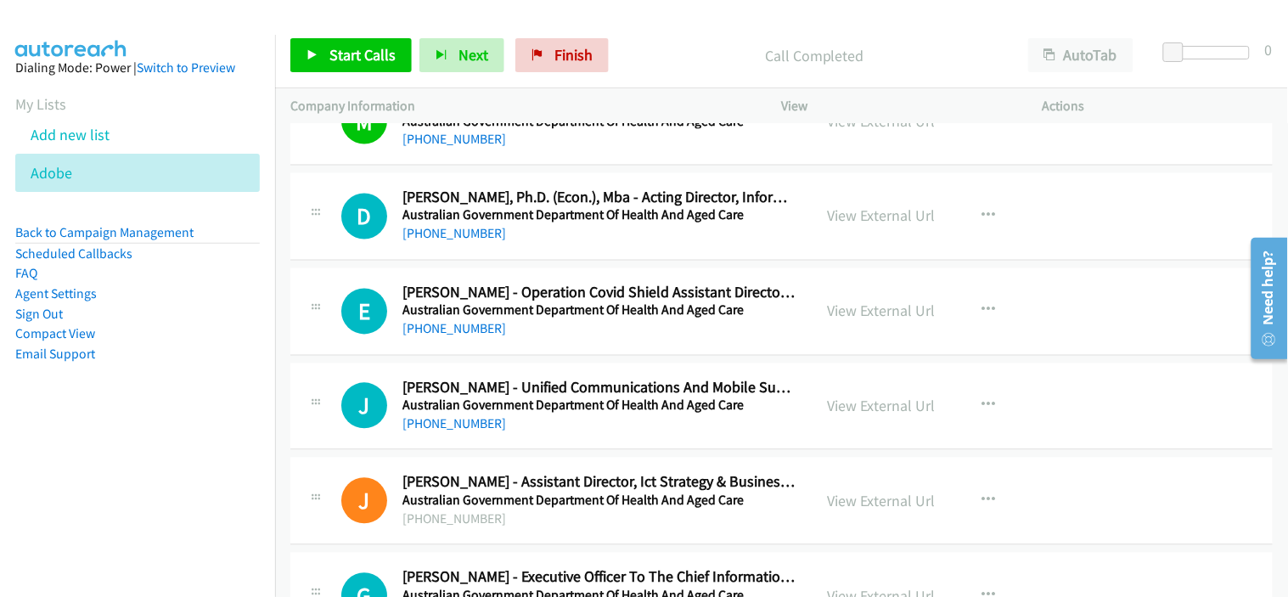
scroll to position [25656, 0]
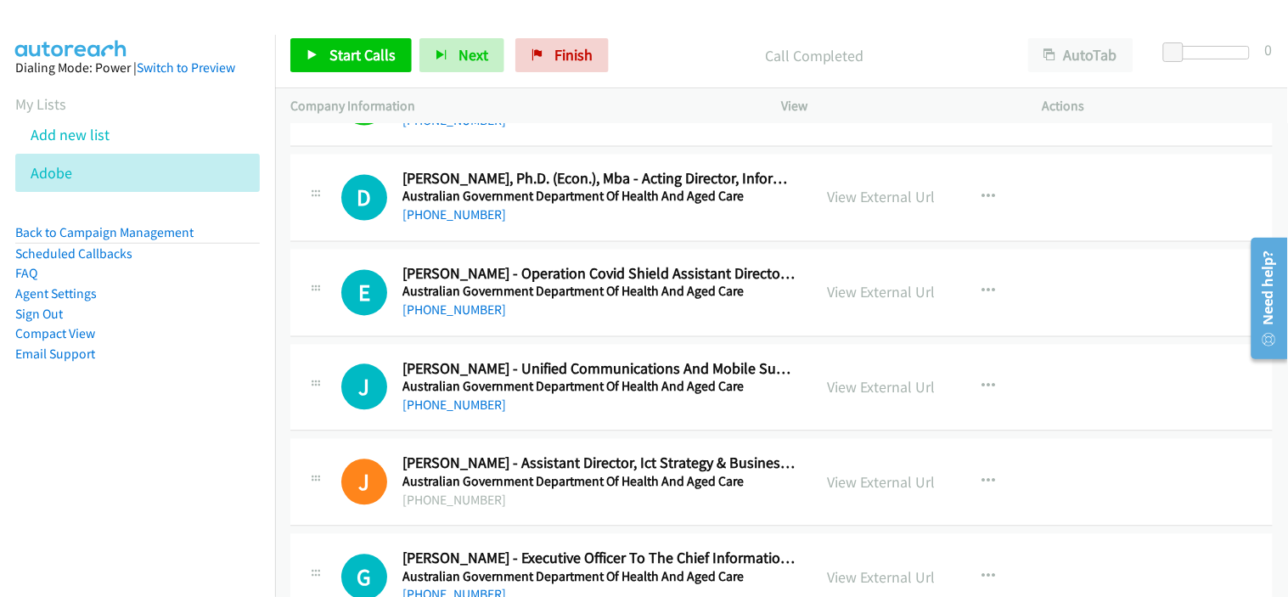
click at [570, 335] on div "E Callback Scheduled [PERSON_NAME] - Operation Covid Shield Assistant Director …" at bounding box center [781, 293] width 982 height 87
click at [598, 337] on div "E Callback Scheduled [PERSON_NAME] - Operation Covid Shield Assistant Director …" at bounding box center [781, 293] width 982 height 87
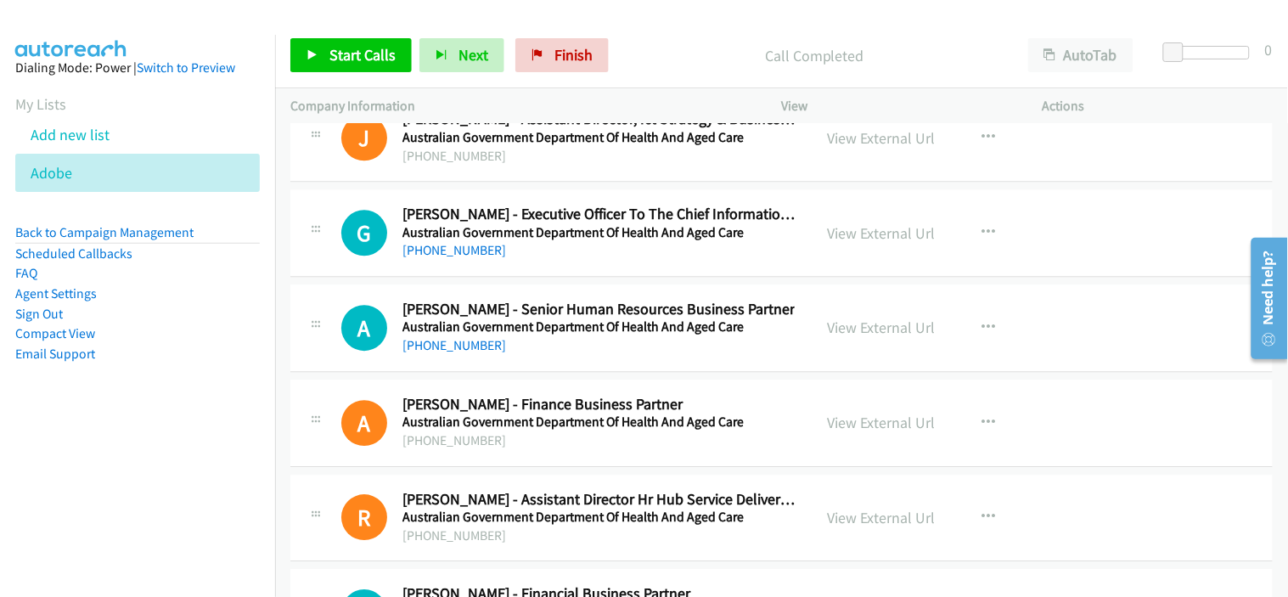
scroll to position [26033, 0]
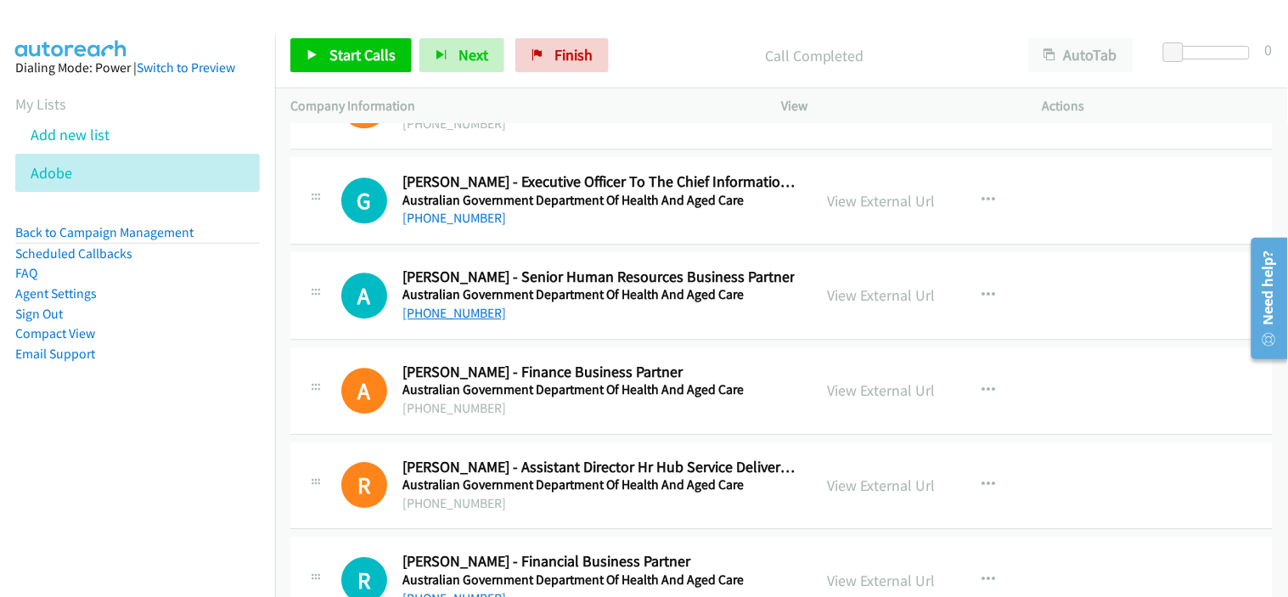
click at [436, 321] on link "[PHONE_NUMBER]" at bounding box center [454, 313] width 104 height 16
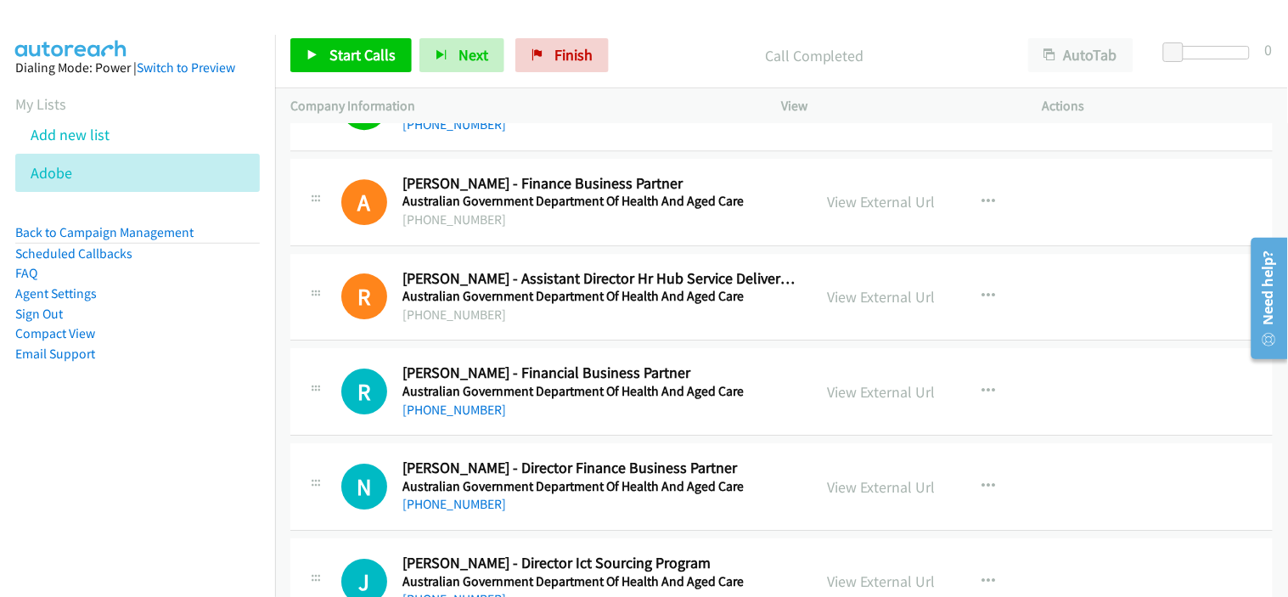
click at [524, 335] on div "R Callback Scheduled [PERSON_NAME] - Assistant Director Hr Hub Service Delivery…" at bounding box center [781, 297] width 982 height 87
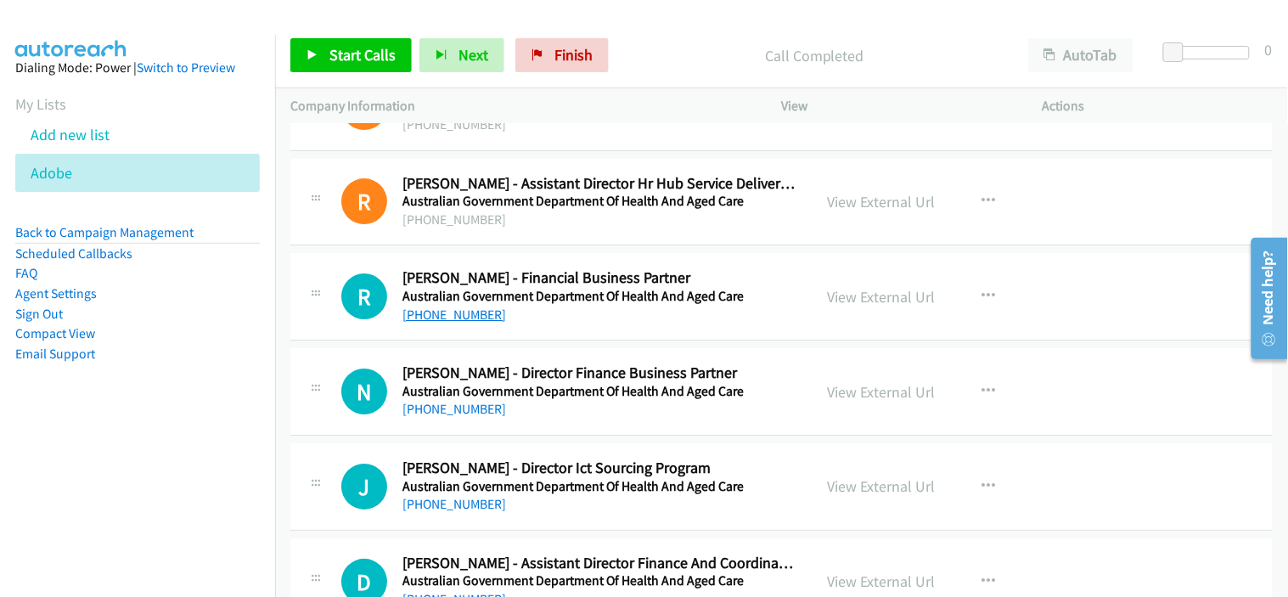
click at [451, 323] on link "[PHONE_NUMBER]" at bounding box center [454, 314] width 104 height 16
click at [584, 419] on div "[PHONE_NUMBER]" at bounding box center [572, 409] width 341 height 20
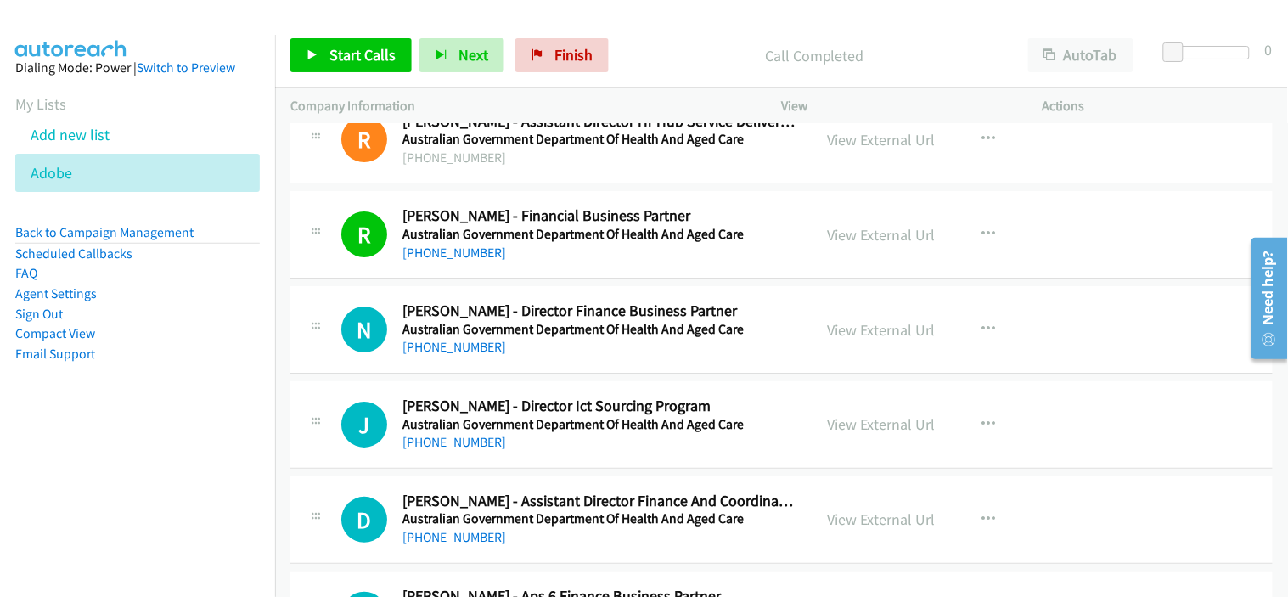
scroll to position [26410, 0]
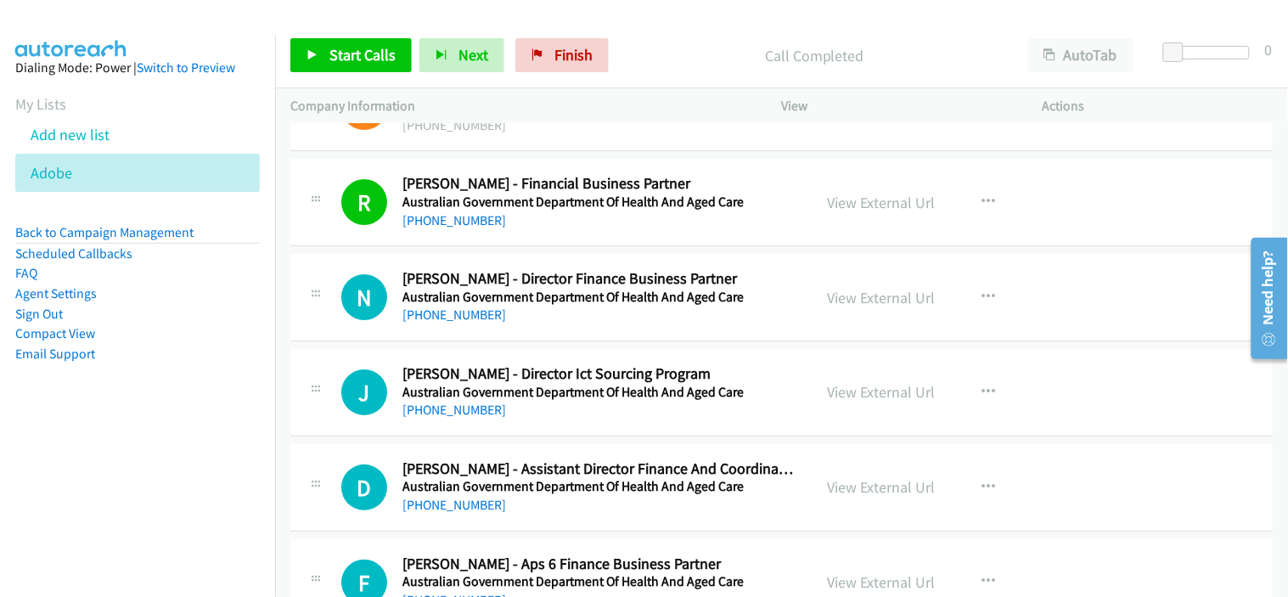
click at [563, 341] on div "N Callback Scheduled [PERSON_NAME] - Director Finance Business Partner Australi…" at bounding box center [781, 297] width 982 height 87
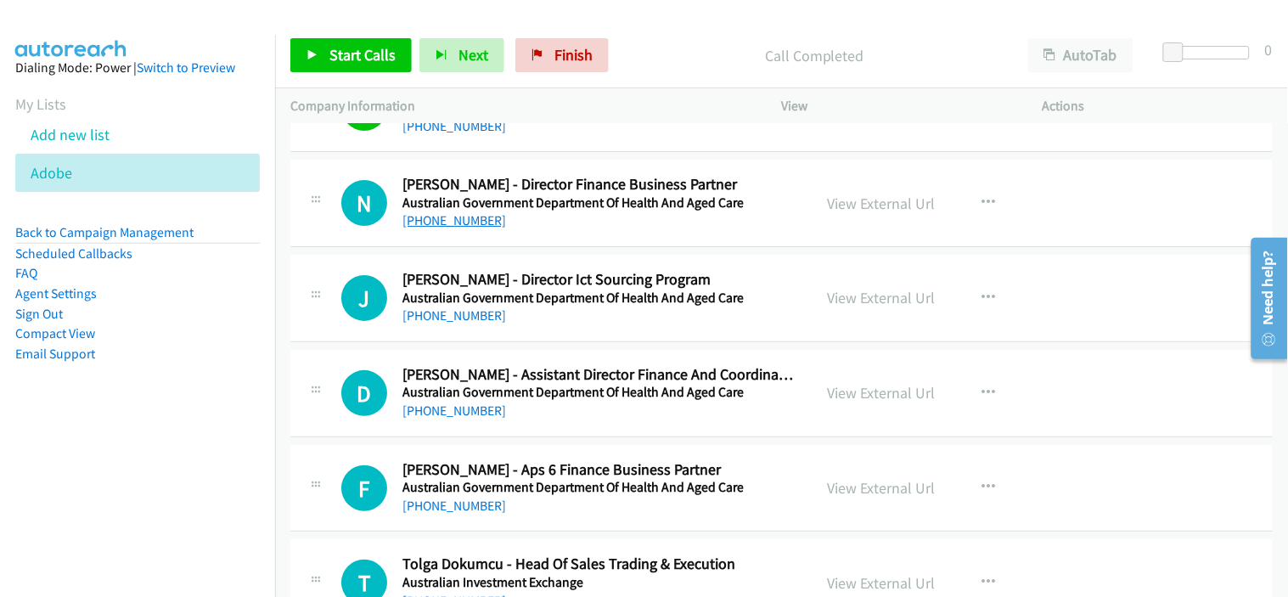
click at [454, 228] on link "[PHONE_NUMBER]" at bounding box center [454, 220] width 104 height 16
click at [579, 326] on div "[PHONE_NUMBER]" at bounding box center [572, 316] width 341 height 20
click at [469, 323] on link "[PHONE_NUMBER]" at bounding box center [454, 315] width 104 height 16
drag, startPoint x: 591, startPoint y: 352, endPoint x: 675, endPoint y: 368, distance: 85.4
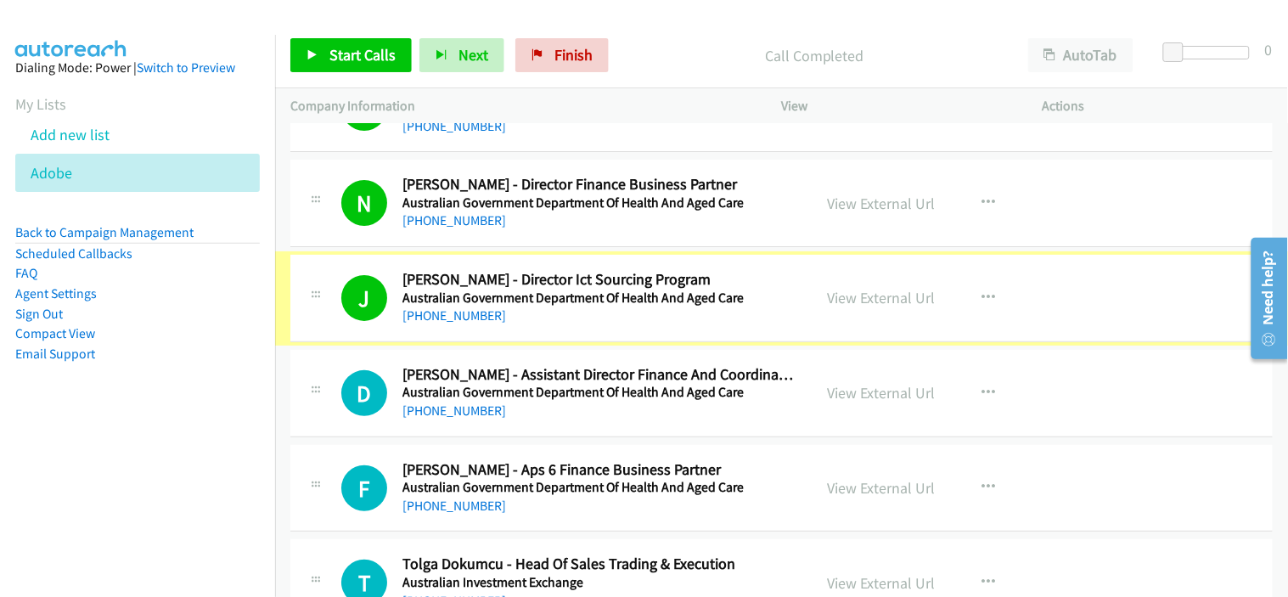
scroll to position [26599, 0]
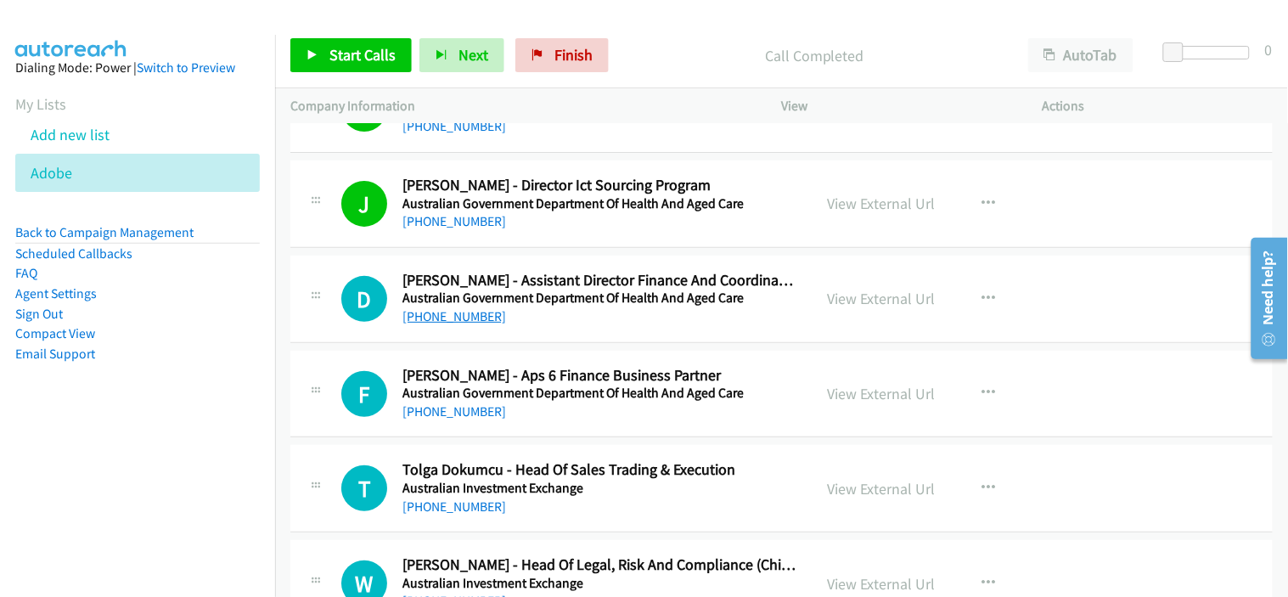
click at [443, 324] on link "[PHONE_NUMBER]" at bounding box center [454, 316] width 104 height 16
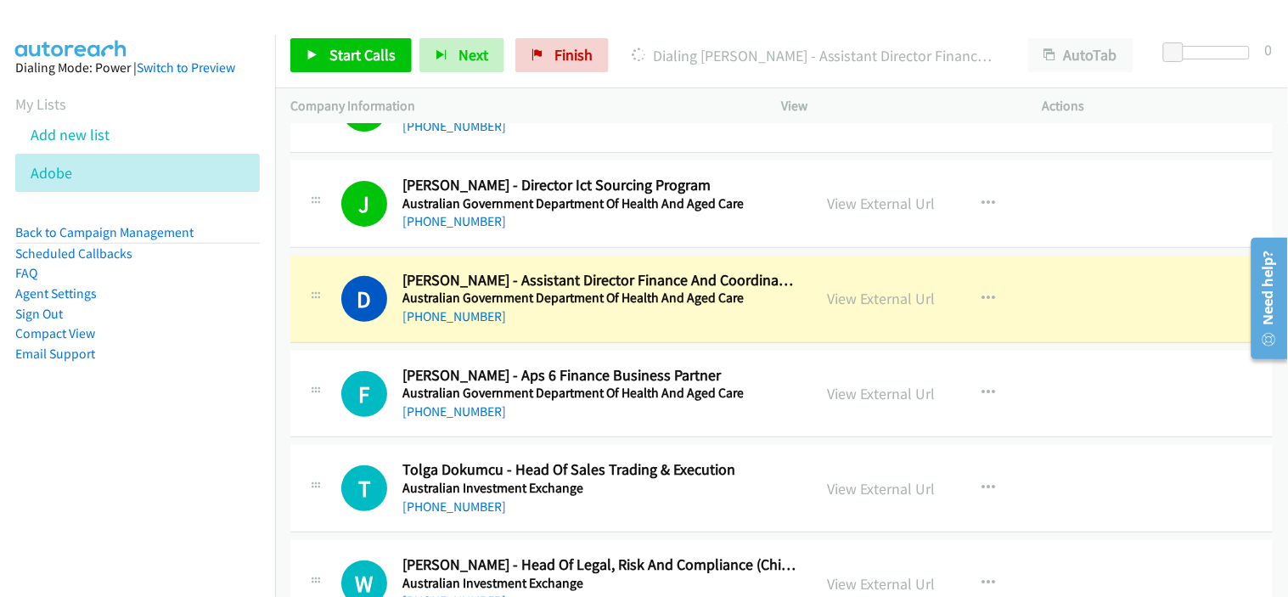
drag, startPoint x: 617, startPoint y: 337, endPoint x: 626, endPoint y: 337, distance: 9.3
click at [617, 337] on div "D Callback Scheduled [PERSON_NAME] - Assistant Director Finance And Coordinatio…" at bounding box center [781, 299] width 982 height 87
click at [894, 308] on link "View External Url" at bounding box center [882, 299] width 108 height 20
